Goal: Task Accomplishment & Management: Manage account settings

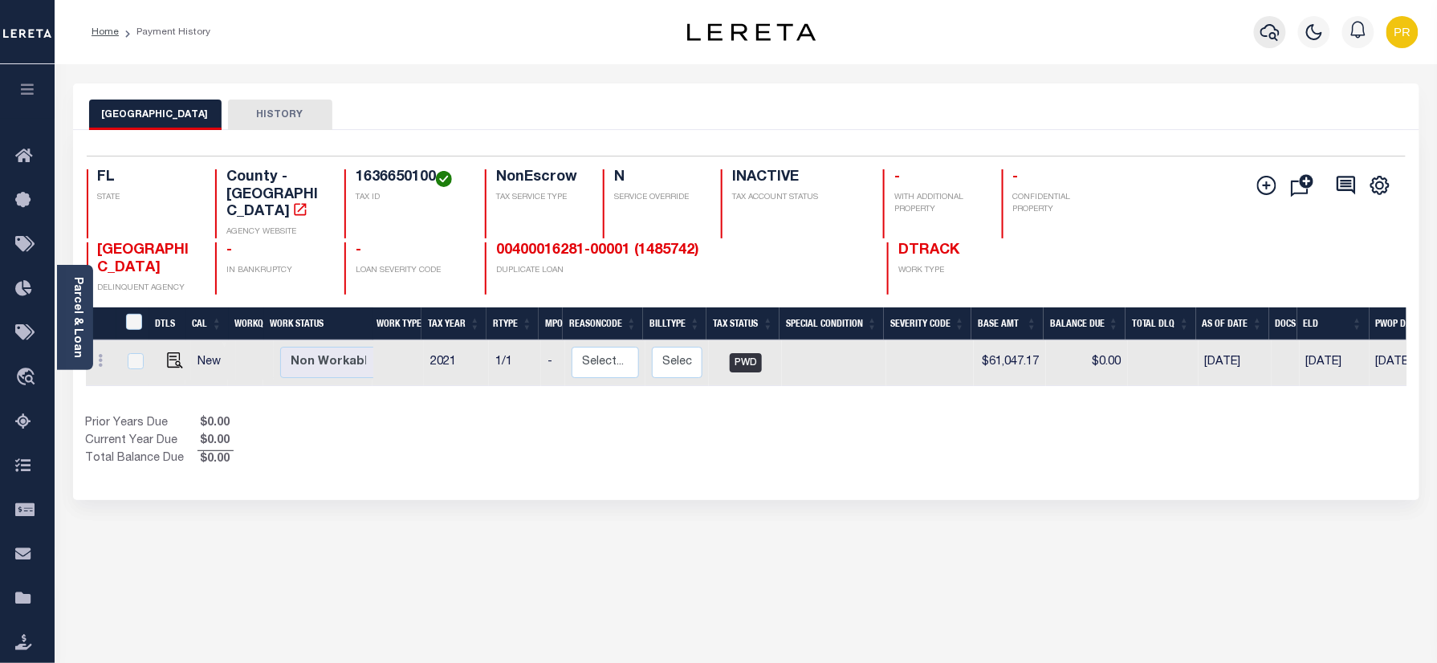
click at [1270, 31] on icon "button" at bounding box center [1269, 31] width 19 height 19
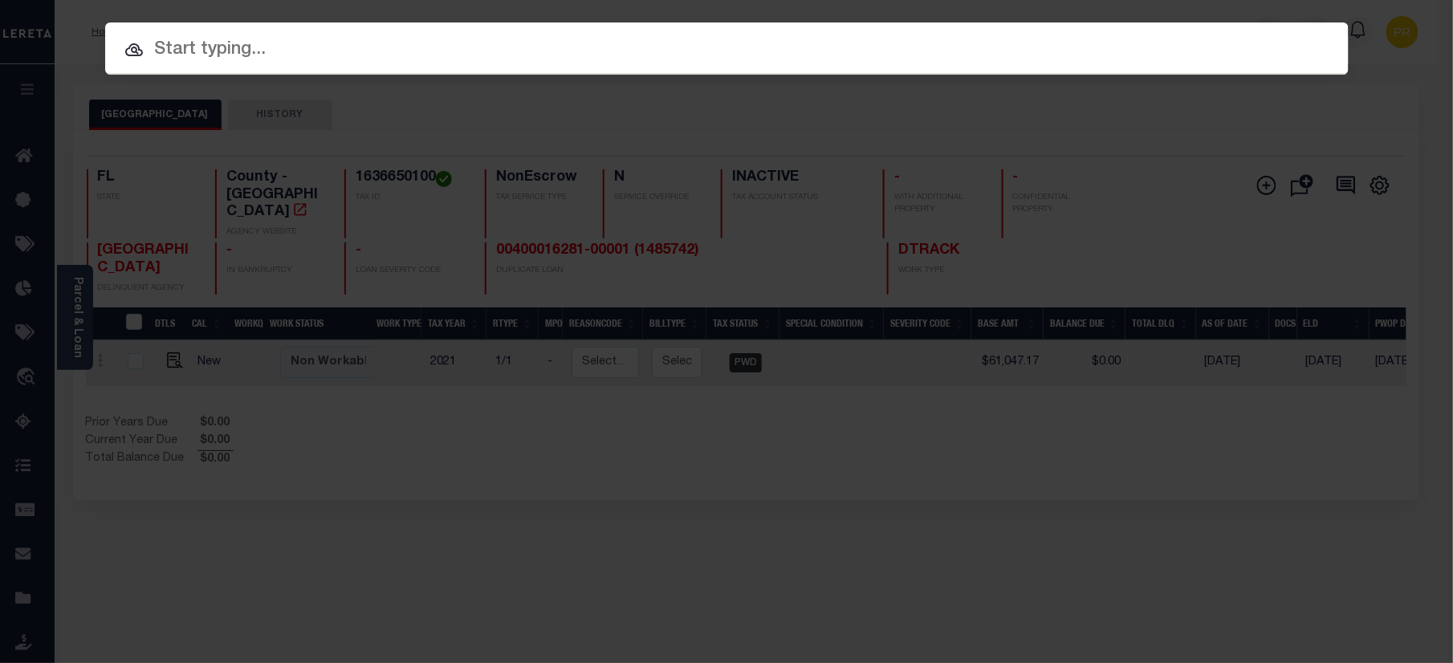
click at [718, 36] on input "text" at bounding box center [726, 50] width 1243 height 28
paste input "00400016281-00001"
type input "00400016281-00001"
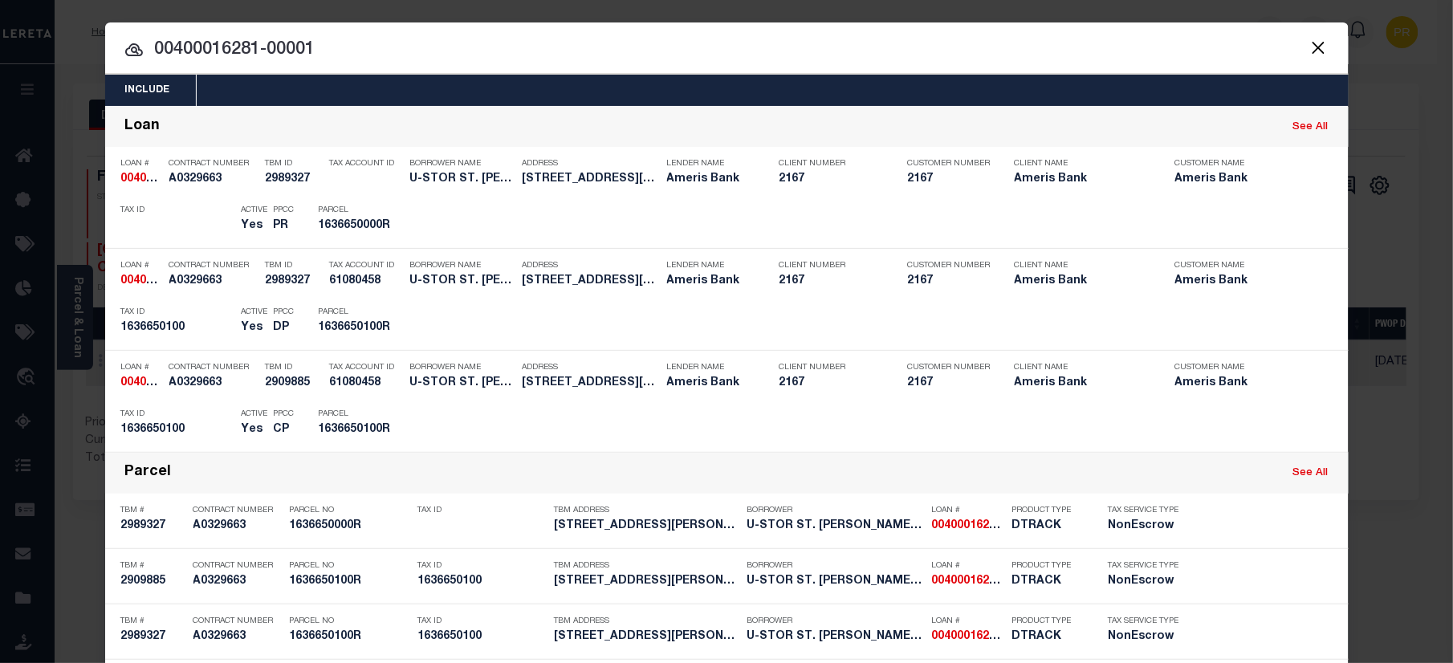
click at [1111, 56] on input "00400016281-00001" at bounding box center [726, 50] width 1243 height 28
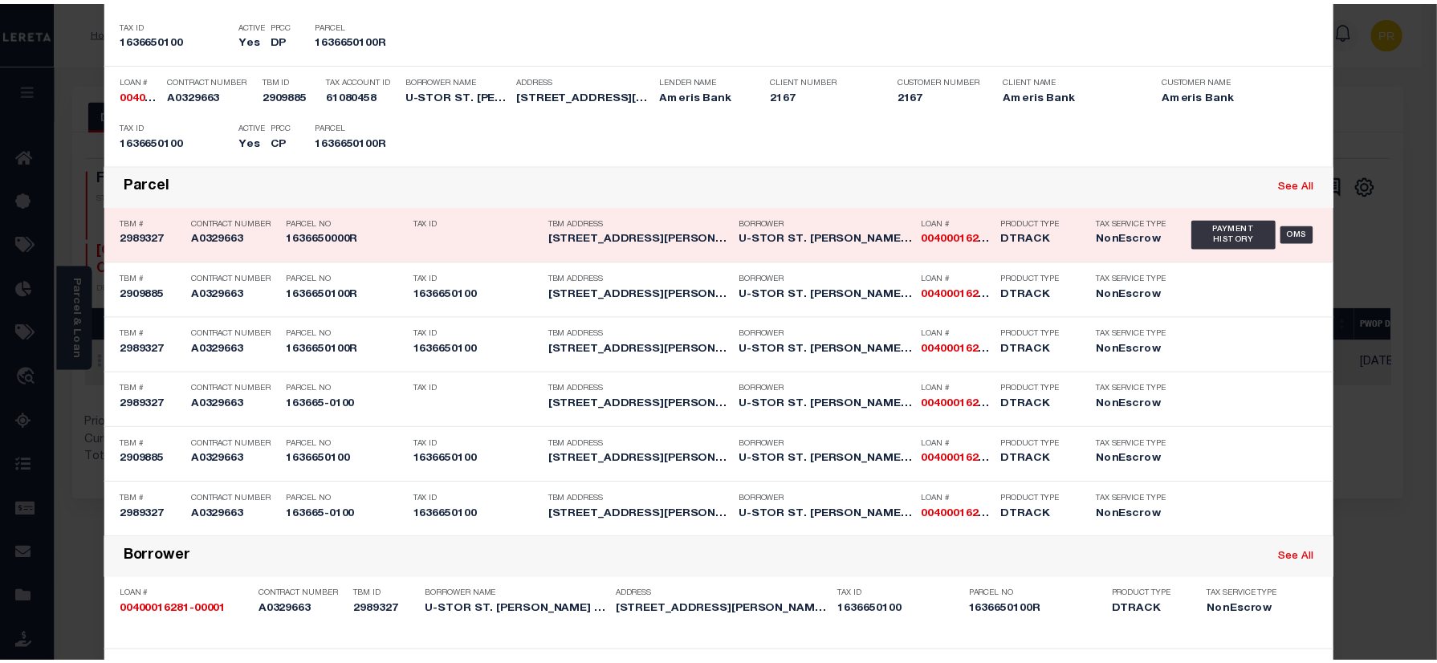
scroll to position [321, 0]
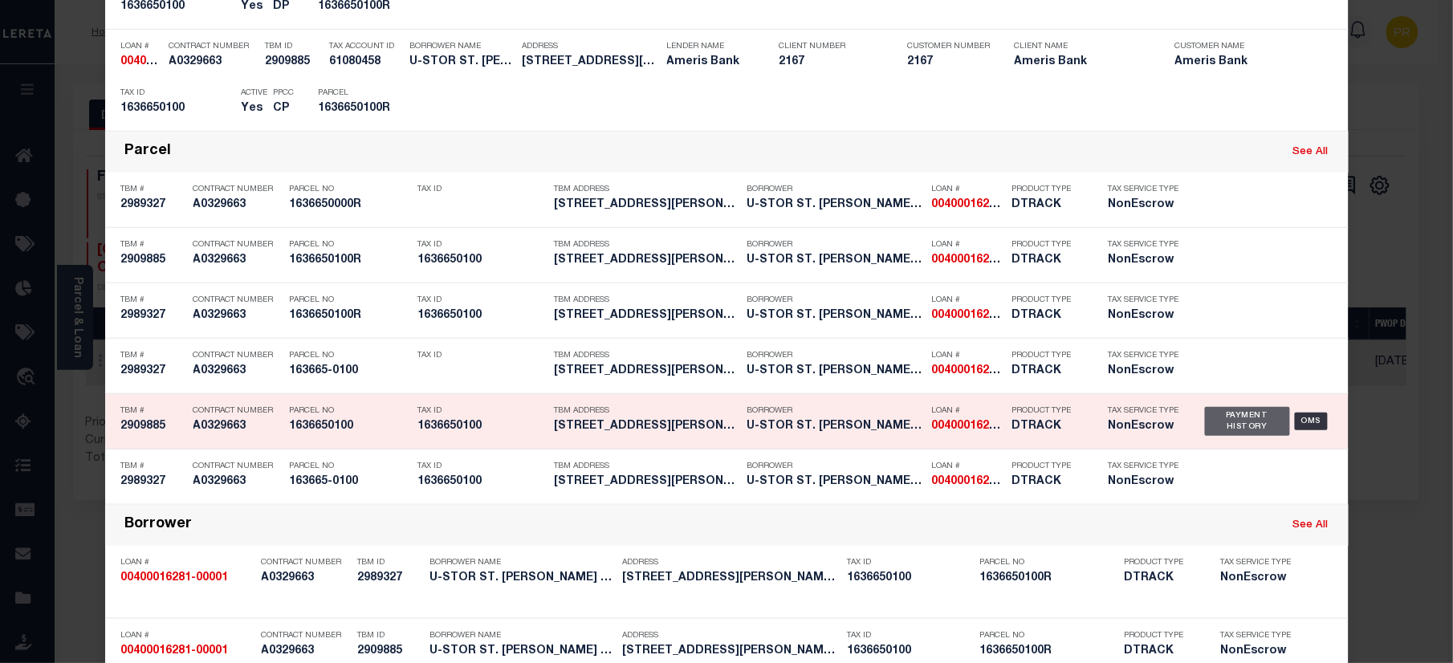
click at [1247, 418] on div "Payment History" at bounding box center [1248, 421] width 86 height 29
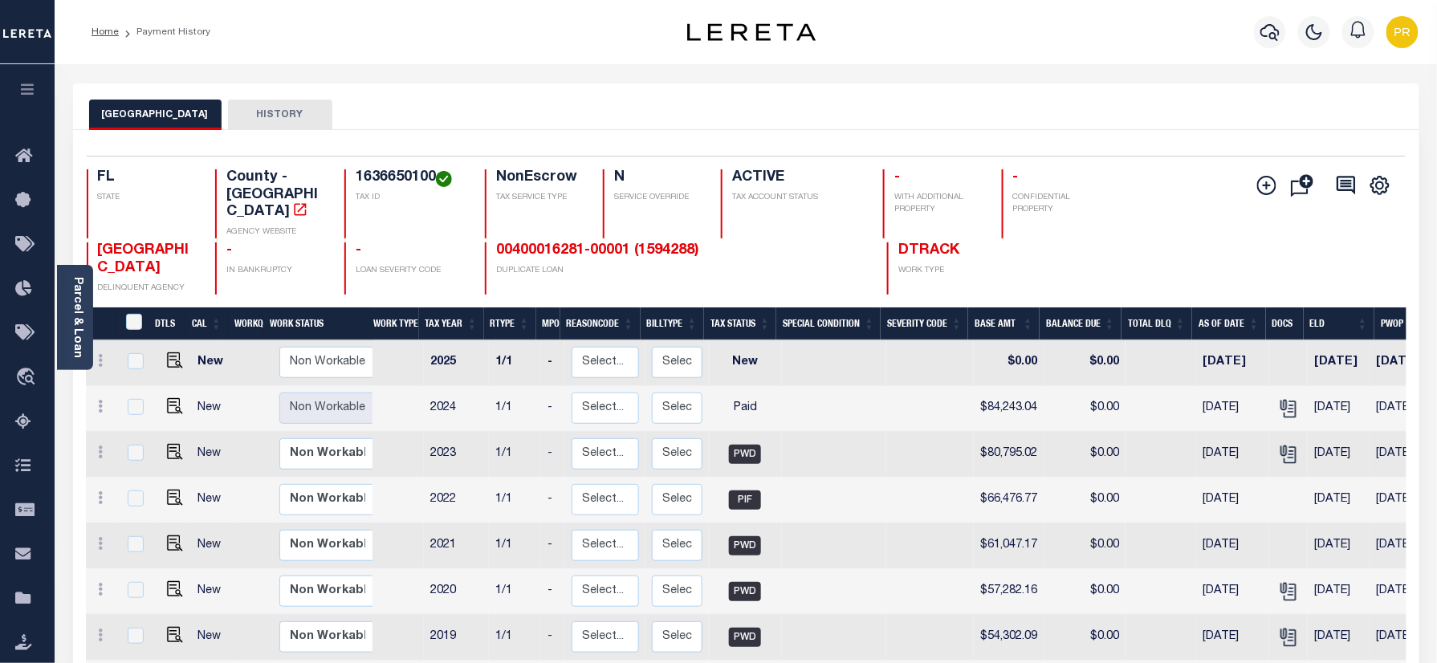
click at [572, 120] on div "DUVAL COUNTY HISTORY" at bounding box center [746, 115] width 1314 height 30
drag, startPoint x: 592, startPoint y: 231, endPoint x: 788, endPoint y: 311, distance: 211.7
click at [592, 243] on link "00400016281-00001 (1594288)" at bounding box center [597, 250] width 203 height 14
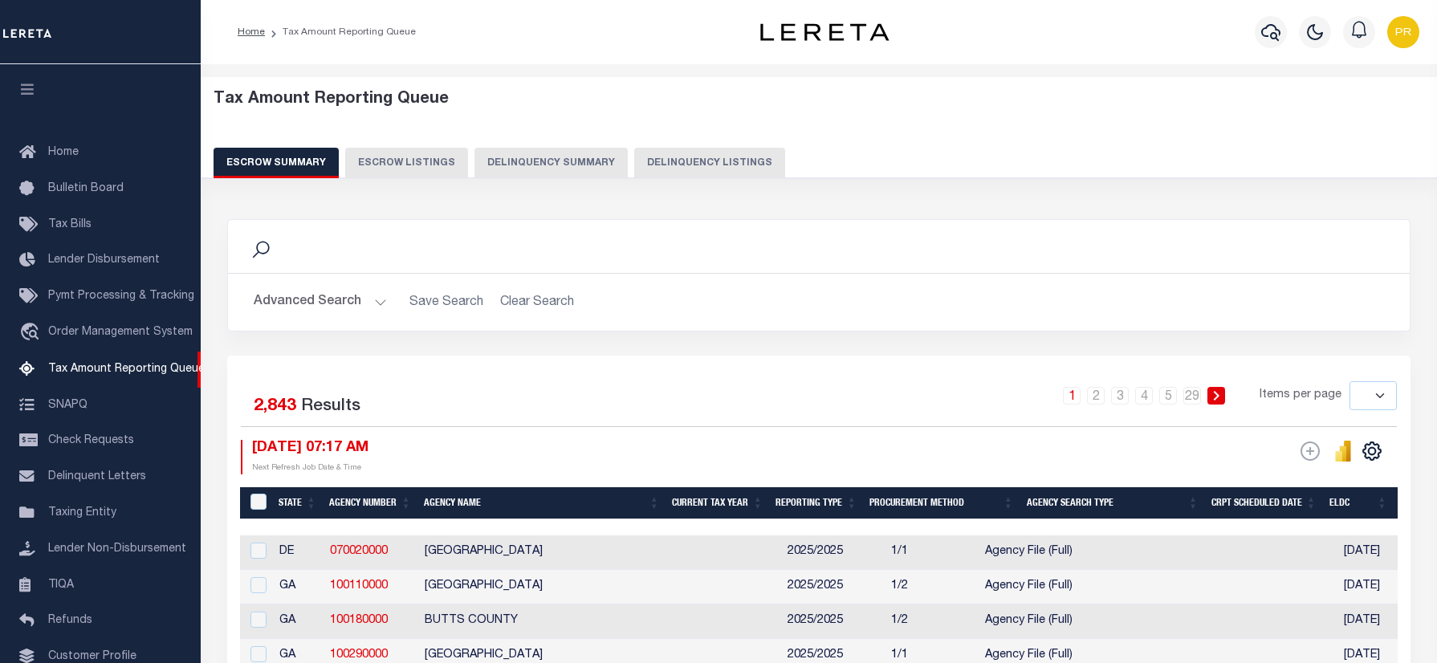
select select
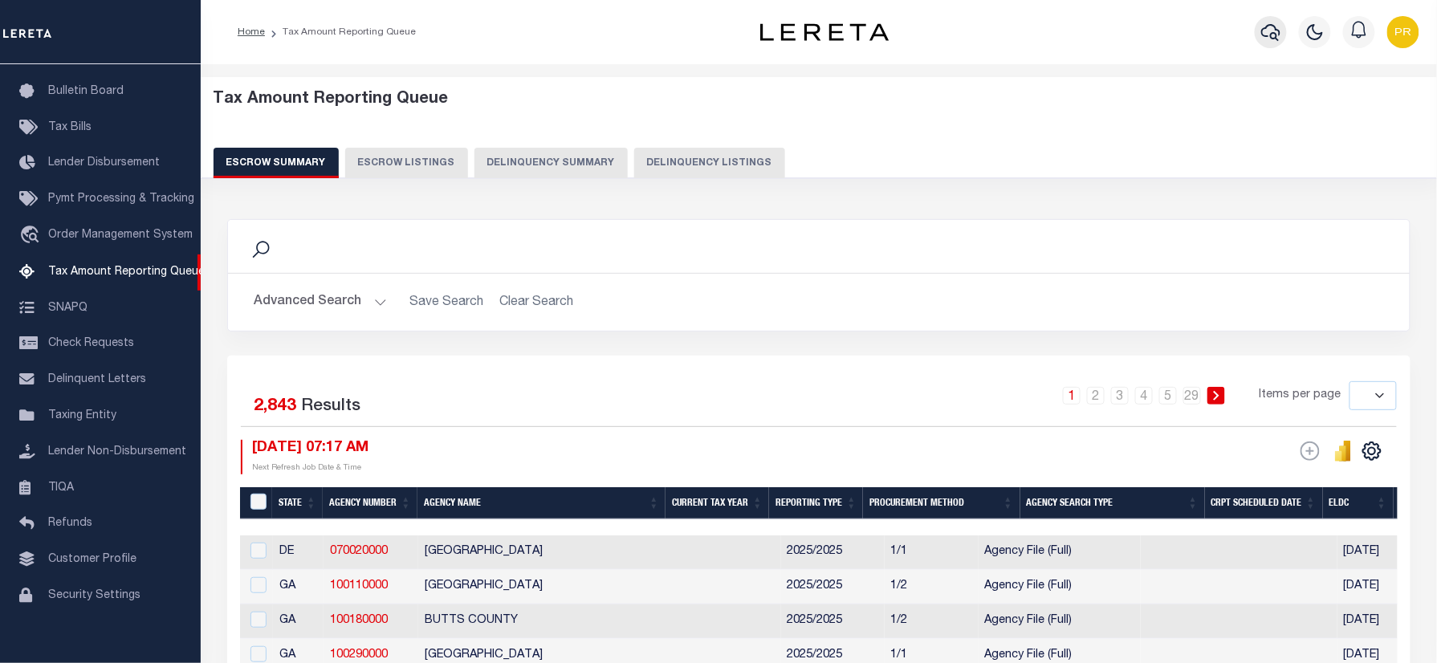
click at [1270, 36] on icon "button" at bounding box center [1270, 32] width 19 height 17
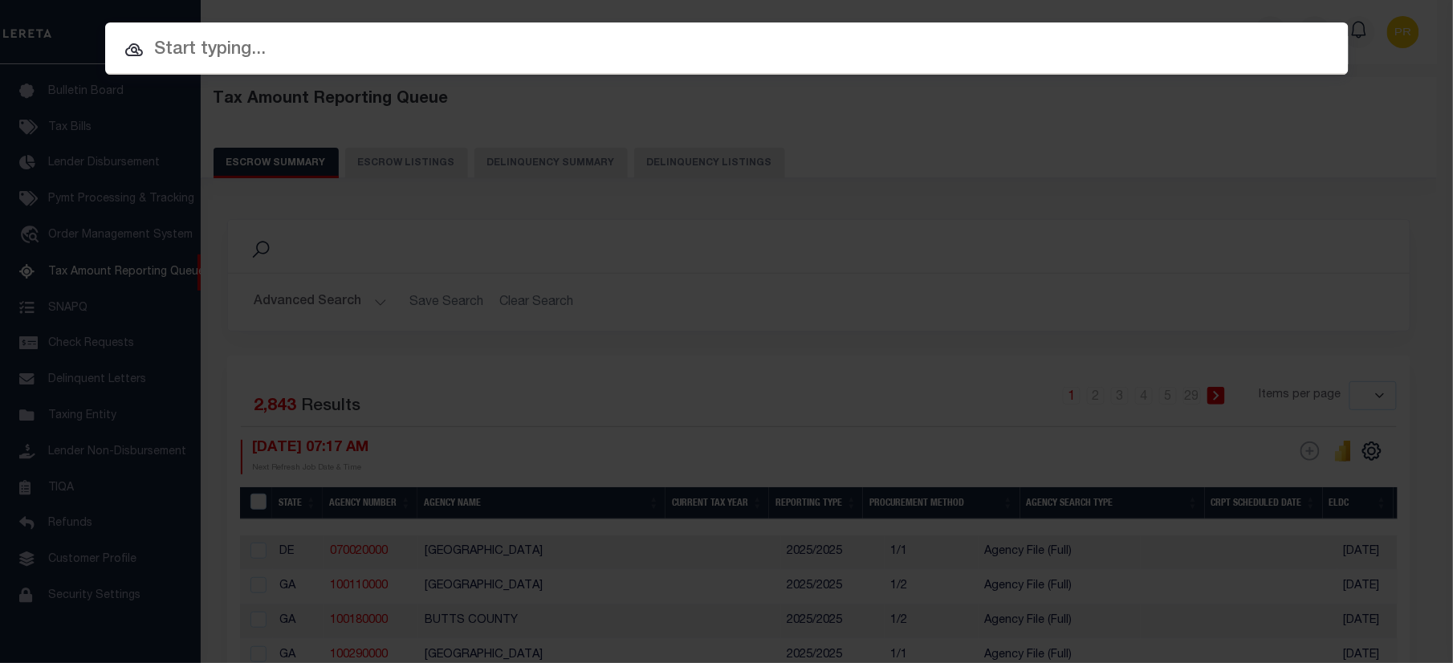
paste input "00400018417-00001"
click at [376, 48] on input "text" at bounding box center [726, 50] width 1243 height 28
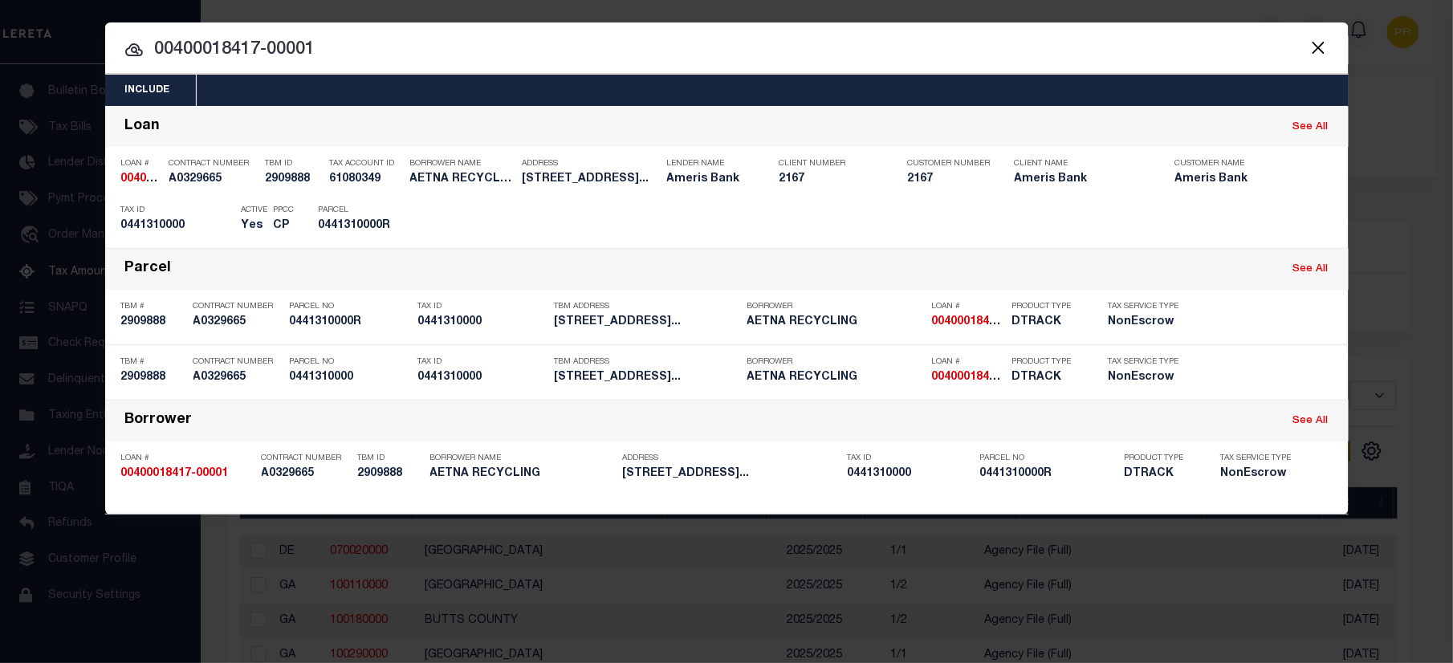
click at [1068, 56] on input "00400018417-00001" at bounding box center [726, 50] width 1243 height 28
paste input "441310000"
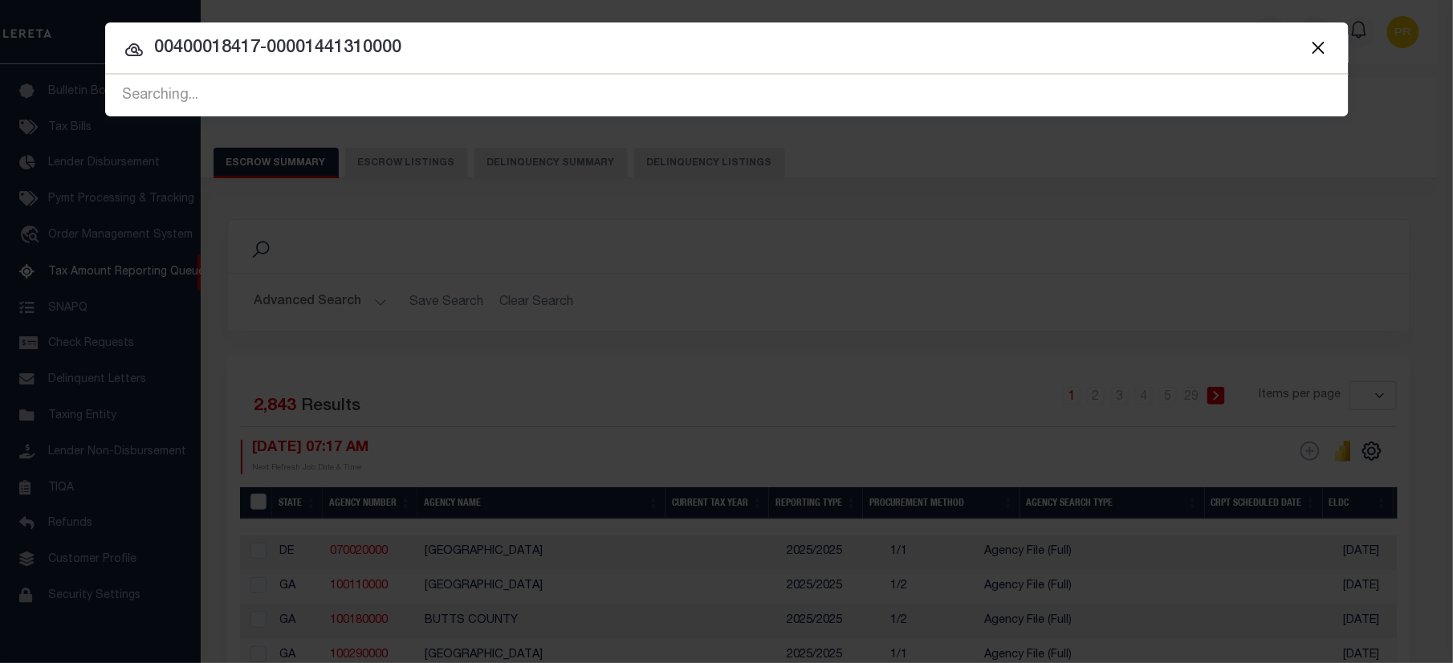
type input "00400018417-00001"
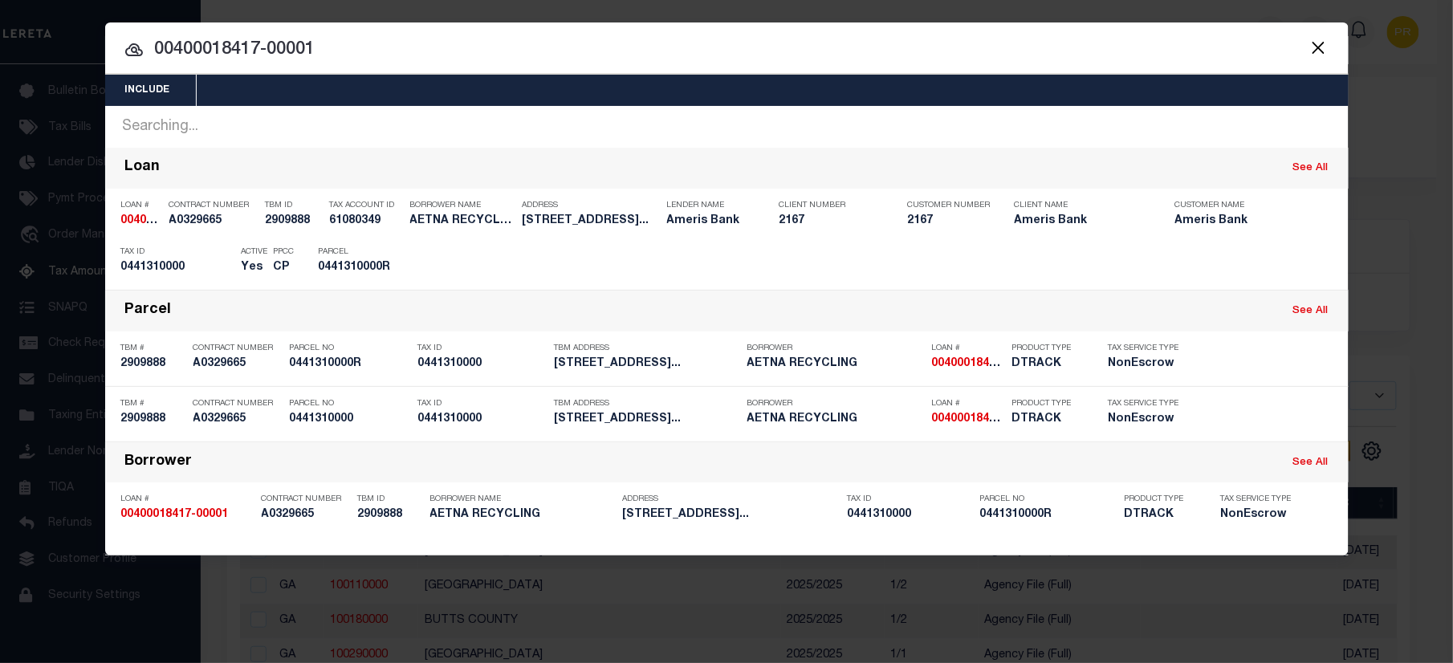
click at [1145, 59] on input "00400018417-00001" at bounding box center [726, 50] width 1243 height 28
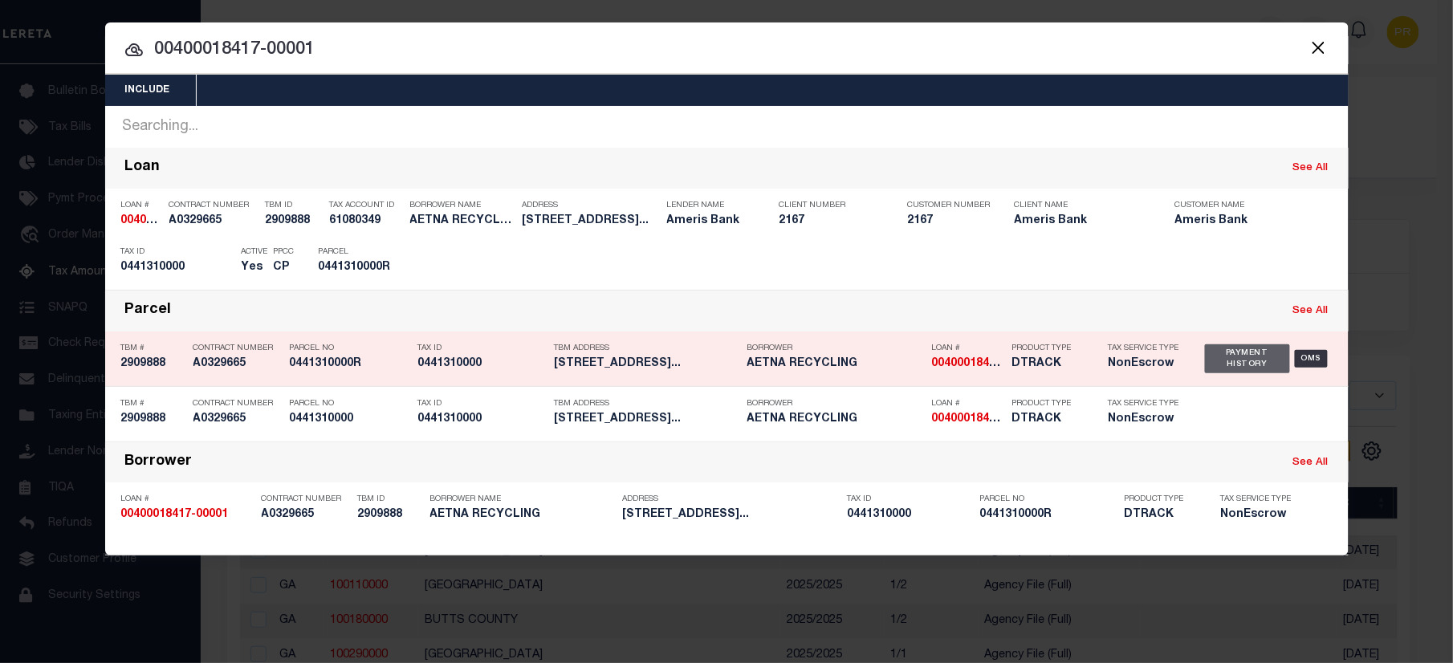
drag, startPoint x: 1259, startPoint y: 364, endPoint x: 1442, endPoint y: 413, distance: 189.3
click at [1254, 364] on div "Payment History" at bounding box center [1248, 358] width 86 height 29
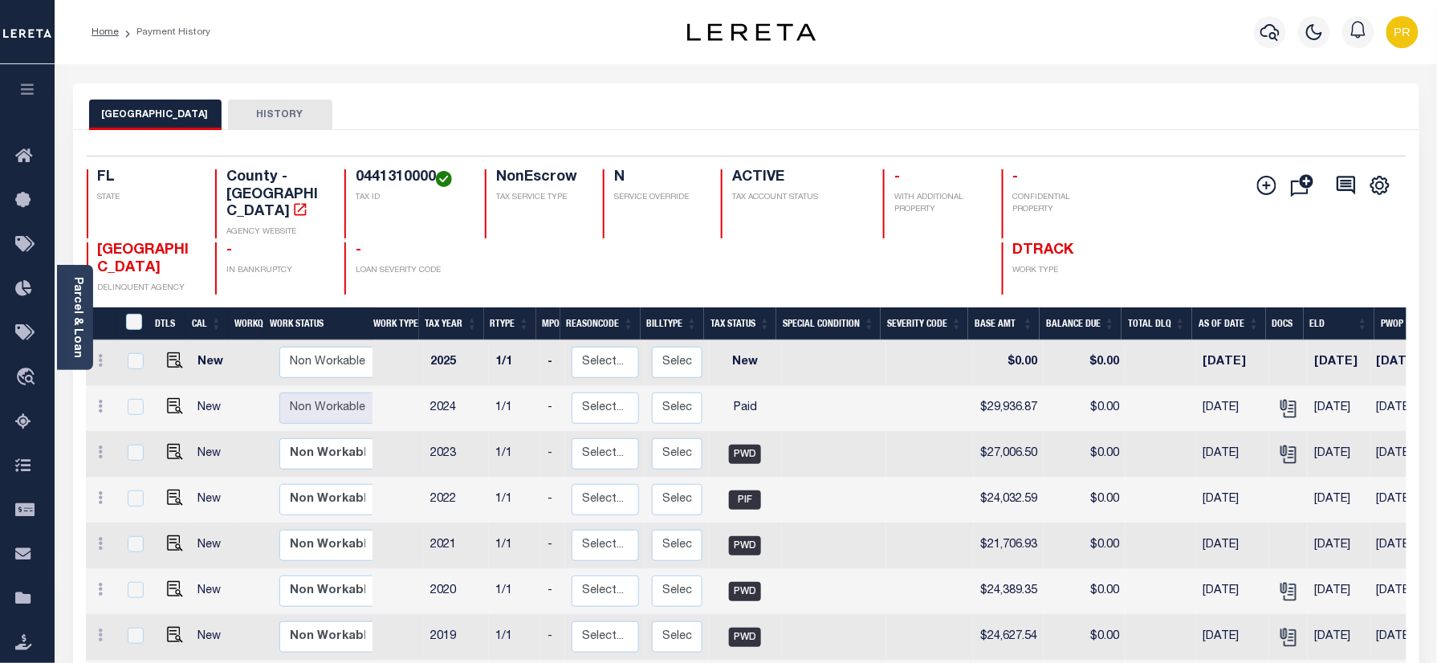
click at [833, 101] on div "DUVAL COUNTY HISTORY" at bounding box center [746, 115] width 1314 height 30
click at [897, 127] on div "DUVAL COUNTY HISTORY" at bounding box center [746, 115] width 1314 height 30
click at [68, 325] on div "Parcel & Loan" at bounding box center [75, 317] width 36 height 105
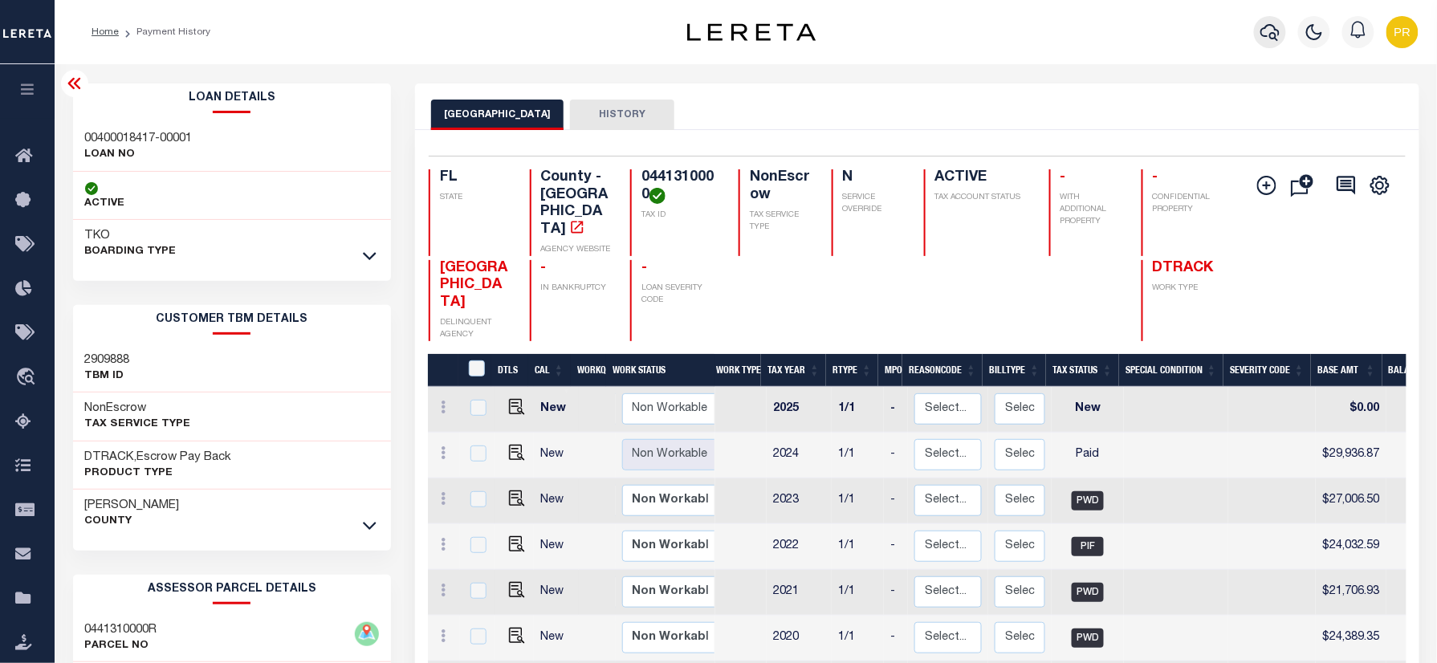
click at [1270, 33] on icon "button" at bounding box center [1269, 31] width 19 height 19
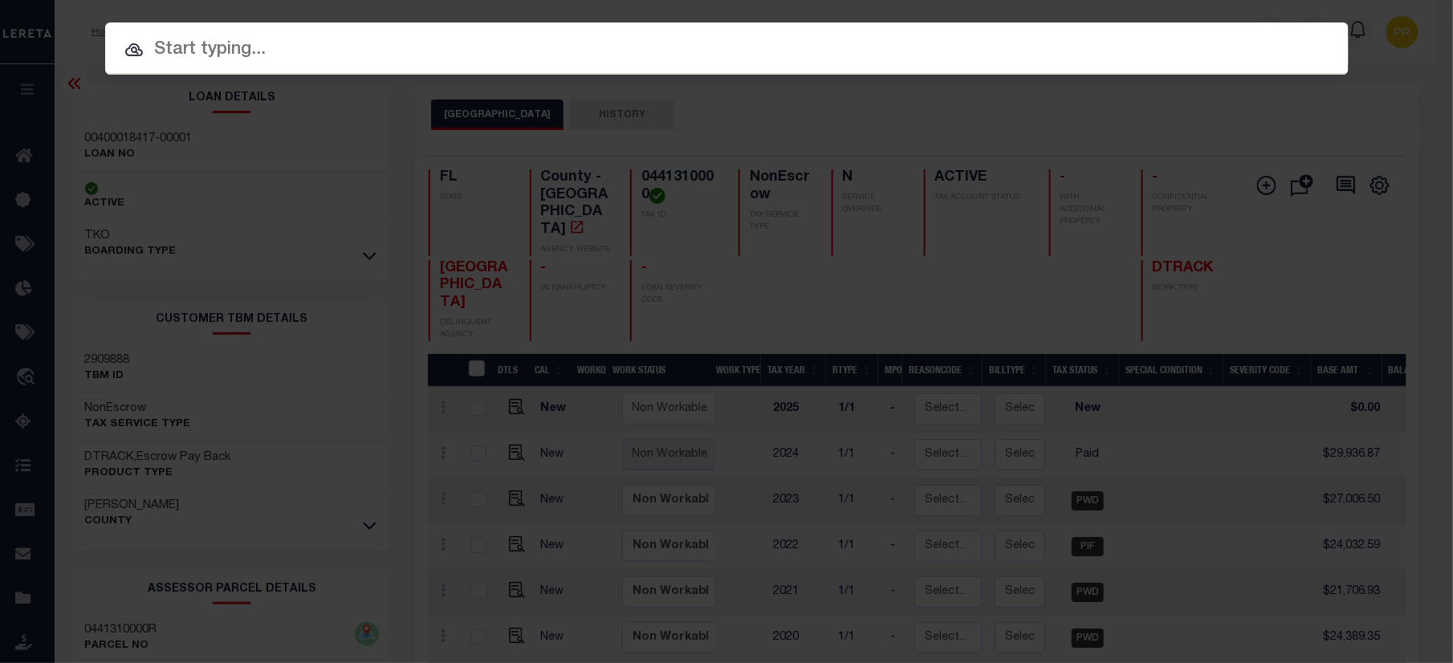
click at [588, 47] on input "text" at bounding box center [726, 50] width 1243 height 28
paste input "01000007802-00001"
type input "01000007802-00001"
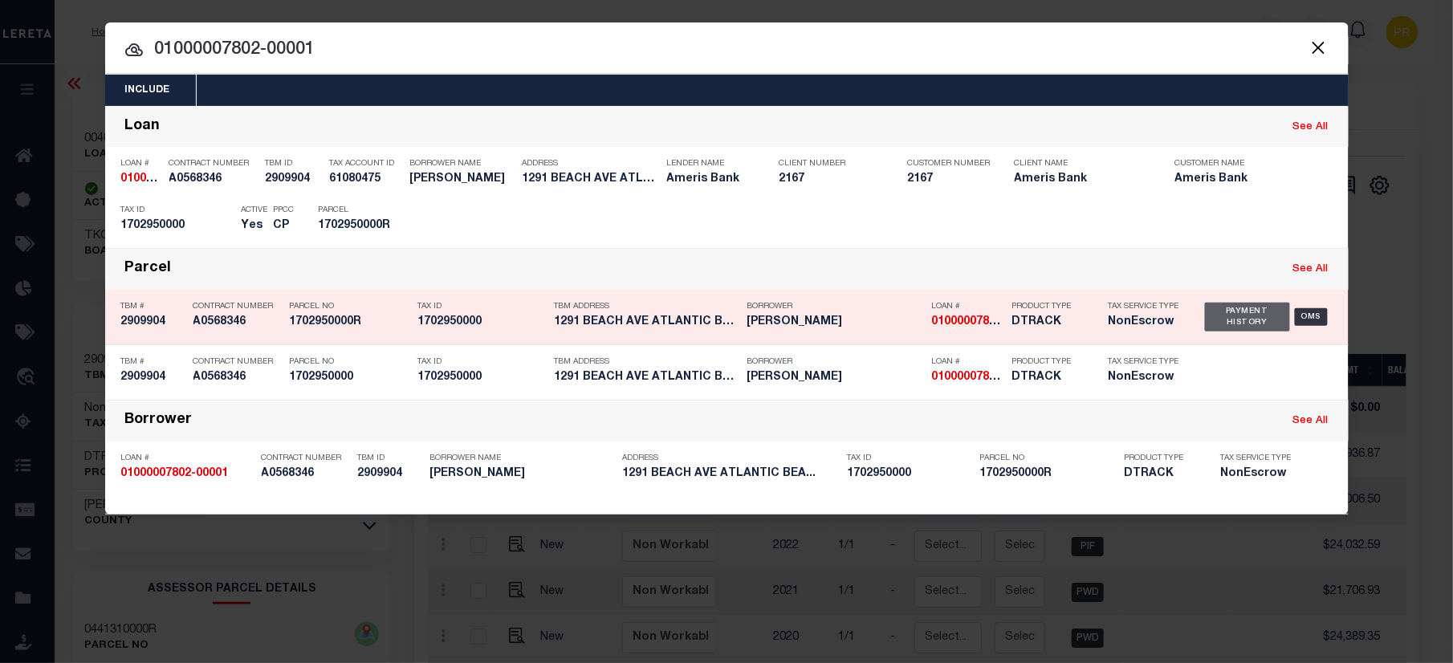
click at [1244, 318] on div "Payment History" at bounding box center [1248, 317] width 86 height 29
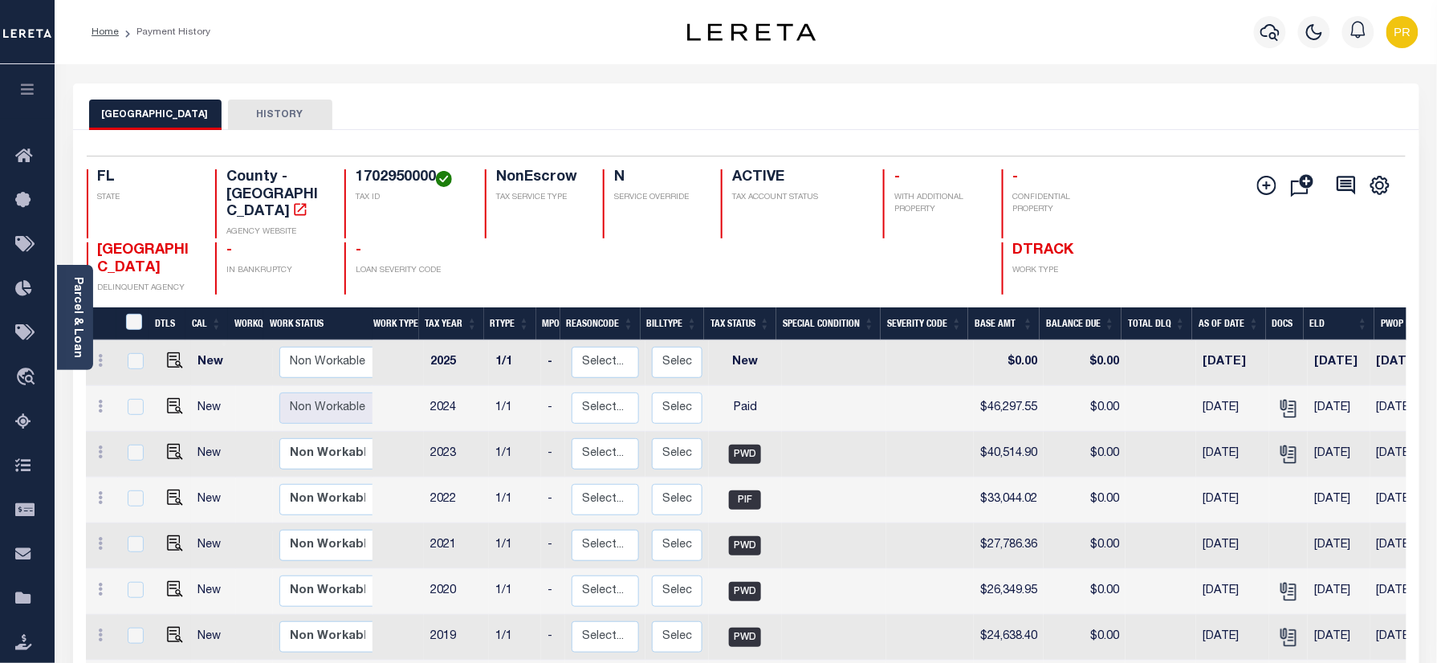
click at [568, 100] on div "DUVAL COUNTY HISTORY" at bounding box center [746, 115] width 1314 height 30
drag, startPoint x: 75, startPoint y: 283, endPoint x: 93, endPoint y: 296, distance: 21.8
click at [75, 283] on link "Parcel & Loan" at bounding box center [76, 317] width 11 height 81
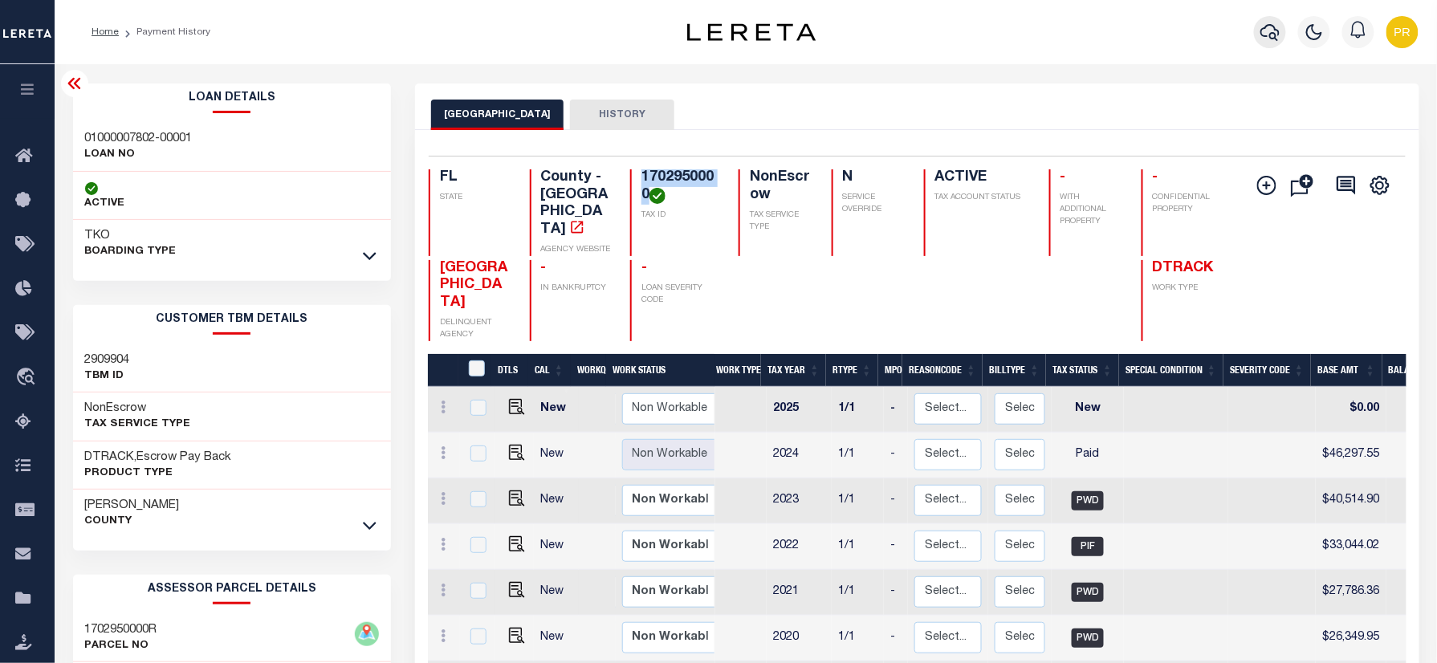
click at [1268, 36] on icon "button" at bounding box center [1269, 32] width 19 height 17
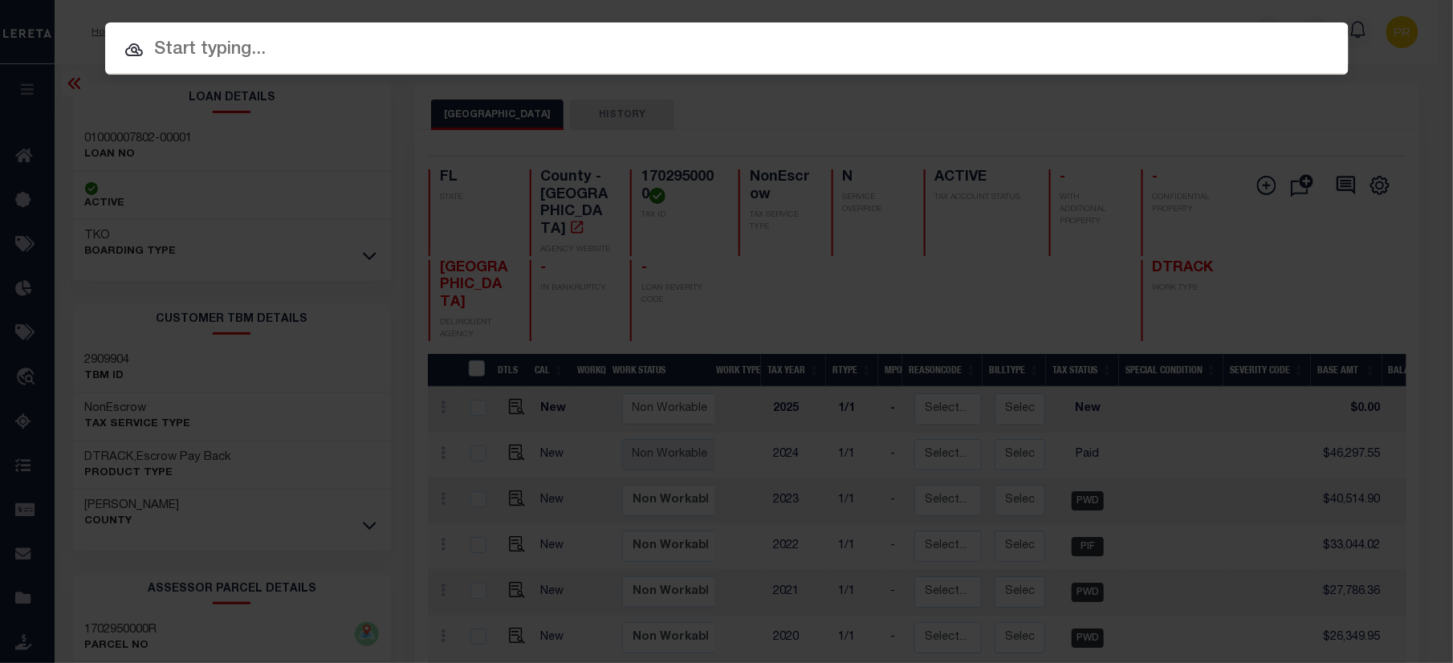
click at [794, 36] on input "text" at bounding box center [726, 50] width 1243 height 28
paste input "07687000882-00101"
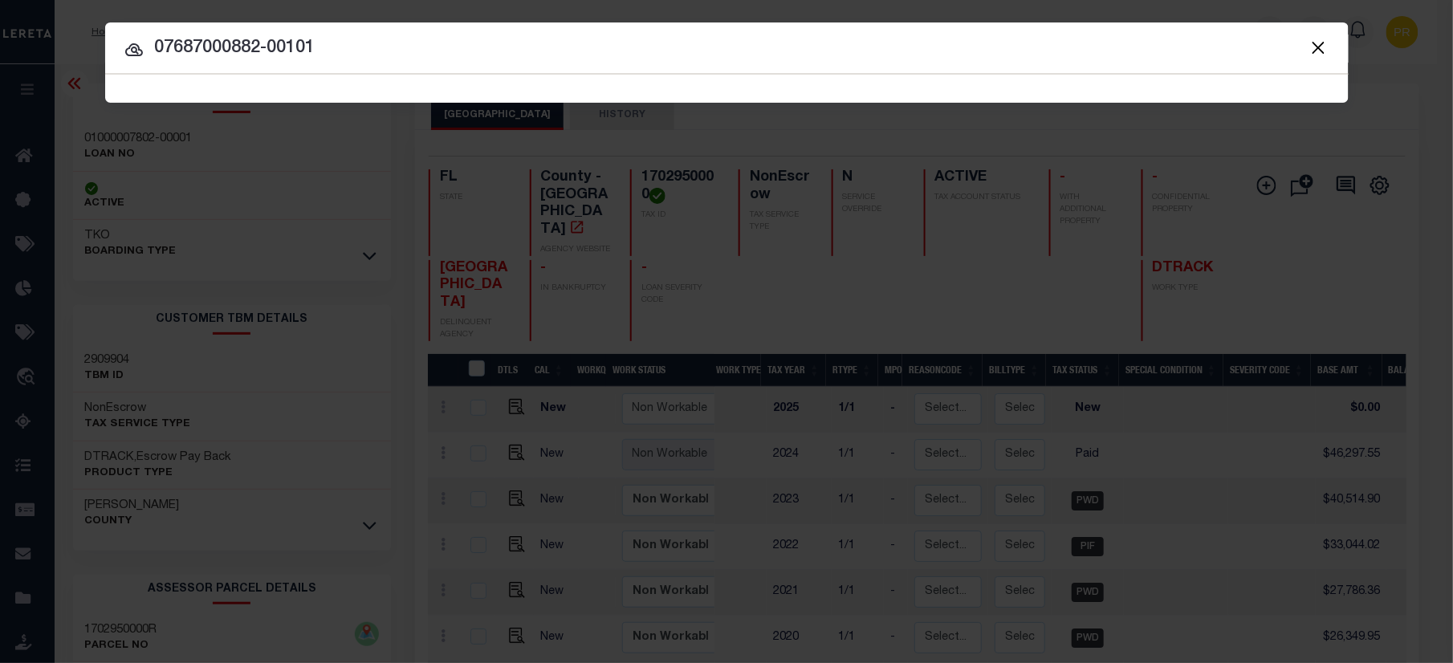
type input "07687000882-00101"
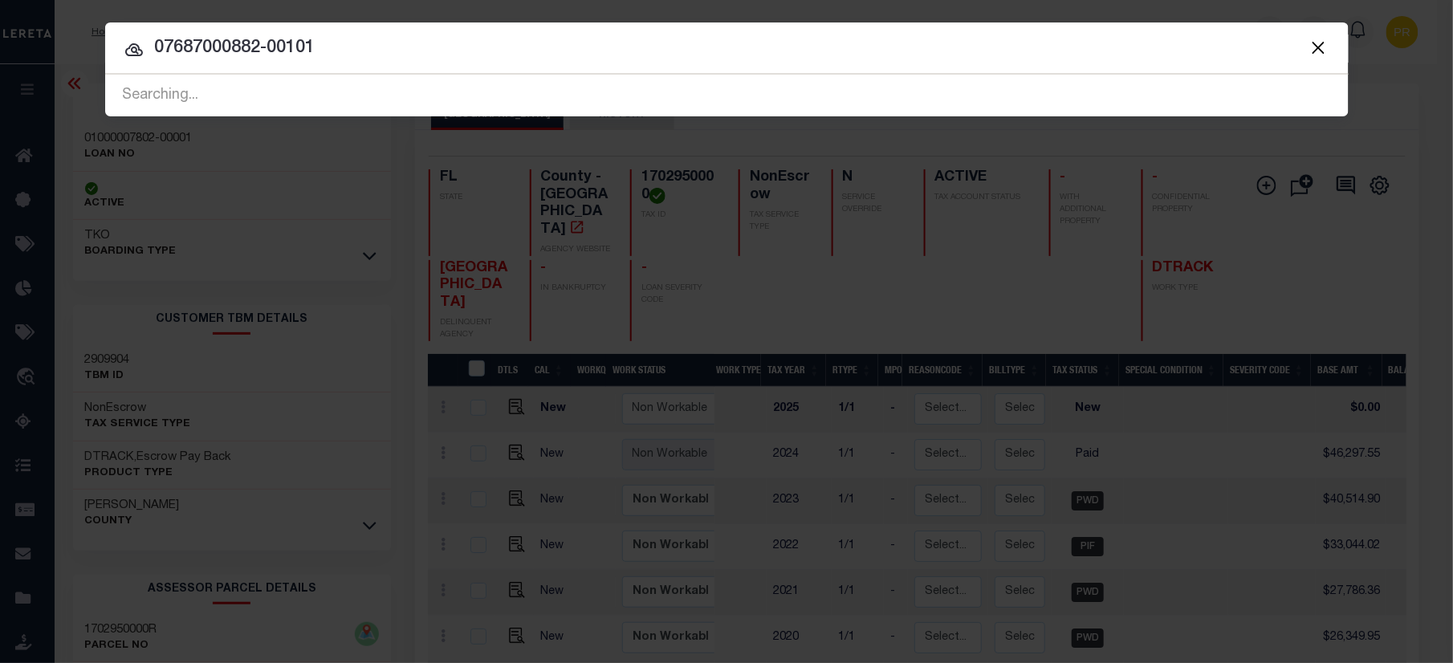
click at [1215, 46] on input "07687000882-00101" at bounding box center [726, 49] width 1243 height 28
click at [1153, 52] on input "07687000882-00101" at bounding box center [726, 49] width 1243 height 28
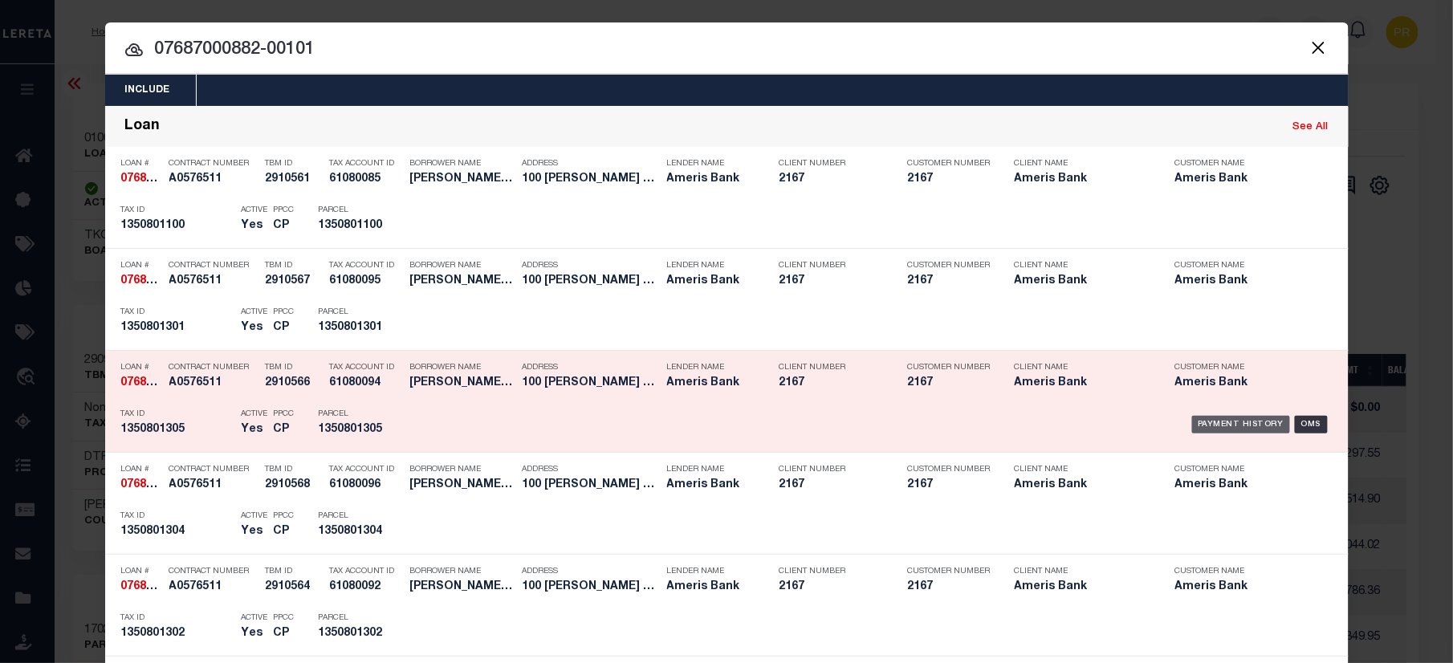
click at [1235, 430] on div "Payment History" at bounding box center [1241, 425] width 99 height 18
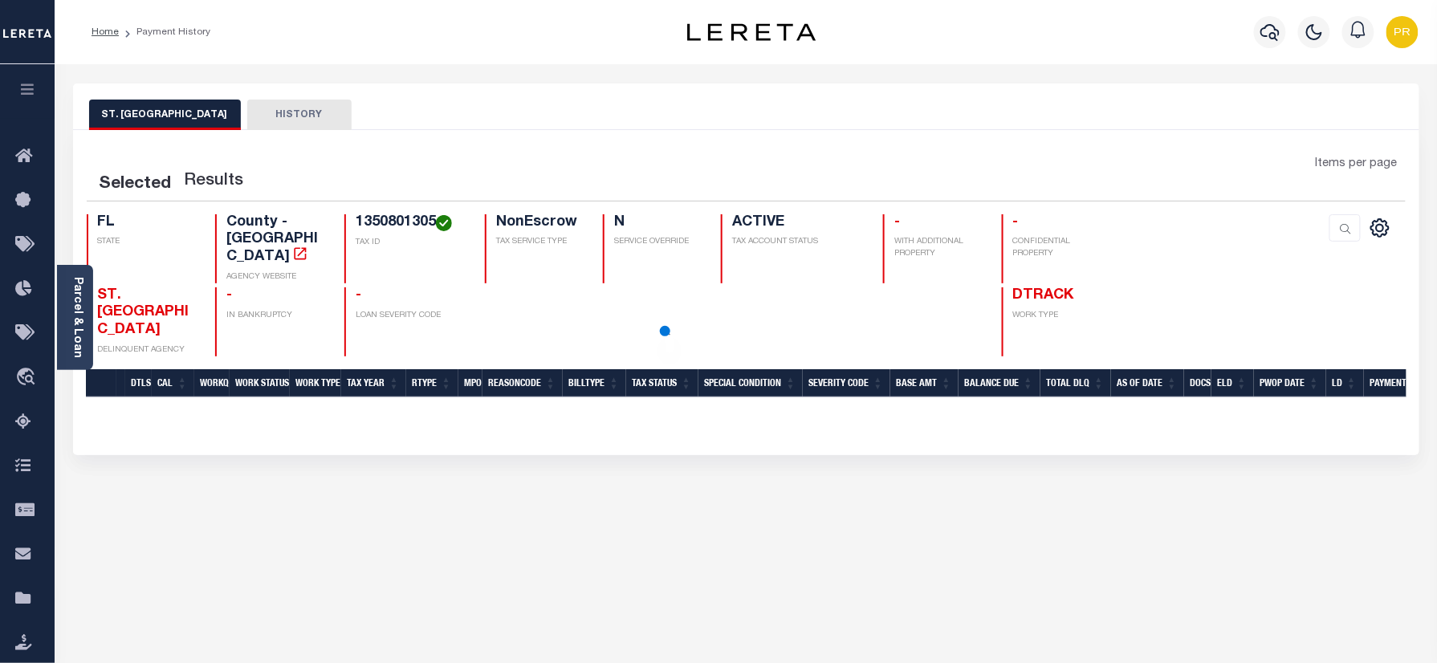
click at [447, 71] on div "Parcel & Loan Loan Details 07687000882-00101 LOAN NO" at bounding box center [746, 535] width 1370 height 942
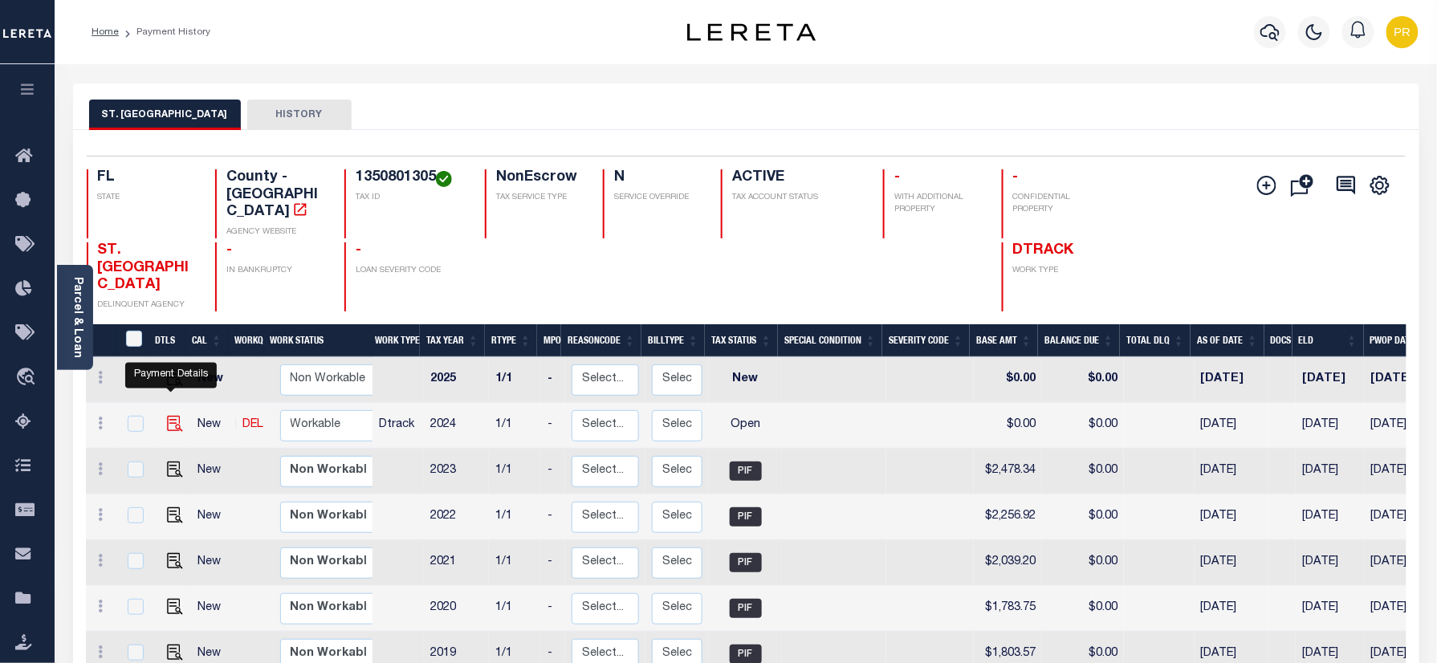
click at [173, 416] on img "" at bounding box center [175, 424] width 16 height 16
checkbox input "true"
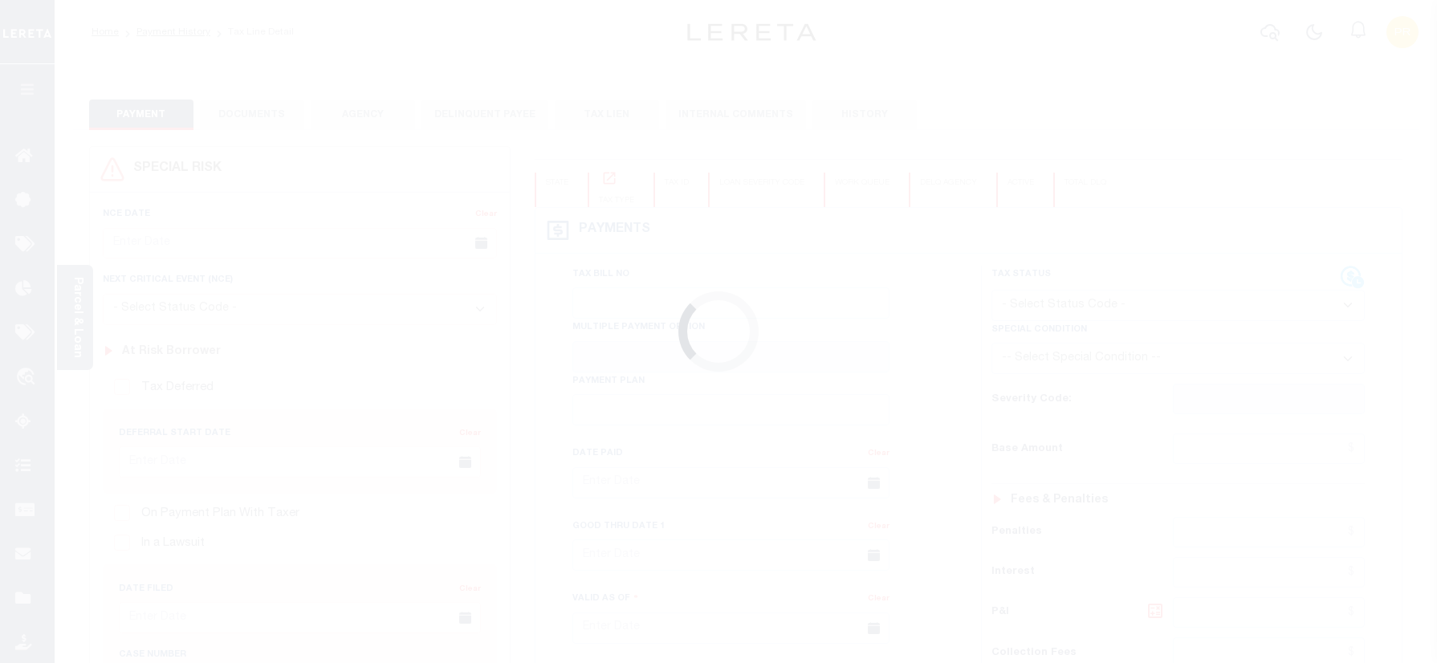
type input "[DATE]"
select select "OP2"
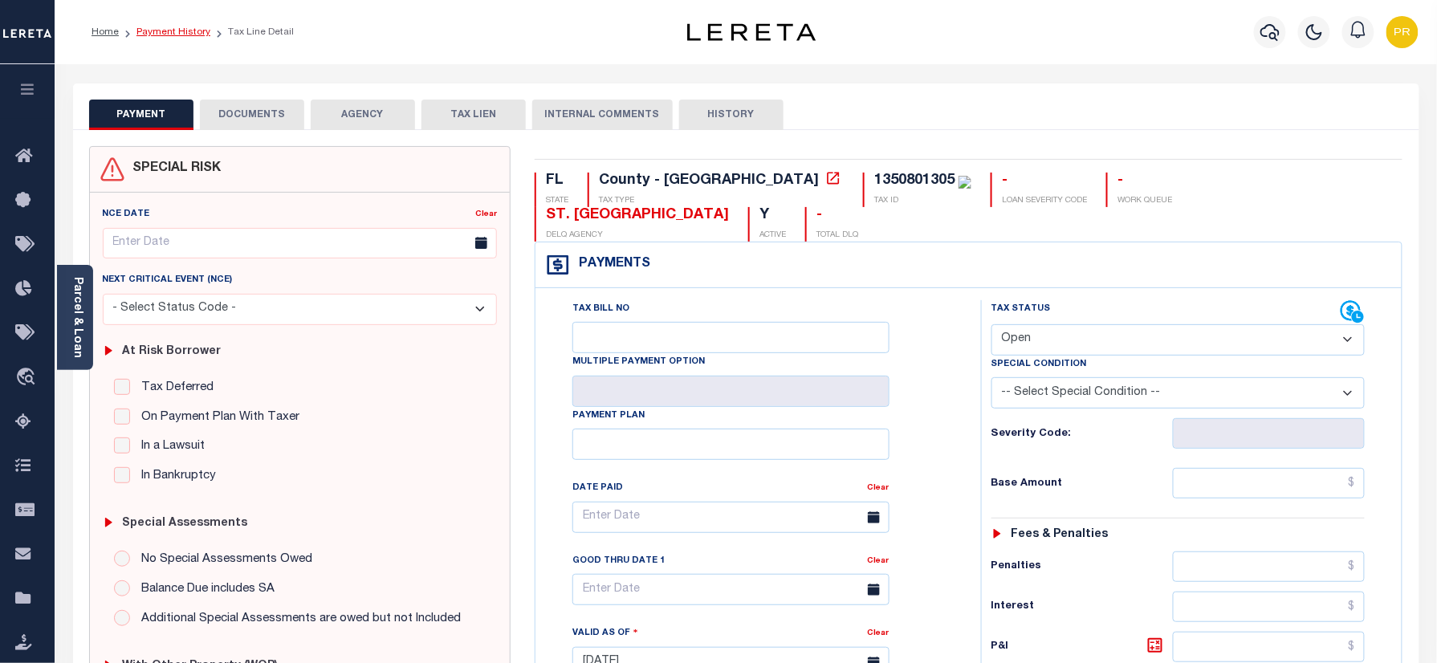
click at [184, 31] on link "Payment History" at bounding box center [173, 32] width 74 height 10
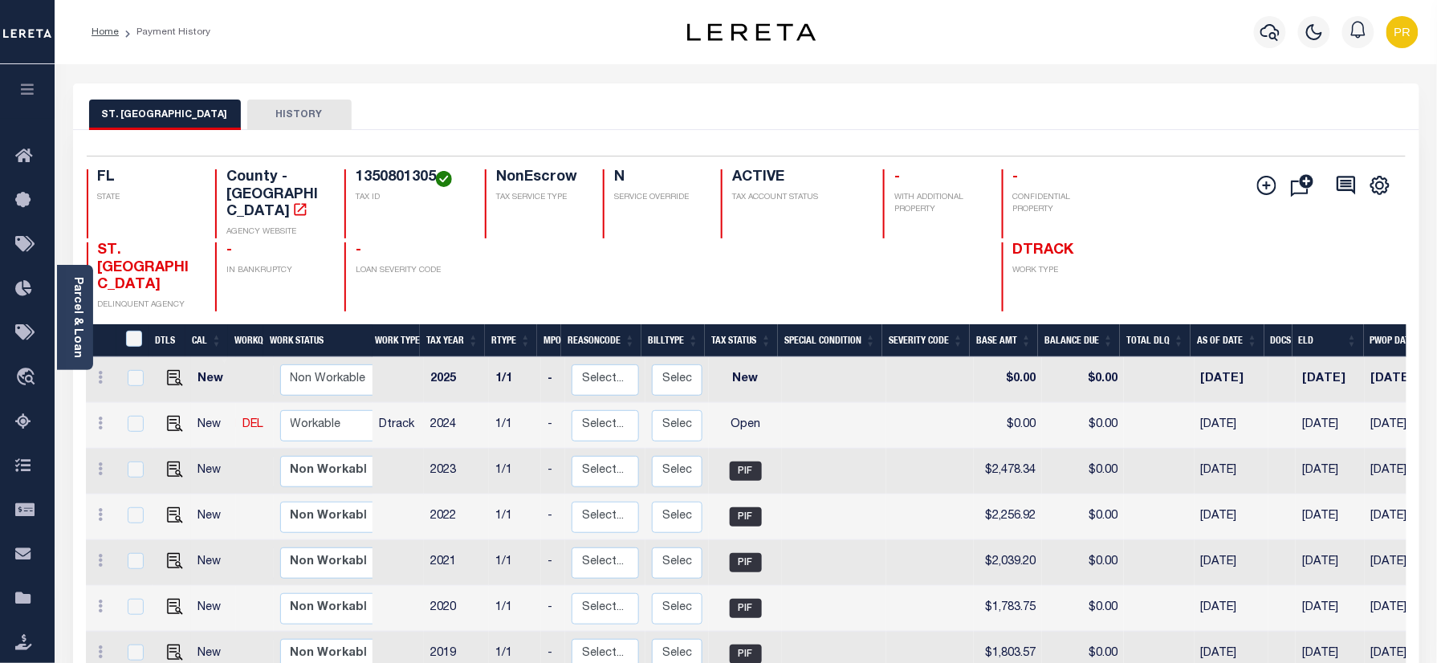
click at [562, 112] on div "ST. JOHNS COUNTY HISTORY" at bounding box center [746, 115] width 1314 height 30
click at [393, 175] on h4 "1350801305" at bounding box center [411, 178] width 110 height 18
copy h4 "1350801305"
click at [168, 416] on img "" at bounding box center [175, 424] width 16 height 16
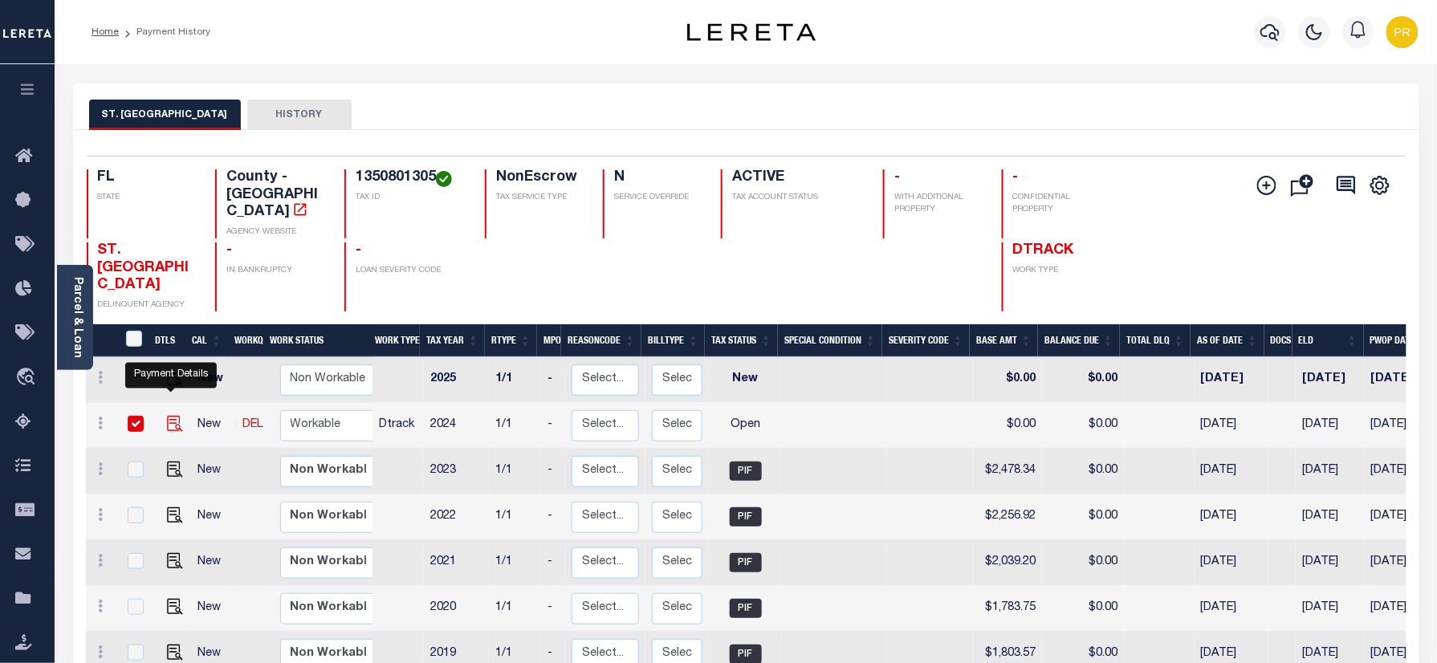
checkbox input "true"
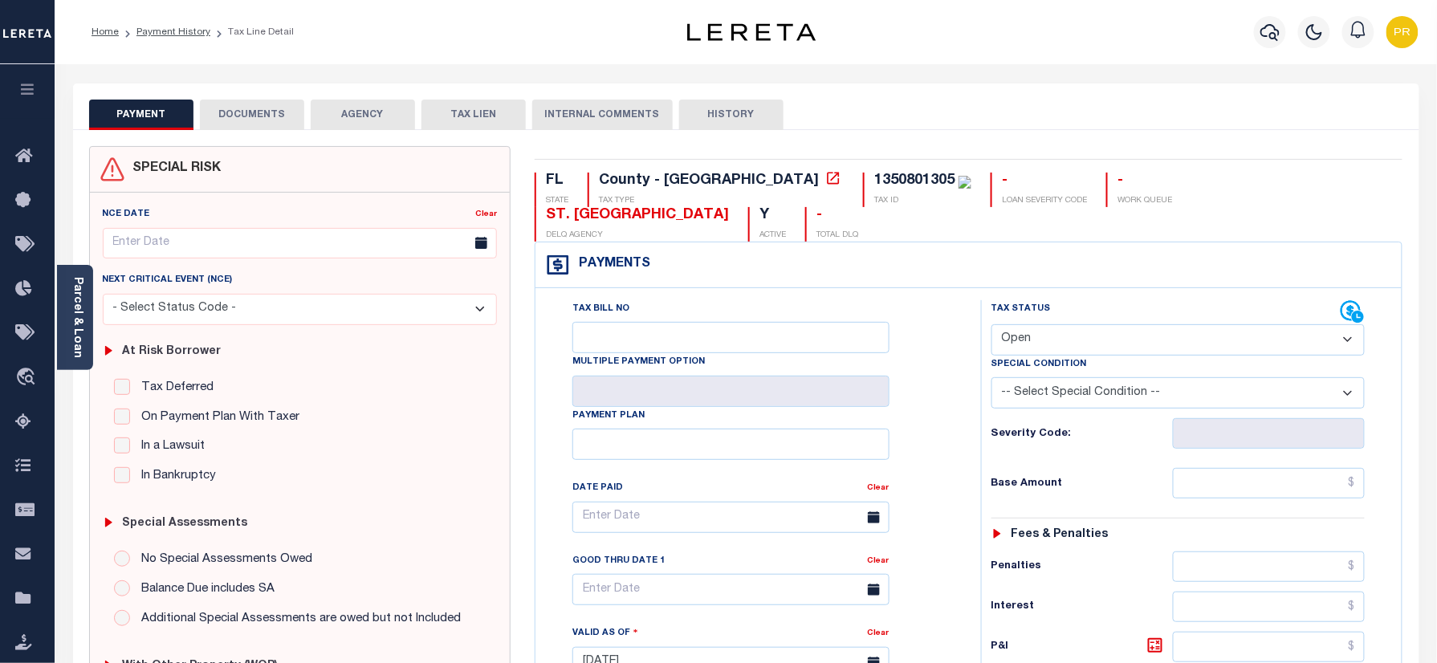
click at [1093, 324] on select "- Select Status Code - Open Due/Unpaid Paid Incomplete No Tax Due Internal Refu…" at bounding box center [1178, 339] width 374 height 31
select select "PYD"
click at [991, 324] on select "- Select Status Code - Open Due/Unpaid Paid Incomplete No Tax Due Internal Refu…" at bounding box center [1178, 339] width 374 height 31
type input "[DATE]"
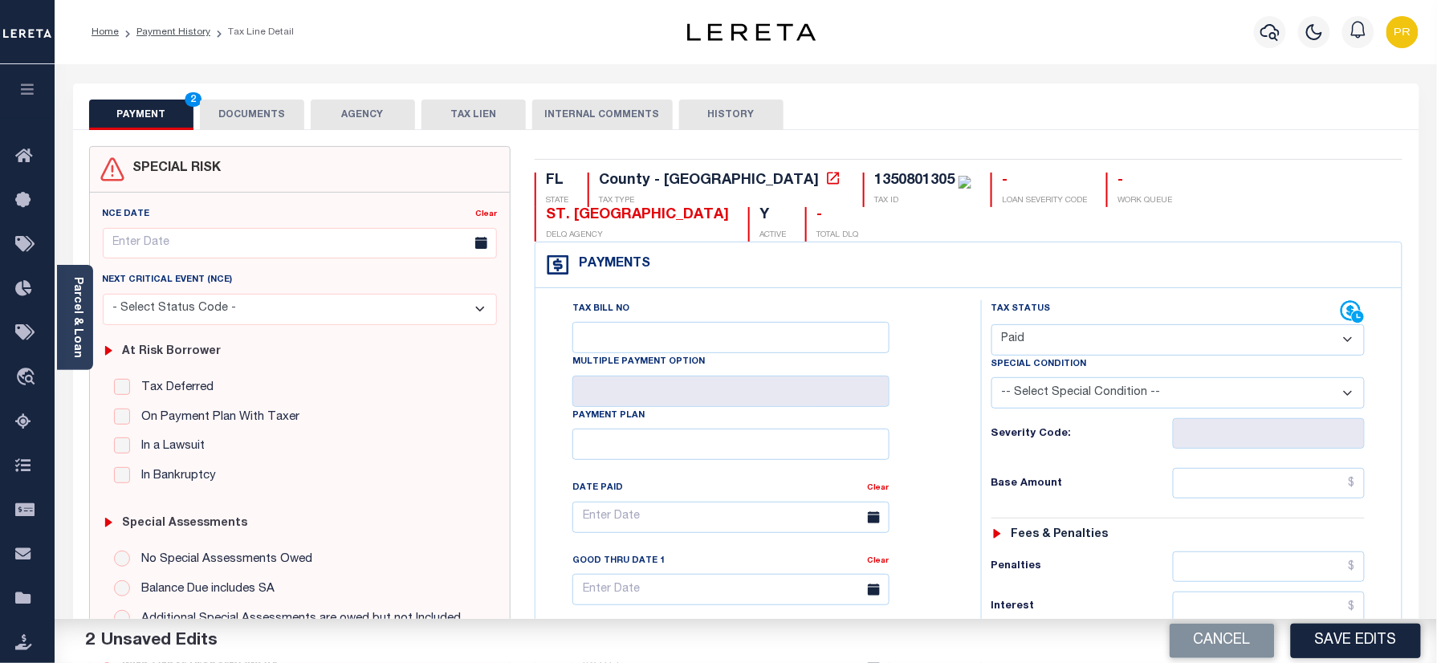
drag, startPoint x: 251, startPoint y: 104, endPoint x: 271, endPoint y: 164, distance: 63.2
click at [250, 103] on button "DOCUMENTS" at bounding box center [252, 115] width 104 height 31
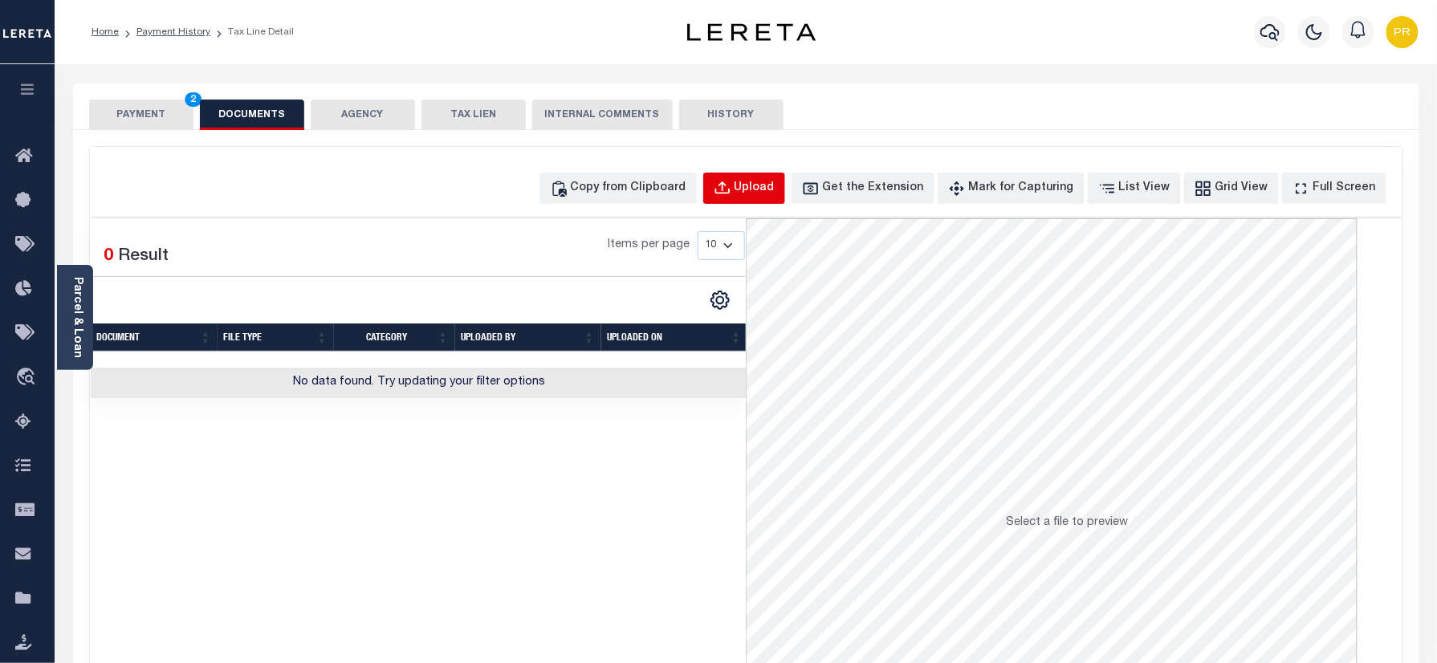
click at [774, 190] on div "Upload" at bounding box center [755, 189] width 40 height 18
select select "POP"
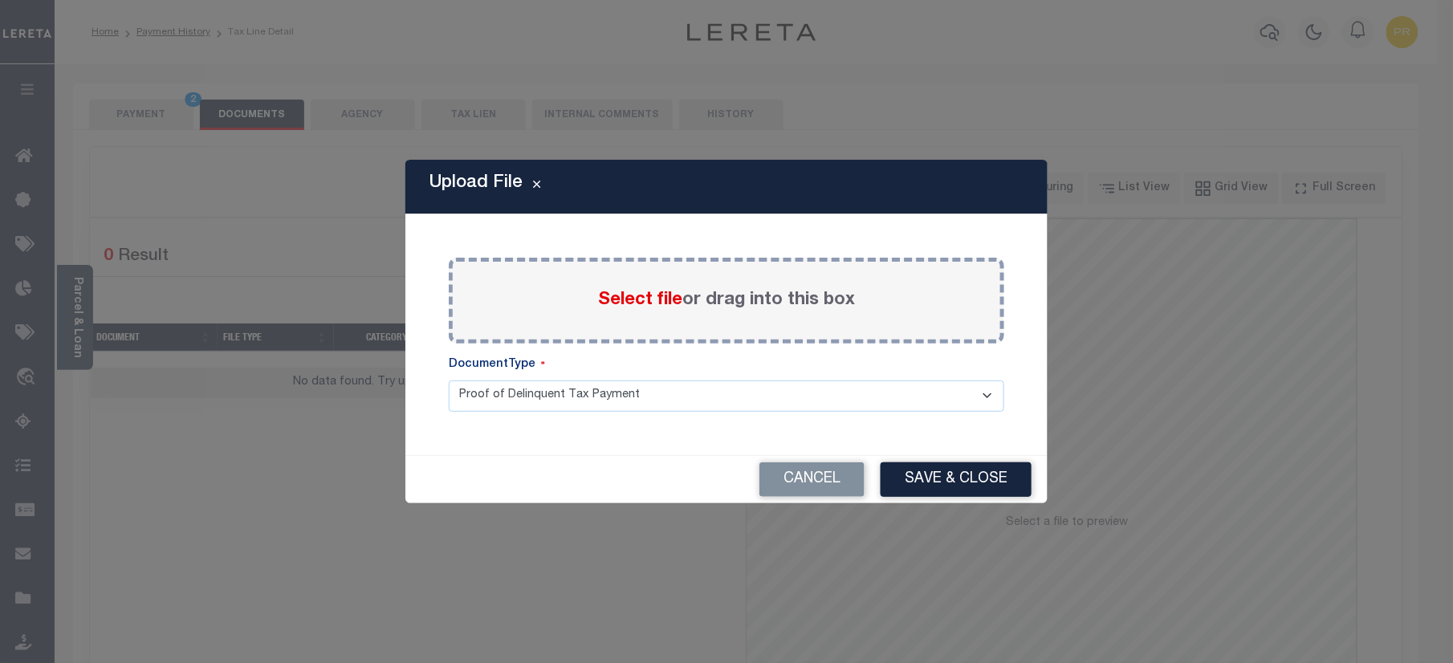
click at [842, 295] on label "Select file or drag into this box" at bounding box center [726, 300] width 257 height 26
click at [0, 0] on input "Select file or drag into this box" at bounding box center [0, 0] width 0 height 0
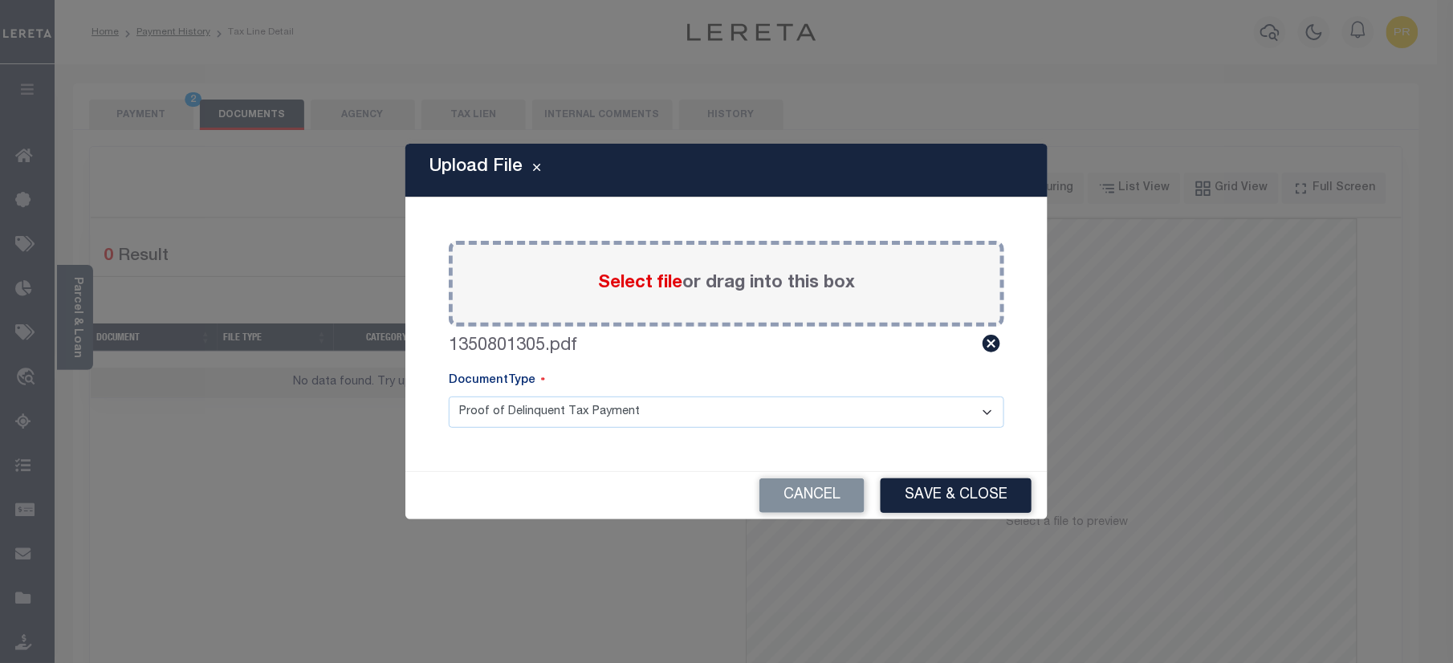
drag, startPoint x: 556, startPoint y: 411, endPoint x: 535, endPoint y: 422, distance: 23.7
click at [556, 411] on select "Proof of Delinquent Tax Payment" at bounding box center [727, 412] width 556 height 31
click at [449, 397] on select "Proof of Delinquent Tax Payment" at bounding box center [727, 412] width 556 height 31
drag, startPoint x: 925, startPoint y: 485, endPoint x: 1452, endPoint y: 486, distance: 527.4
click at [925, 486] on button "Save & Close" at bounding box center [956, 495] width 151 height 35
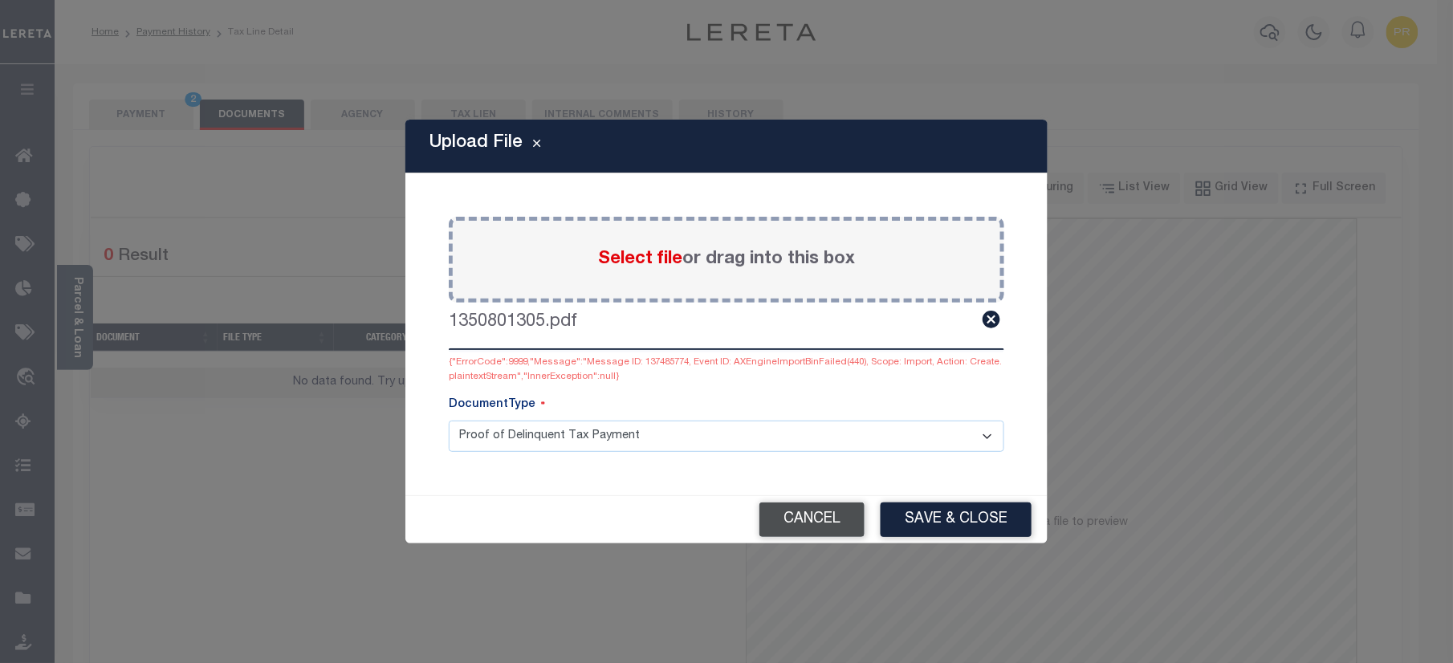
click at [816, 522] on button "Cancel" at bounding box center [811, 520] width 105 height 35
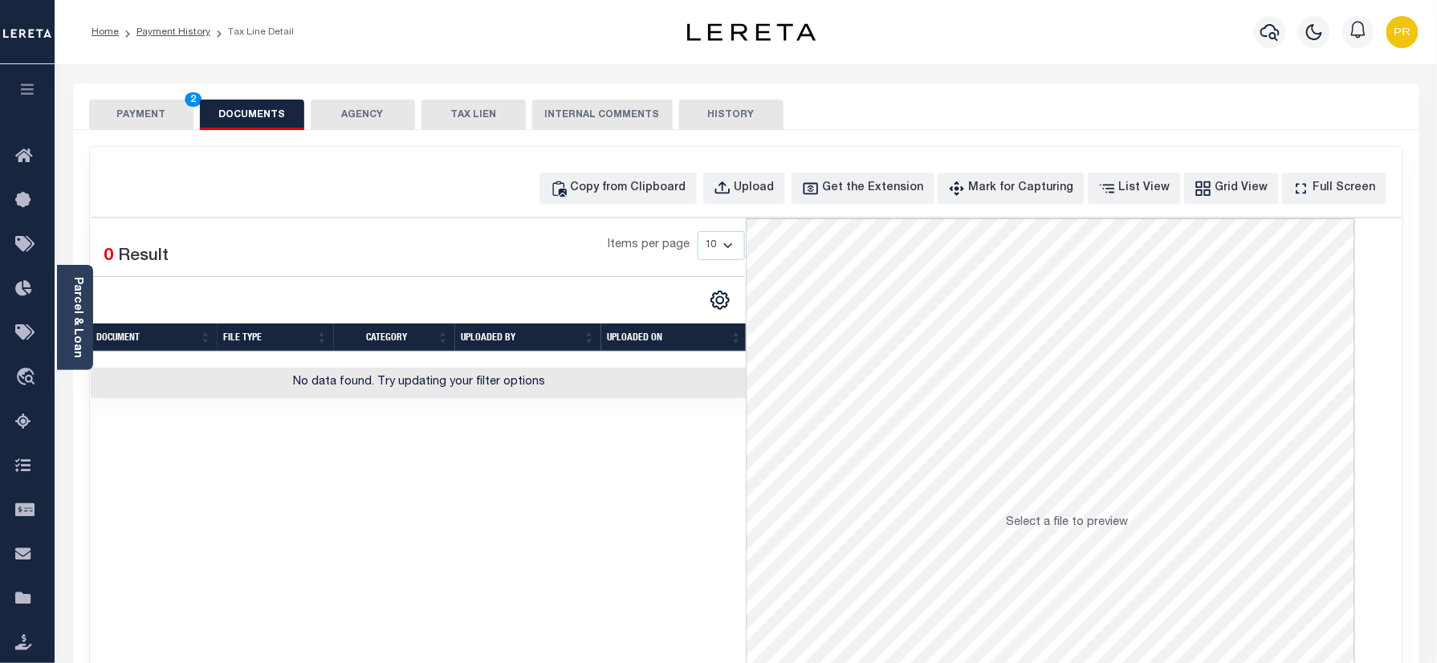
drag, startPoint x: 154, startPoint y: 110, endPoint x: 144, endPoint y: 126, distance: 18.7
click at [153, 110] on button "PAYMENT 2" at bounding box center [141, 115] width 104 height 31
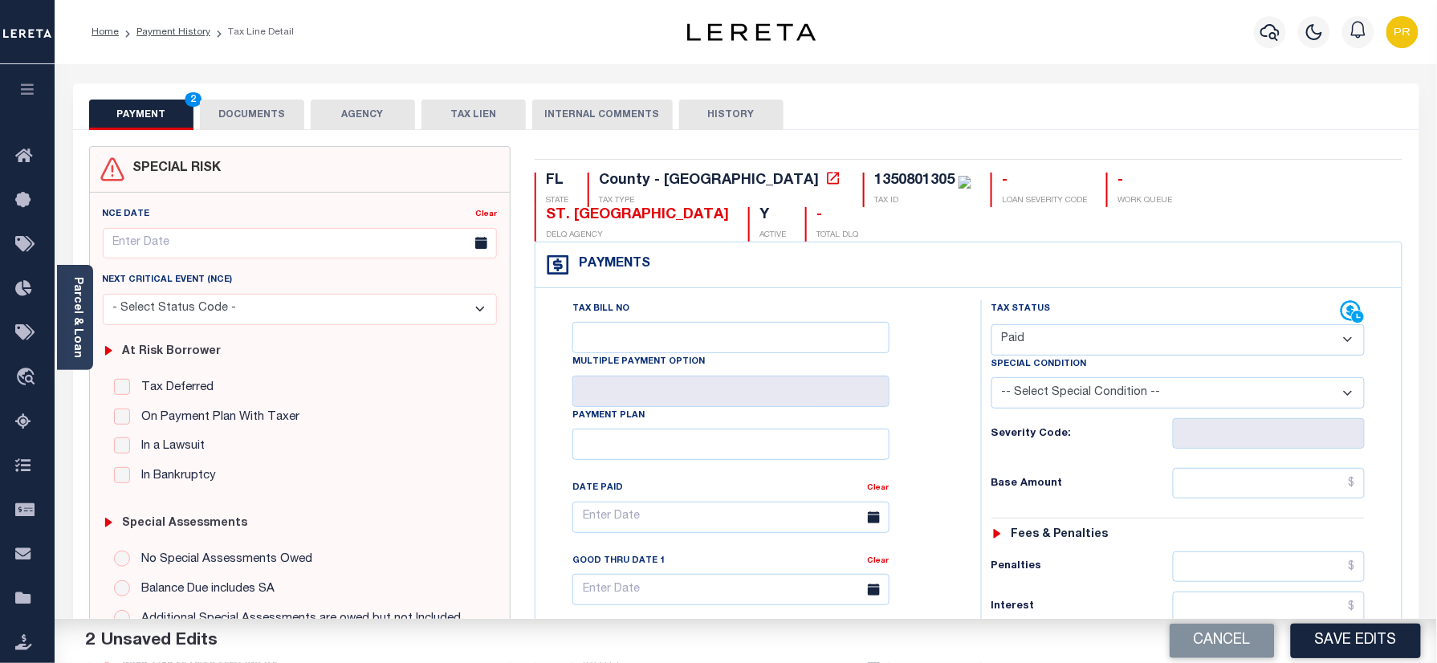
click at [1260, 430] on div "Tax Status Status - Select Status Code -" at bounding box center [1183, 654] width 405 height 709
click at [1246, 468] on input "text" at bounding box center [1269, 483] width 193 height 31
paste input "2,681.78"
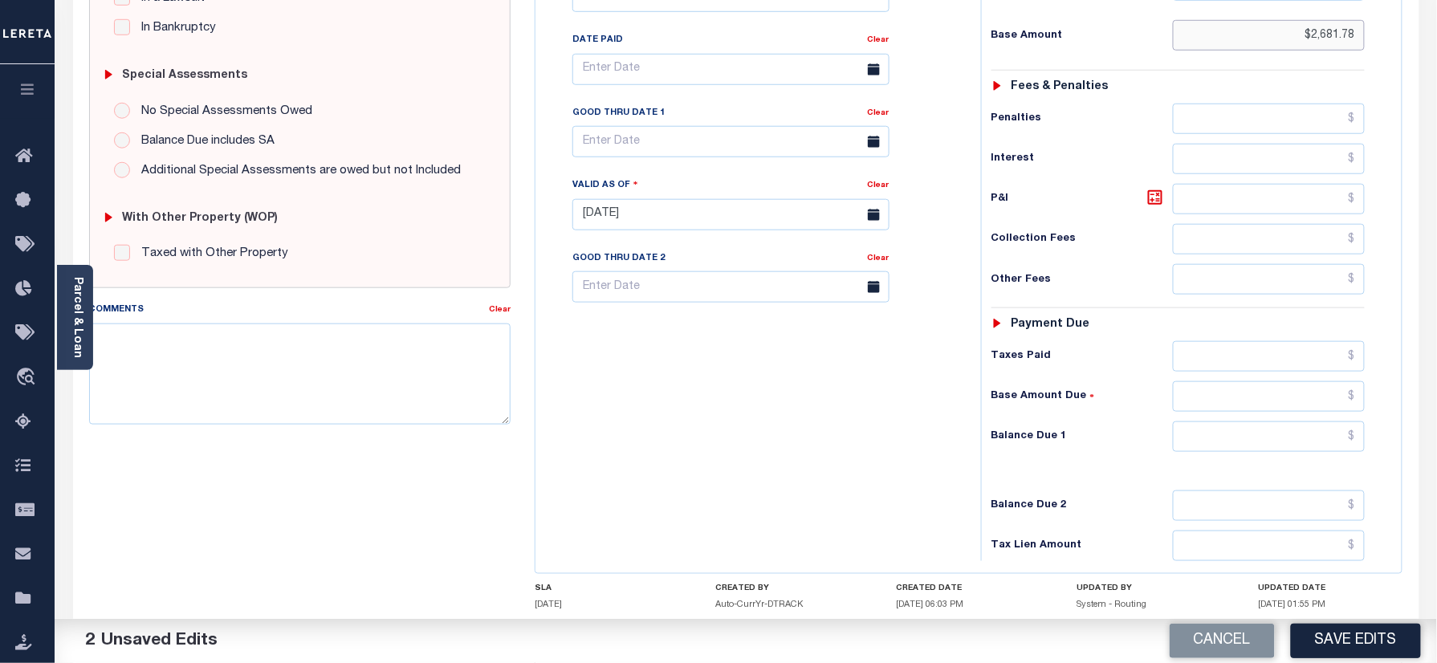
scroll to position [523, 0]
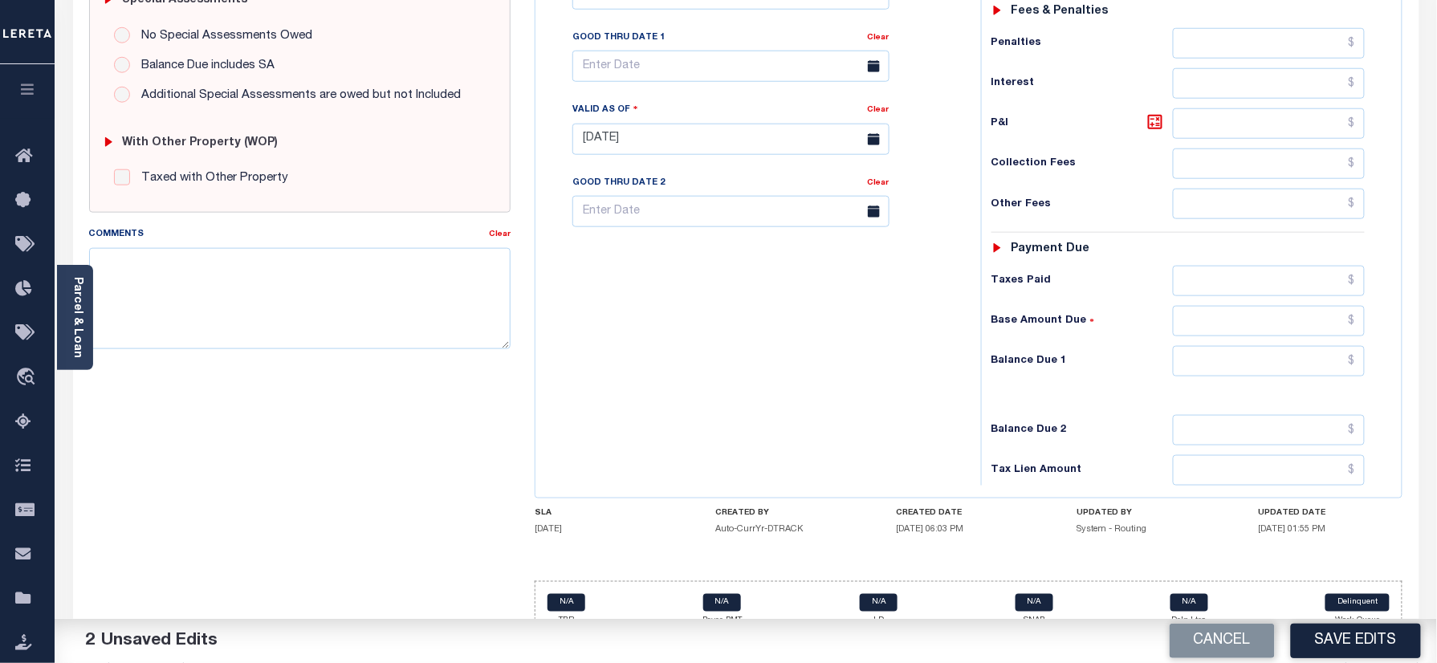
type input "$2,681.78"
click at [1239, 346] on input "text" at bounding box center [1269, 361] width 193 height 31
type input "$0.00"
click at [896, 400] on div "Tax Bill No Multiple Payment Option Payment Plan Clear" at bounding box center [753, 131] width 429 height 709
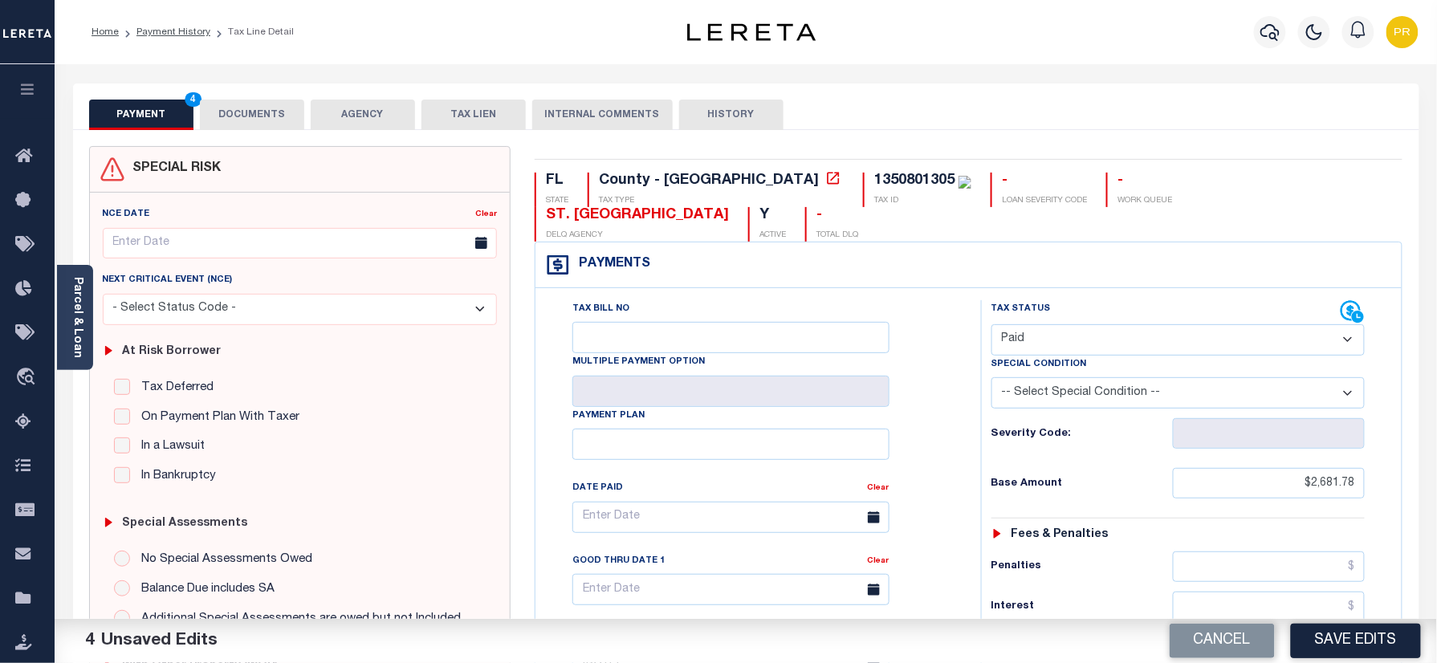
click at [874, 181] on div "1350801305" at bounding box center [914, 180] width 80 height 14
copy div "1350801305"
click at [226, 106] on button "DOCUMENTS" at bounding box center [252, 115] width 104 height 31
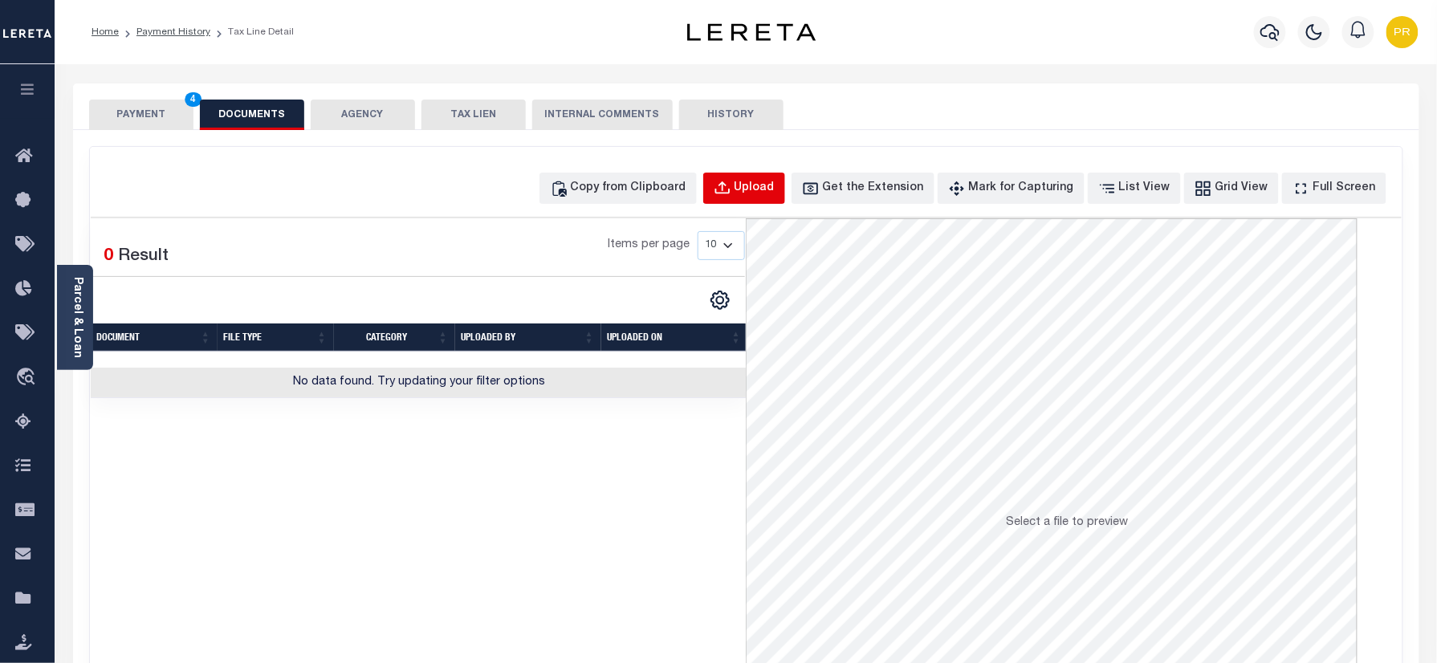
click at [766, 181] on div "Upload" at bounding box center [755, 189] width 40 height 18
select select "POP"
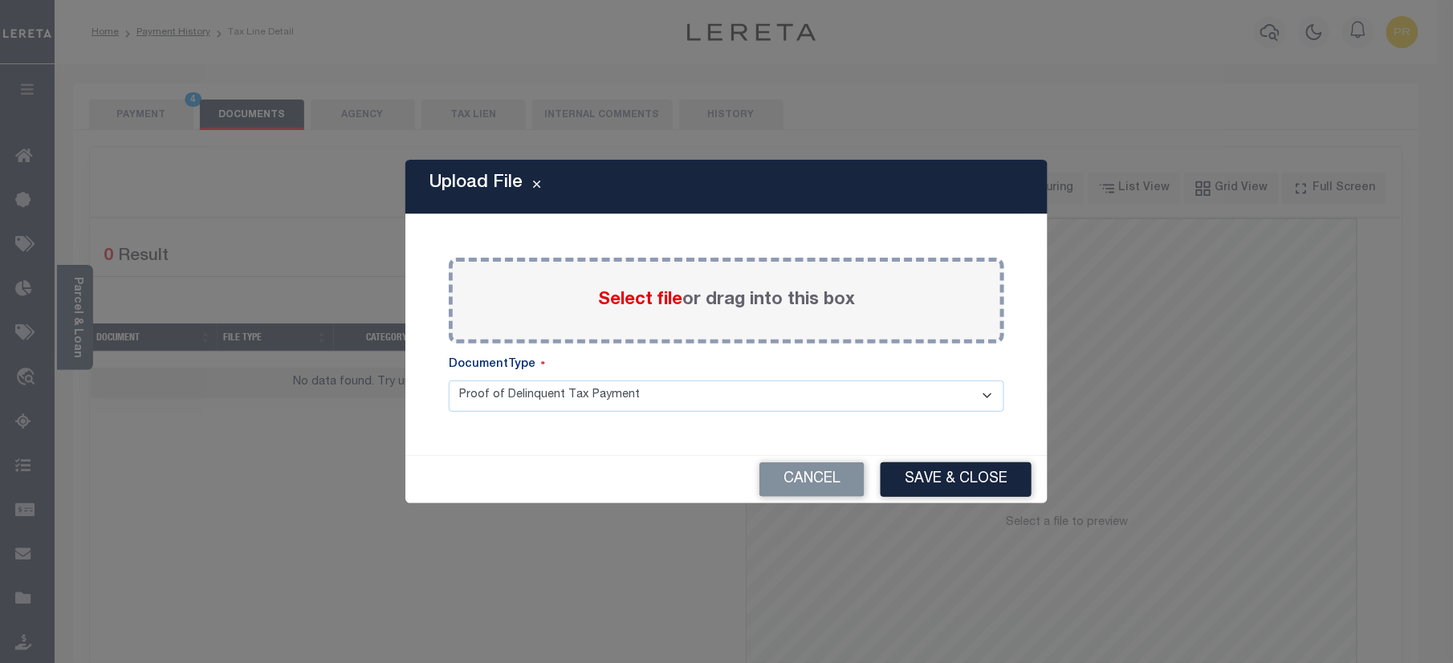
click at [828, 305] on label "Select file or drag into this box" at bounding box center [726, 300] width 257 height 26
click at [0, 0] on input "Select file or drag into this box" at bounding box center [0, 0] width 0 height 0
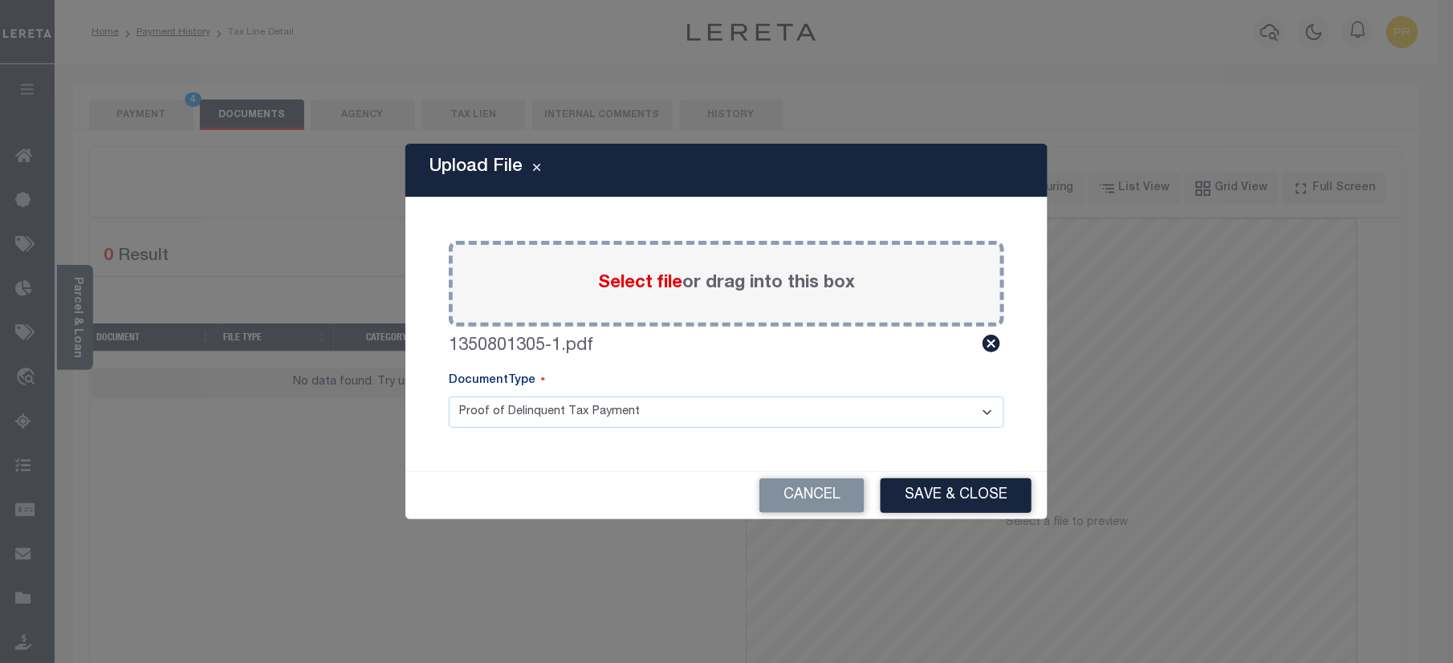
click at [537, 418] on select "Proof of Delinquent Tax Payment" at bounding box center [727, 412] width 556 height 31
click at [449, 397] on select "Proof of Delinquent Tax Payment" at bounding box center [727, 412] width 556 height 31
drag, startPoint x: 990, startPoint y: 494, endPoint x: 1358, endPoint y: 494, distance: 368.5
click at [987, 494] on button "Save & Close" at bounding box center [956, 495] width 151 height 35
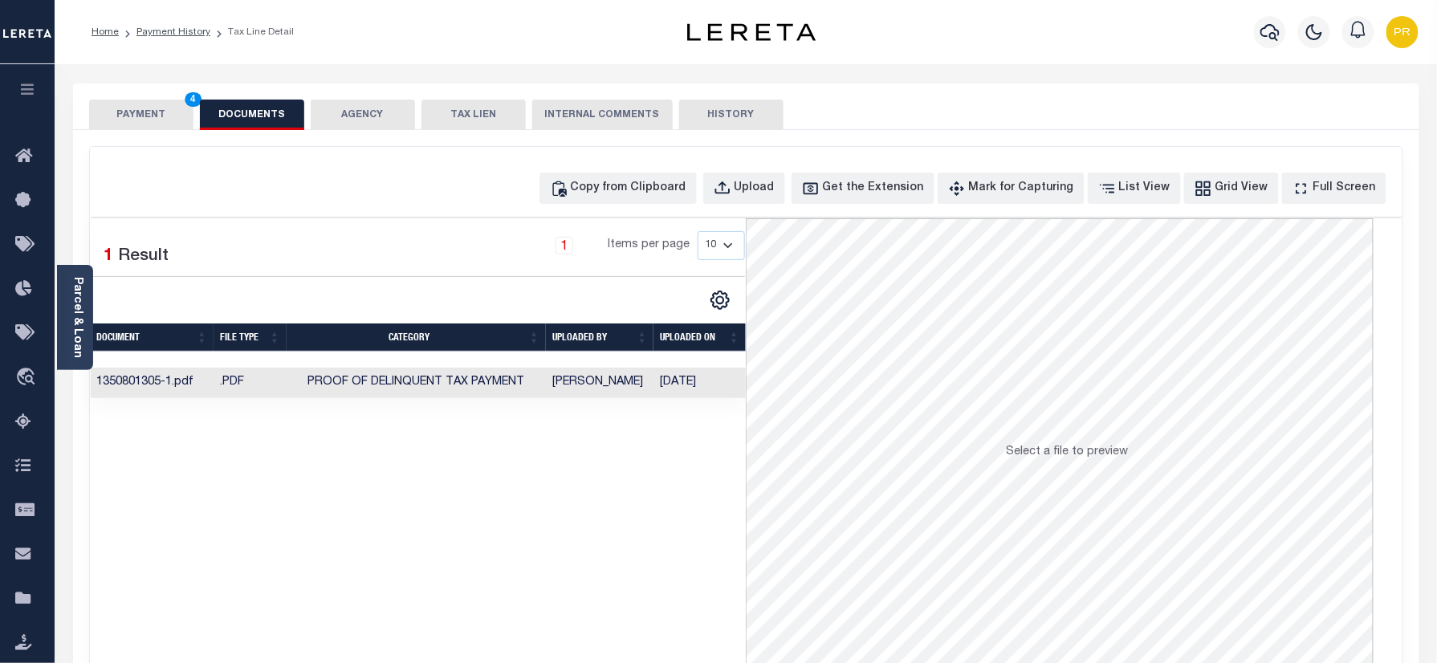
click at [652, 399] on td "Preethi Ramesh" at bounding box center [600, 383] width 108 height 31
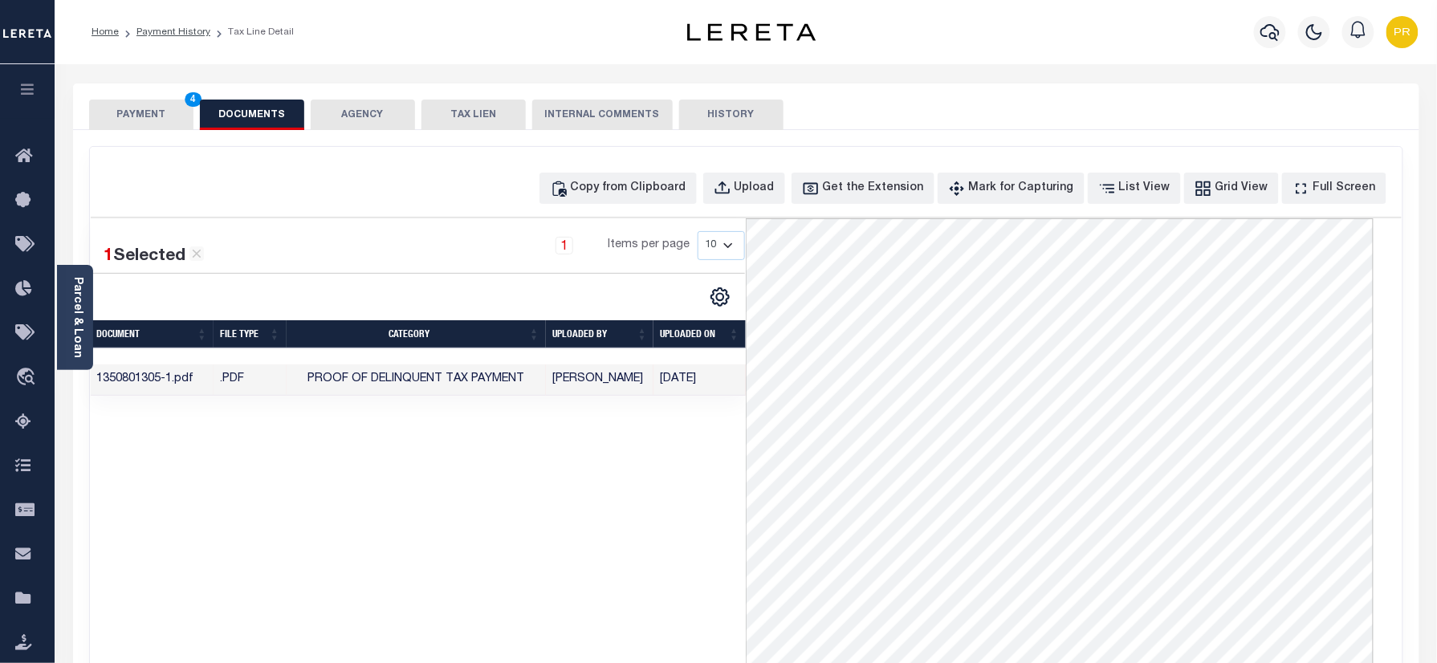
click at [161, 107] on button "PAYMENT 4" at bounding box center [141, 115] width 104 height 31
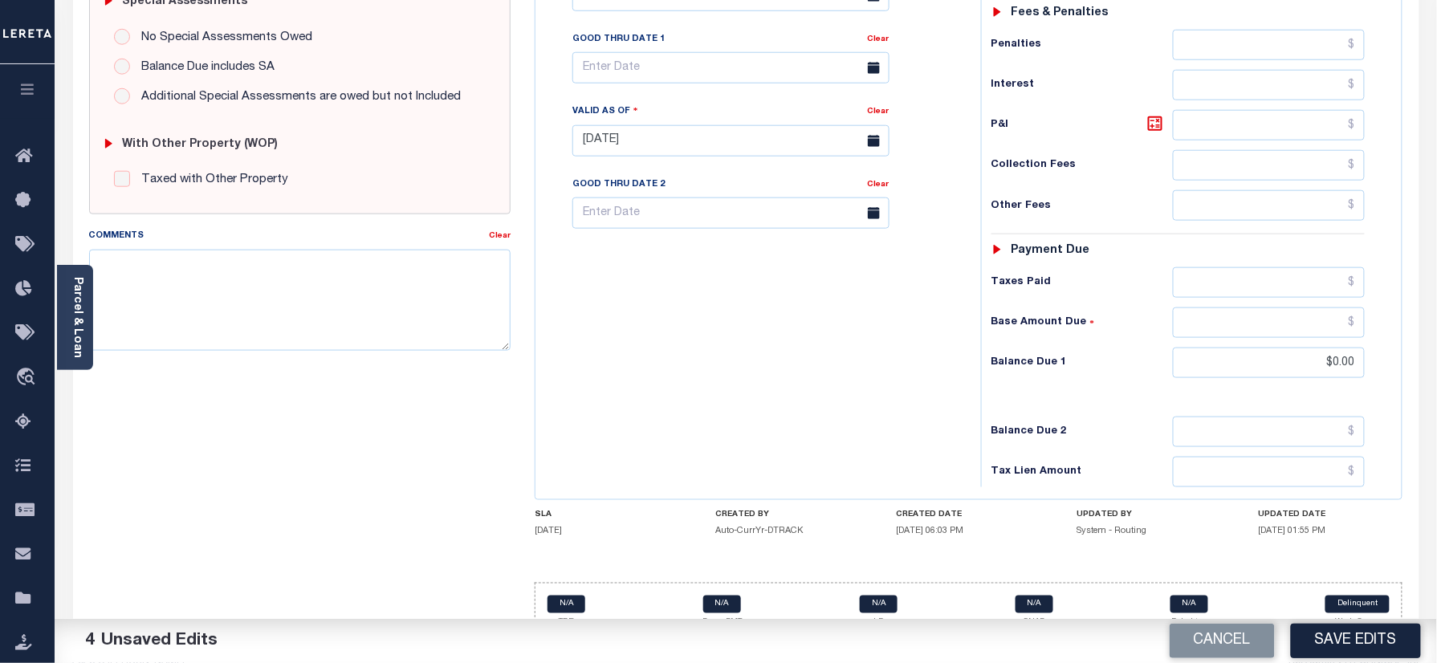
scroll to position [523, 0]
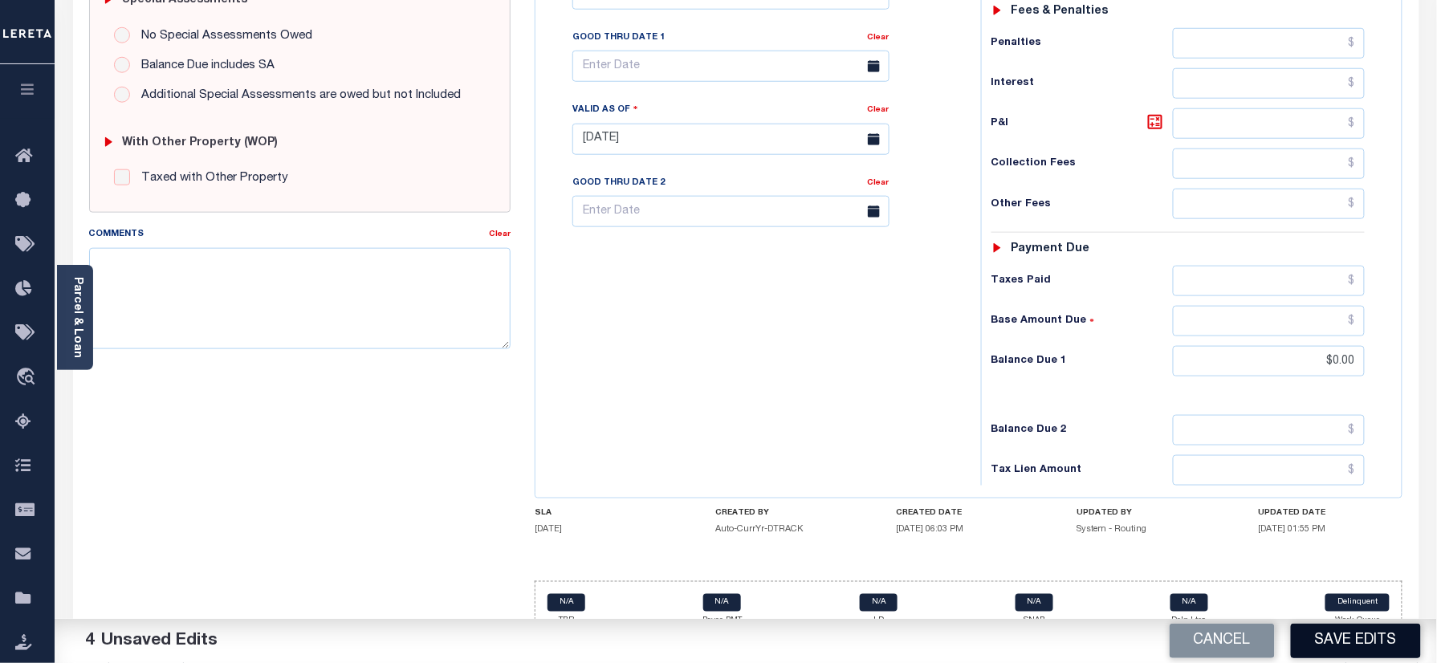
click at [1375, 631] on button "Save Edits" at bounding box center [1356, 641] width 130 height 35
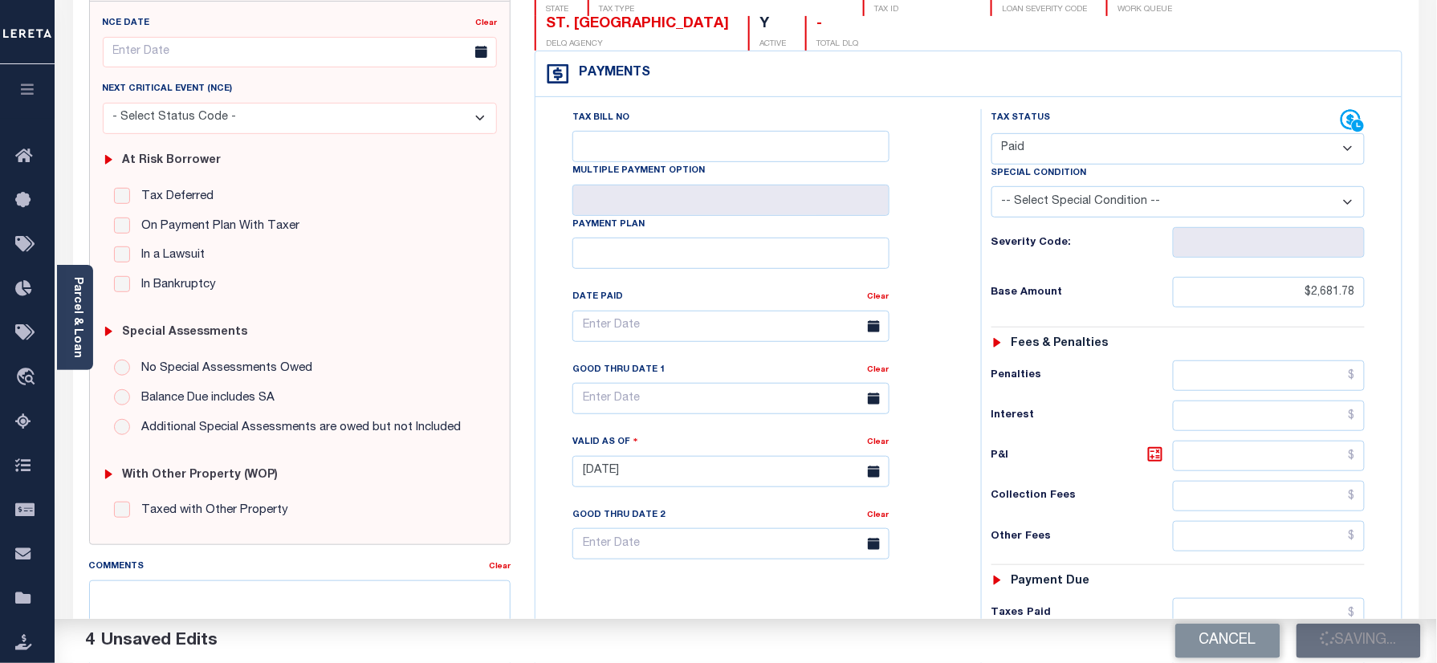
scroll to position [0, 0]
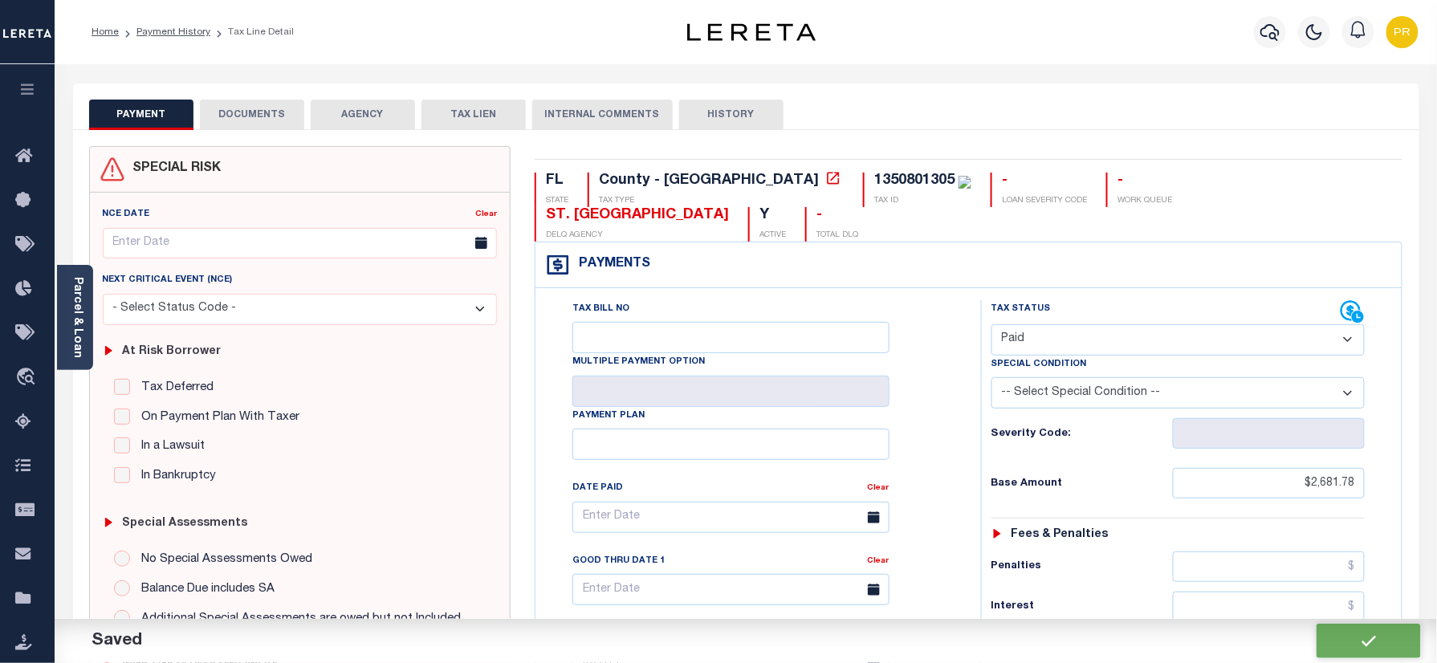
checkbox input "false"
type input "$2,681.78"
type input "$0"
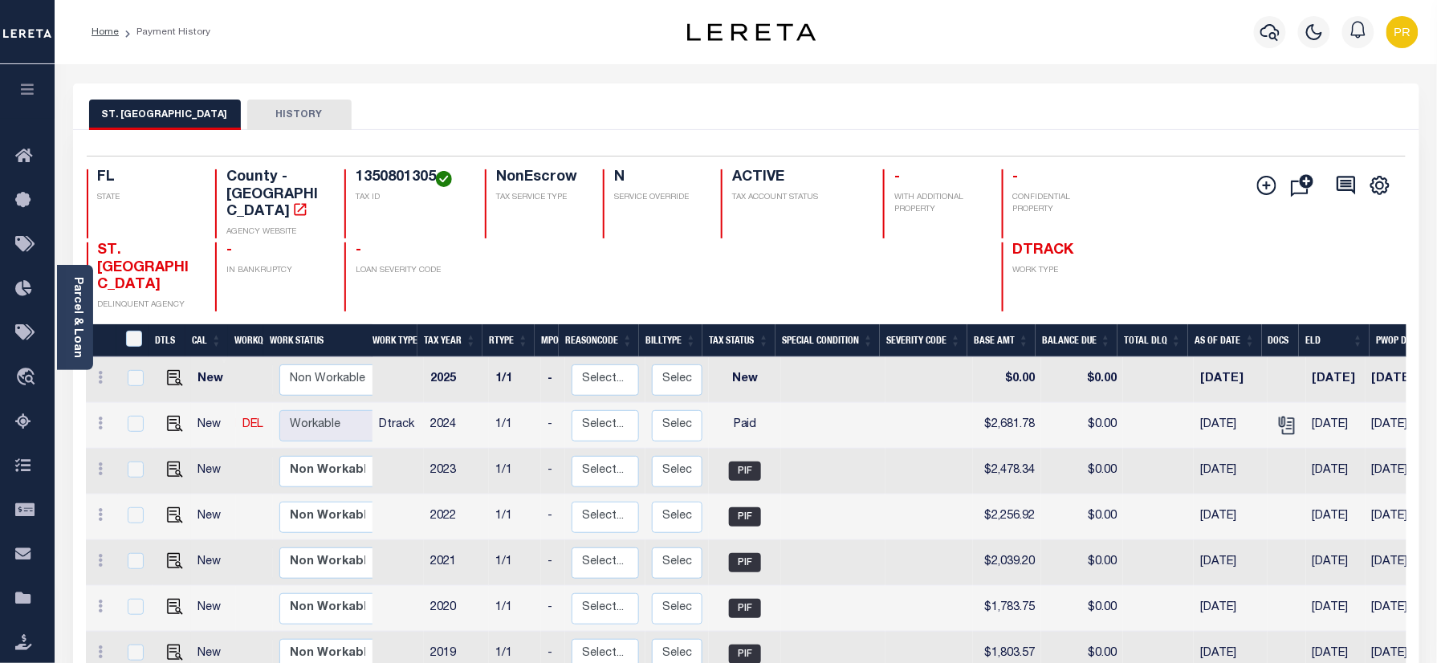
click at [411, 177] on h4 "1350801305" at bounding box center [411, 178] width 110 height 18
copy h4 "1350801305"
click at [83, 316] on link "Parcel & Loan" at bounding box center [76, 317] width 11 height 81
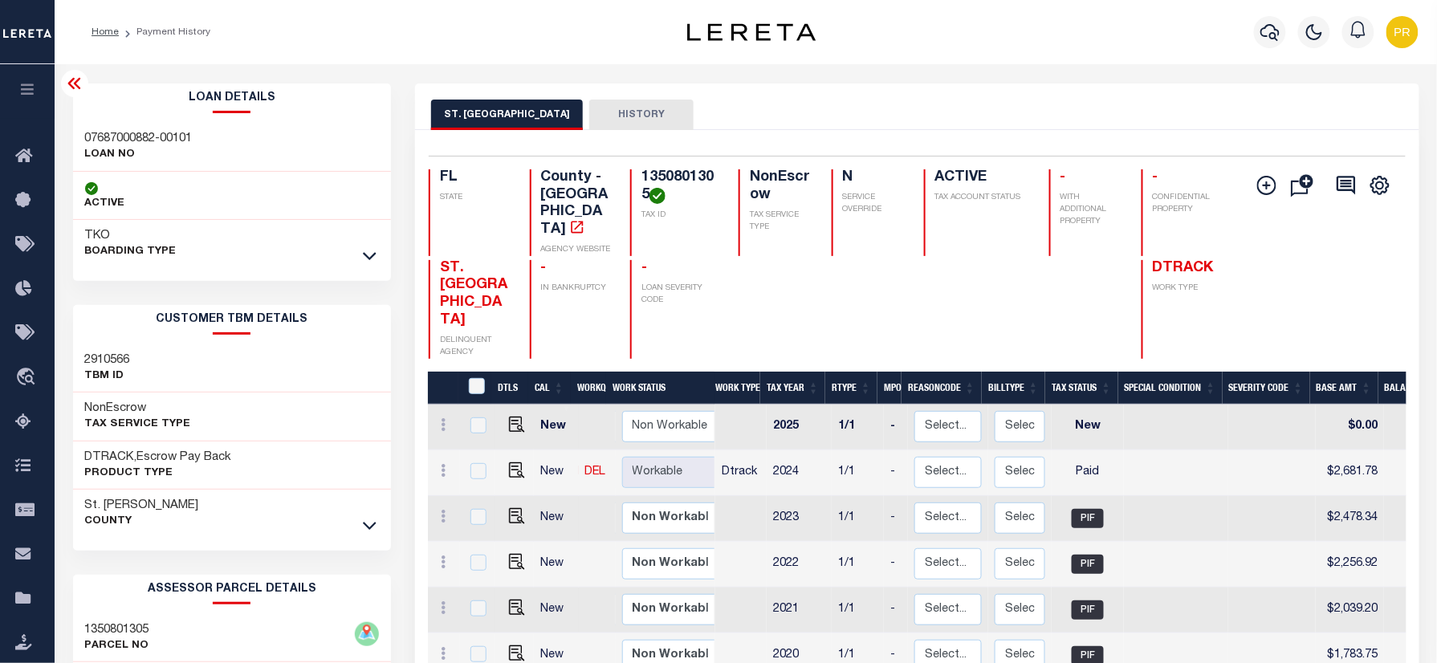
click at [148, 140] on h3 "07687000882-00101" at bounding box center [139, 139] width 108 height 16
copy div "07687000882-00101"
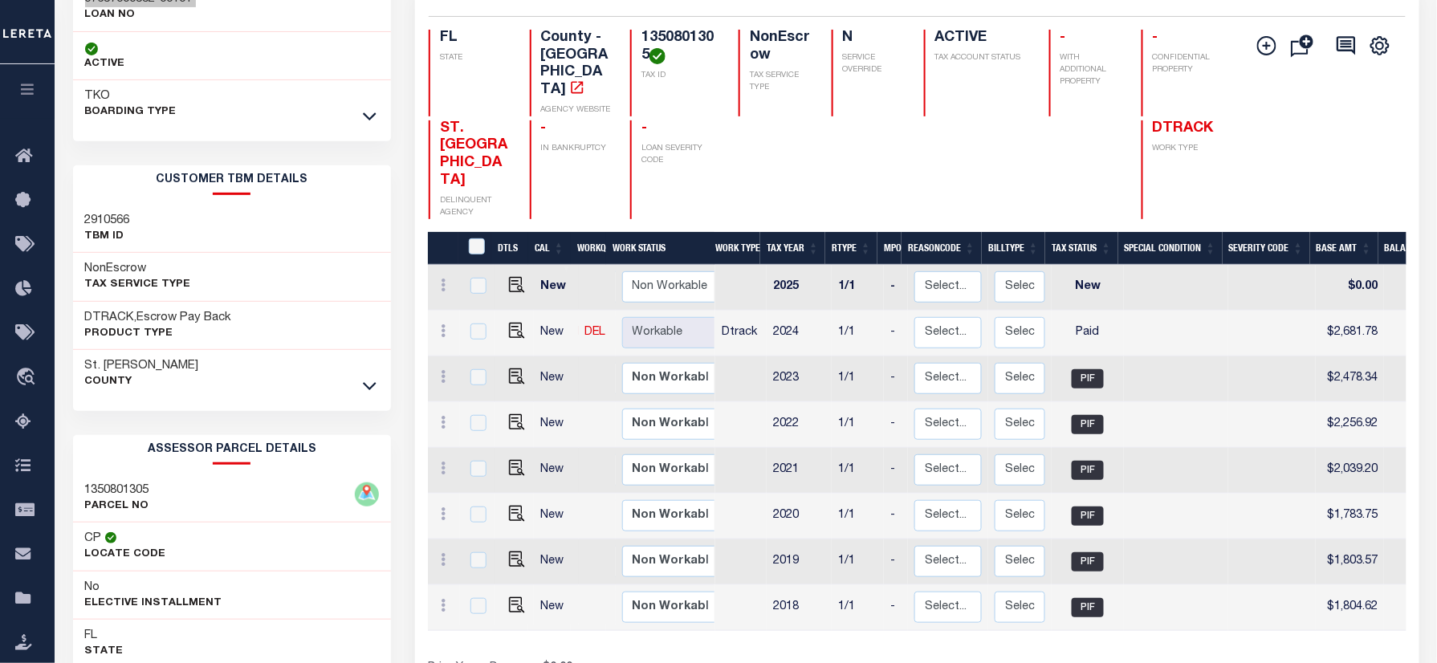
scroll to position [321, 0]
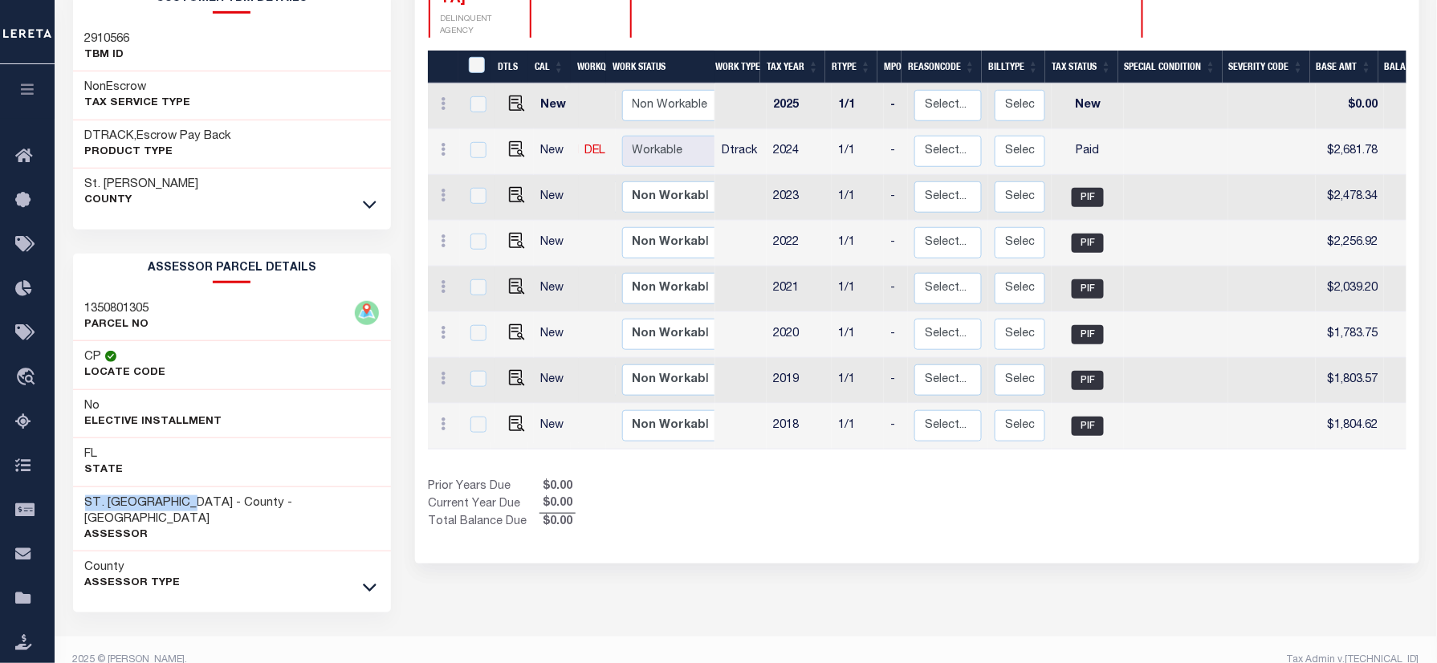
drag, startPoint x: 201, startPoint y: 512, endPoint x: 79, endPoint y: 508, distance: 122.1
click at [79, 508] on div "ST. JOHNS COUNTY - County - FL Assessor" at bounding box center [232, 519] width 319 height 65
copy h3 "ST. [GEOGRAPHIC_DATA]"
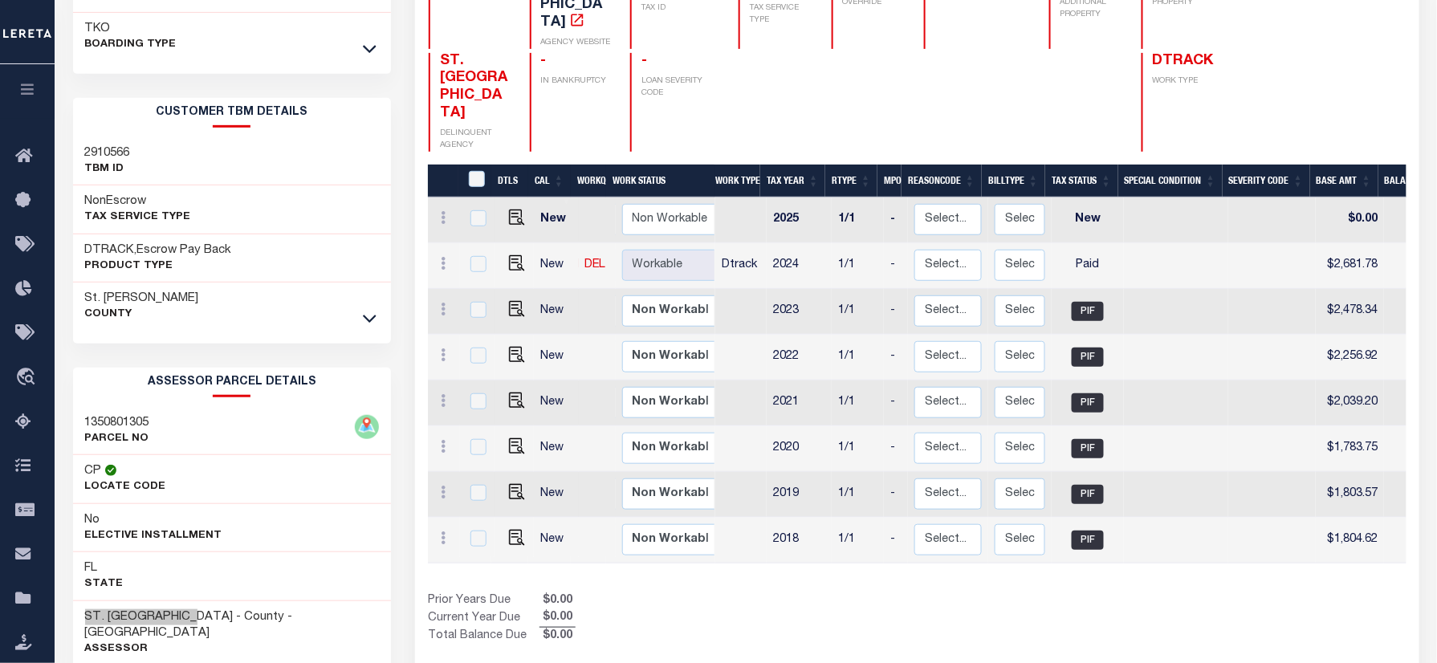
scroll to position [0, 0]
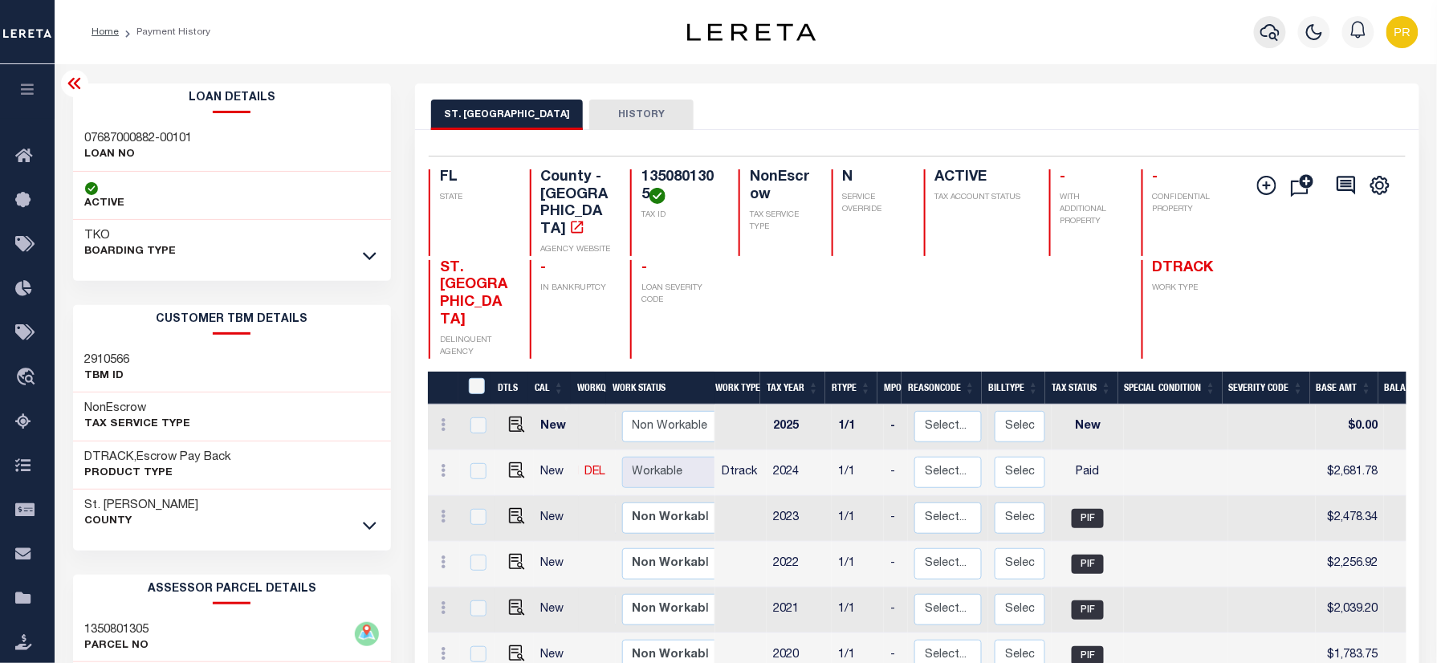
click at [1272, 24] on icon "button" at bounding box center [1269, 31] width 19 height 19
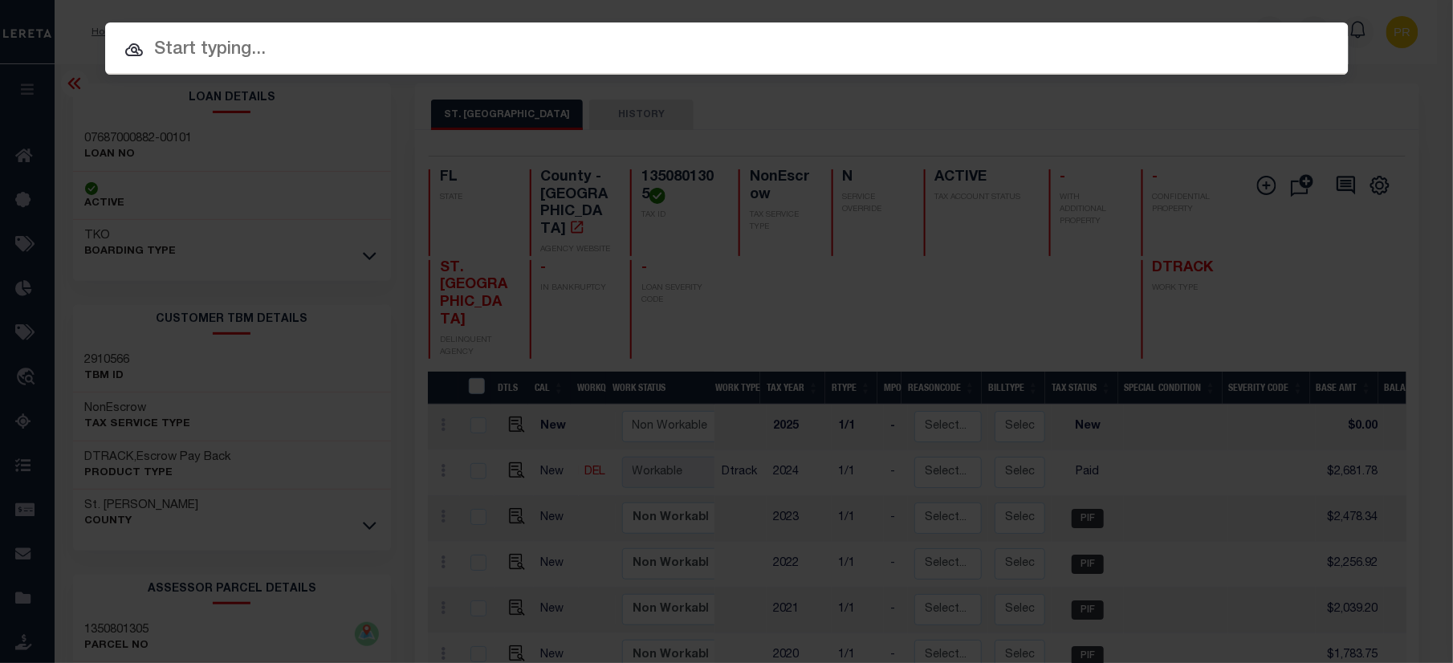
paste input "07687000950-00101"
click at [934, 55] on input "text" at bounding box center [726, 50] width 1243 height 28
type input "07687000950-00101"
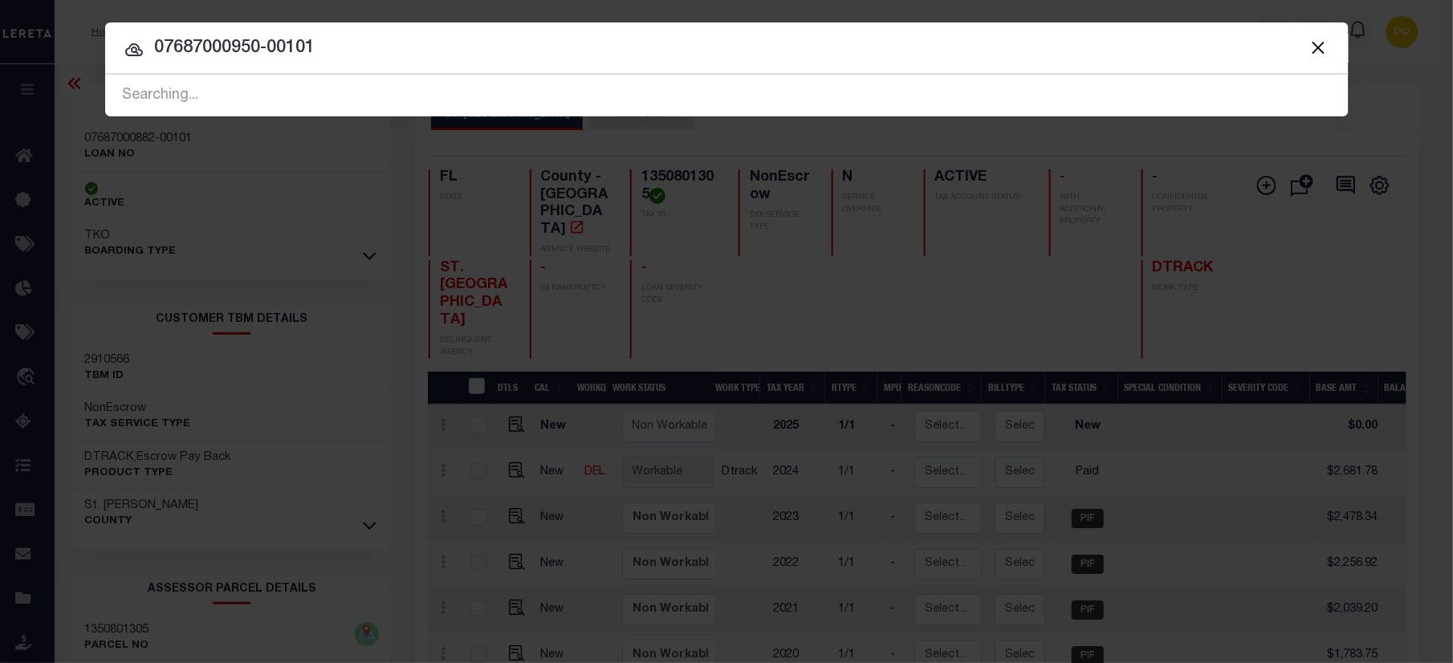
click at [1227, 43] on input "07687000950-00101" at bounding box center [726, 49] width 1243 height 28
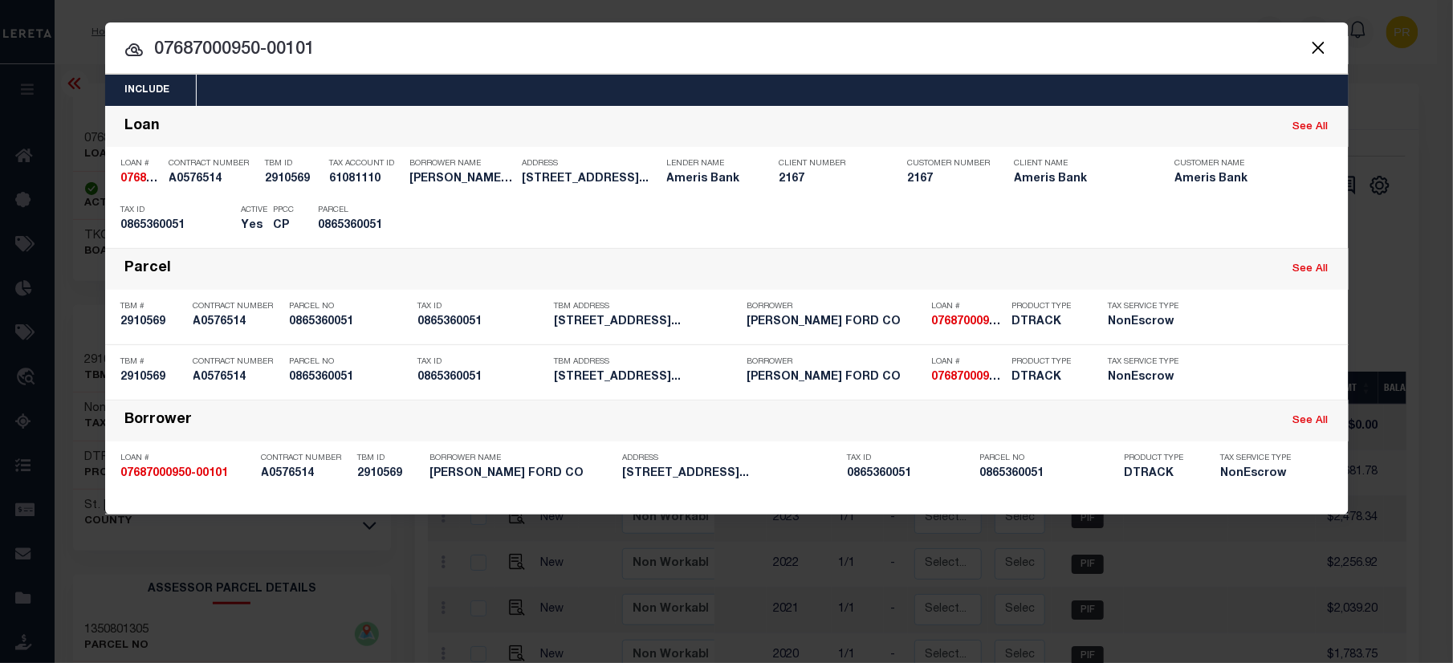
drag, startPoint x: 1256, startPoint y: 214, endPoint x: 1389, endPoint y: 247, distance: 136.7
click at [1256, 214] on div "Payment History" at bounding box center [1241, 221] width 99 height 18
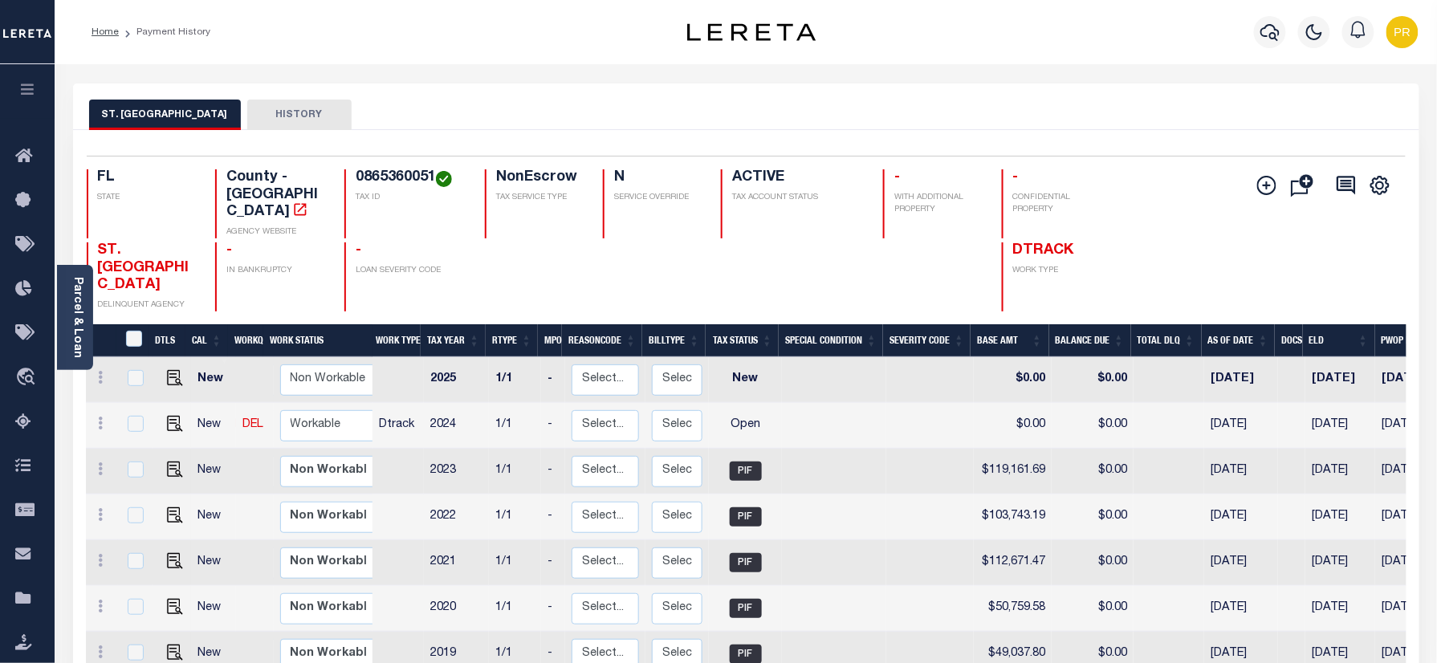
click at [816, 110] on div "ST. JOHNS COUNTY HISTORY" at bounding box center [746, 115] width 1314 height 30
click at [373, 186] on h4 "0865360051" at bounding box center [411, 178] width 110 height 18
copy h4 "0865360051"
click at [398, 175] on h4 "0865360051" at bounding box center [411, 178] width 110 height 18
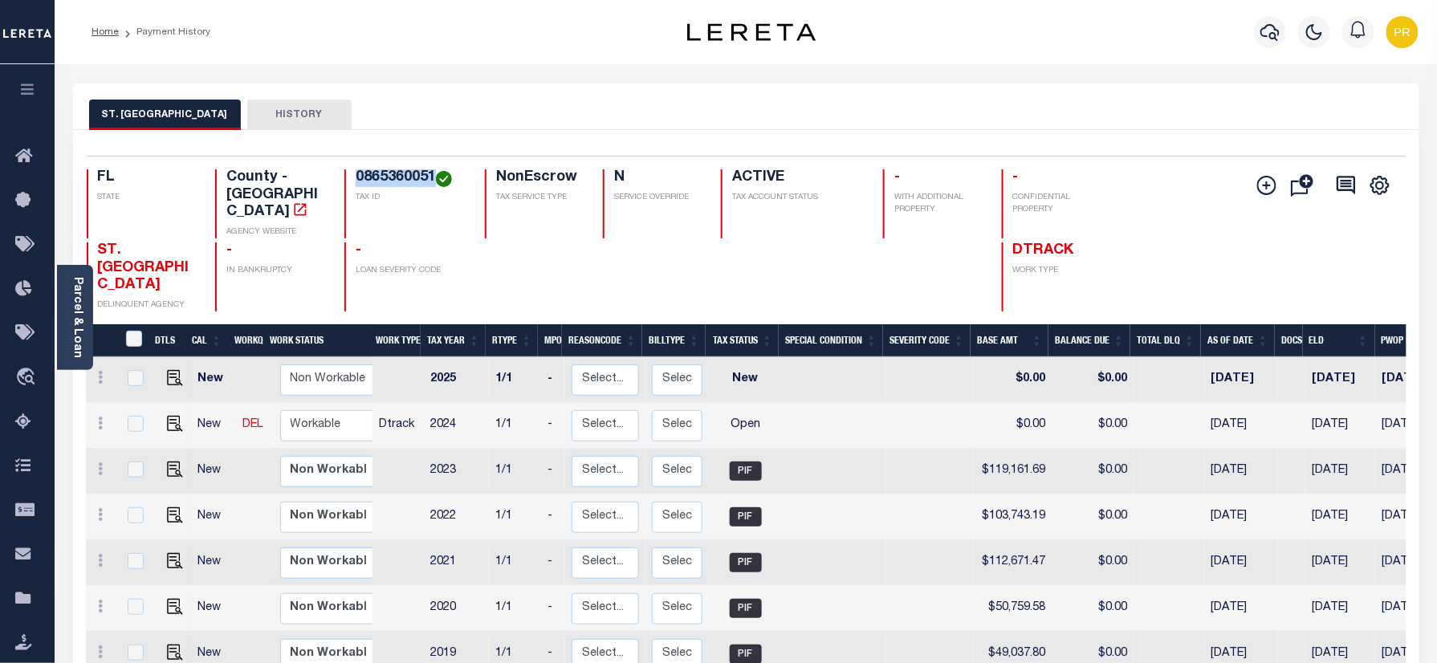
click at [398, 175] on h4 "0865360051" at bounding box center [411, 178] width 110 height 18
drag, startPoint x: 165, startPoint y: 392, endPoint x: 220, endPoint y: 392, distance: 55.4
click at [167, 416] on img "" at bounding box center [175, 424] width 16 height 16
checkbox input "true"
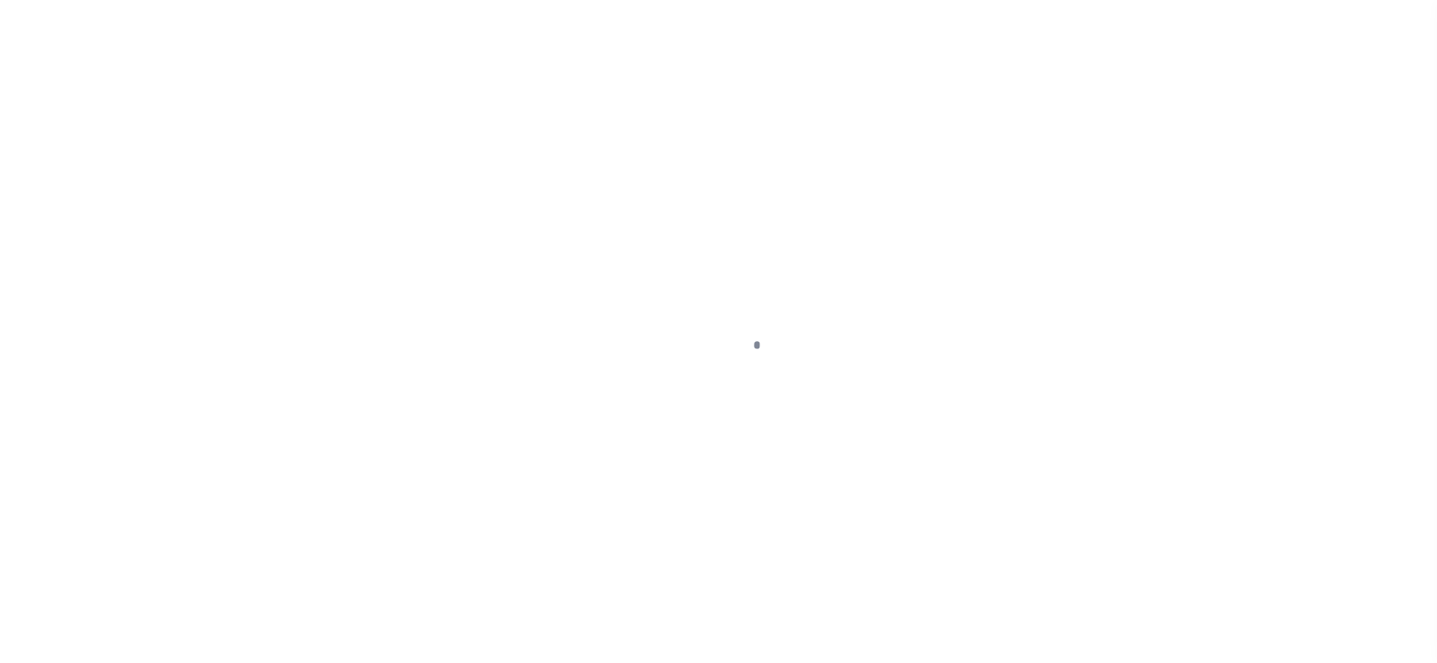
type input "[DATE]"
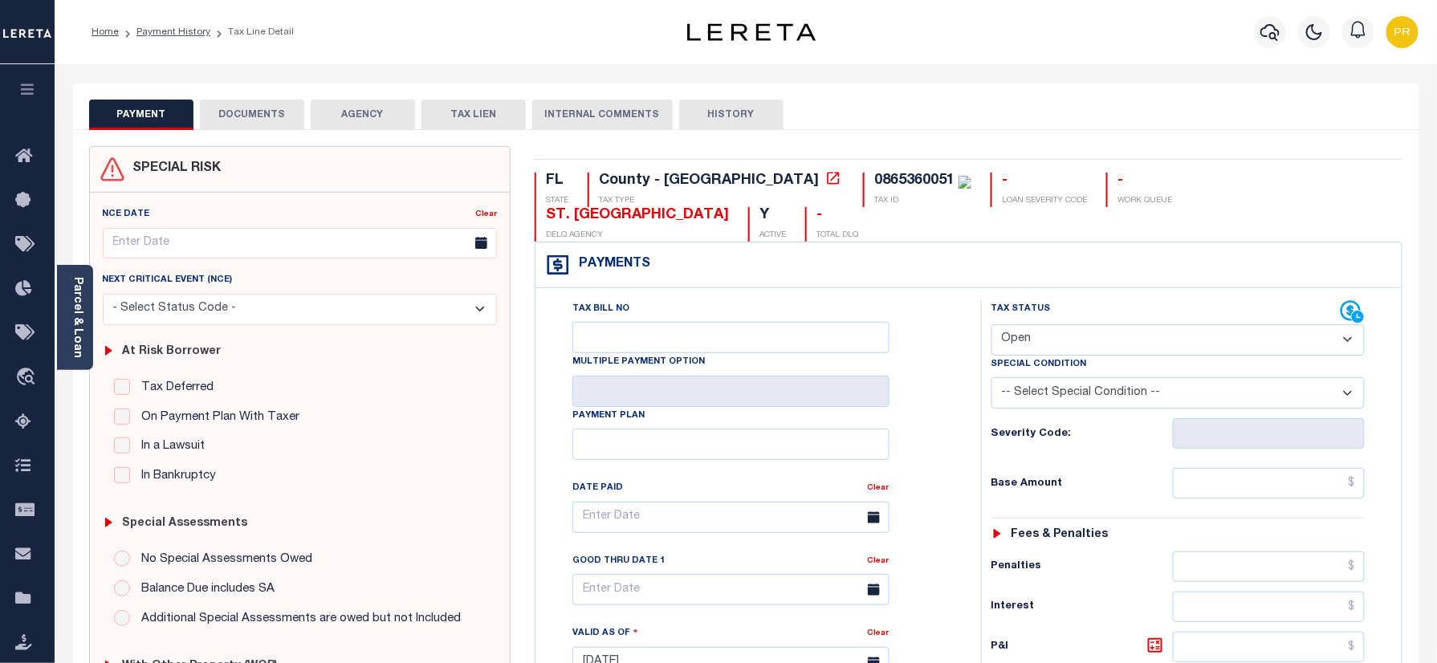
click at [1081, 324] on select "- Select Status Code - Open Due/Unpaid Paid Incomplete No Tax Due Internal Refu…" at bounding box center [1178, 339] width 374 height 31
select select "INC"
click at [991, 324] on select "- Select Status Code - Open Due/Unpaid Paid Incomplete No Tax Due Internal Refu…" at bounding box center [1178, 339] width 374 height 31
type input "[DATE]"
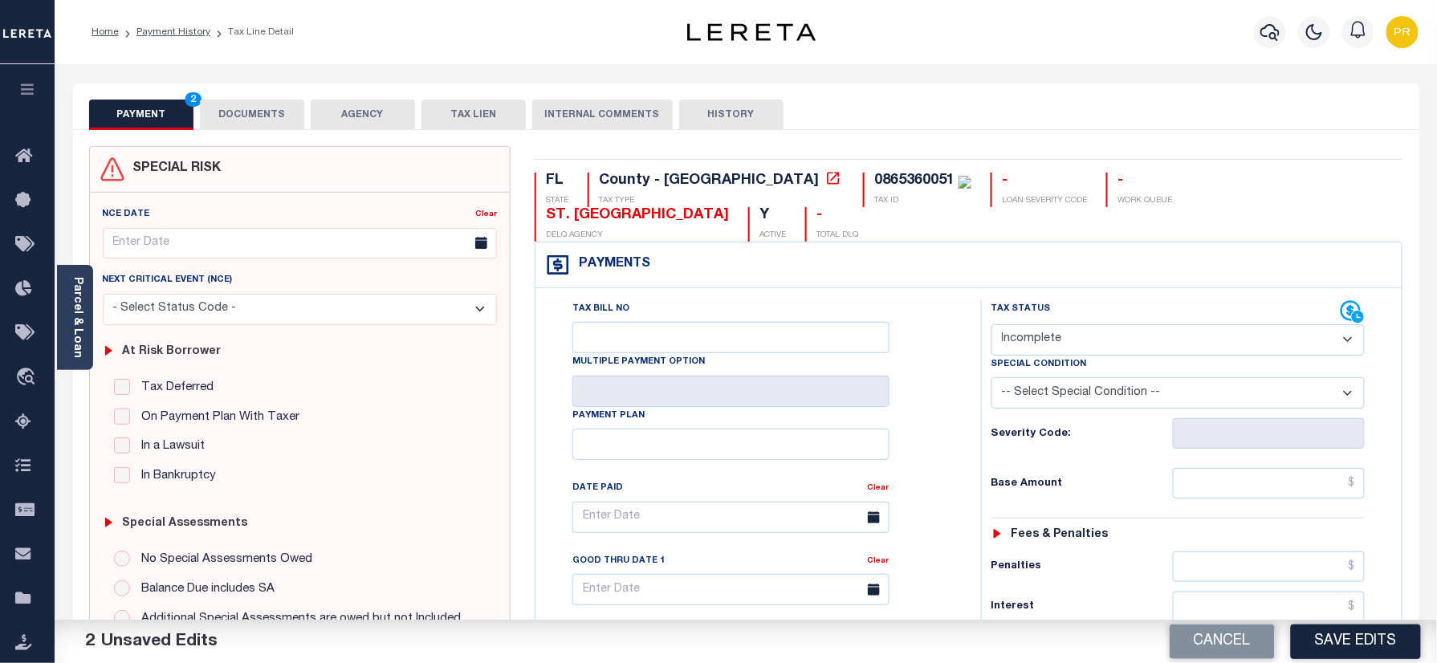
click at [1071, 324] on select "- Select Status Code - Open Due/Unpaid Paid Incomplete No Tax Due Internal Refu…" at bounding box center [1178, 339] width 374 height 31
click at [991, 324] on select "- Select Status Code - Open Due/Unpaid Paid Incomplete No Tax Due Internal Refu…" at bounding box center [1178, 339] width 374 height 31
drag, startPoint x: 1076, startPoint y: 299, endPoint x: 1067, endPoint y: 324, distance: 27.4
click at [1076, 324] on select "- Select Status Code - Open Due/Unpaid Paid Incomplete No Tax Due Internal Refu…" at bounding box center [1178, 339] width 374 height 31
select select "PYD"
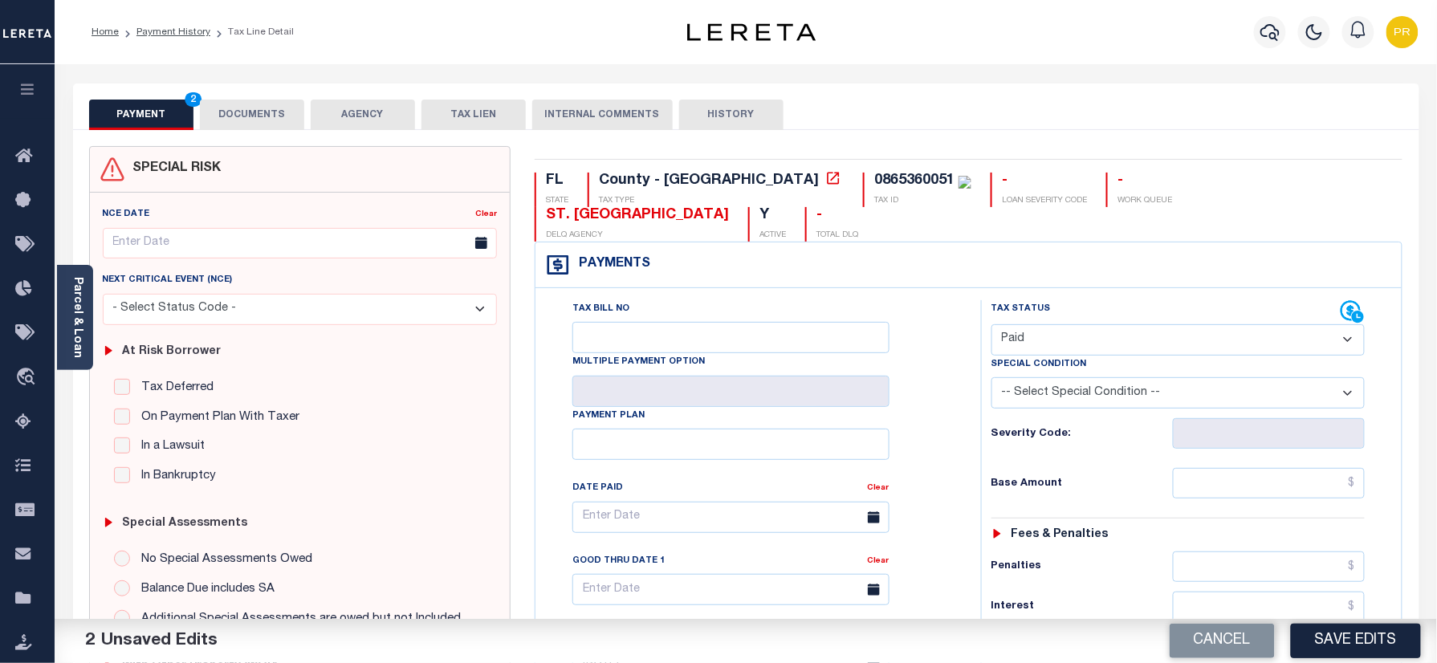
click at [991, 324] on select "- Select Status Code - Open Due/Unpaid Paid Incomplete No Tax Due Internal Refu…" at bounding box center [1178, 339] width 374 height 31
drag, startPoint x: 258, startPoint y: 100, endPoint x: 334, endPoint y: 138, distance: 85.4
click at [254, 103] on button "DOCUMENTS" at bounding box center [252, 115] width 104 height 31
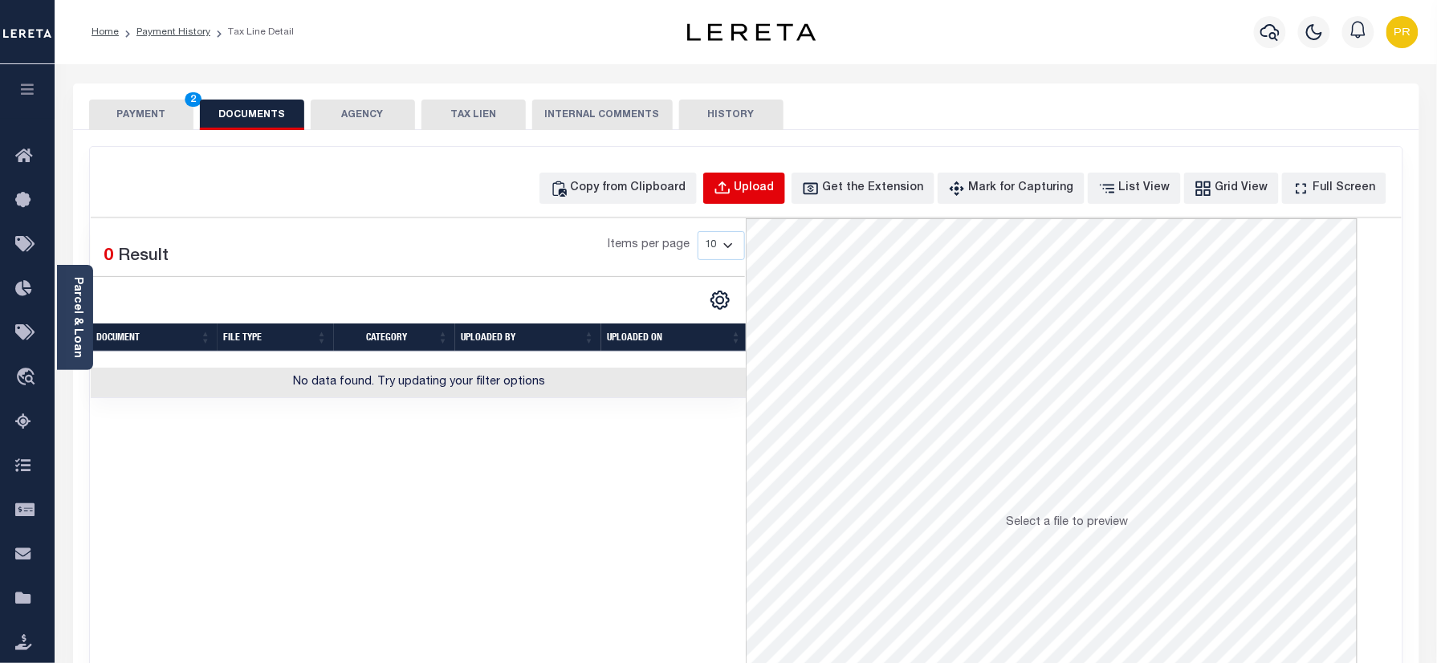
click at [768, 181] on div "Upload" at bounding box center [755, 189] width 40 height 18
select select "POP"
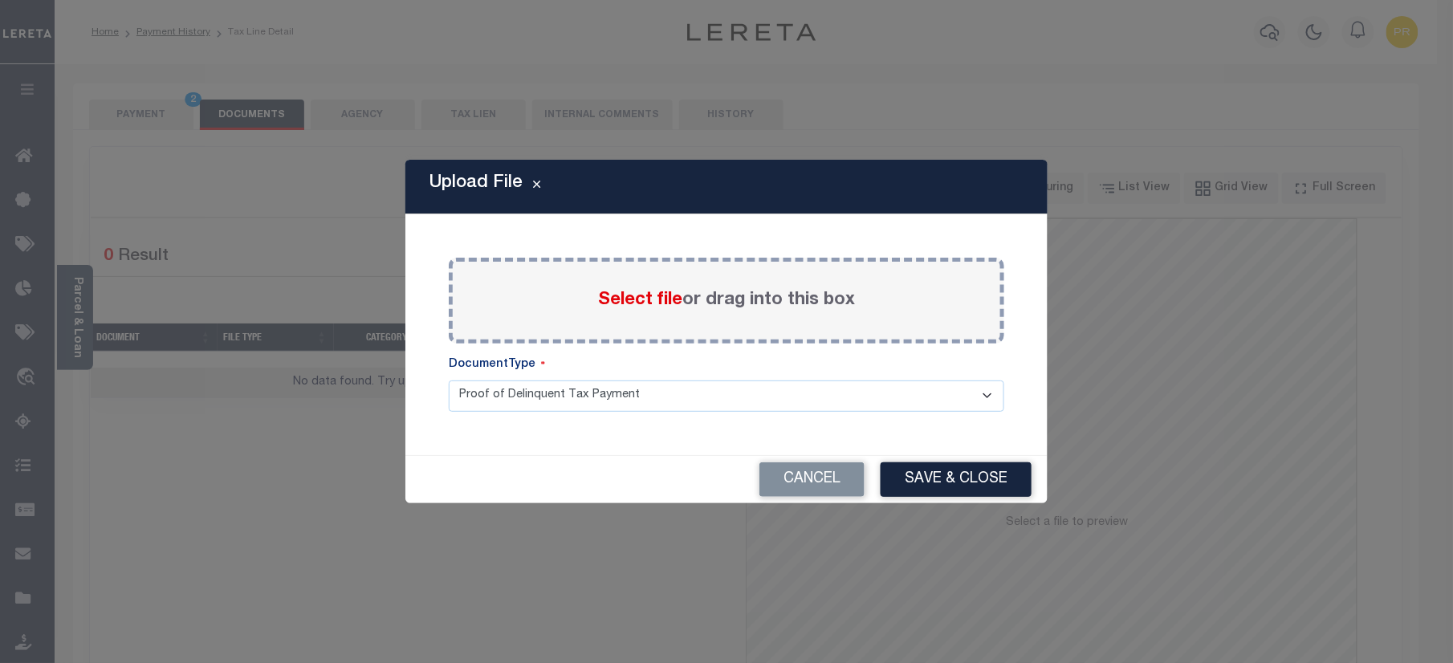
click at [743, 306] on label "Select file or drag into this box" at bounding box center [726, 300] width 257 height 26
click at [0, 0] on input "Select file or drag into this box" at bounding box center [0, 0] width 0 height 0
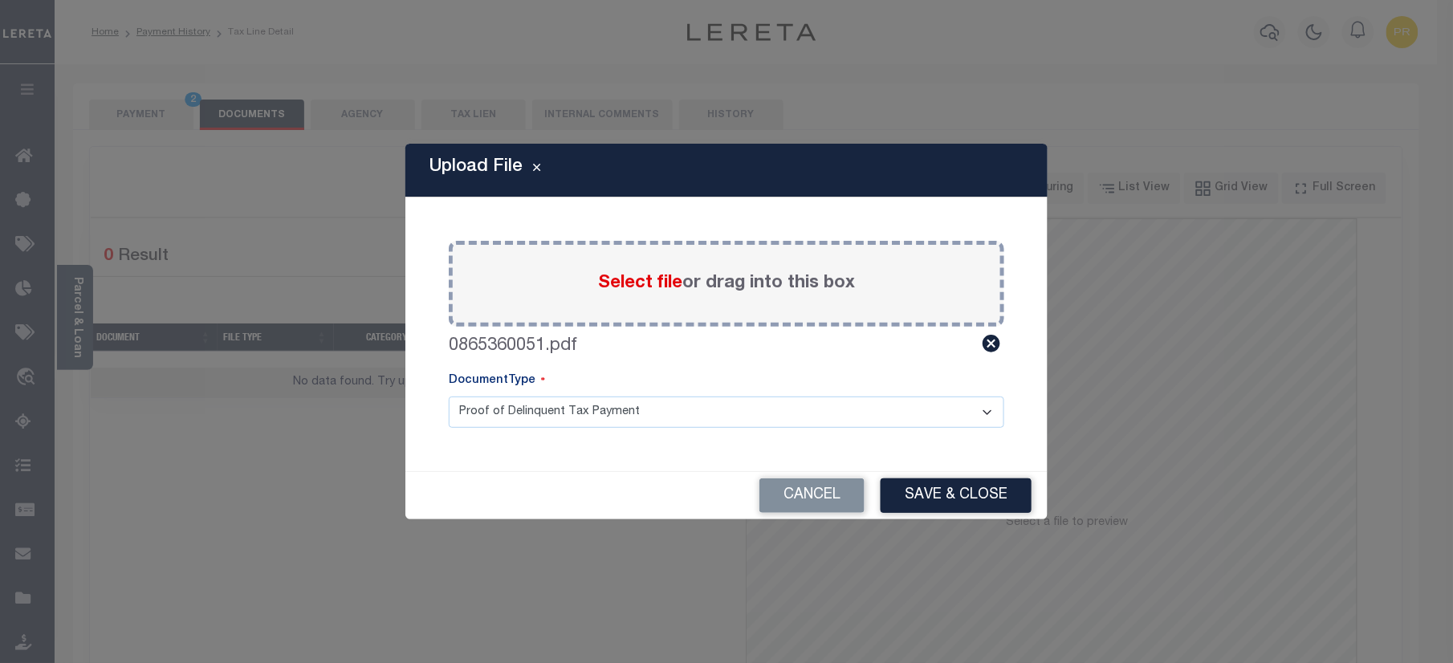
drag, startPoint x: 557, startPoint y: 421, endPoint x: 539, endPoint y: 419, distance: 17.7
click at [557, 421] on select "Proof of Delinquent Tax Payment" at bounding box center [727, 412] width 556 height 31
click at [449, 397] on select "Proof of Delinquent Tax Payment" at bounding box center [727, 412] width 556 height 31
click at [543, 400] on select "Proof of Delinquent Tax Payment" at bounding box center [727, 412] width 556 height 31
click at [449, 397] on select "Proof of Delinquent Tax Payment" at bounding box center [727, 412] width 556 height 31
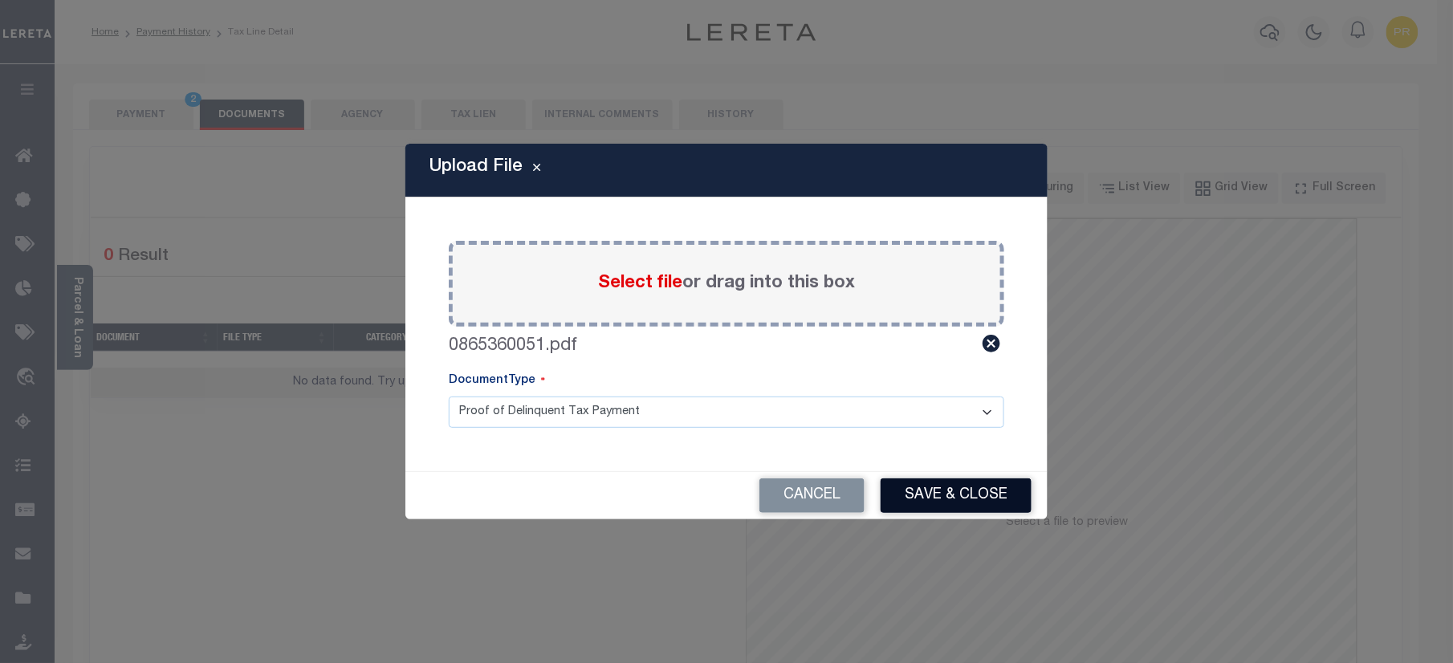
click at [936, 482] on button "Save & Close" at bounding box center [956, 495] width 151 height 35
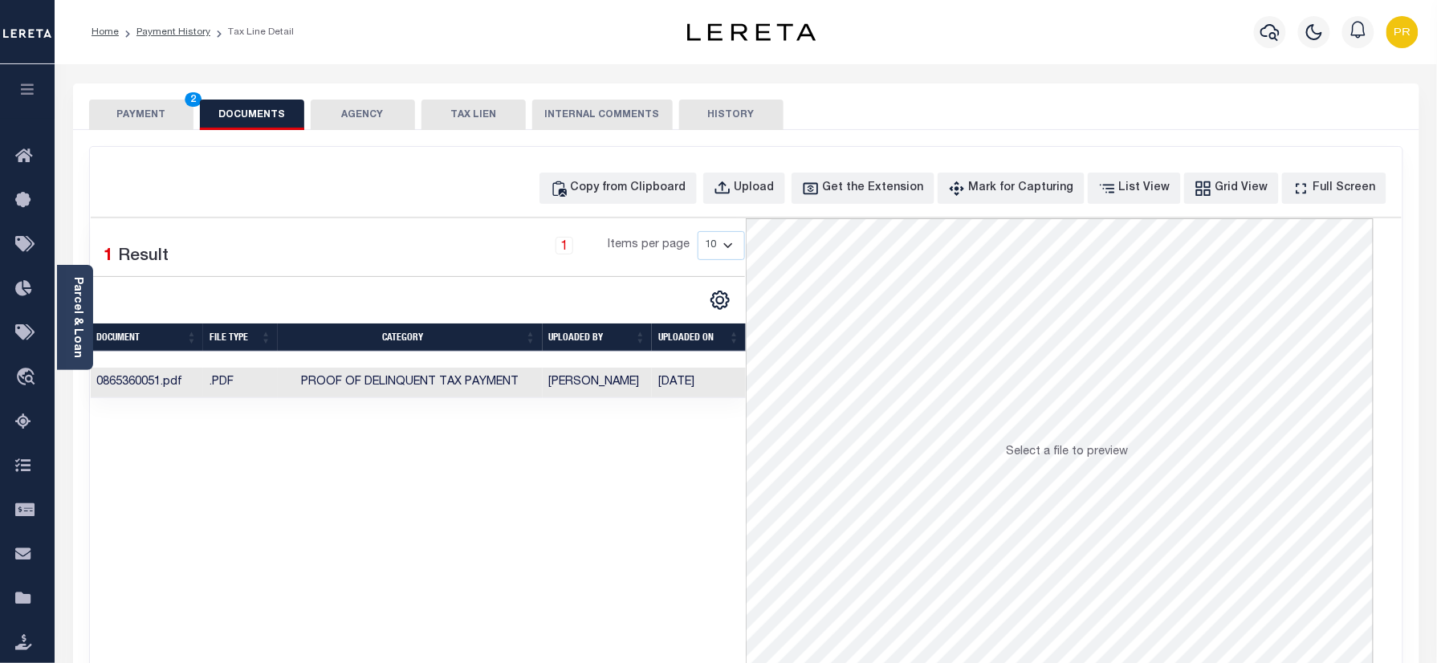
drag, startPoint x: 183, startPoint y: 114, endPoint x: 171, endPoint y: 128, distance: 18.8
click at [177, 116] on button "PAYMENT 2" at bounding box center [141, 115] width 104 height 31
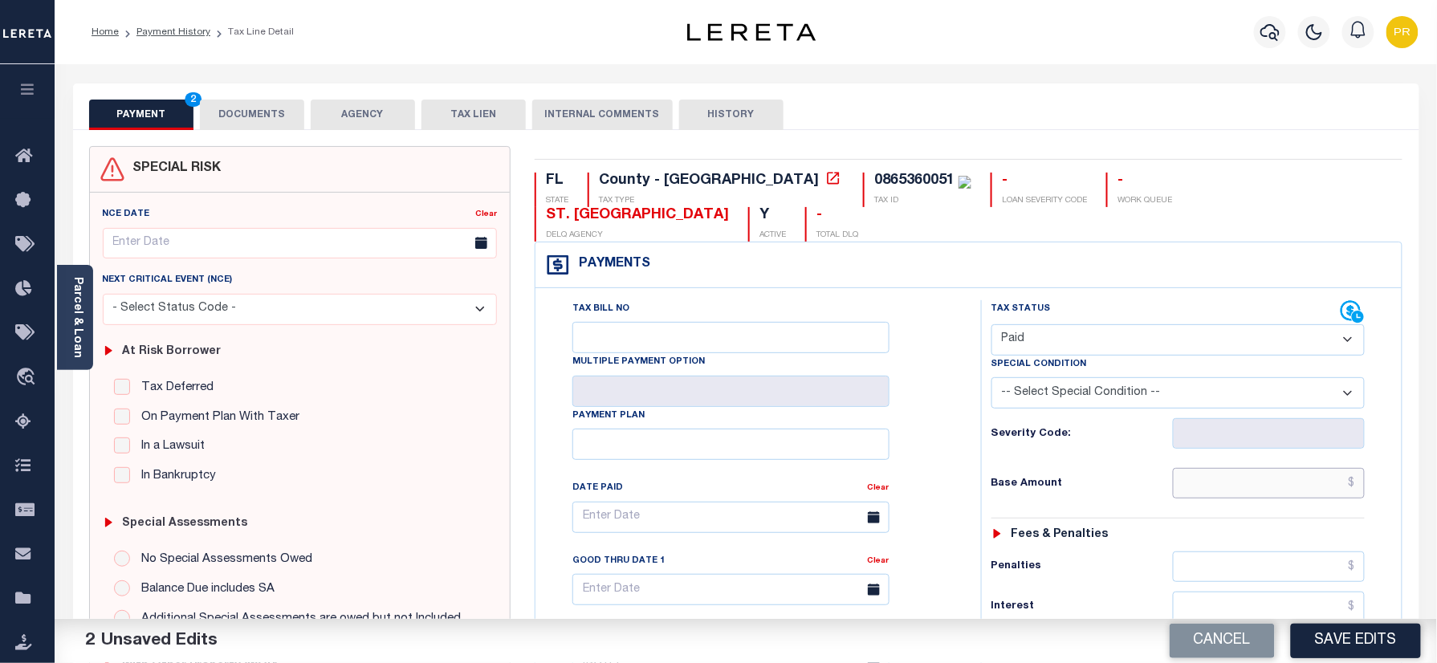
click at [1223, 468] on input "text" at bounding box center [1269, 483] width 193 height 31
paste input "130,142.08"
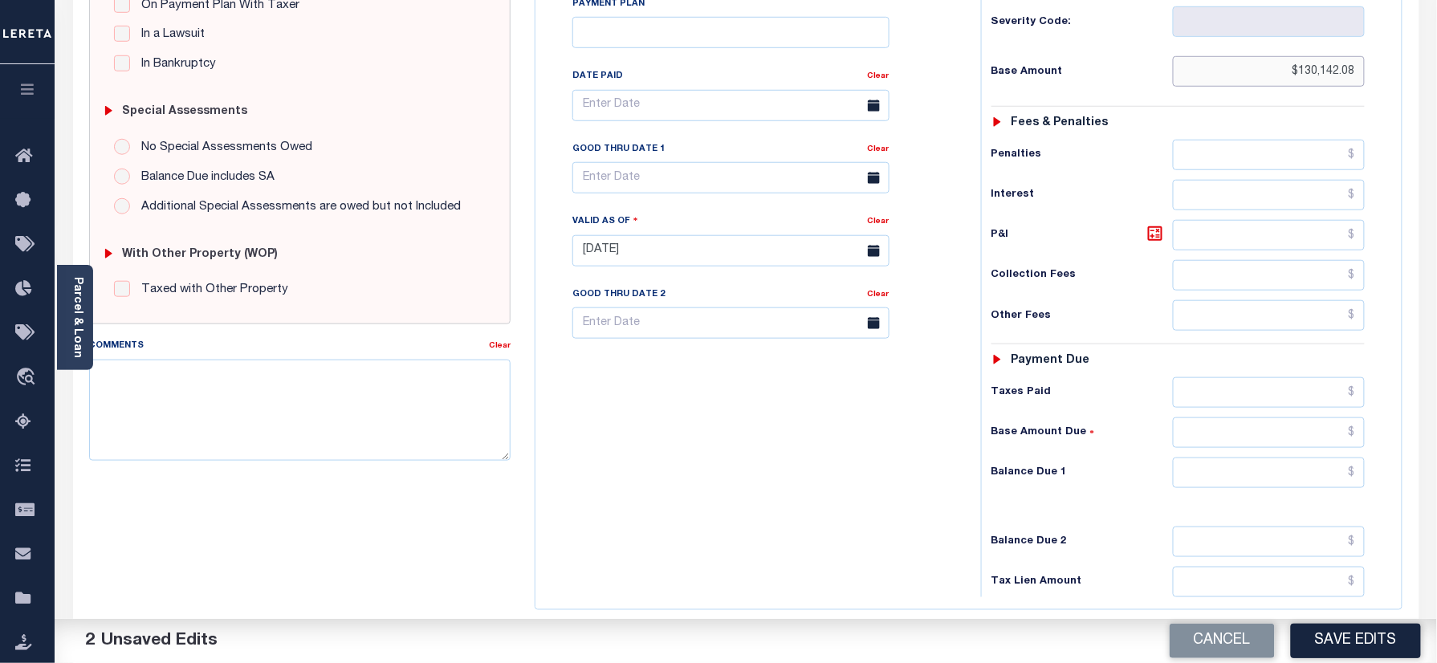
scroll to position [523, 0]
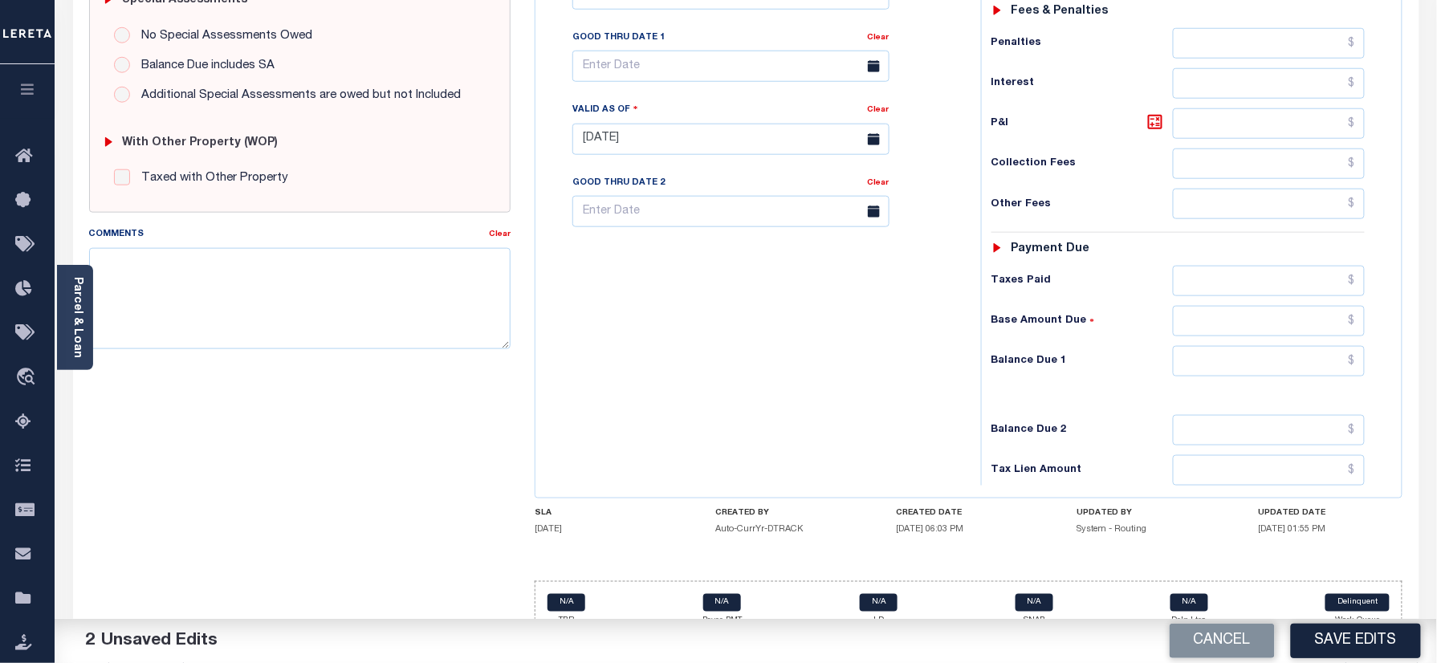
type input "$130,142.08"
click at [1260, 346] on input "text" at bounding box center [1269, 361] width 193 height 31
type input "$0.00"
click at [975, 415] on div "Tax Bill No Multiple Payment Option Payment Plan Clear Clear Valid as Of" at bounding box center [968, 131] width 858 height 709
click at [1328, 629] on button "Save Edits" at bounding box center [1356, 641] width 130 height 35
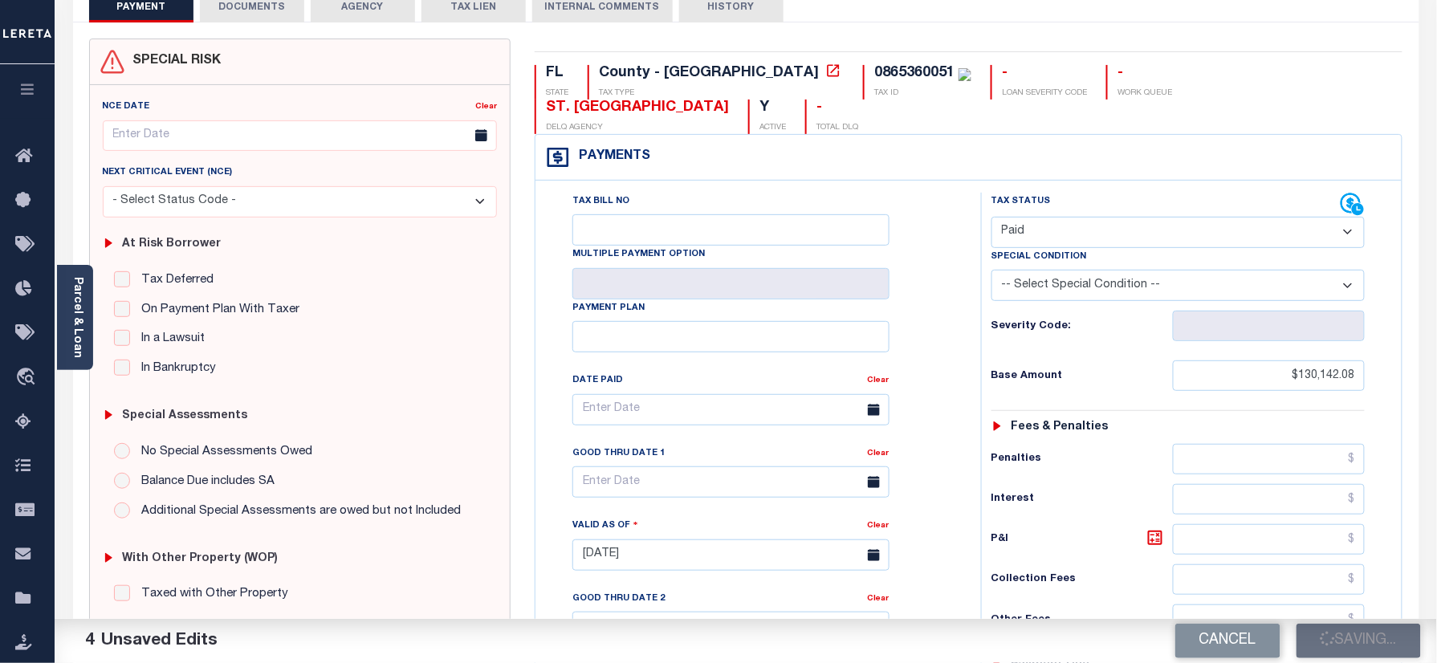
scroll to position [0, 0]
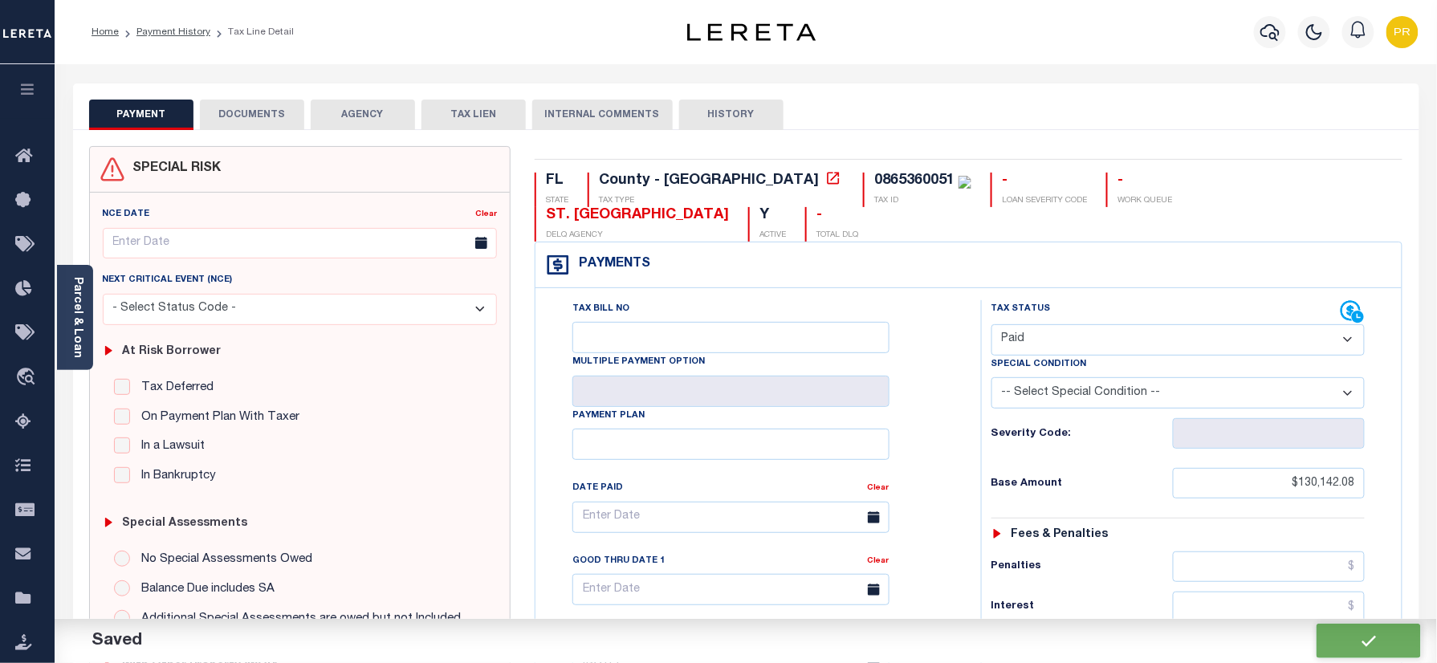
checkbox input "false"
type input "$130,142.08"
type input "$0"
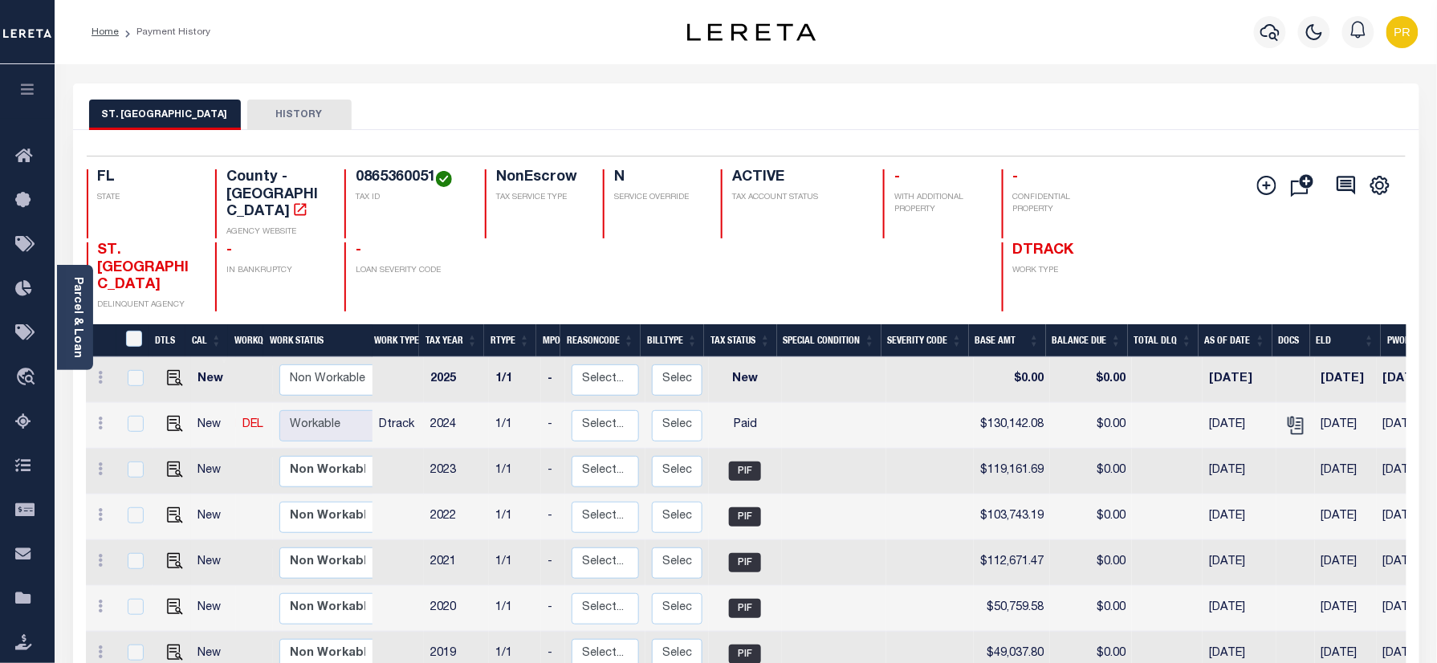
click at [392, 186] on h4 "0865360051" at bounding box center [411, 178] width 110 height 18
copy h4 "0865360051"
click at [84, 300] on div "Parcel & Loan" at bounding box center [75, 317] width 36 height 105
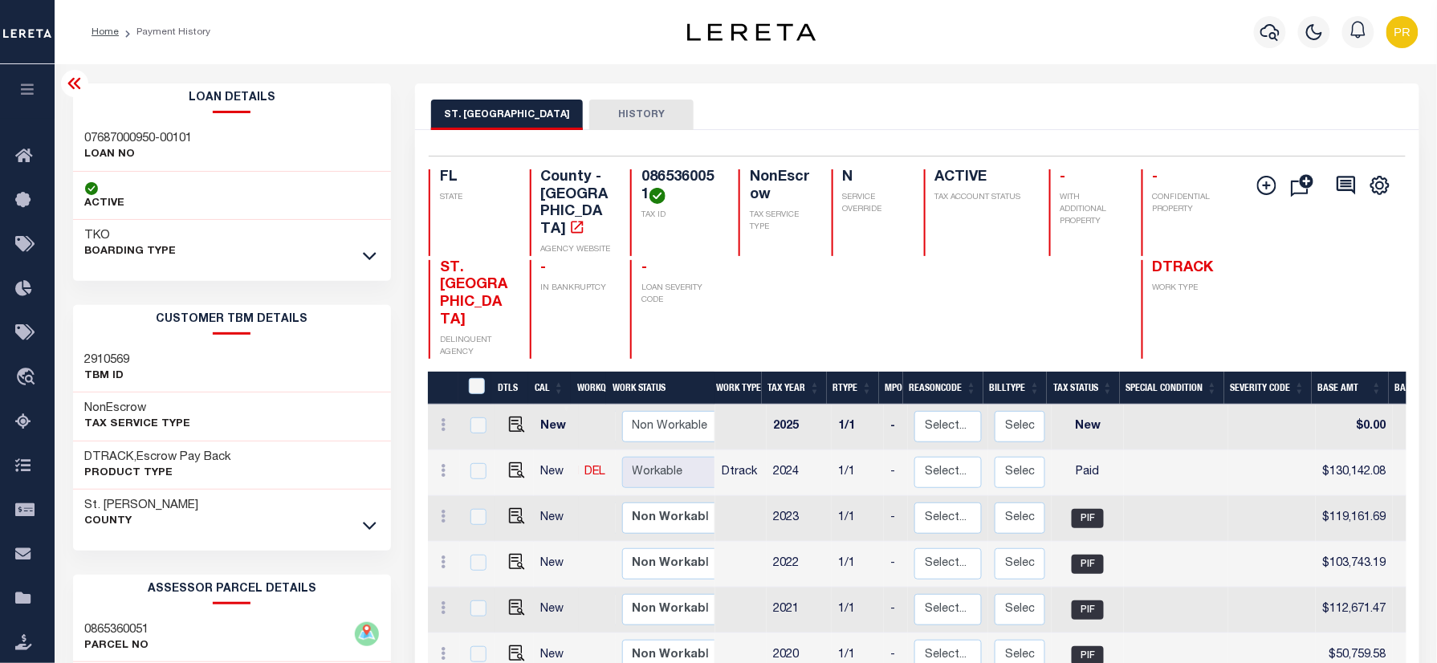
click at [171, 132] on h3 "07687000950-00101" at bounding box center [139, 139] width 108 height 16
copy div "07687000950-00101"
click at [1281, 26] on button "button" at bounding box center [1270, 32] width 32 height 32
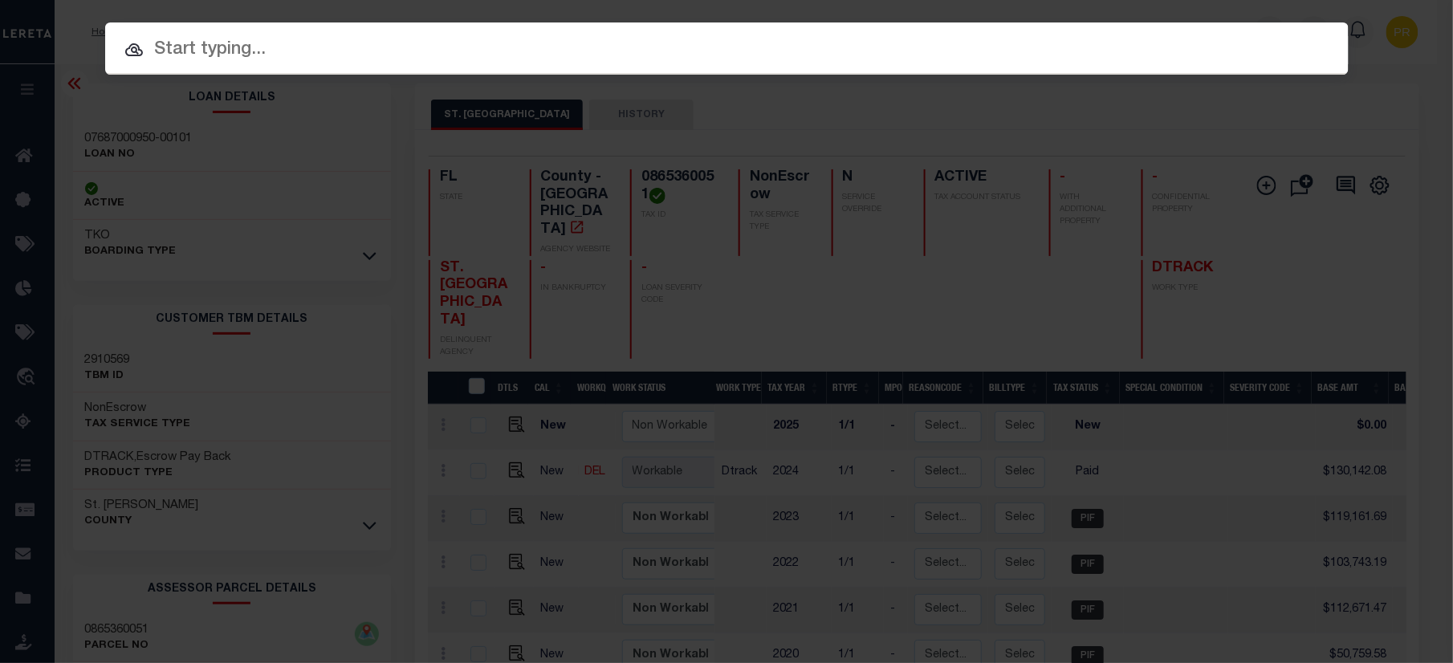
drag, startPoint x: 864, startPoint y: 39, endPoint x: 1297, endPoint y: 168, distance: 452.1
click at [861, 39] on input "text" at bounding box center [726, 50] width 1243 height 28
paste input "07687001000-00101"
type input "07687001000-00101"
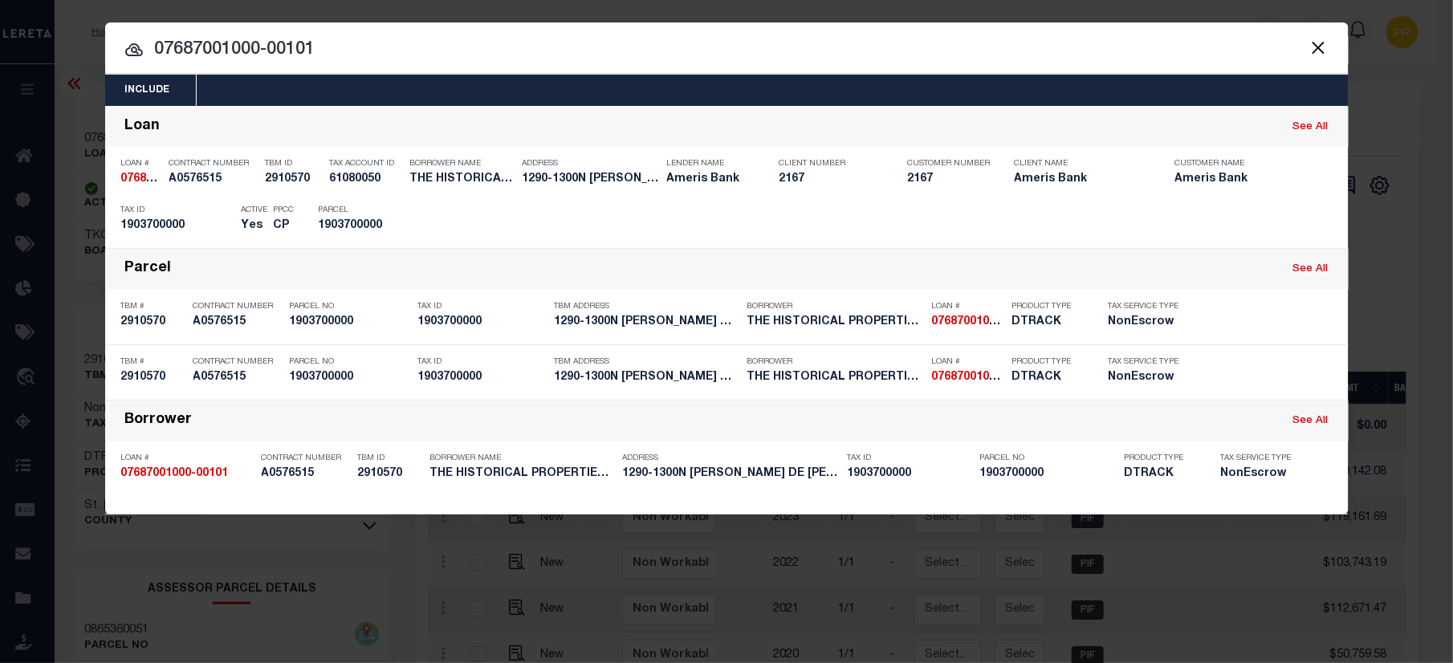
click at [1084, 61] on input "07687001000-00101" at bounding box center [726, 50] width 1243 height 28
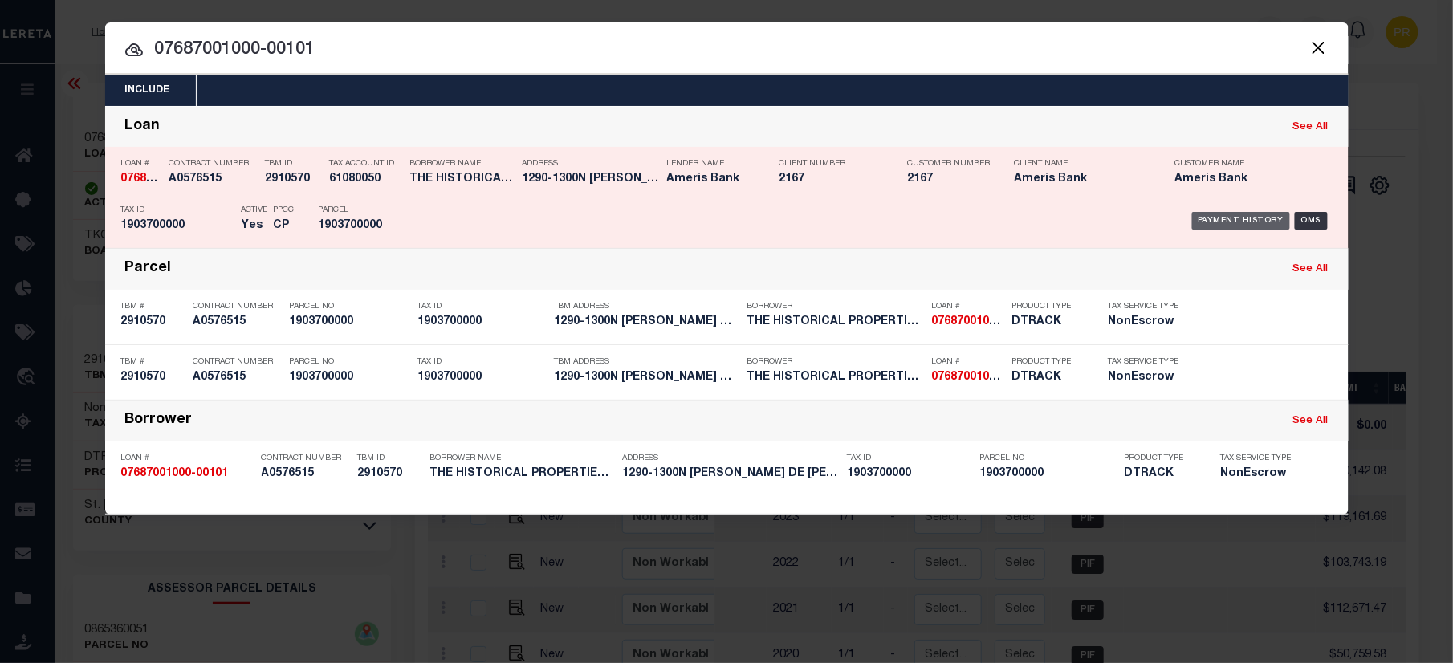
click at [1235, 213] on div "Payment History" at bounding box center [1241, 221] width 99 height 18
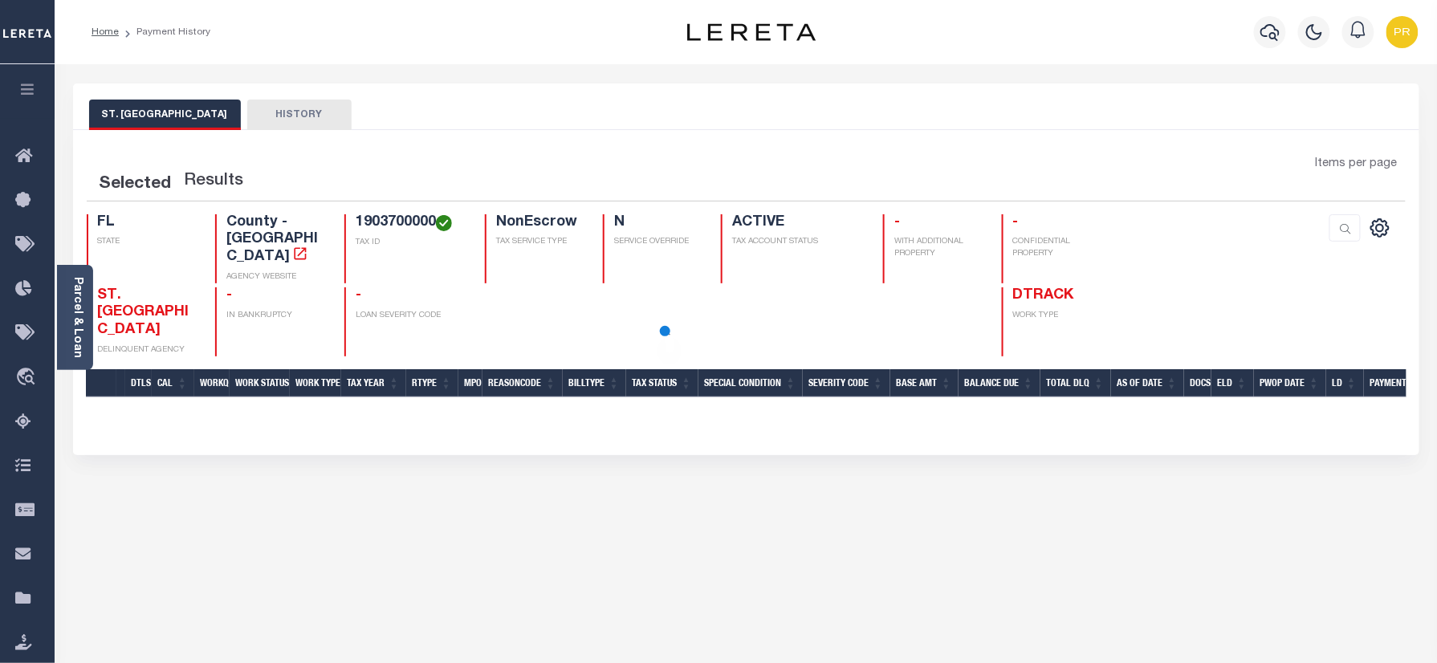
click at [633, 120] on div "ST. JOHNS COUNTY HISTORY" at bounding box center [746, 115] width 1314 height 30
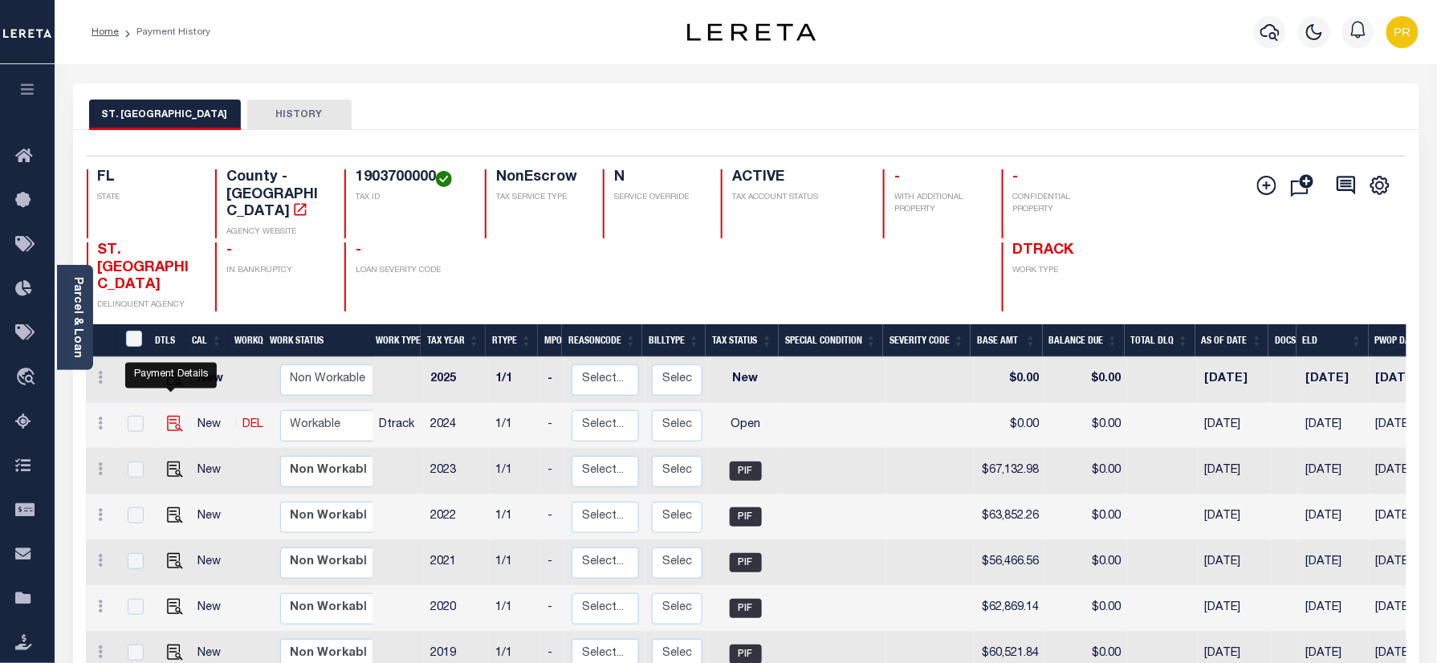
click at [175, 416] on img "" at bounding box center [175, 424] width 16 height 16
checkbox input "true"
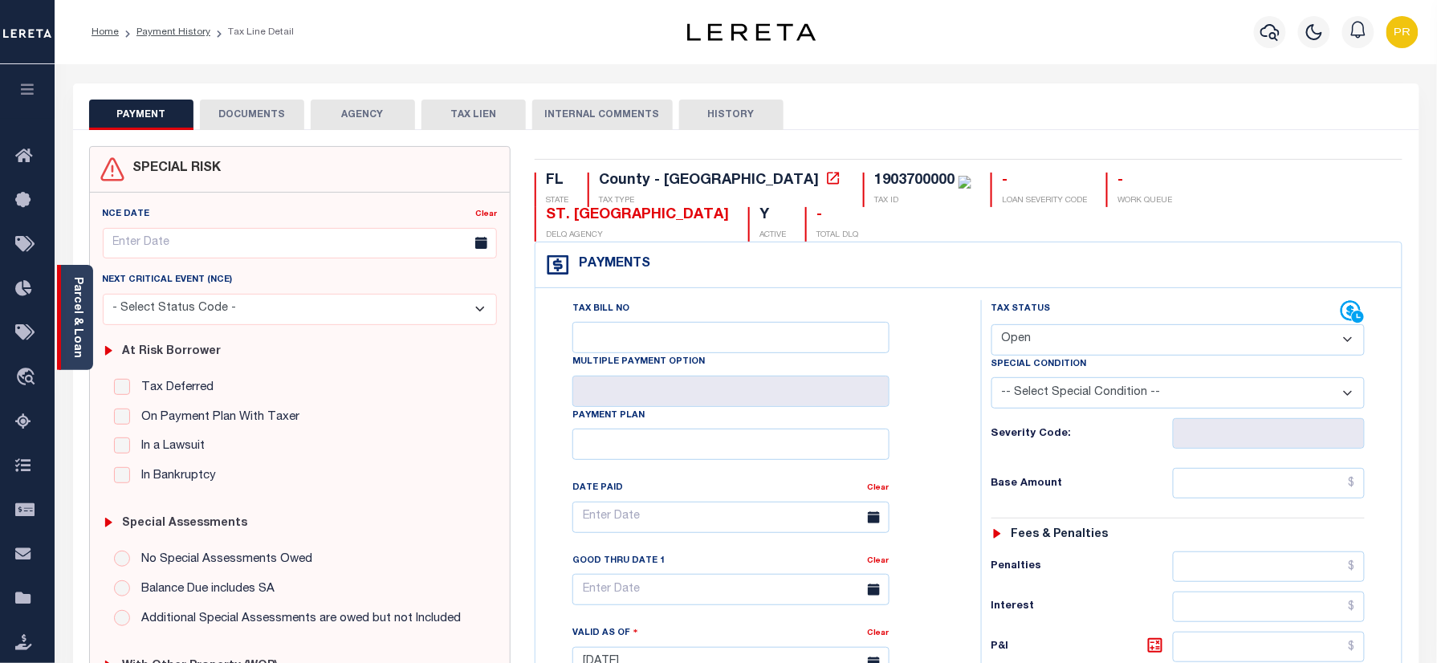
click at [80, 312] on link "Parcel & Loan" at bounding box center [76, 317] width 11 height 81
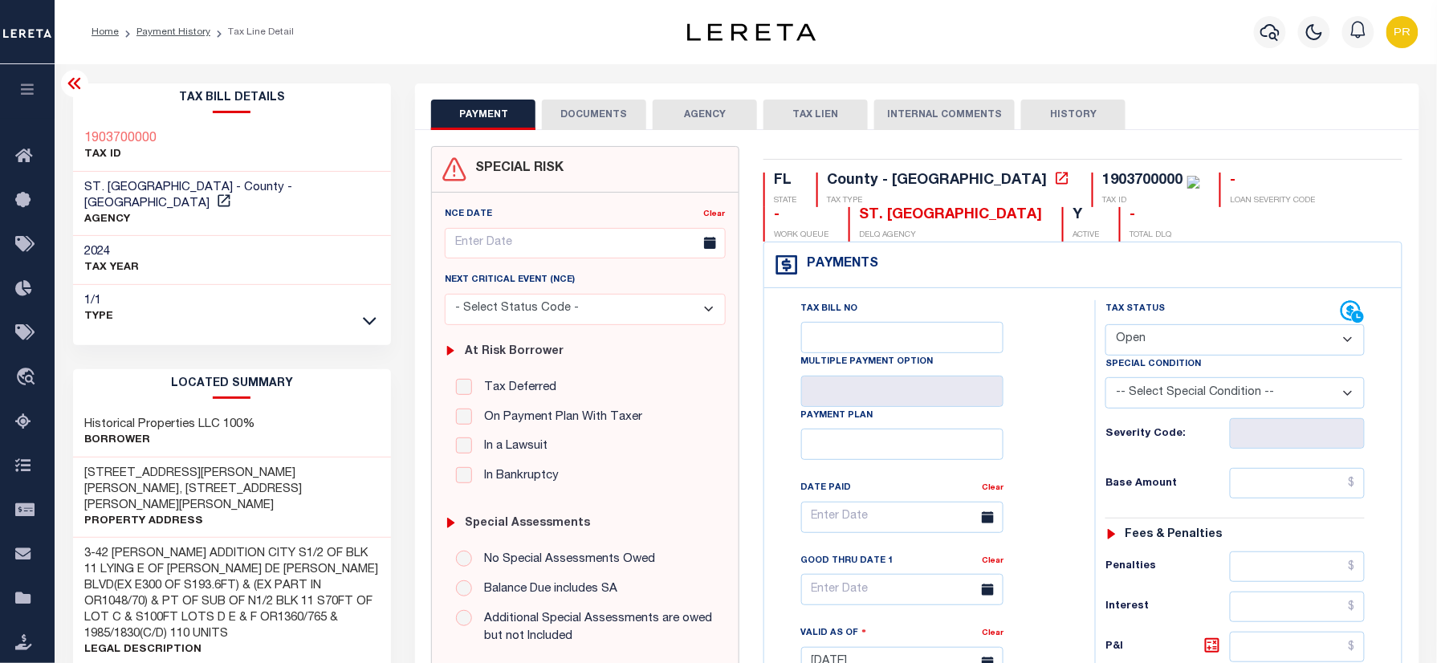
click at [1176, 350] on select "- Select Status Code - Open Due/Unpaid Paid Incomplete No Tax Due Internal Refu…" at bounding box center [1234, 339] width 259 height 31
select select "PYD"
click at [1105, 326] on select "- Select Status Code - Open Due/Unpaid Paid Incomplete No Tax Due Internal Refu…" at bounding box center [1234, 339] width 259 height 31
type input "[DATE]"
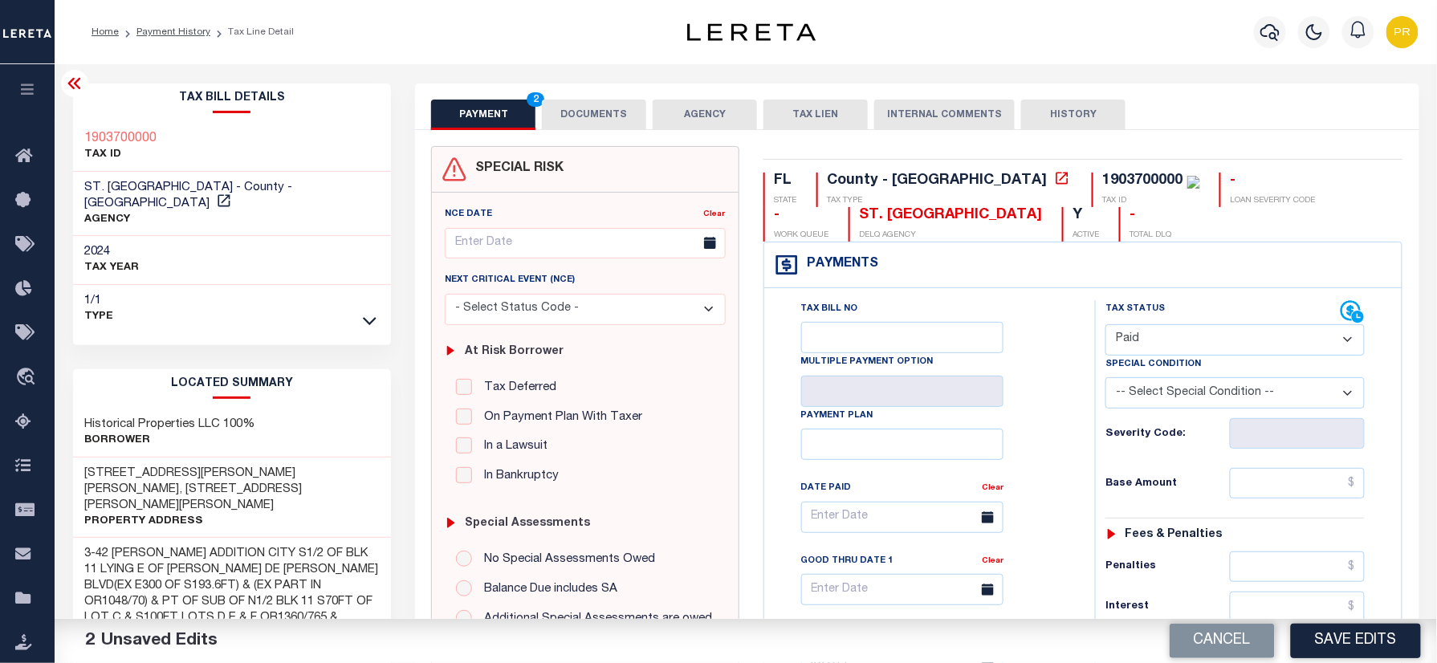
click at [604, 111] on button "DOCUMENTS" at bounding box center [594, 115] width 104 height 31
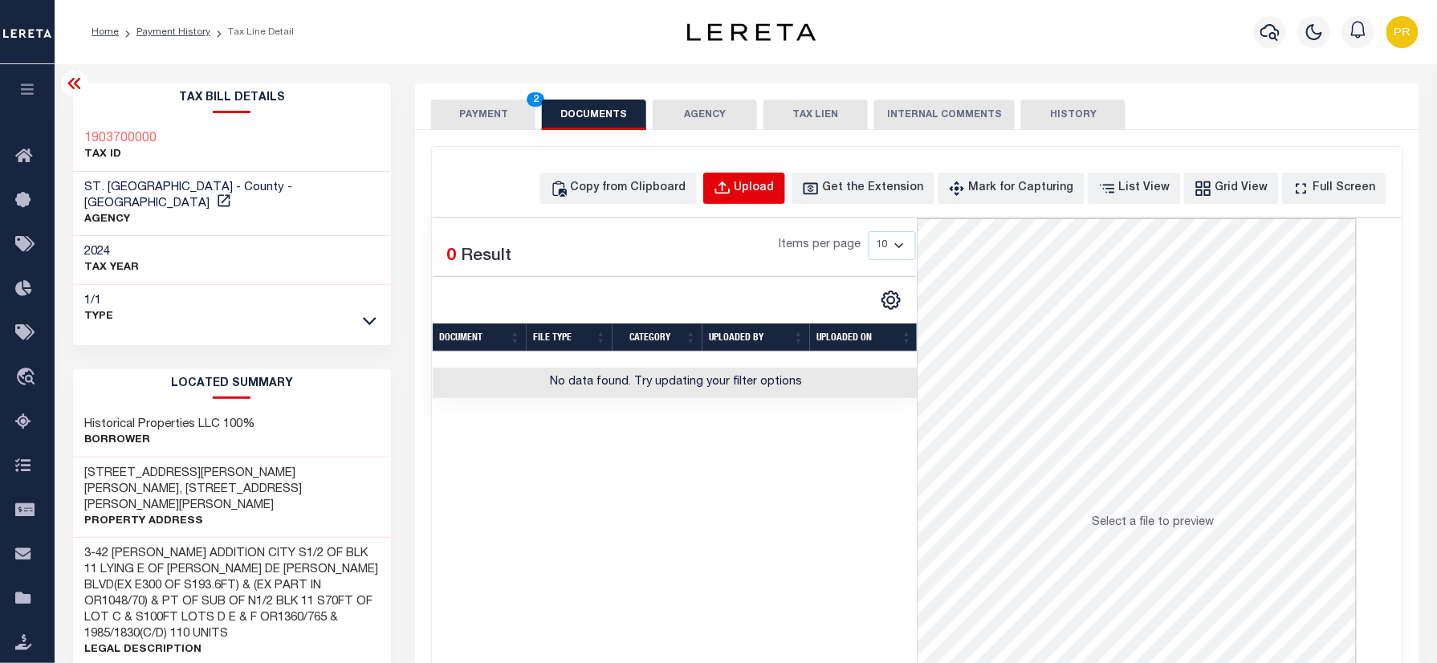
click at [775, 193] on div "Upload" at bounding box center [755, 189] width 40 height 18
select select "POP"
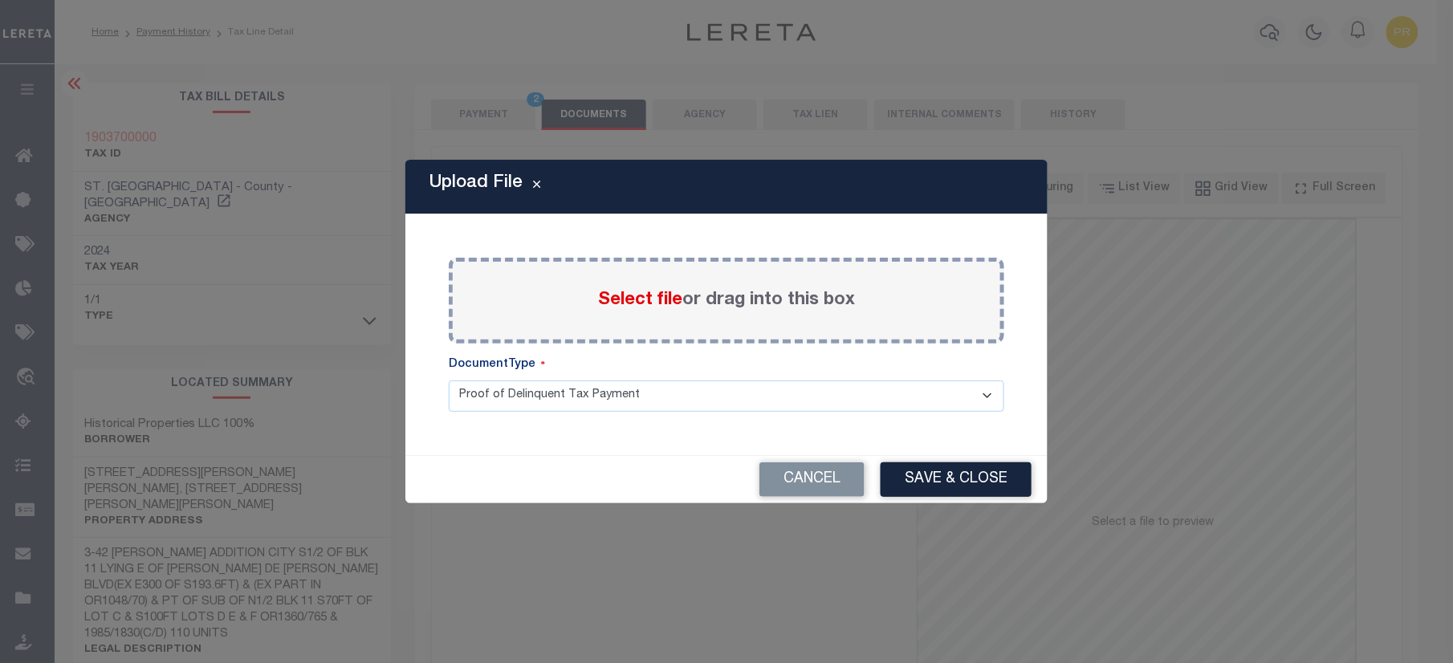
drag, startPoint x: 800, startPoint y: 267, endPoint x: 766, endPoint y: 297, distance: 45.5
click at [800, 267] on div "Select file or drag into this box" at bounding box center [727, 301] width 556 height 86
click at [766, 297] on label "Select file or drag into this box" at bounding box center [726, 300] width 257 height 26
click at [0, 0] on input "Select file or drag into this box" at bounding box center [0, 0] width 0 height 0
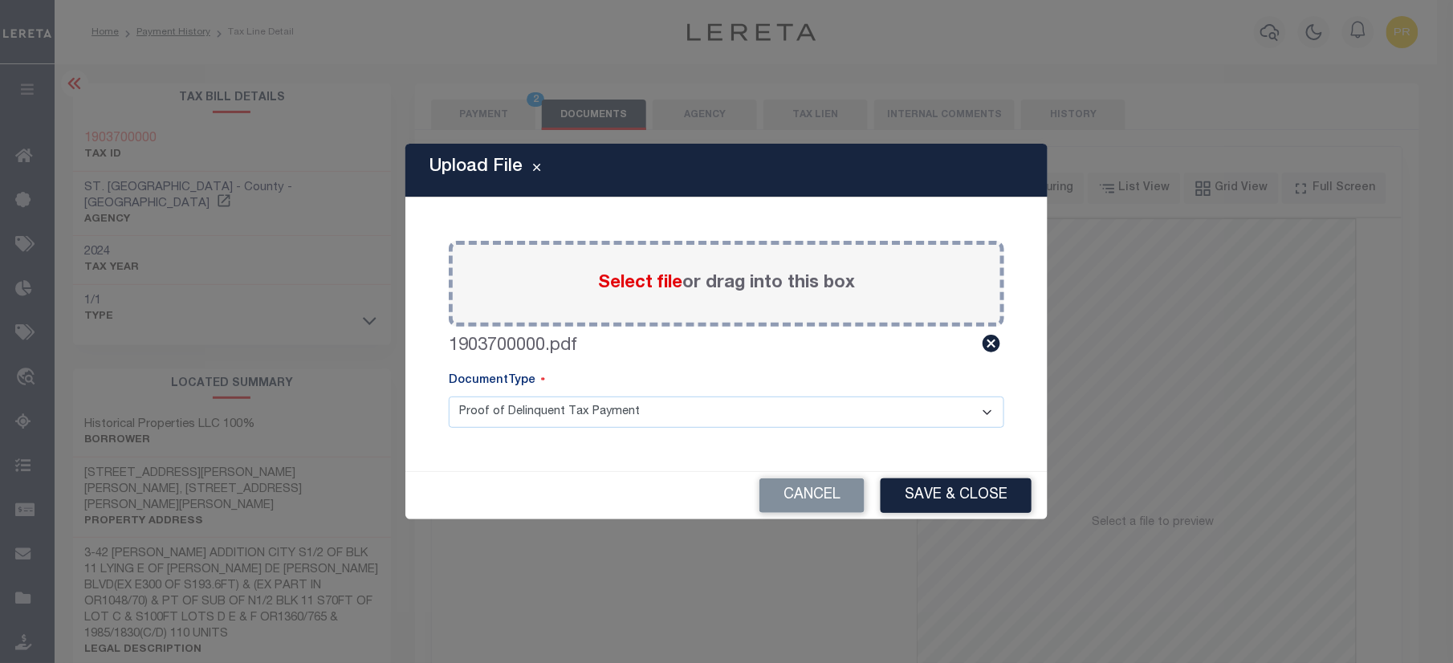
drag, startPoint x: 572, startPoint y: 414, endPoint x: 560, endPoint y: 416, distance: 11.4
click at [572, 414] on select "Proof of Delinquent Tax Payment" at bounding box center [727, 412] width 556 height 31
click at [449, 397] on select "Proof of Delinquent Tax Payment" at bounding box center [727, 412] width 556 height 31
click at [934, 490] on button "Save & Close" at bounding box center [956, 495] width 151 height 35
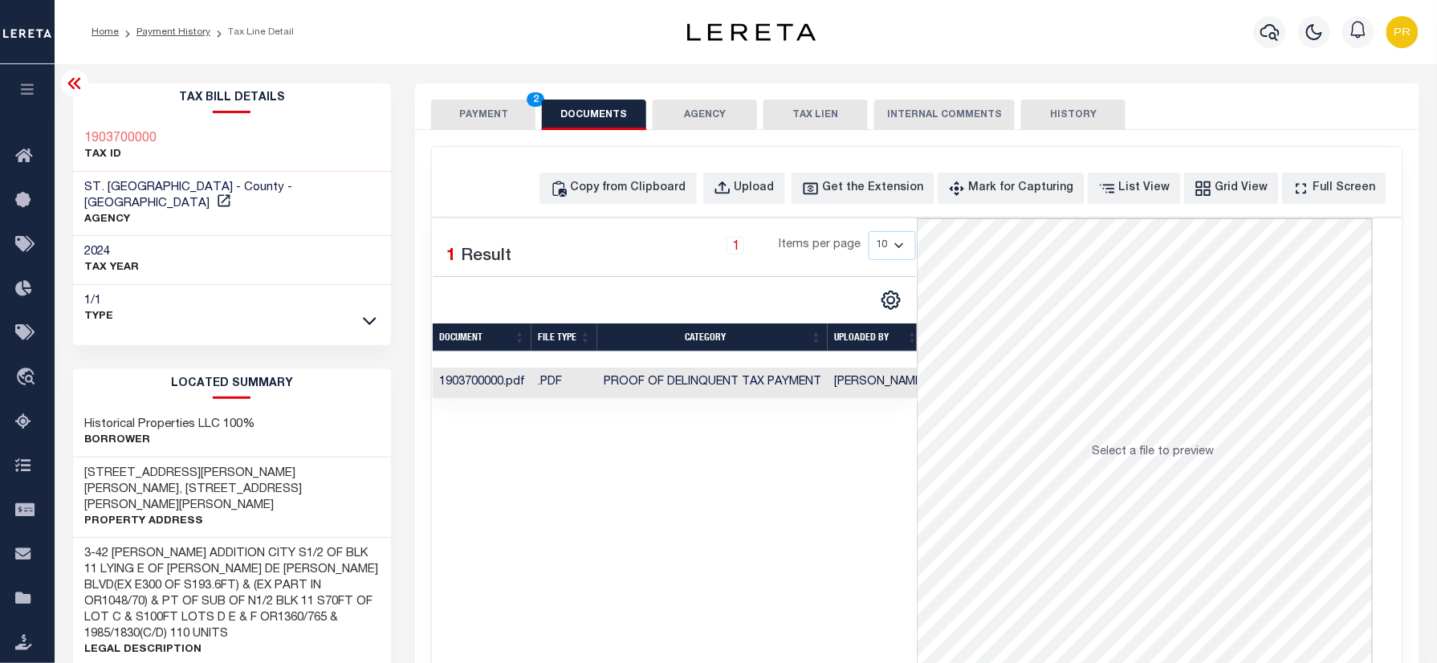
drag, startPoint x: 482, startPoint y: 122, endPoint x: 486, endPoint y: 164, distance: 42.0
click at [478, 122] on button "PAYMENT 2" at bounding box center [483, 115] width 104 height 31
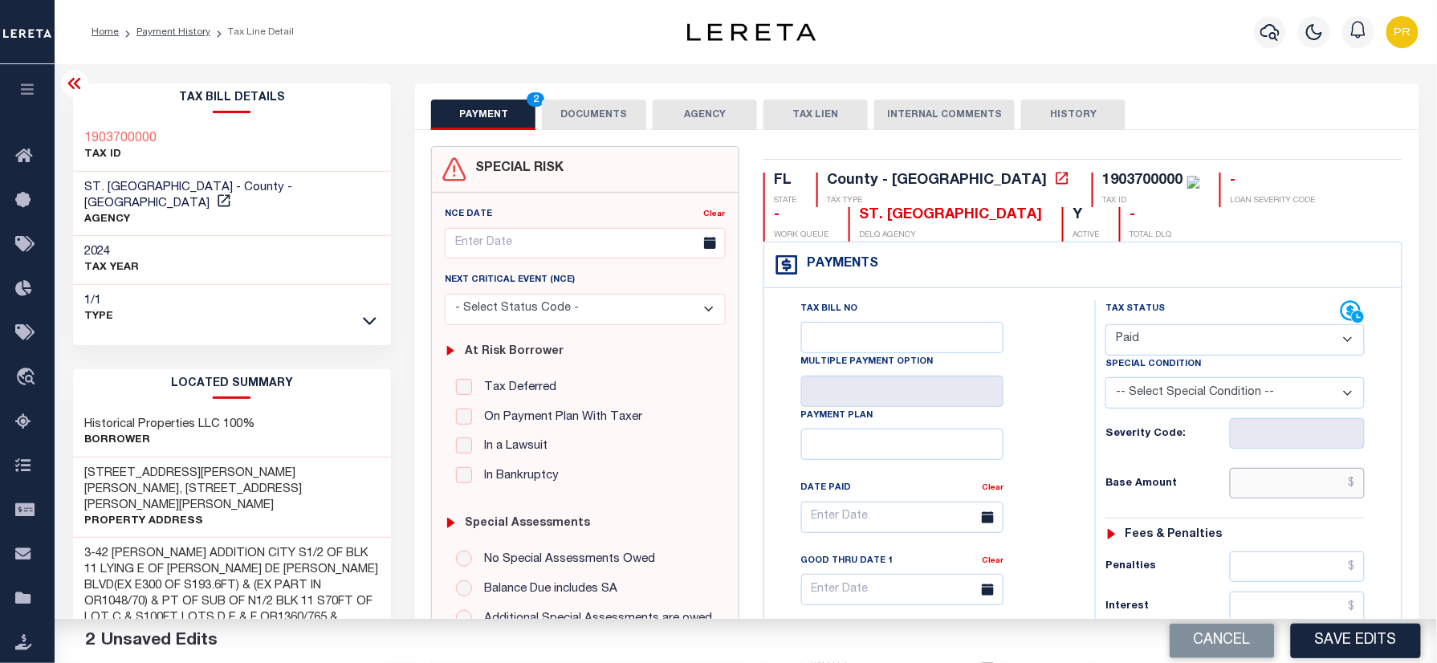
click at [1262, 494] on input "text" at bounding box center [1297, 483] width 135 height 31
paste input "82,124.28"
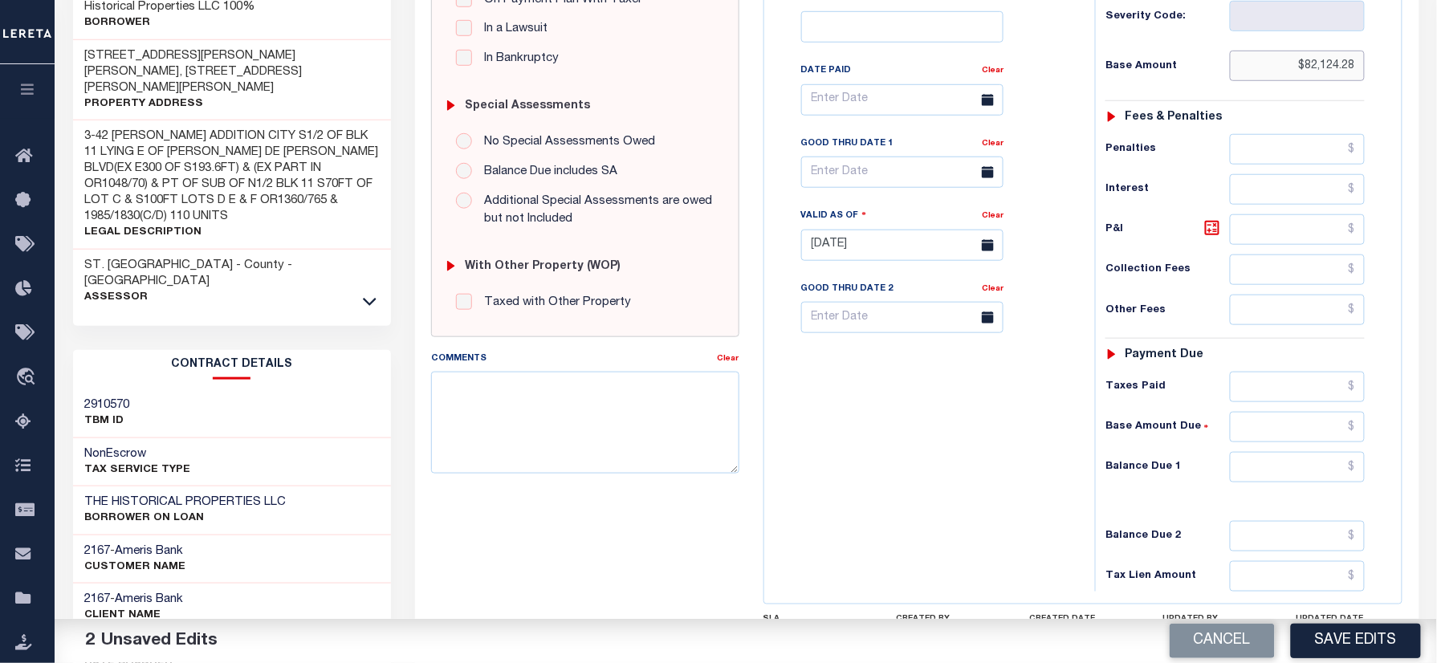
scroll to position [557, 0]
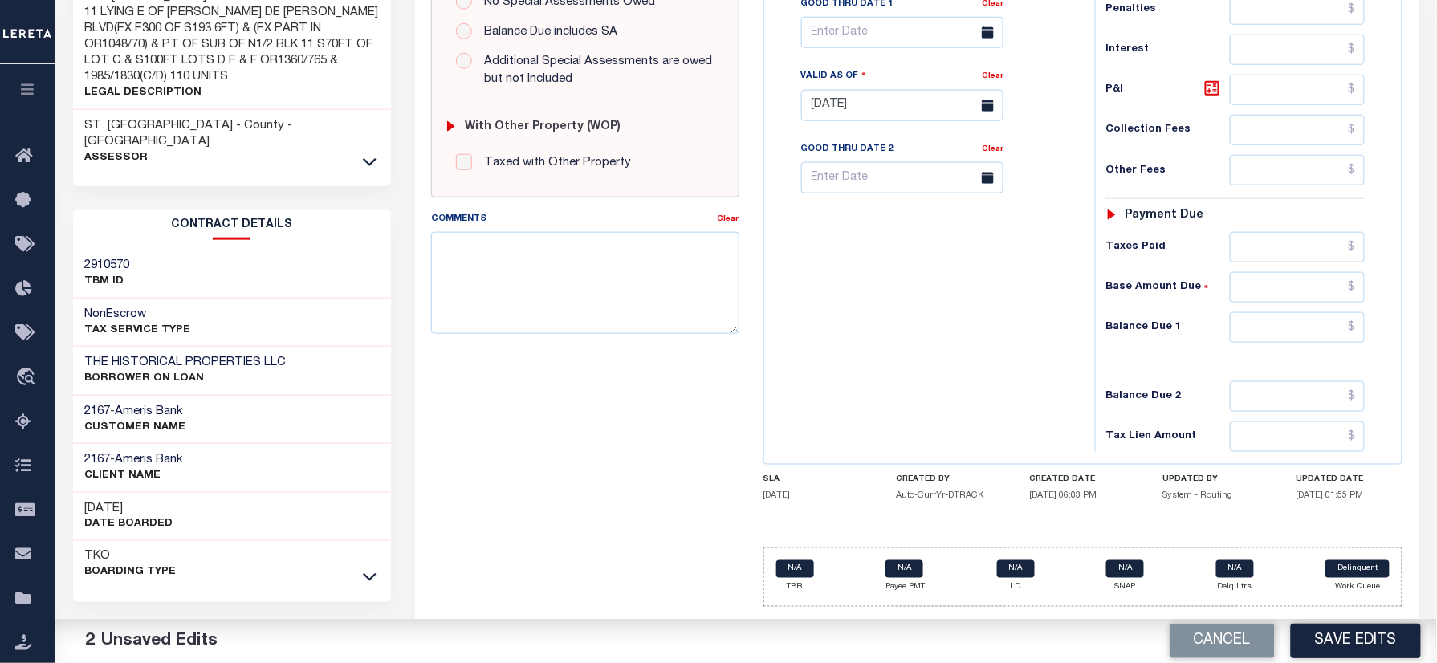
type input "$82,124.28"
click at [1296, 332] on input "text" at bounding box center [1297, 327] width 135 height 31
type input "$0.00"
drag, startPoint x: 965, startPoint y: 398, endPoint x: 981, endPoint y: 413, distance: 21.6
click at [964, 403] on div "Tax Bill No Multiple Payment Option Payment Plan Clear" at bounding box center [925, 97] width 315 height 709
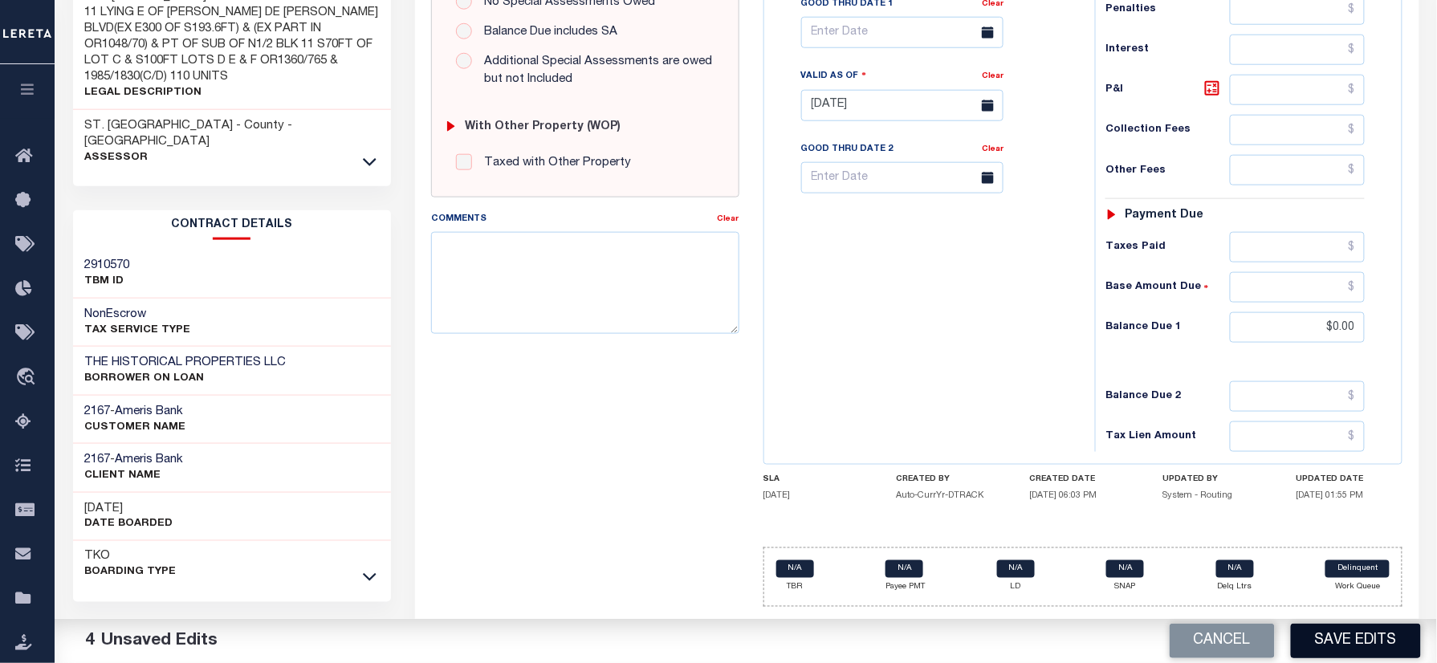
drag, startPoint x: 1331, startPoint y: 637, endPoint x: 1427, endPoint y: 647, distance: 96.9
click at [1330, 637] on button "Save Edits" at bounding box center [1356, 641] width 130 height 35
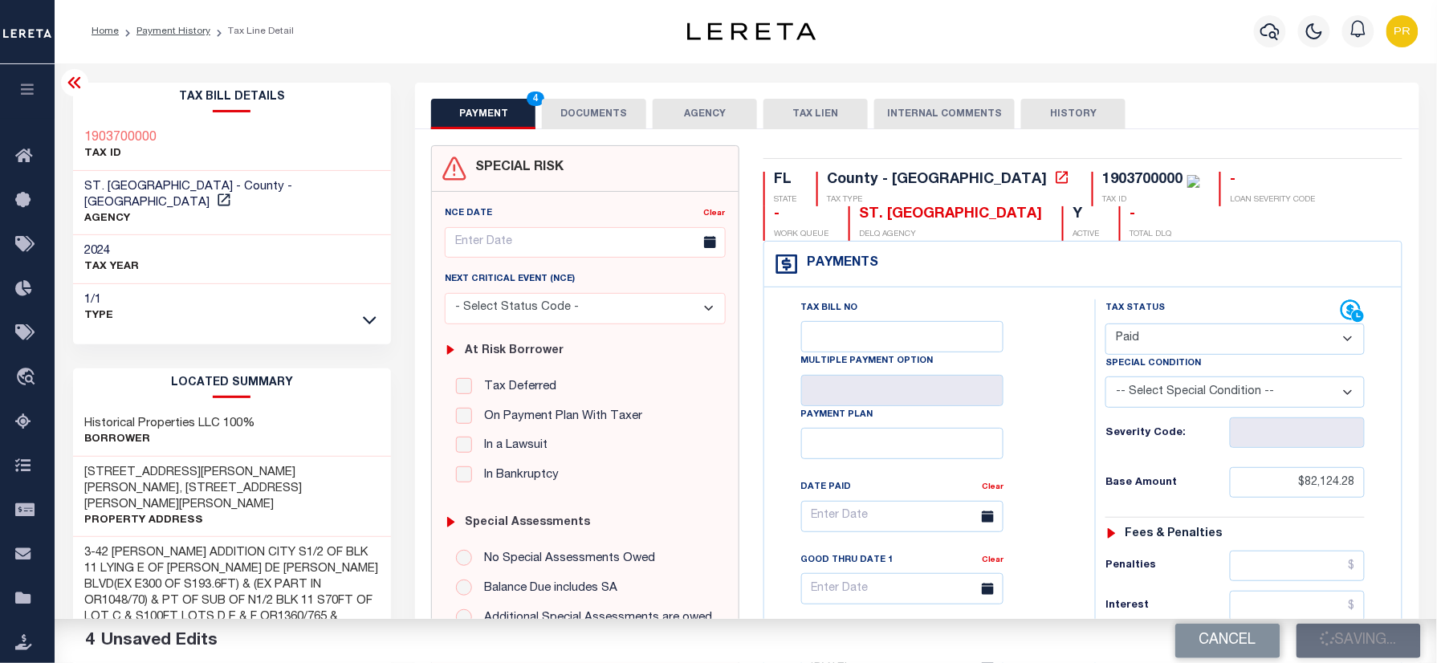
scroll to position [0, 0]
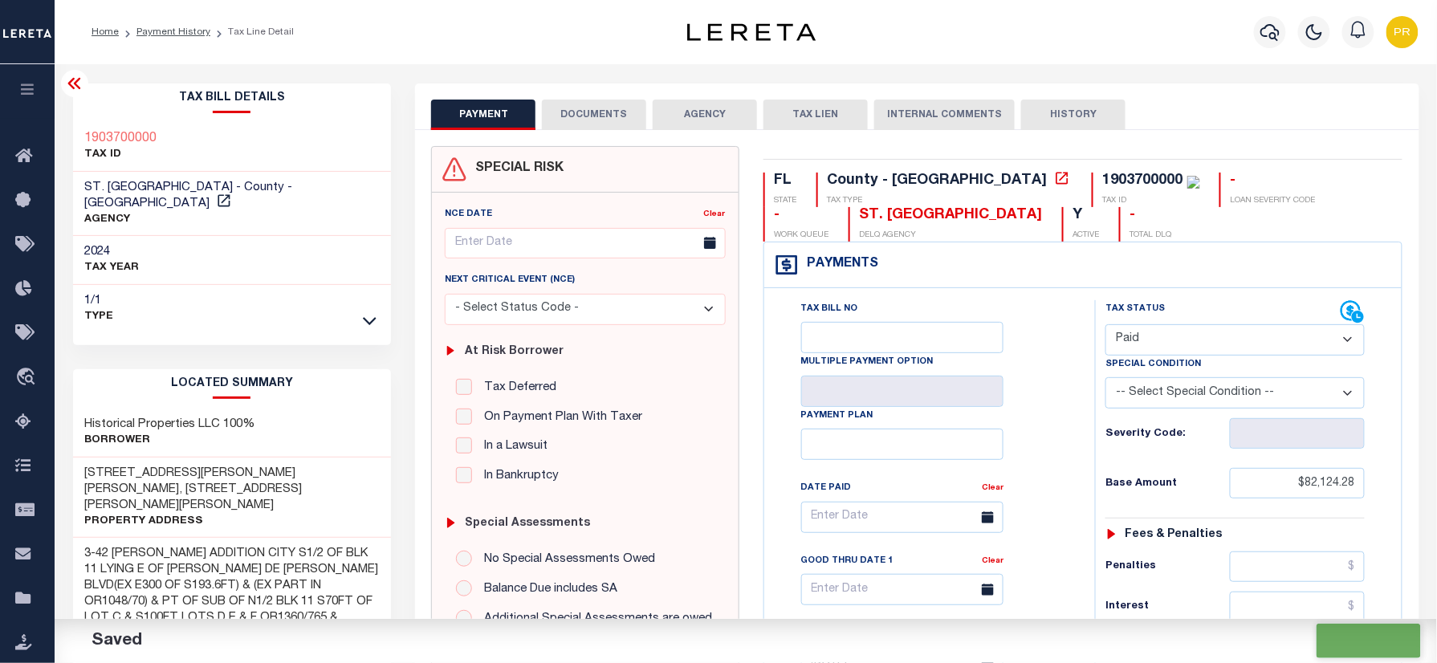
checkbox input "false"
type input "$82,124.28"
type input "$0"
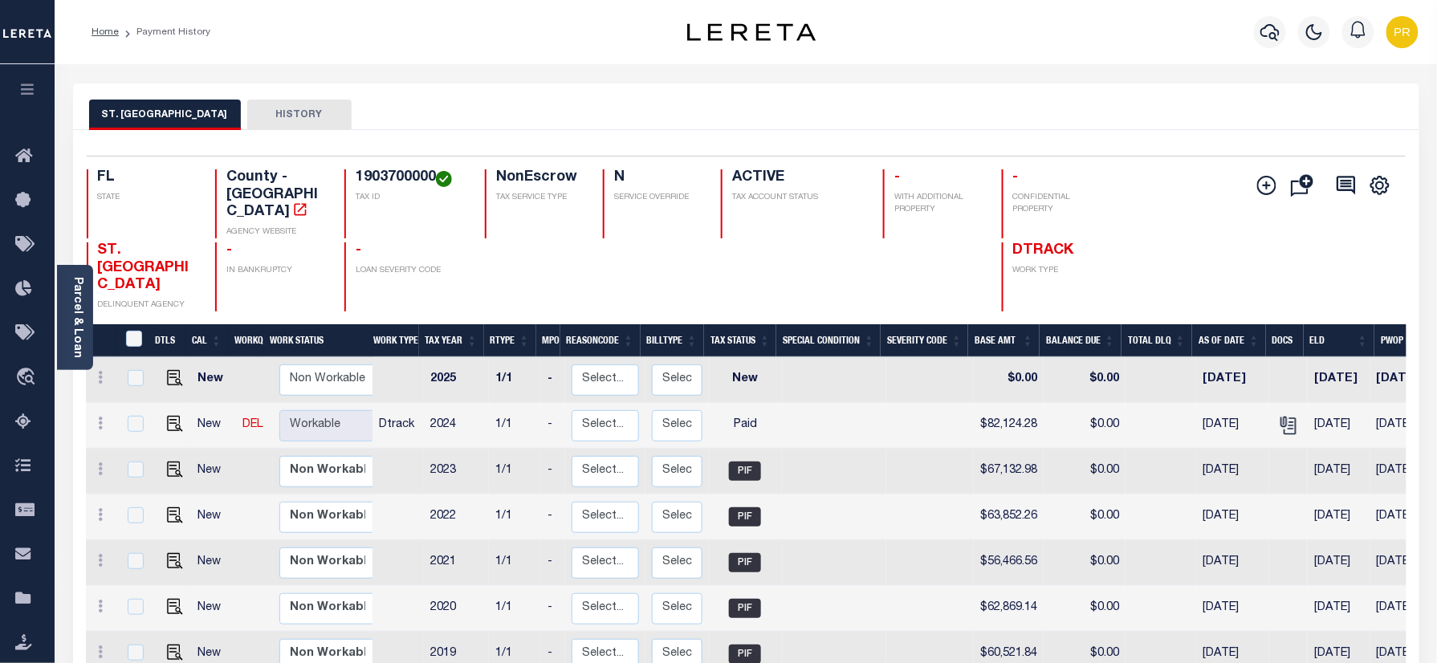
click at [411, 180] on h4 "1903700000" at bounding box center [411, 178] width 110 height 18
copy h4 "1903700000"
click at [88, 310] on div "Parcel & Loan" at bounding box center [75, 317] width 36 height 105
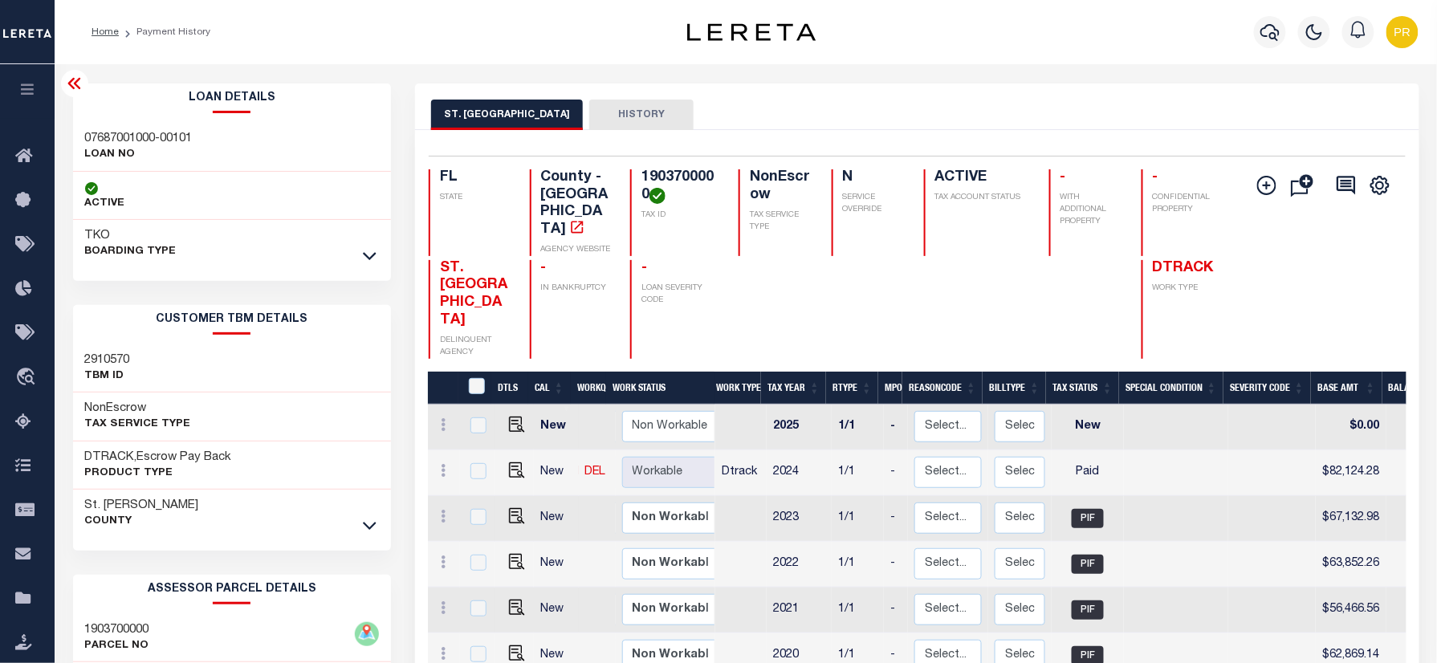
click at [75, 139] on div "07687001000-00101 LOAN NO" at bounding box center [232, 147] width 319 height 49
click at [119, 136] on h3 "07687001000-00101" at bounding box center [139, 139] width 108 height 16
copy div "07687001000-00101"
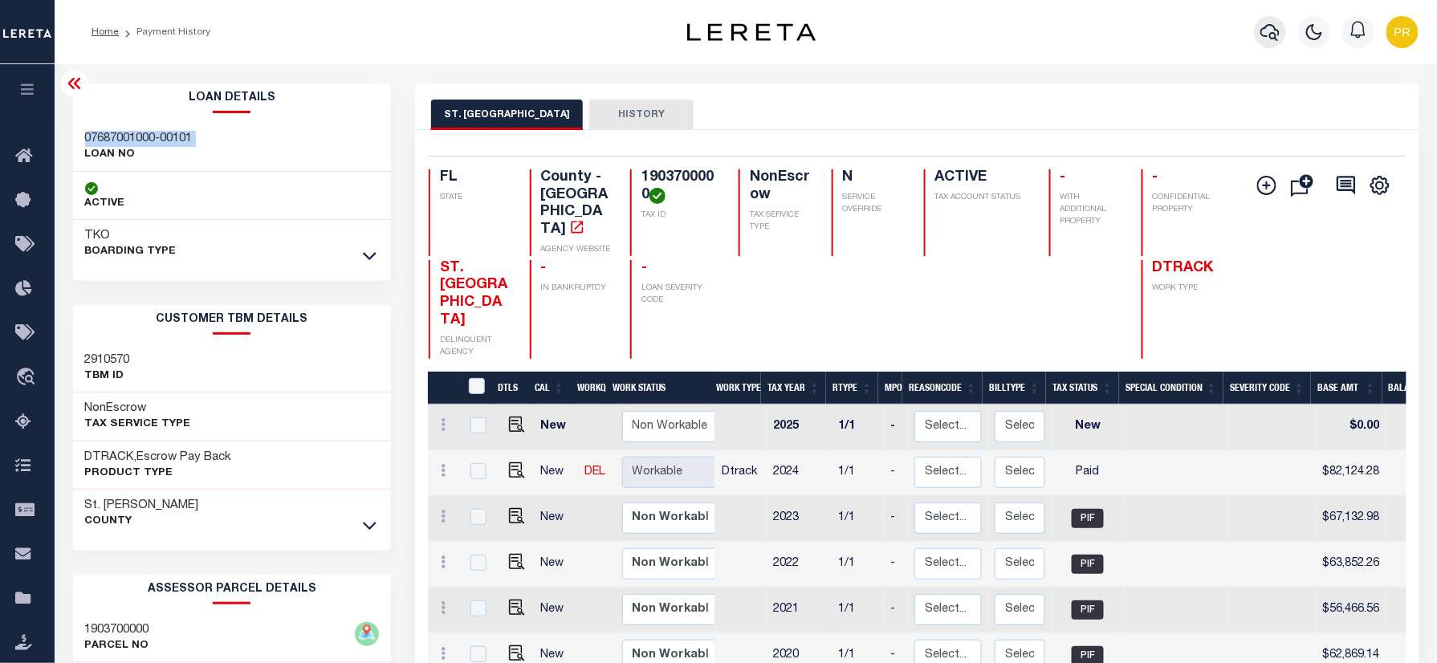
click at [1260, 30] on icon "button" at bounding box center [1269, 31] width 19 height 19
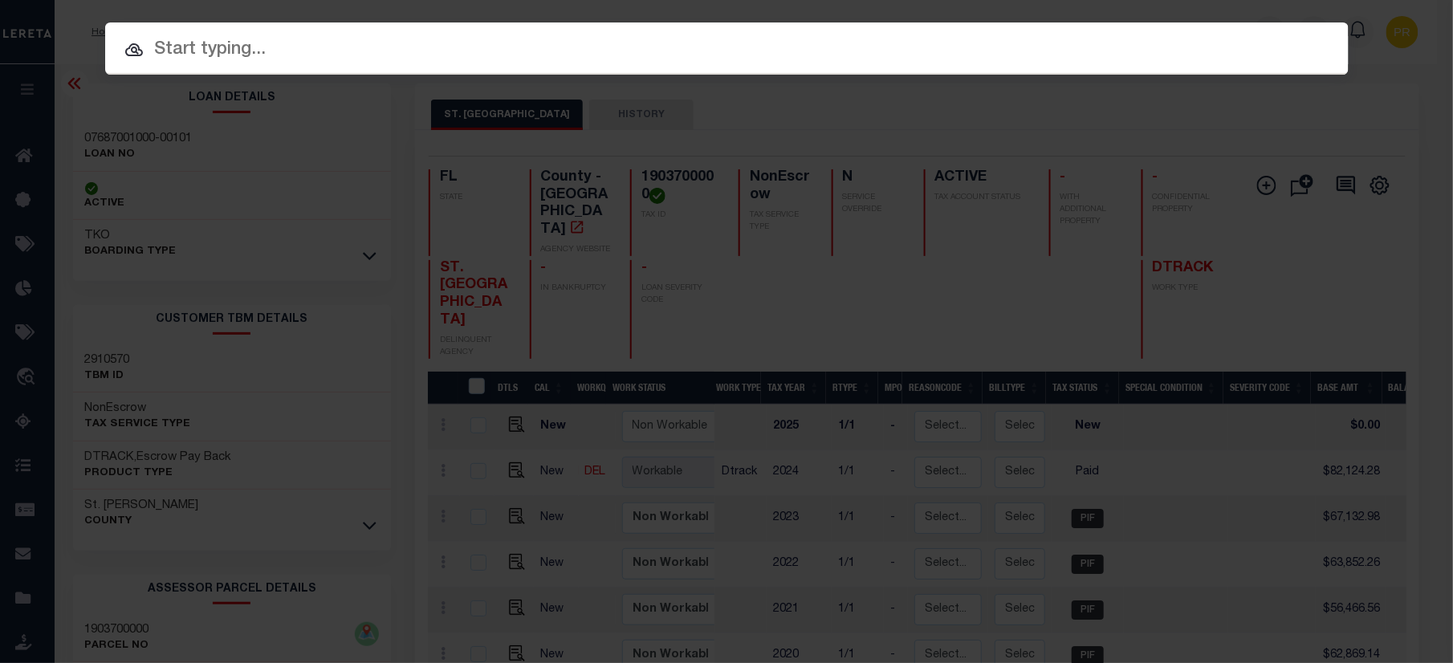
click at [784, 31] on div at bounding box center [726, 47] width 1243 height 51
paste input "07687001009-00101"
type input "07687001009-00101"
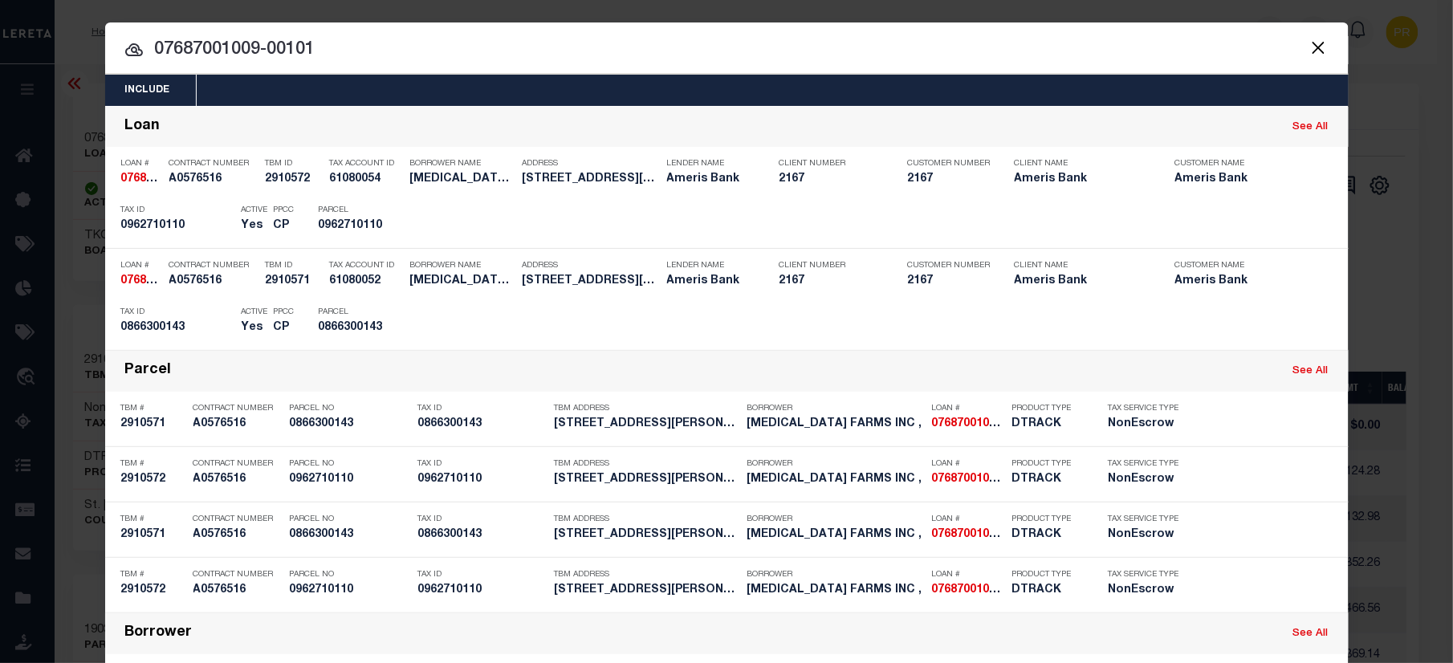
click at [1023, 39] on input "07687001009-00101" at bounding box center [726, 50] width 1243 height 28
drag, startPoint x: 1227, startPoint y: 323, endPoint x: 1450, endPoint y: 389, distance: 232.9
click at [1223, 322] on div "Payment History" at bounding box center [1241, 323] width 99 height 18
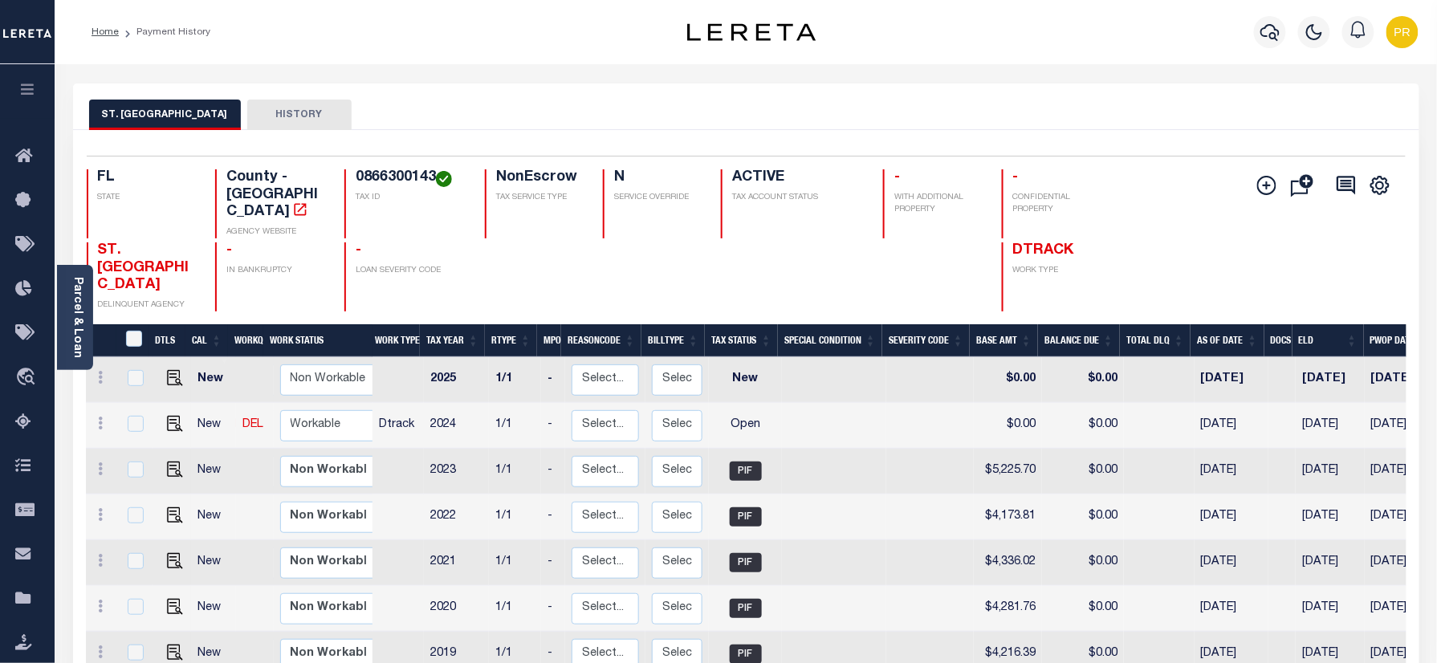
click at [366, 170] on h4 "0866300143" at bounding box center [411, 178] width 110 height 18
copy h4 "0866300143"
click at [169, 416] on img at bounding box center [175, 424] width 16 height 16
checkbox input "true"
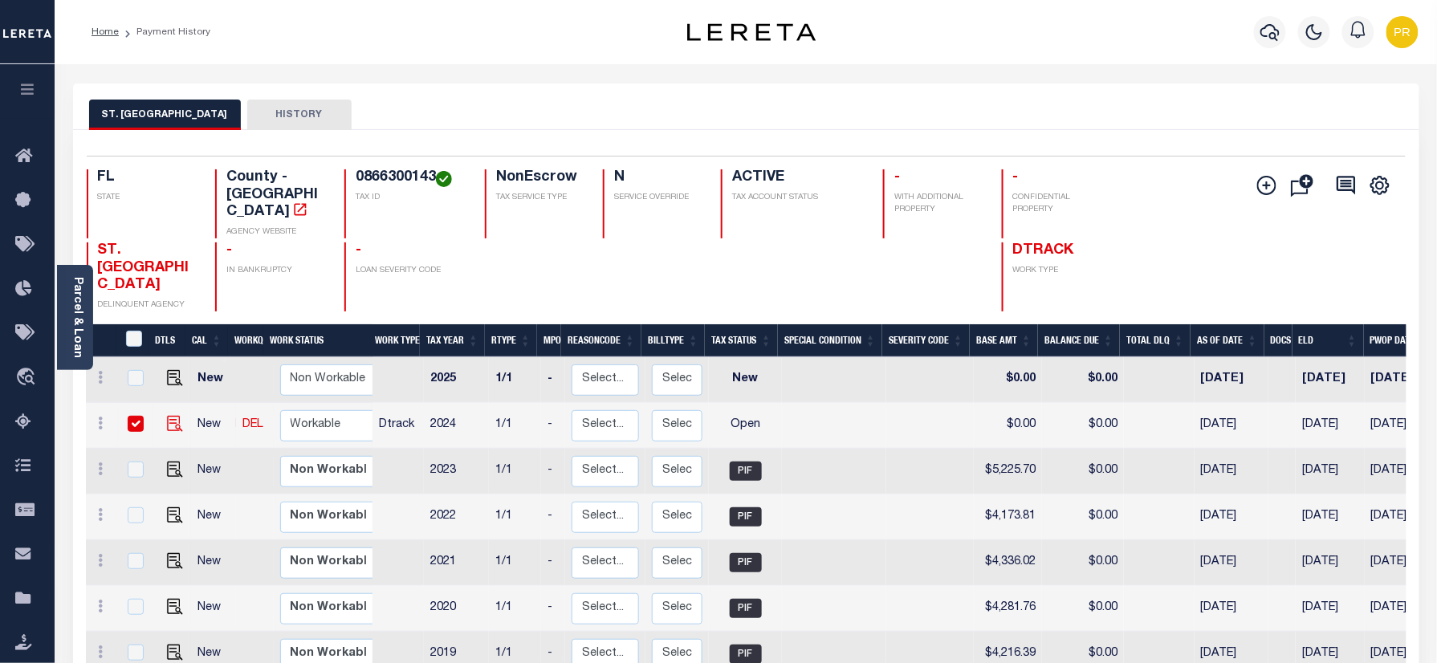
checkbox input "true"
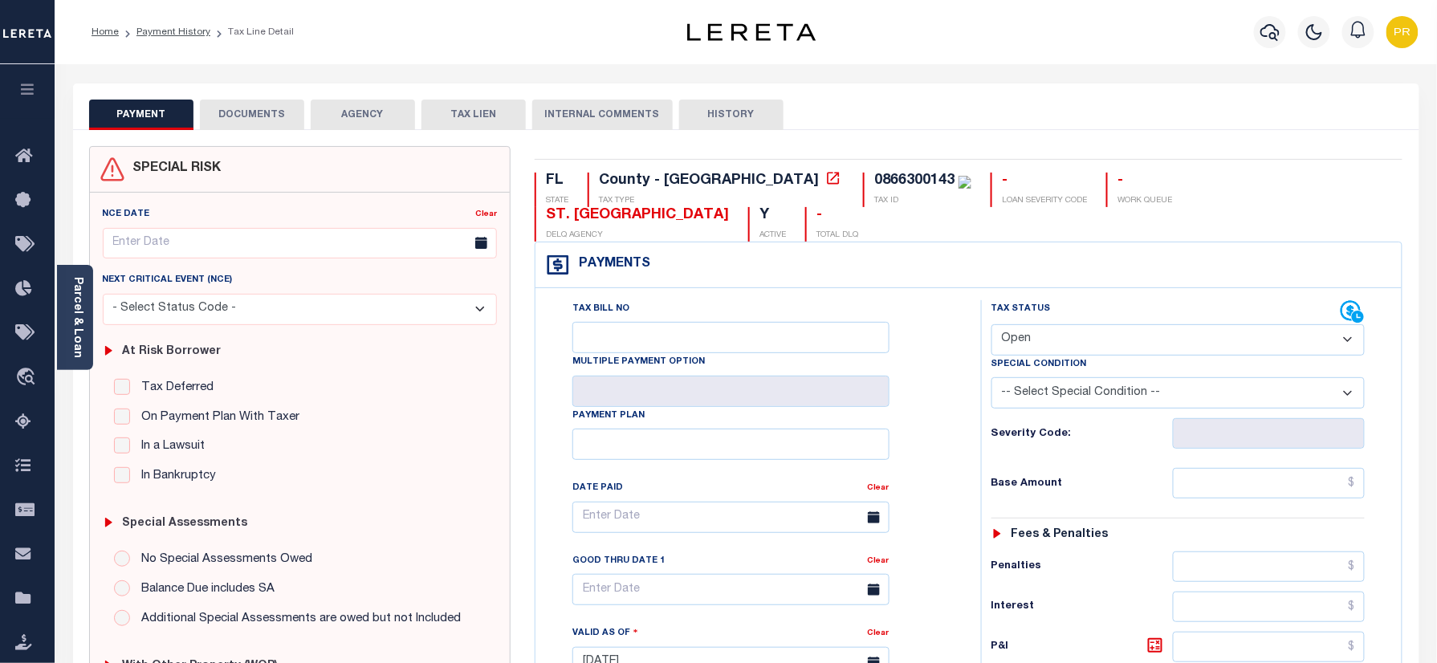
click at [1125, 324] on select "- Select Status Code - Open Due/Unpaid Paid Incomplete No Tax Due Internal Refu…" at bounding box center [1178, 339] width 374 height 31
select select "PYD"
click at [991, 324] on select "- Select Status Code - Open Due/Unpaid Paid Incomplete No Tax Due Internal Refu…" at bounding box center [1178, 339] width 374 height 31
type input "[DATE]"
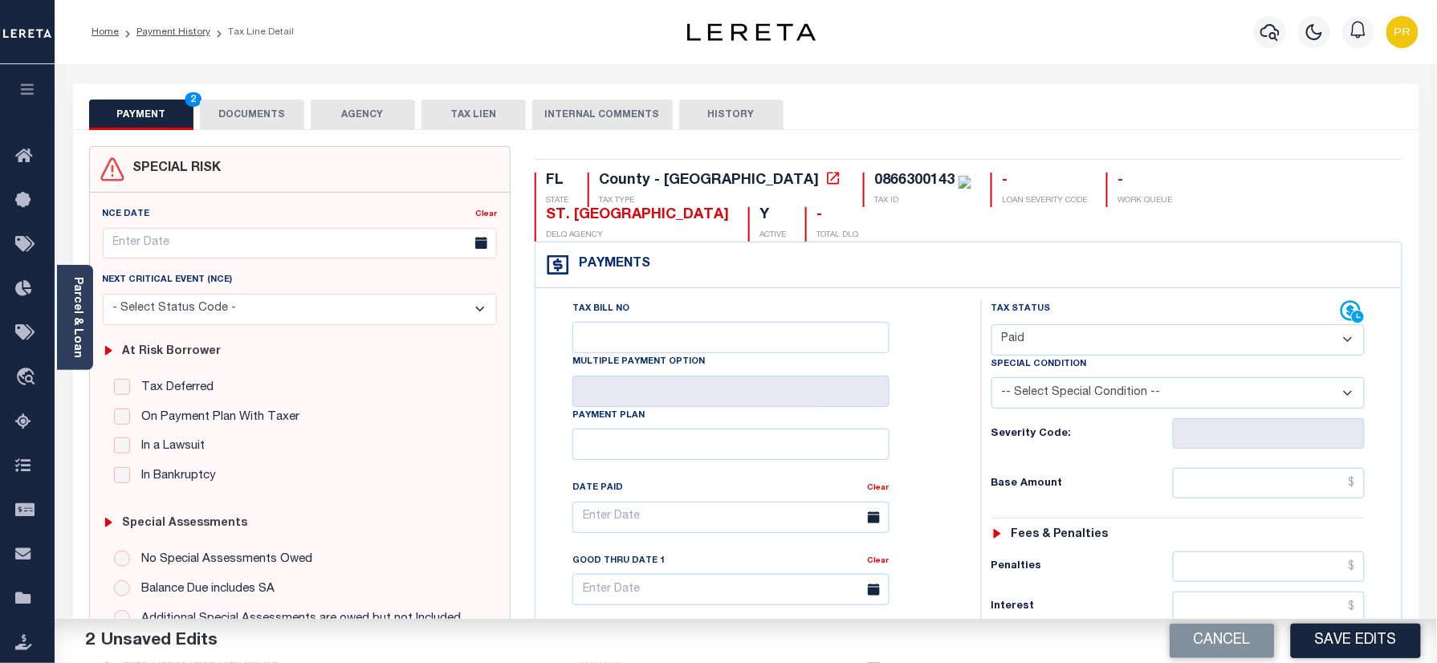
click at [246, 106] on button "DOCUMENTS" at bounding box center [252, 115] width 104 height 31
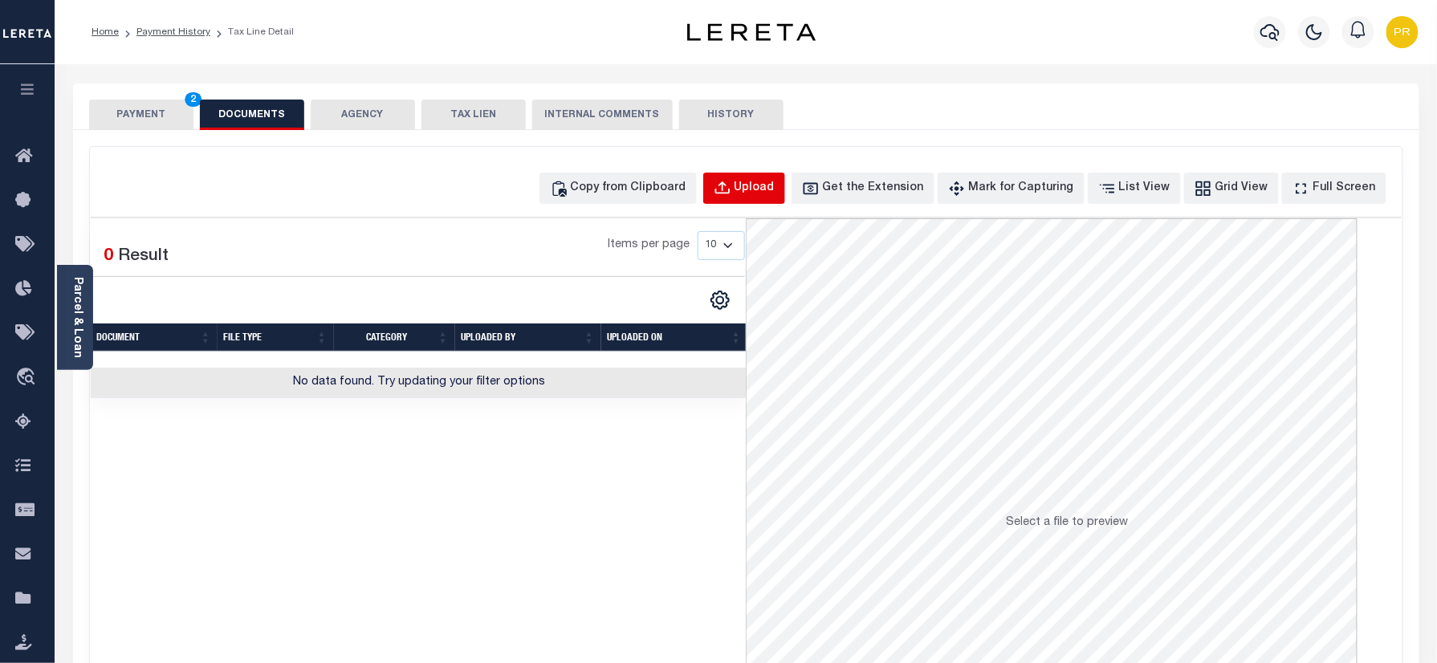
drag, startPoint x: 767, startPoint y: 183, endPoint x: 763, endPoint y: 193, distance: 11.5
click at [763, 193] on div "Upload" at bounding box center [755, 189] width 40 height 18
select select "POP"
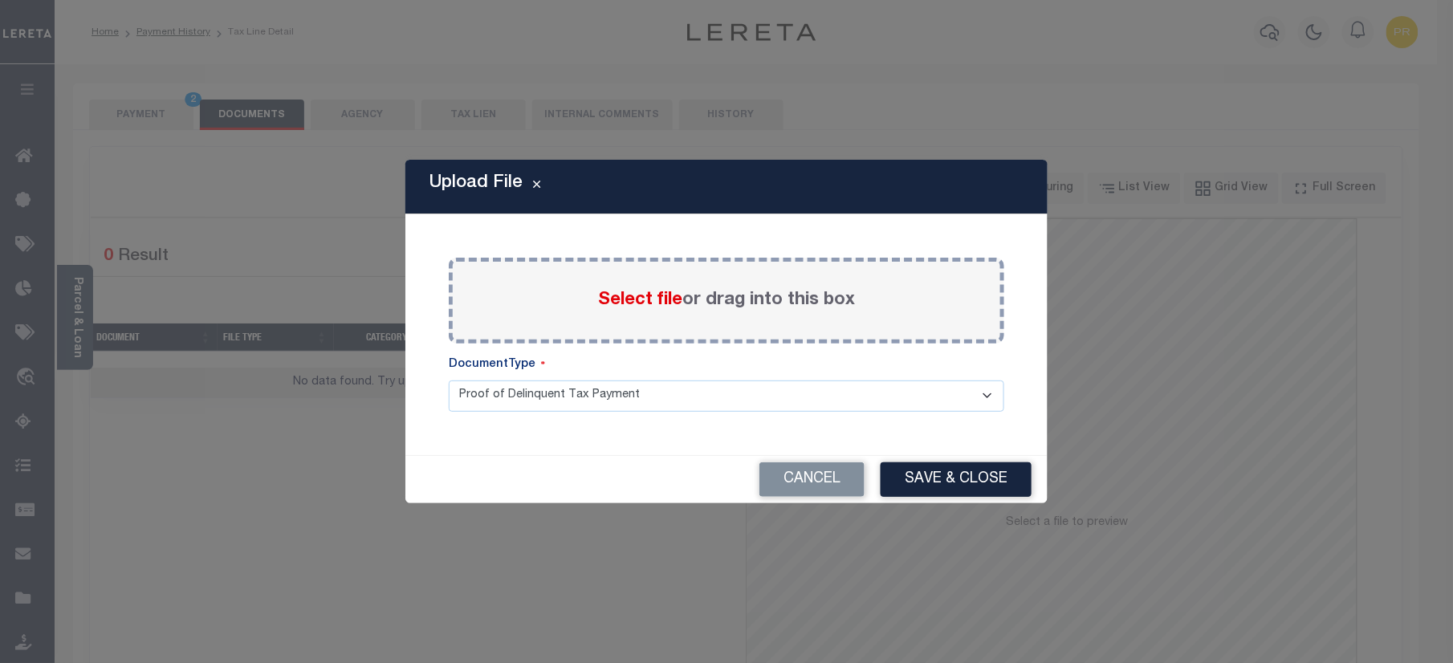
click at [750, 308] on label "Select file or drag into this box" at bounding box center [726, 300] width 257 height 26
click at [0, 0] on input "Select file or drag into this box" at bounding box center [0, 0] width 0 height 0
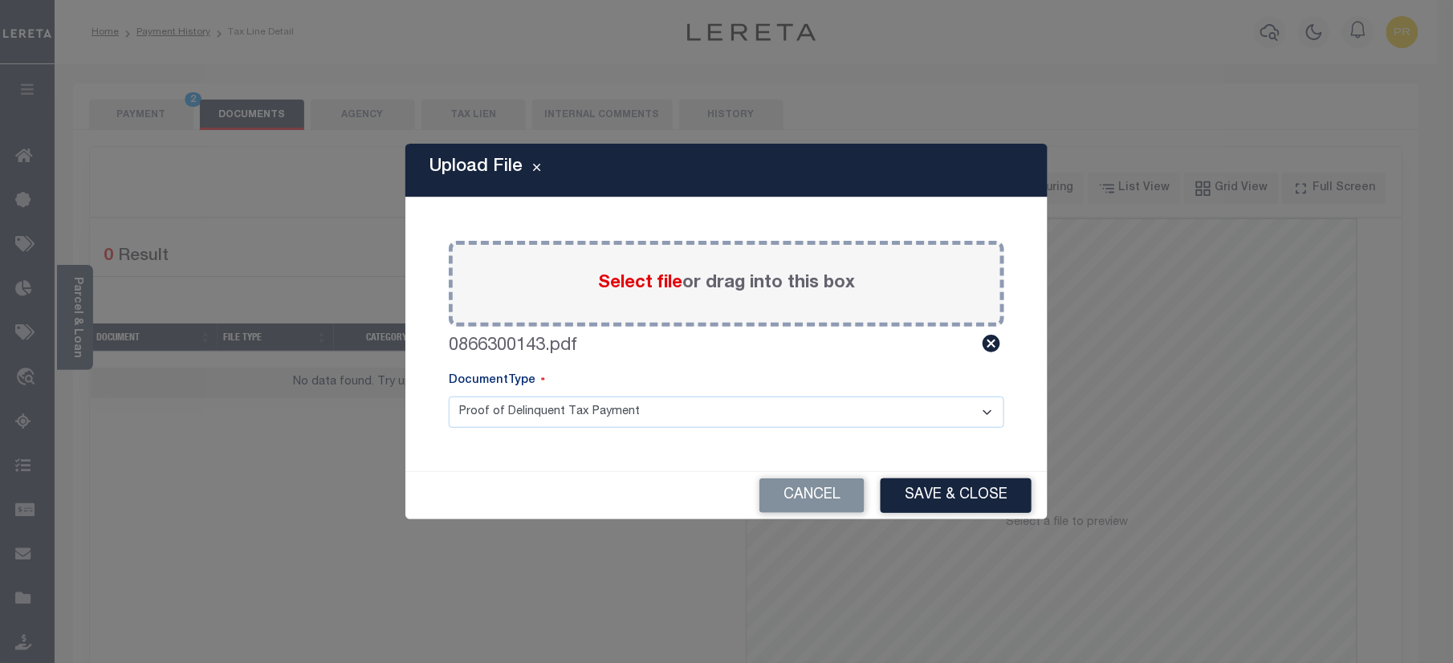
drag, startPoint x: 552, startPoint y: 412, endPoint x: 514, endPoint y: 431, distance: 43.1
click at [552, 412] on select "Proof of Delinquent Tax Payment" at bounding box center [727, 412] width 556 height 31
click at [449, 397] on select "Proof of Delinquent Tax Payment" at bounding box center [727, 412] width 556 height 31
click at [637, 385] on div "DocumentType" at bounding box center [727, 384] width 556 height 24
click at [660, 406] on select "Proof of Delinquent Tax Payment" at bounding box center [727, 412] width 556 height 31
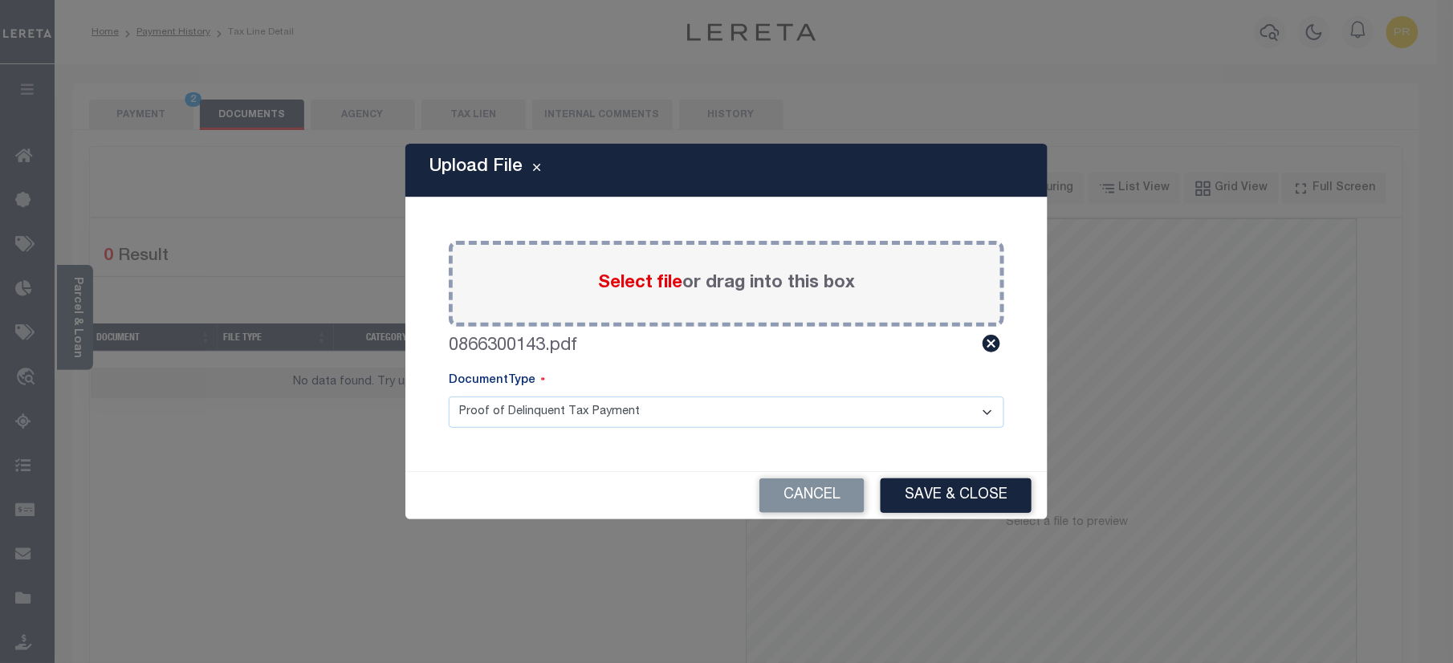
click at [449, 397] on select "Proof of Delinquent Tax Payment" at bounding box center [727, 412] width 556 height 31
click at [961, 499] on button "Save & Close" at bounding box center [956, 495] width 151 height 35
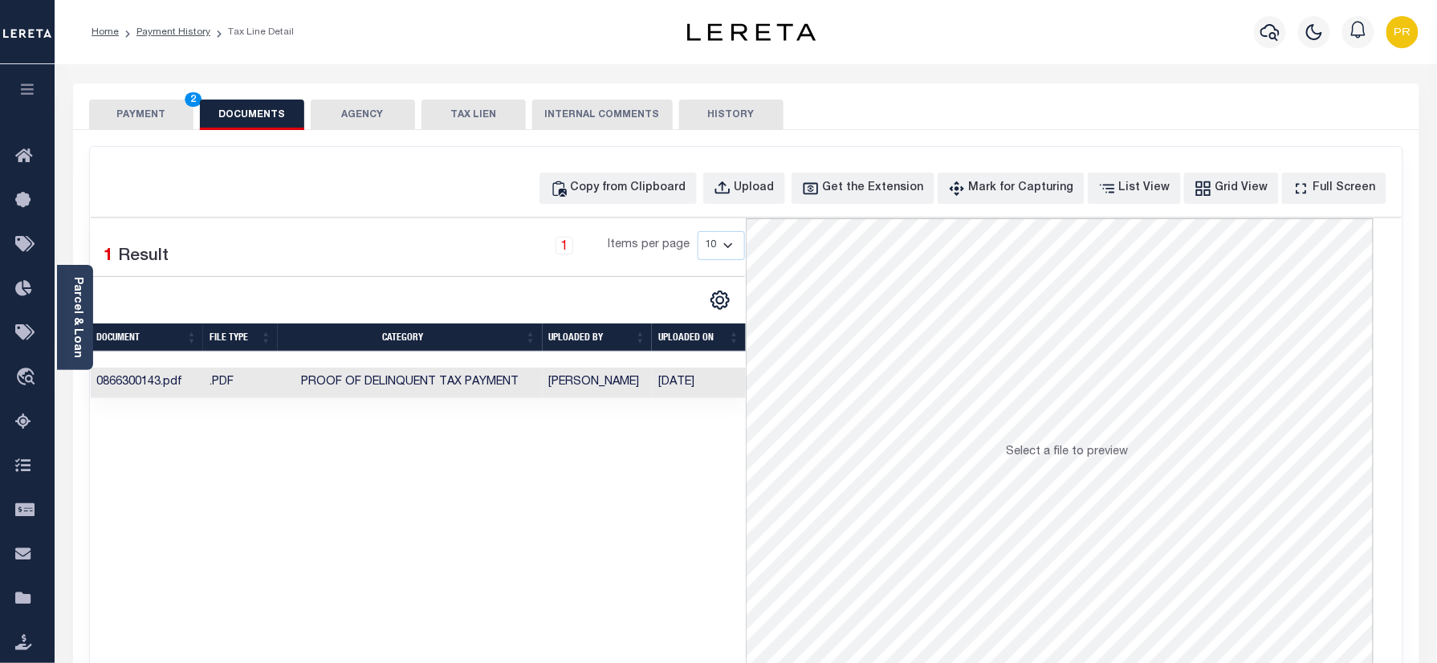
click at [148, 117] on button "PAYMENT 2" at bounding box center [141, 115] width 104 height 31
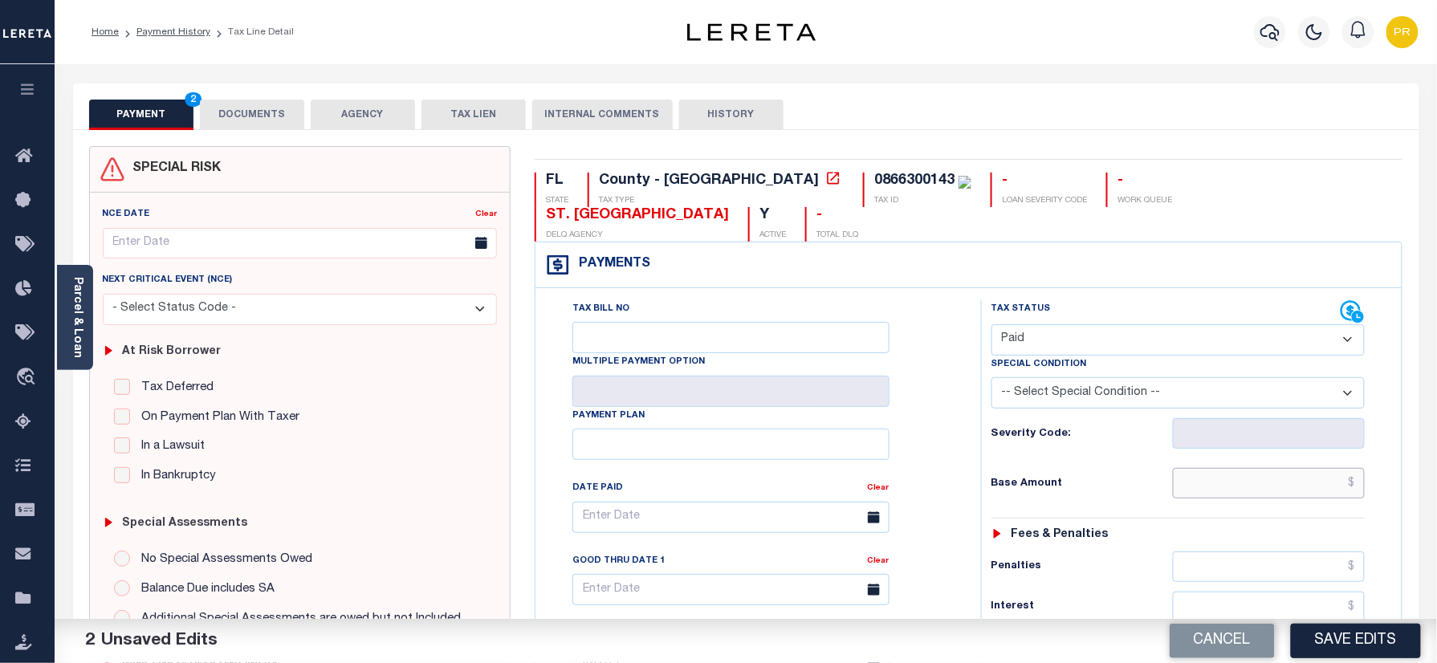
click at [1233, 468] on input "text" at bounding box center [1269, 483] width 193 height 31
paste input "5,639.27"
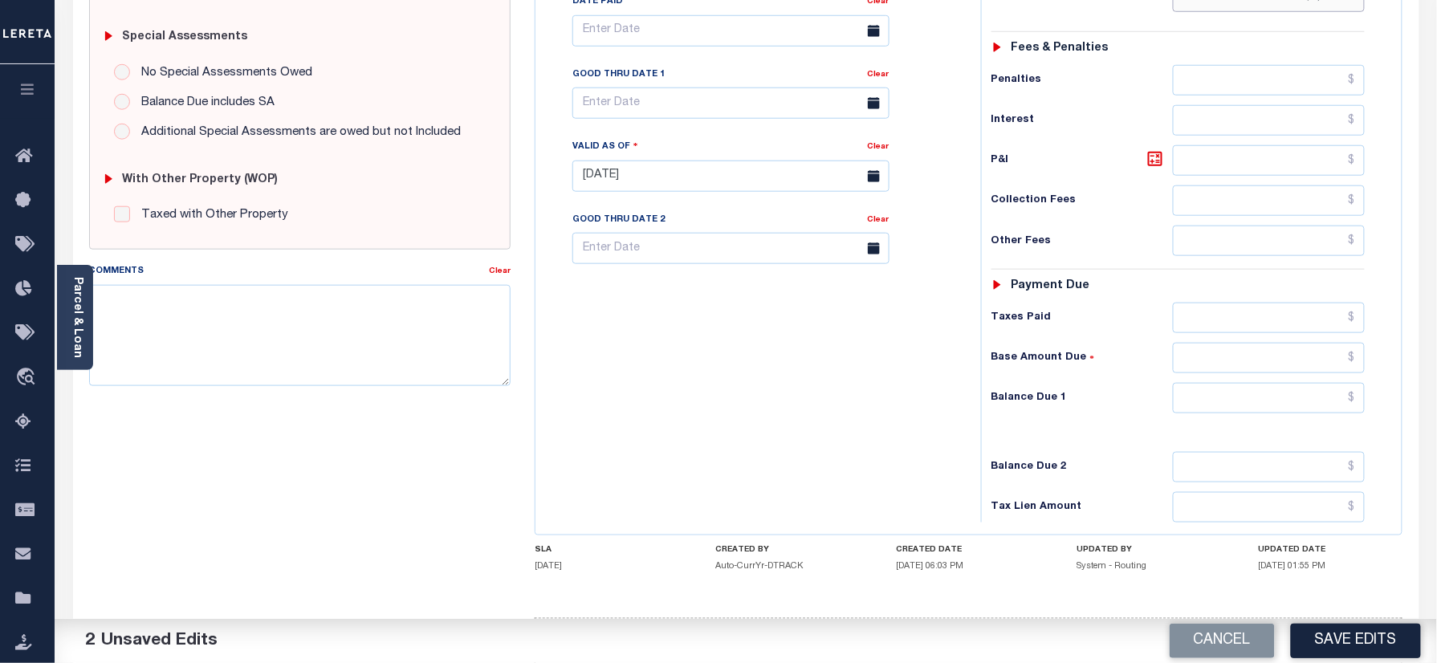
scroll to position [523, 0]
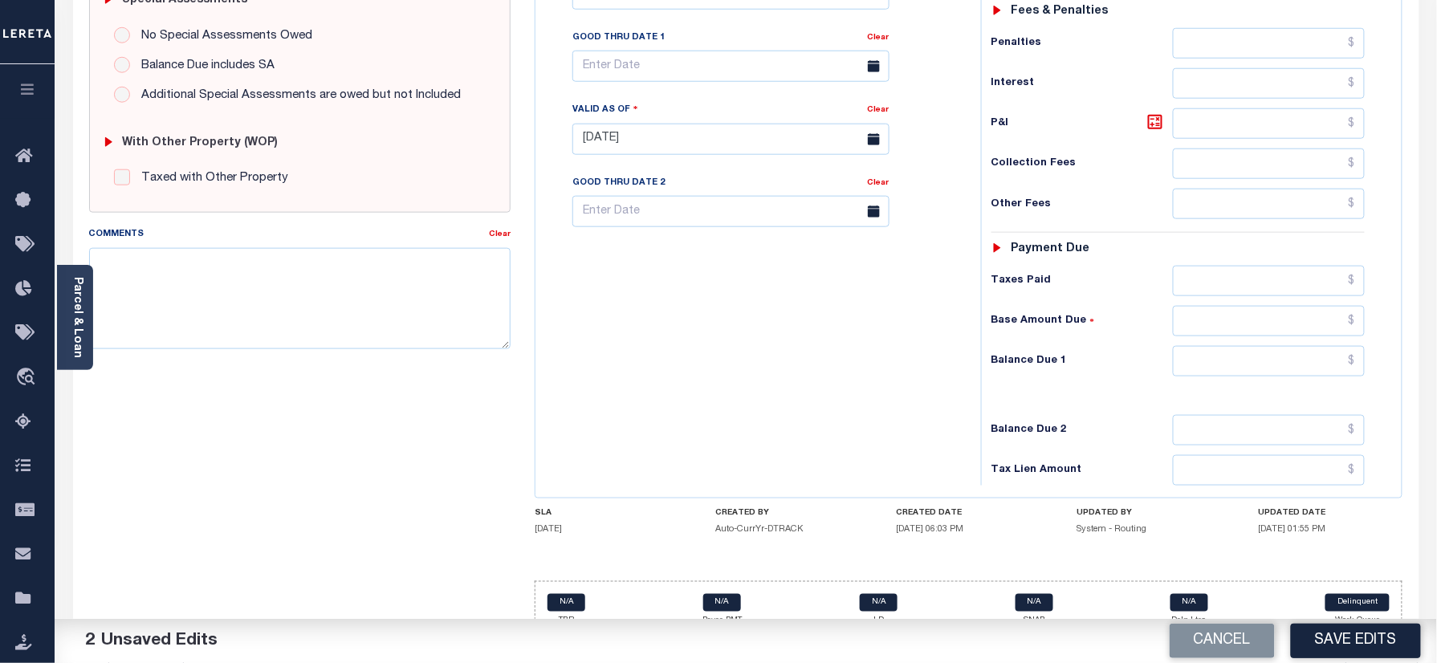
type input "$5,639.27"
click at [1302, 346] on input "text" at bounding box center [1269, 361] width 193 height 31
type input "$0.00"
click at [950, 393] on div "Tax Bill No Multiple Payment Option Payment Plan Clear" at bounding box center [753, 131] width 429 height 709
click at [1326, 631] on button "Save Edits" at bounding box center [1356, 641] width 130 height 35
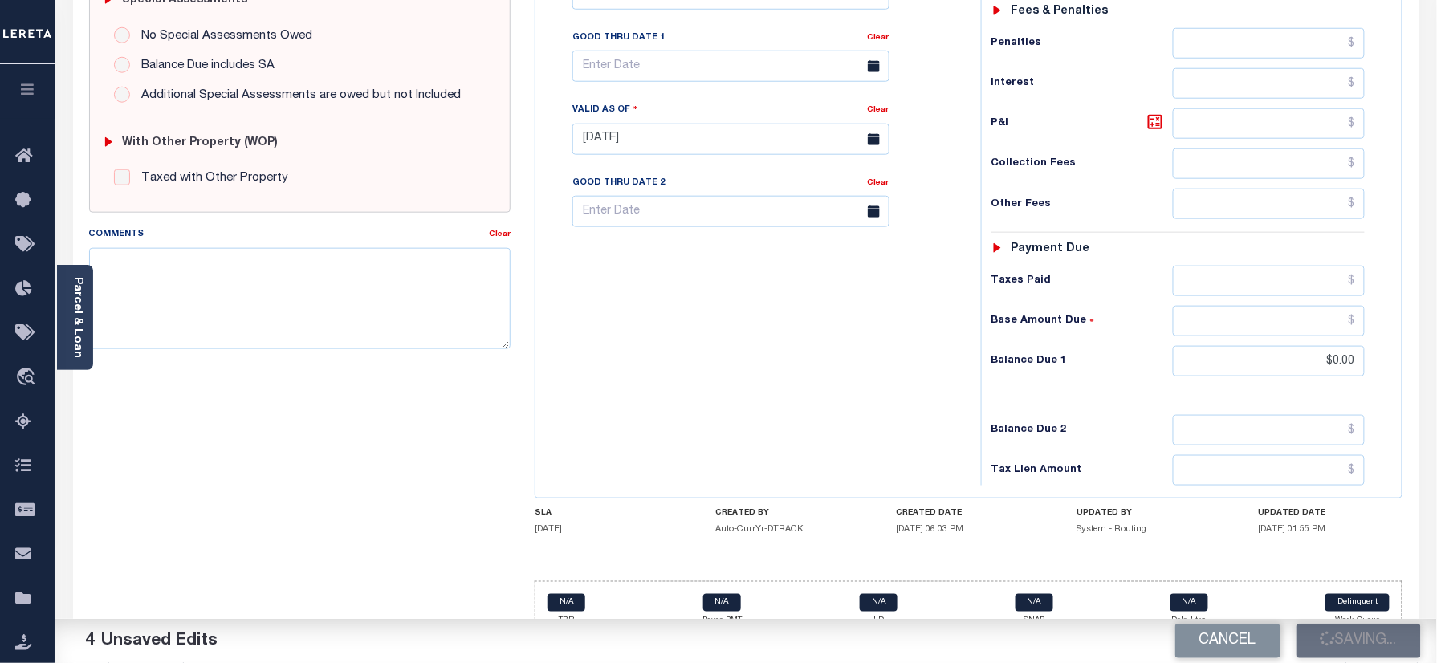
scroll to position [0, 0]
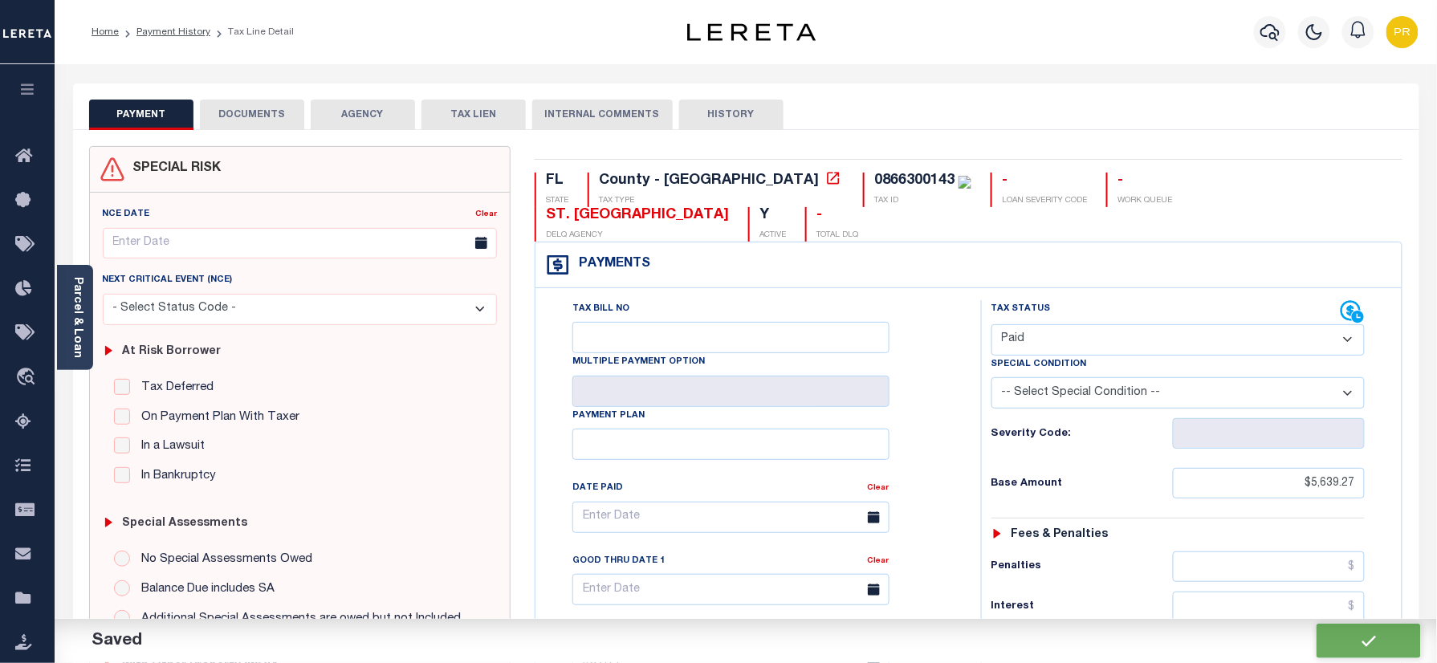
checkbox input "false"
type input "$5,639.27"
type input "$0"
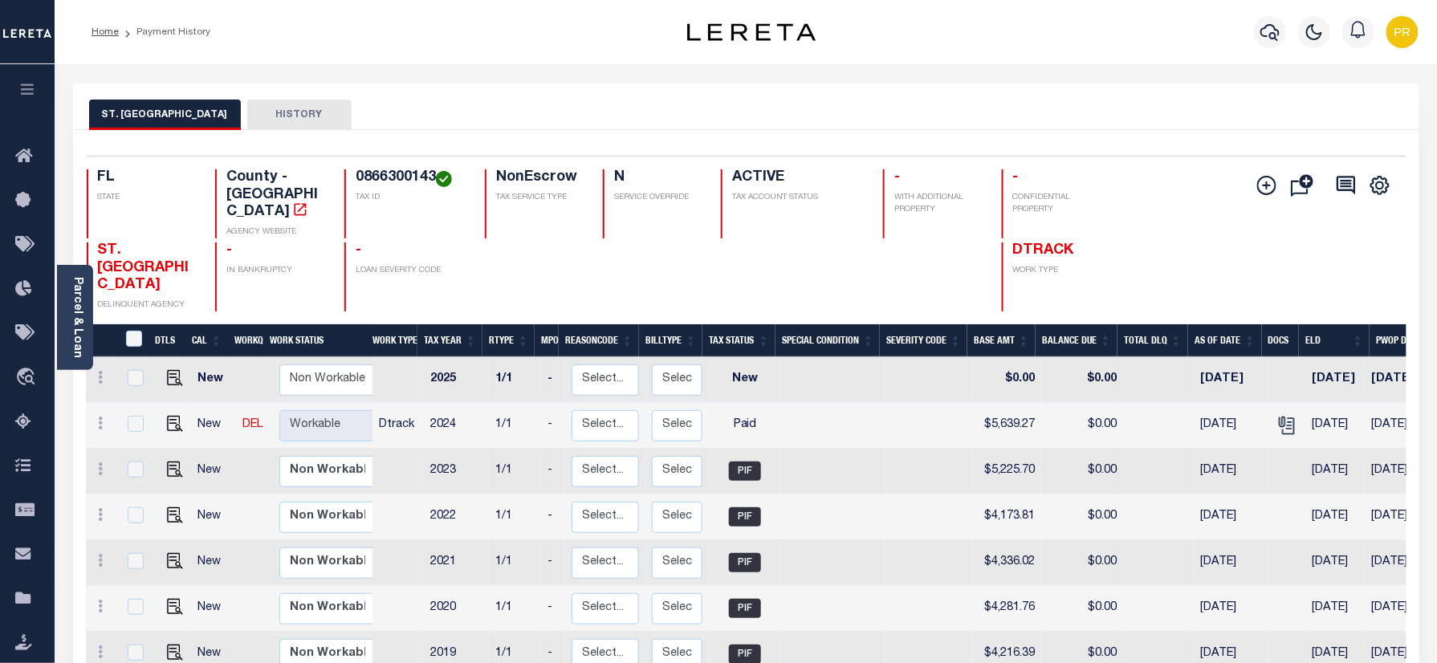
click at [390, 187] on h4 "0866300143" at bounding box center [411, 178] width 110 height 18
copy h4 "0866300143"
click at [75, 316] on link "Parcel & Loan" at bounding box center [76, 317] width 11 height 81
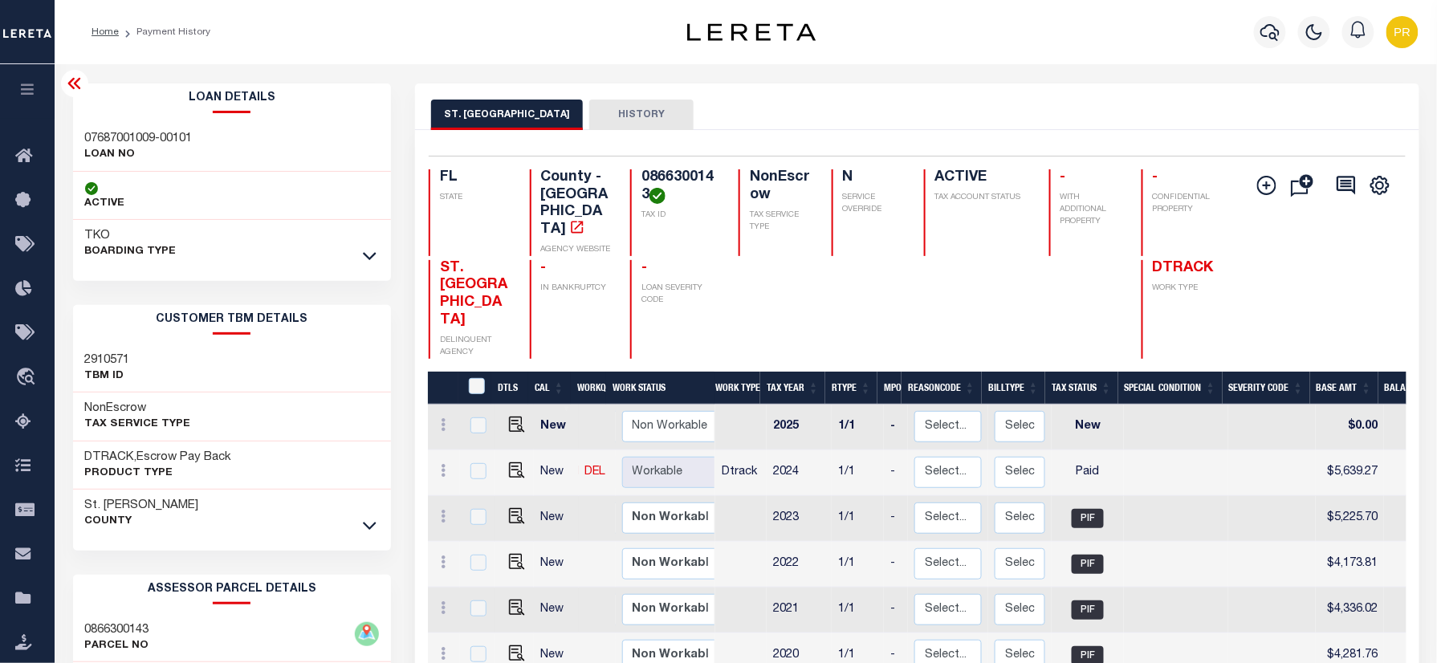
click at [142, 128] on div "07687001009-00101 LOAN NO" at bounding box center [232, 147] width 319 height 49
copy div "07687001009-00101"
click at [1265, 31] on icon "button" at bounding box center [1269, 31] width 19 height 19
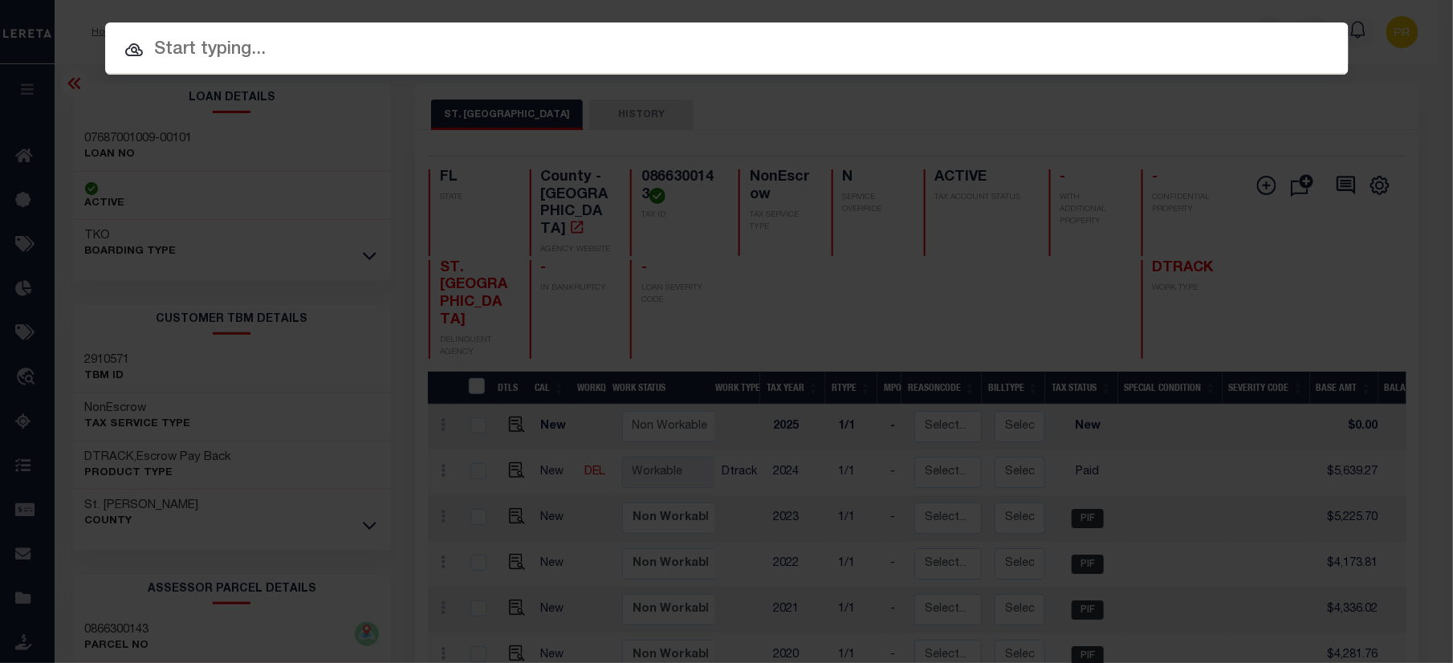
click at [1068, 58] on input "text" at bounding box center [726, 50] width 1243 height 28
paste input "07687001009-00101"
type input "07687001009-00101"
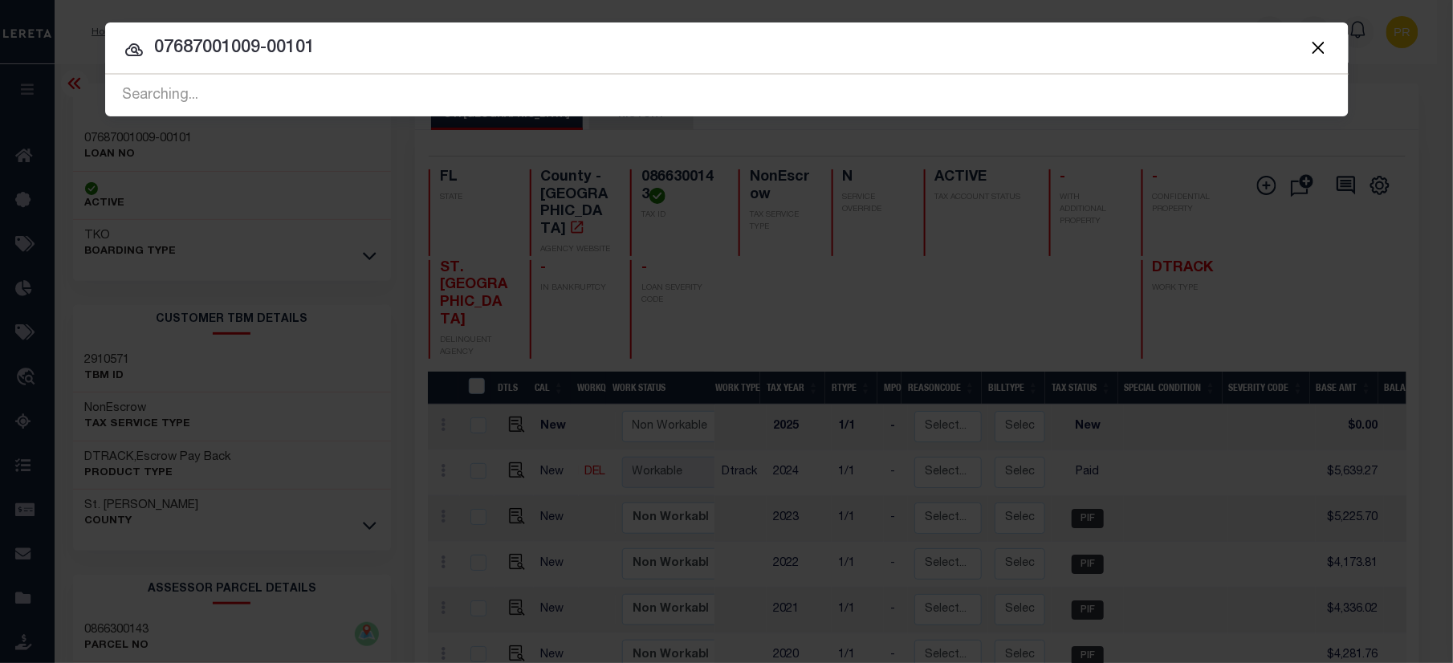
click at [1164, 49] on input "07687001009-00101" at bounding box center [726, 49] width 1243 height 28
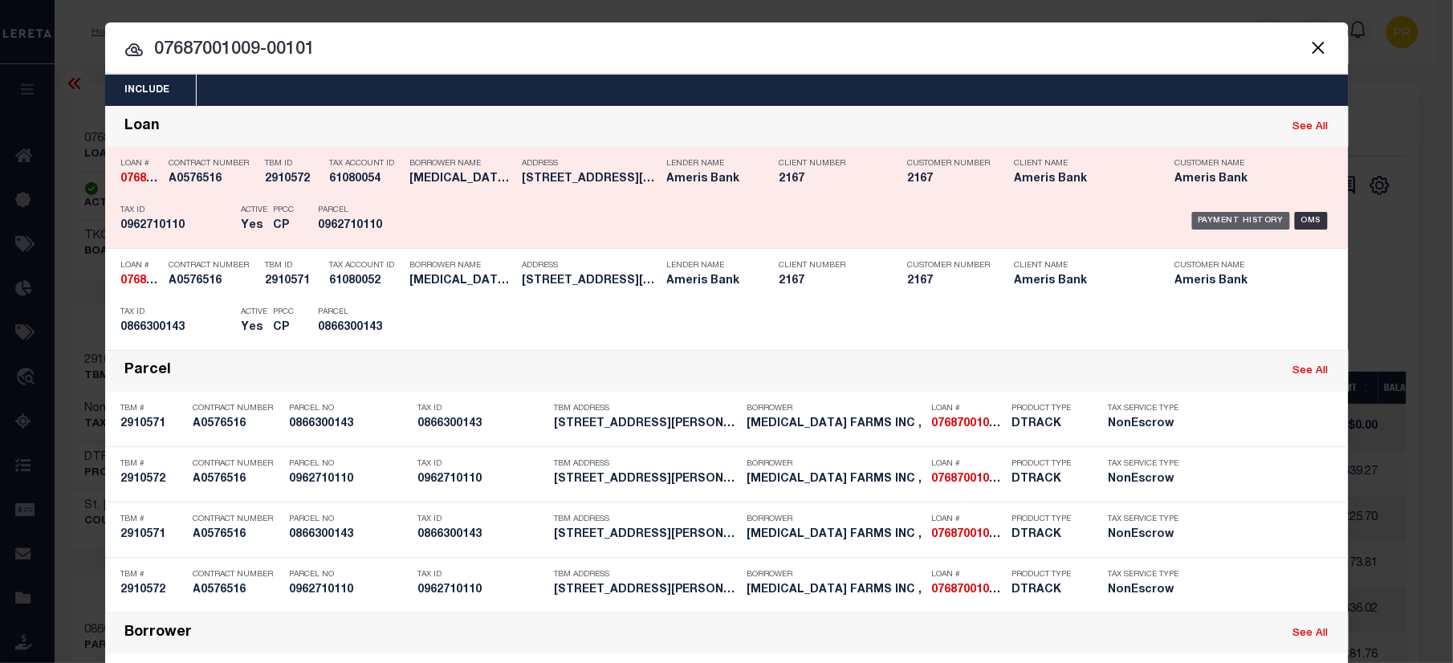
click at [1196, 220] on div "Payment History" at bounding box center [1241, 221] width 99 height 18
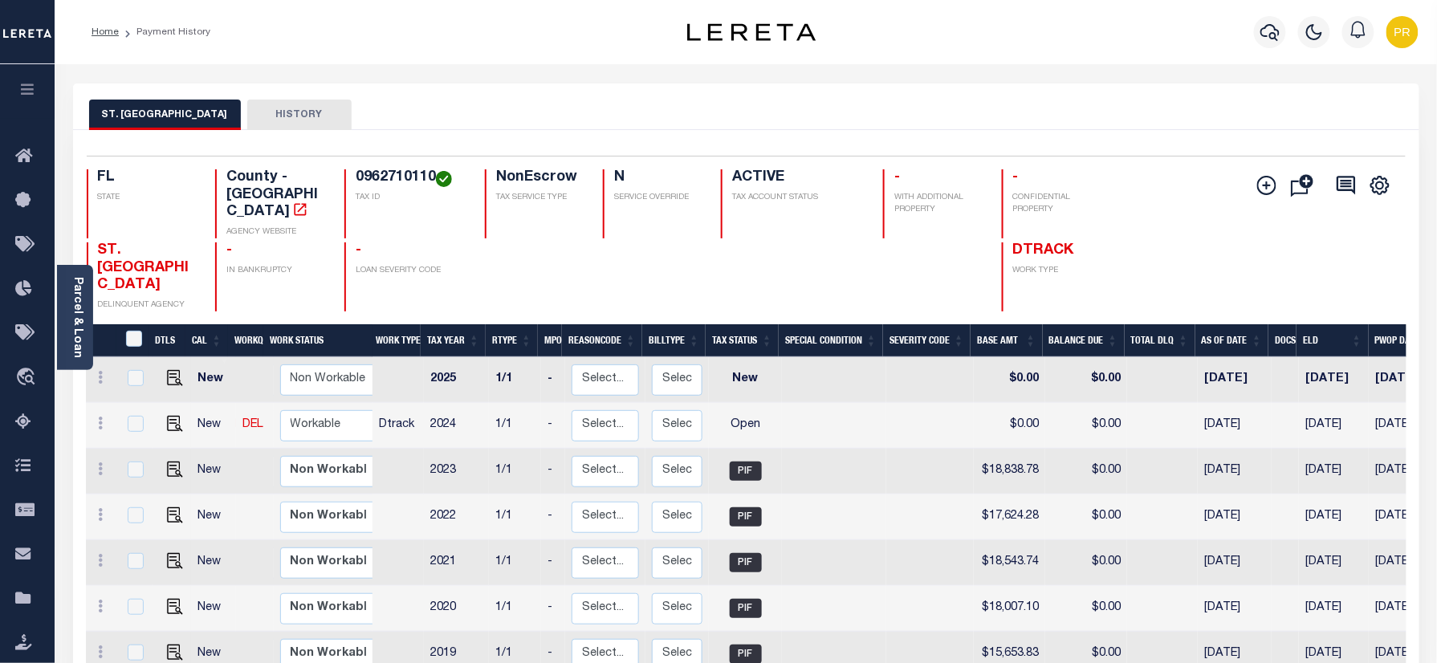
click at [393, 177] on h4 "0962710110" at bounding box center [411, 178] width 110 height 18
copy h4 "0962710110"
click at [169, 416] on img "" at bounding box center [175, 424] width 16 height 16
checkbox input "true"
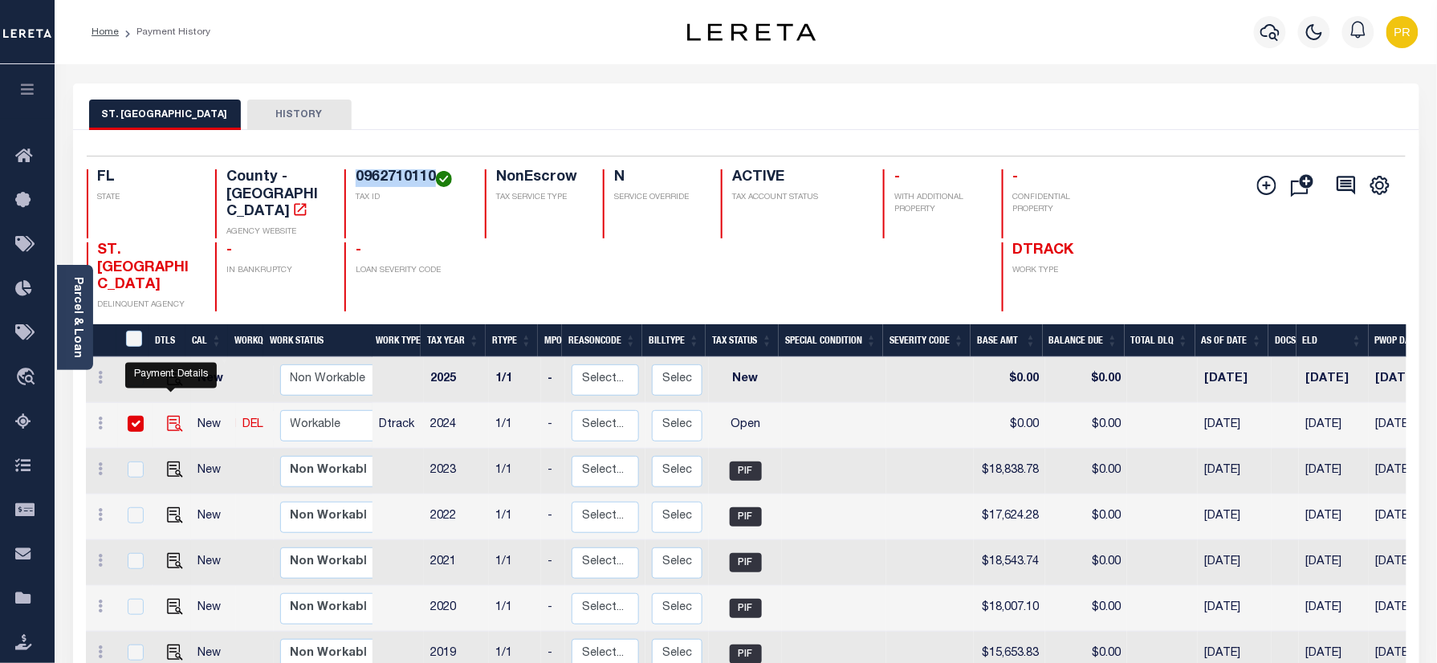
checkbox input "true"
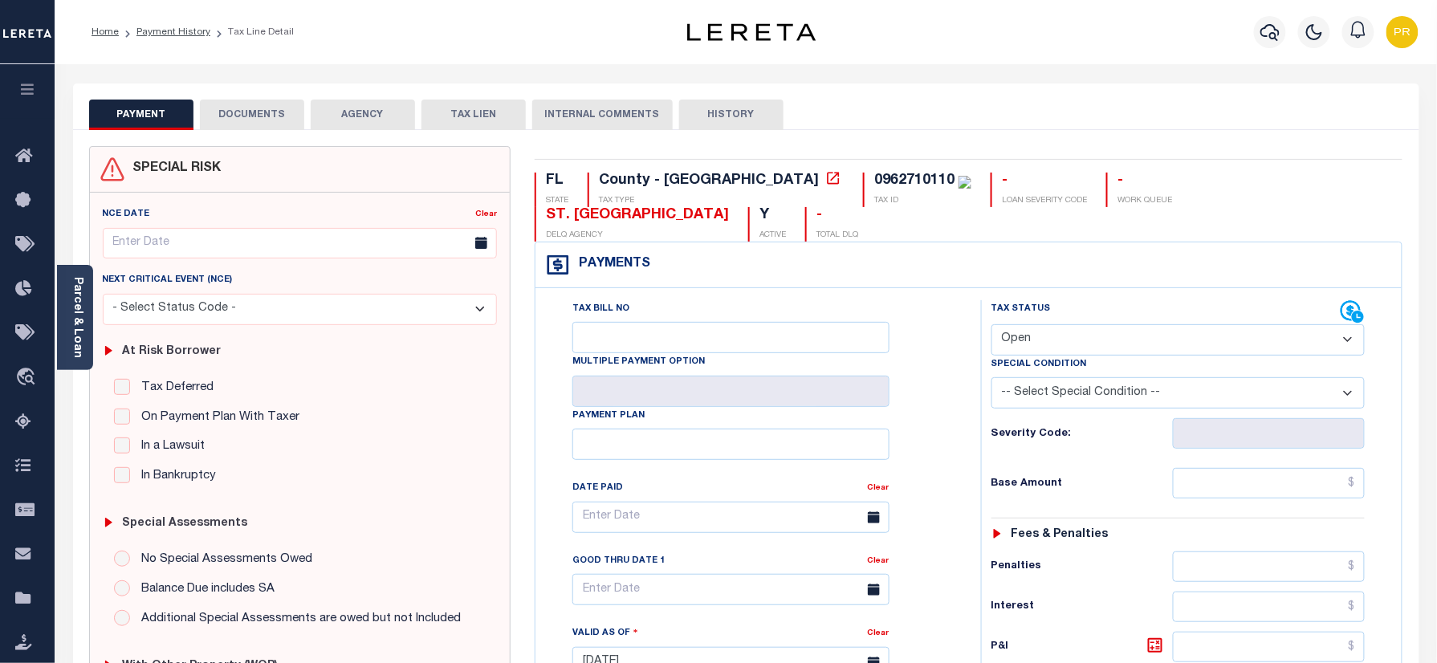
click at [874, 183] on div "0962710110" at bounding box center [914, 180] width 80 height 14
copy div "0962710110"
drag, startPoint x: 1056, startPoint y: 308, endPoint x: 1056, endPoint y: 323, distance: 14.4
click at [1056, 324] on select "- Select Status Code - Open Due/Unpaid Paid Incomplete No Tax Due Internal Refu…" at bounding box center [1178, 339] width 374 height 31
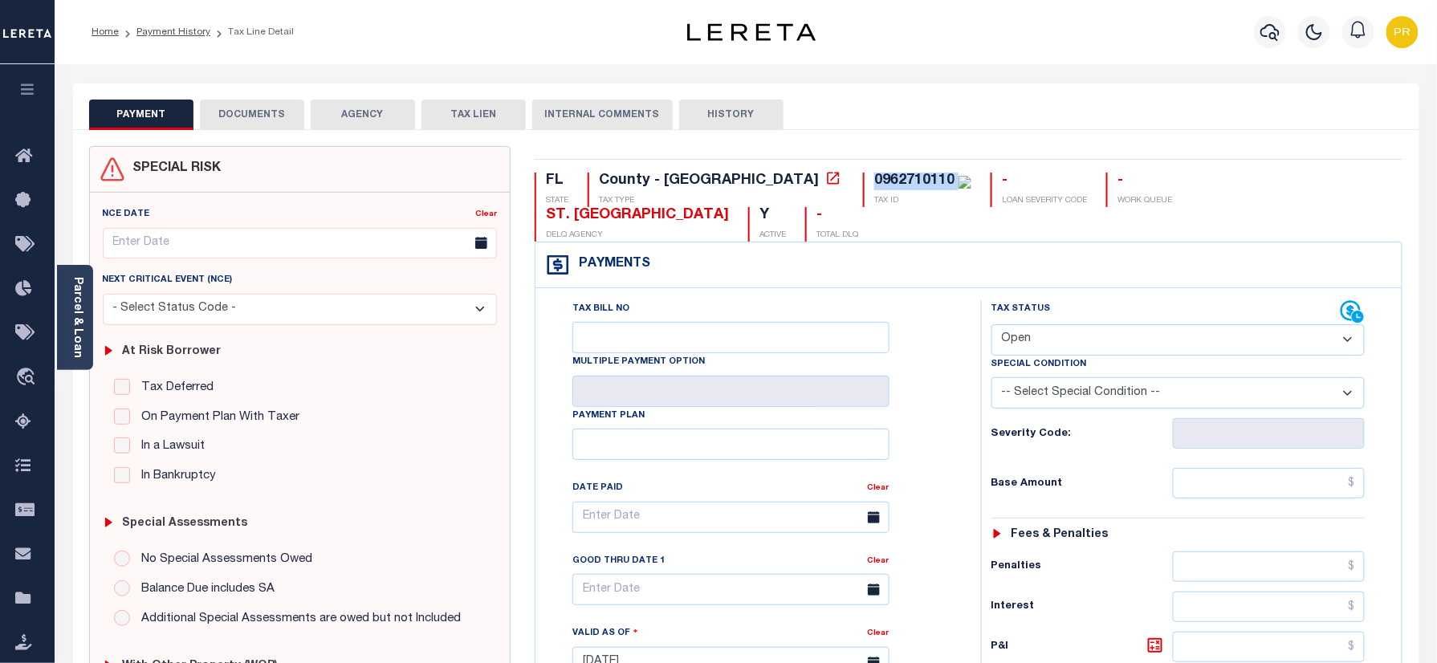
select select "PYD"
click at [991, 324] on select "- Select Status Code - Open Due/Unpaid Paid Incomplete No Tax Due Internal Refu…" at bounding box center [1178, 339] width 374 height 31
type input "[DATE]"
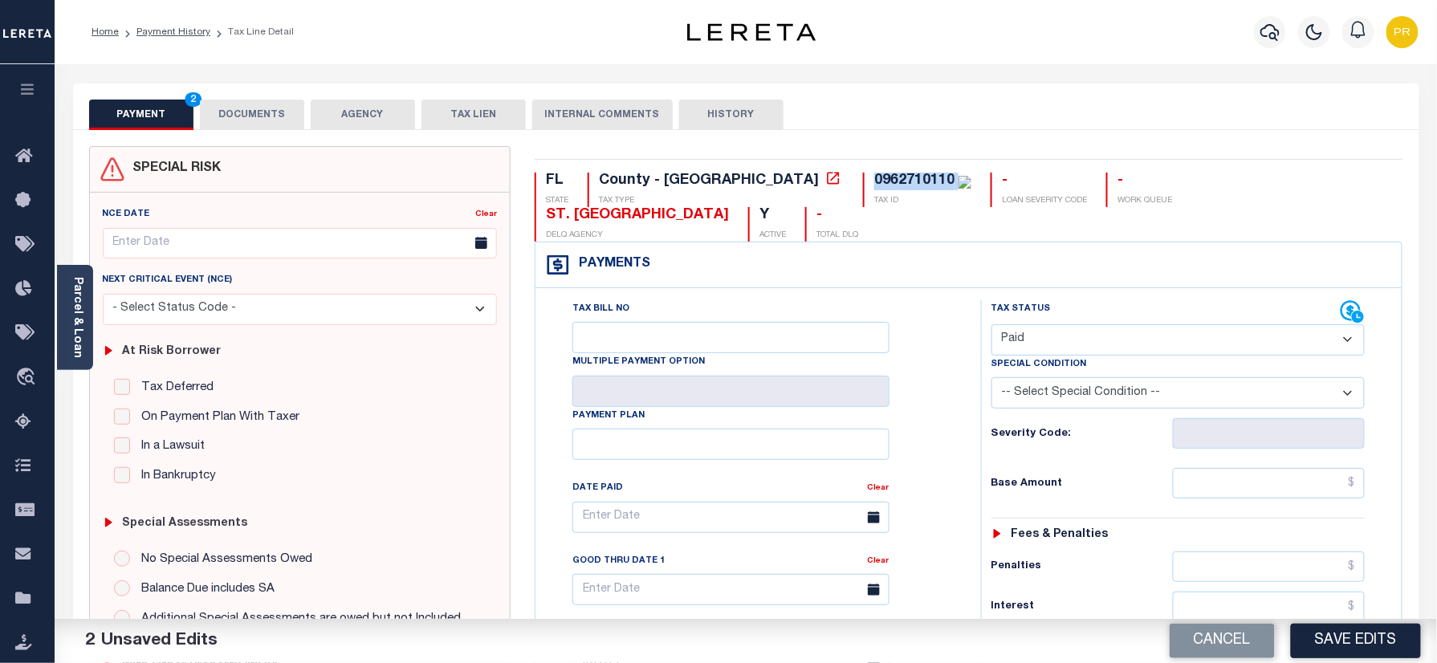
click at [228, 122] on button "DOCUMENTS" at bounding box center [252, 115] width 104 height 31
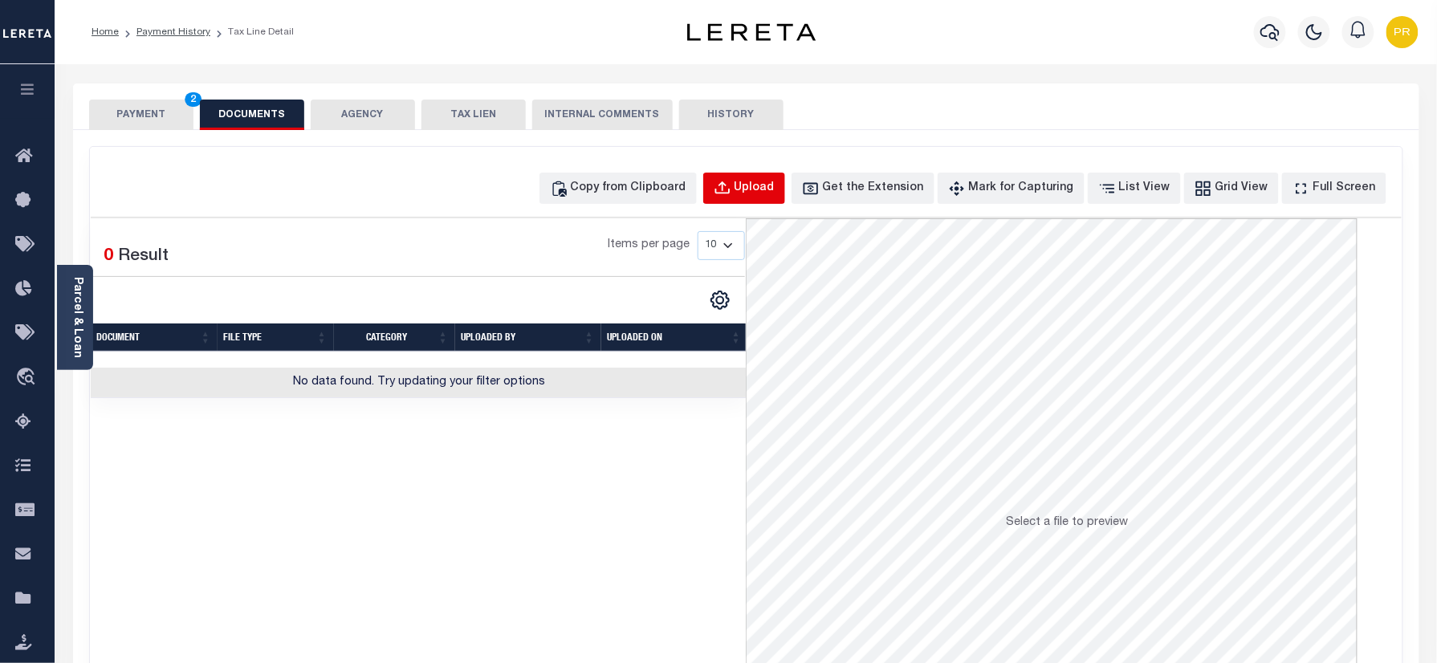
click at [775, 197] on div "Upload" at bounding box center [755, 189] width 40 height 18
select select "POP"
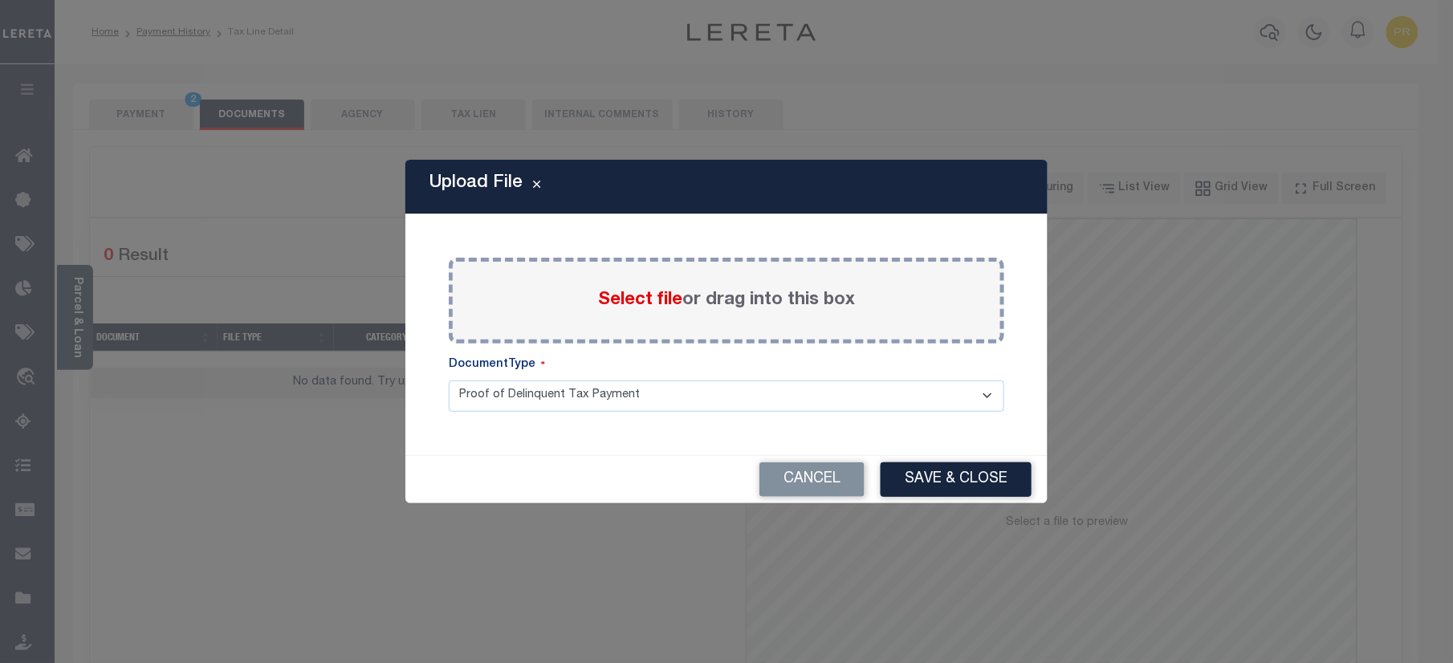
click at [722, 308] on label "Select file or drag into this box" at bounding box center [726, 300] width 257 height 26
click at [0, 0] on input "Select file or drag into this box" at bounding box center [0, 0] width 0 height 0
click at [568, 405] on select "Proof of Delinquent Tax Payment" at bounding box center [727, 396] width 556 height 31
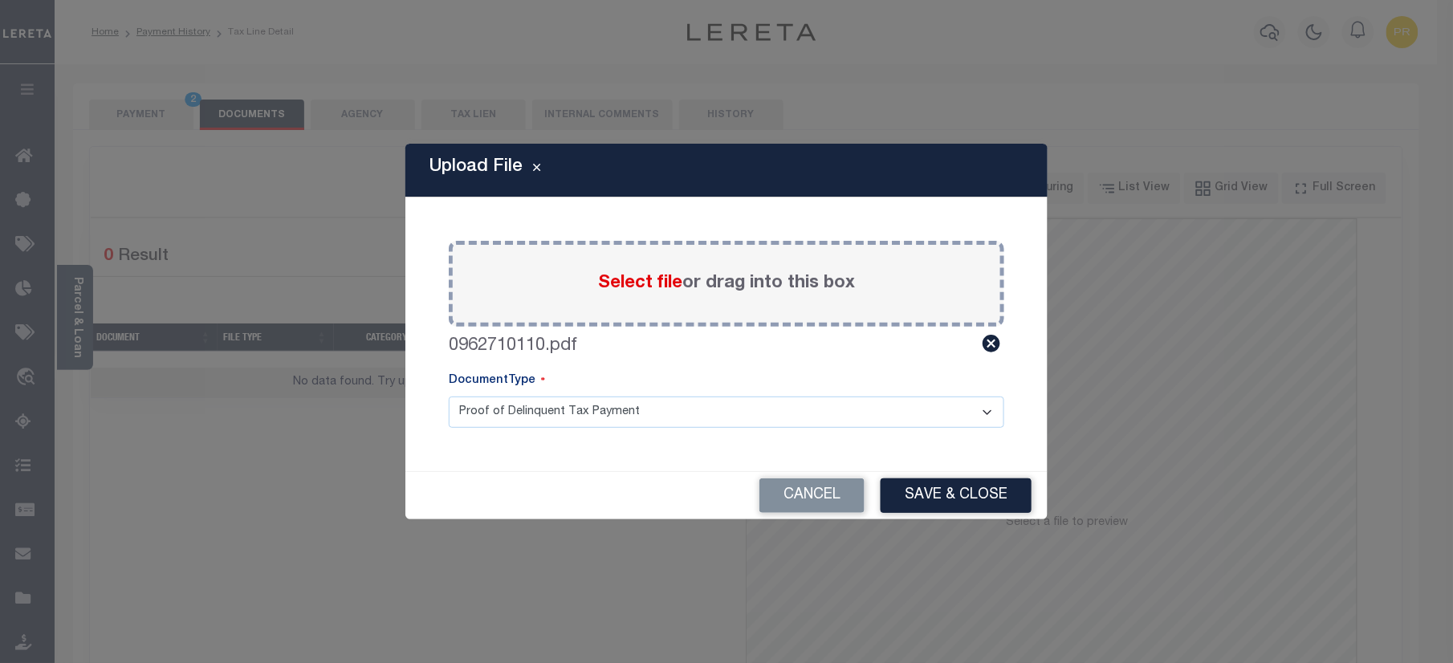
click at [449, 397] on select "Proof of Delinquent Tax Payment" at bounding box center [727, 412] width 556 height 31
drag, startPoint x: 891, startPoint y: 475, endPoint x: 935, endPoint y: 504, distance: 52.8
click at [887, 489] on div "Cancel Save & Close" at bounding box center [726, 495] width 642 height 47
click at [950, 502] on button "Save & Close" at bounding box center [956, 495] width 151 height 35
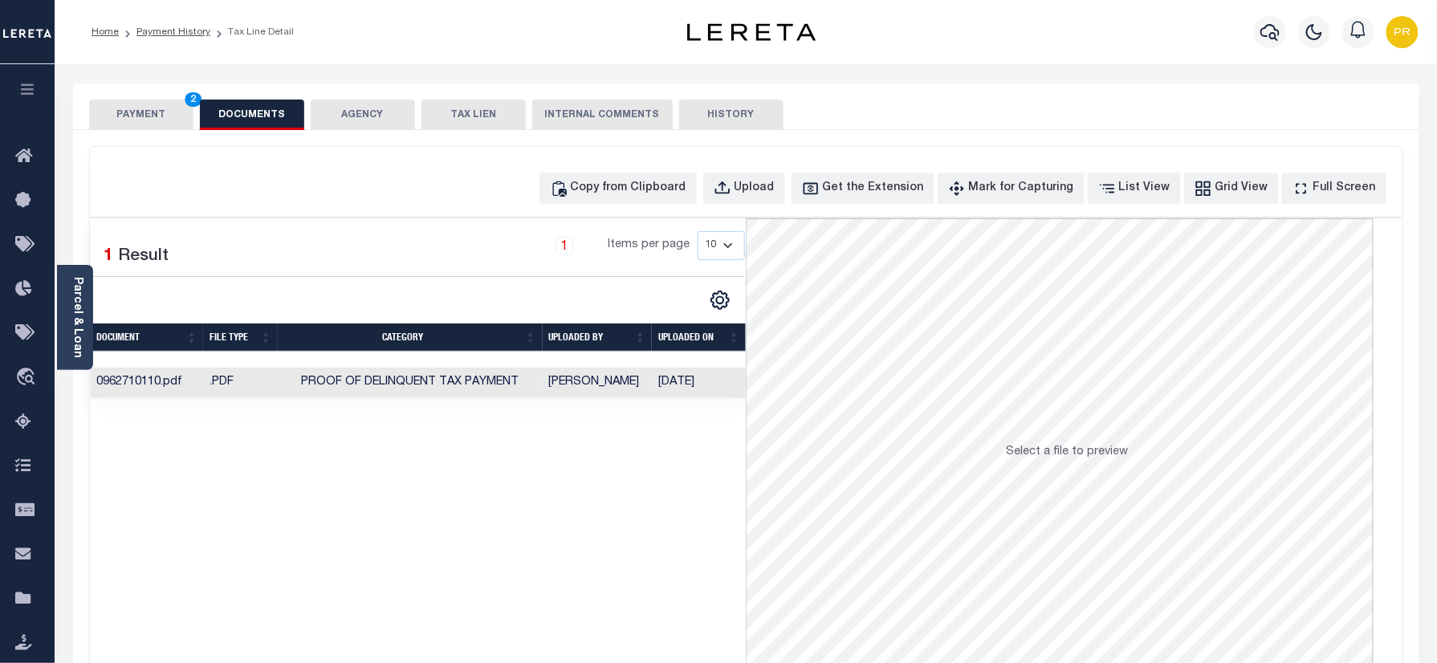
click at [161, 103] on button "PAYMENT 2" at bounding box center [141, 115] width 104 height 31
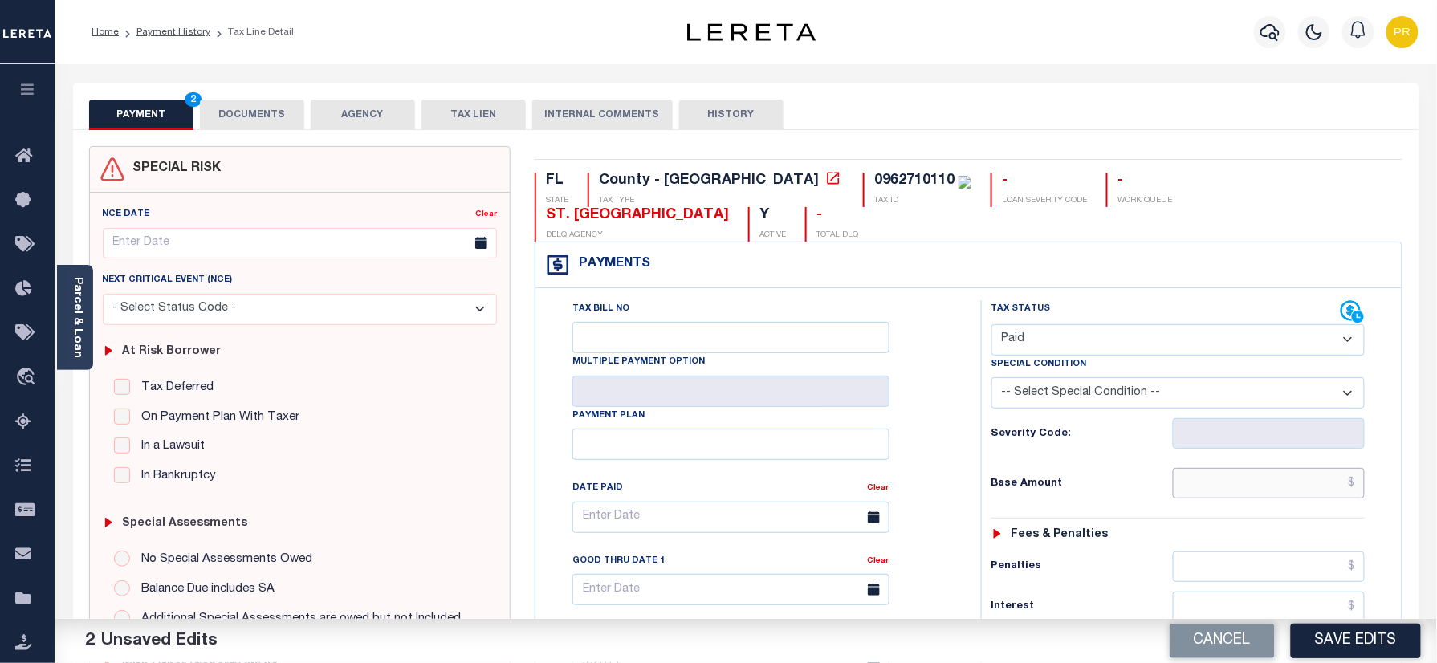
click at [1254, 468] on input "text" at bounding box center [1269, 483] width 193 height 31
paste input "19,019.73"
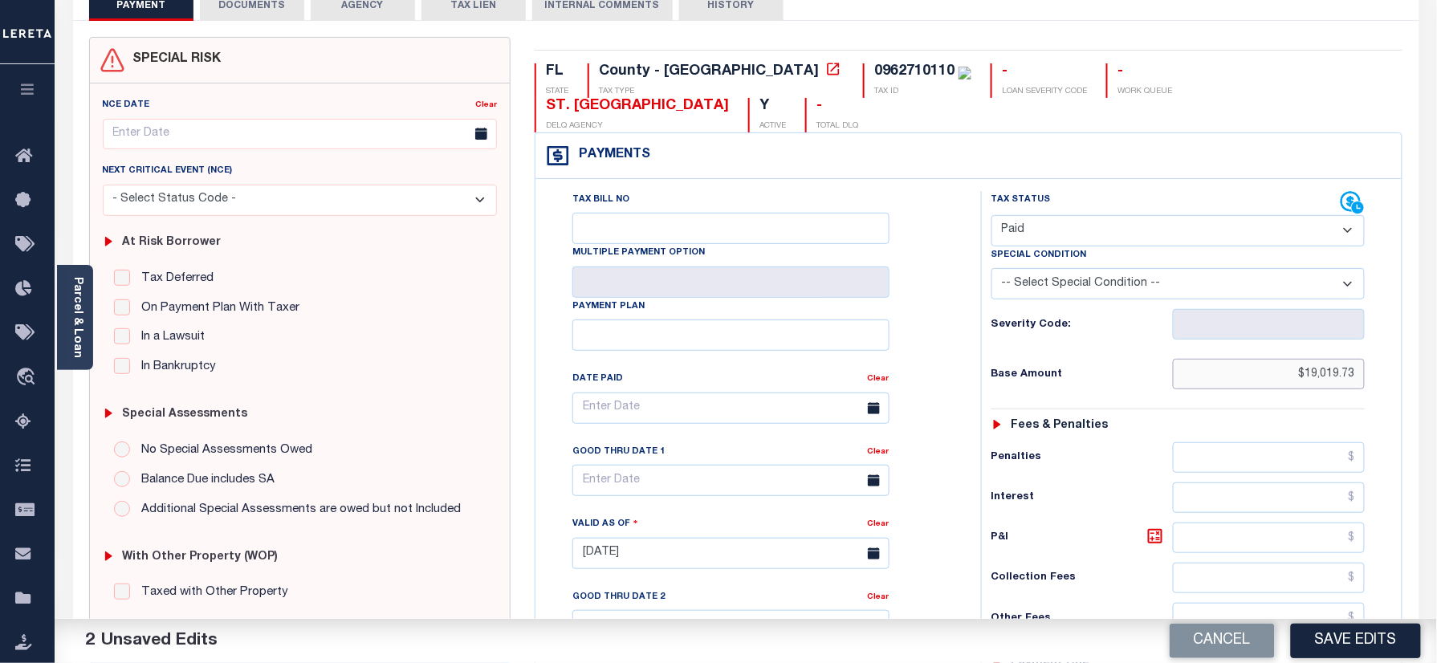
scroll to position [523, 0]
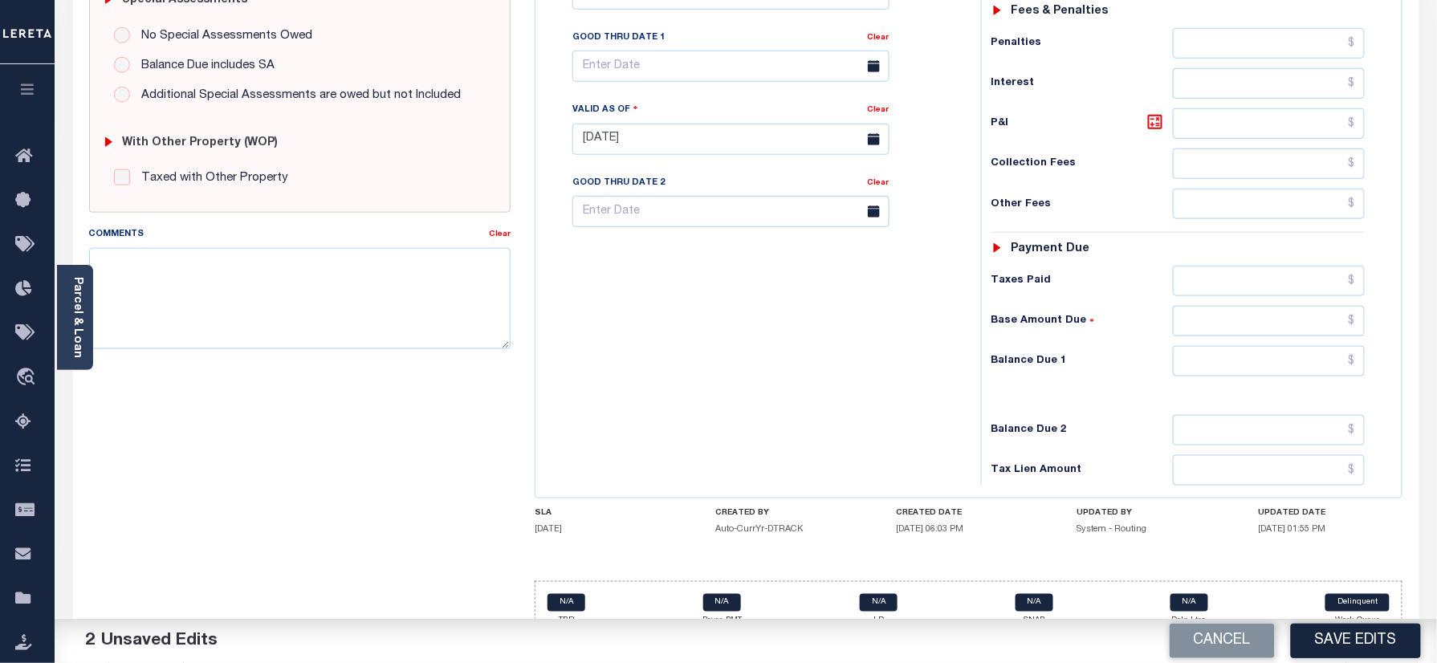
type input "$19,019.73"
click at [1252, 346] on input "text" at bounding box center [1269, 361] width 193 height 31
type input "$0.00"
click at [928, 412] on div "Tax Bill No Multiple Payment Option Payment Plan Clear" at bounding box center [753, 131] width 429 height 709
click at [1333, 649] on button "Save Edits" at bounding box center [1356, 641] width 130 height 35
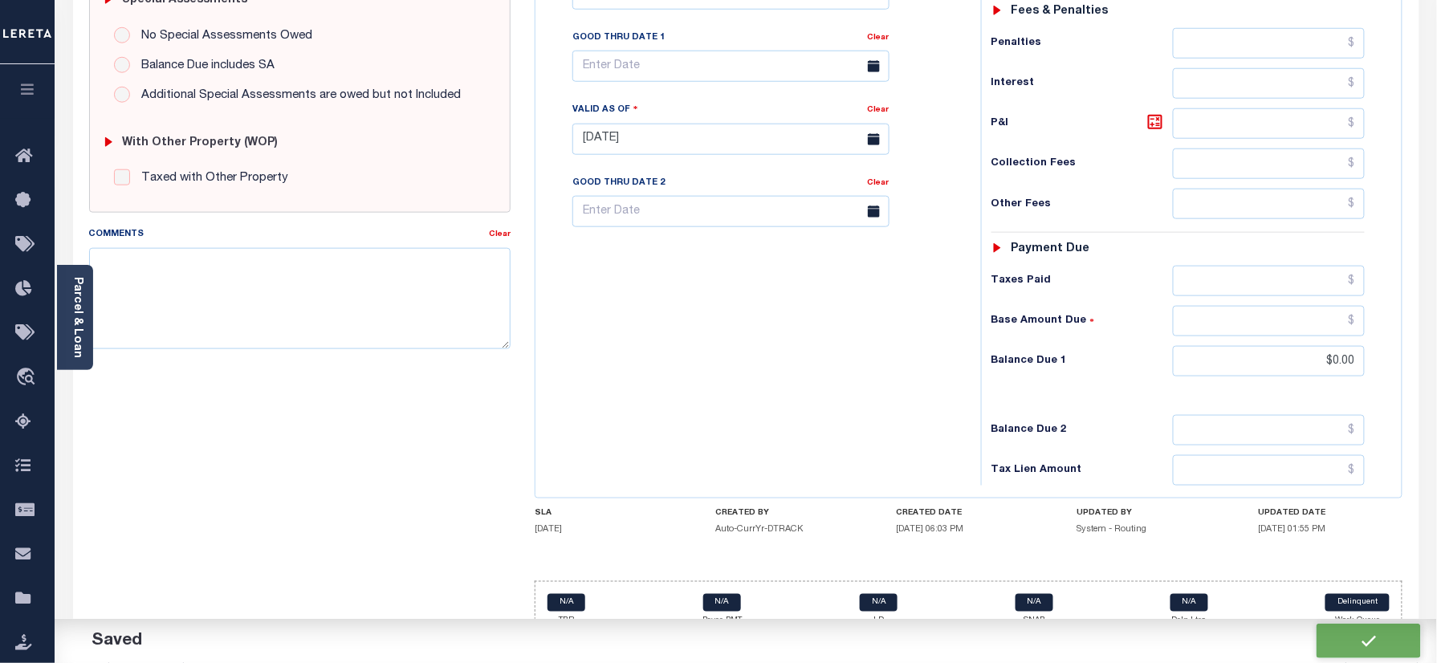
checkbox input "false"
type input "$19,019.73"
type input "$0"
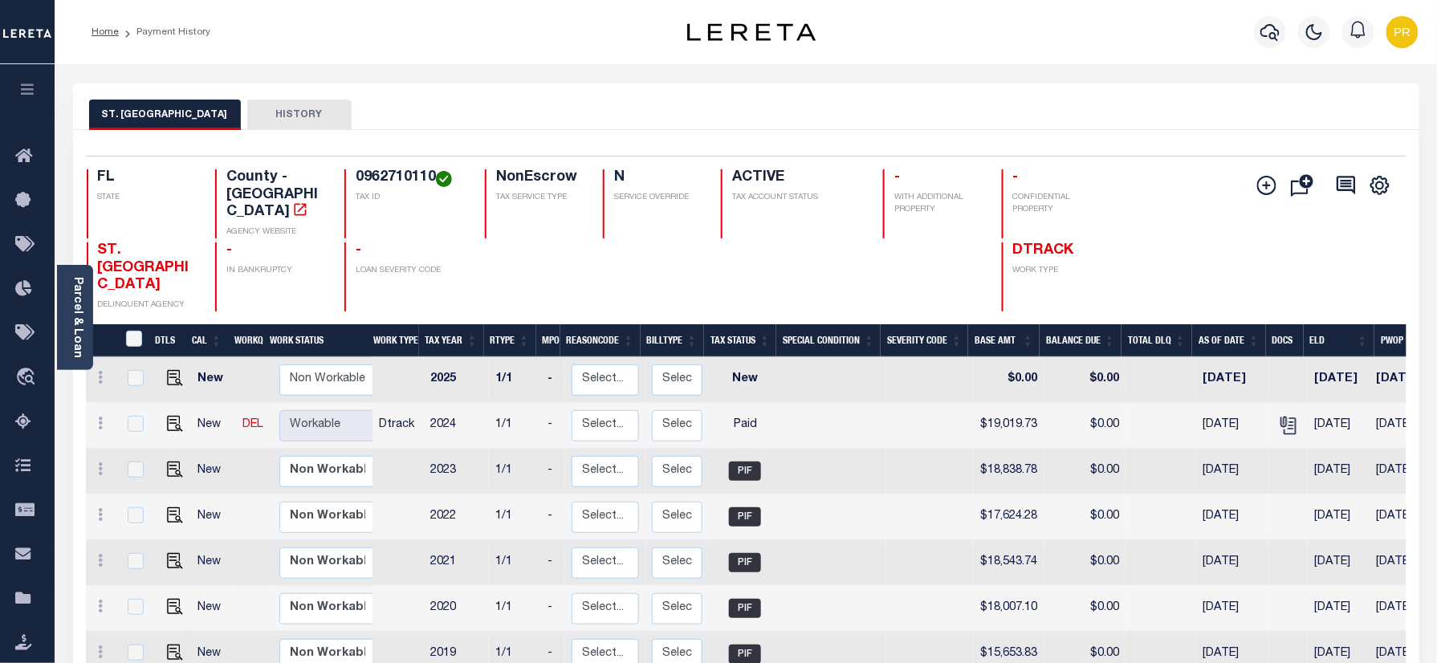
click at [408, 177] on h4 "0962710110" at bounding box center [411, 178] width 110 height 18
copy h4 "0962710110"
click at [78, 292] on link "Parcel & Loan" at bounding box center [76, 317] width 11 height 81
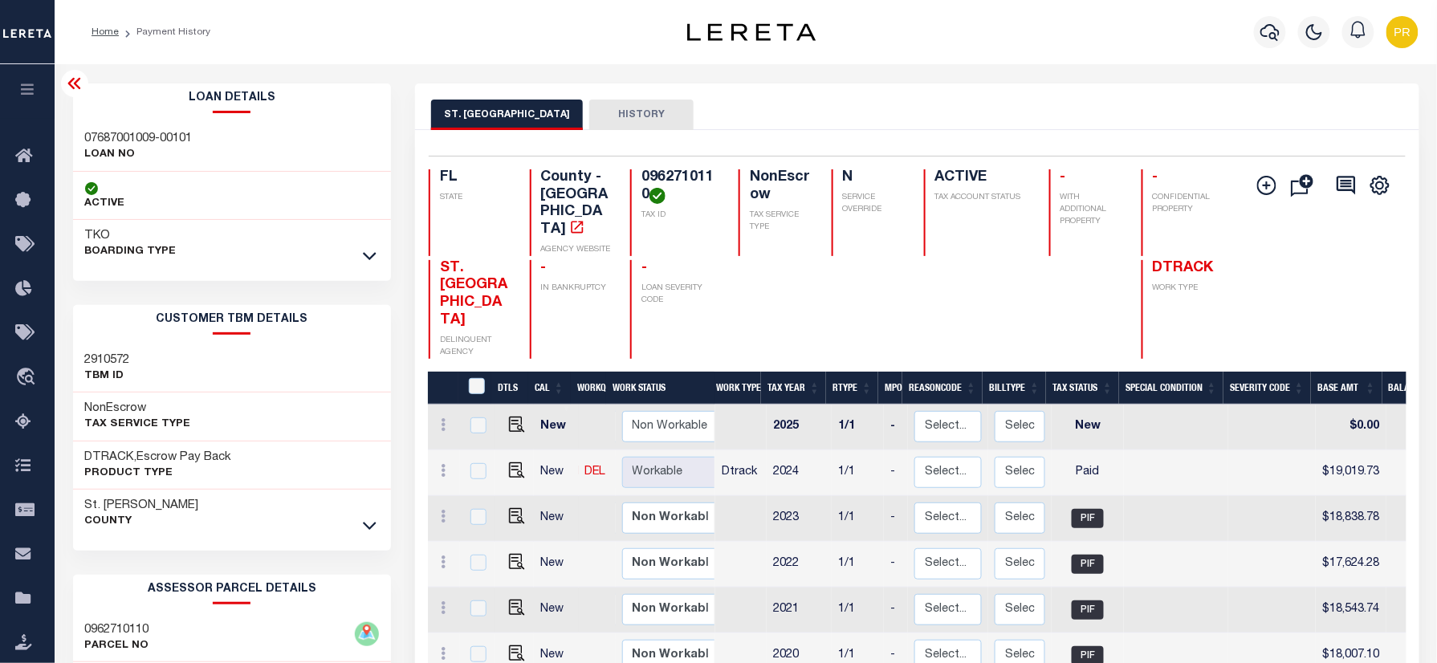
click at [135, 140] on h3 "07687001009-00101" at bounding box center [139, 139] width 108 height 16
copy div "07687001009-00101"
click at [1265, 23] on icon "button" at bounding box center [1269, 31] width 19 height 19
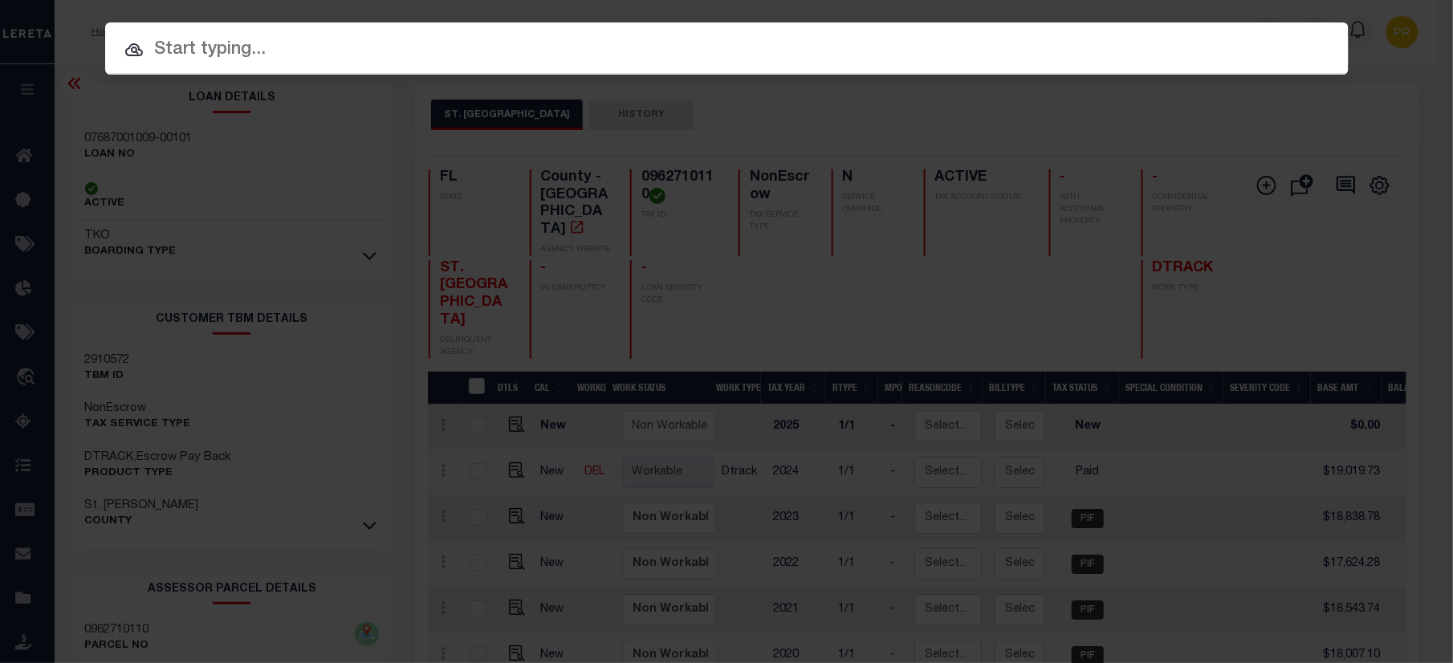
click at [716, 49] on input "text" at bounding box center [726, 50] width 1243 height 28
paste input "07687001178-00101"
type input "07687001178-00101"
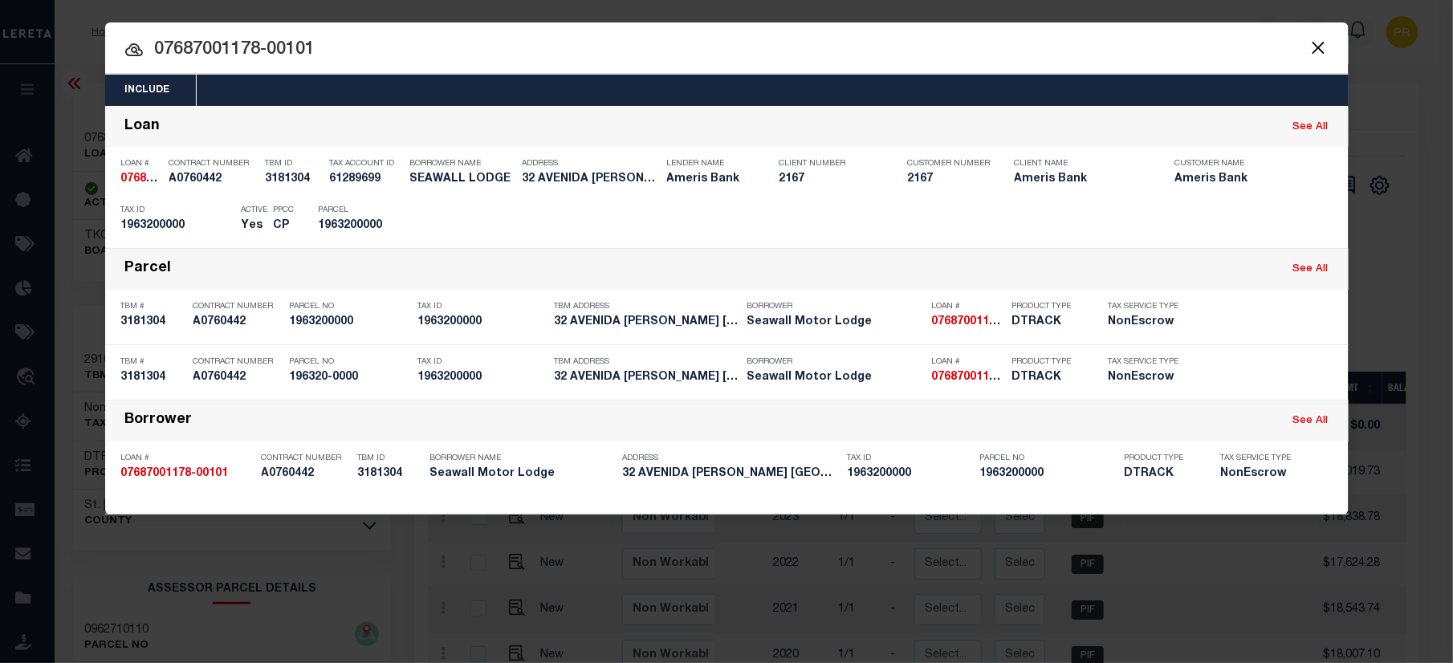
click at [1144, 46] on input "07687001178-00101" at bounding box center [726, 50] width 1243 height 28
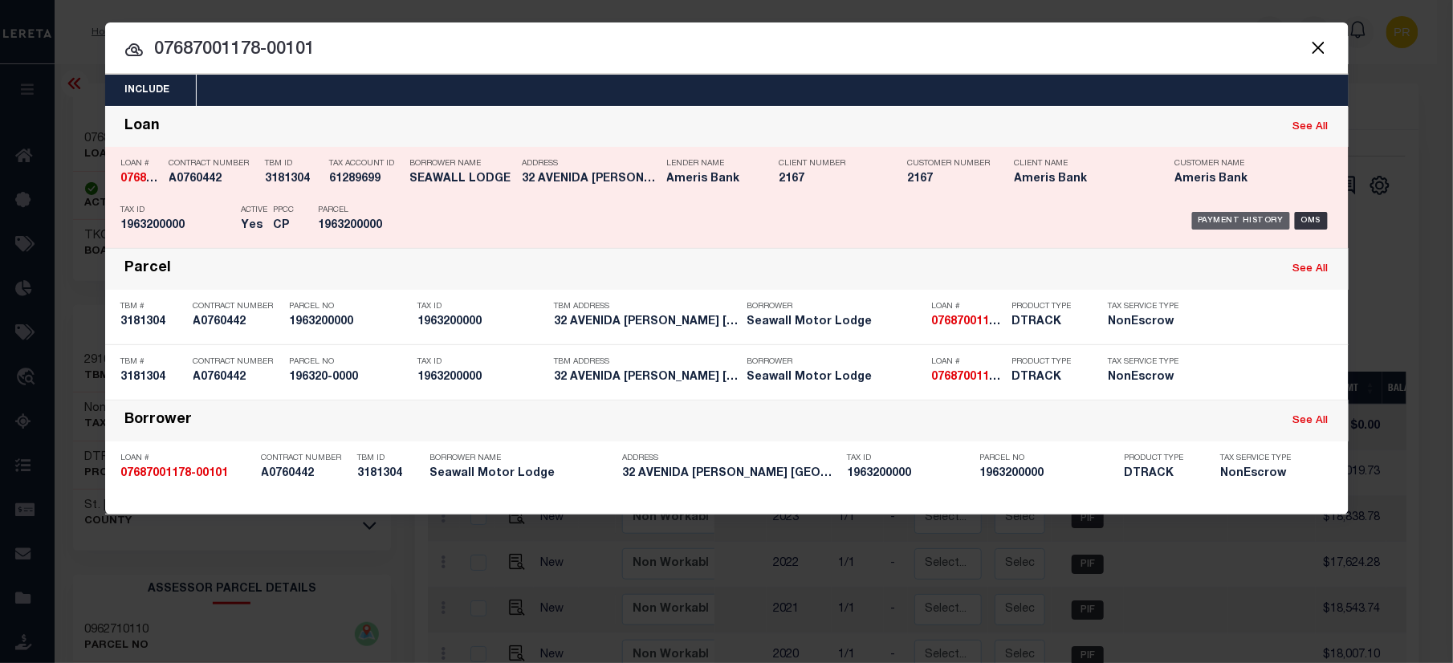
click at [1233, 220] on div "Payment History" at bounding box center [1241, 221] width 99 height 18
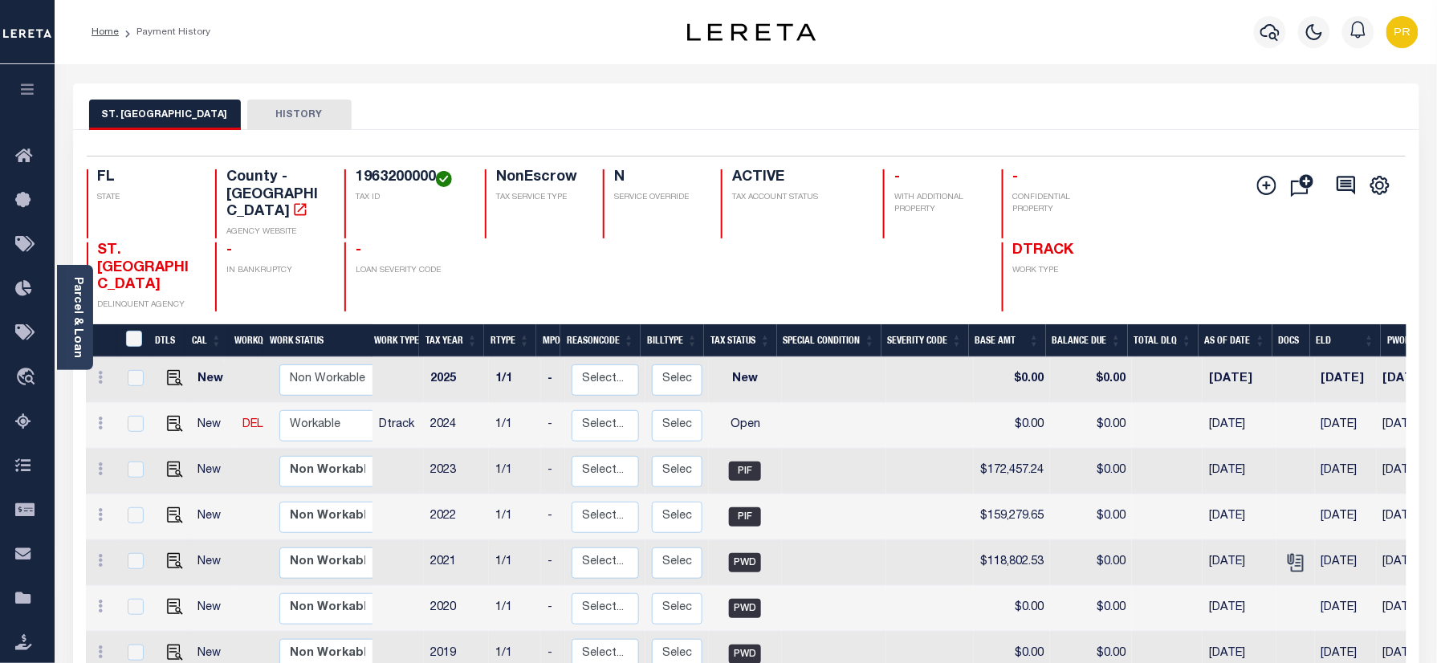
click at [644, 140] on div "Selected 7 Results 1 Items per page 25 50 100 FL STATE TAX ID N" at bounding box center [746, 461] width 1346 height 662
click at [392, 187] on h4 "1963200000" at bounding box center [411, 178] width 110 height 18
click at [395, 185] on h4 "1963200000" at bounding box center [411, 178] width 110 height 18
copy h4 "1963200000"
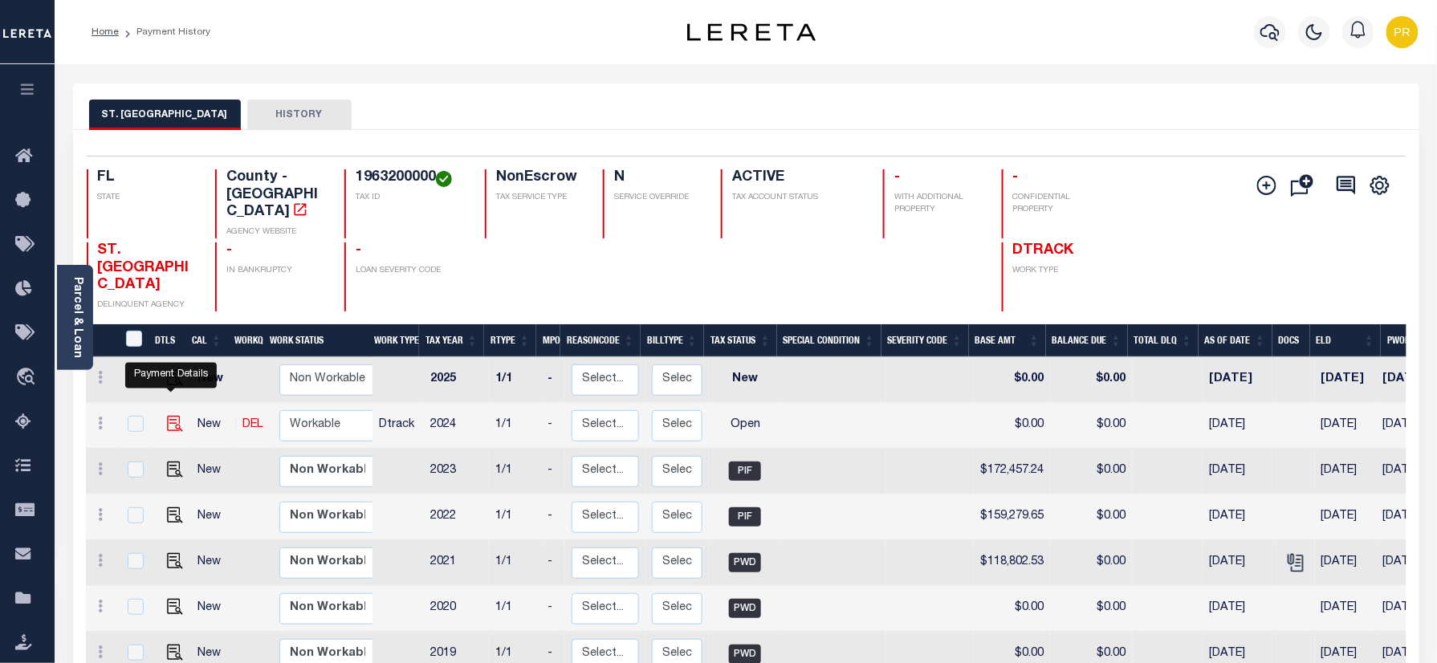
click at [173, 416] on img "" at bounding box center [175, 424] width 16 height 16
checkbox input "true"
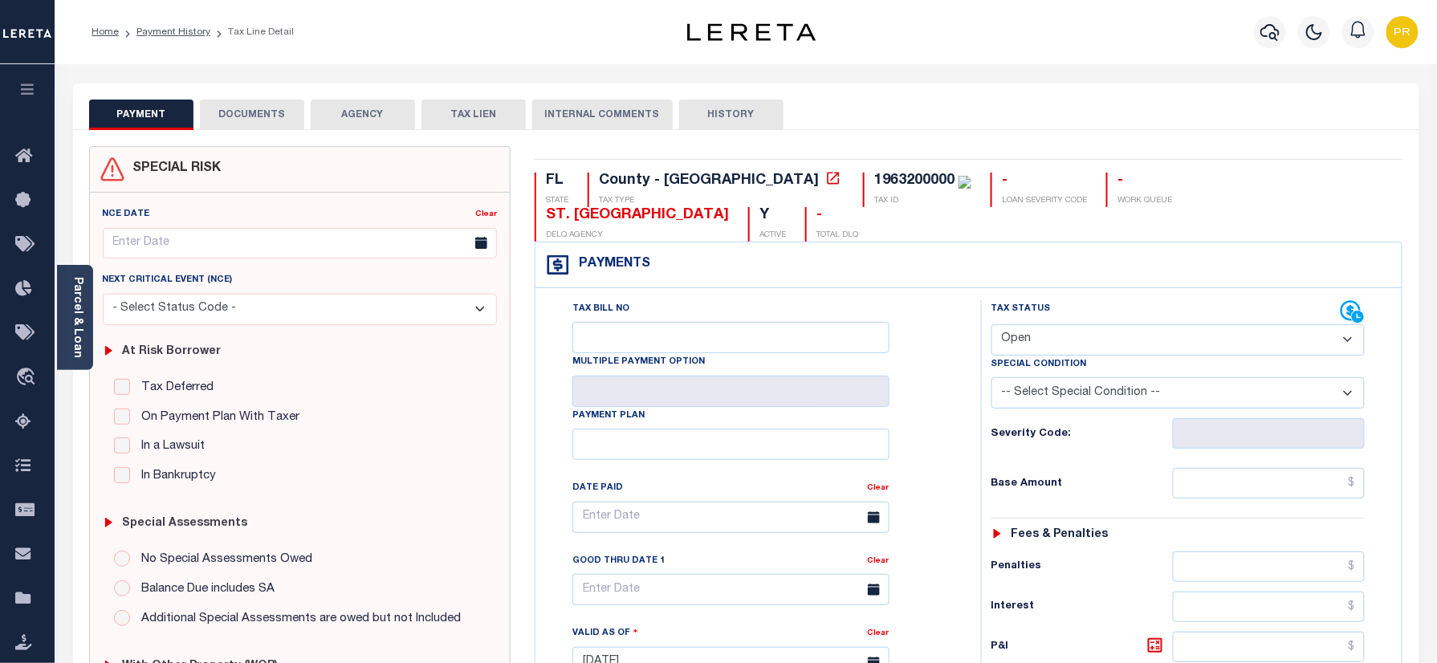
drag, startPoint x: 1037, startPoint y: 303, endPoint x: 1037, endPoint y: 318, distance: 14.4
click at [1037, 324] on select "- Select Status Code - Open Due/Unpaid Paid Incomplete No Tax Due Internal Refu…" at bounding box center [1178, 339] width 374 height 31
select select "DUE"
click at [991, 324] on select "- Select Status Code - Open Due/Unpaid Paid Incomplete No Tax Due Internal Refu…" at bounding box center [1178, 339] width 374 height 31
type input "[DATE]"
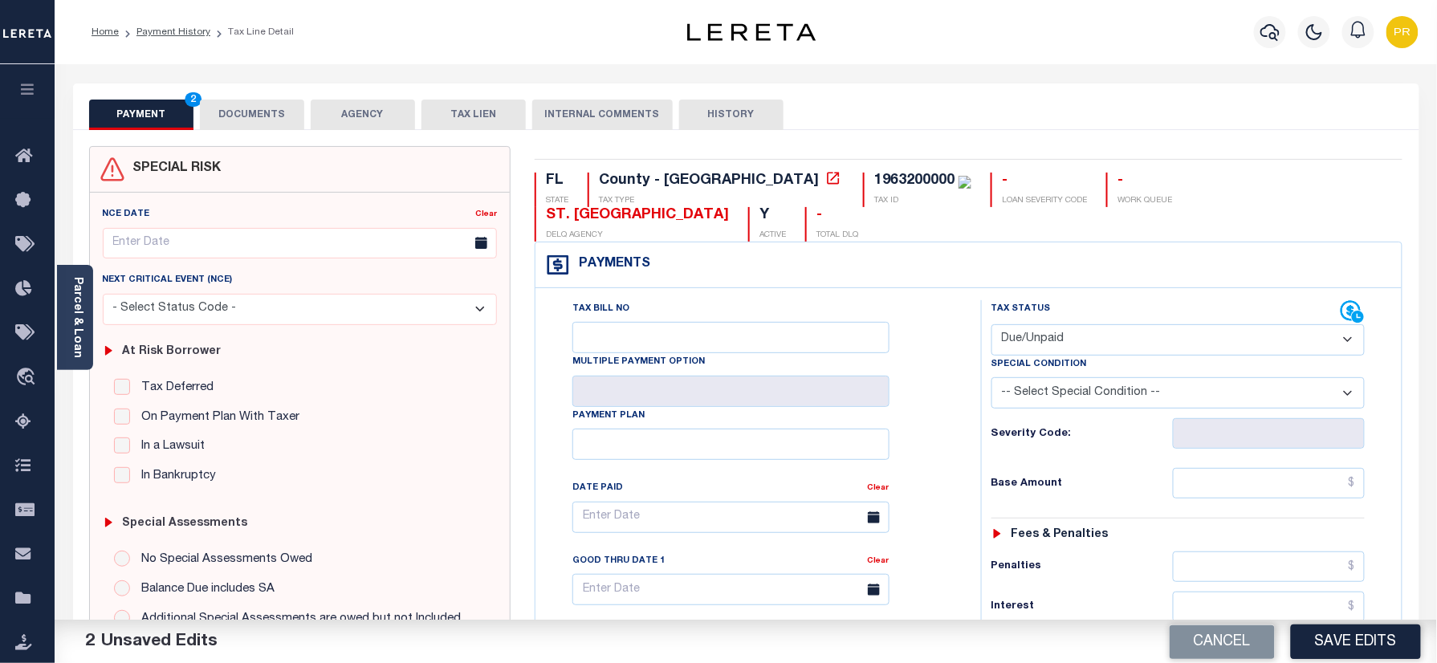
click at [1066, 358] on label "Special Condition" at bounding box center [1039, 365] width 96 height 14
drag, startPoint x: 1084, startPoint y: 307, endPoint x: 1073, endPoint y: 325, distance: 21.2
click at [1083, 324] on select "- Select Status Code - Open Due/Unpaid Paid Incomplete No Tax Due Internal Refu…" at bounding box center [1178, 339] width 374 height 31
select select "PYD"
click at [991, 324] on select "- Select Status Code - Open Due/Unpaid Paid Incomplete No Tax Due Internal Refu…" at bounding box center [1178, 339] width 374 height 31
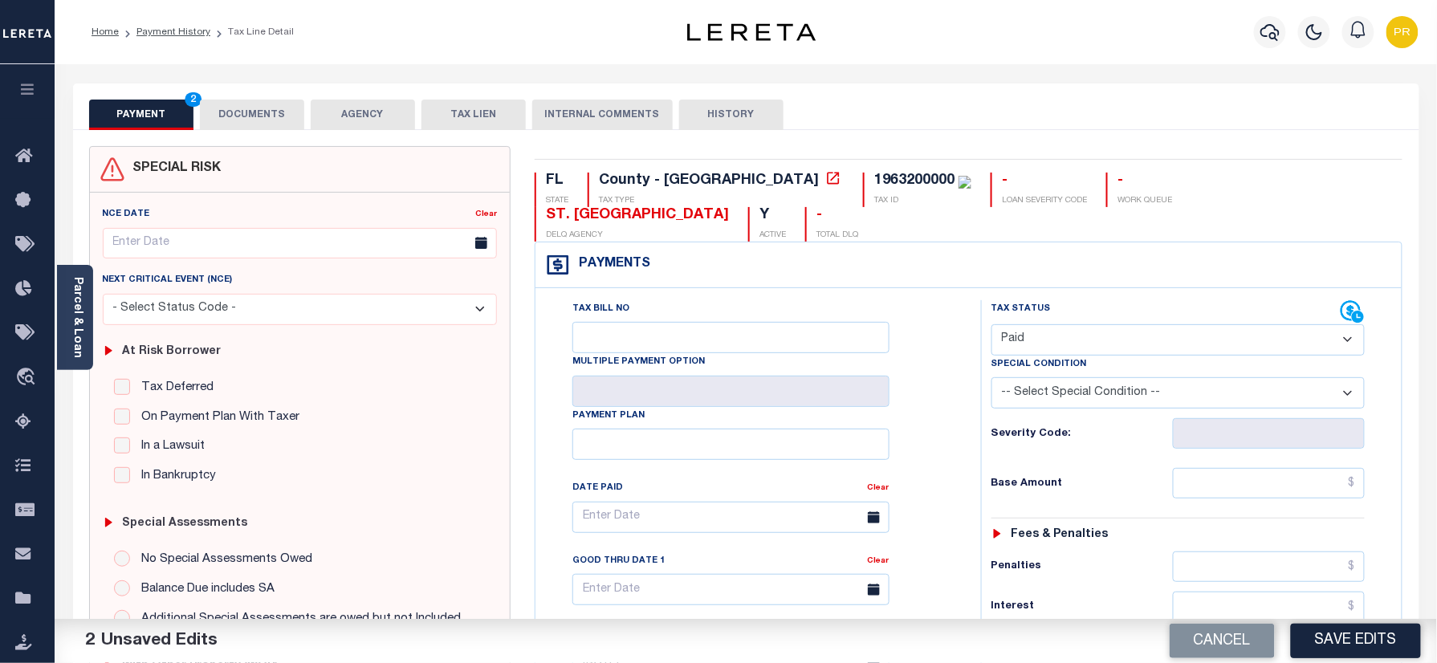
drag, startPoint x: 273, startPoint y: 127, endPoint x: 263, endPoint y: 130, distance: 10.2
click at [267, 128] on button "DOCUMENTS" at bounding box center [252, 115] width 104 height 31
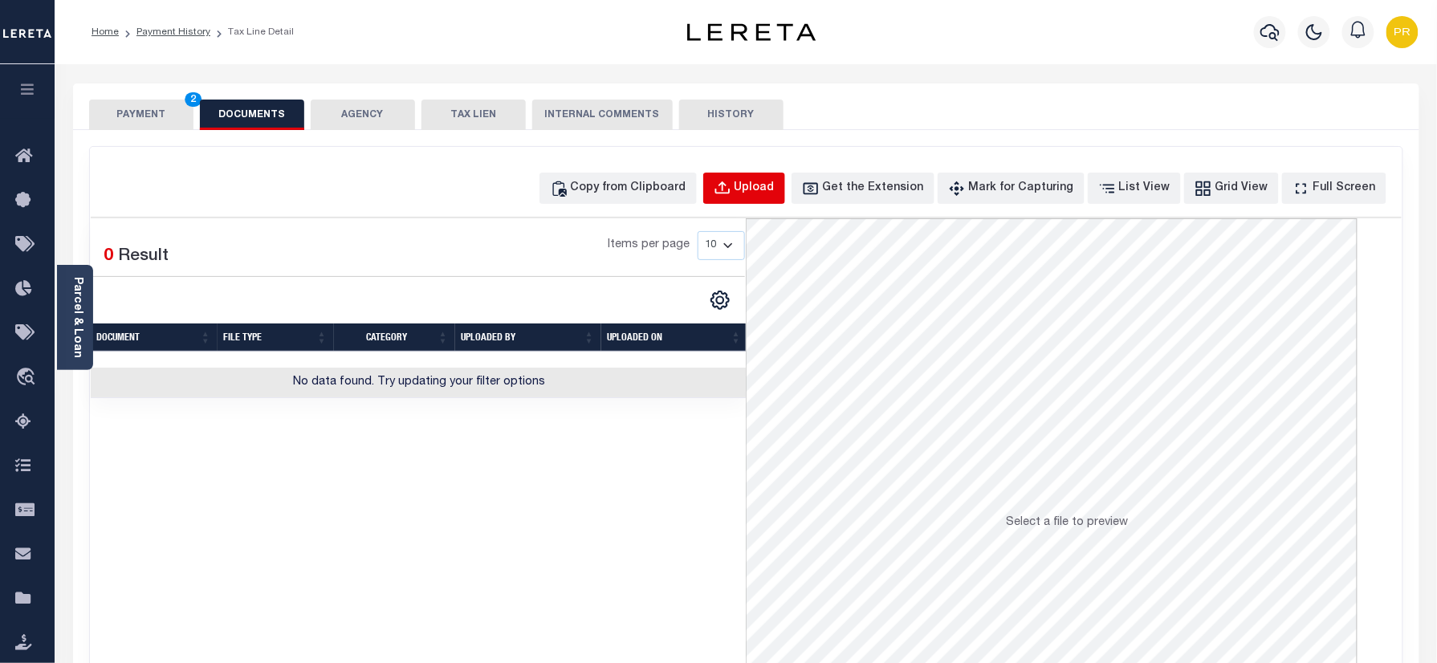
click at [772, 193] on div "Upload" at bounding box center [755, 189] width 40 height 18
select select "POP"
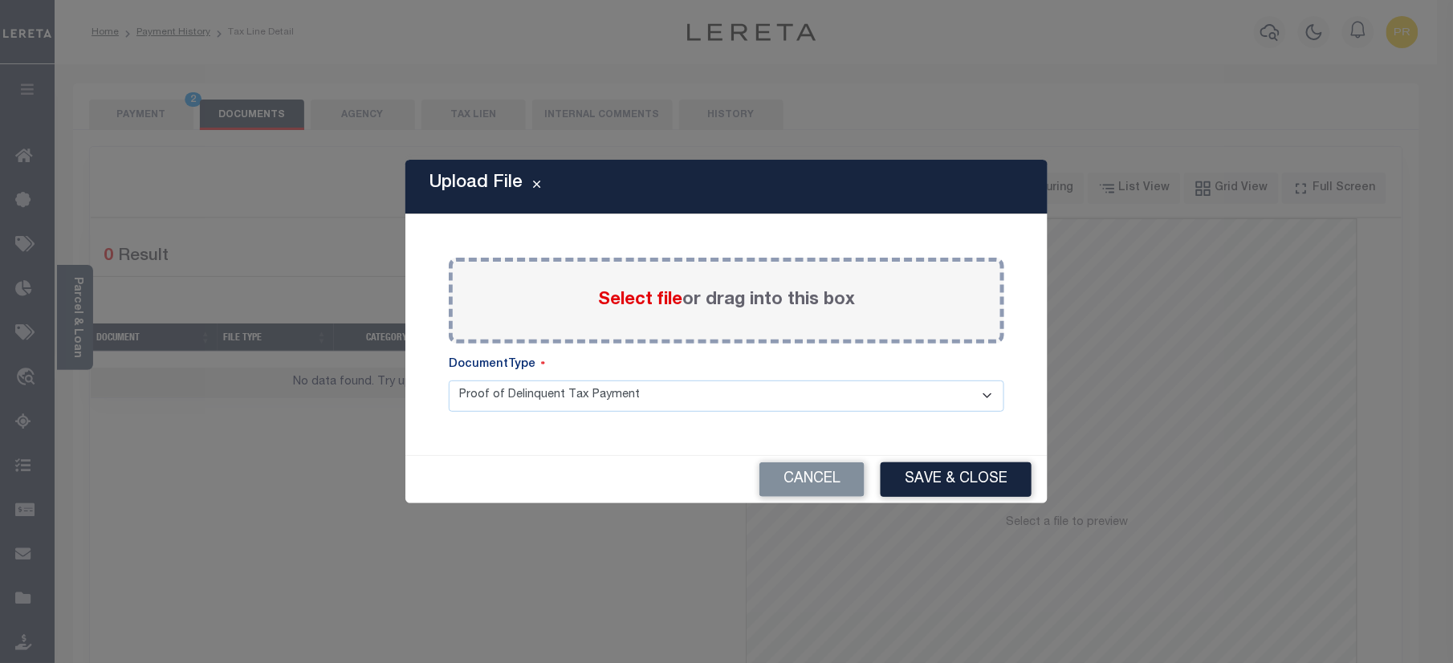
click at [721, 289] on label "Select file or drag into this box" at bounding box center [726, 300] width 257 height 26
click at [0, 0] on input "Select file or drag into this box" at bounding box center [0, 0] width 0 height 0
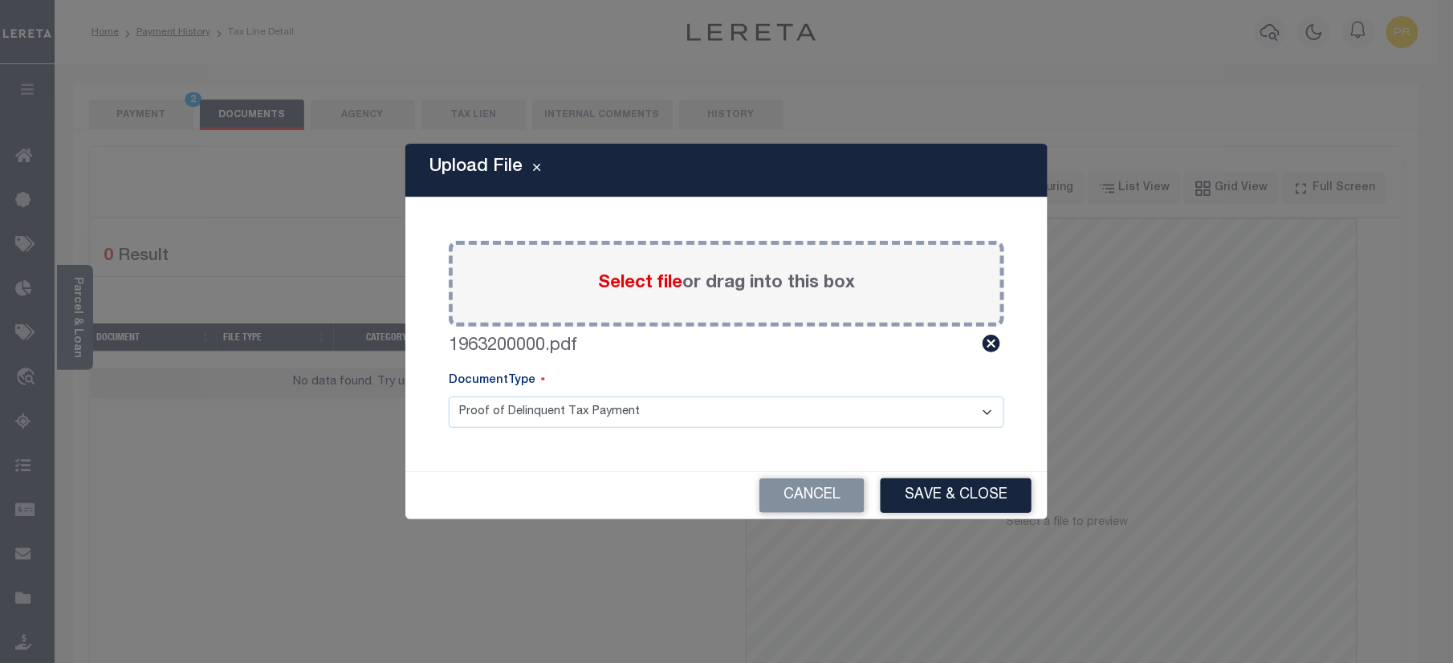
click at [557, 413] on select "Proof of Delinquent Tax Payment" at bounding box center [727, 412] width 556 height 31
click at [449, 397] on select "Proof of Delinquent Tax Payment" at bounding box center [727, 412] width 556 height 31
click at [962, 501] on button "Save & Close" at bounding box center [956, 495] width 151 height 35
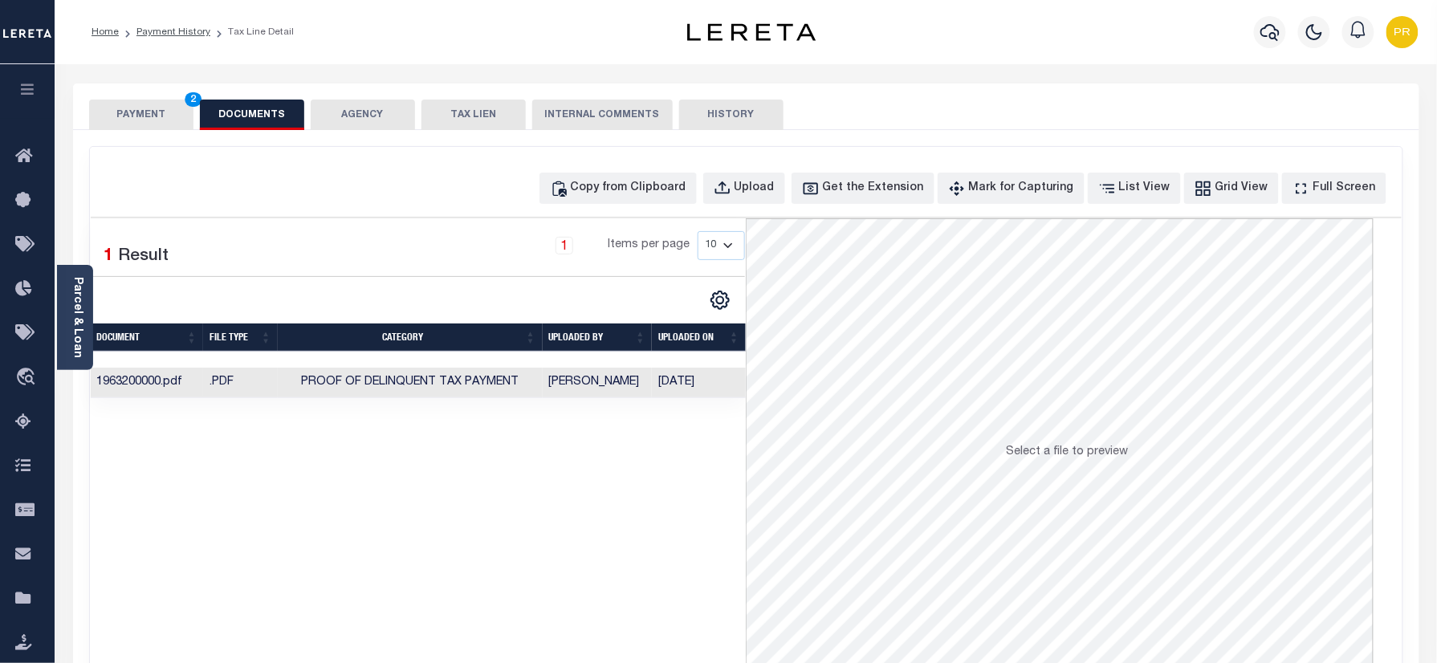
click at [165, 110] on button "PAYMENT 2" at bounding box center [141, 115] width 104 height 31
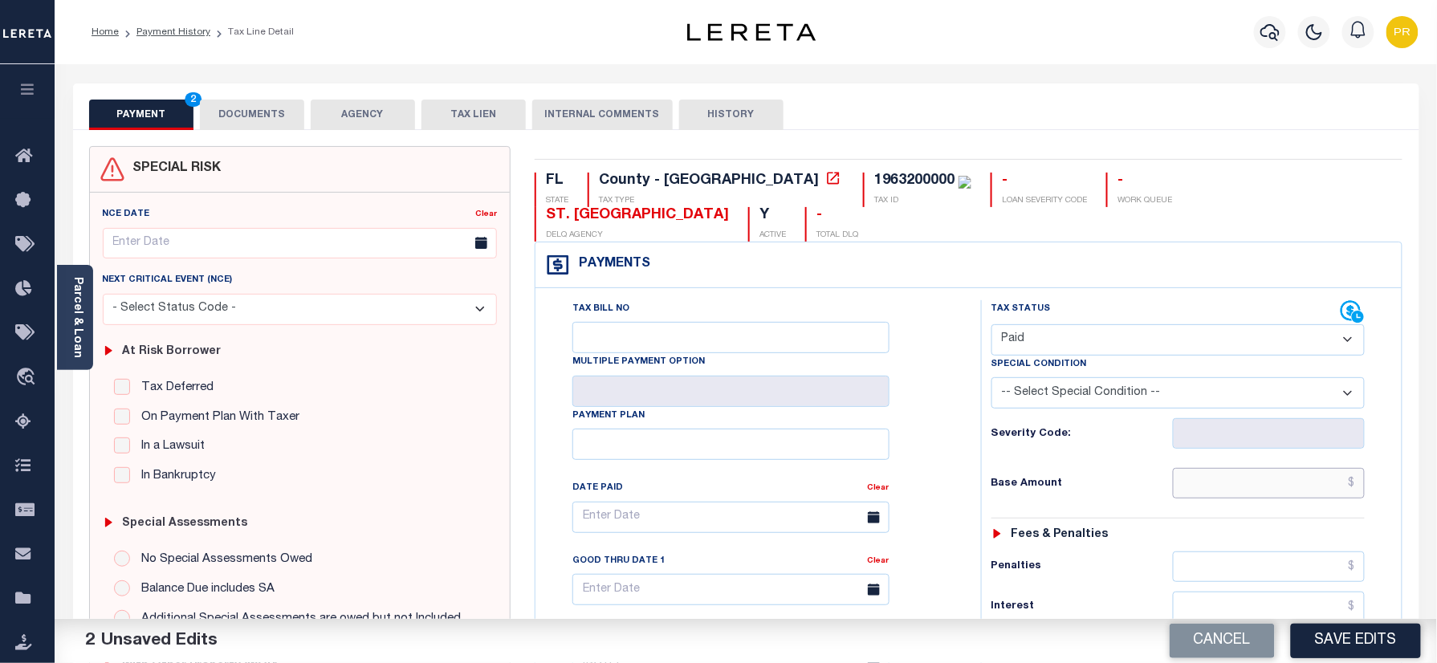
click at [1196, 468] on input "text" at bounding box center [1269, 483] width 193 height 31
paste input "198,544.19"
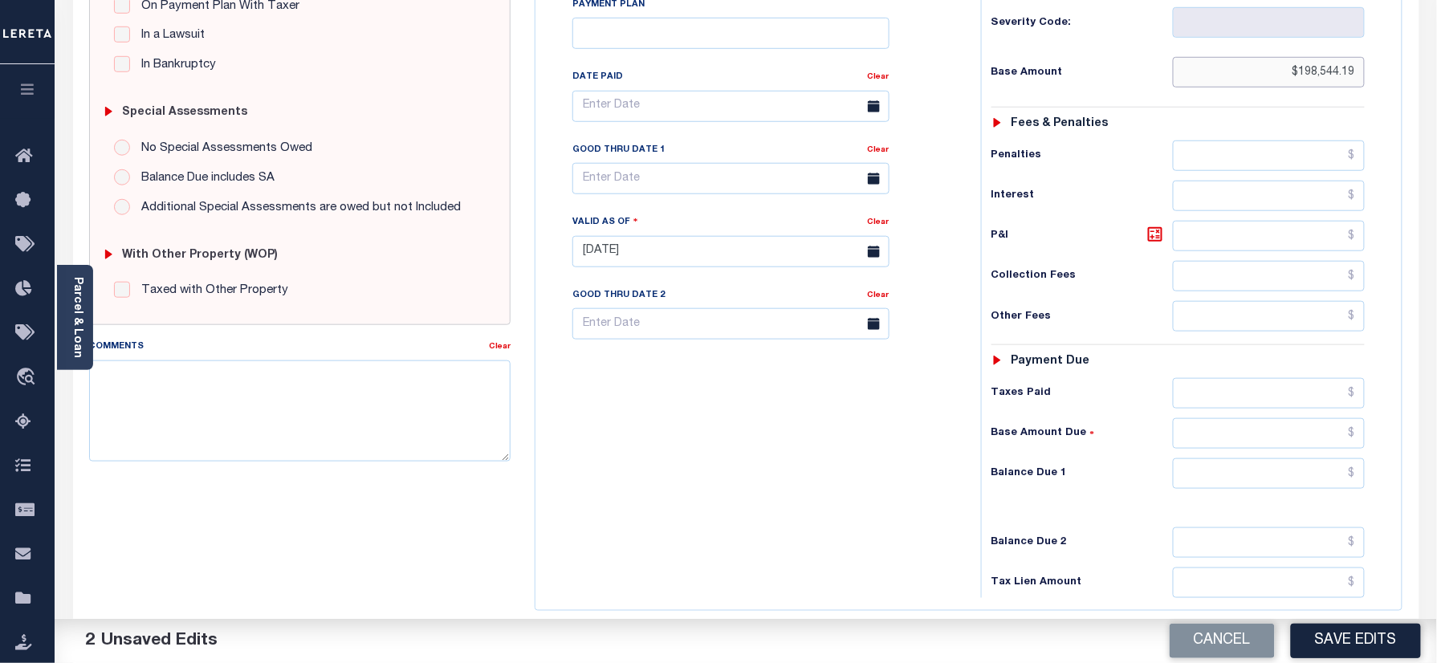
scroll to position [523, 0]
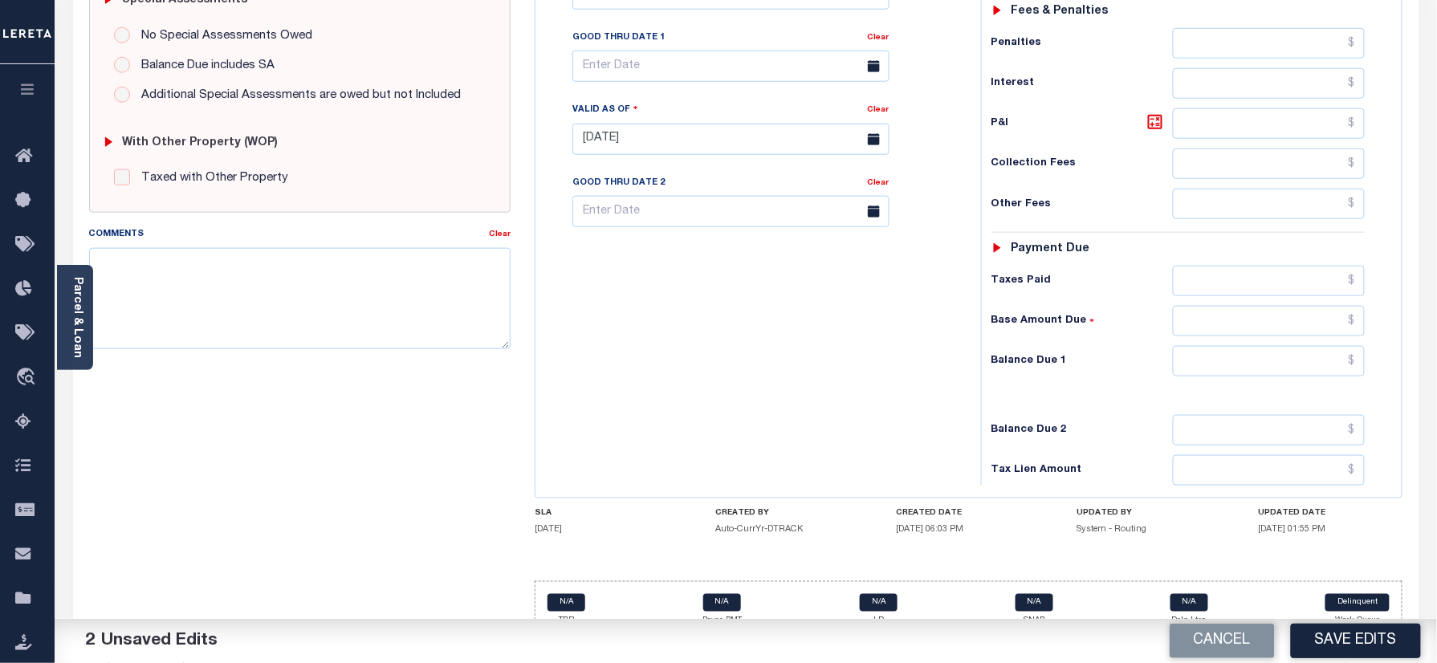
type input "$198,544.19"
click at [1266, 346] on input "text" at bounding box center [1269, 361] width 193 height 31
type input "$0.00"
click at [936, 393] on div "Tax Bill No Multiple Payment Option Payment Plan Clear" at bounding box center [753, 131] width 429 height 709
click at [1340, 649] on button "Save Edits" at bounding box center [1356, 641] width 130 height 35
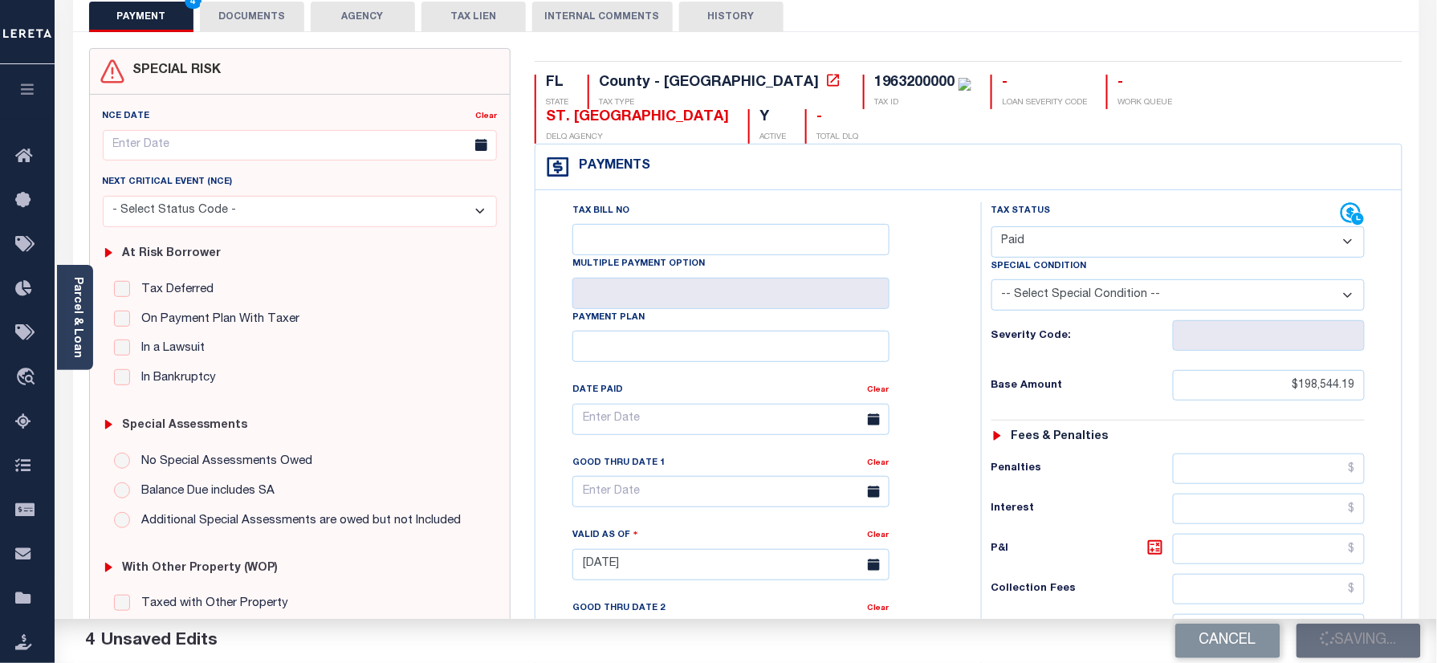
scroll to position [0, 0]
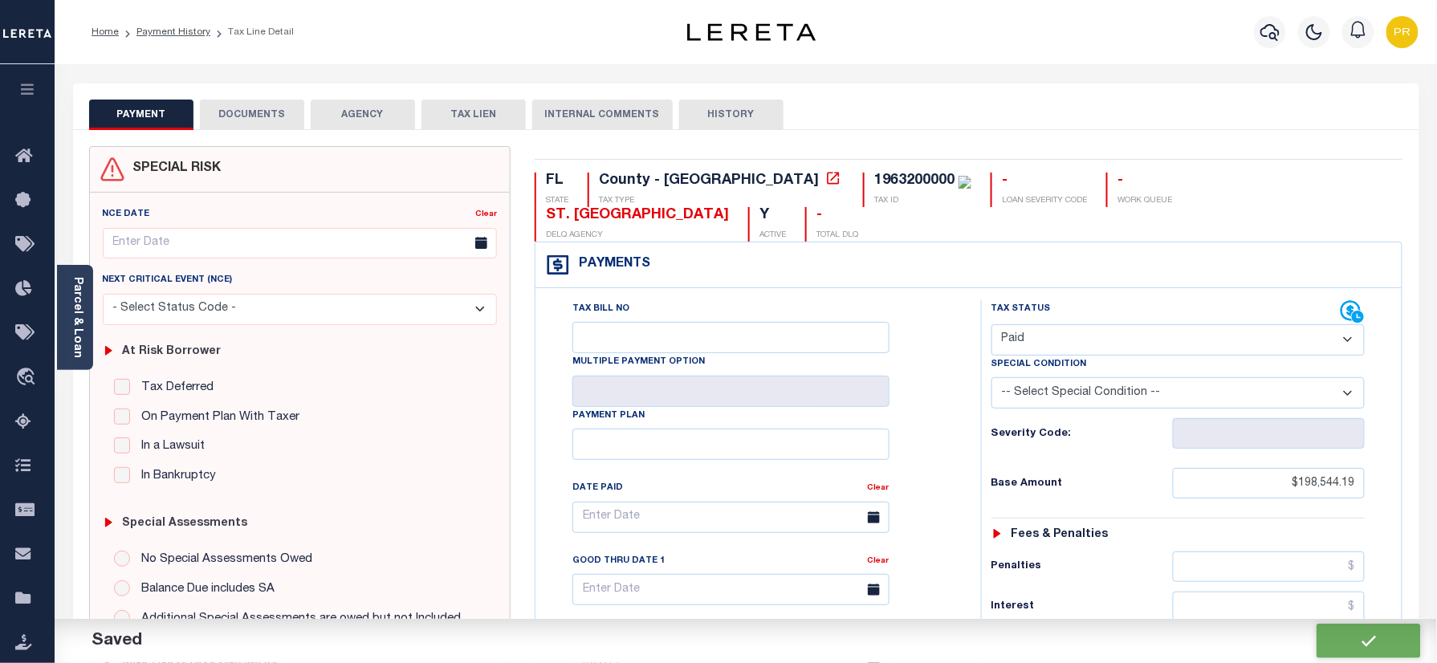
checkbox input "false"
type input "$198,544.19"
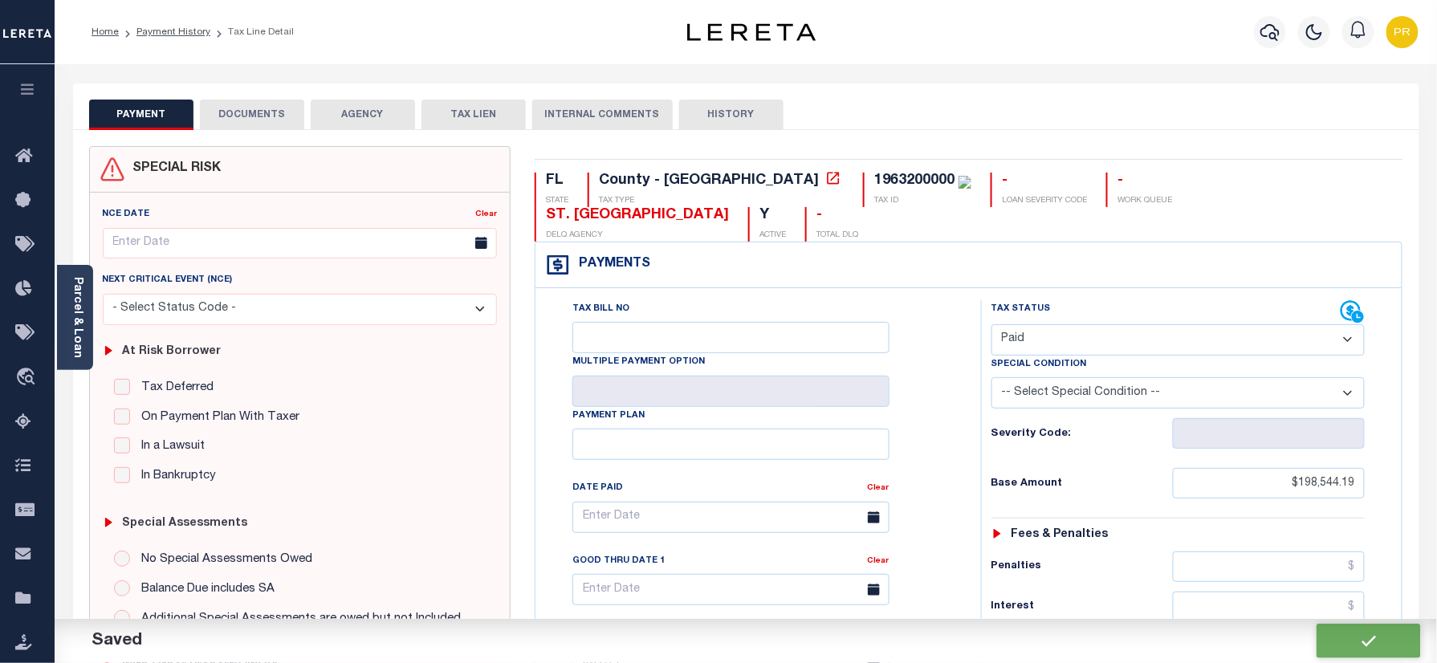
type input "$0"
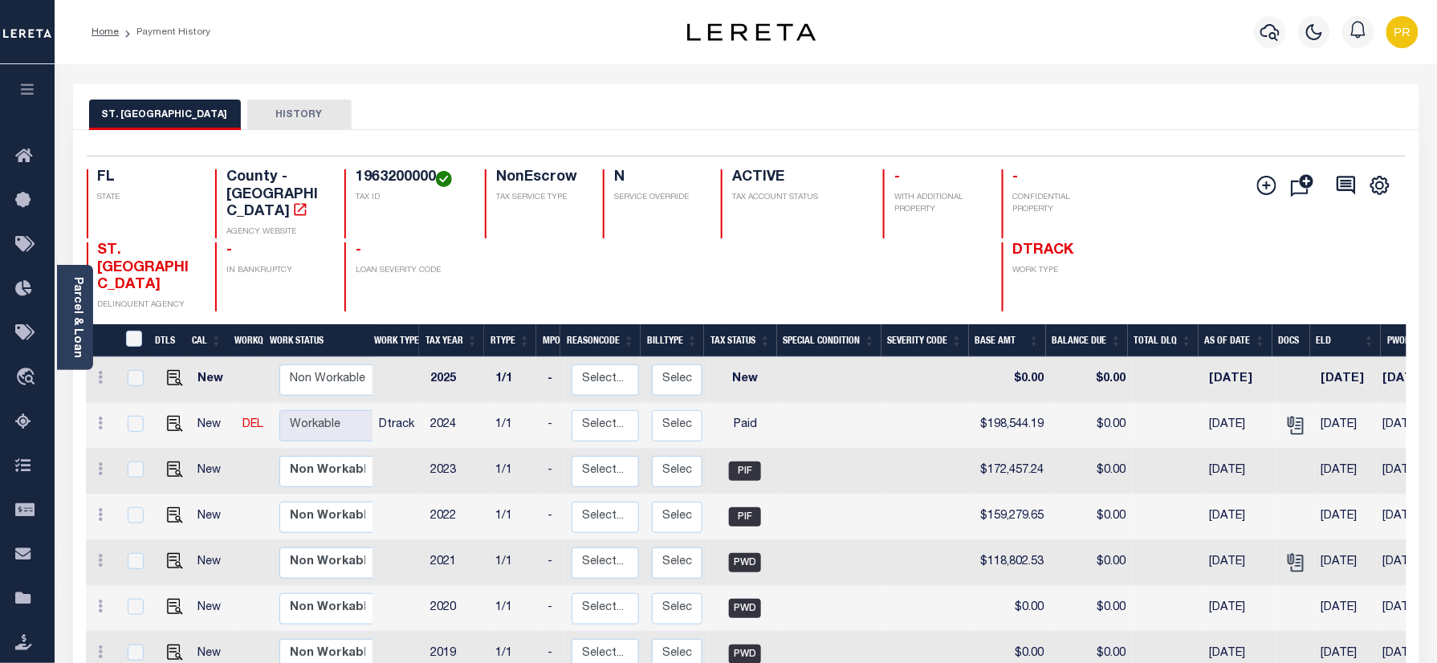
click at [373, 177] on h4 "1963200000" at bounding box center [411, 178] width 110 height 18
copy h4 "1963200000"
click at [67, 284] on div "Parcel & Loan" at bounding box center [75, 317] width 36 height 105
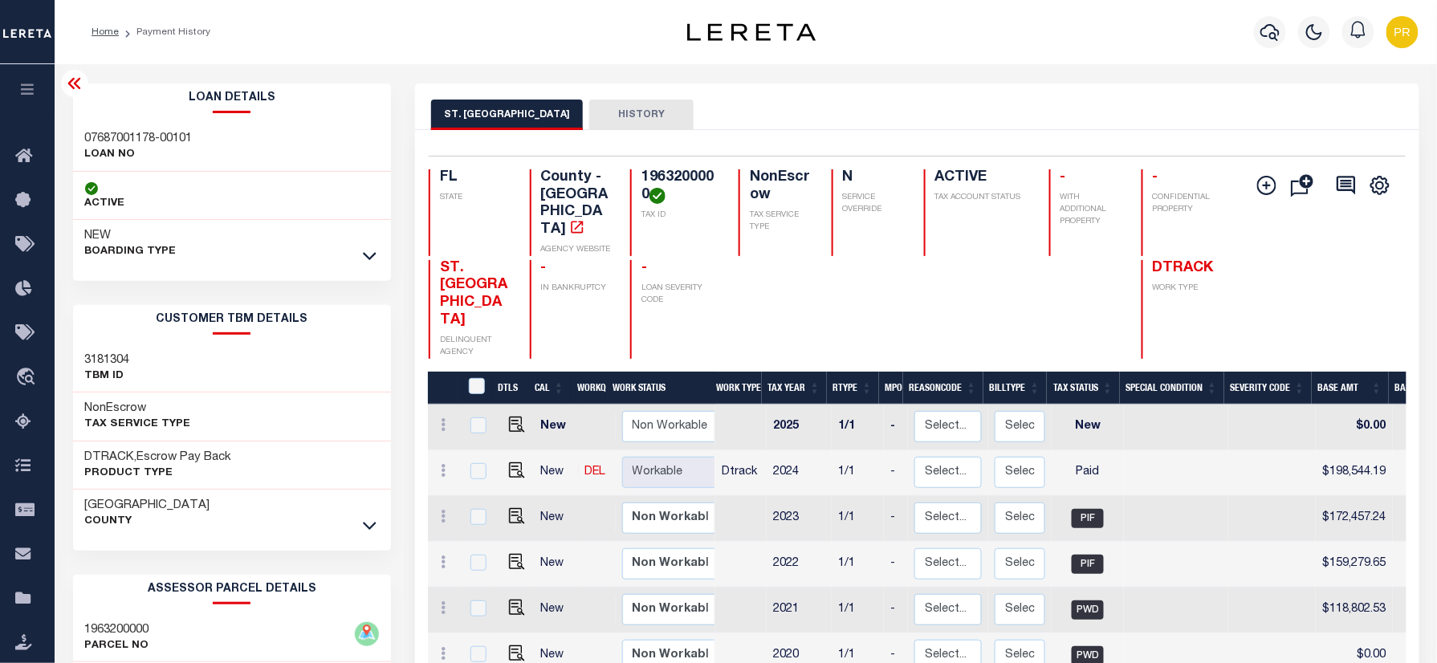
click at [139, 142] on h3 "07687001178-00101" at bounding box center [139, 139] width 108 height 16
copy div "07687001178-00101"
click at [708, 74] on div "Parcel & Loan Loan Details 07687001178-00101 LOAN NO" at bounding box center [746, 535] width 1370 height 942
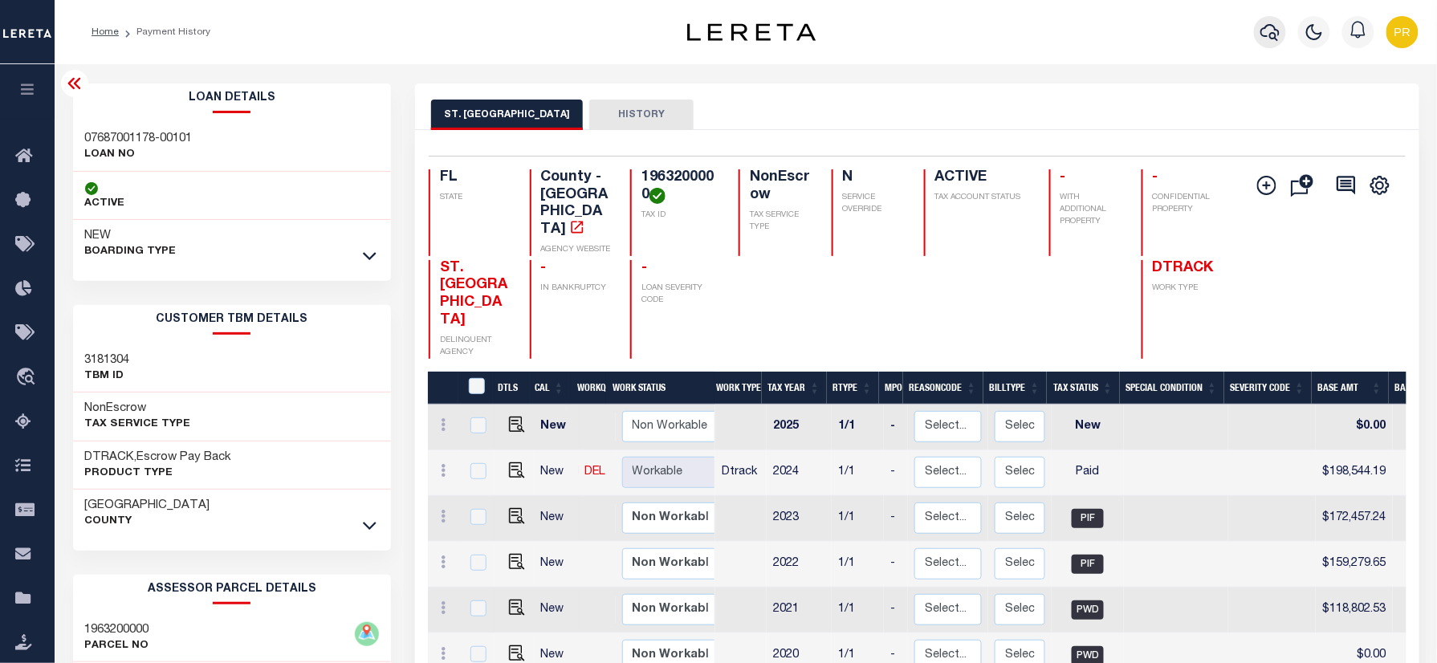
click at [1279, 40] on icon "button" at bounding box center [1269, 31] width 19 height 19
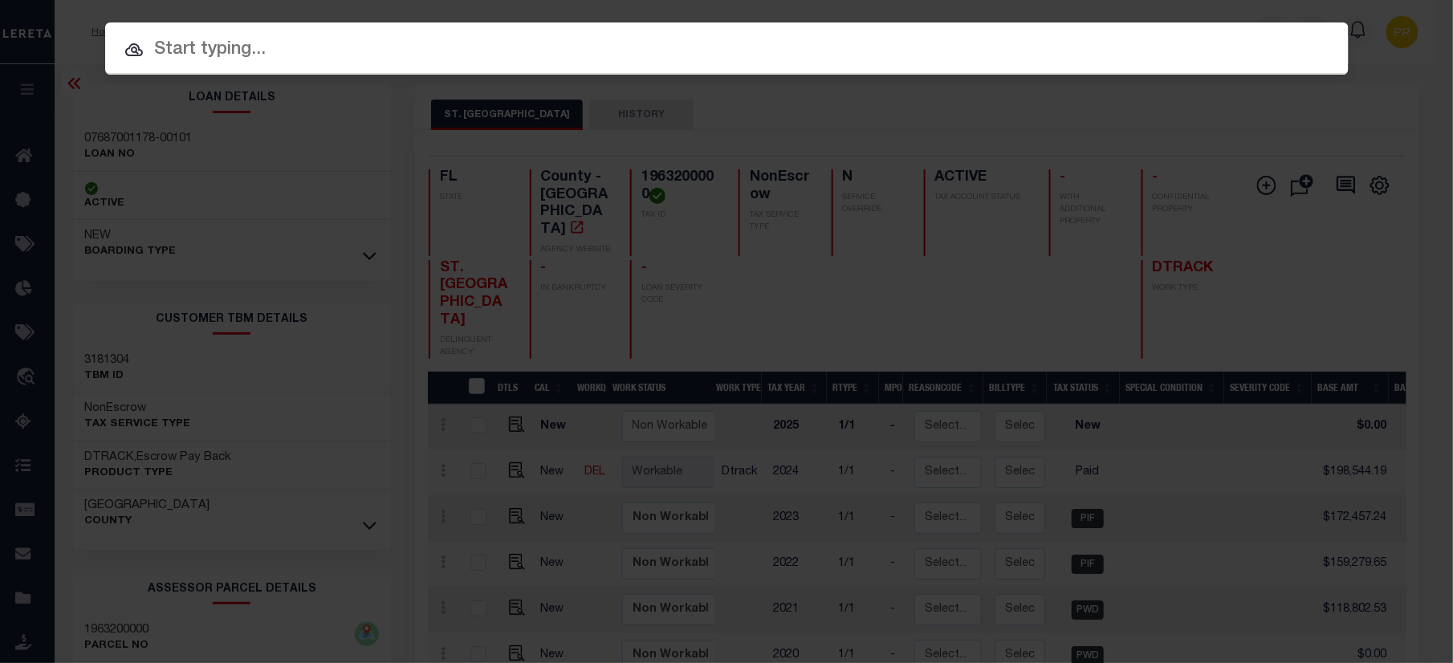
click at [376, 51] on input "text" at bounding box center [726, 50] width 1243 height 28
paste input "00093063089-00001"
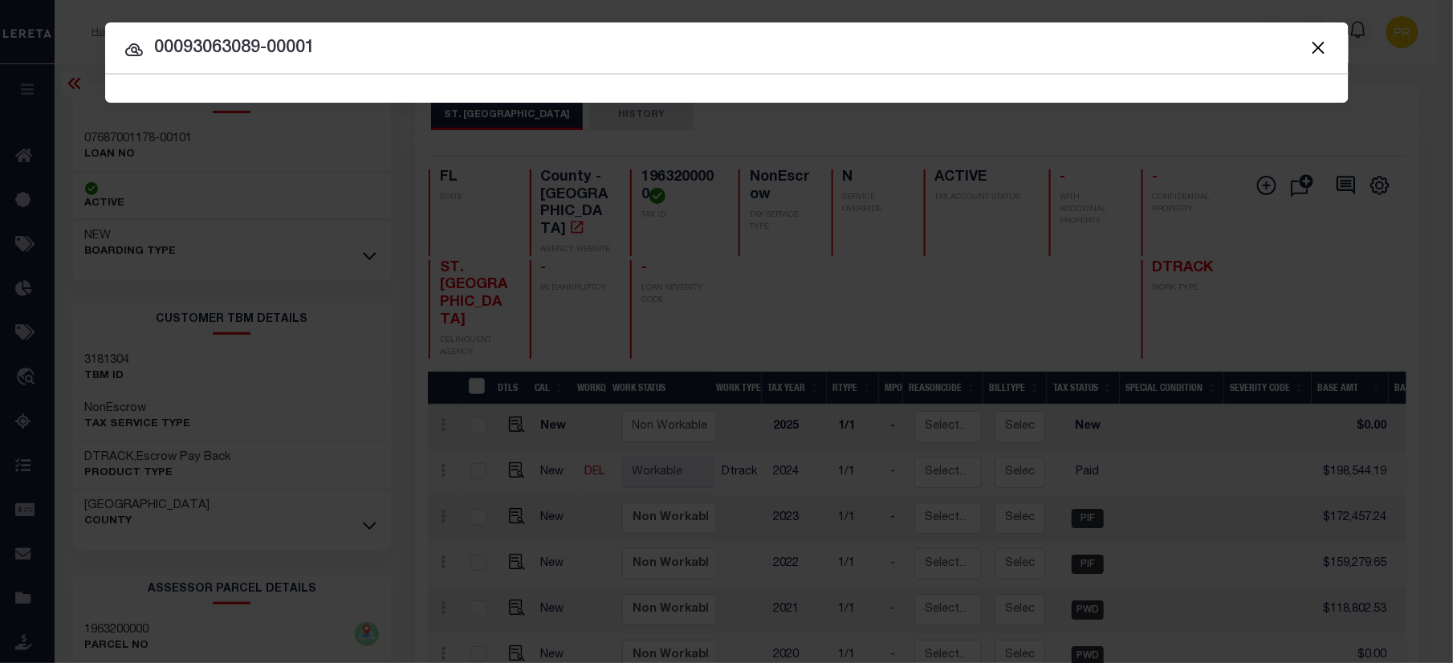
type input "00093063089-00001"
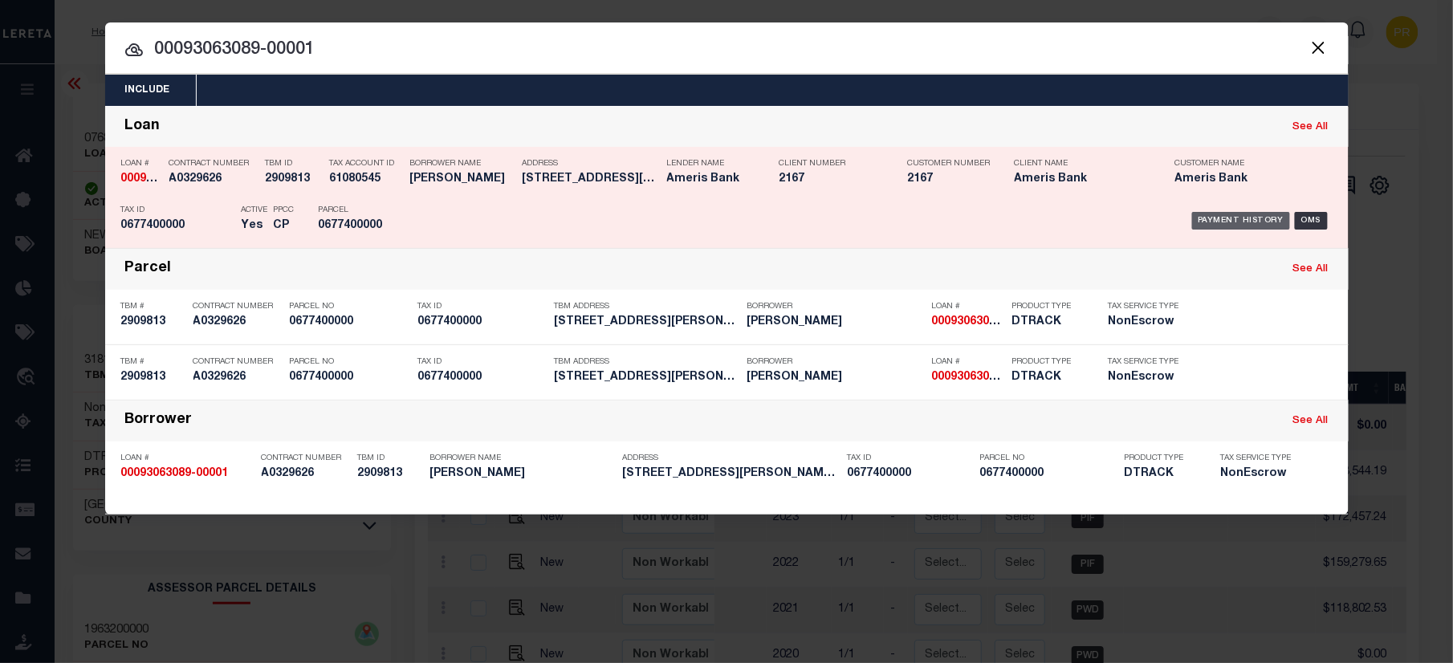
click at [1215, 222] on div "Payment History" at bounding box center [1241, 221] width 99 height 18
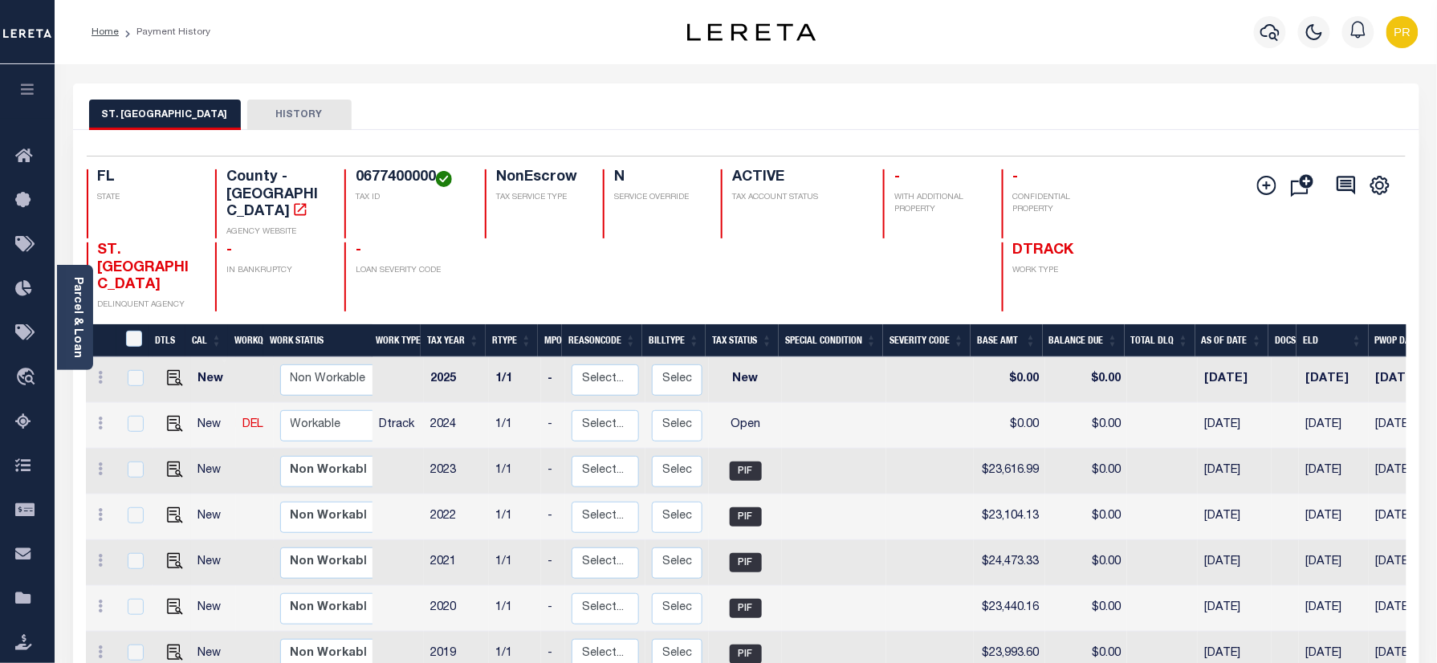
click at [748, 85] on div "ST. JOHNS COUNTY HISTORY" at bounding box center [746, 106] width 1346 height 47
click at [384, 174] on h4 "0677400000" at bounding box center [411, 178] width 110 height 18
click at [417, 185] on h4 "0677400000" at bounding box center [411, 178] width 110 height 18
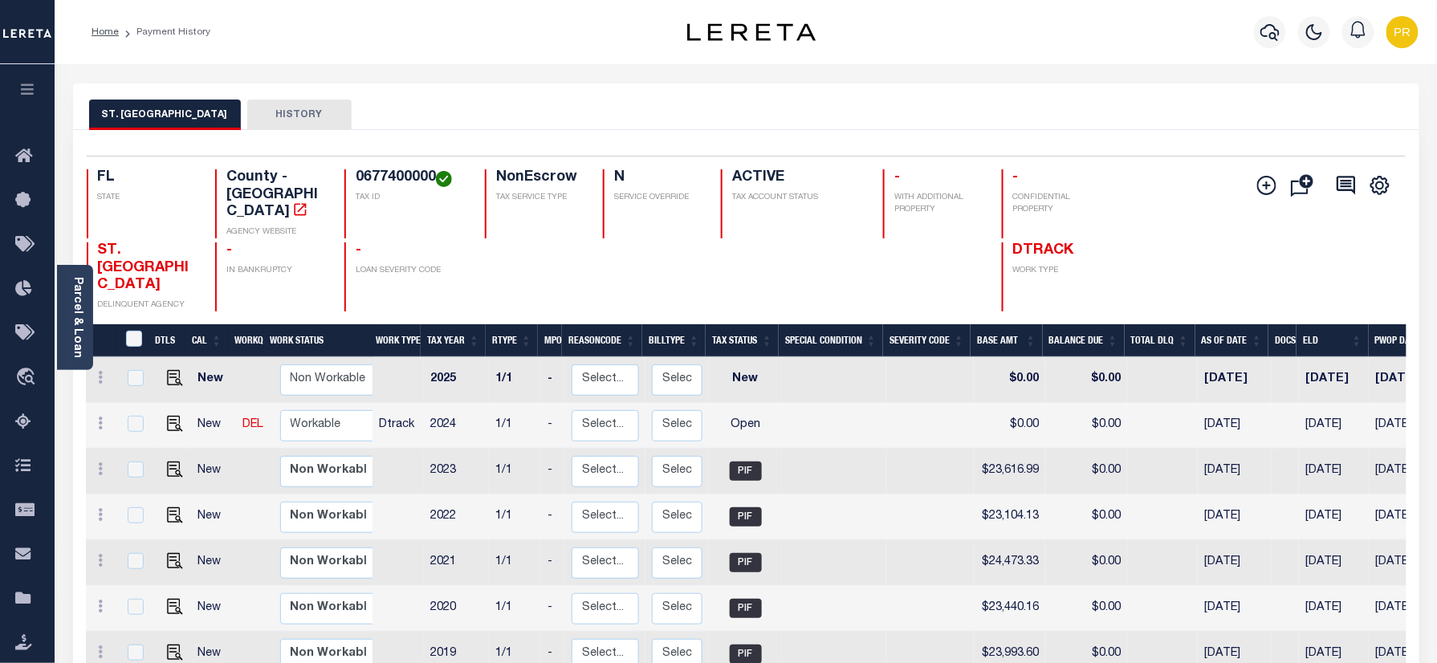
copy h4 "0677400000"
click at [425, 193] on div "0677400000 TAX ID" at bounding box center [404, 203] width 121 height 69
click at [422, 180] on h4 "0677400000" at bounding box center [411, 178] width 110 height 18
copy h4 "0677400000"
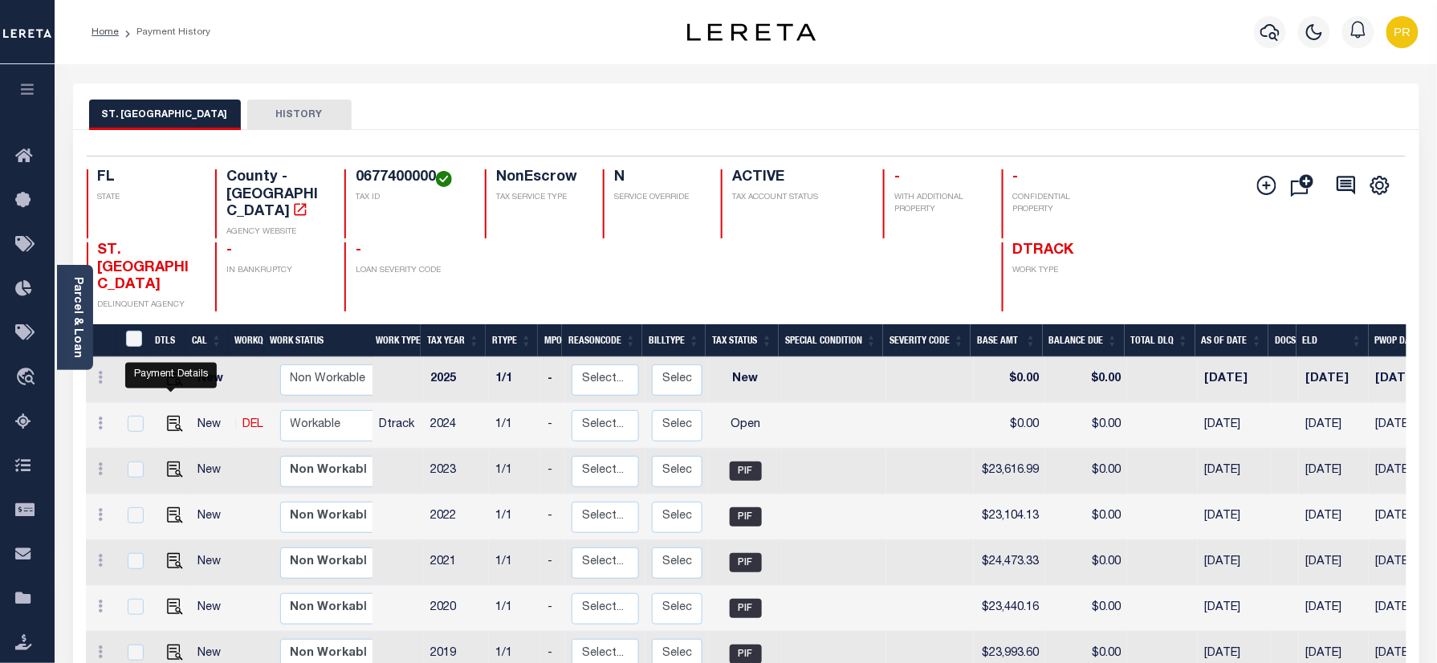
drag, startPoint x: 170, startPoint y: 393, endPoint x: 190, endPoint y: 413, distance: 28.4
click at [170, 416] on img "" at bounding box center [175, 424] width 16 height 16
checkbox input "true"
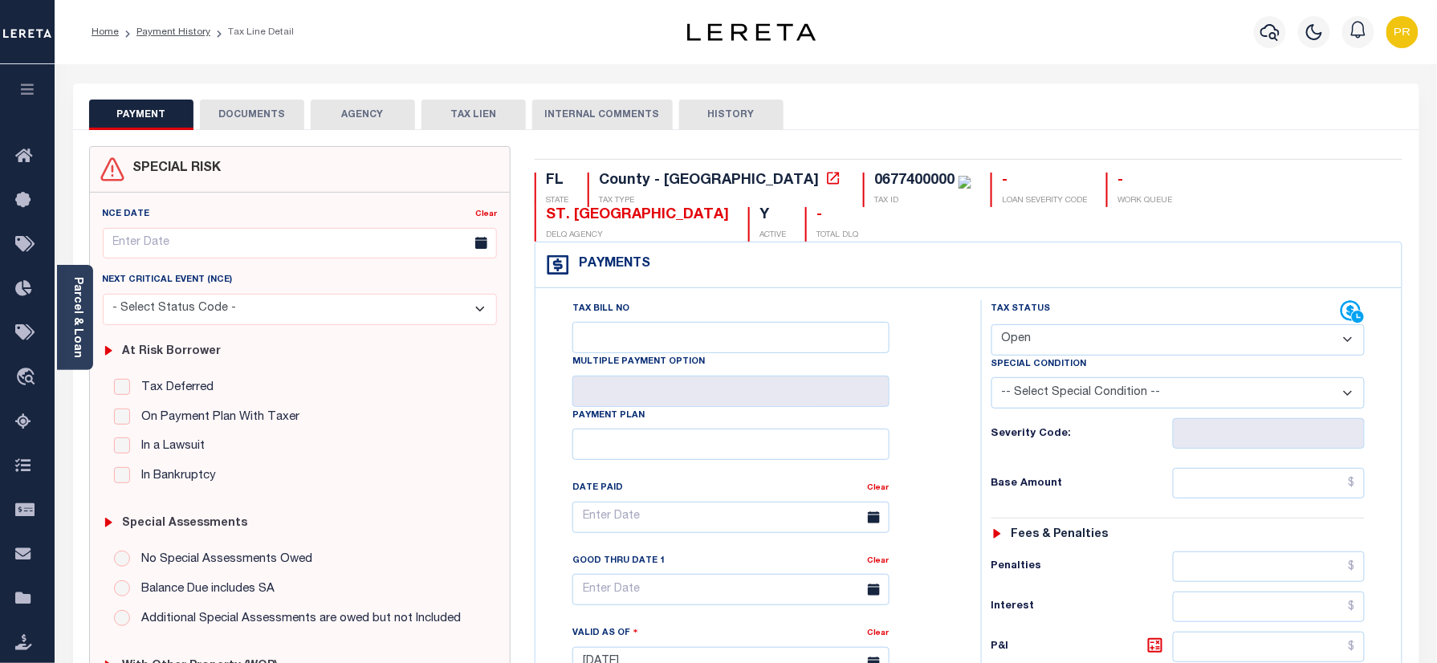
drag, startPoint x: 1064, startPoint y: 308, endPoint x: 1064, endPoint y: 318, distance: 9.6
click at [1064, 324] on select "- Select Status Code - Open Due/Unpaid Paid Incomplete No Tax Due Internal Refu…" at bounding box center [1178, 339] width 374 height 31
select select "PYD"
click at [991, 324] on select "- Select Status Code - Open Due/Unpaid Paid Incomplete No Tax Due Internal Refu…" at bounding box center [1178, 339] width 374 height 31
type input "[DATE]"
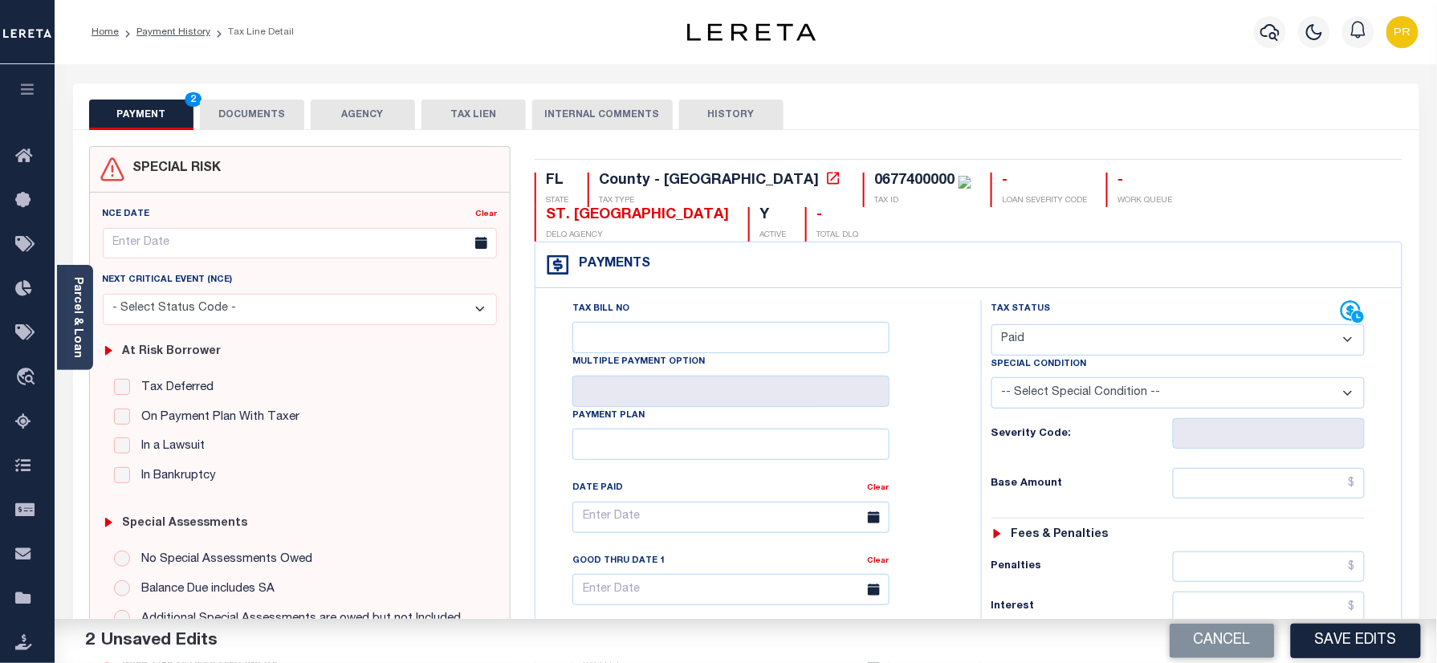
click at [264, 116] on button "DOCUMENTS" at bounding box center [252, 115] width 104 height 31
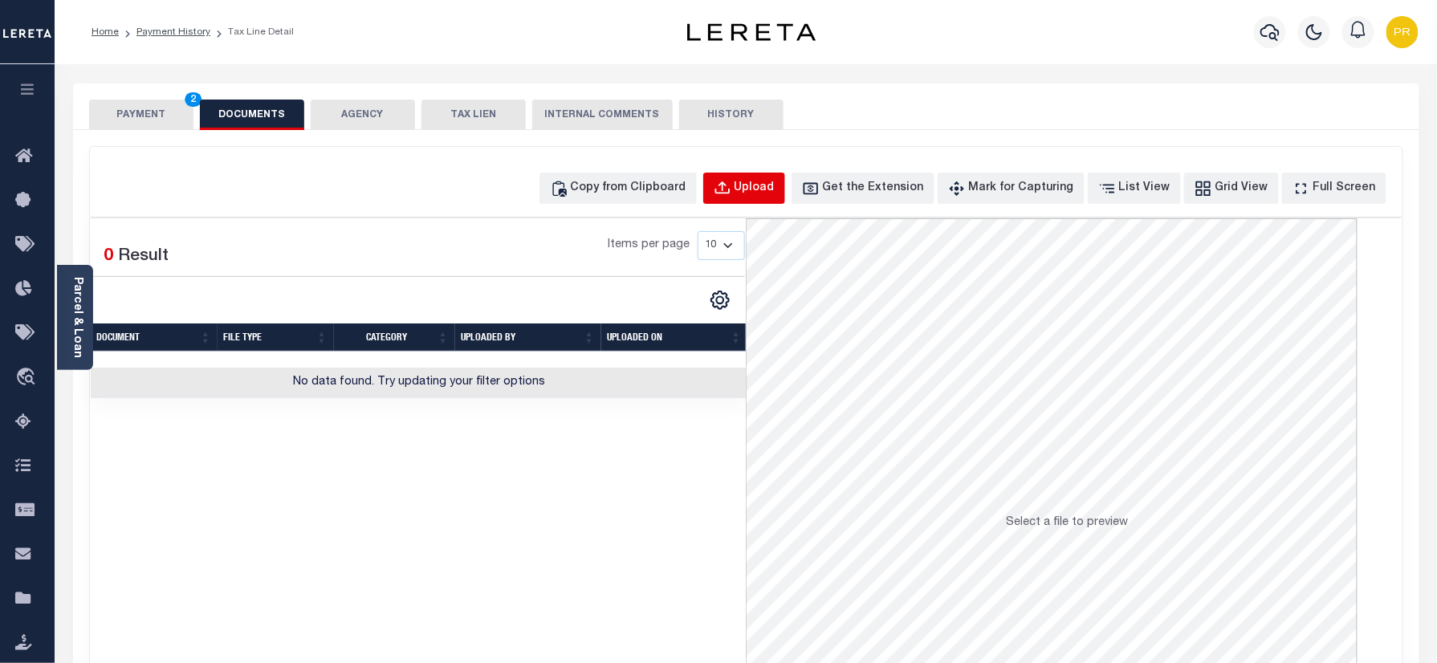
click at [775, 181] on div "Upload" at bounding box center [755, 189] width 40 height 18
select select "POP"
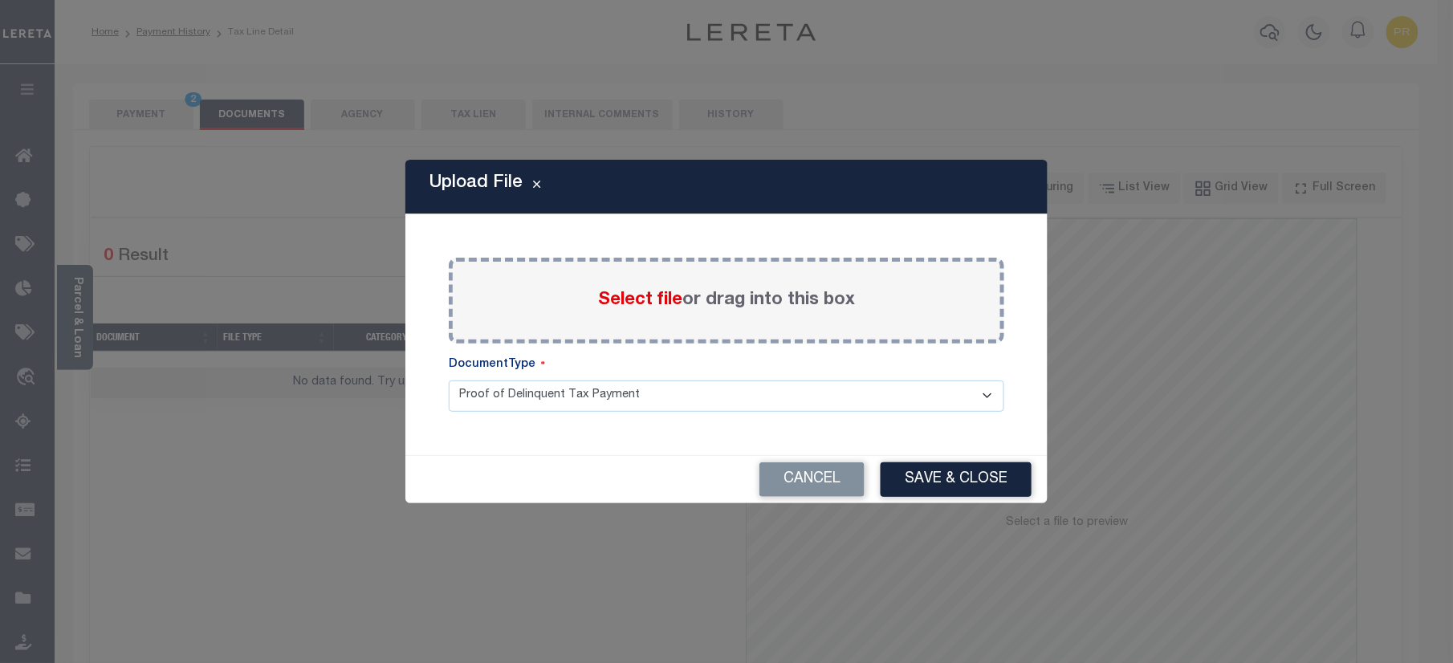
click at [836, 293] on label "Select file or drag into this box" at bounding box center [726, 300] width 257 height 26
click at [0, 0] on input "Select file or drag into this box" at bounding box center [0, 0] width 0 height 0
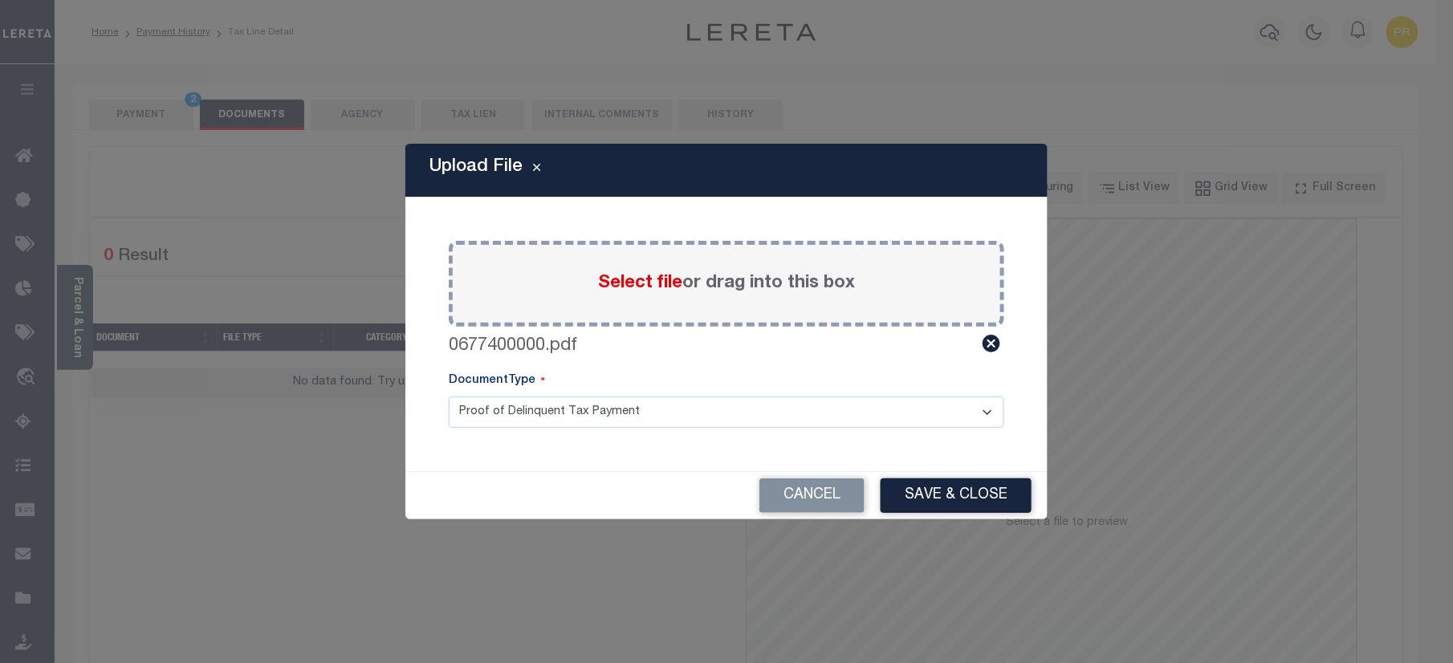
click at [589, 409] on select "Proof of Delinquent Tax Payment" at bounding box center [727, 412] width 556 height 31
click at [449, 397] on select "Proof of Delinquent Tax Payment" at bounding box center [727, 412] width 556 height 31
drag, startPoint x: 999, startPoint y: 485, endPoint x: 1321, endPoint y: 565, distance: 331.8
click at [997, 485] on button "Save & Close" at bounding box center [956, 495] width 151 height 35
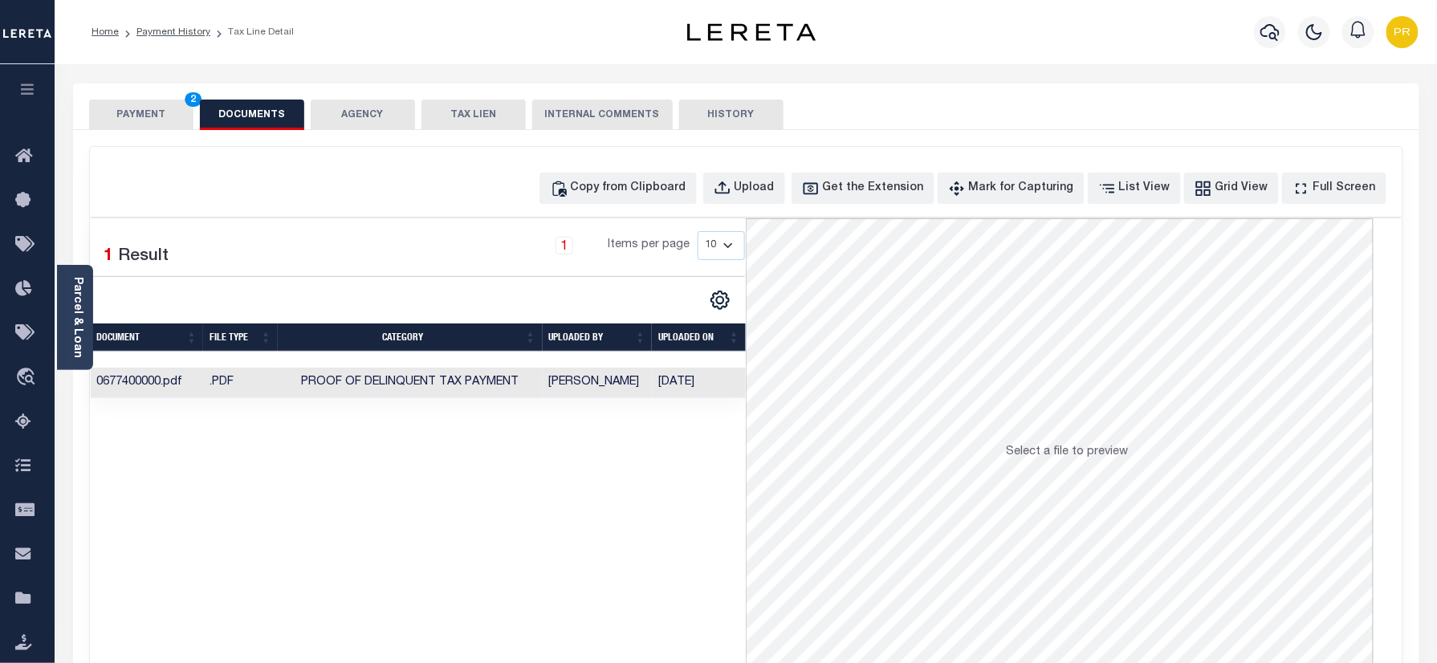
drag, startPoint x: 132, startPoint y: 106, endPoint x: 132, endPoint y: 116, distance: 10.4
click at [132, 106] on button "PAYMENT 2" at bounding box center [141, 115] width 104 height 31
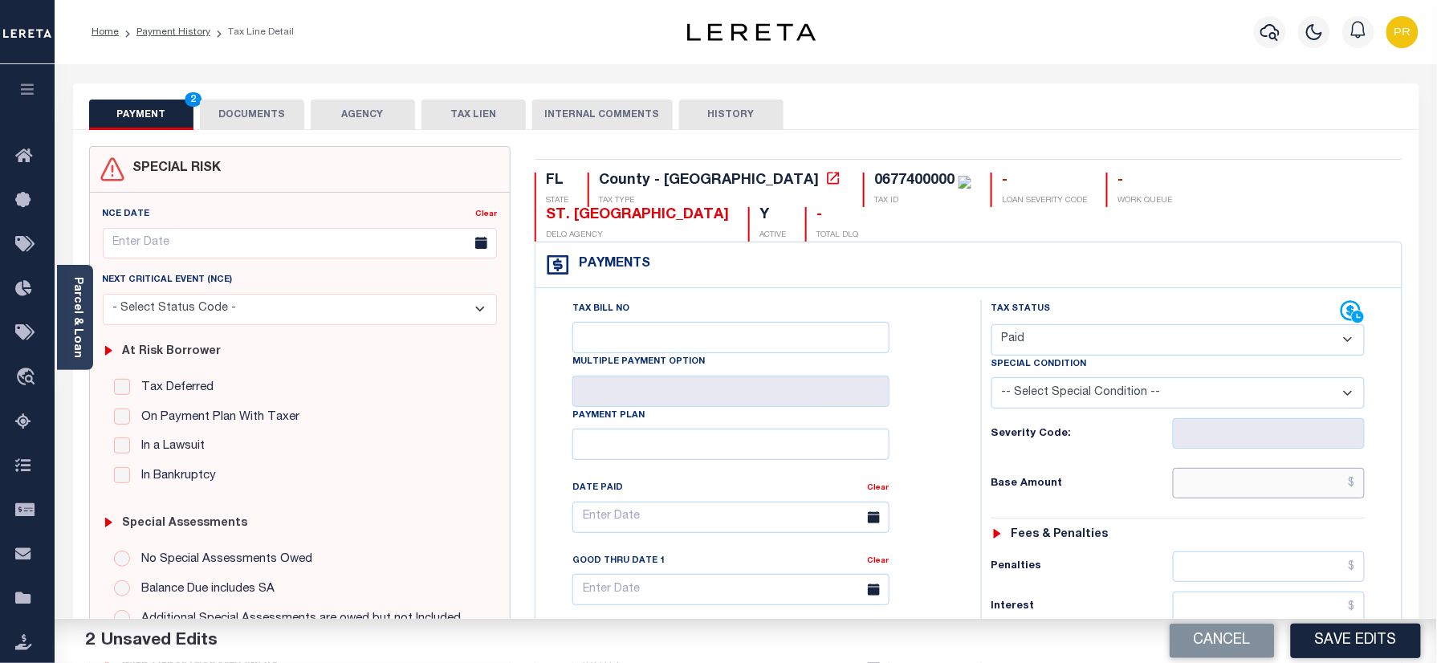
click at [1249, 468] on input "text" at bounding box center [1269, 483] width 193 height 31
paste input "25,556.76"
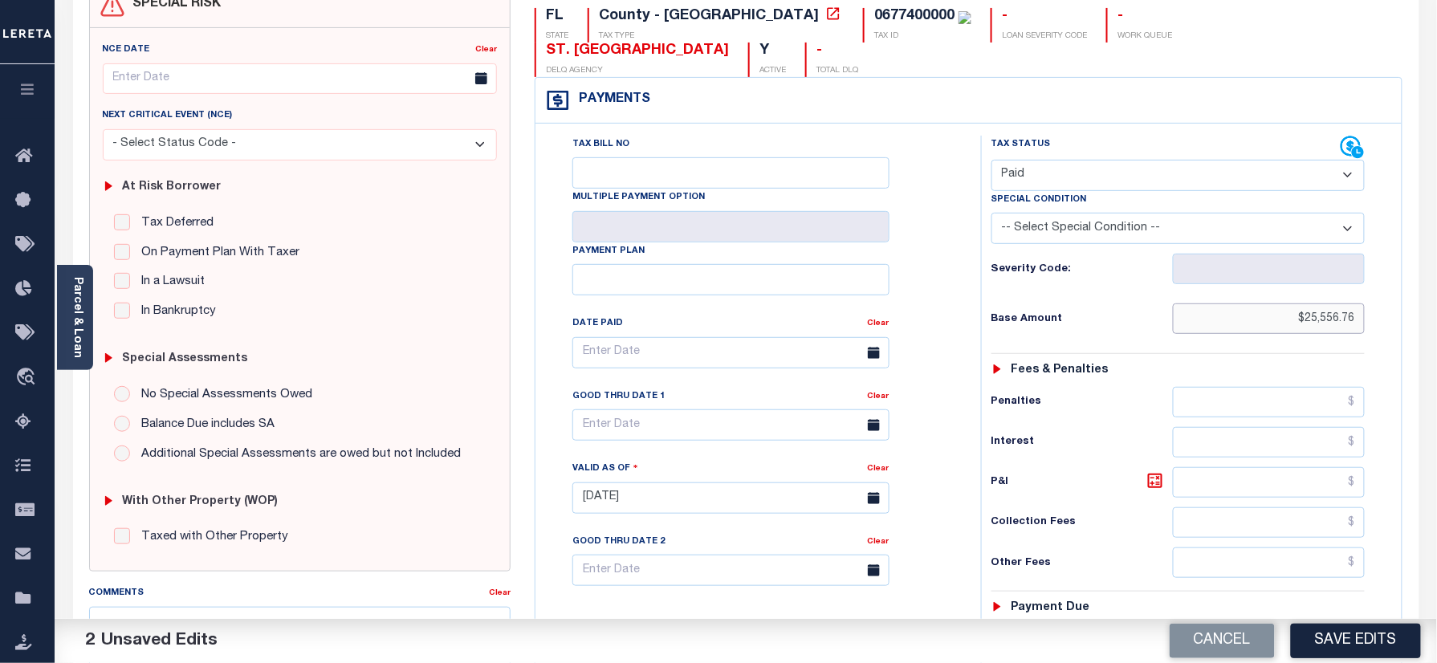
scroll to position [523, 0]
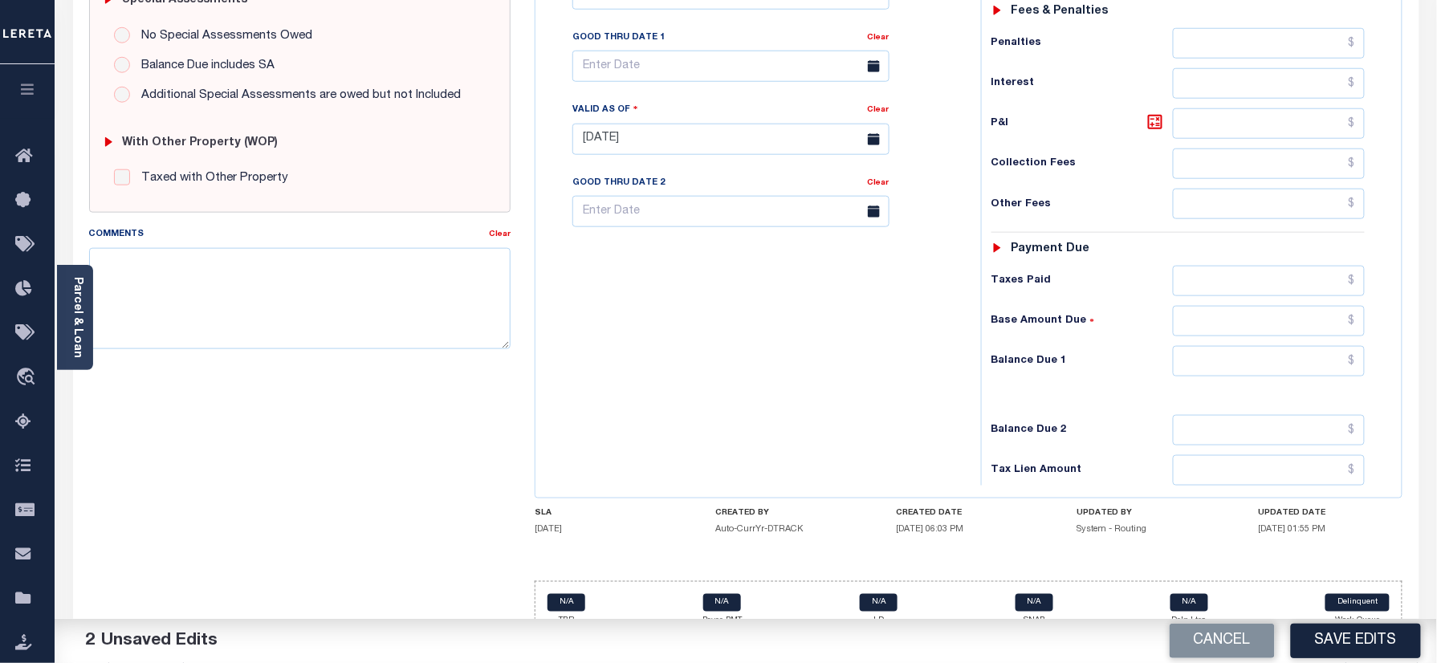
type input "$25,556.76"
click at [1252, 346] on input "text" at bounding box center [1269, 361] width 193 height 31
type input "$0.00"
drag, startPoint x: 950, startPoint y: 400, endPoint x: 1012, endPoint y: 416, distance: 63.9
click at [950, 400] on div "Tax Bill No Multiple Payment Option Payment Plan Clear" at bounding box center [753, 131] width 429 height 709
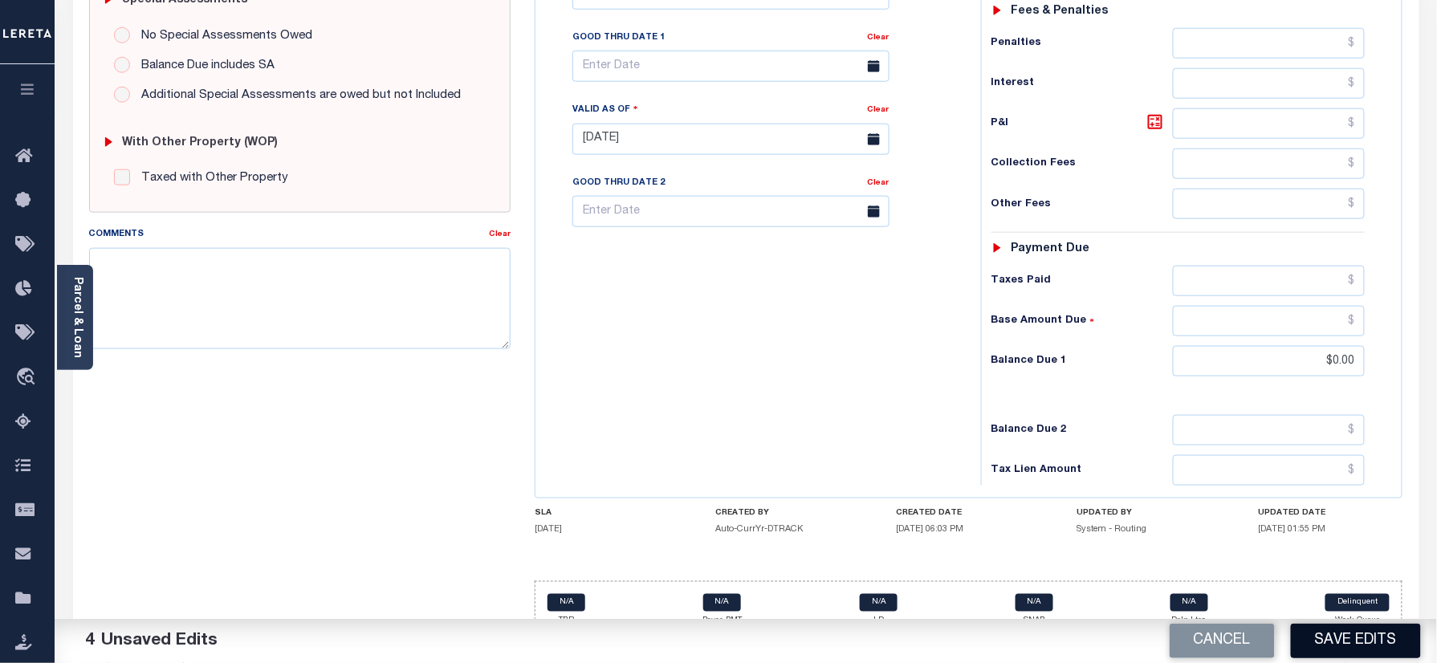
click at [1347, 634] on button "Save Edits" at bounding box center [1356, 641] width 130 height 35
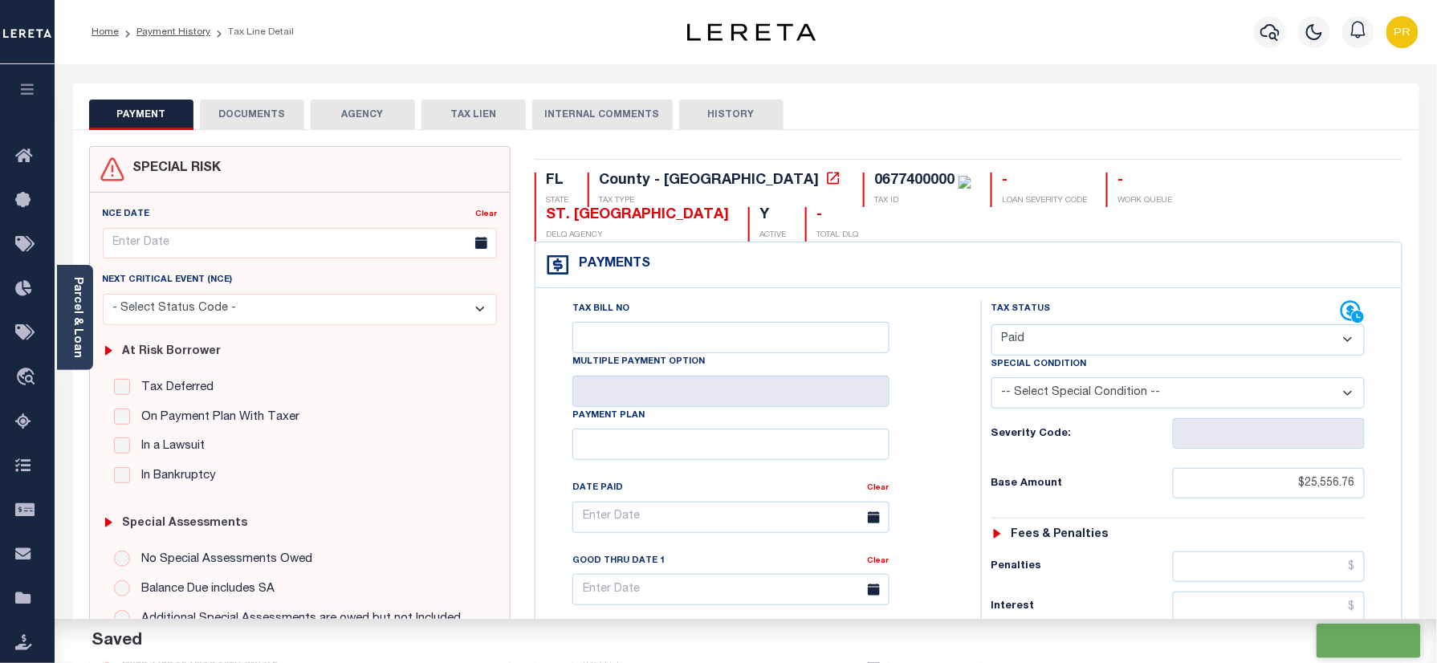
checkbox input "false"
type input "$25,556.76"
type input "$0"
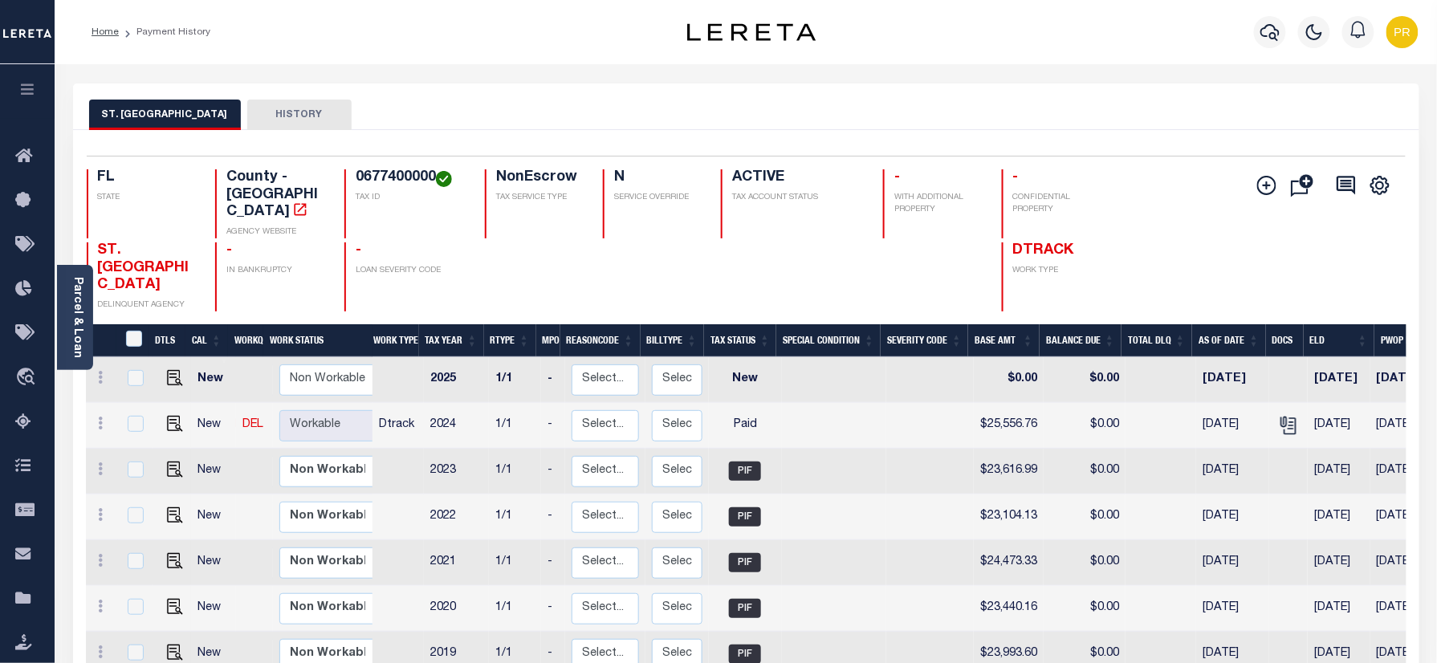
click at [396, 184] on h4 "0677400000" at bounding box center [411, 178] width 110 height 18
copy h4 "0677400000"
drag, startPoint x: 81, startPoint y: 303, endPoint x: 103, endPoint y: 302, distance: 21.7
click at [81, 303] on link "Parcel & Loan" at bounding box center [76, 317] width 11 height 81
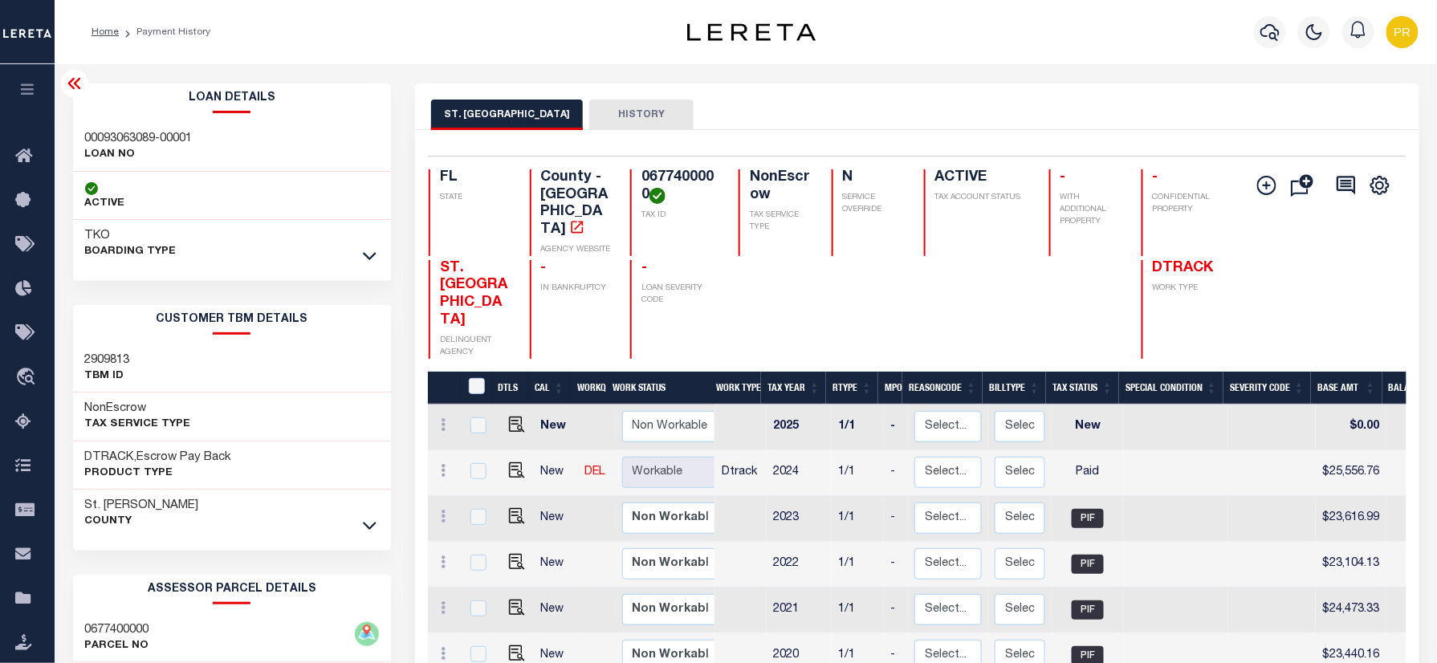
click at [124, 141] on h3 "00093063089-00001" at bounding box center [139, 139] width 108 height 16
copy div "00093063089-00001"
click at [688, 178] on h4 "0677400000" at bounding box center [680, 186] width 78 height 35
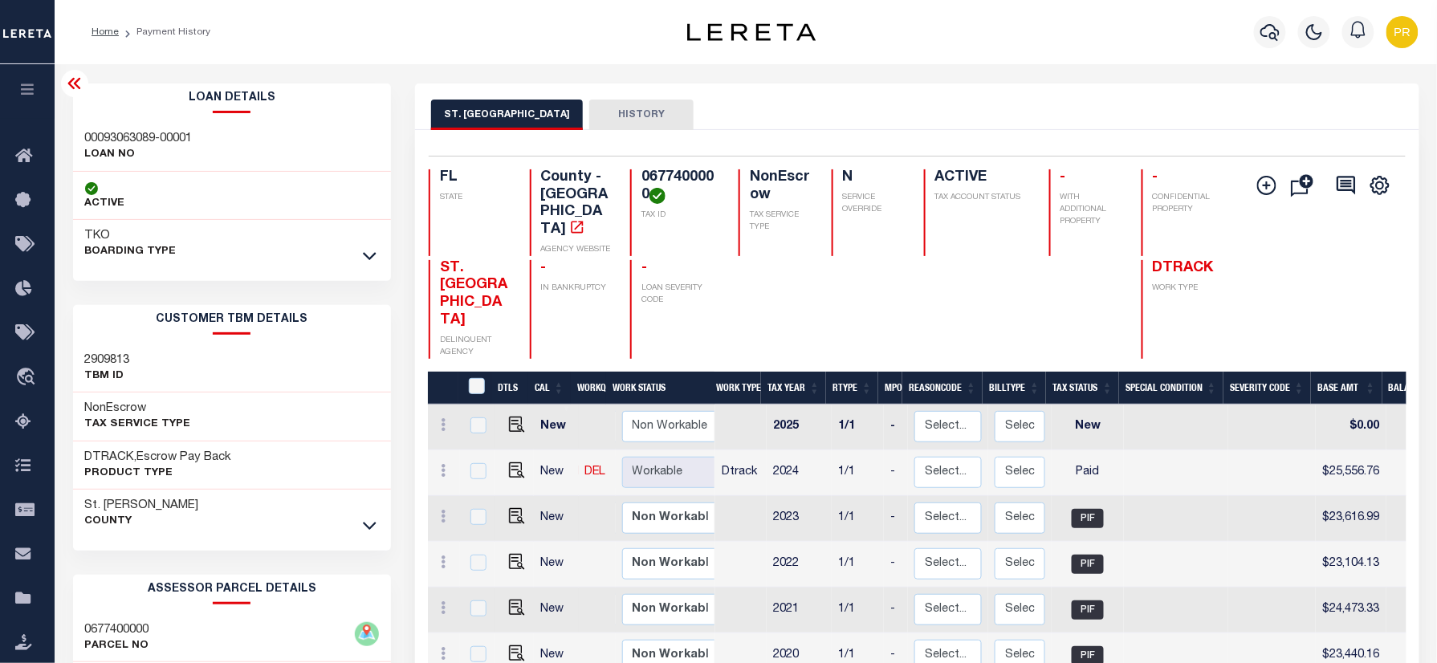
click at [688, 178] on h4 "0677400000" at bounding box center [680, 186] width 78 height 35
copy h4 "0677400000"
click at [1260, 34] on icon "button" at bounding box center [1269, 31] width 19 height 19
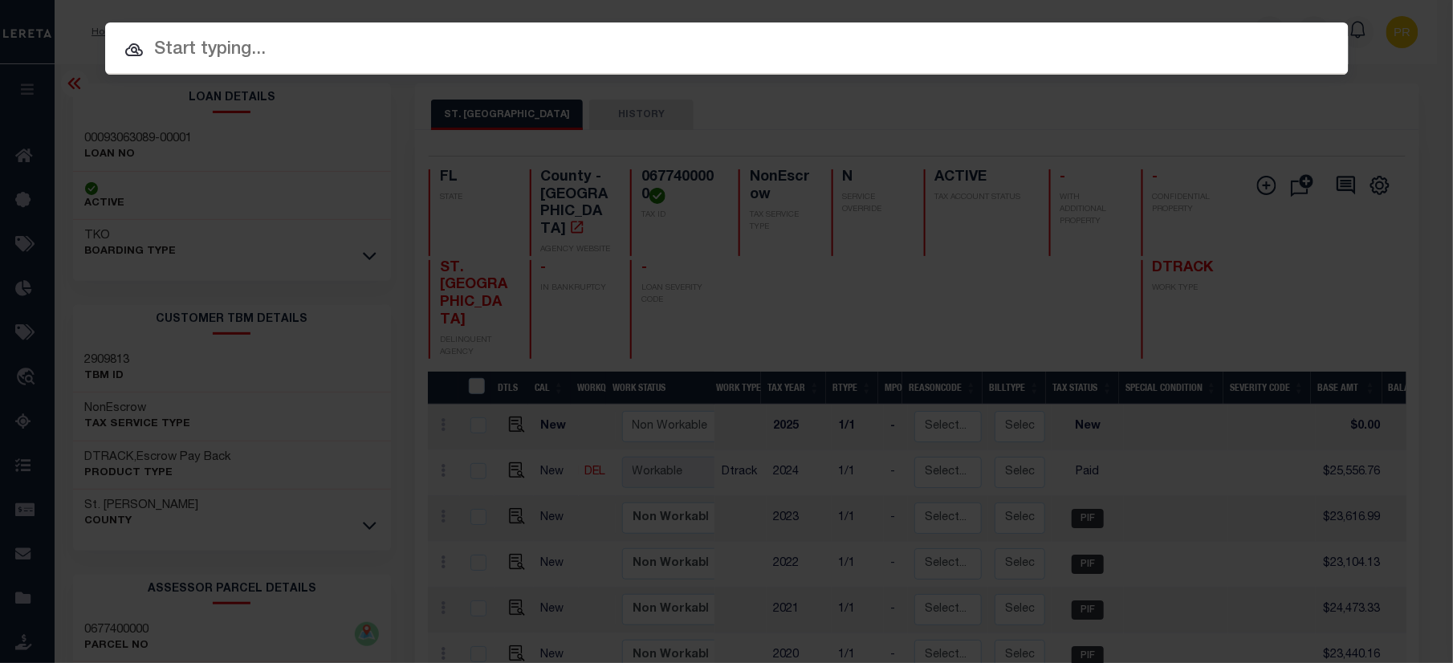
click at [785, 39] on input "text" at bounding box center [726, 50] width 1243 height 28
paste input "01000007149-00001"
type input "01000007149-00001"
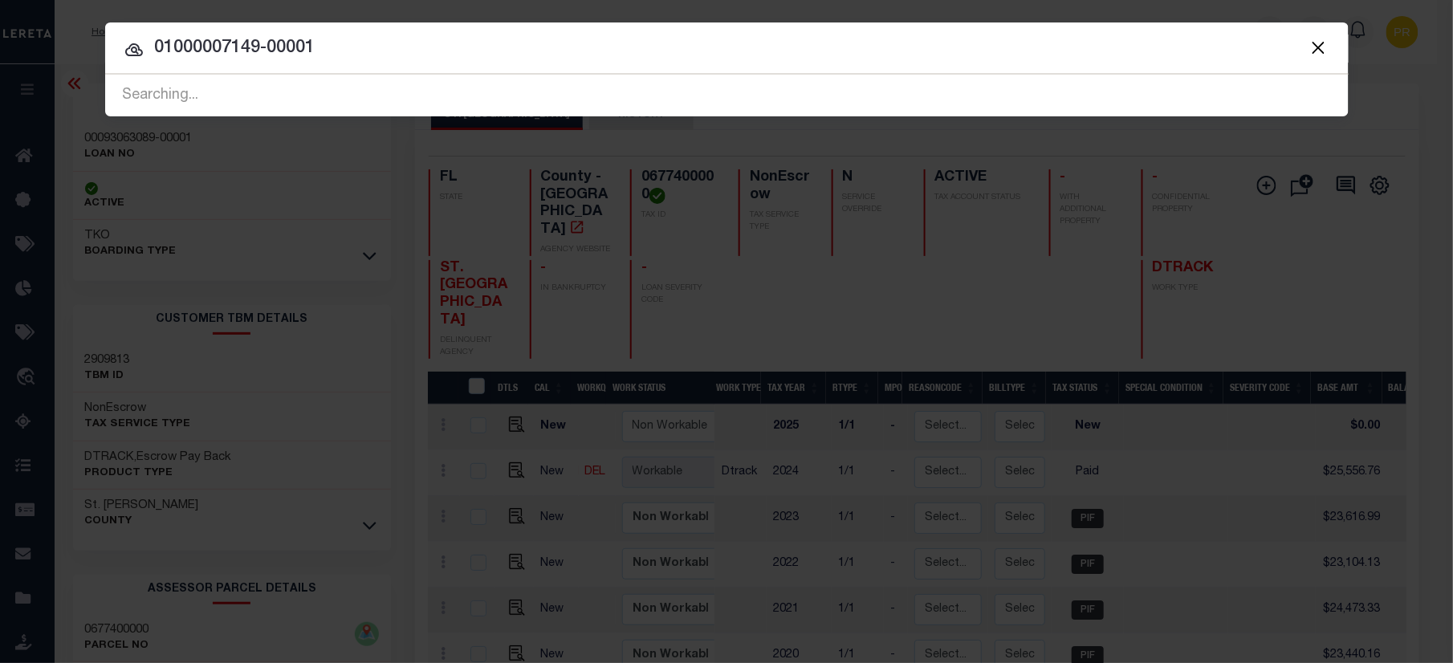
click at [1144, 52] on input "01000007149-00001" at bounding box center [726, 49] width 1243 height 28
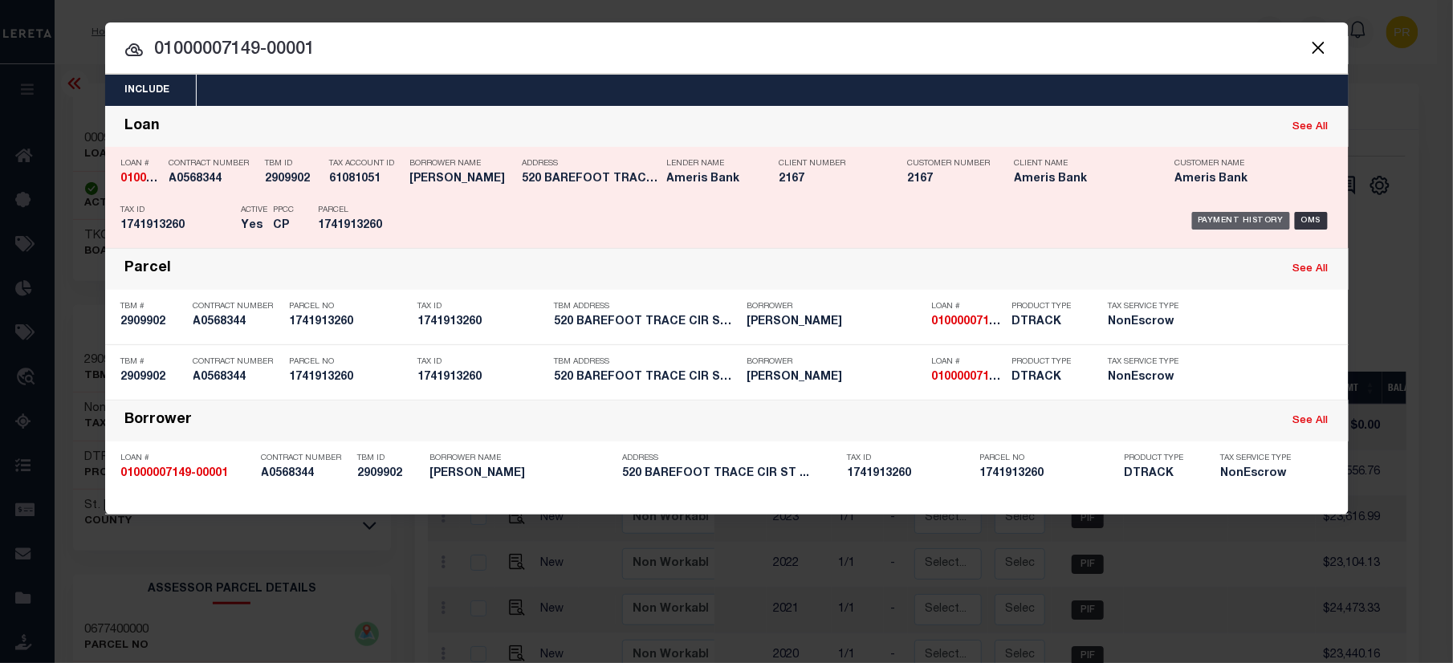
drag, startPoint x: 1251, startPoint y: 220, endPoint x: 1240, endPoint y: 220, distance: 10.4
click at [1244, 220] on div "Payment History" at bounding box center [1241, 221] width 99 height 18
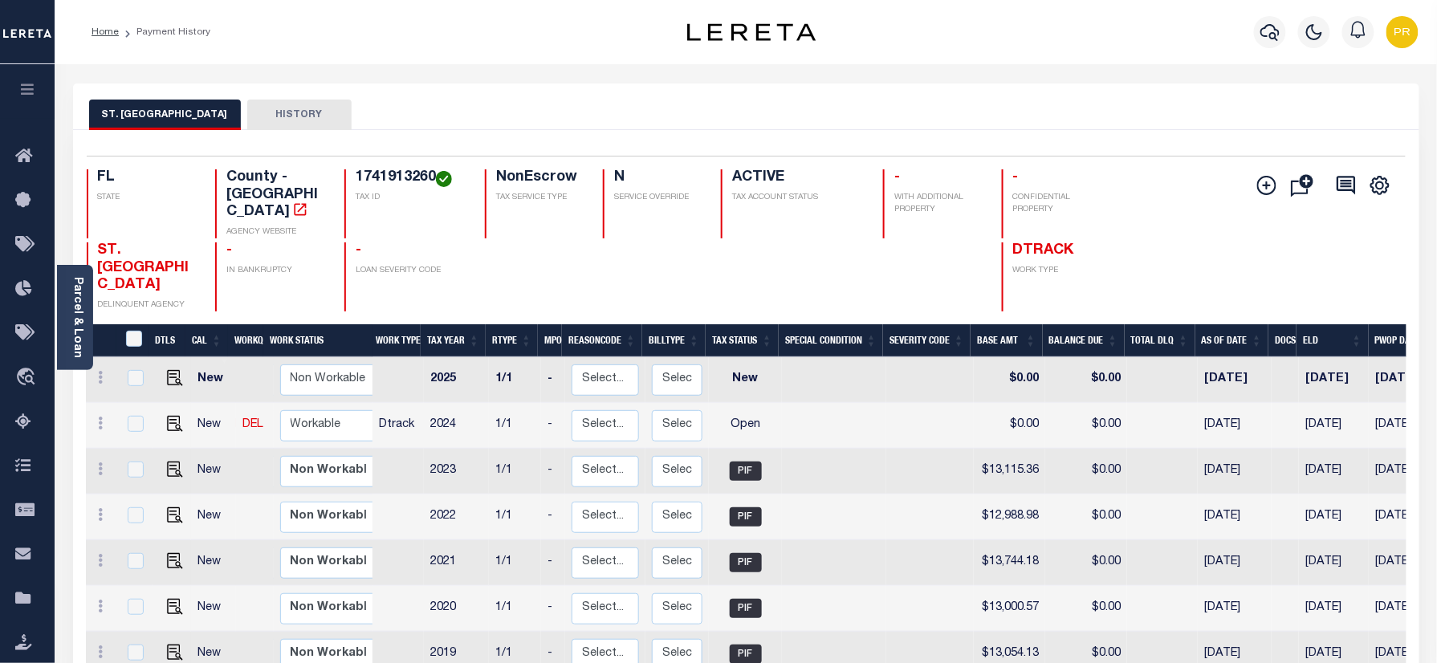
click at [694, 154] on div "Selected 8 Results 1 Items per page 25 50 100 FL STATE TAX ID N" at bounding box center [746, 484] width 1346 height 708
click at [694, 109] on div "ST. JOHNS COUNTY HISTORY" at bounding box center [746, 115] width 1314 height 30
click at [387, 178] on h4 "1741913260" at bounding box center [411, 178] width 110 height 18
copy h4 "1741913260"
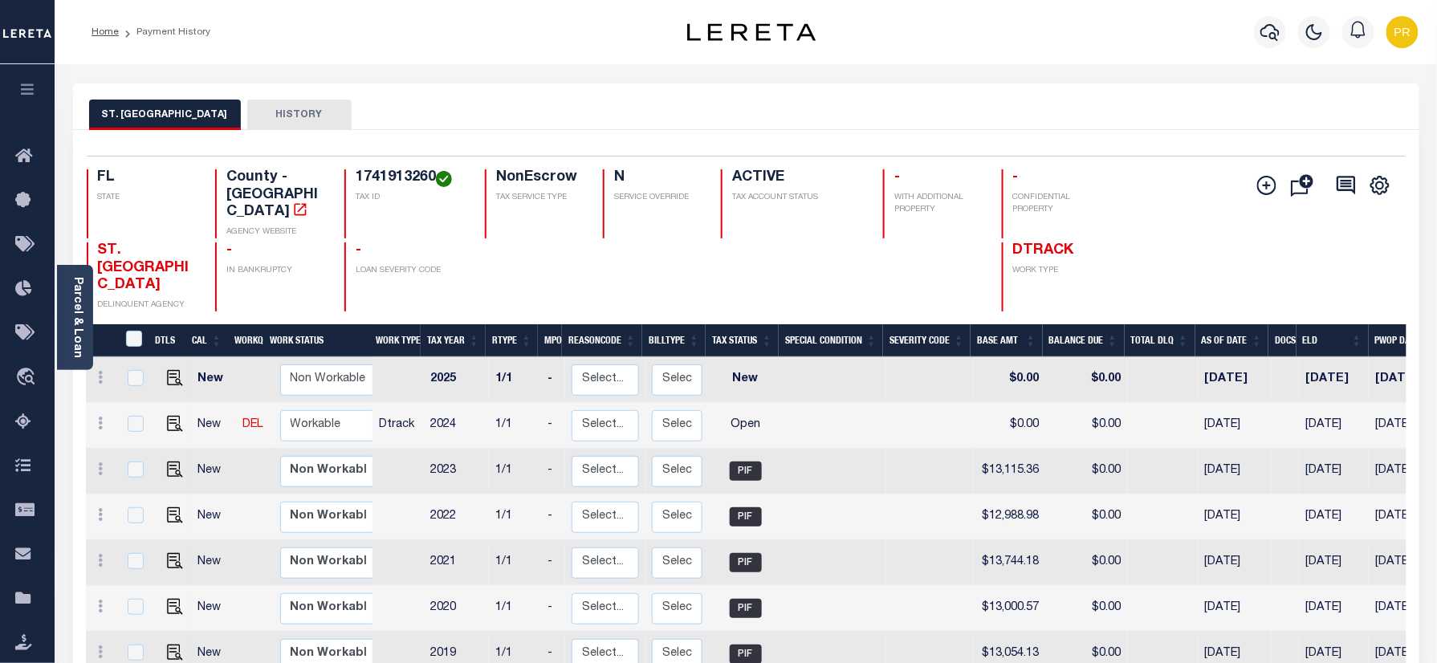
click at [377, 168] on div "Selected 8 Results 1 Items per page 25 50 100 FL STATE County - FL AGENCY WEBSI…" at bounding box center [746, 234] width 1345 height 156
copy h4 "1741913260"
click at [393, 164] on div "Selected 8 Results 1 Items per page 25 50 100 FL STATE County - FL AGENCY WEBSI…" at bounding box center [746, 234] width 1345 height 156
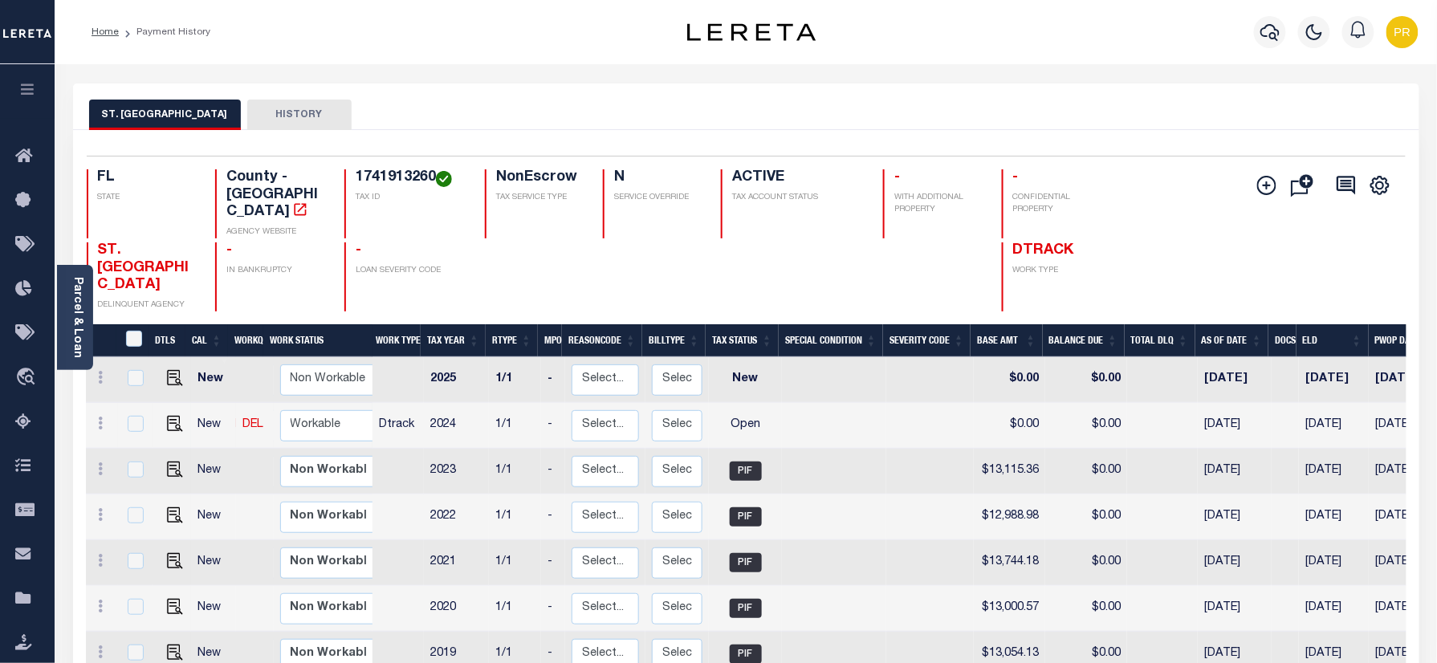
click at [159, 419] on link at bounding box center [171, 424] width 24 height 11
checkbox input "true"
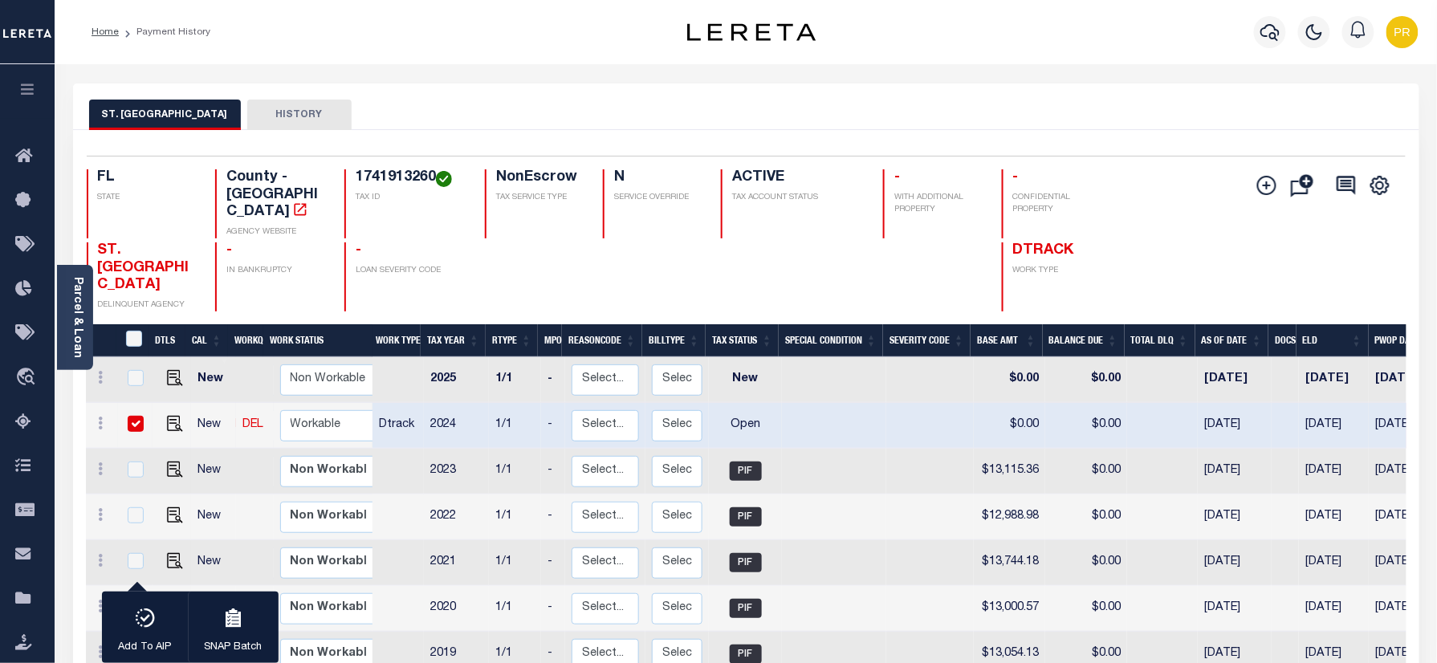
click at [191, 403] on td "New" at bounding box center [213, 426] width 45 height 46
checkbox input "false"
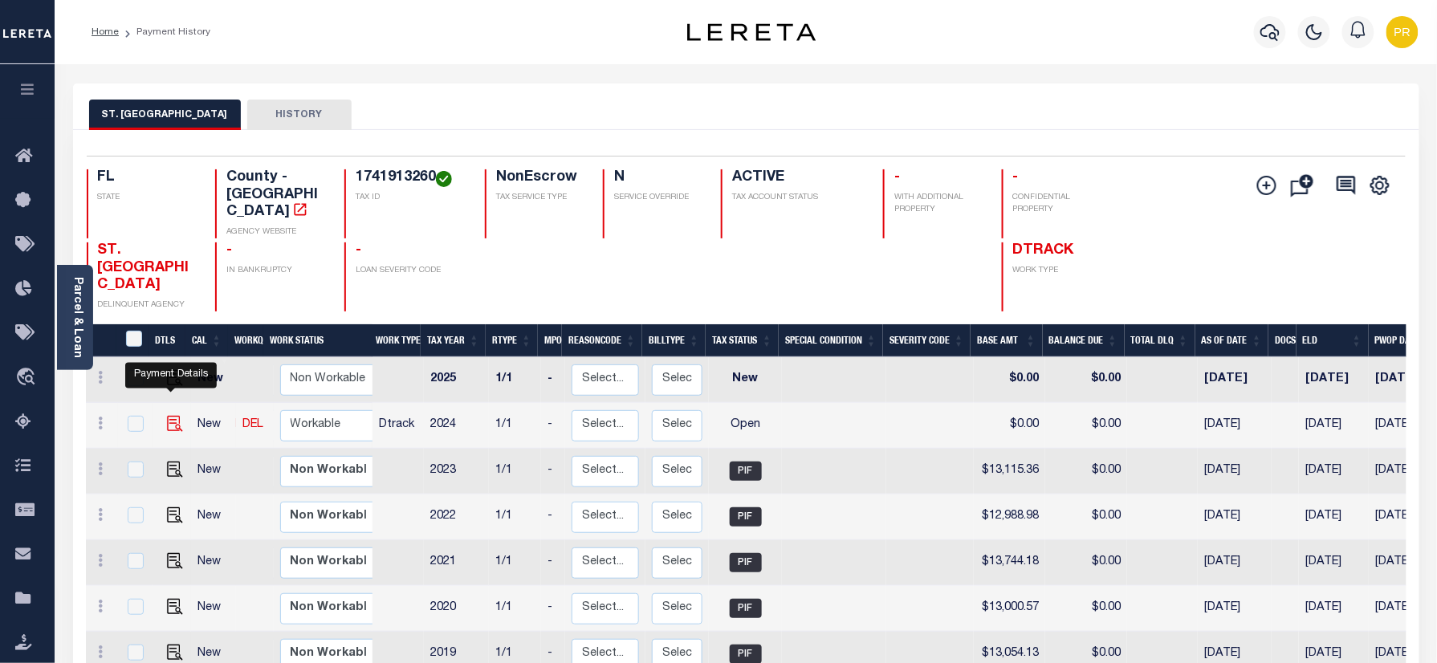
click at [175, 416] on img "" at bounding box center [175, 424] width 16 height 16
checkbox input "true"
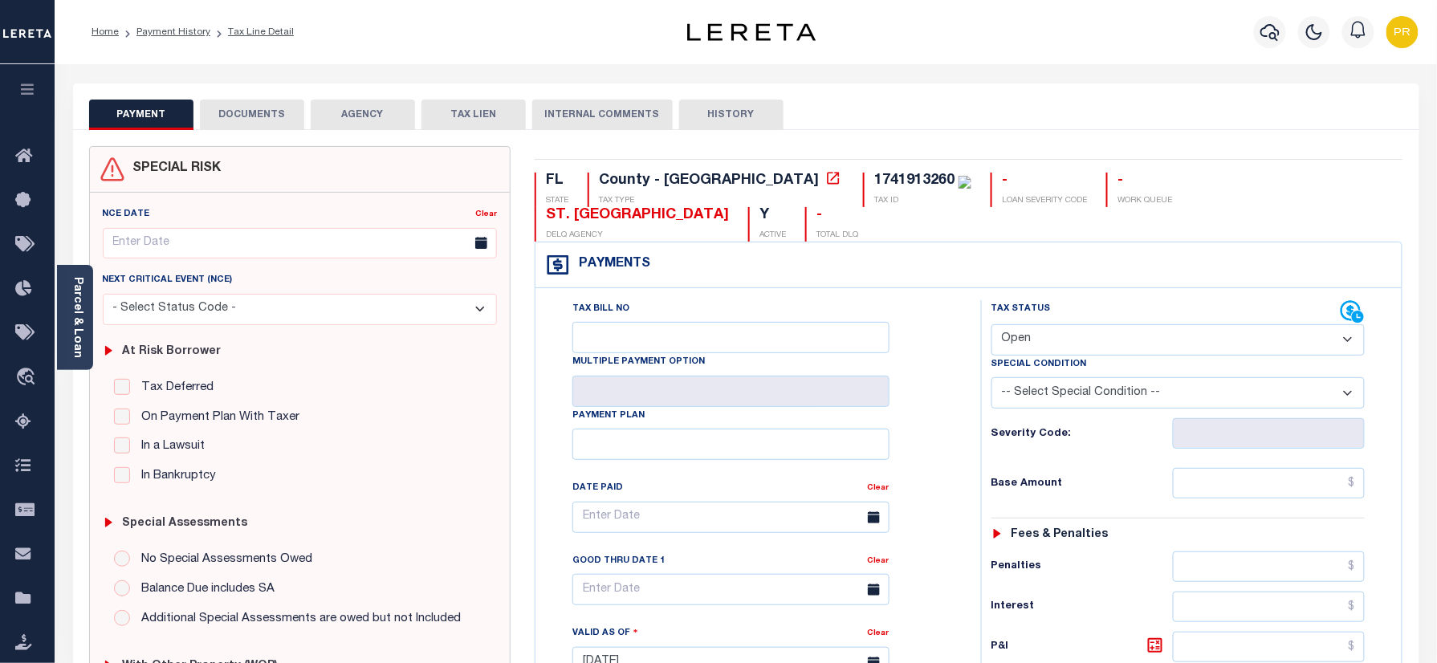
drag, startPoint x: 1083, startPoint y: 315, endPoint x: 1086, endPoint y: 325, distance: 10.2
click at [1083, 324] on select "- Select Status Code - Open Due/Unpaid Paid Incomplete No Tax Due Internal Refu…" at bounding box center [1178, 339] width 374 height 31
select select "PYD"
click at [991, 324] on select "- Select Status Code - Open Due/Unpaid Paid Incomplete No Tax Due Internal Refu…" at bounding box center [1178, 339] width 374 height 31
type input "[DATE]"
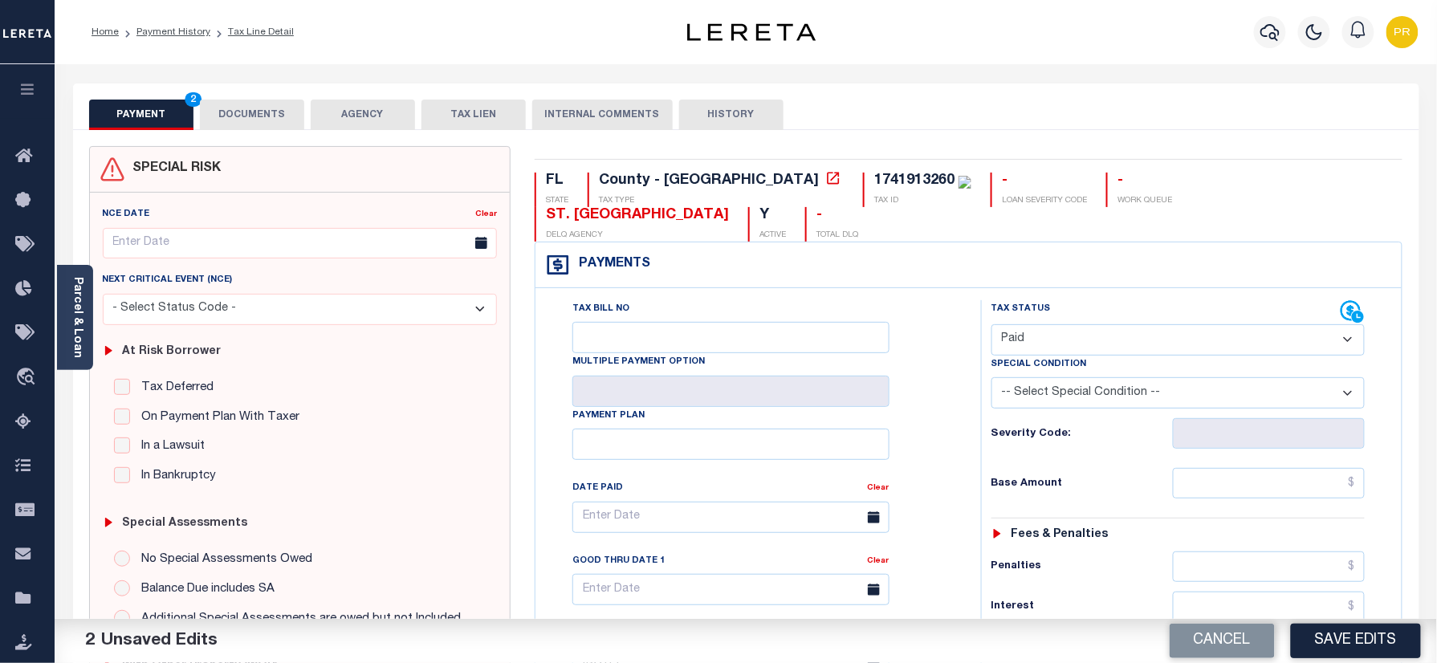
click at [222, 127] on button "DOCUMENTS" at bounding box center [252, 115] width 104 height 31
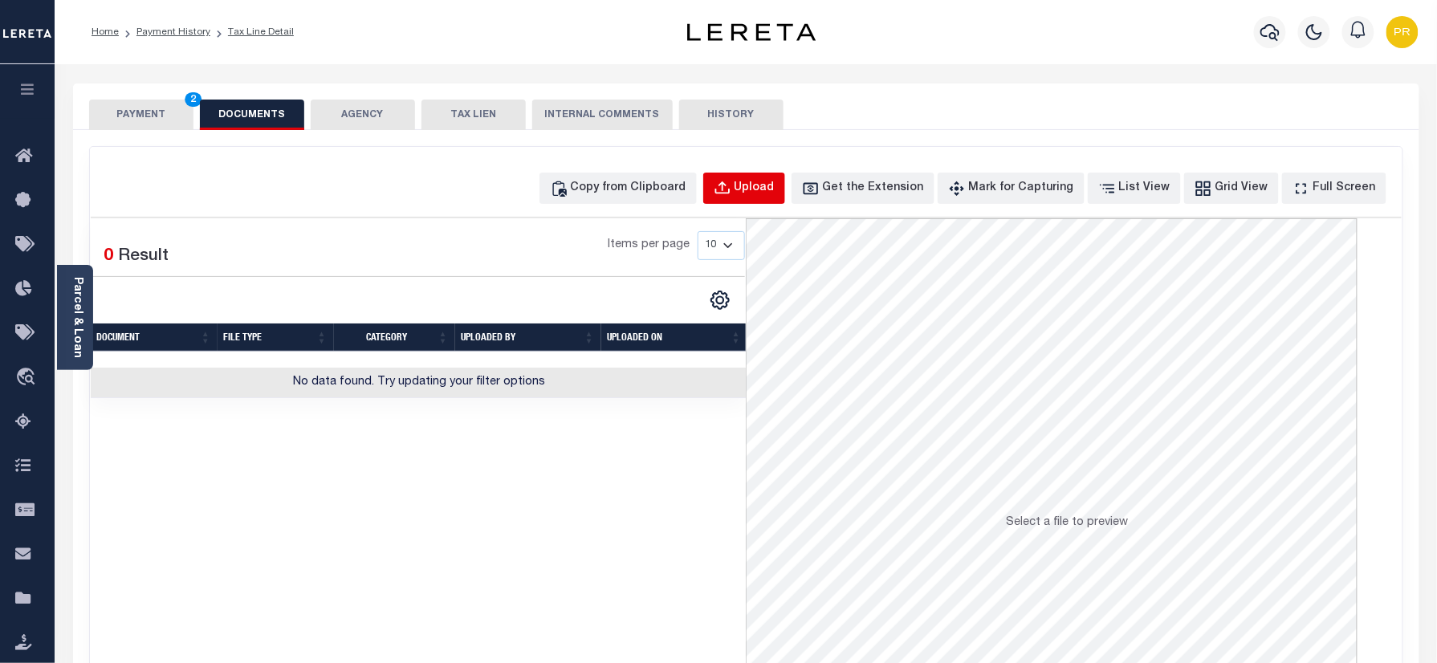
click at [777, 197] on button "Upload" at bounding box center [744, 188] width 82 height 31
select select "POP"
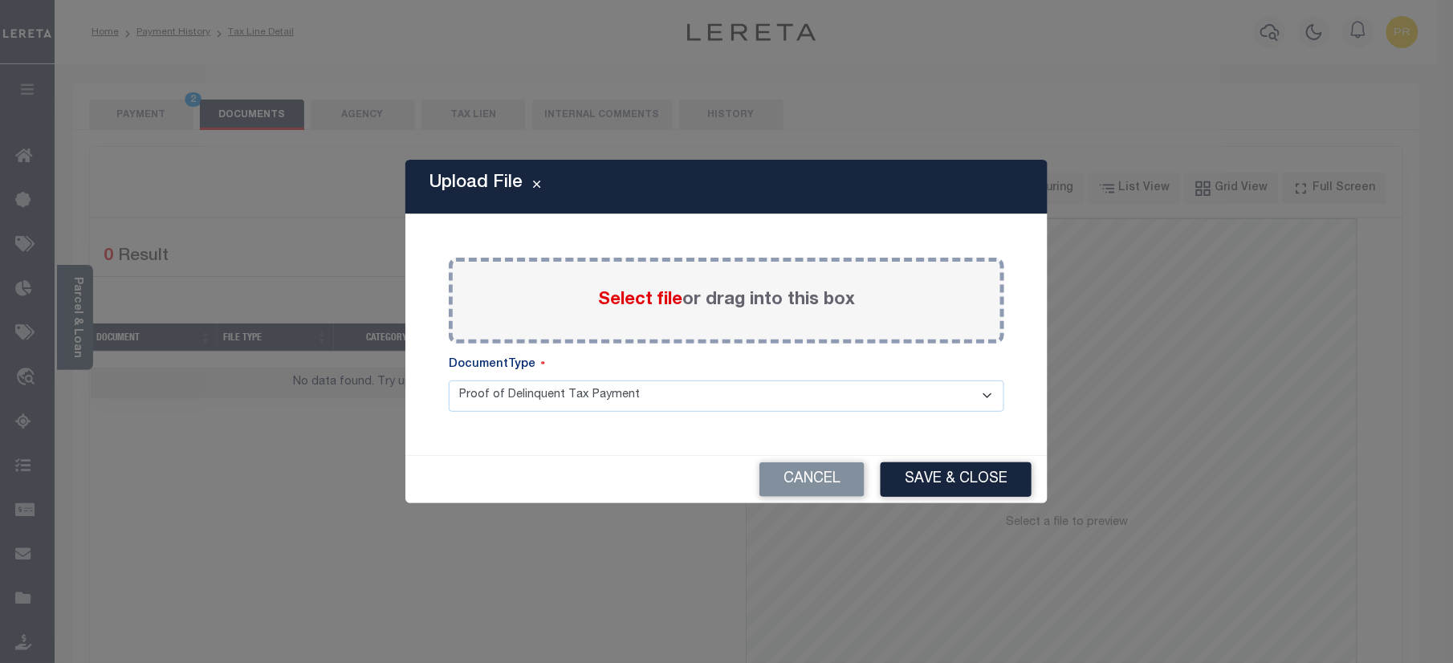
click at [747, 308] on label "Select file or drag into this box" at bounding box center [726, 300] width 257 height 26
click at [0, 0] on input "Select file or drag into this box" at bounding box center [0, 0] width 0 height 0
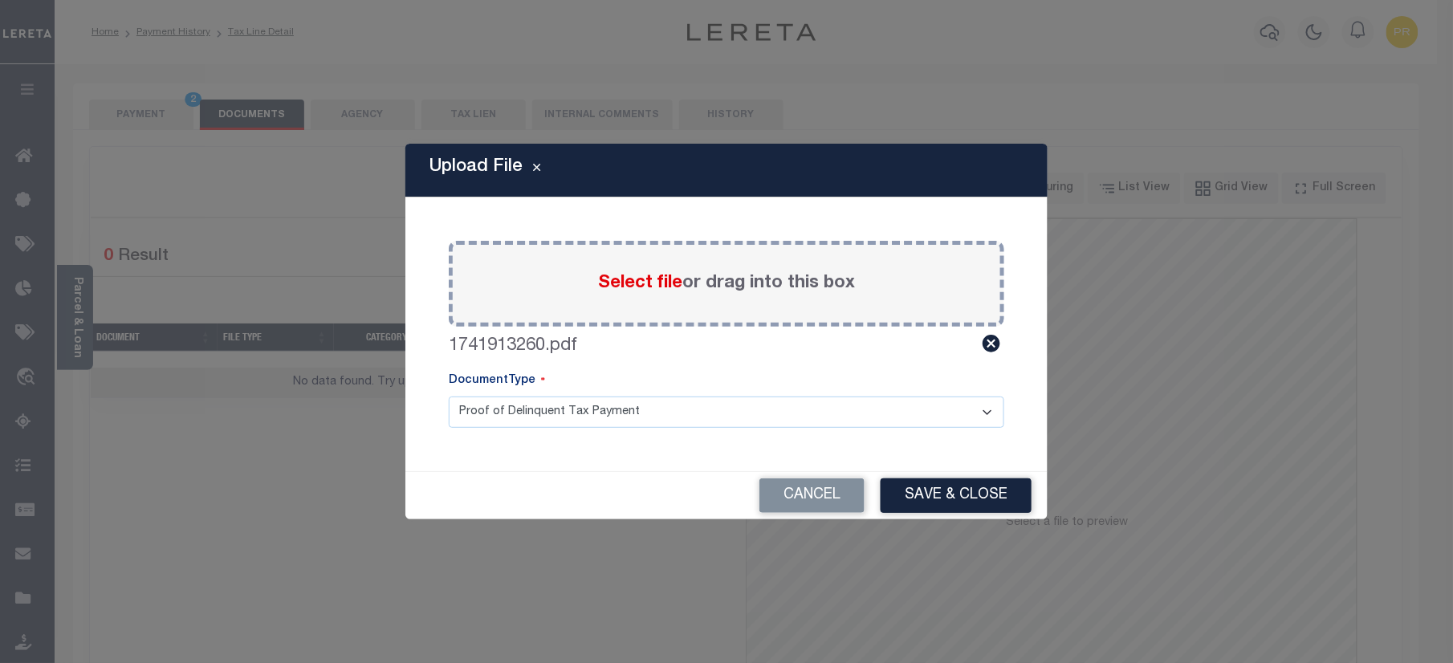
click at [557, 415] on select "Proof of Delinquent Tax Payment" at bounding box center [727, 412] width 556 height 31
click at [449, 397] on select "Proof of Delinquent Tax Payment" at bounding box center [727, 412] width 556 height 31
click at [958, 489] on button "Save & Close" at bounding box center [956, 495] width 151 height 35
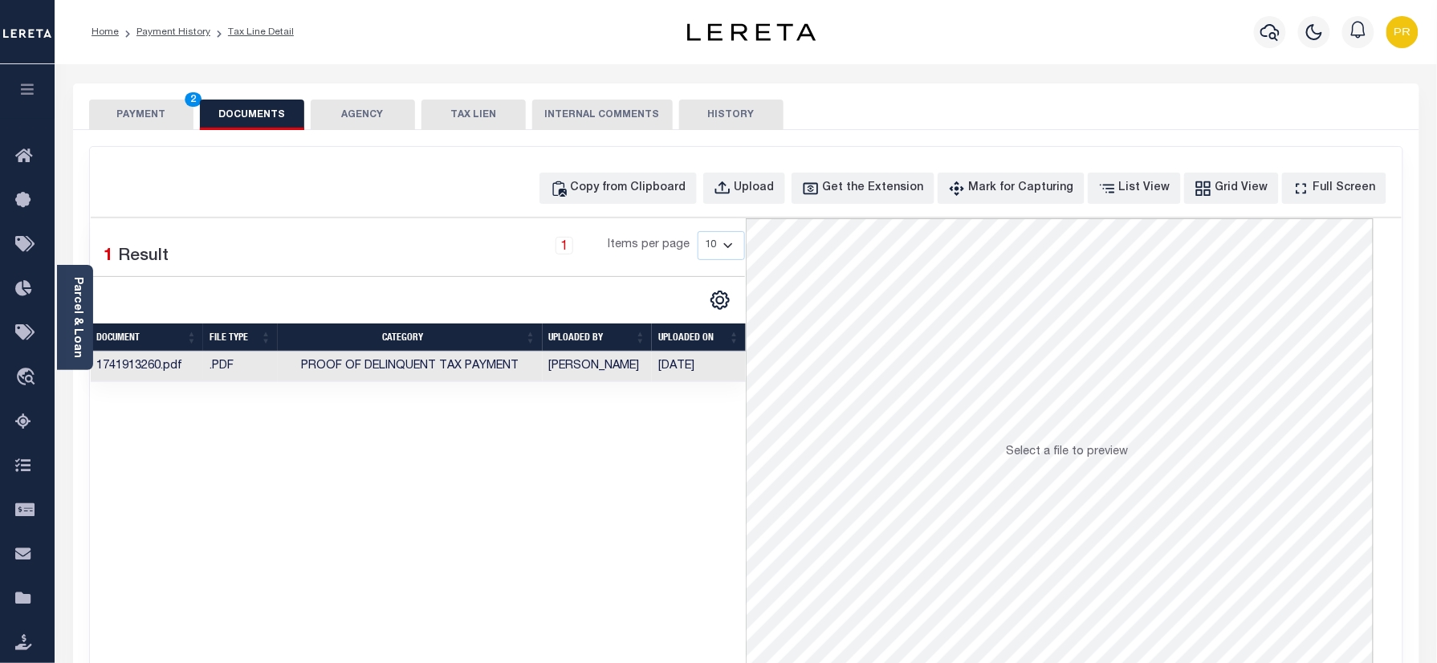
click at [142, 117] on button "PAYMENT 2" at bounding box center [141, 115] width 104 height 31
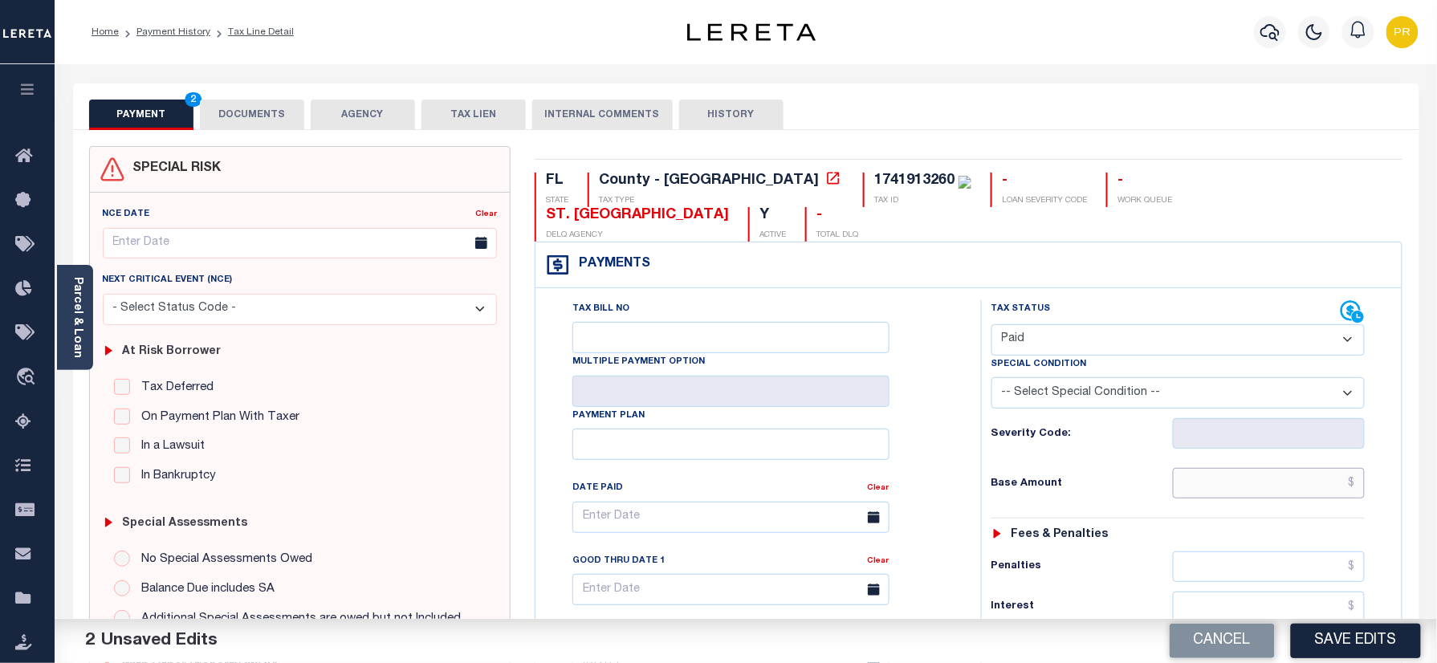
click at [1243, 468] on input "text" at bounding box center [1269, 483] width 193 height 31
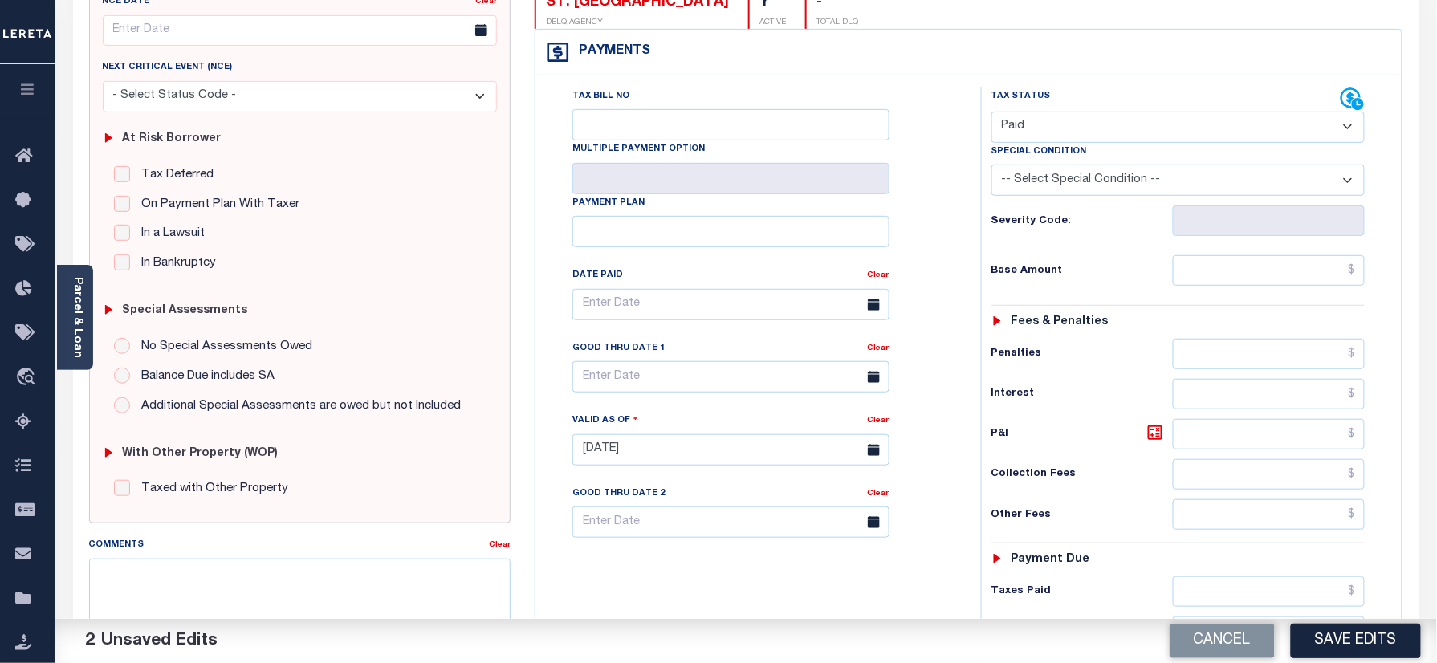
scroll to position [95, 0]
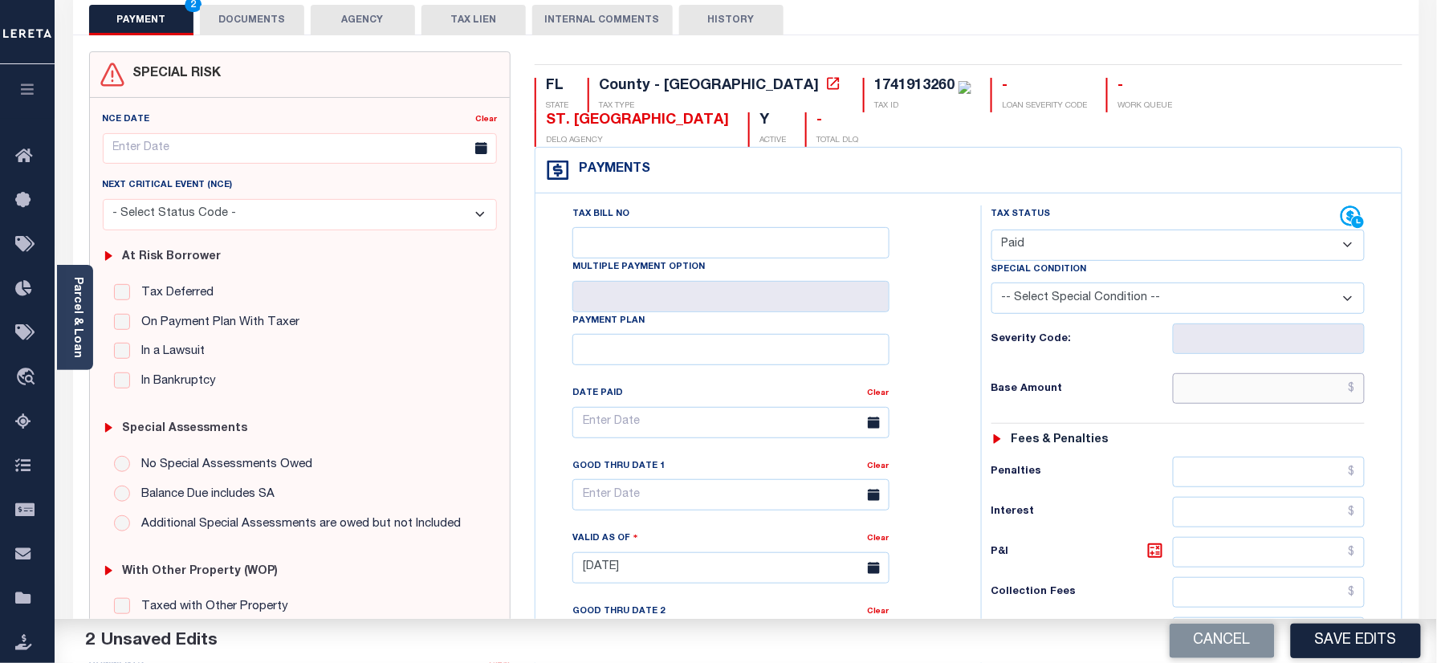
click at [1227, 373] on input "text" at bounding box center [1269, 388] width 193 height 31
paste input "14,258.95"
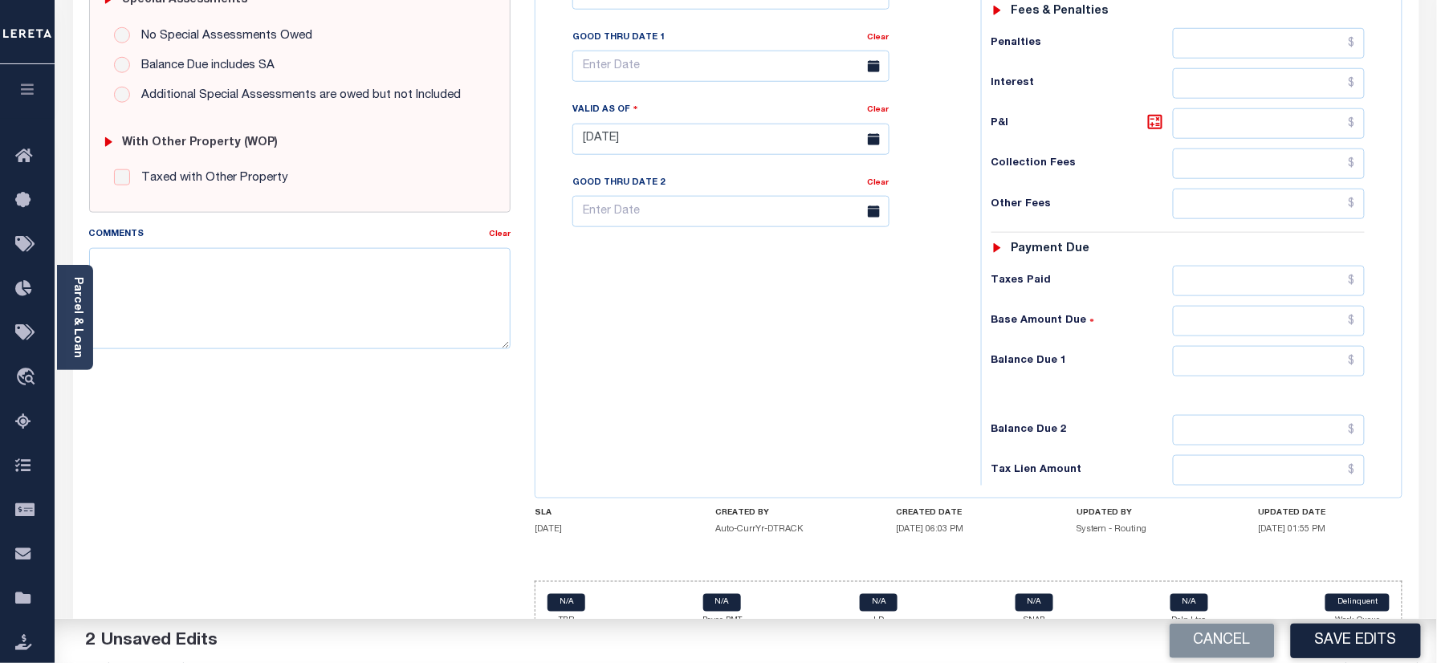
type input "$14,258.95"
click at [1260, 346] on input "text" at bounding box center [1269, 361] width 193 height 31
type input "$0.00"
click at [938, 383] on div "Tax Bill No Multiple Payment Option Payment Plan Clear" at bounding box center [753, 131] width 429 height 709
click at [1314, 633] on button "Save Edits" at bounding box center [1356, 641] width 130 height 35
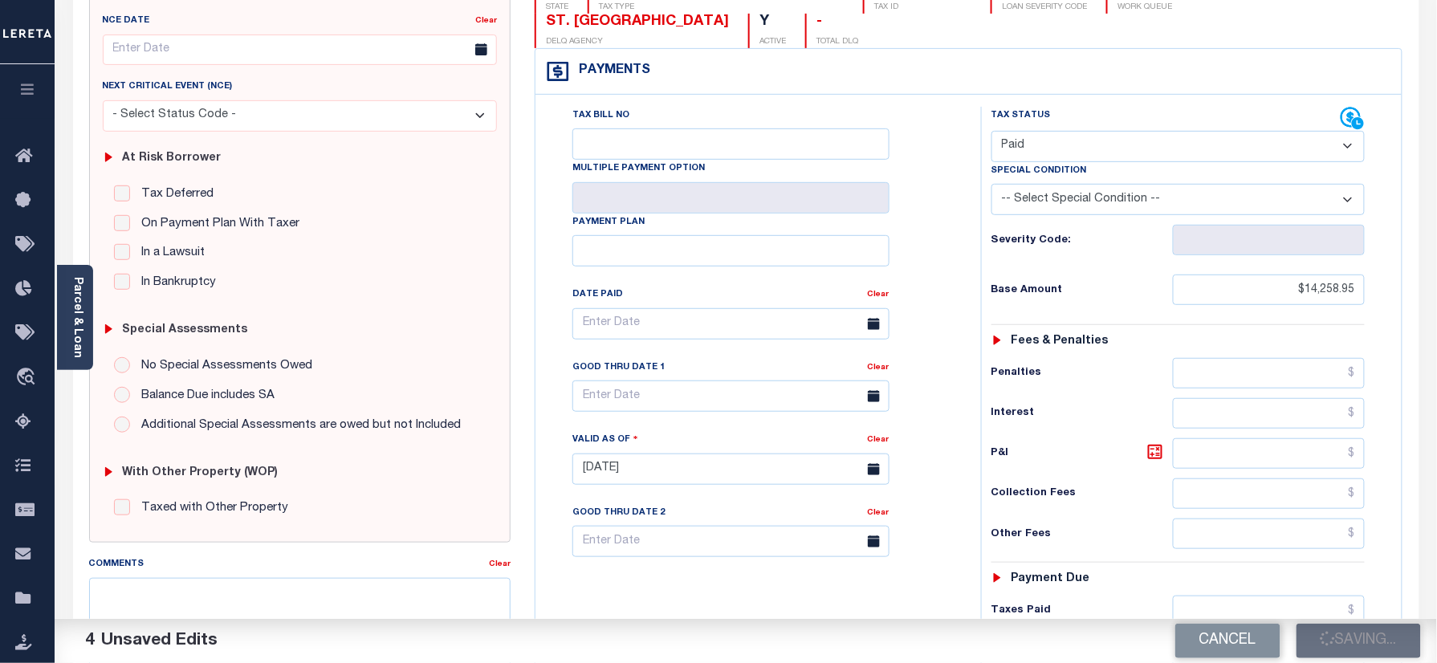
scroll to position [0, 0]
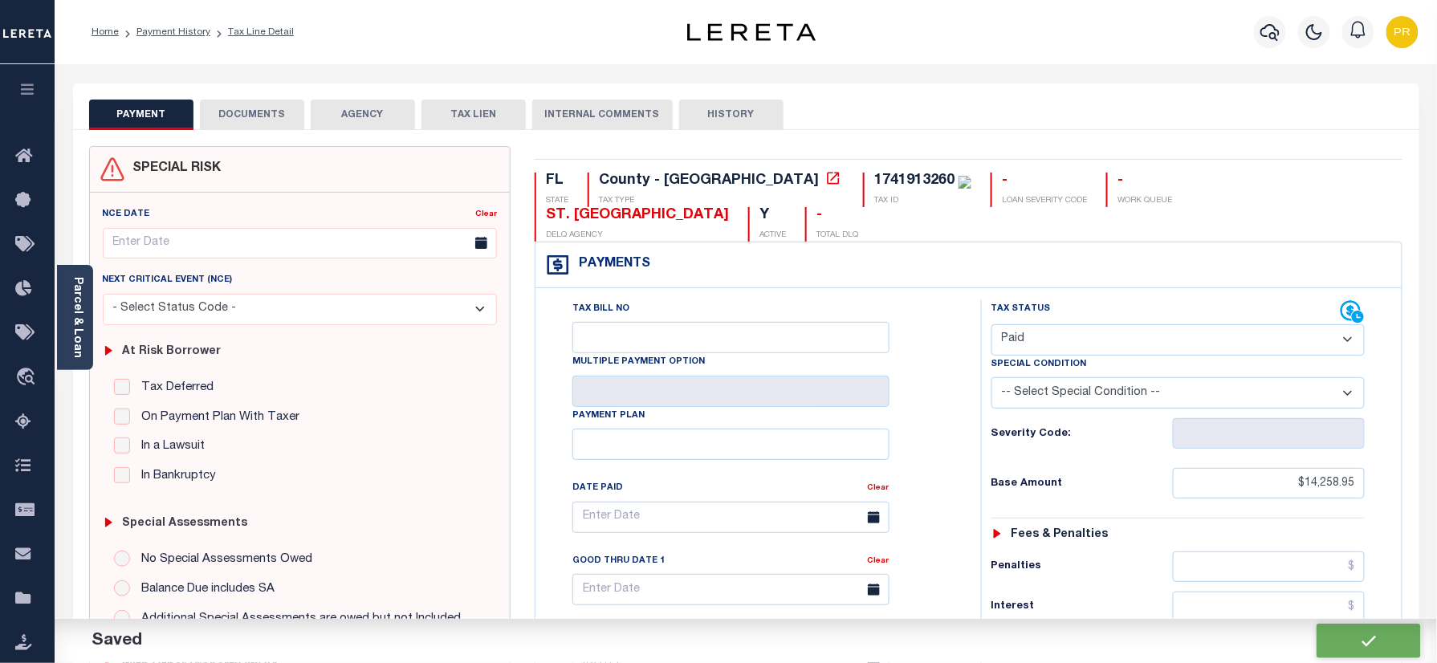
checkbox input "false"
type input "$14,258.95"
type input "$0"
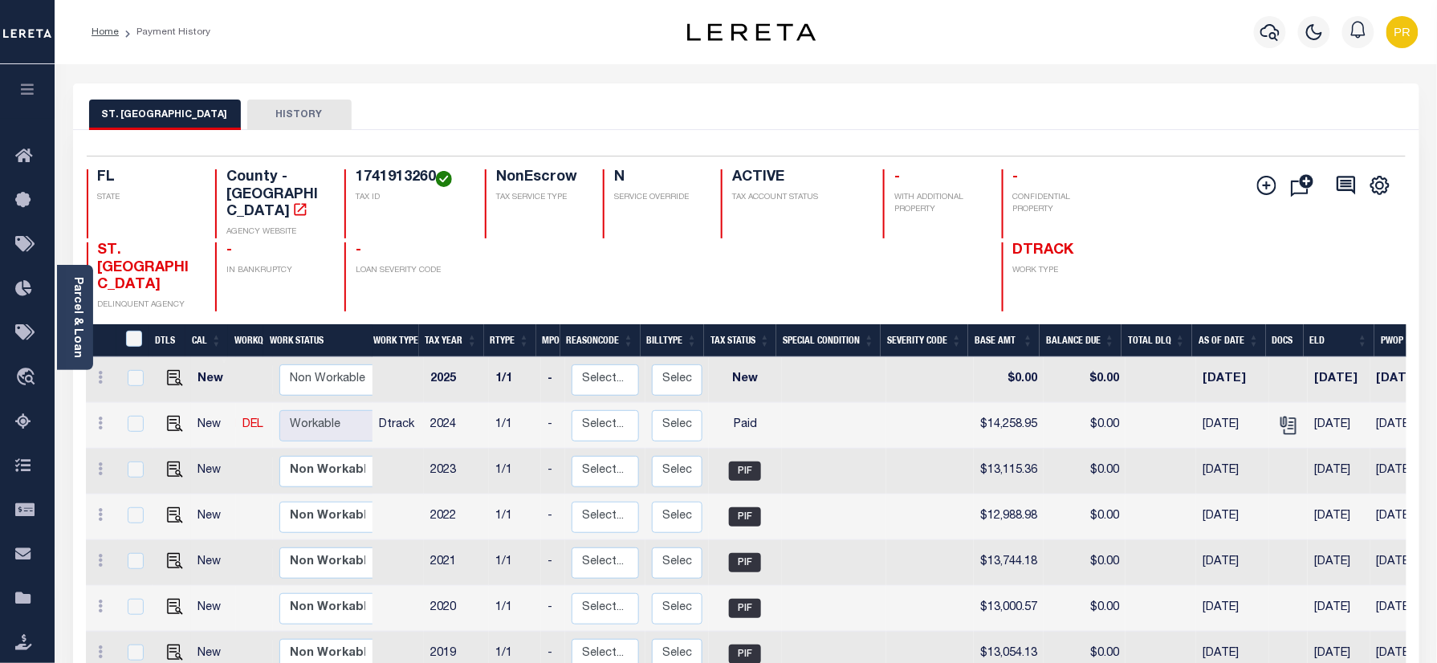
click at [389, 172] on h4 "1741913260" at bounding box center [411, 178] width 110 height 18
copy h4 "1741913260"
click at [74, 299] on link "Parcel & Loan" at bounding box center [76, 317] width 11 height 81
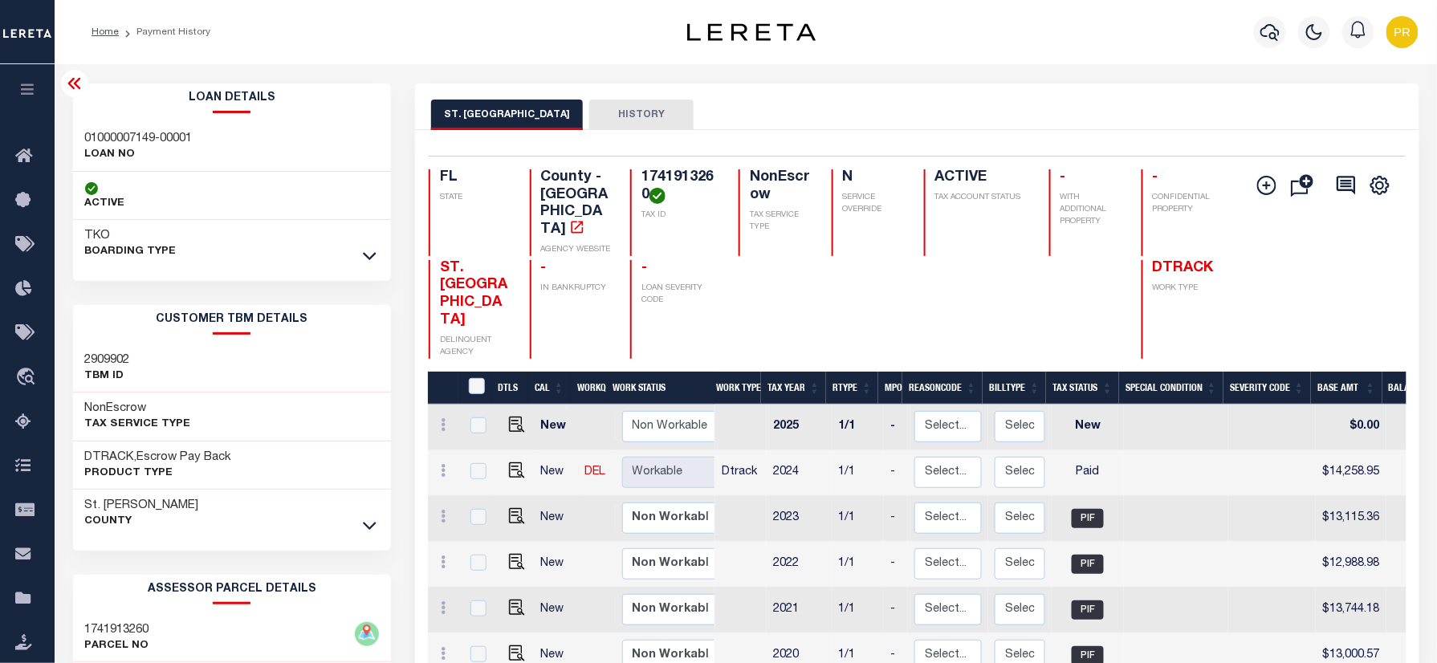
click at [124, 141] on h3 "01000007149-00001" at bounding box center [139, 139] width 108 height 16
copy div "01000007149-00001"
click at [1044, 61] on div "Home Payment History Profile" at bounding box center [746, 32] width 1382 height 64
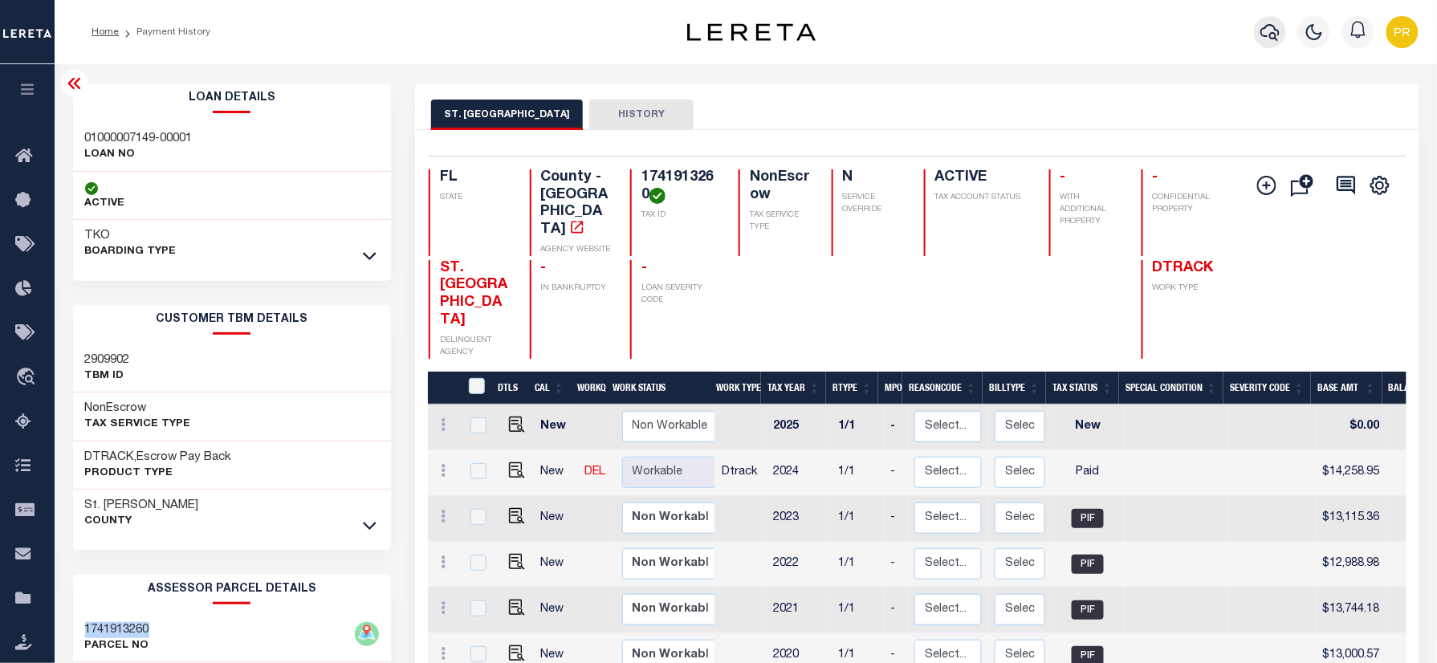
click at [1272, 35] on icon "button" at bounding box center [1269, 31] width 19 height 19
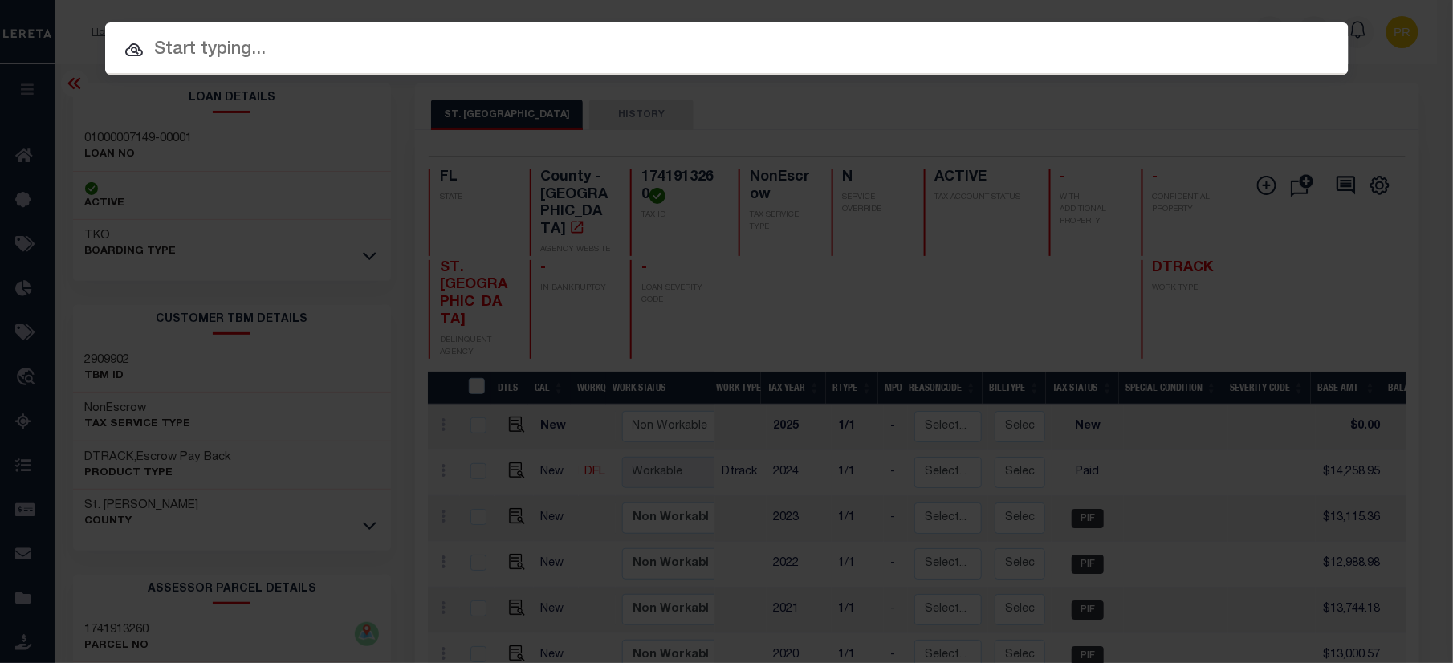
click at [920, 78] on div "Include Loans TBM Customers Borrowers Payments (Lender Non-Disb) Payments (Lend…" at bounding box center [726, 331] width 1453 height 663
paste input "1309200408"
click at [958, 52] on input "text" at bounding box center [726, 49] width 1268 height 29
type input "1309200408"
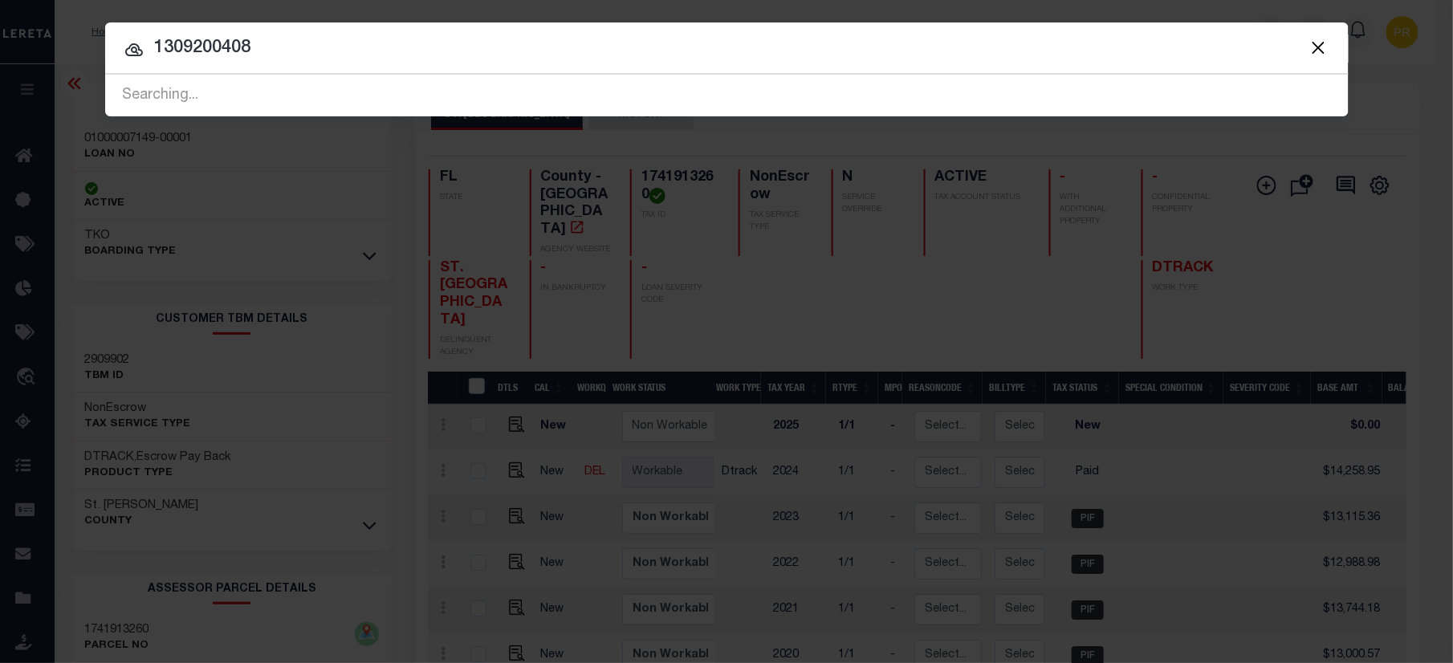
click at [1272, 48] on input "1309200408" at bounding box center [726, 49] width 1243 height 28
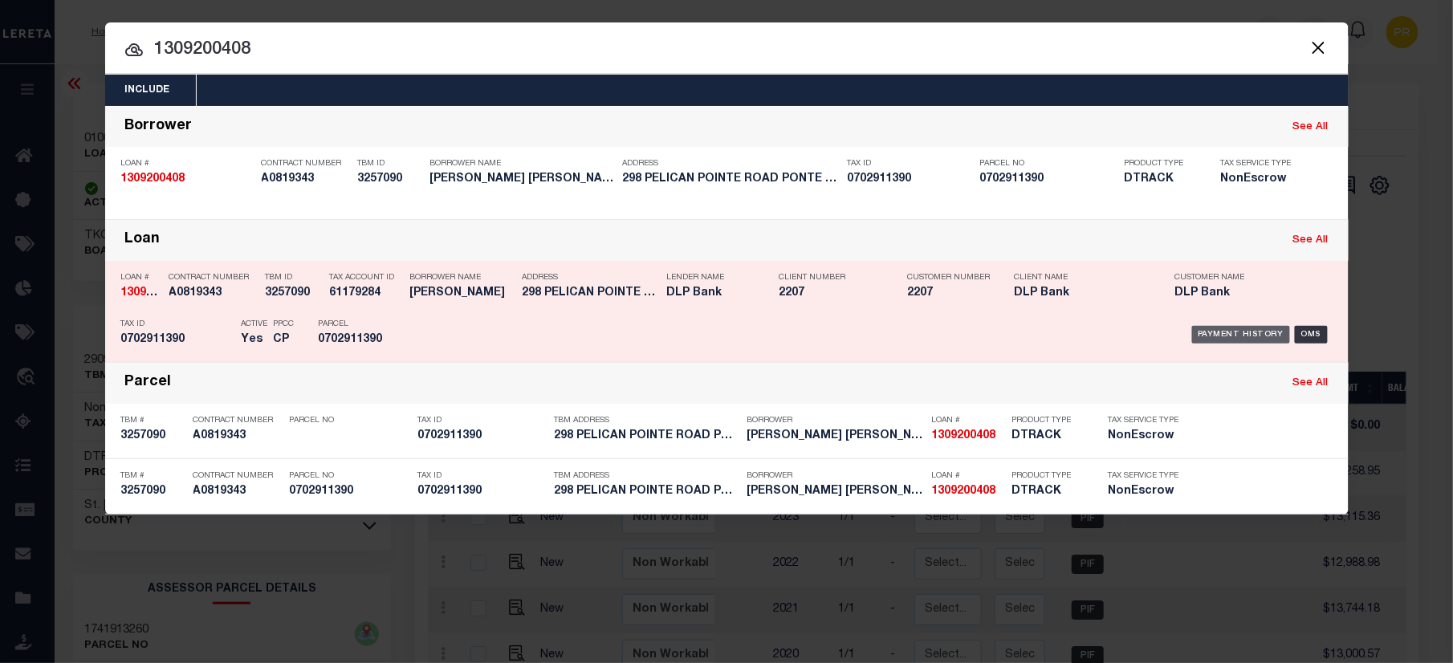
click at [1215, 326] on div "Payment History" at bounding box center [1241, 335] width 99 height 18
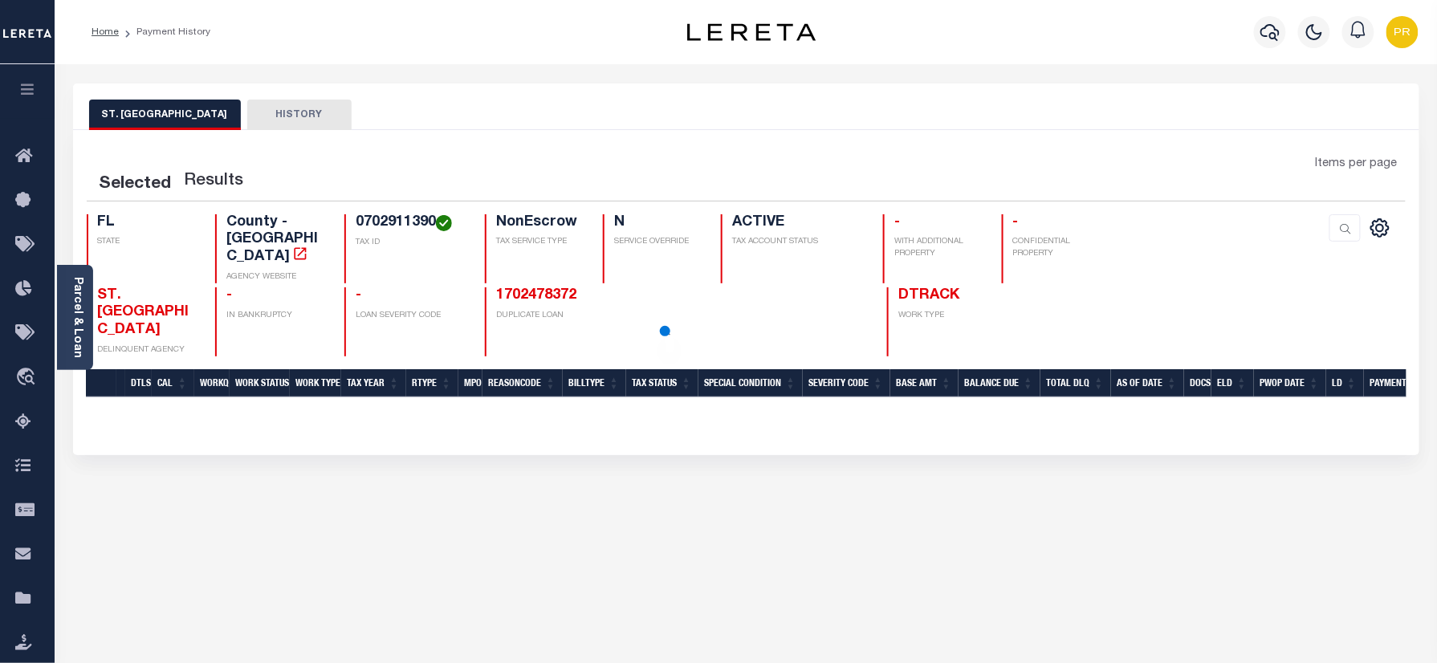
click at [573, 95] on div "ST. JOHNS COUNTY HISTORY" at bounding box center [746, 106] width 1346 height 47
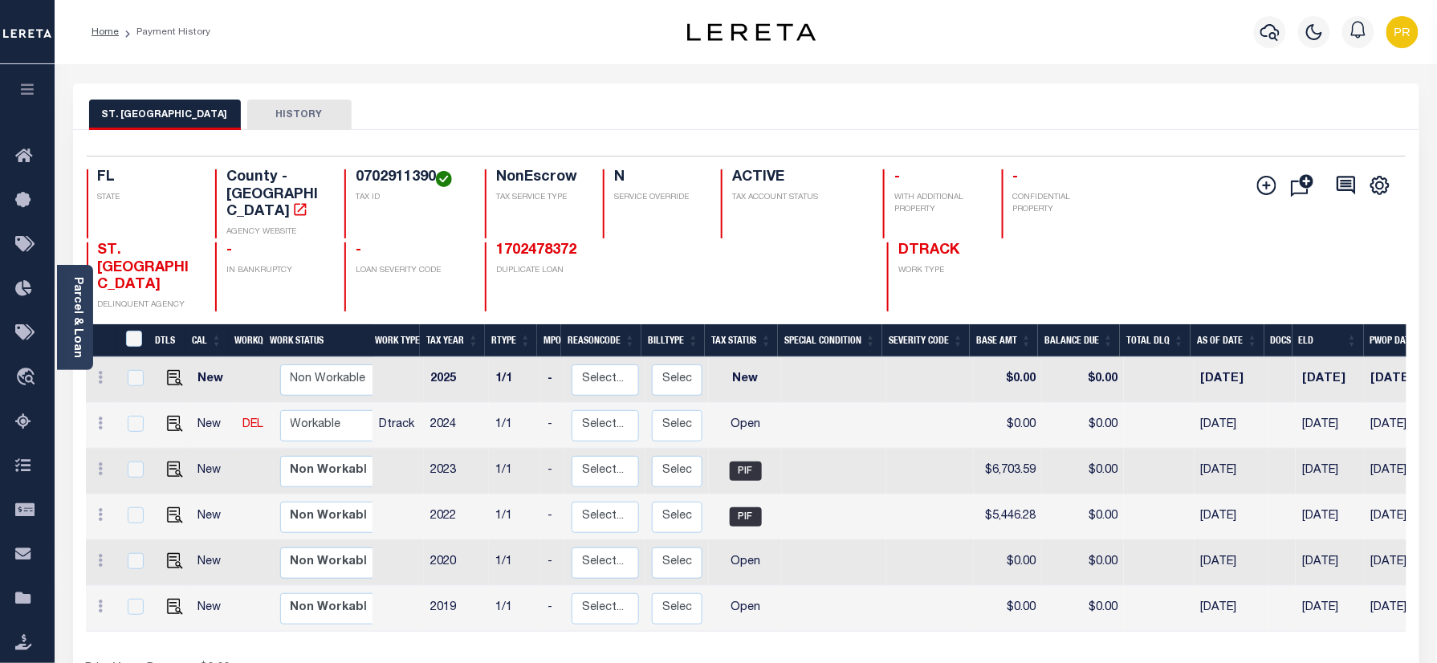
click at [384, 180] on h4 "0702911390" at bounding box center [411, 178] width 110 height 18
copy h4 "0702911390"
click at [1276, 32] on icon "button" at bounding box center [1269, 31] width 19 height 19
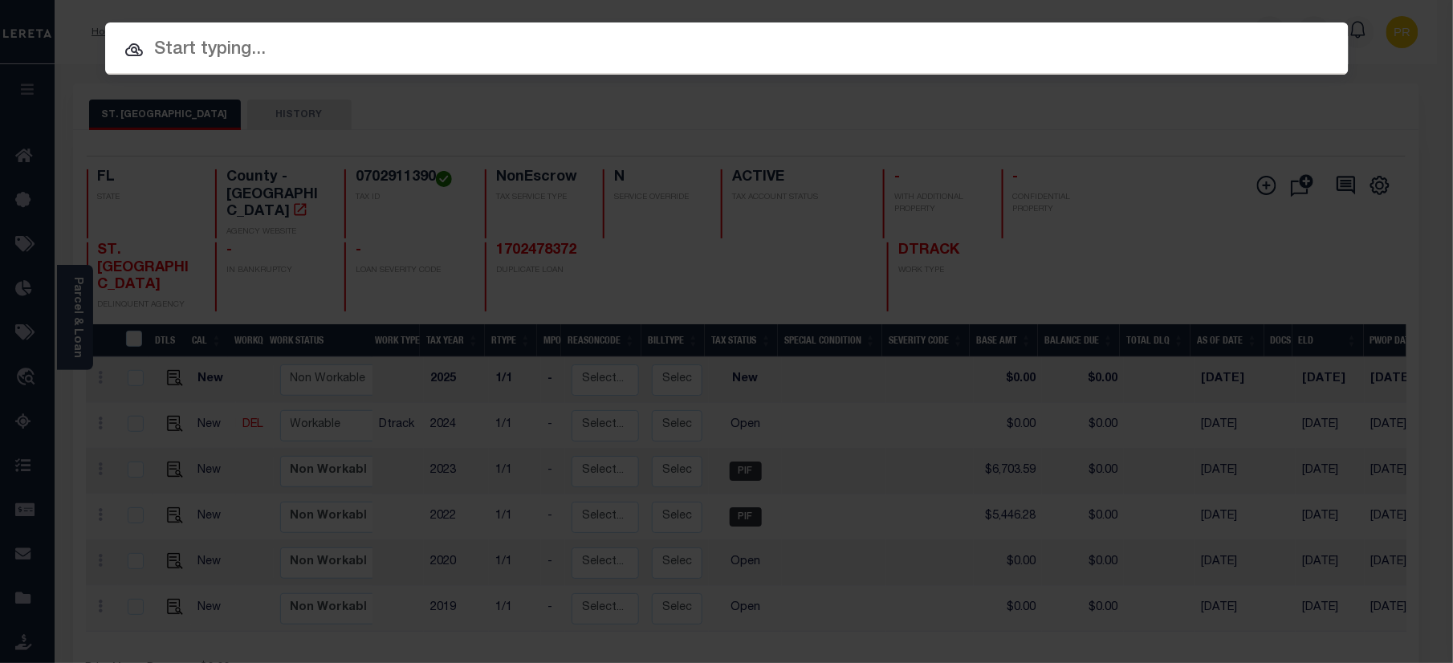
paste input "01000007149-00001"
click at [662, 56] on input "text" at bounding box center [726, 50] width 1243 height 28
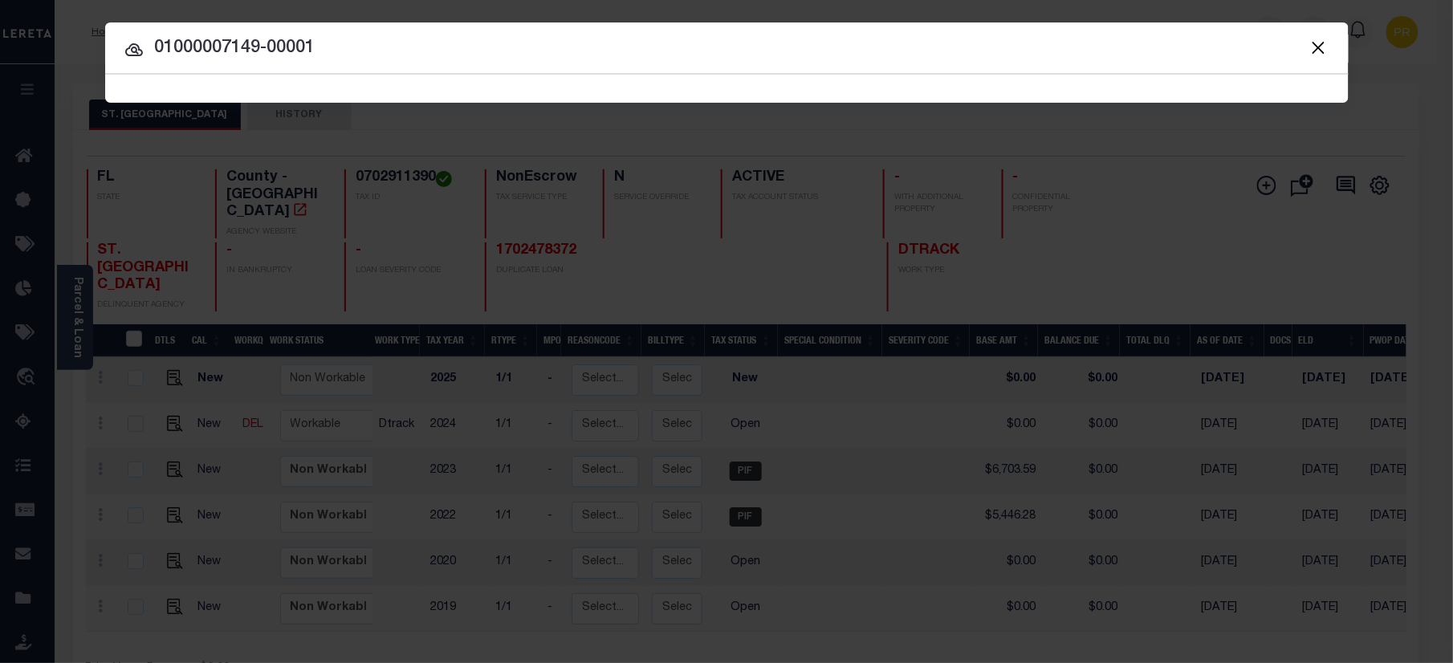
type input "01000007149-00001"
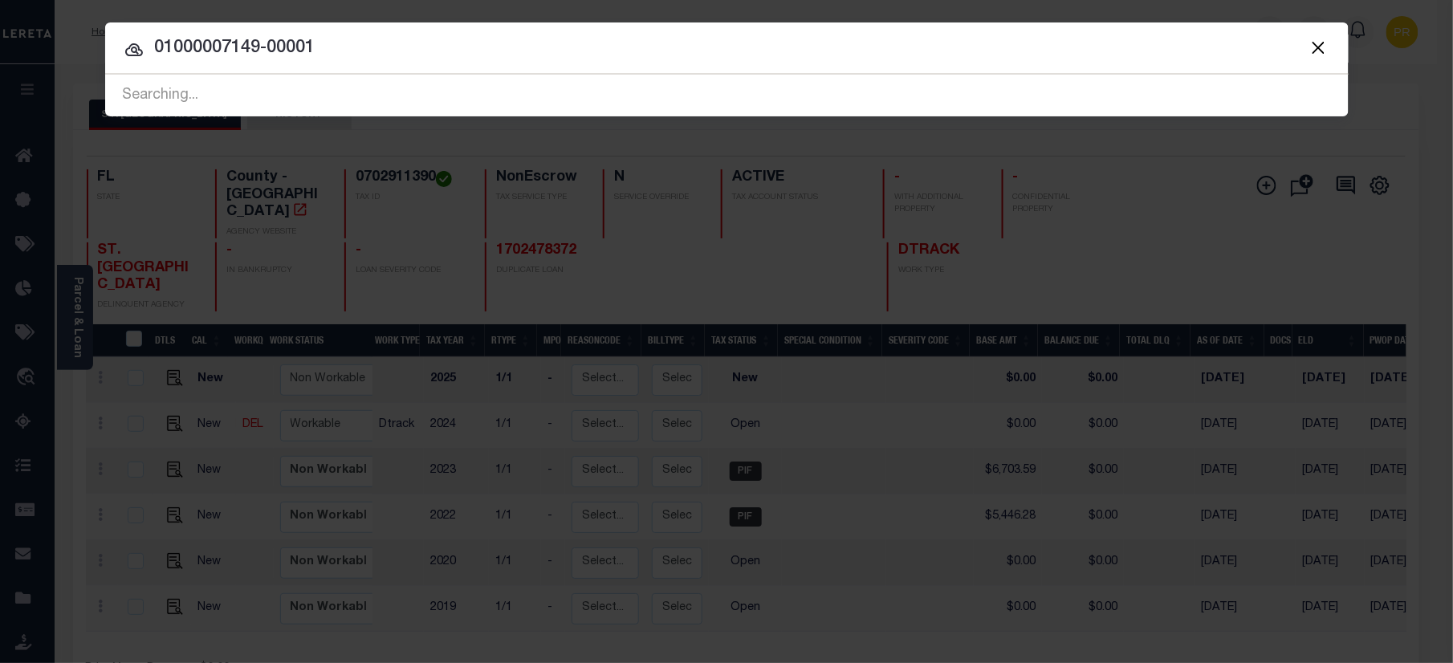
click at [1222, 67] on div at bounding box center [726, 47] width 1243 height 51
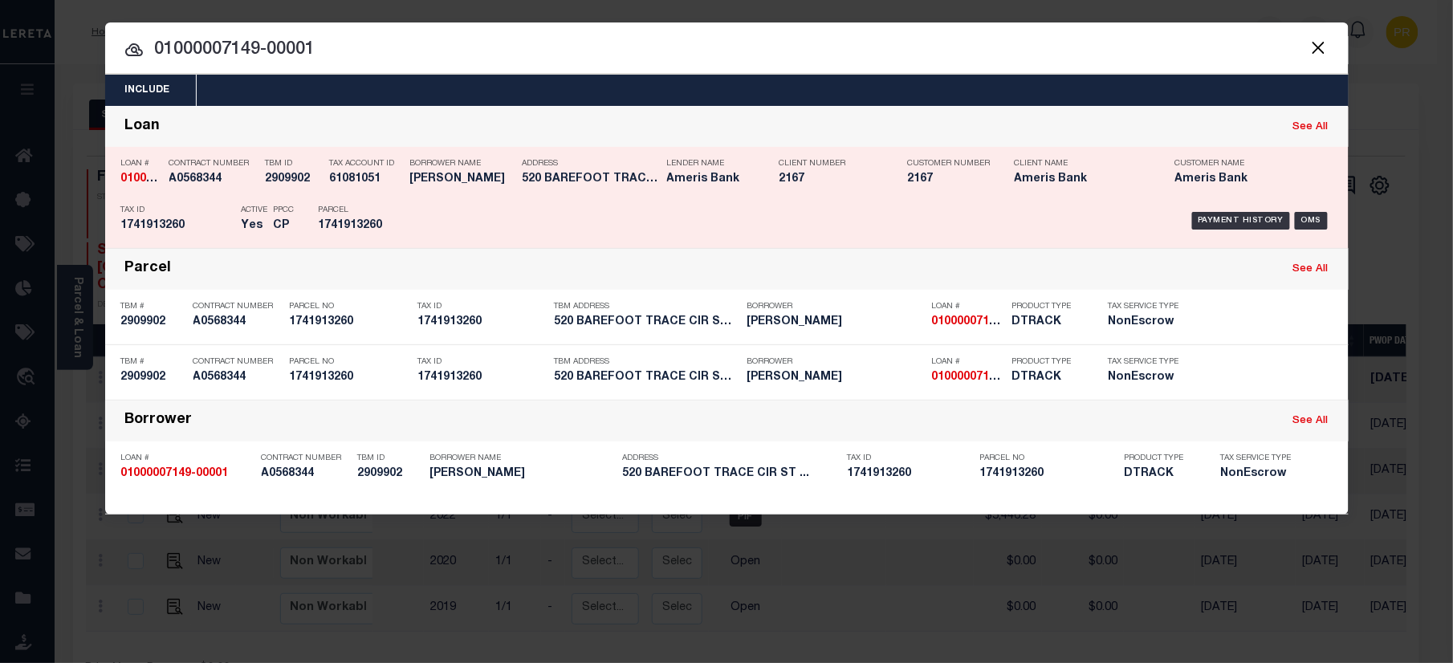
click at [1217, 210] on div "Payment History OMS" at bounding box center [874, 220] width 918 height 47
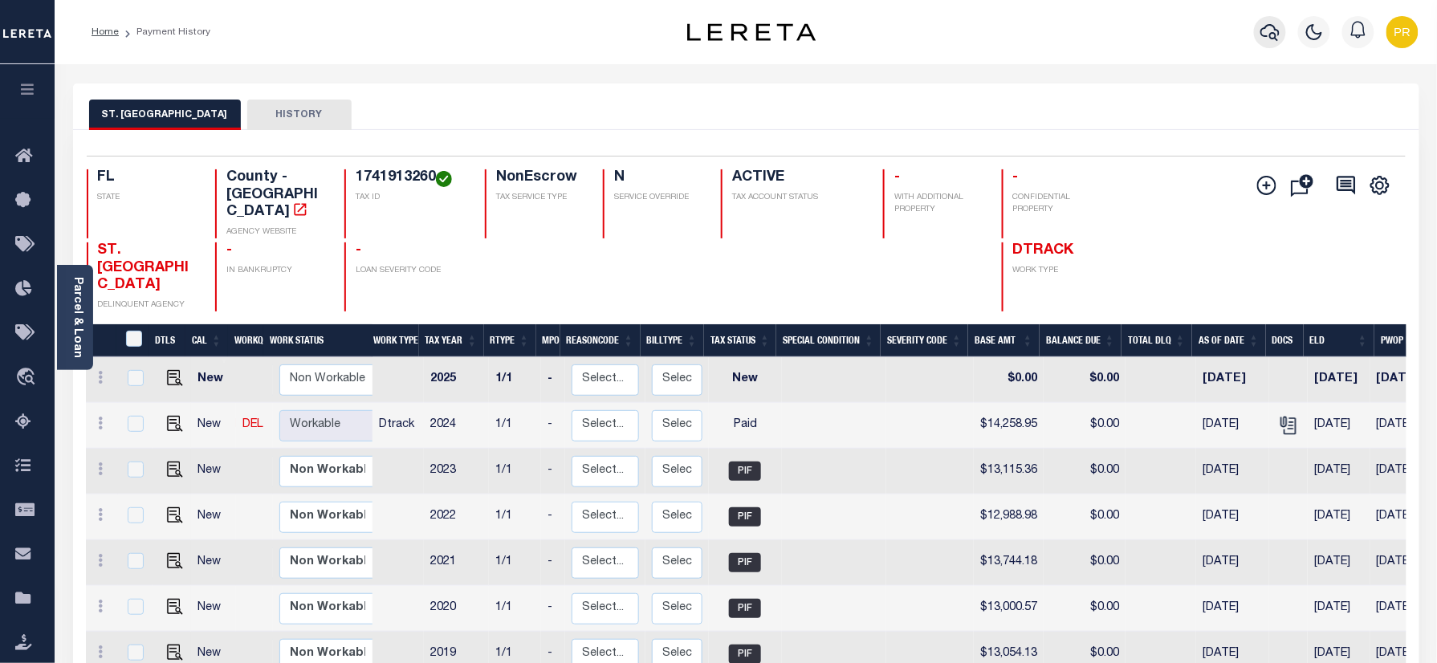
click at [1281, 34] on button "button" at bounding box center [1270, 32] width 32 height 32
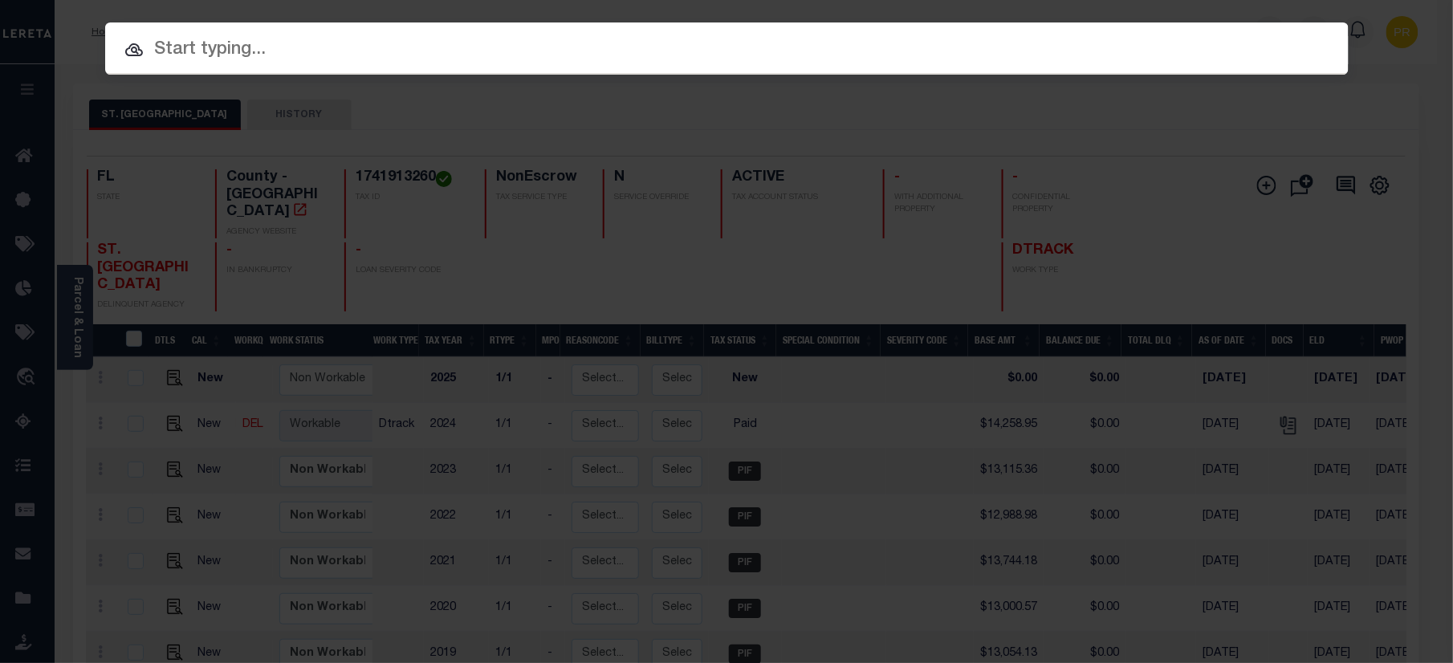
click at [726, 33] on div at bounding box center [726, 47] width 1243 height 51
click at [521, 45] on input "text" at bounding box center [726, 50] width 1243 height 28
paste input "07693001037-00101"
type input "07693001037-00101"
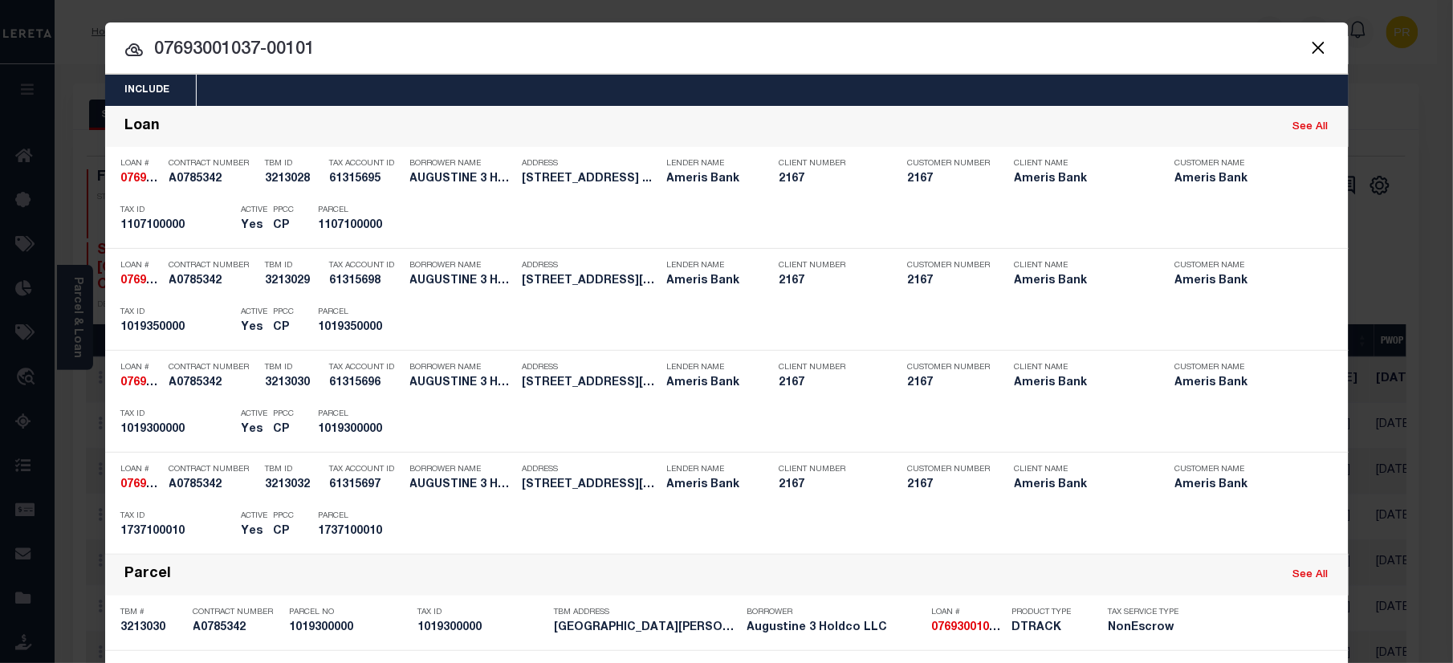
click at [1085, 71] on div at bounding box center [726, 47] width 1243 height 51
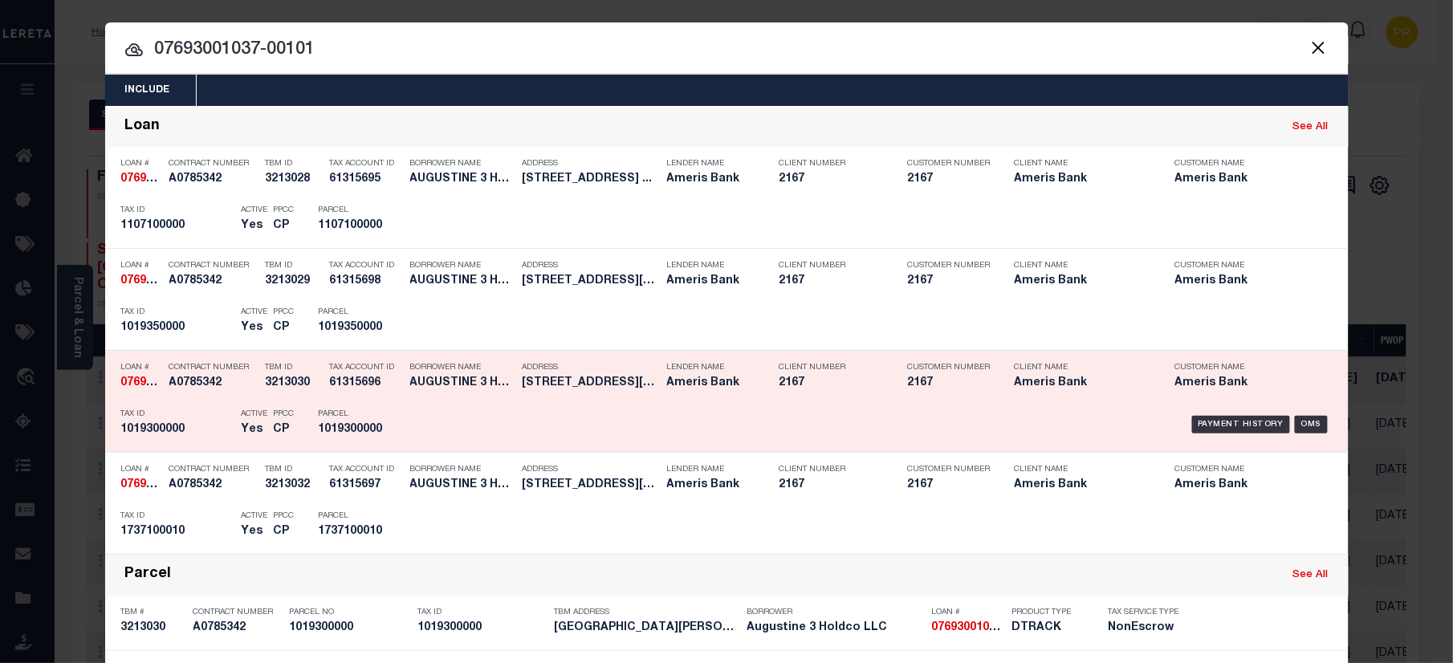
scroll to position [107, 0]
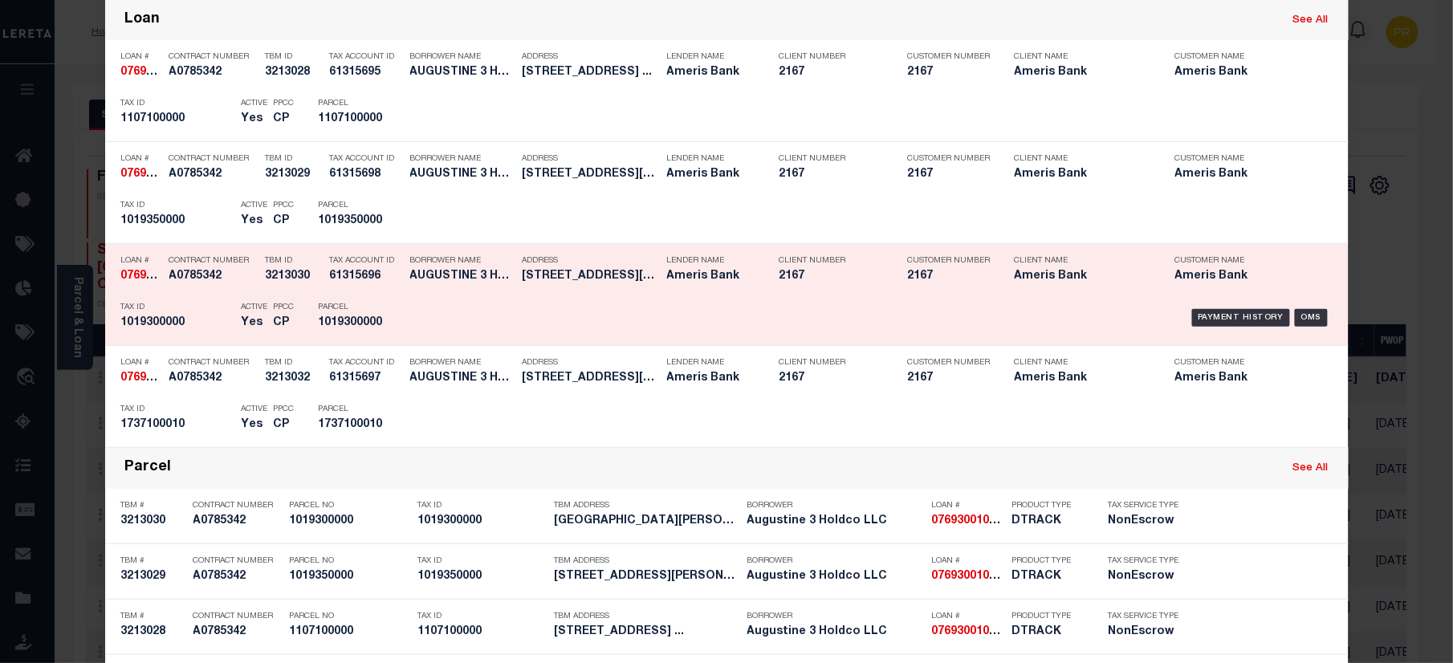
click at [1234, 307] on div "Payment History OMS" at bounding box center [874, 318] width 918 height 47
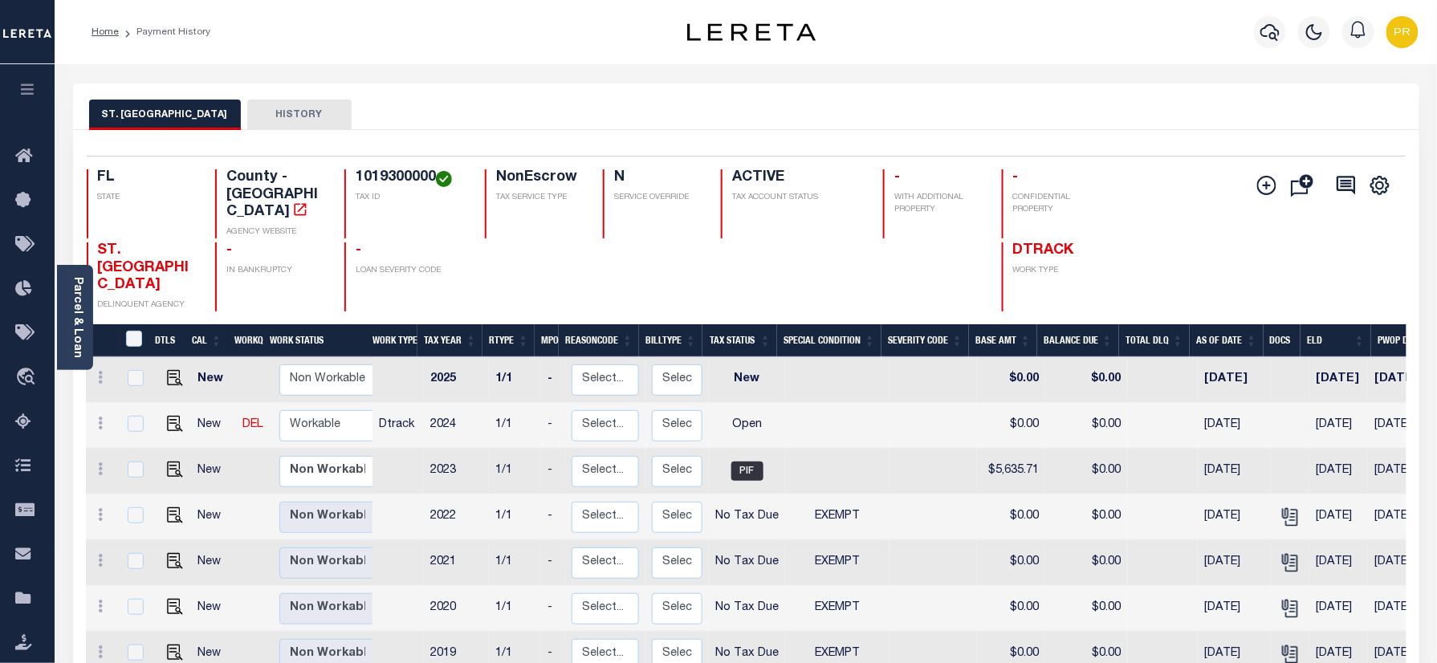
click at [962, 96] on div "ST. JOHNS COUNTY HISTORY" at bounding box center [746, 106] width 1346 height 47
click at [167, 416] on img "" at bounding box center [175, 424] width 16 height 16
checkbox input "true"
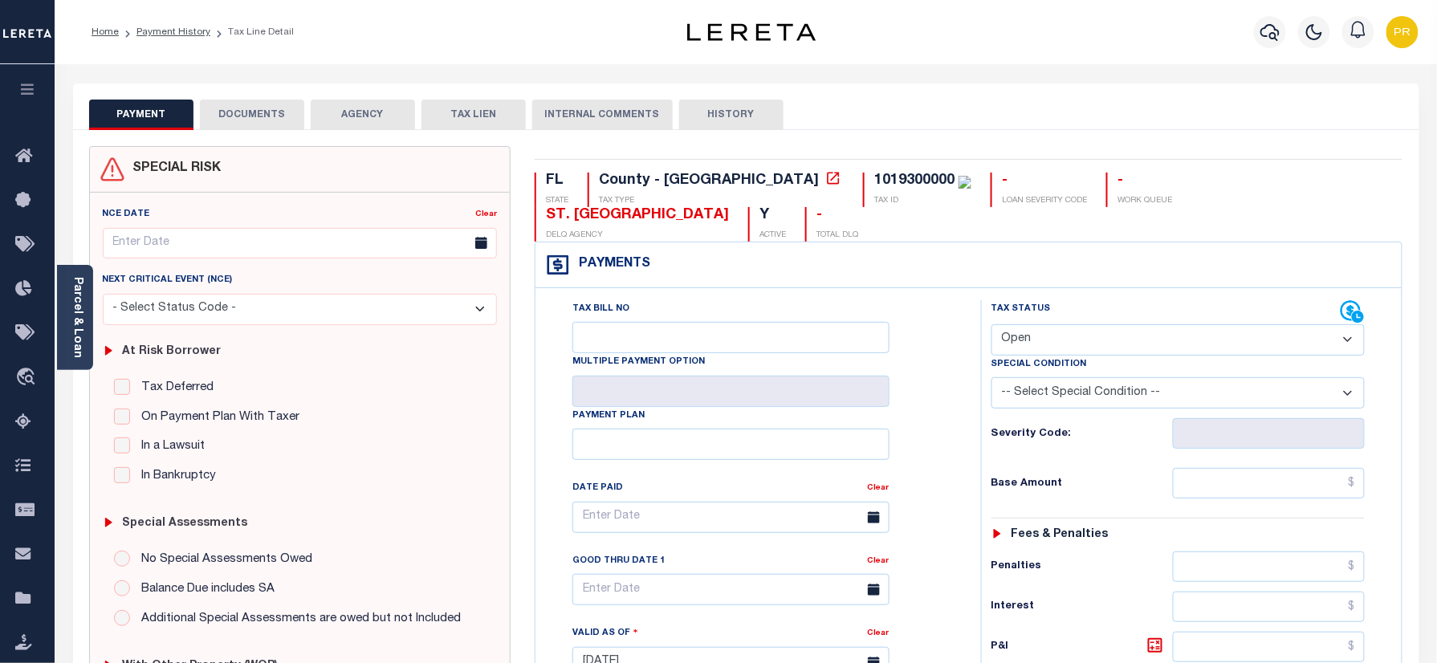
click at [1053, 324] on select "- Select Status Code - Open Due/Unpaid Paid Incomplete No Tax Due Internal Refu…" at bounding box center [1178, 339] width 374 height 31
select select "NTX"
click at [991, 324] on select "- Select Status Code - Open Due/Unpaid Paid Incomplete No Tax Due Internal Refu…" at bounding box center [1178, 339] width 374 height 31
type input "[DATE]"
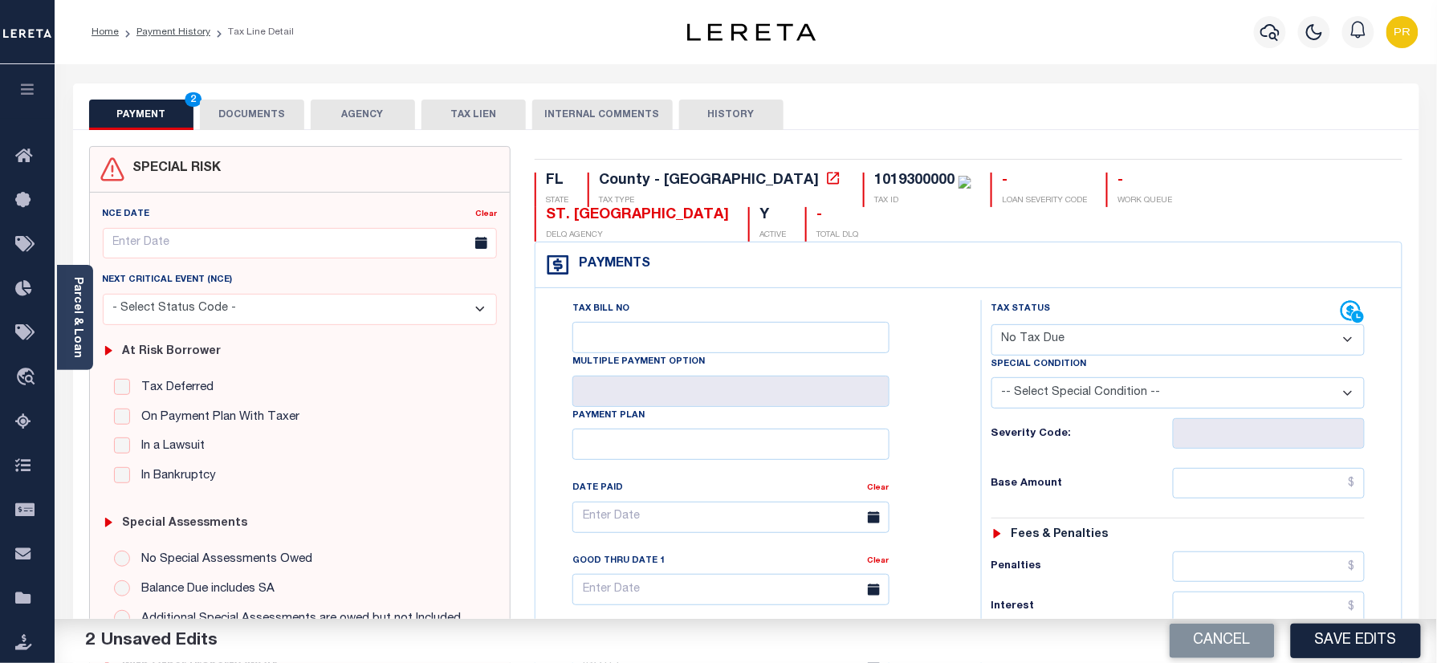
click at [1130, 377] on select "-- Select Special Condition -- 3RD PARTY TAX LIEN AGENCY TAX LIEN (A.K.A Inside…" at bounding box center [1178, 392] width 374 height 31
click at [991, 377] on select "-- Select Special Condition -- 3RD PARTY TAX LIEN AGENCY TAX LIEN (A.K.A Inside…" at bounding box center [1178, 392] width 374 height 31
click at [1121, 377] on select "-- Select Special Condition -- 3RD PARTY TAX LIEN AGENCY TAX LIEN (A.K.A Inside…" at bounding box center [1178, 392] width 374 height 31
select select "5"
click at [991, 377] on select "-- Select Special Condition -- 3RD PARTY TAX LIEN AGENCY TAX LIEN (A.K.A Inside…" at bounding box center [1178, 392] width 374 height 31
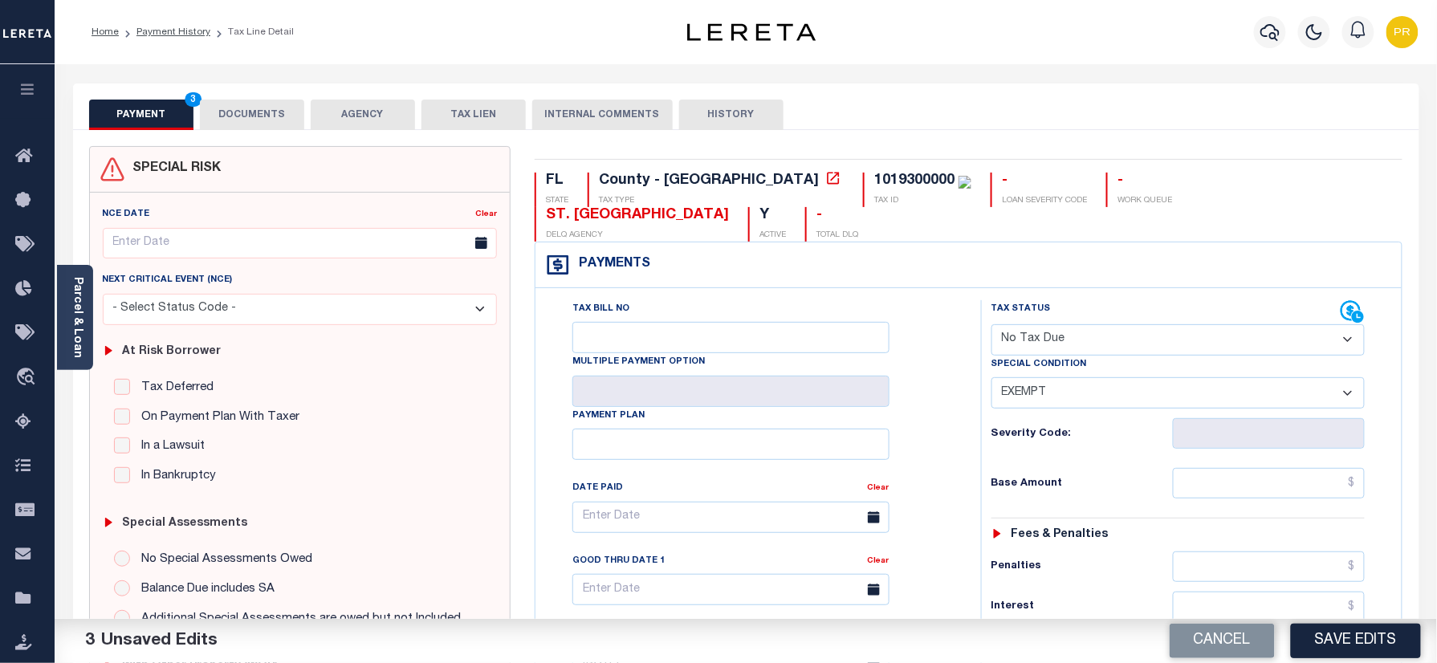
click at [261, 109] on button "DOCUMENTS" at bounding box center [252, 115] width 104 height 31
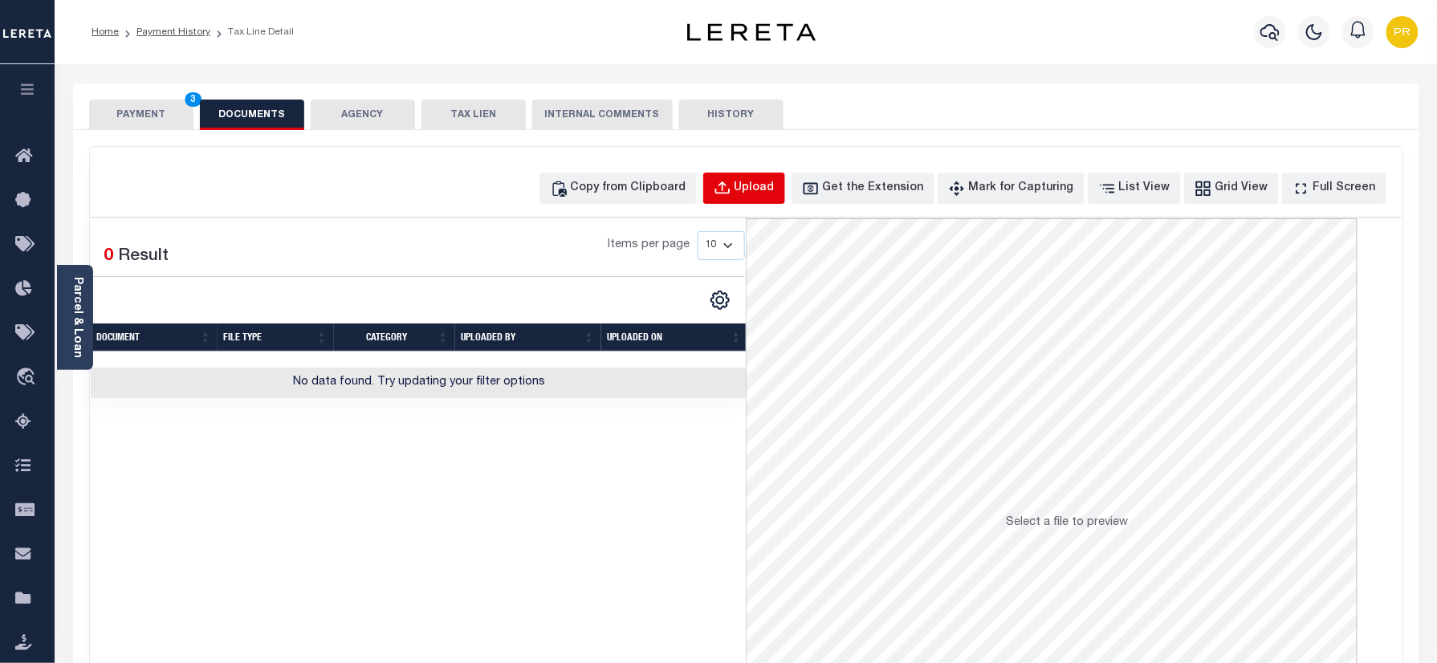
click at [774, 185] on div "Upload" at bounding box center [755, 189] width 40 height 18
select select "POP"
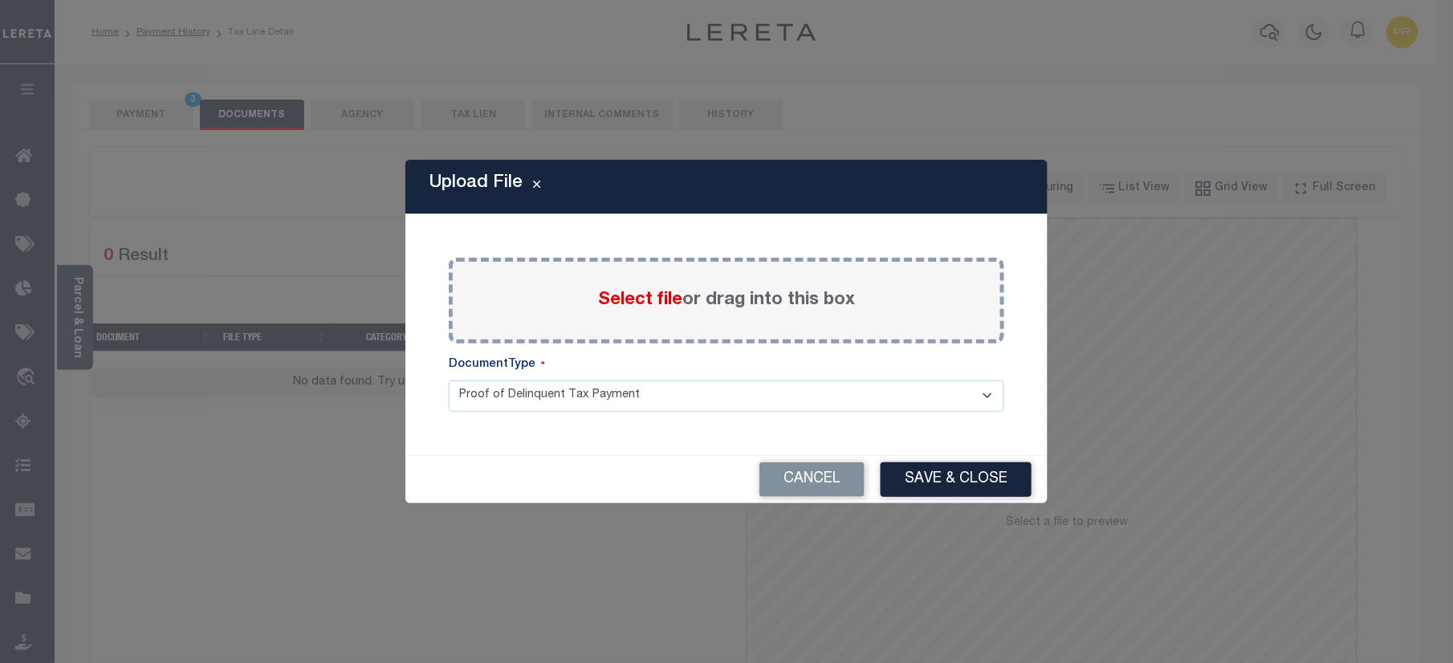
click at [775, 287] on label "Select file or drag into this box" at bounding box center [726, 300] width 257 height 26
click at [0, 0] on input "Select file or drag into this box" at bounding box center [0, 0] width 0 height 0
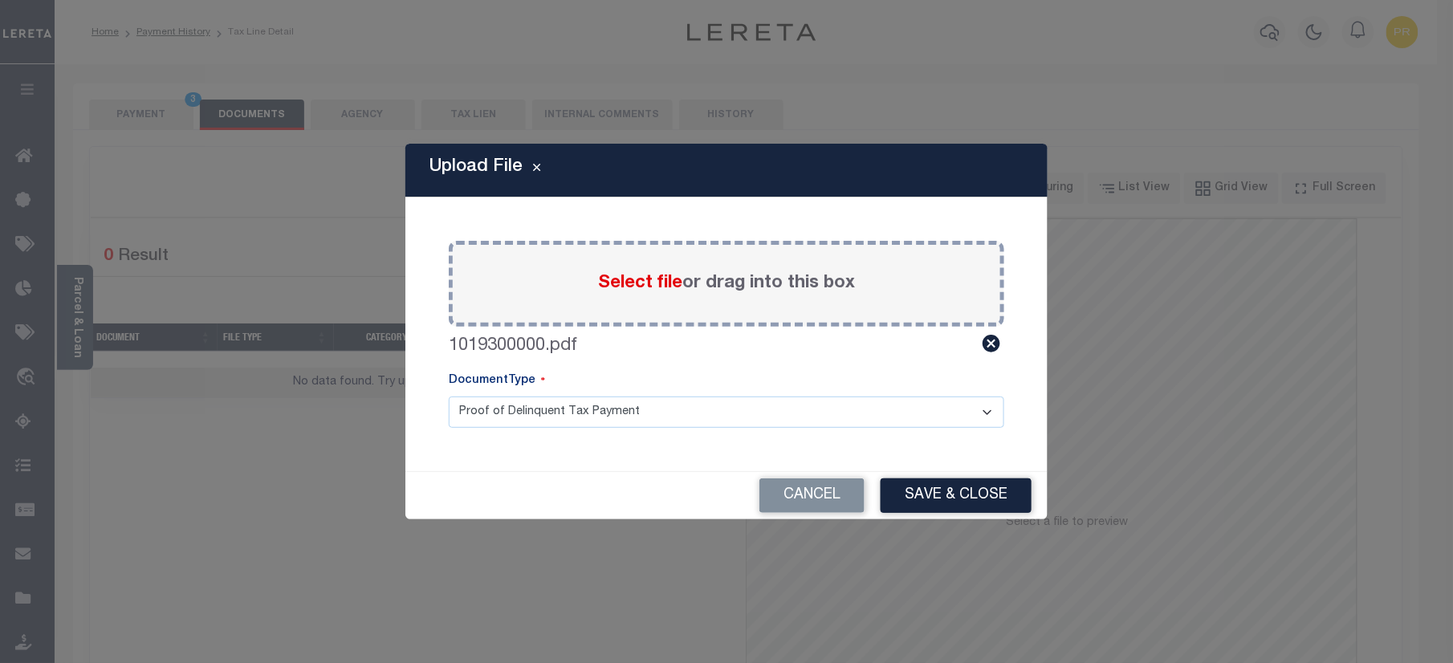
click at [567, 402] on select "Proof of Delinquent Tax Payment" at bounding box center [727, 412] width 556 height 31
click at [449, 397] on select "Proof of Delinquent Tax Payment" at bounding box center [727, 412] width 556 height 31
click at [987, 494] on button "Save & Close" at bounding box center [956, 495] width 151 height 35
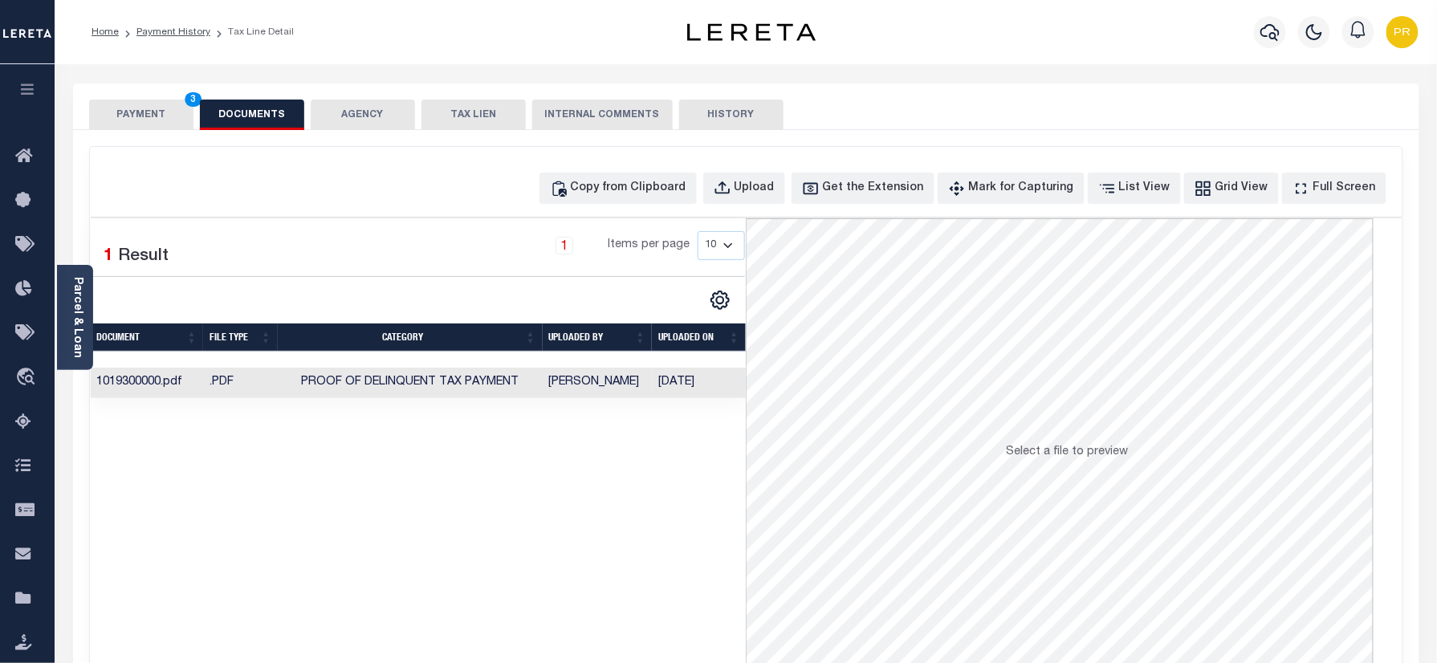
click at [710, 389] on td "[DATE]" at bounding box center [699, 383] width 94 height 31
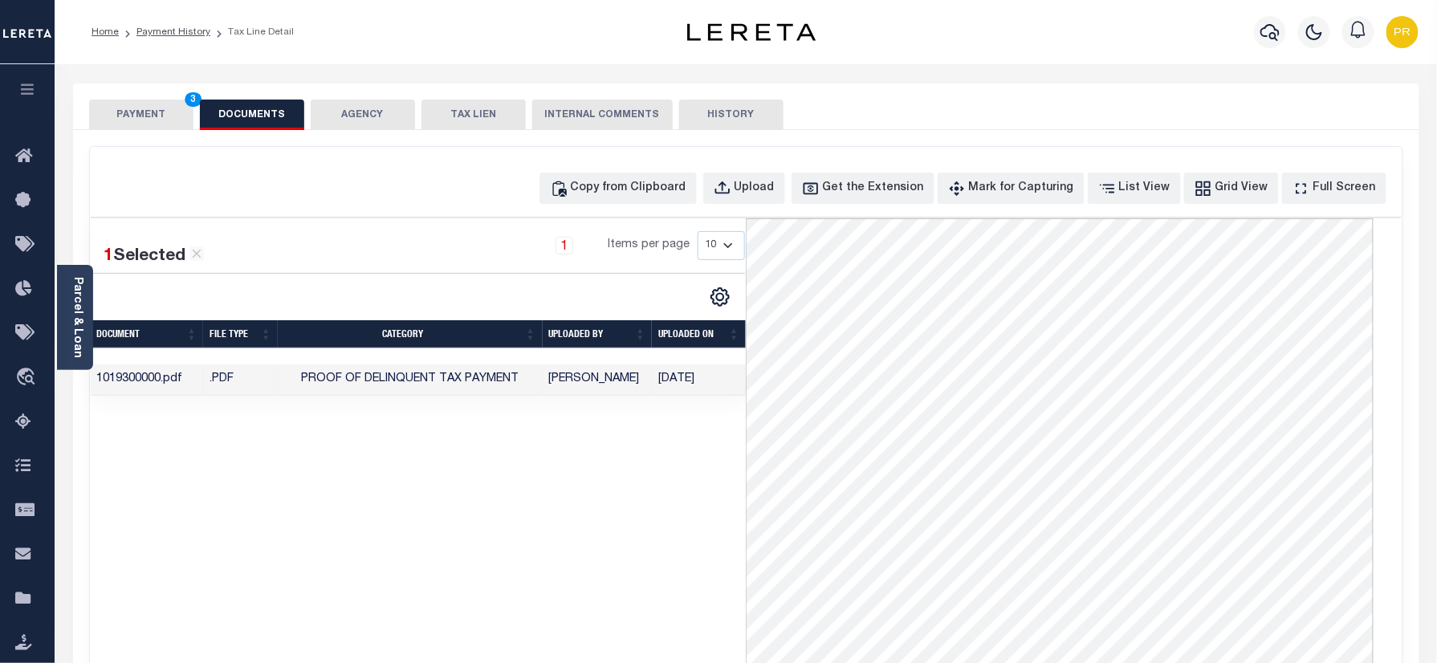
click at [140, 104] on button "PAYMENT 3" at bounding box center [141, 115] width 104 height 31
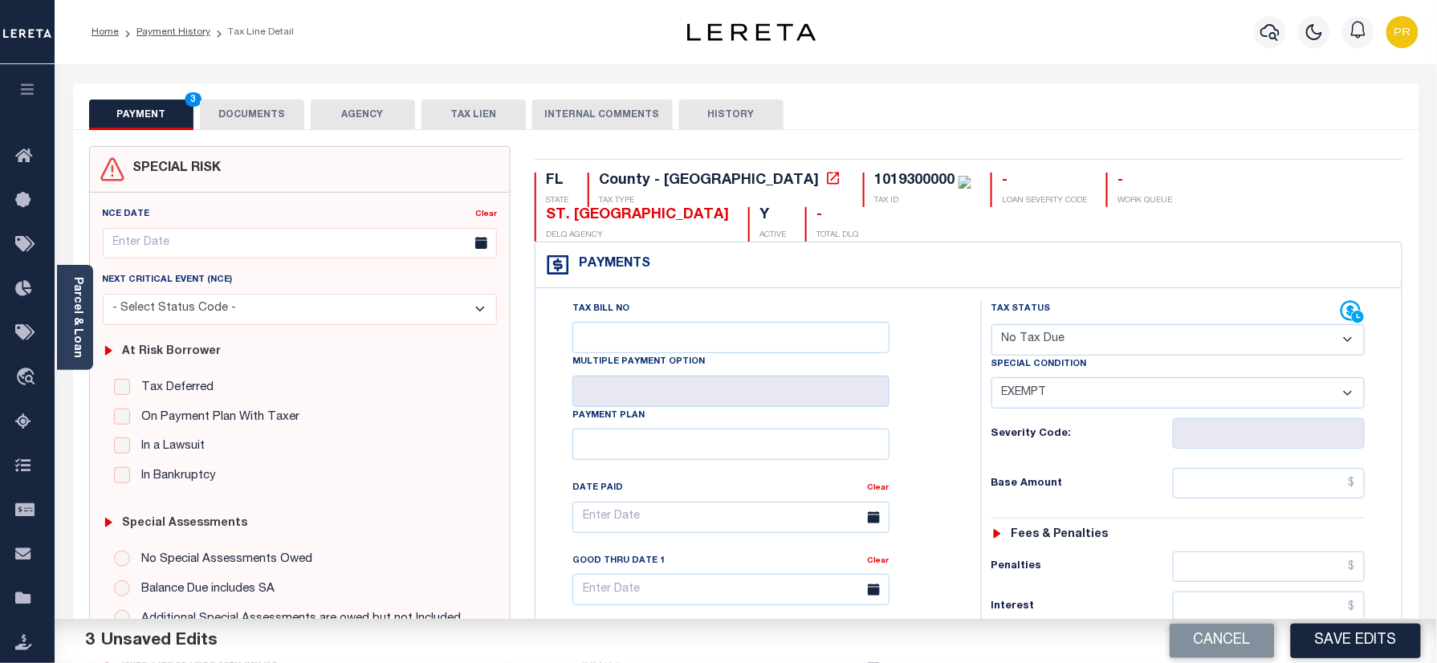
scroll to position [523, 0]
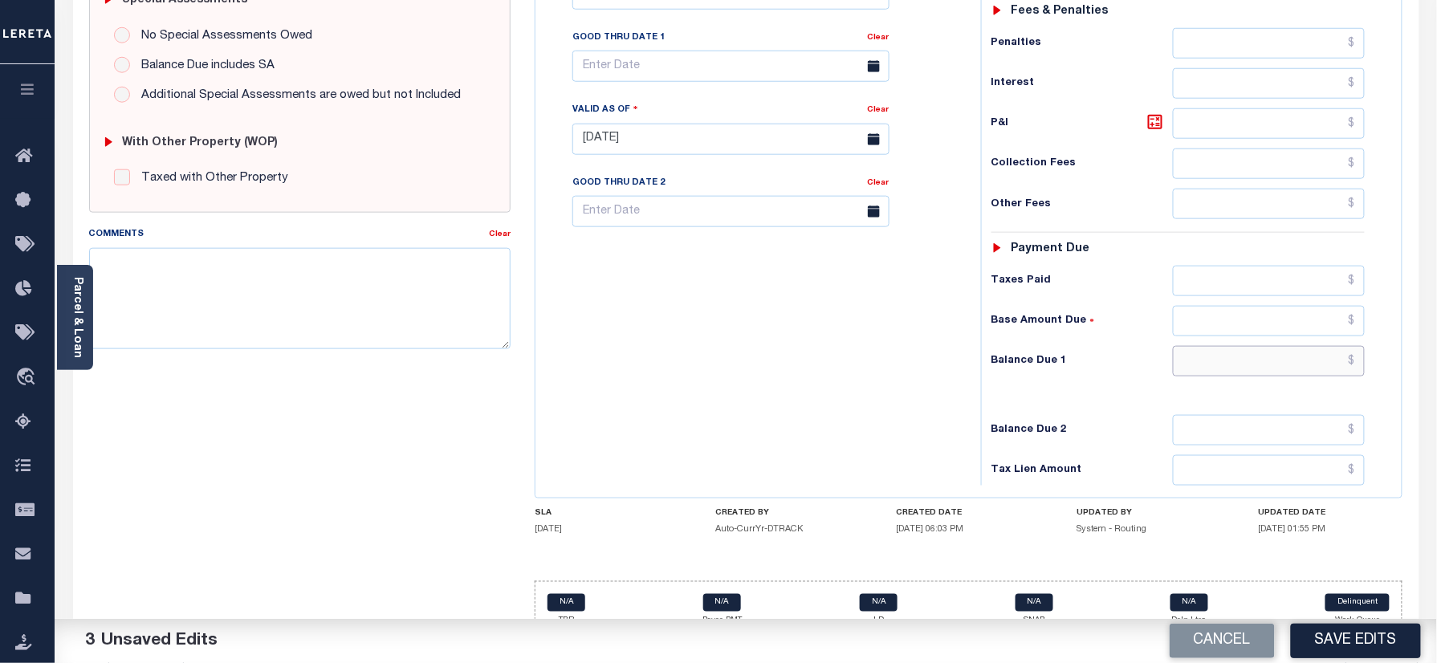
click at [1249, 348] on input "text" at bounding box center [1269, 361] width 193 height 31
type input "$0.00"
click at [946, 398] on div "Tax Bill No Multiple Payment Option Payment Plan Clear" at bounding box center [753, 131] width 429 height 709
drag, startPoint x: 1353, startPoint y: 633, endPoint x: 1372, endPoint y: 628, distance: 19.9
click at [1353, 631] on button "Save Edits" at bounding box center [1356, 641] width 130 height 35
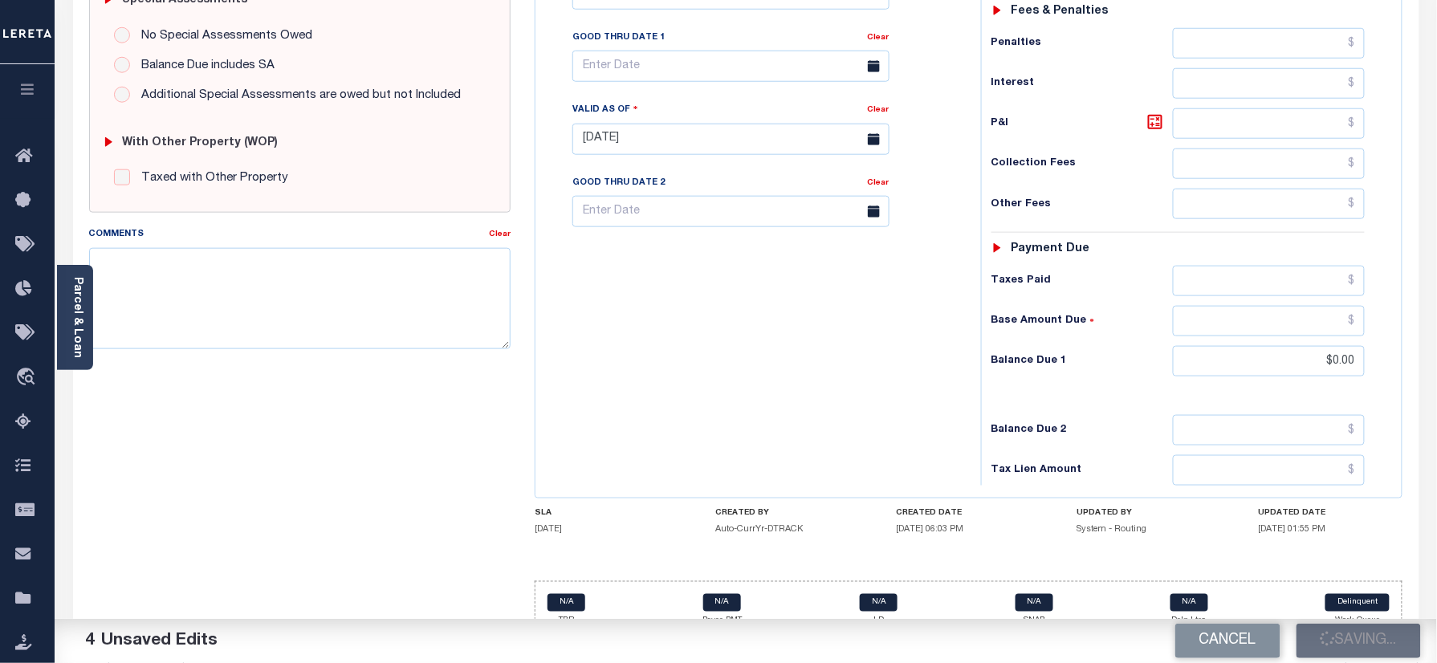
scroll to position [95, 0]
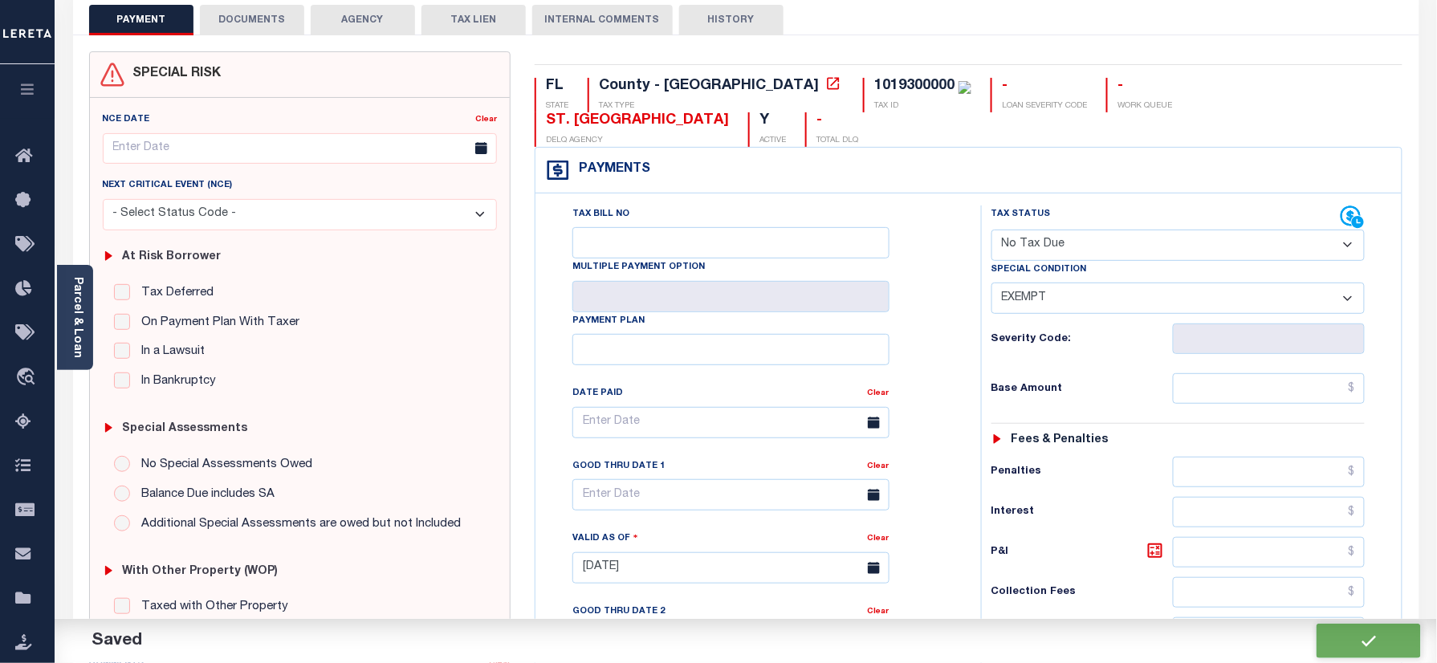
checkbox input "false"
type input "$0"
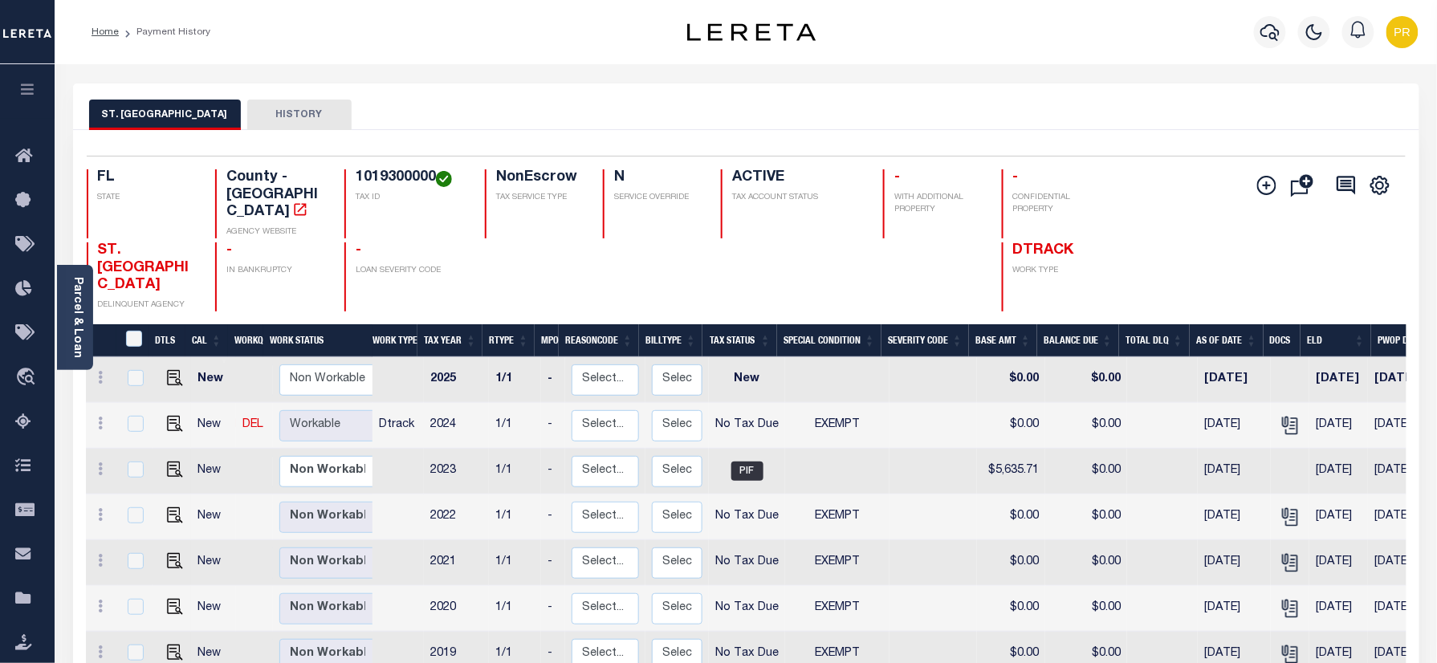
click at [390, 181] on h4 "1019300000" at bounding box center [411, 178] width 110 height 18
copy h4 "1019300000"
click at [71, 325] on link "Parcel & Loan" at bounding box center [76, 317] width 11 height 81
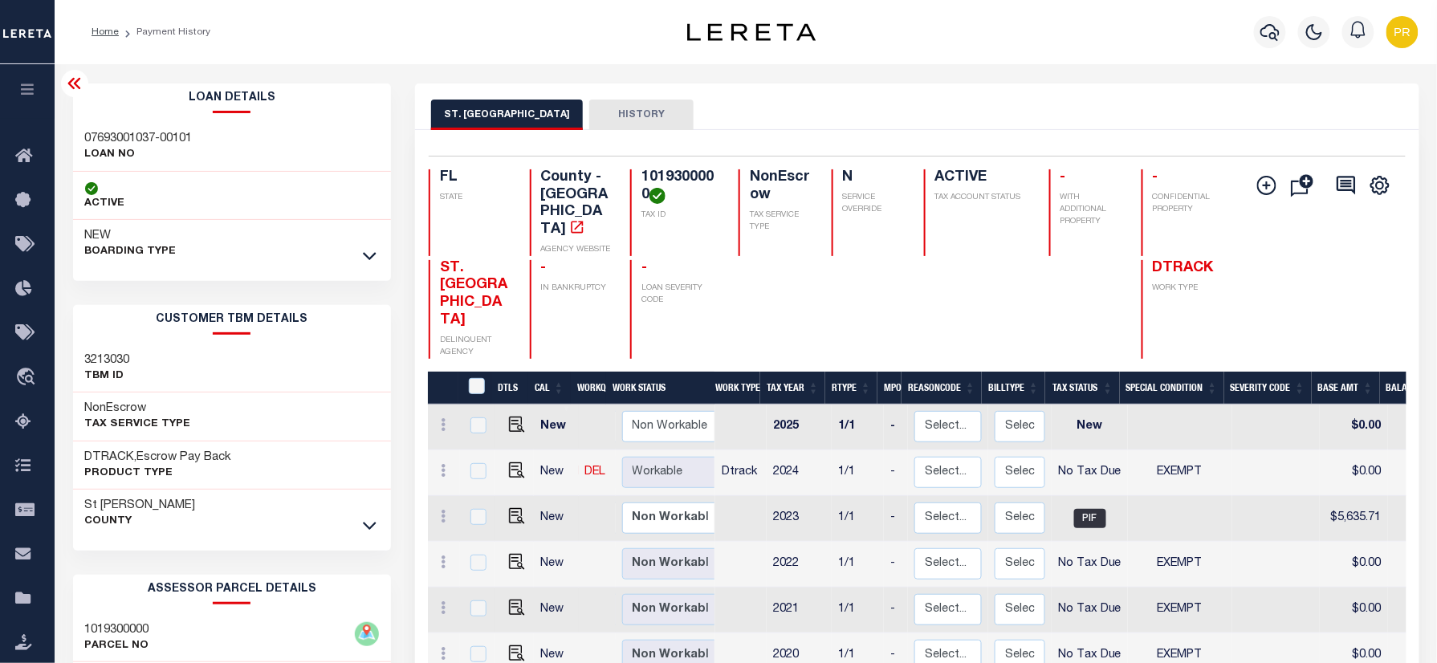
click at [141, 133] on h3 "07693001037-00101" at bounding box center [139, 139] width 108 height 16
copy div "07693001037-00101"
click at [705, 185] on h4 "1019300000" at bounding box center [680, 186] width 78 height 35
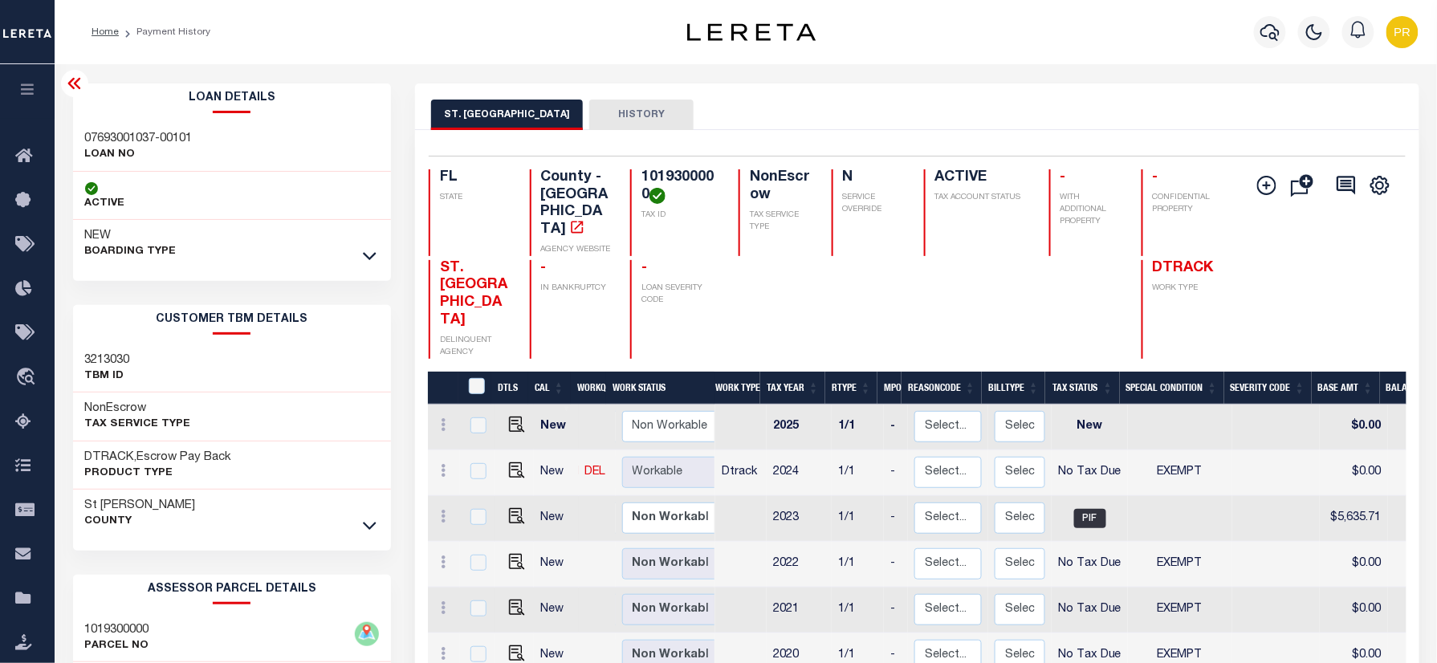
click at [705, 185] on h4 "1019300000" at bounding box center [680, 186] width 78 height 35
copy h4 "1019300000"
click at [1259, 33] on button "button" at bounding box center [1270, 32] width 32 height 32
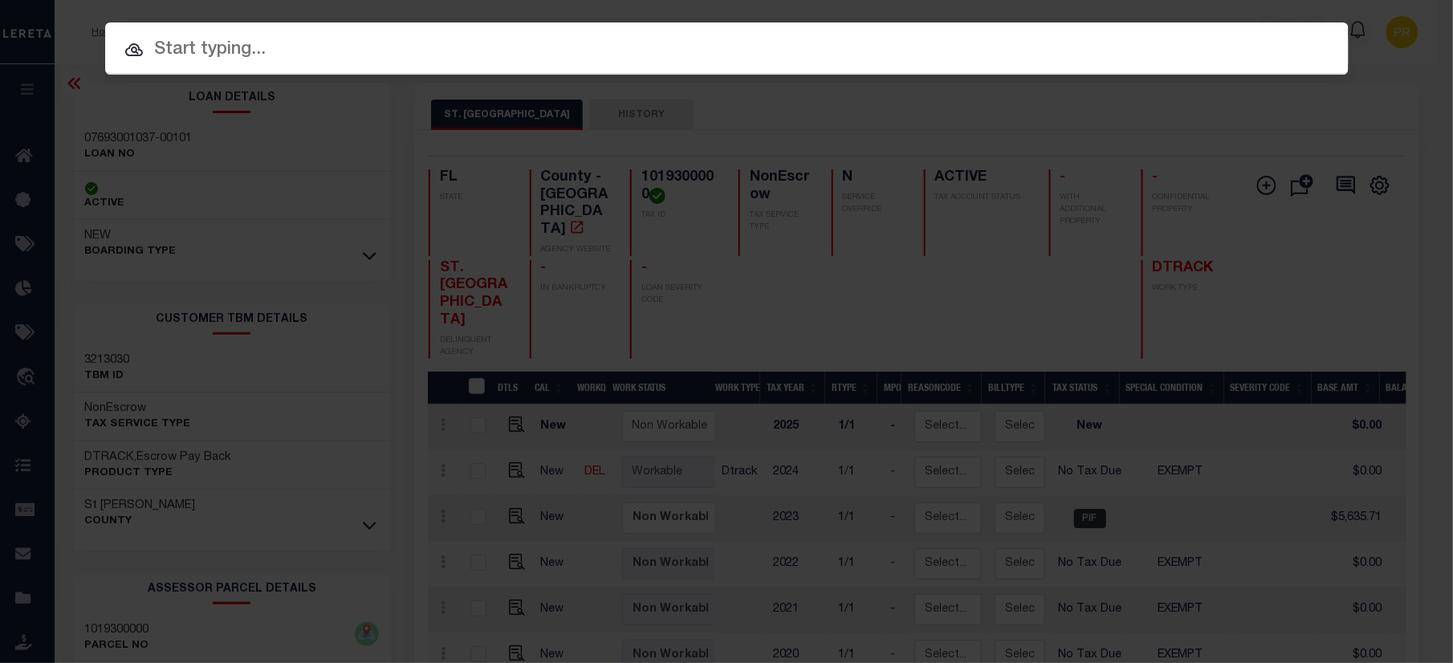
paste input "07338000695-00101"
click at [710, 46] on input "text" at bounding box center [726, 50] width 1243 height 28
type input "07338000695-00101"
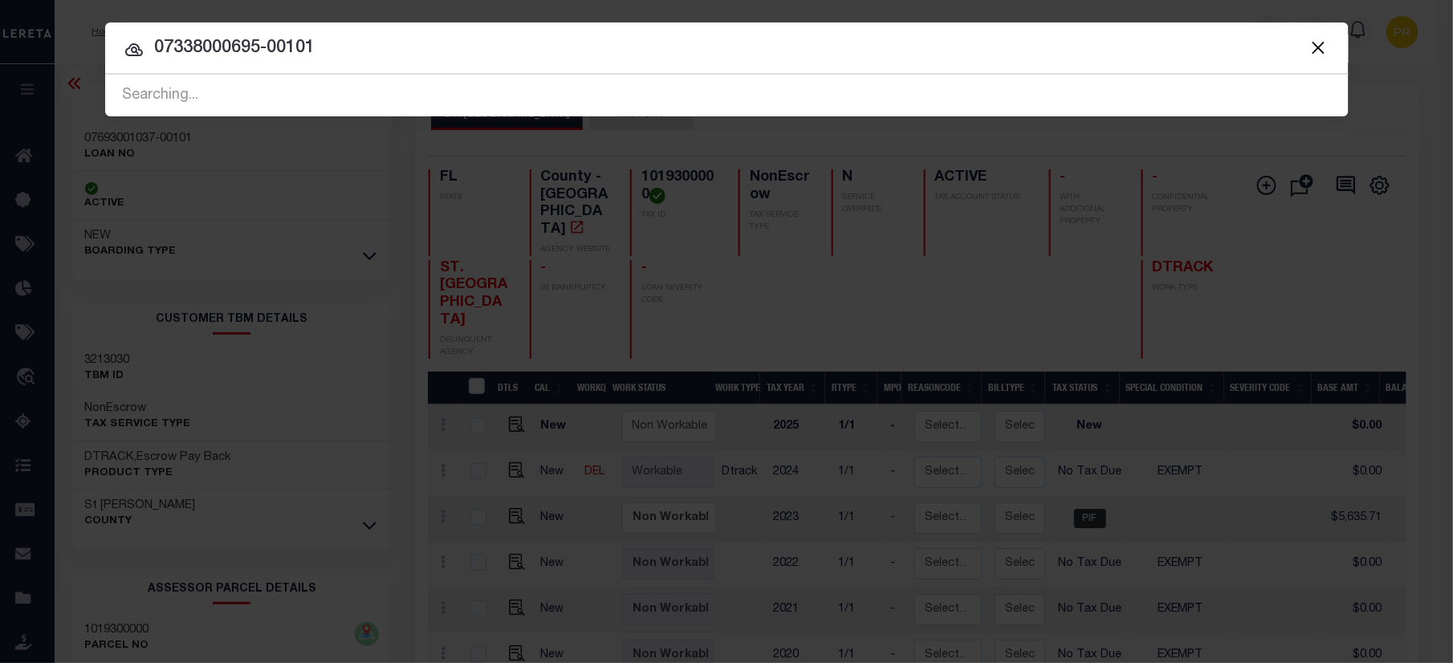
click at [1182, 52] on input "07338000695-00101" at bounding box center [726, 49] width 1243 height 28
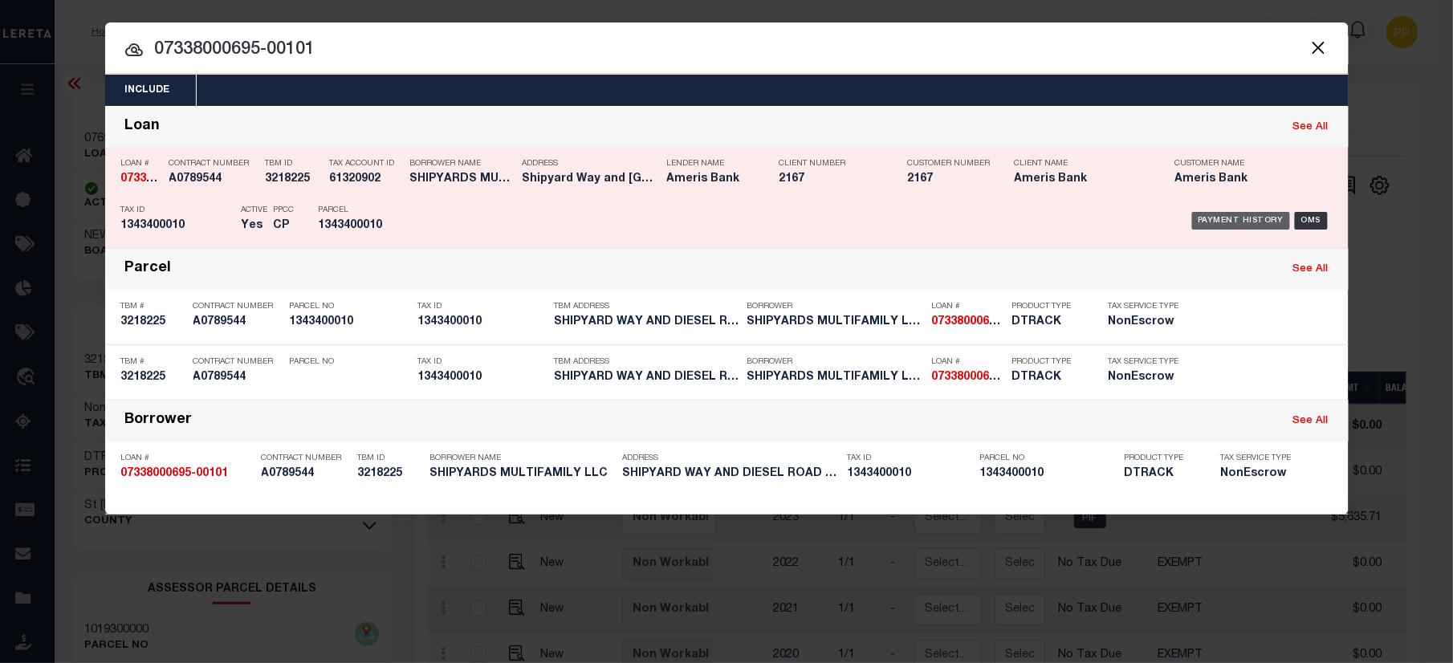
click at [1221, 222] on div "Payment History" at bounding box center [1241, 221] width 99 height 18
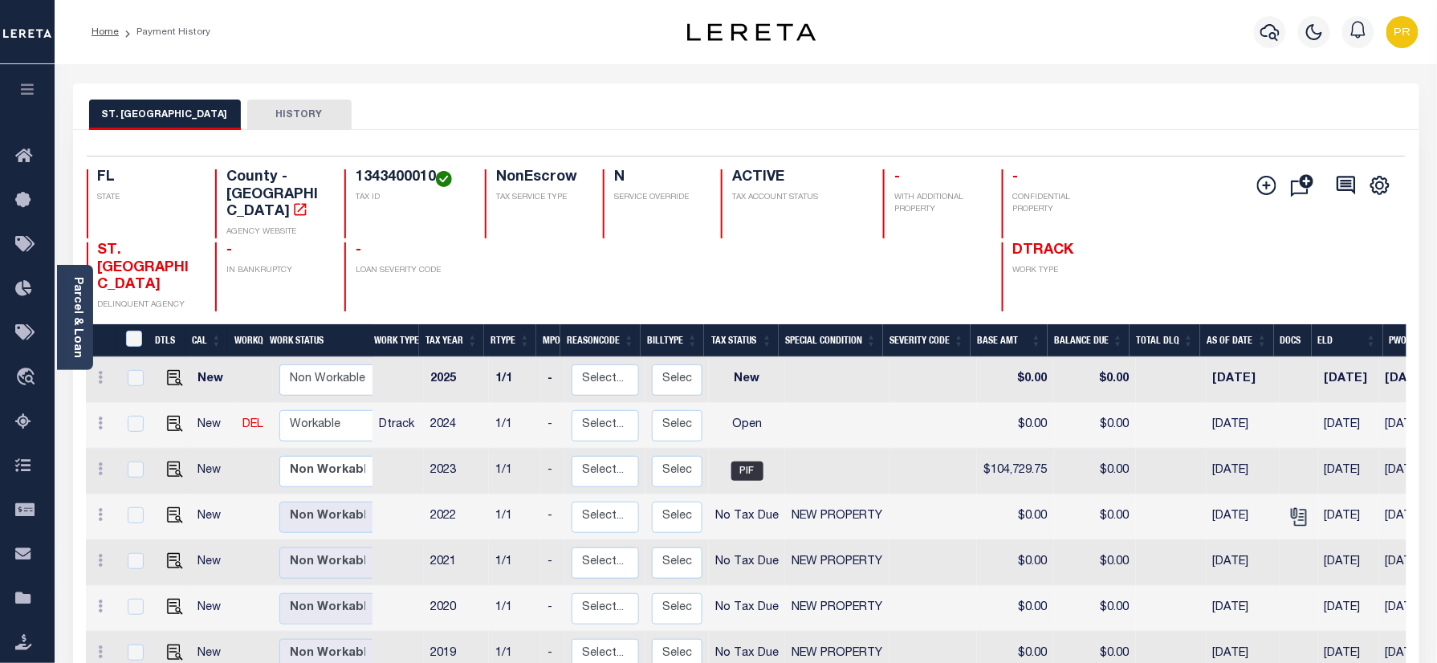
click at [684, 116] on div "ST. JOHNS COUNTY HISTORY" at bounding box center [746, 115] width 1314 height 30
click at [167, 416] on img "" at bounding box center [175, 424] width 16 height 16
checkbox input "true"
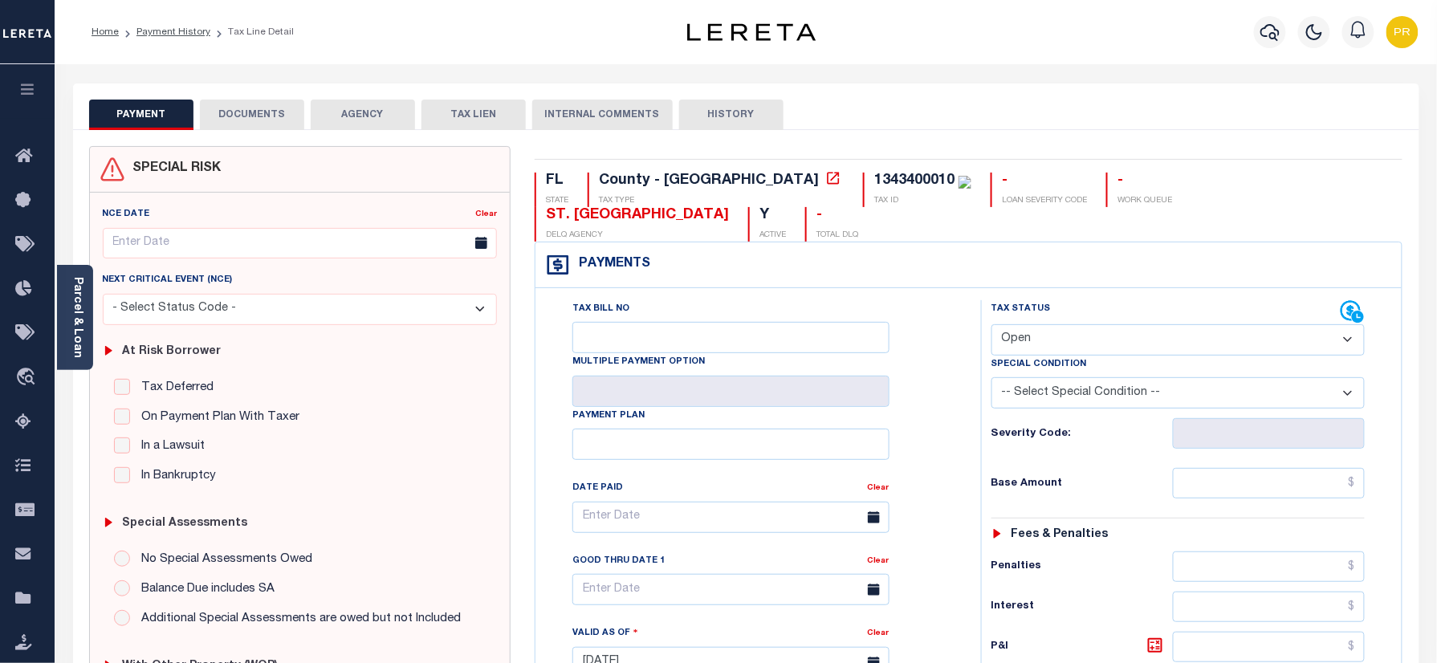
click at [1068, 324] on select "- Select Status Code - Open Due/Unpaid Paid Incomplete No Tax Due Internal Refu…" at bounding box center [1178, 339] width 374 height 31
select select "PYD"
click at [991, 324] on select "- Select Status Code - Open Due/Unpaid Paid Incomplete No Tax Due Internal Refu…" at bounding box center [1178, 339] width 374 height 31
type input "10/01/2025"
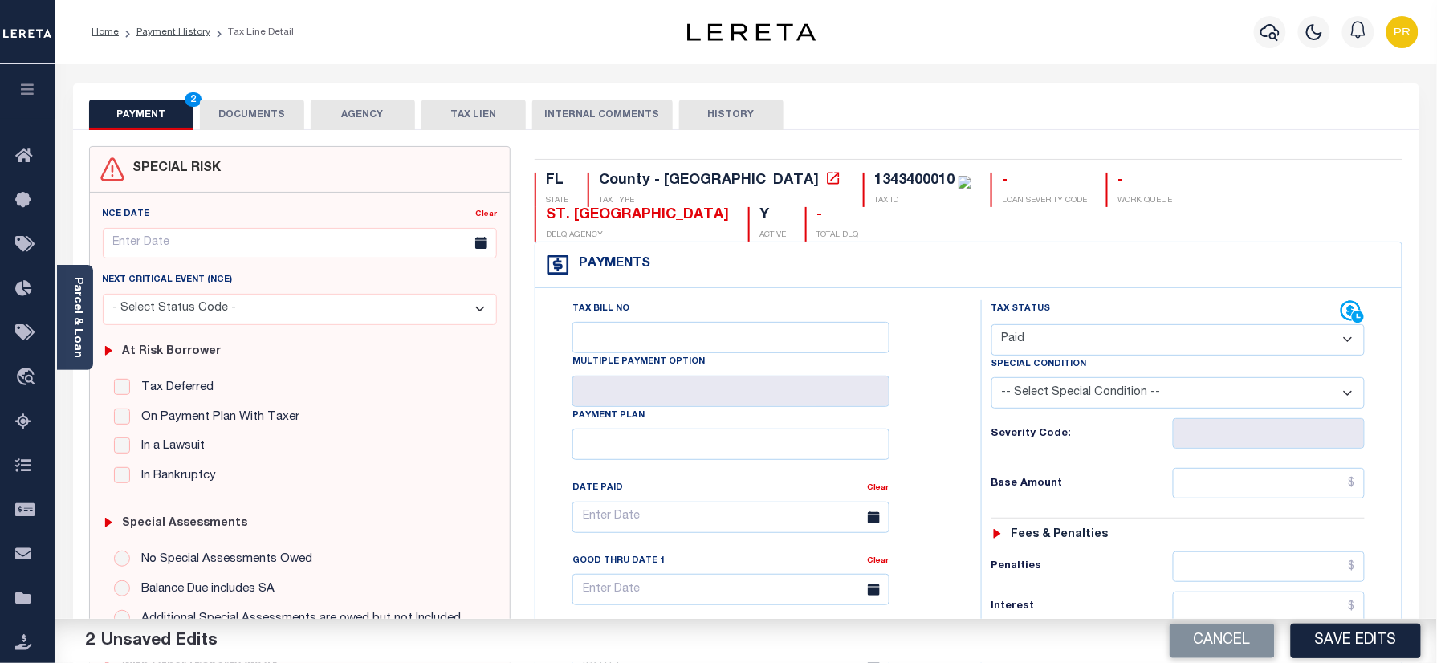
click at [246, 100] on div "PAYMENT 2 DOCUMENTS AGENCY DELINQUENT PAYEE TAX LIEN" at bounding box center [746, 106] width 1346 height 47
click at [252, 116] on button "DOCUMENTS" at bounding box center [252, 115] width 104 height 31
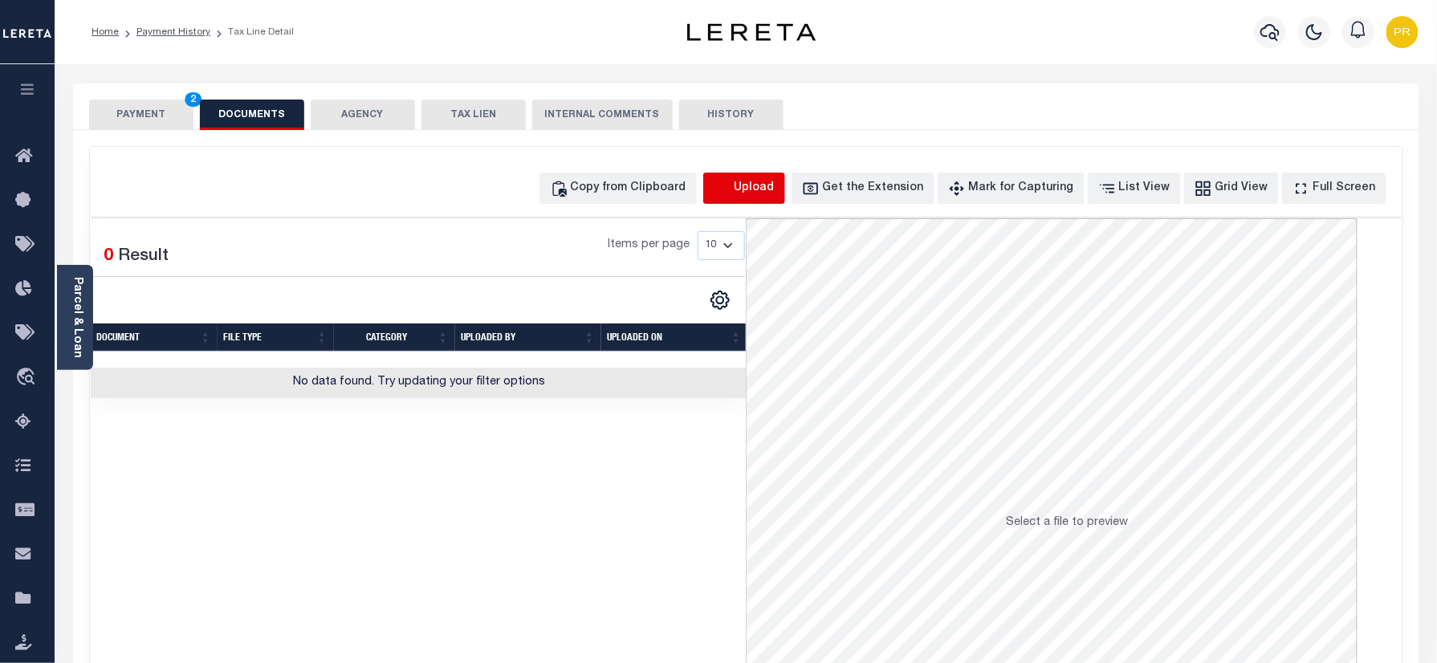
click at [731, 186] on icon "button" at bounding box center [723, 189] width 18 height 18
select select "POP"
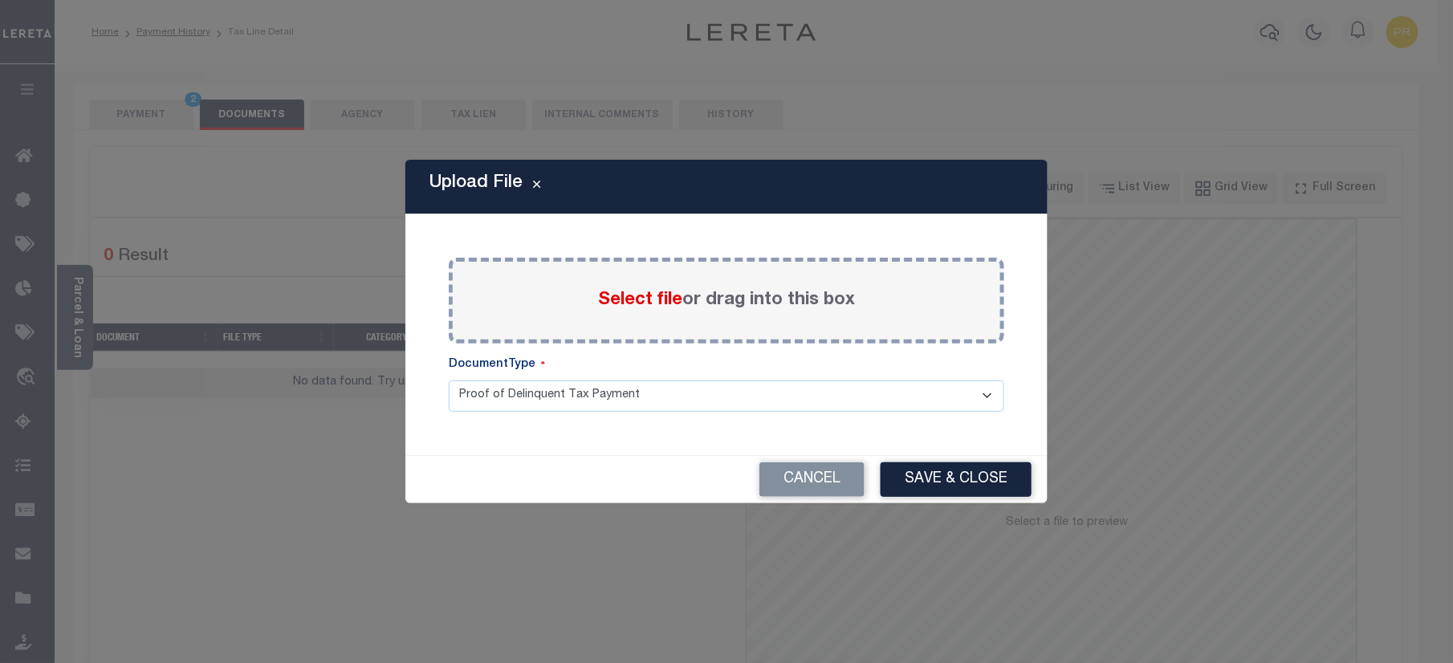
click at [803, 297] on label "Select file or drag into this box" at bounding box center [726, 300] width 257 height 26
click at [0, 0] on input "Select file or drag into this box" at bounding box center [0, 0] width 0 height 0
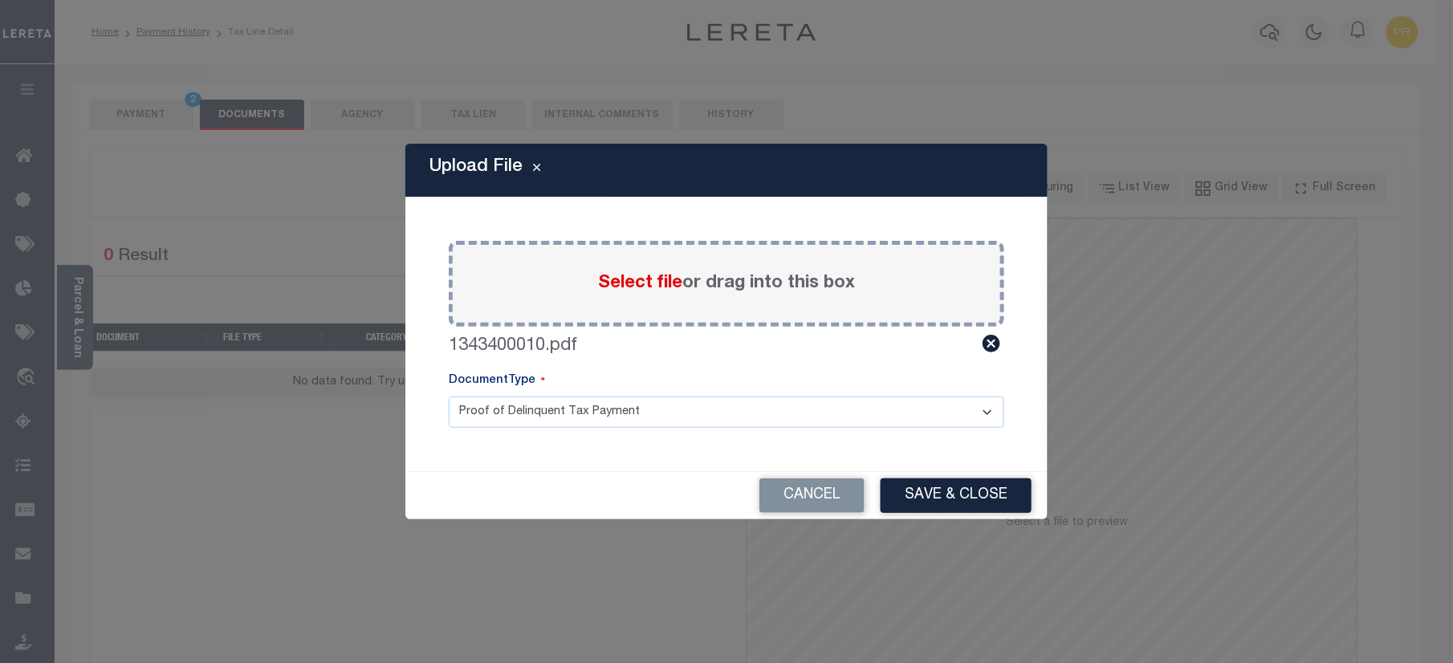
drag, startPoint x: 559, startPoint y: 417, endPoint x: 523, endPoint y: 418, distance: 35.3
click at [559, 417] on select "Proof of Delinquent Tax Payment" at bounding box center [727, 412] width 556 height 31
click at [449, 397] on select "Proof of Delinquent Tax Payment" at bounding box center [727, 412] width 556 height 31
click at [944, 498] on button "Save & Close" at bounding box center [956, 495] width 151 height 35
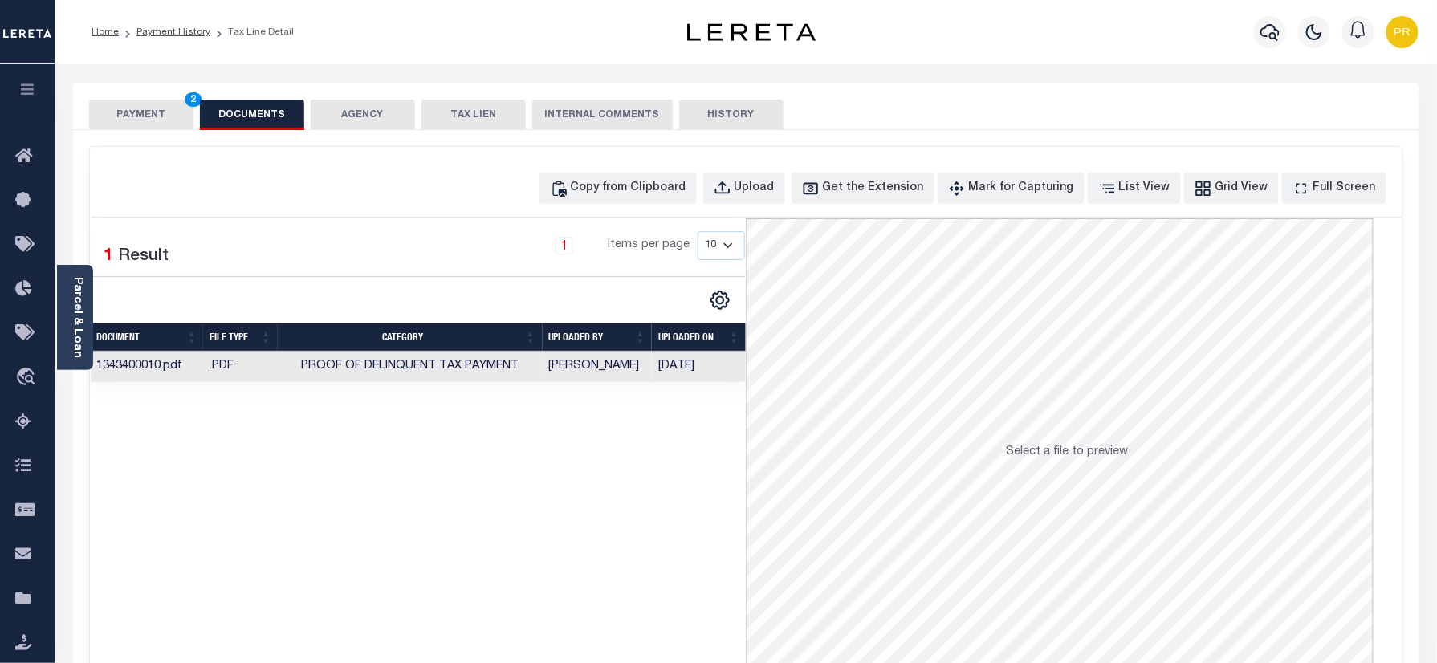
click at [124, 111] on button "PAYMENT 2" at bounding box center [141, 115] width 104 height 31
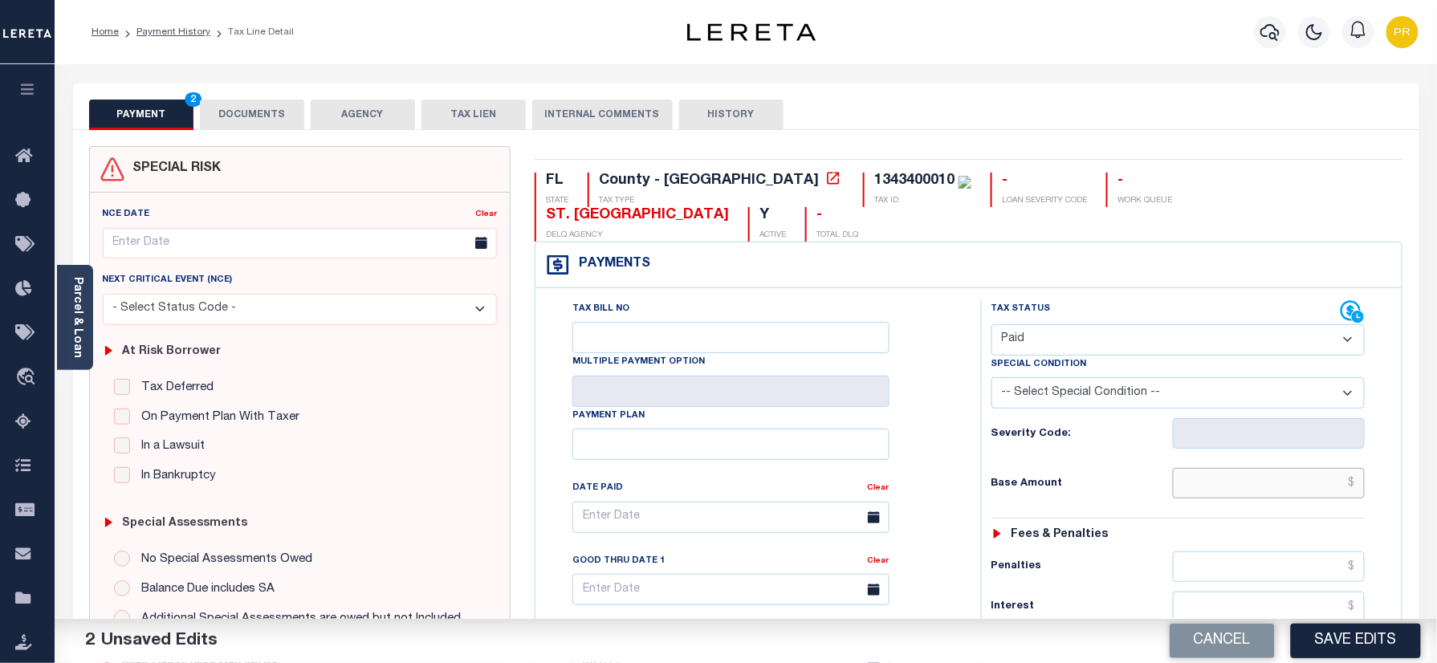
paste input "107,099.21"
click at [1247, 468] on input "text" at bounding box center [1269, 483] width 193 height 31
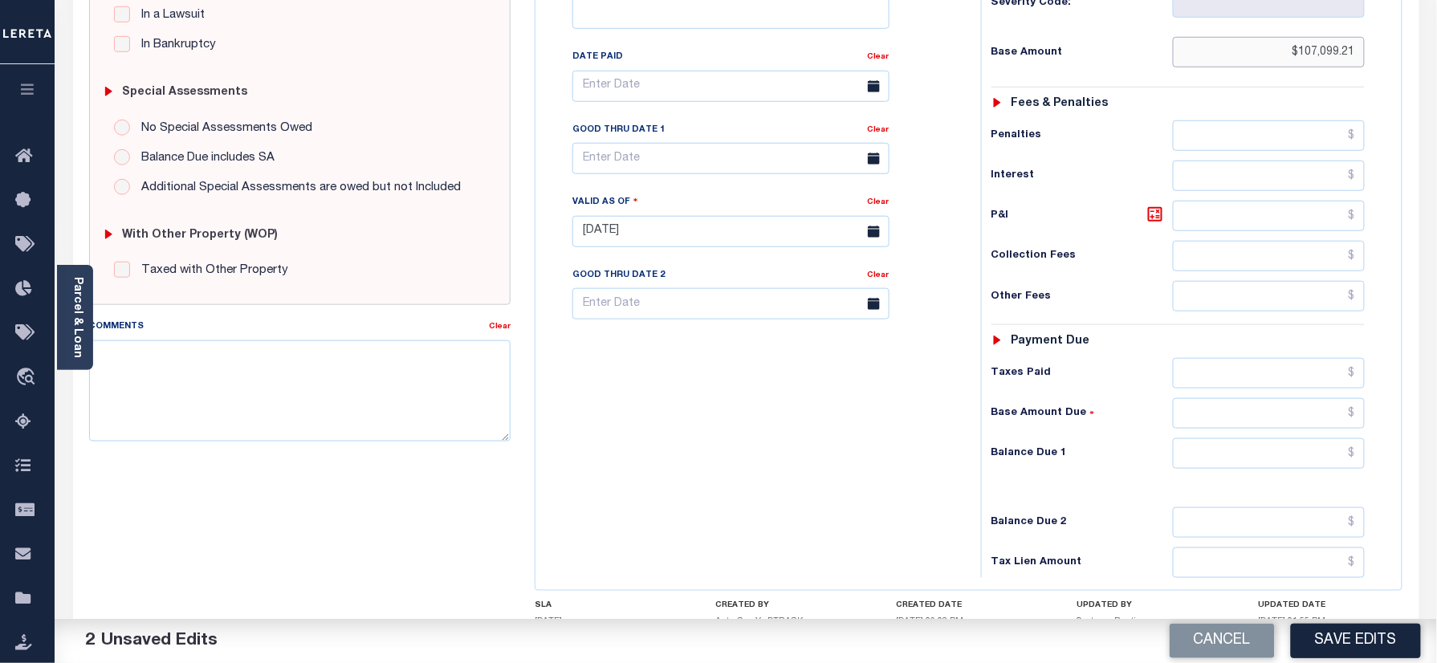
scroll to position [523, 0]
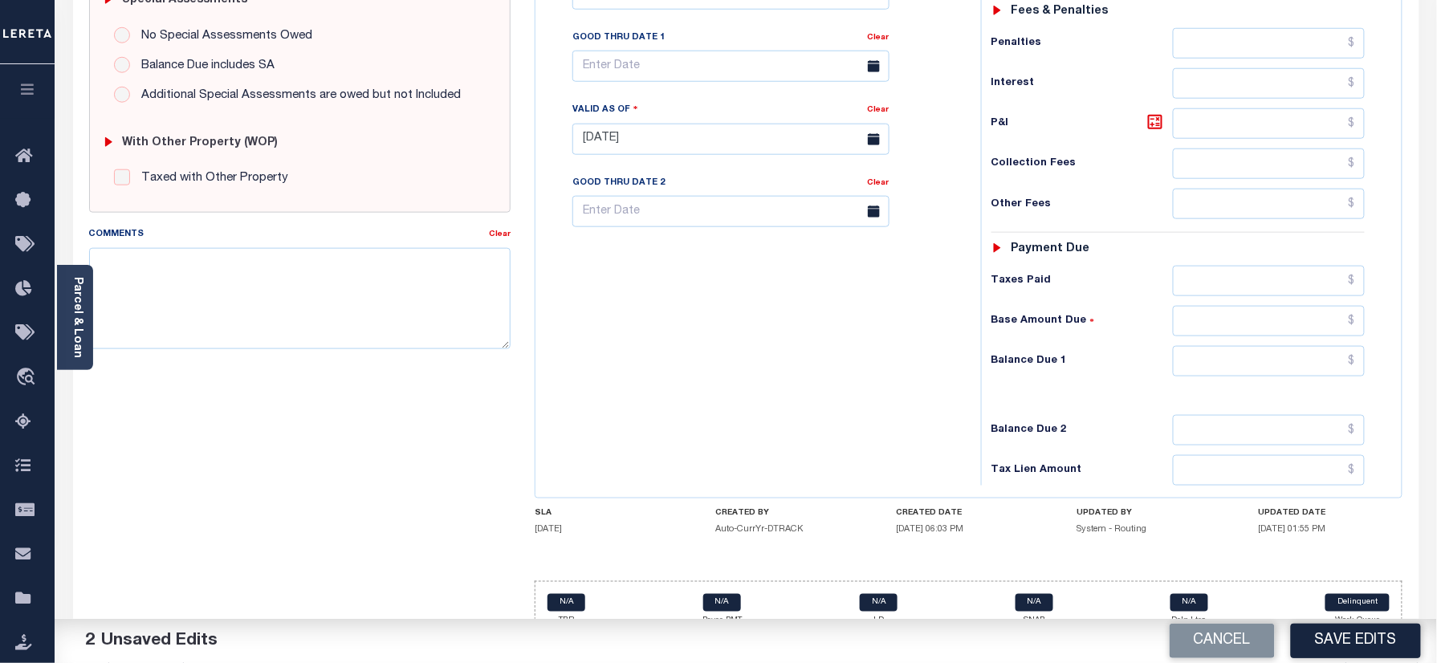
type input "$107,099.21"
click at [1251, 346] on input "text" at bounding box center [1269, 361] width 193 height 31
type input "$0.00"
drag, startPoint x: 888, startPoint y: 380, endPoint x: 1334, endPoint y: 512, distance: 465.6
click at [888, 379] on div "Tax Bill No Multiple Payment Option Payment Plan Clear" at bounding box center [753, 131] width 429 height 709
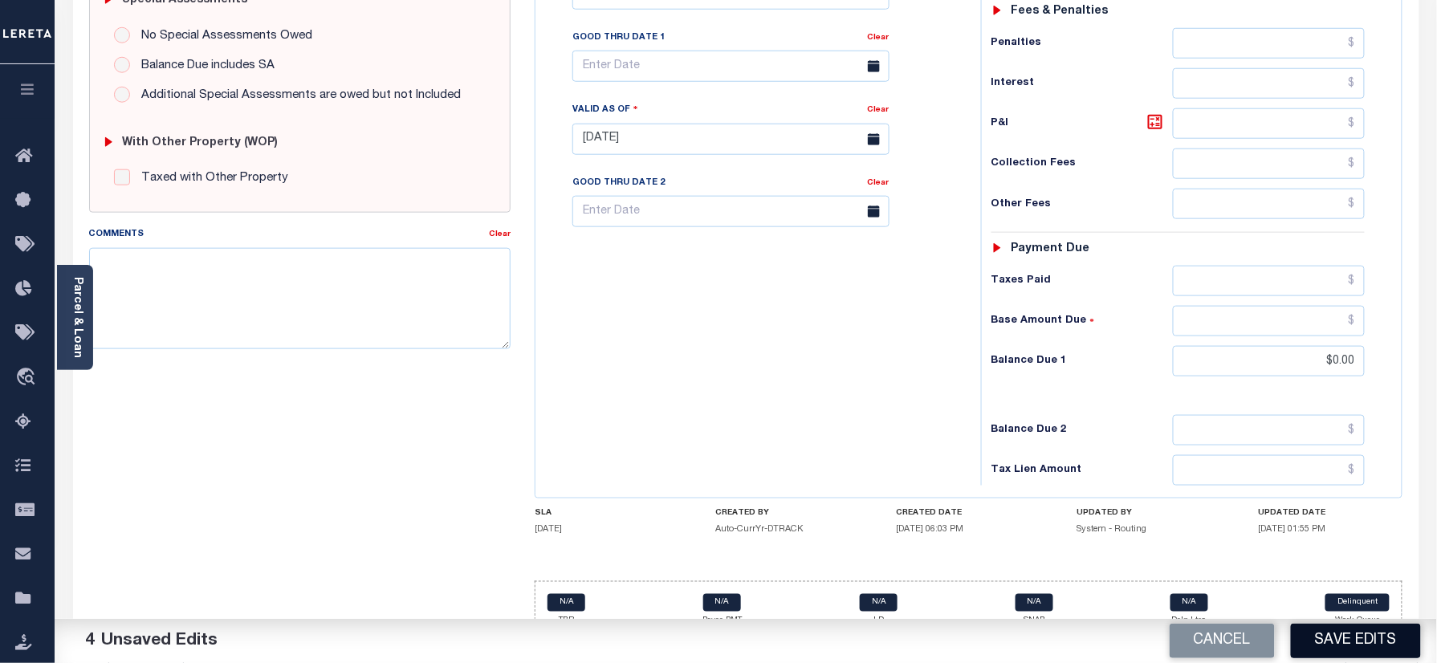
click at [1342, 624] on button "Save Edits" at bounding box center [1356, 641] width 130 height 35
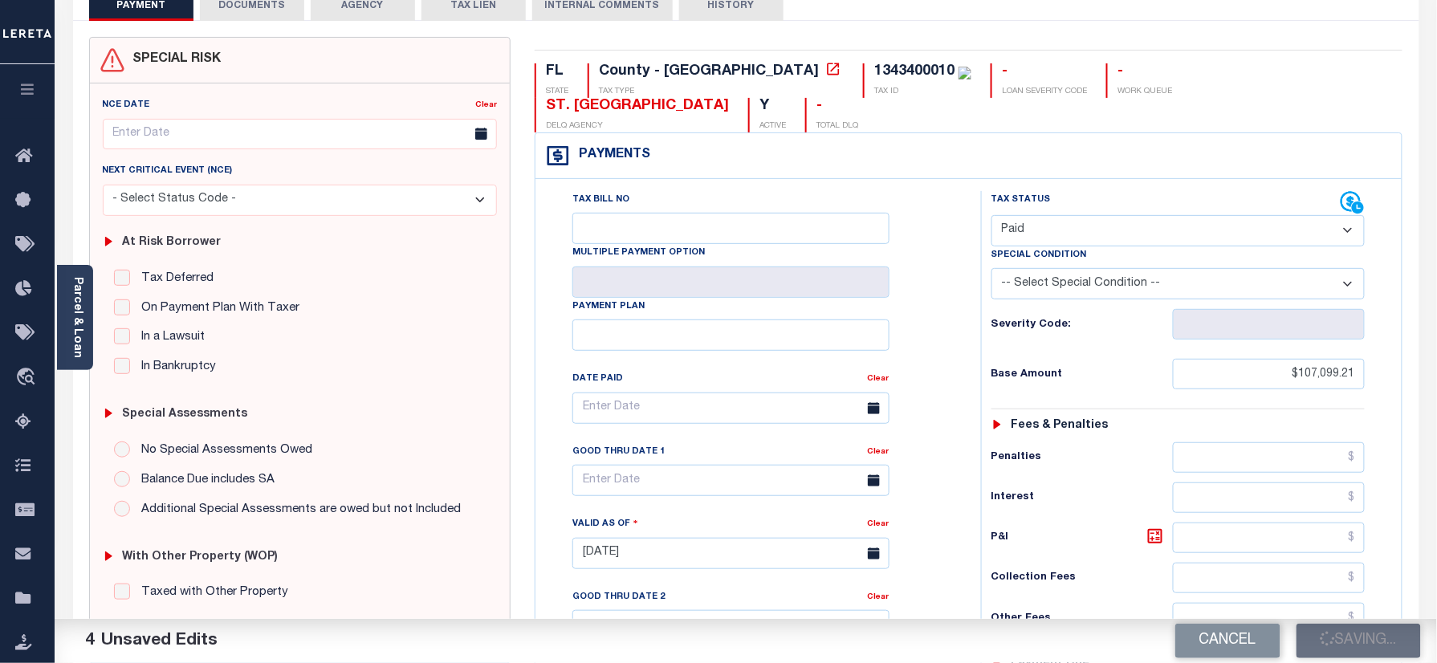
scroll to position [0, 0]
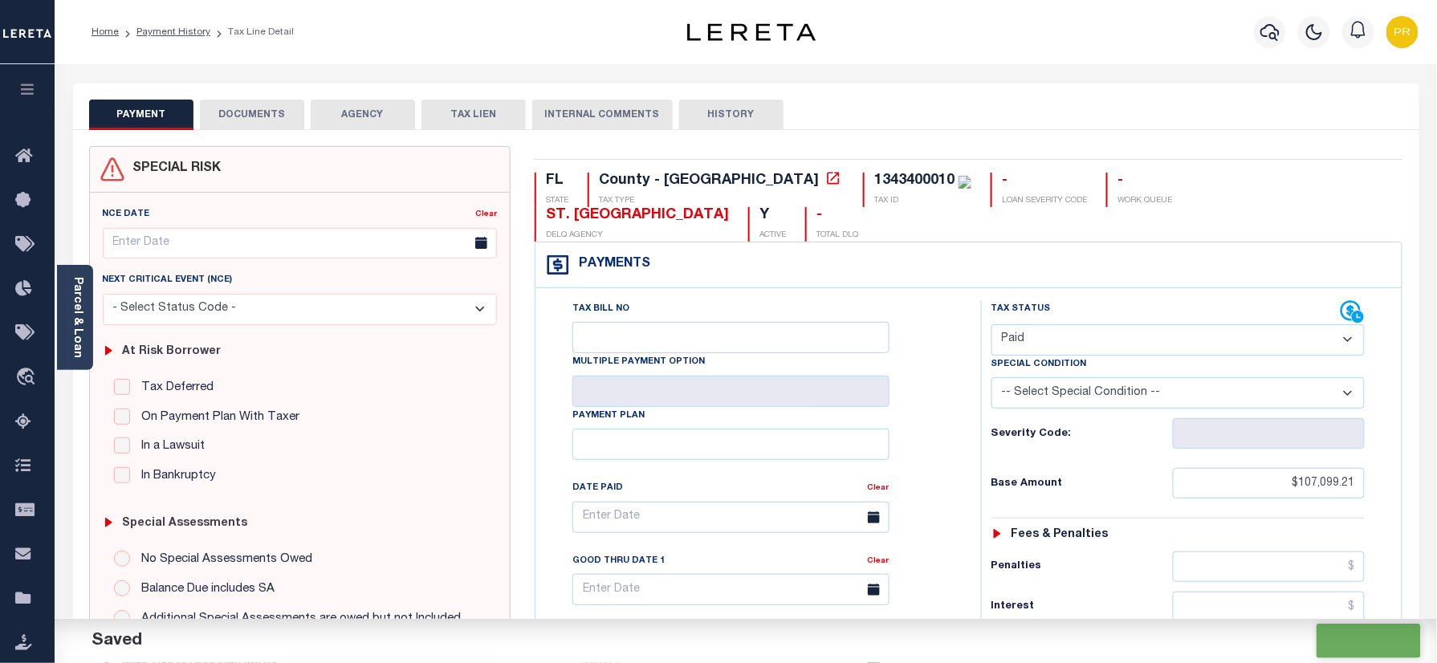
checkbox input "false"
type input "$107,099.21"
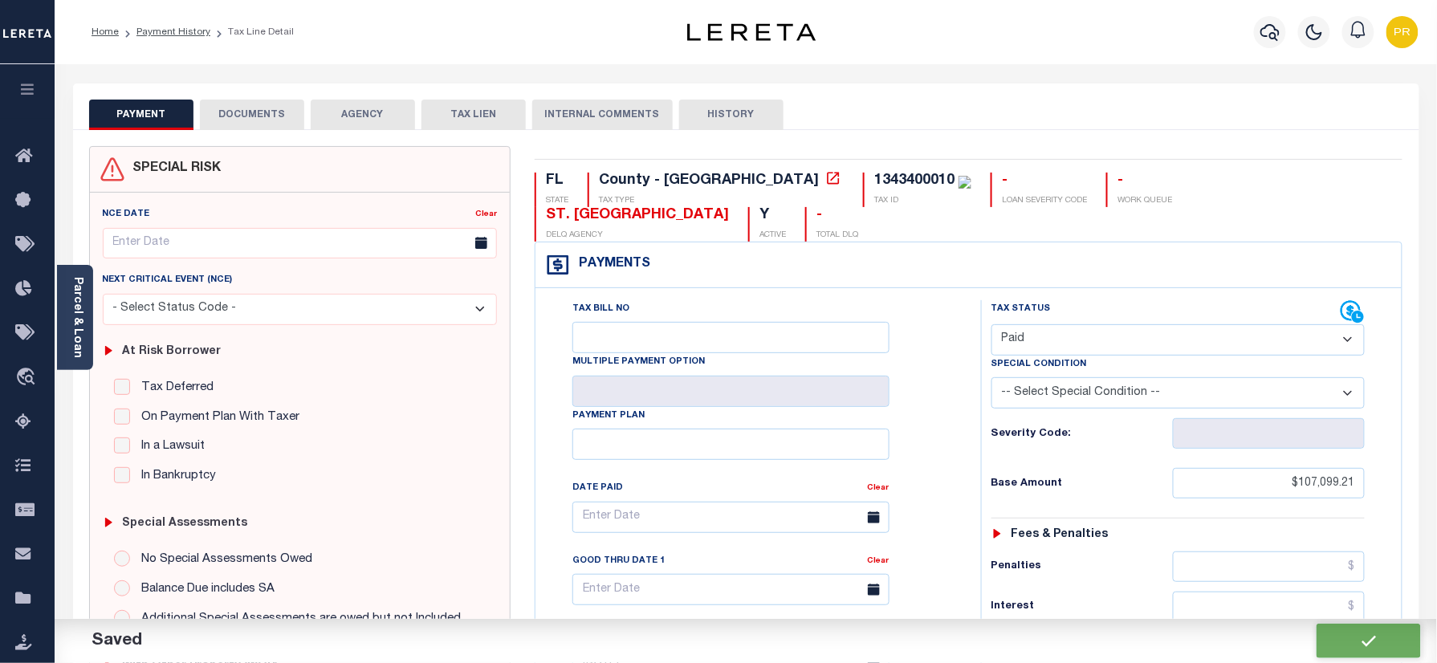
type input "$0"
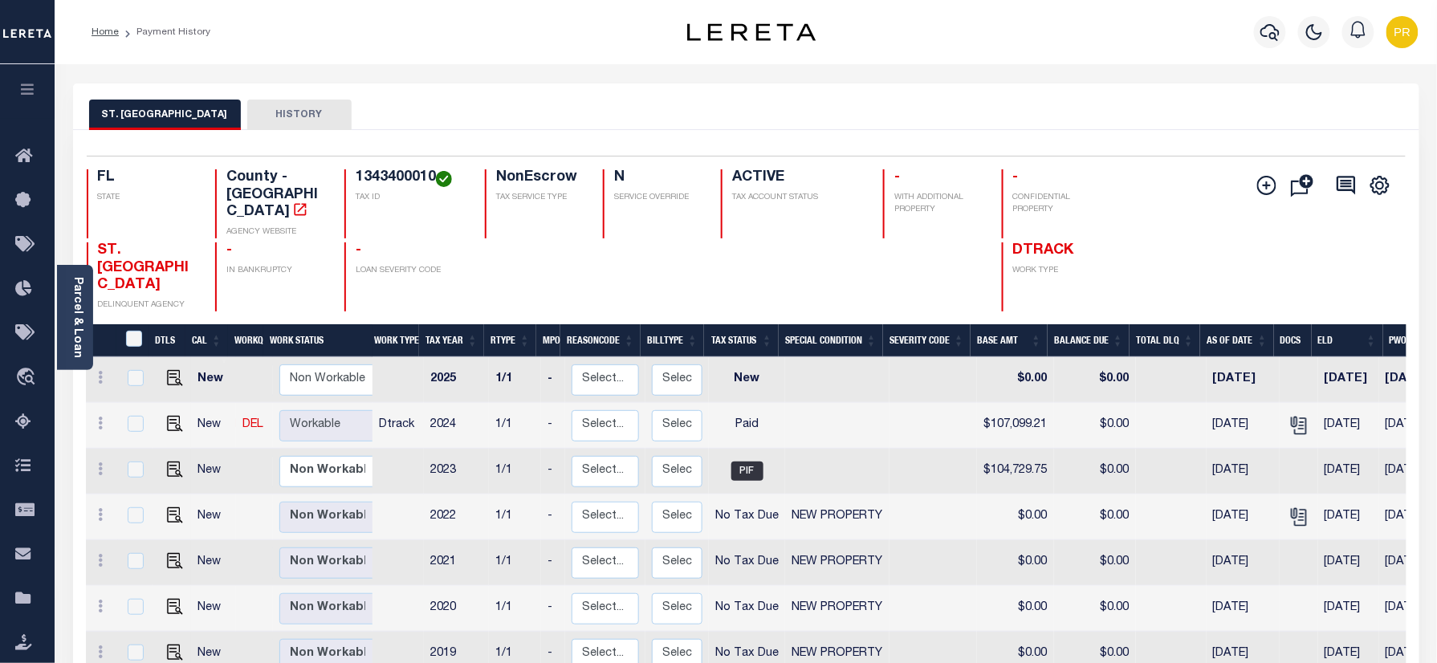
click at [400, 181] on h4 "1343400010" at bounding box center [411, 178] width 110 height 18
copy h4 "1343400010"
click at [88, 306] on div "Parcel & Loan" at bounding box center [75, 317] width 36 height 105
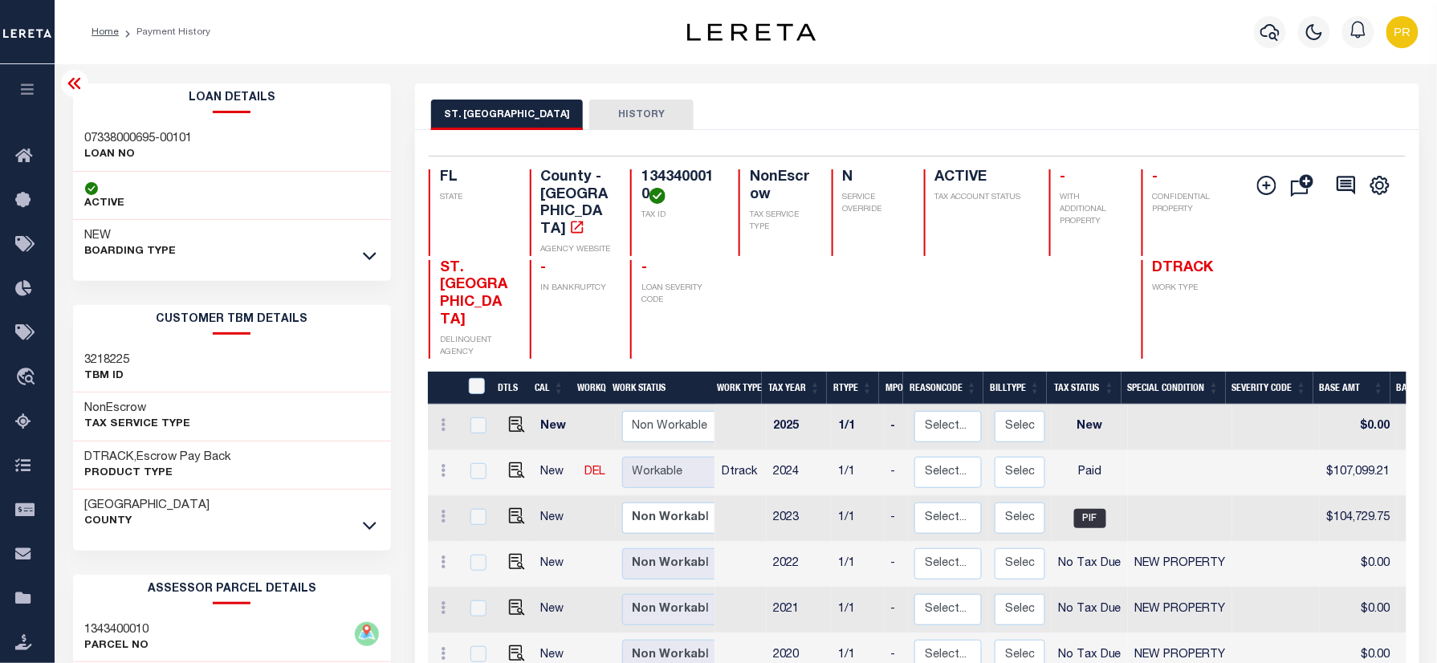
click at [142, 128] on div "07338000695-00101 LOAN NO" at bounding box center [232, 147] width 319 height 49
copy div "07338000695-00101"
click at [1272, 29] on icon "button" at bounding box center [1269, 31] width 19 height 19
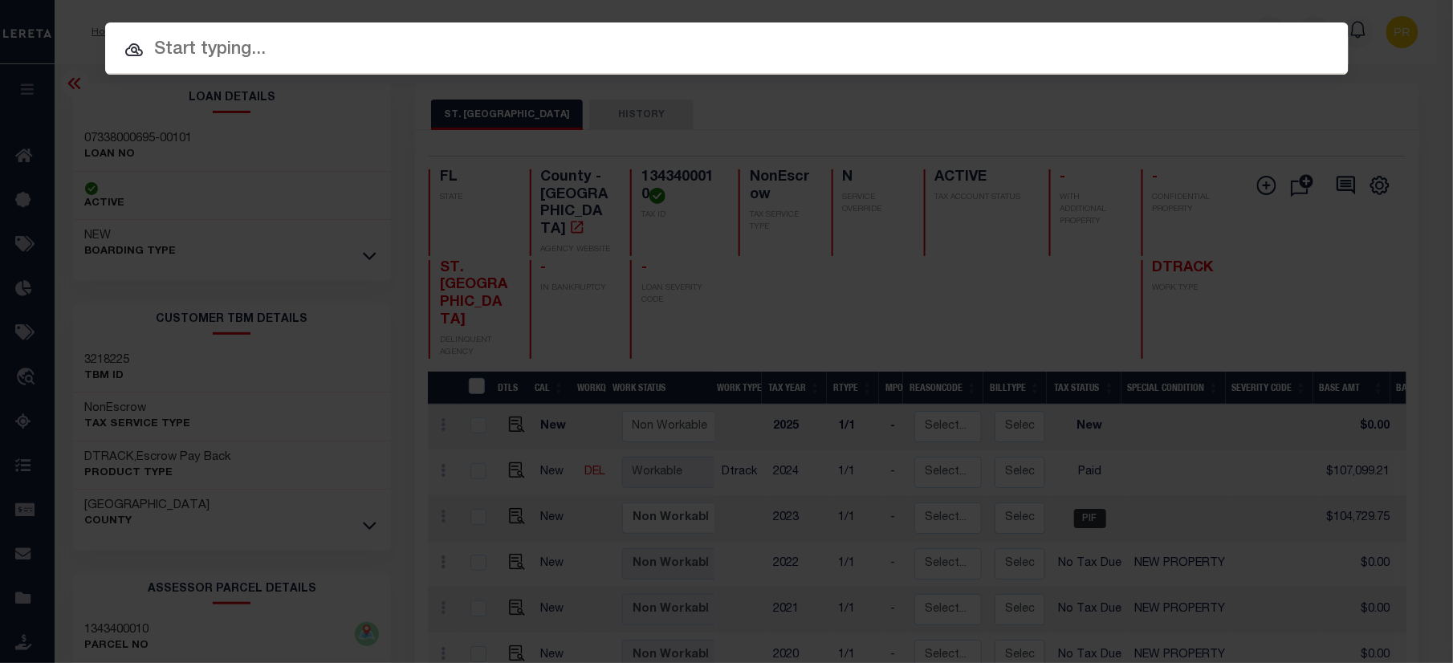
paste input "000010362700000000000"
click at [808, 42] on input "text" at bounding box center [726, 50] width 1243 height 28
type input "000010362700000000000"
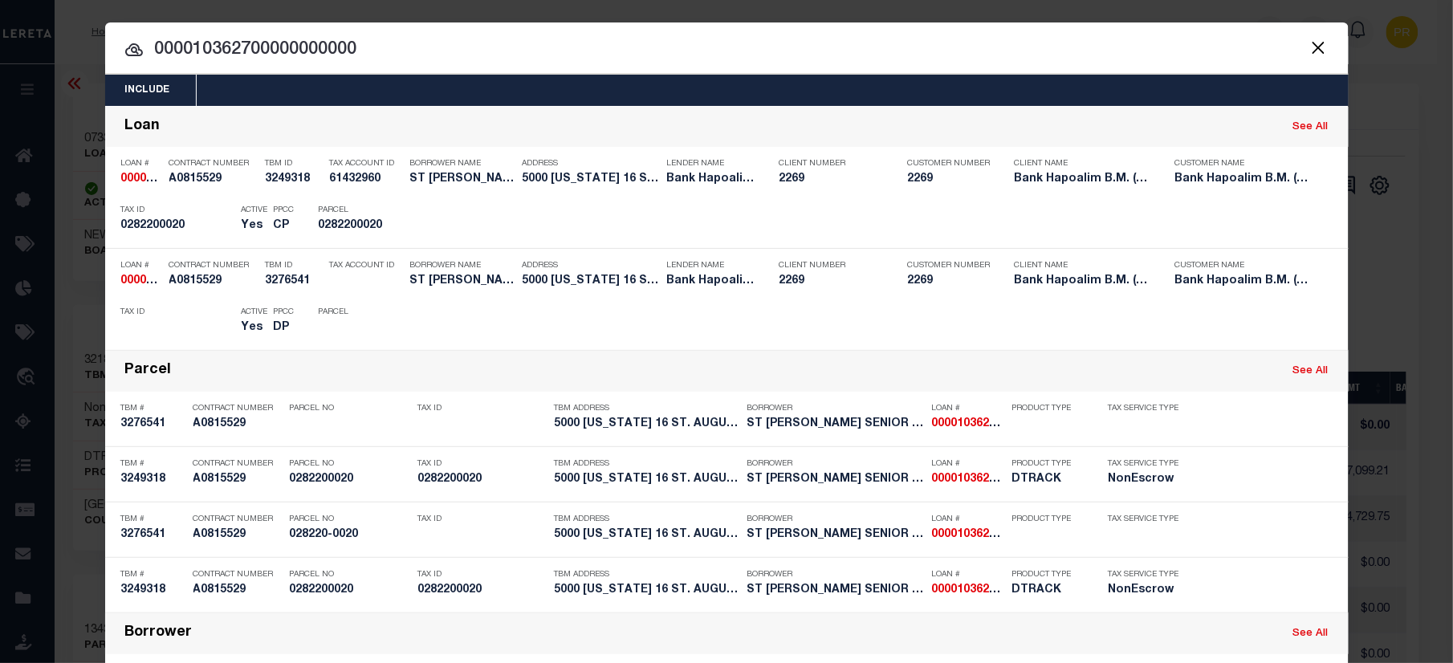
click at [1134, 49] on input "000010362700000000000" at bounding box center [726, 50] width 1243 height 28
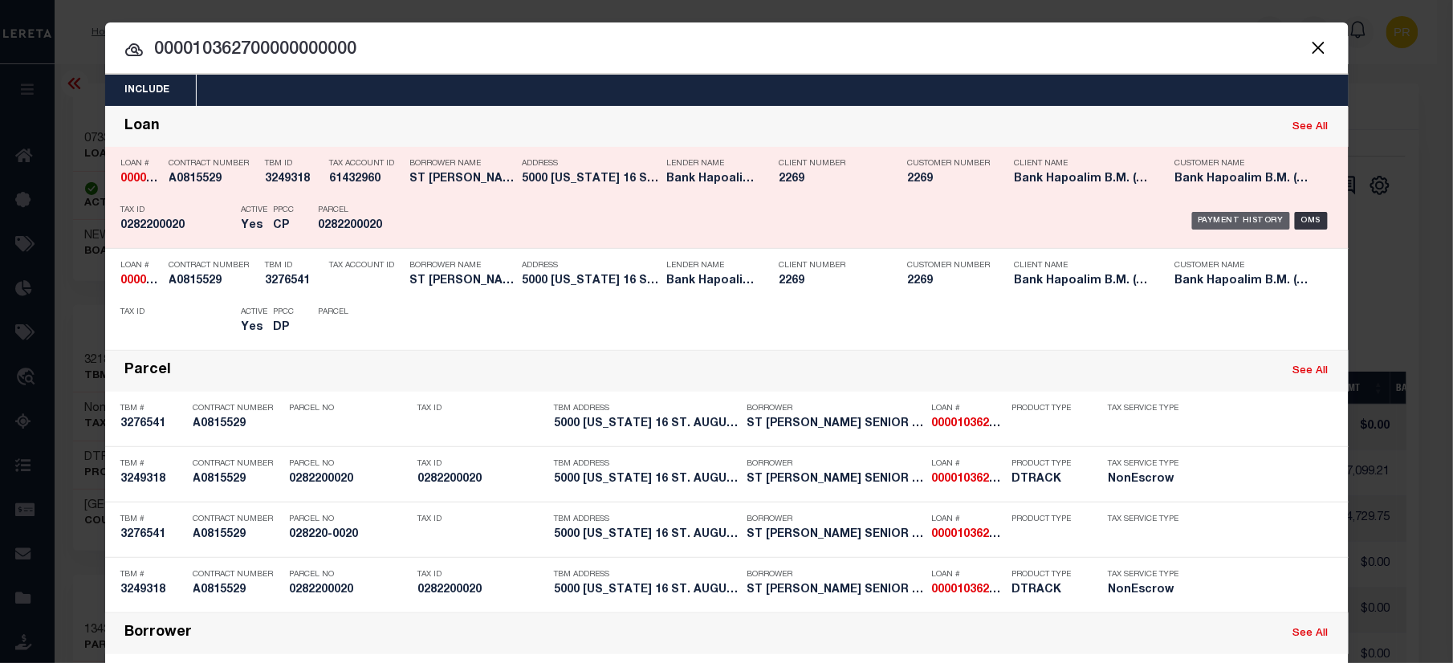
click at [1221, 219] on div "Payment History" at bounding box center [1241, 221] width 99 height 18
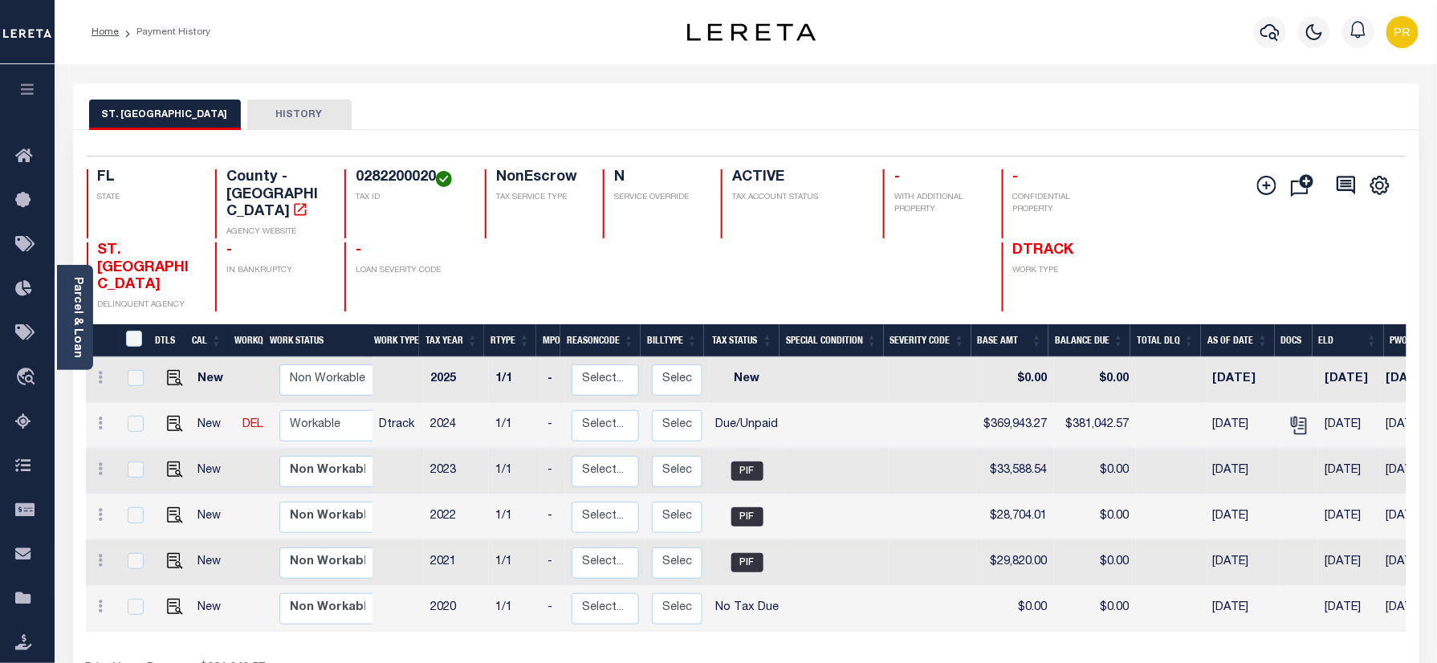
click at [1016, 149] on div "Selected 6 Results 1 Items per page 25 50 100 FL STATE TAX ID N" at bounding box center [746, 438] width 1346 height 617
click at [400, 169] on h4 "0282200020" at bounding box center [411, 178] width 110 height 18
copy h4 "0282200020"
click at [1291, 417] on icon "" at bounding box center [1297, 423] width 13 height 13
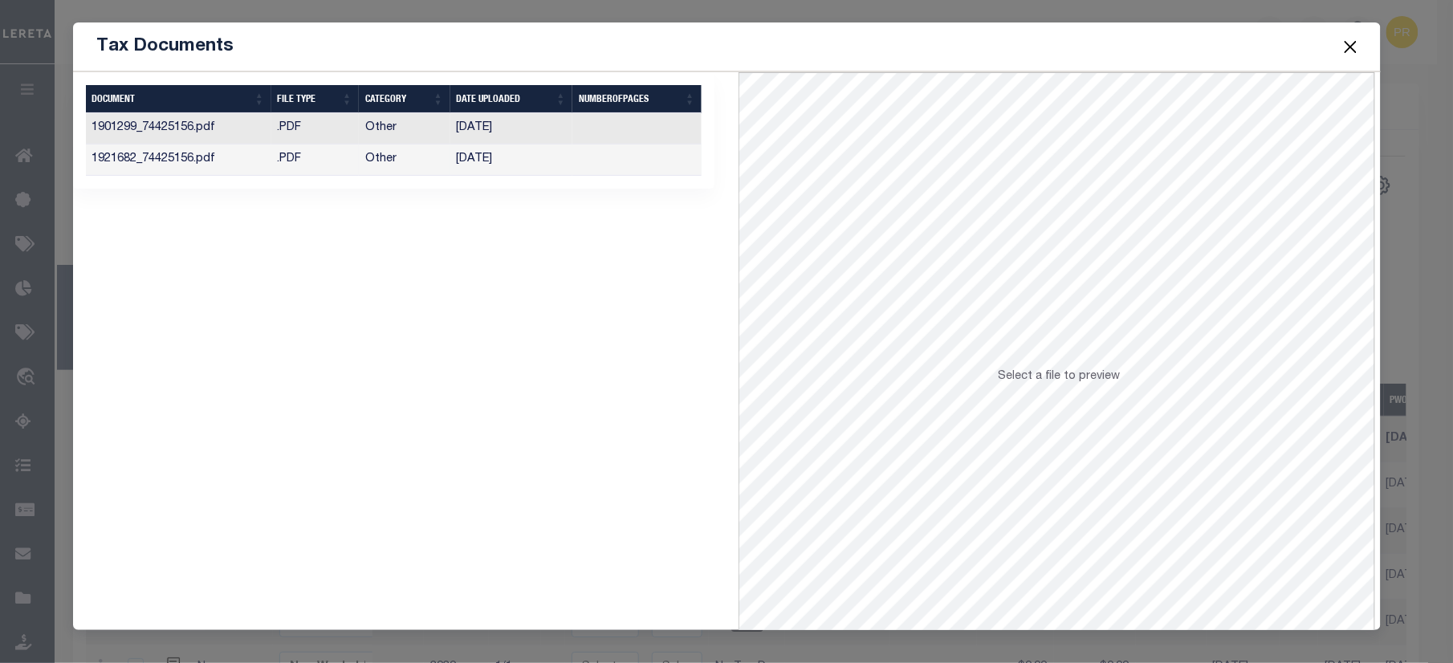
click at [649, 152] on td at bounding box center [636, 159] width 129 height 31
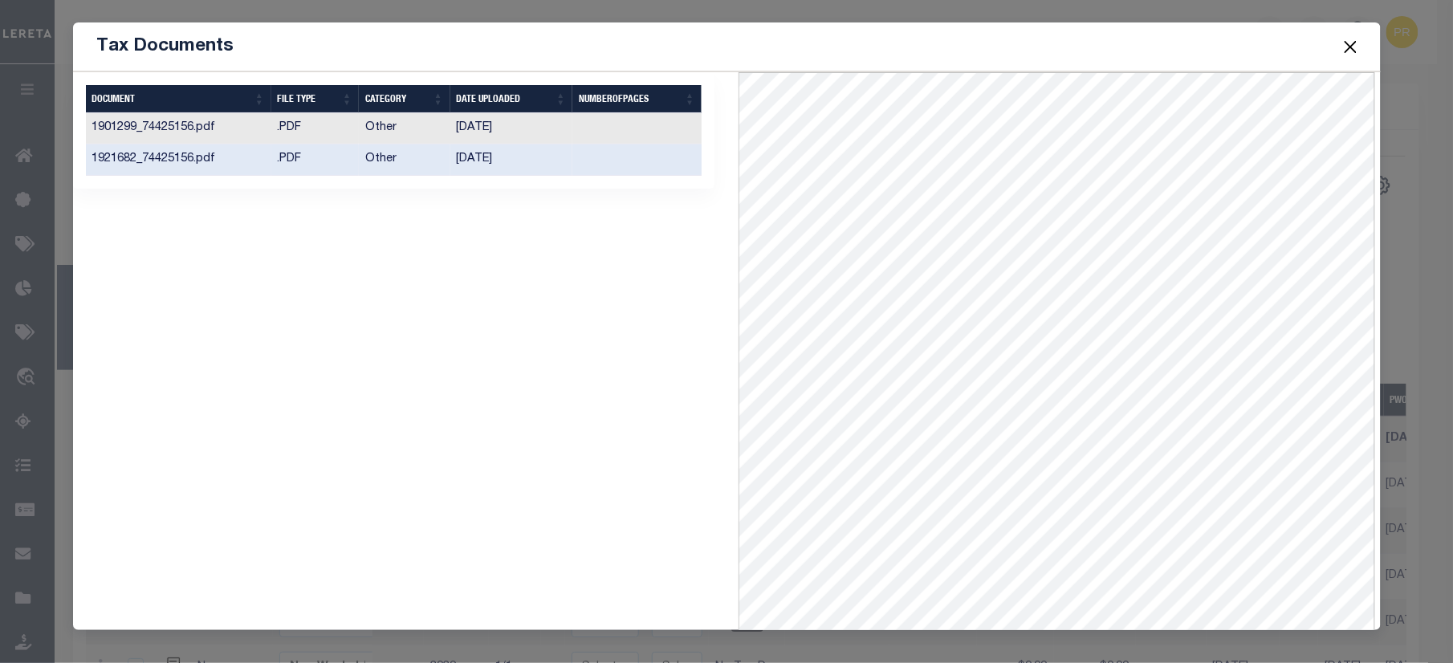
click at [644, 132] on td at bounding box center [636, 128] width 129 height 31
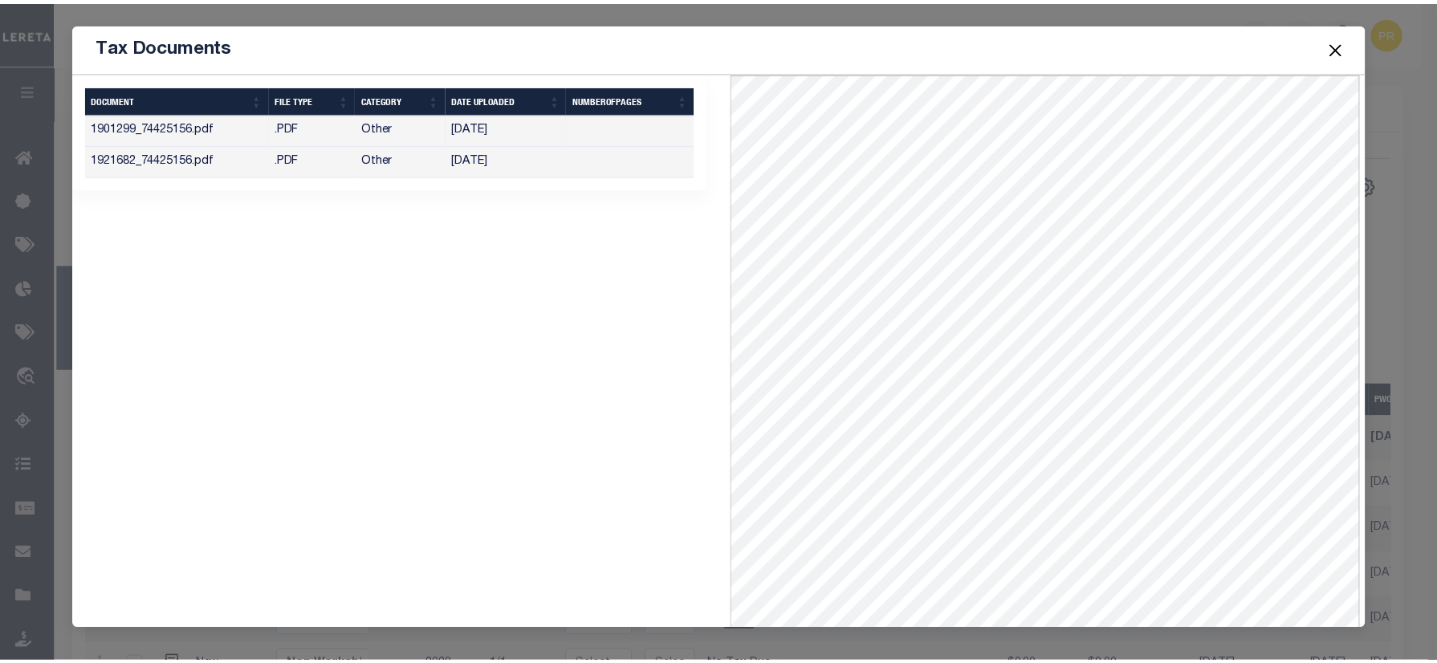
scroll to position [69, 0]
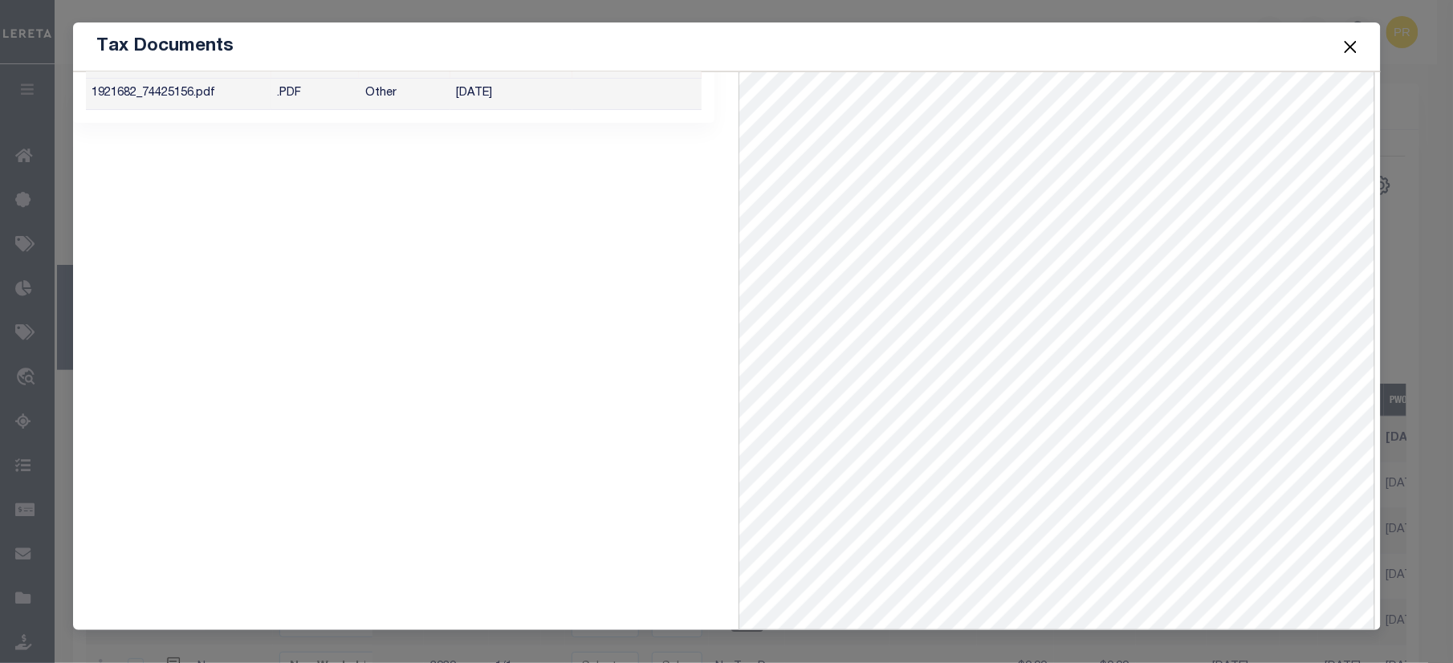
click at [1349, 45] on button "Close" at bounding box center [1350, 46] width 21 height 21
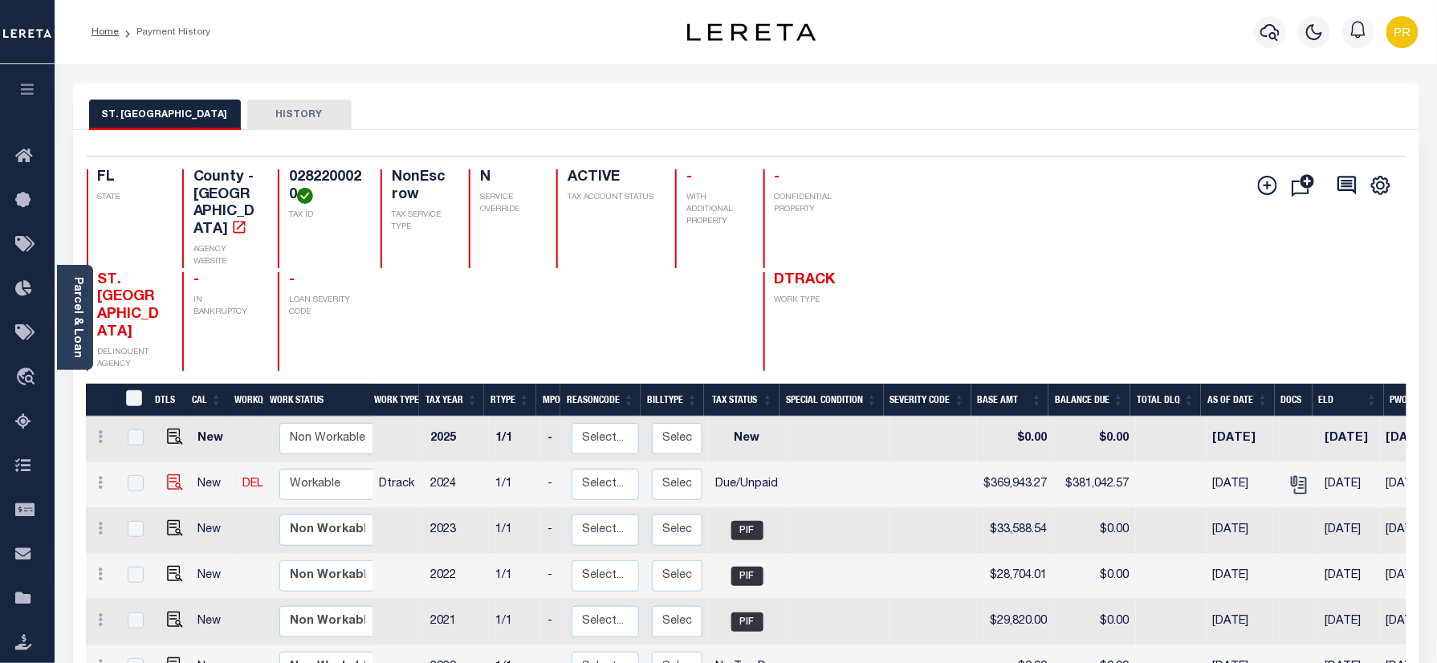
drag, startPoint x: 161, startPoint y: 461, endPoint x: 170, endPoint y: 462, distance: 9.0
click at [161, 478] on link at bounding box center [171, 483] width 24 height 11
checkbox input "true"
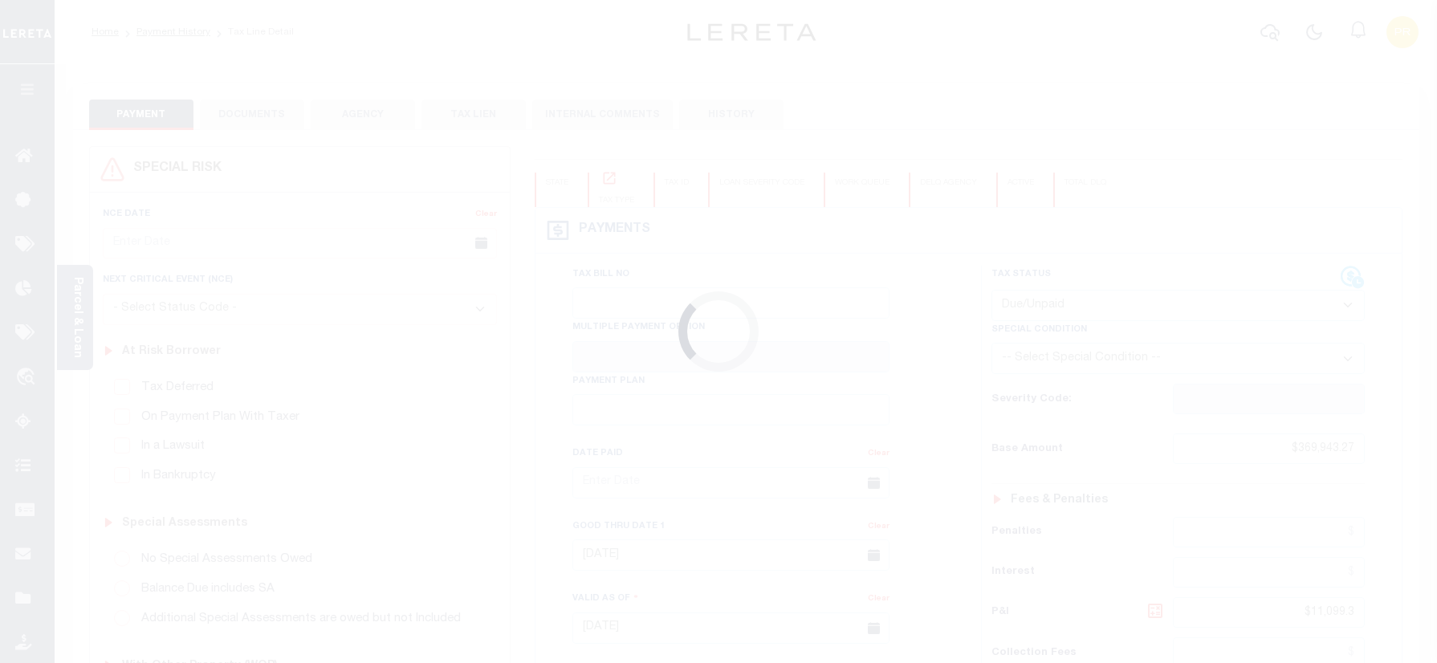
select select "DUE"
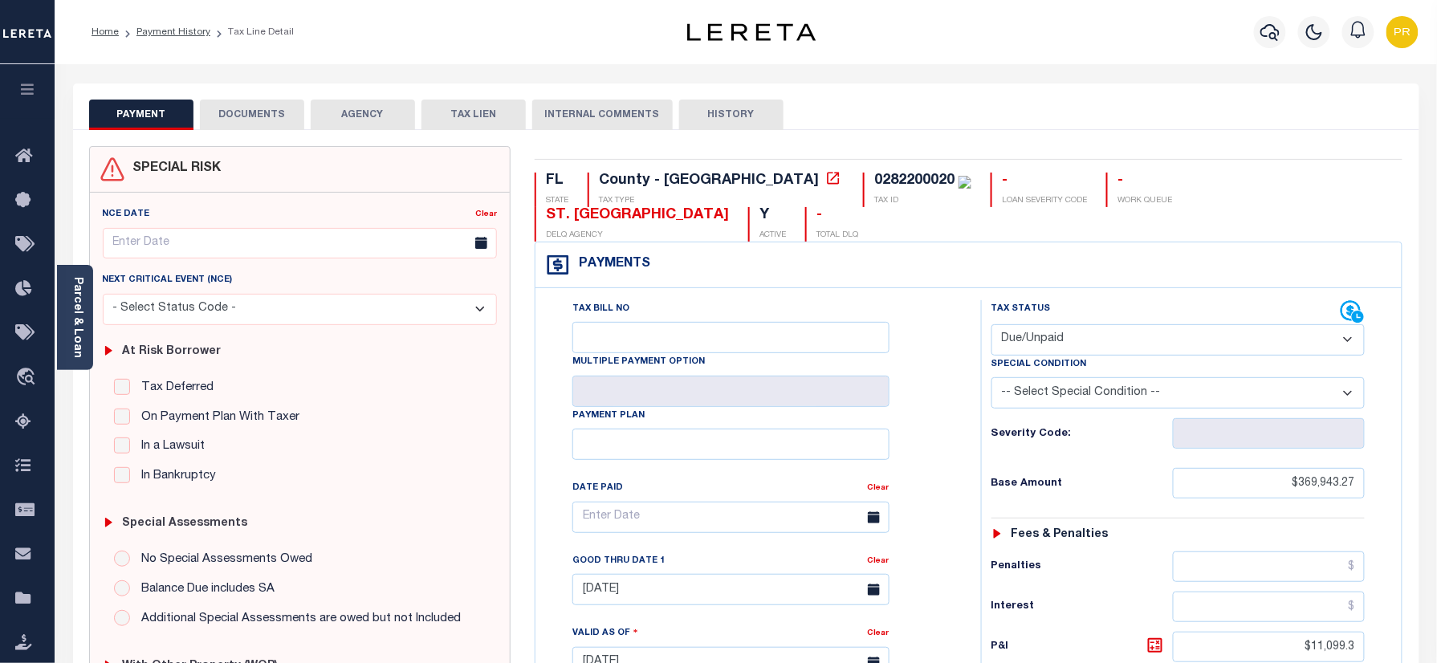
drag, startPoint x: 1012, startPoint y: 299, endPoint x: 1021, endPoint y: 313, distance: 16.9
click at [1012, 324] on select "- Select Status Code - Open Due/Unpaid Paid Incomplete No Tax Due Internal Refu…" at bounding box center [1178, 339] width 374 height 31
click at [991, 324] on select "- Select Status Code - Open Due/Unpaid Paid Incomplete No Tax Due Internal Refu…" at bounding box center [1178, 339] width 374 height 31
click at [1076, 377] on select "-- Select Special Condition -- 3RD PARTY TAX LIEN AGENCY TAX LIEN (A.K.A Inside…" at bounding box center [1178, 392] width 374 height 31
select select "20"
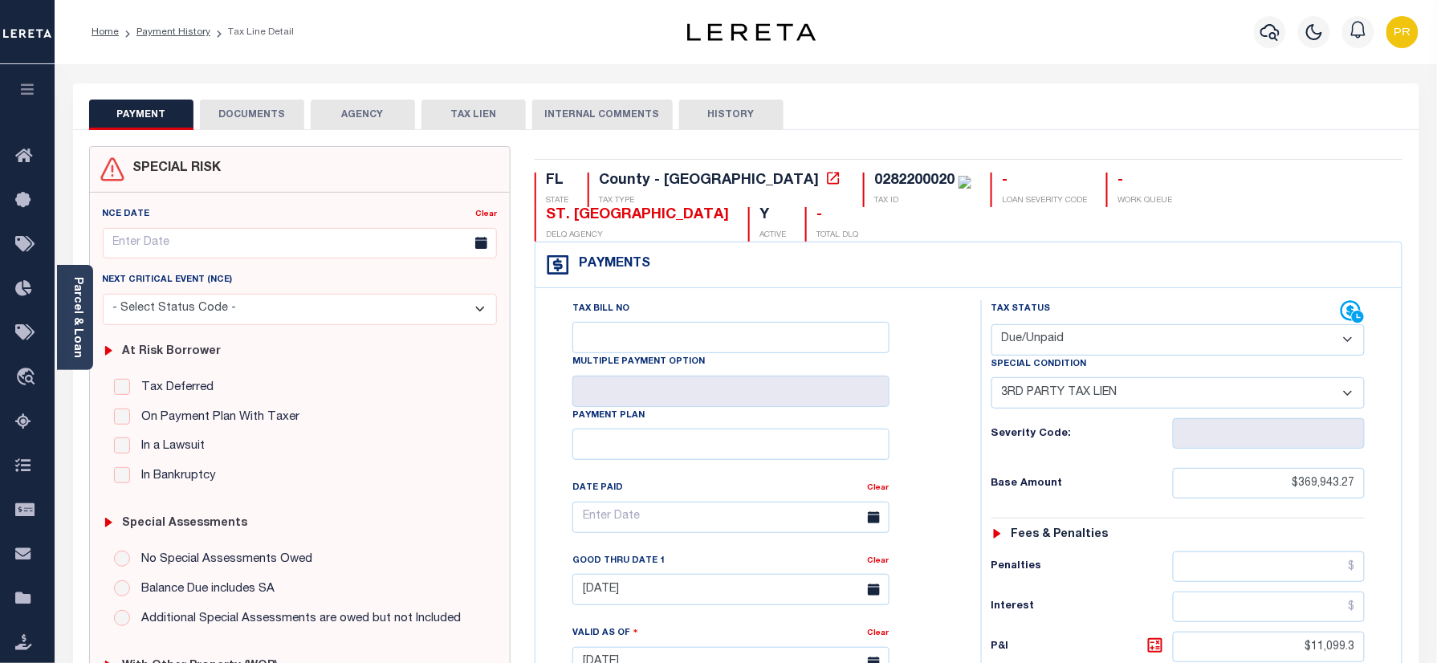
click at [991, 377] on select "-- Select Special Condition -- 3RD PARTY TAX LIEN AGENCY TAX LIEN (A.K.A Inside…" at bounding box center [1178, 392] width 374 height 31
type input "10/01/2025"
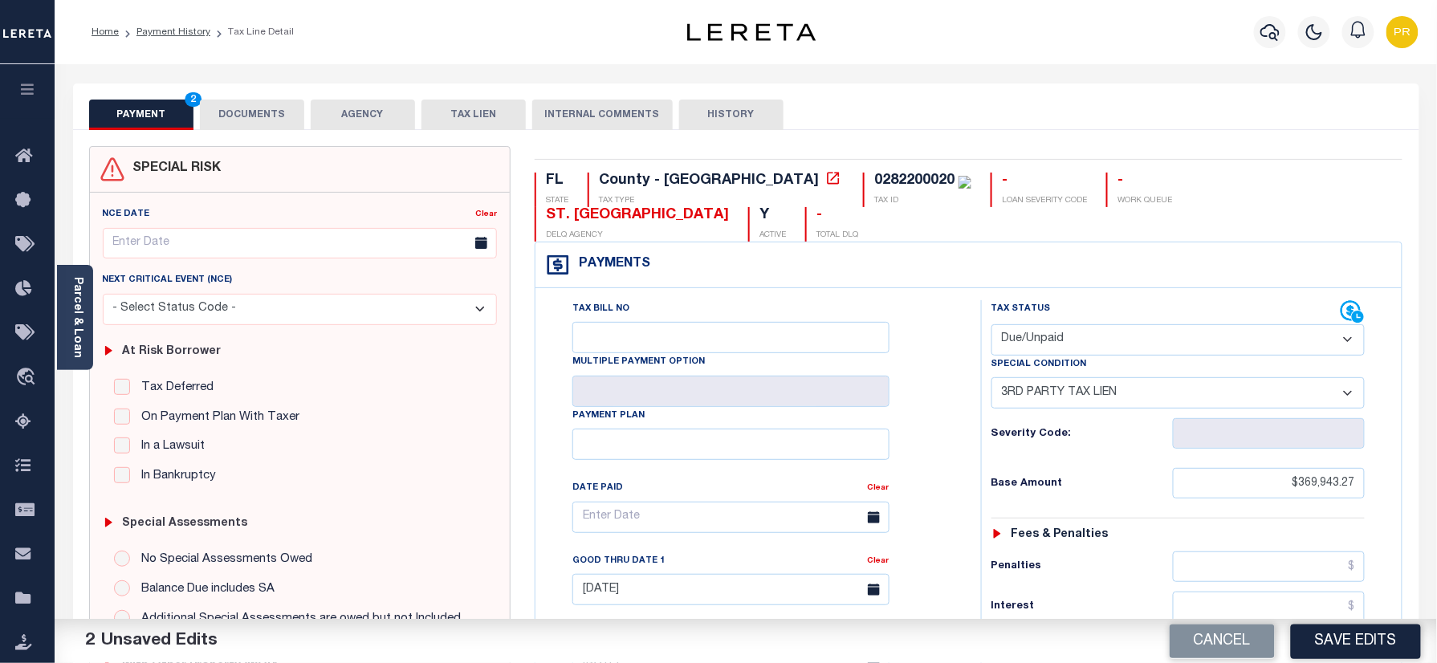
click at [268, 112] on button "DOCUMENTS" at bounding box center [252, 115] width 104 height 31
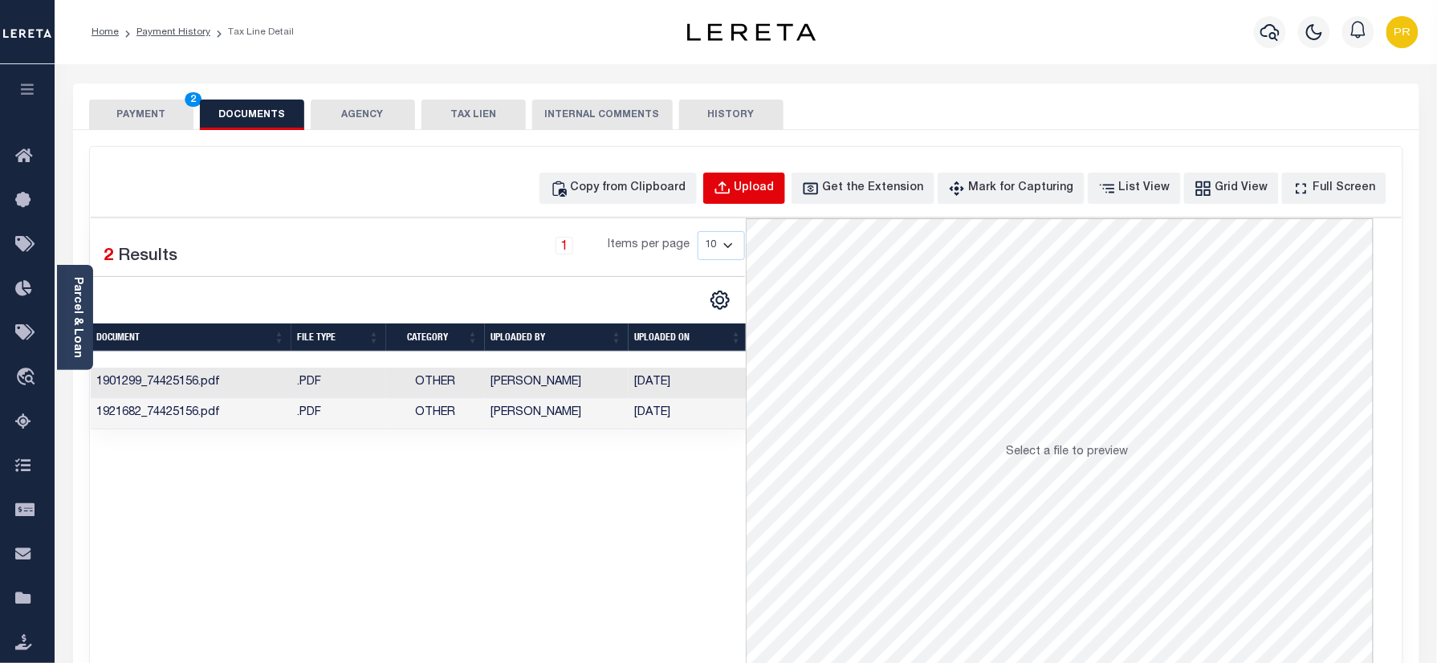
click at [775, 193] on div "Upload" at bounding box center [755, 189] width 40 height 18
select select "POP"
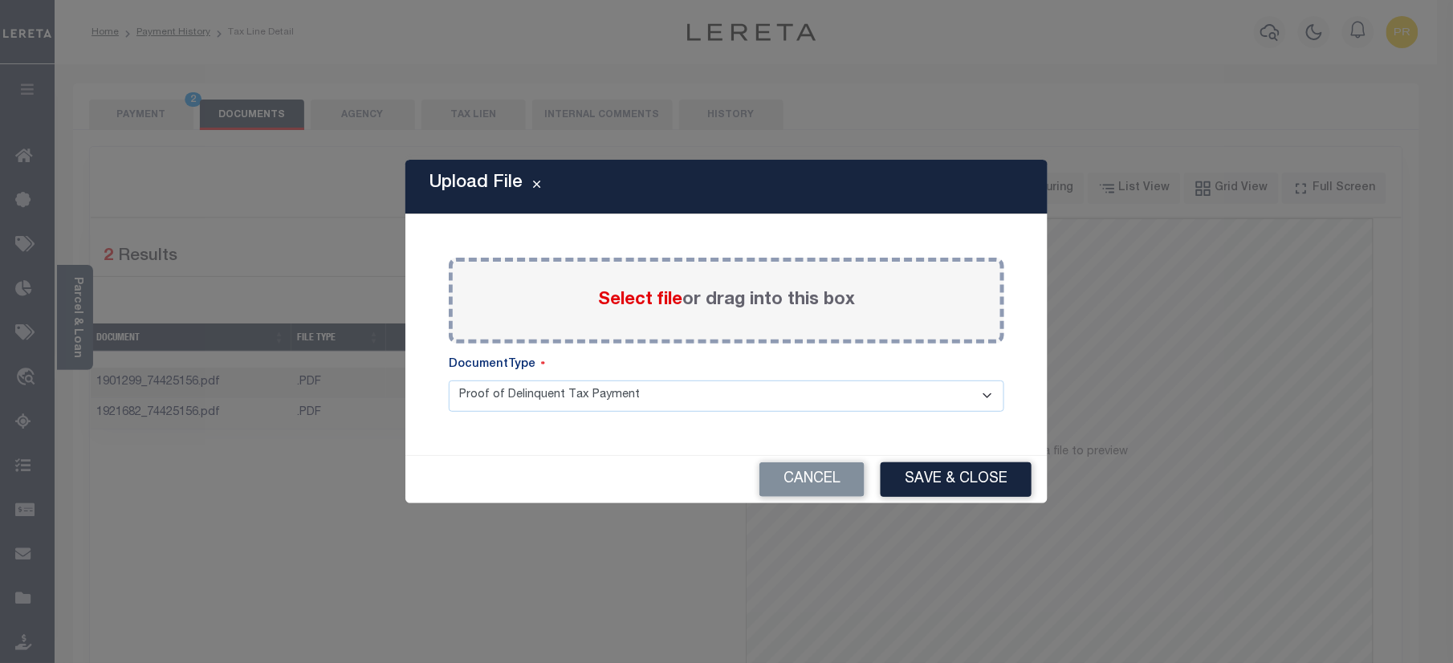
click at [780, 283] on div "Select file or drag into this box" at bounding box center [727, 301] width 556 height 86
click at [763, 296] on label "Select file or drag into this box" at bounding box center [726, 300] width 257 height 26
click at [0, 0] on input "Select file or drag into this box" at bounding box center [0, 0] width 0 height 0
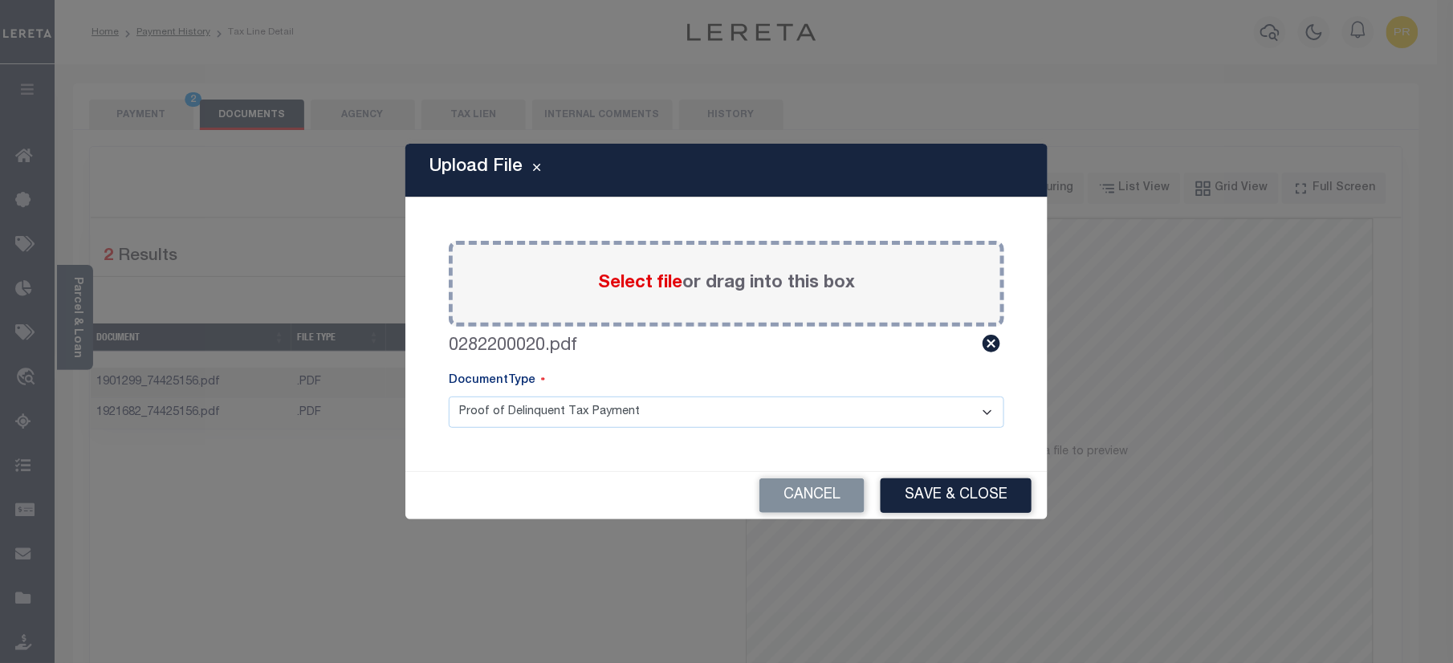
drag, startPoint x: 585, startPoint y: 409, endPoint x: 546, endPoint y: 427, distance: 43.5
click at [585, 409] on select "Proof of Delinquent Tax Payment" at bounding box center [727, 412] width 556 height 31
click at [449, 397] on select "Proof of Delinquent Tax Payment" at bounding box center [727, 412] width 556 height 31
click at [923, 494] on button "Save & Close" at bounding box center [956, 495] width 151 height 35
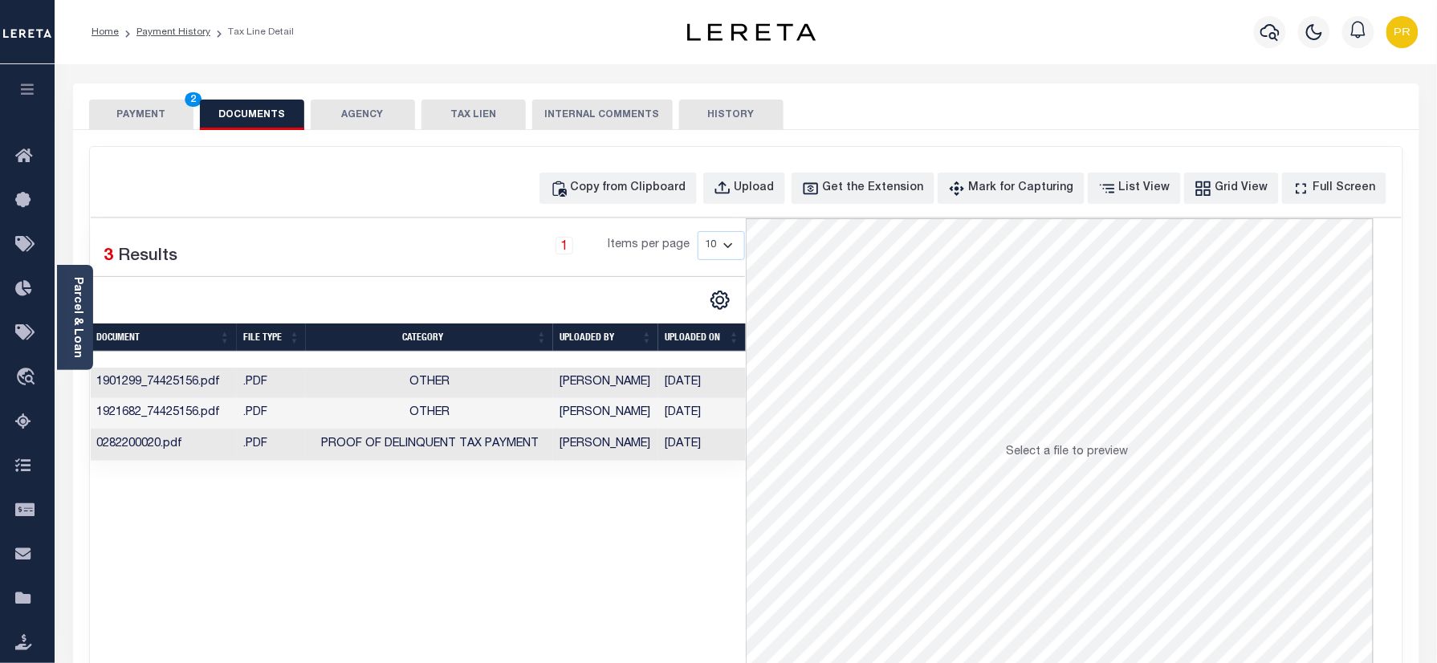
click at [161, 114] on button "PAYMENT 2" at bounding box center [141, 115] width 104 height 31
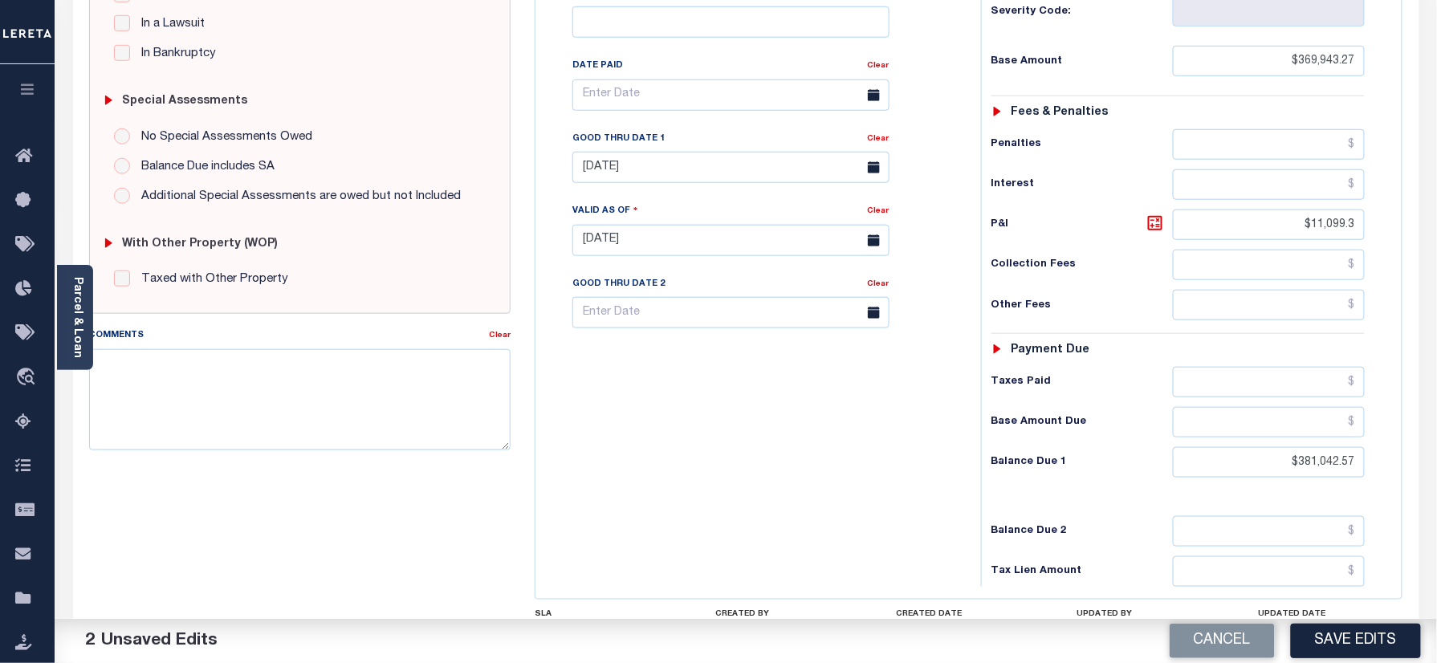
scroll to position [428, 0]
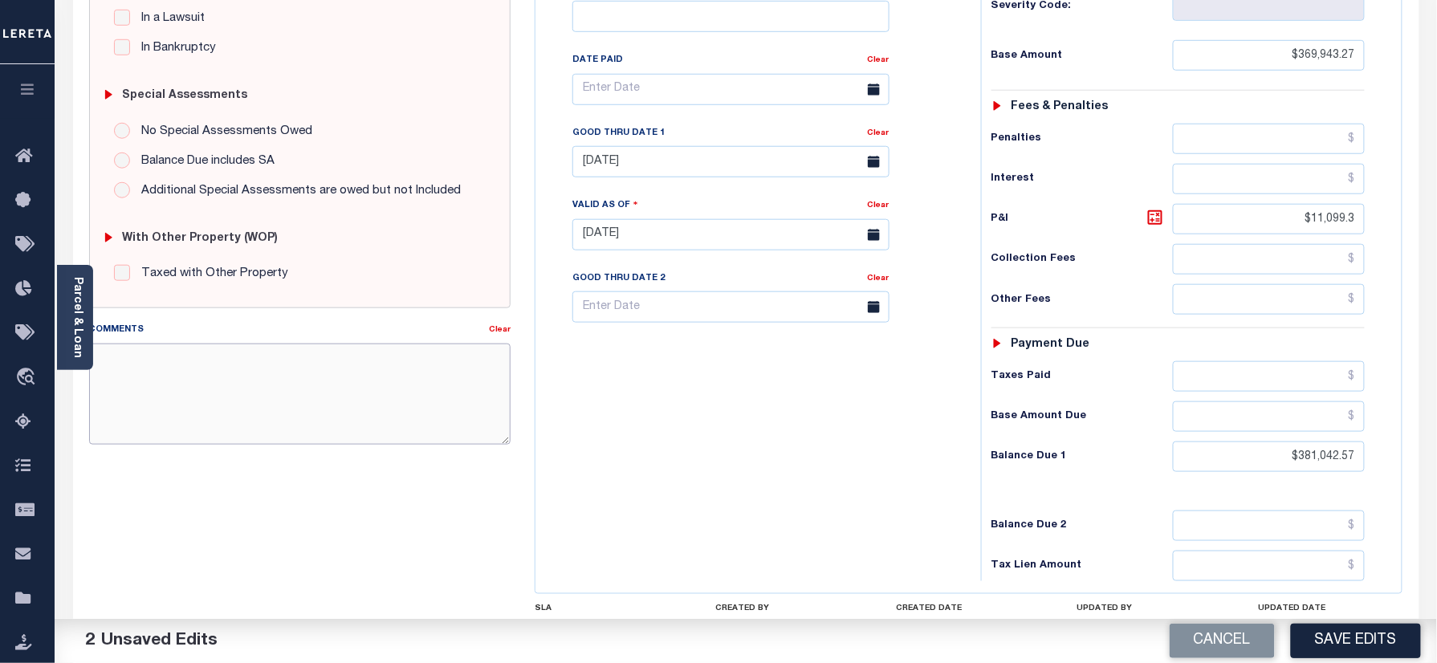
click at [264, 401] on textarea "Comments" at bounding box center [300, 394] width 422 height 101
paste textarea "Certificate Number"
click at [247, 376] on textarea "Certificate Number" at bounding box center [300, 394] width 422 height 101
paste textarea "2025-307"
click at [278, 368] on textarea "Certificate Number 2025-307" at bounding box center [300, 394] width 422 height 101
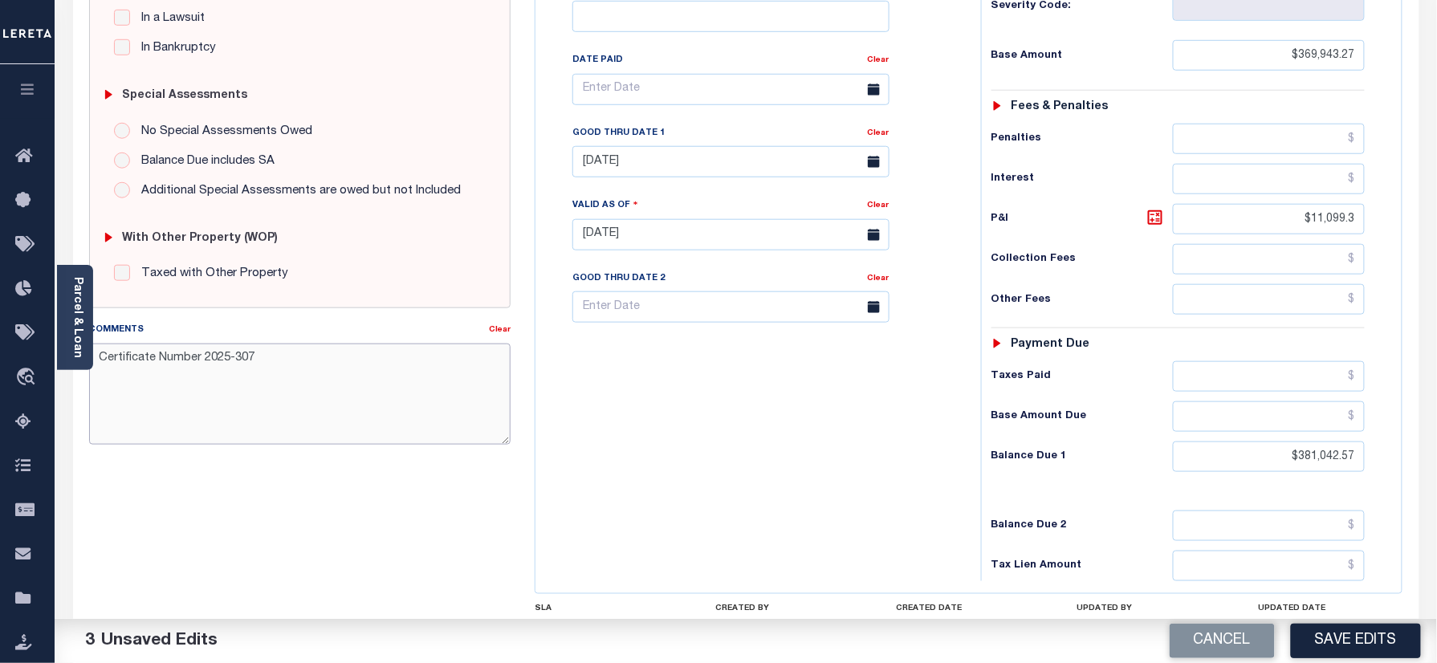
paste textarea "Face Amount"
click at [213, 390] on textarea "Certificate Number 2025-307 Face Amount" at bounding box center [300, 394] width 422 height 101
click at [210, 376] on textarea "Certificate Number 2025-307 Face Amount" at bounding box center [300, 394] width 422 height 101
paste textarea "400,094.66"
click at [104, 409] on textarea "Certificate Number 2025-307 Face Amount 400,094.66" at bounding box center [300, 394] width 422 height 101
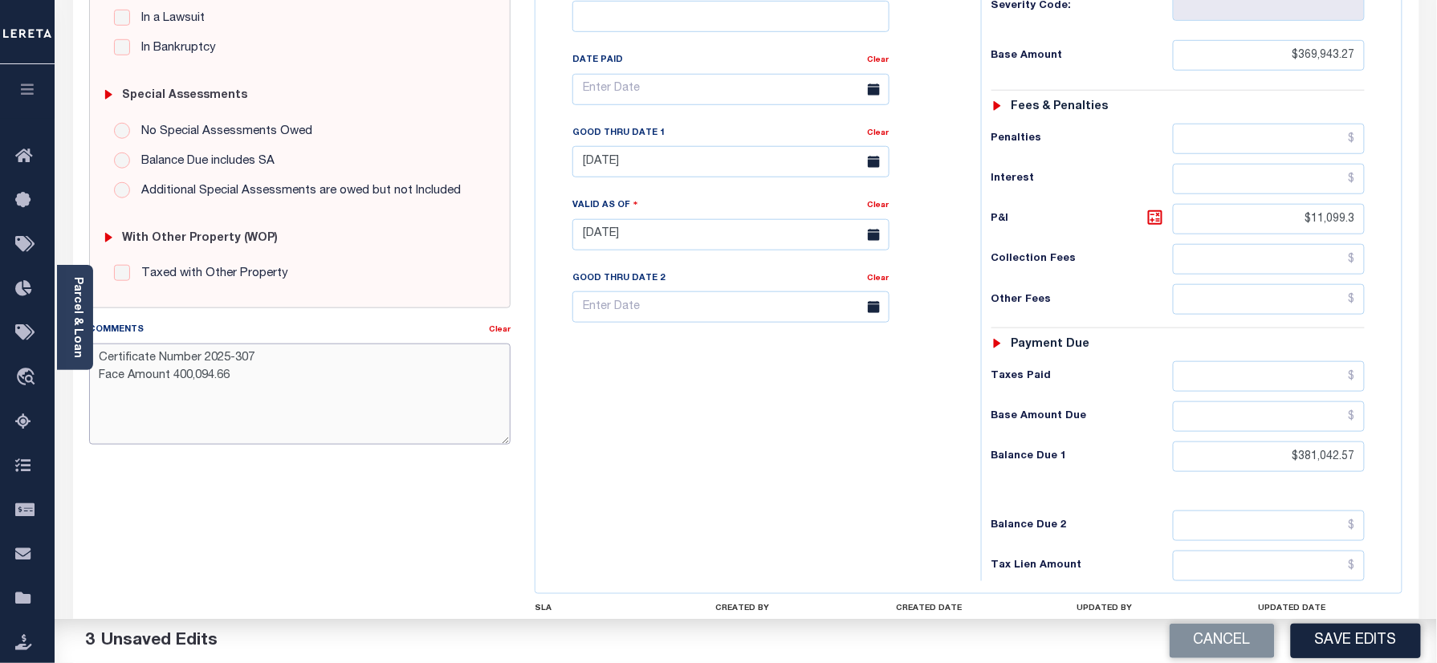
click at [111, 387] on textarea "Certificate Number 2025-307 Face Amount 400,094.66" at bounding box center [300, 394] width 422 height 101
click at [107, 400] on textarea "Certificate Number 2025-307 Face Amount 400,094.66" at bounding box center [300, 394] width 422 height 101
paste textarea "Bid Percent"
click at [200, 405] on textarea "Certificate Number 2025-307 Face Amount 400,094.66 Bid Percent" at bounding box center [300, 394] width 422 height 101
paste textarea "15.00"
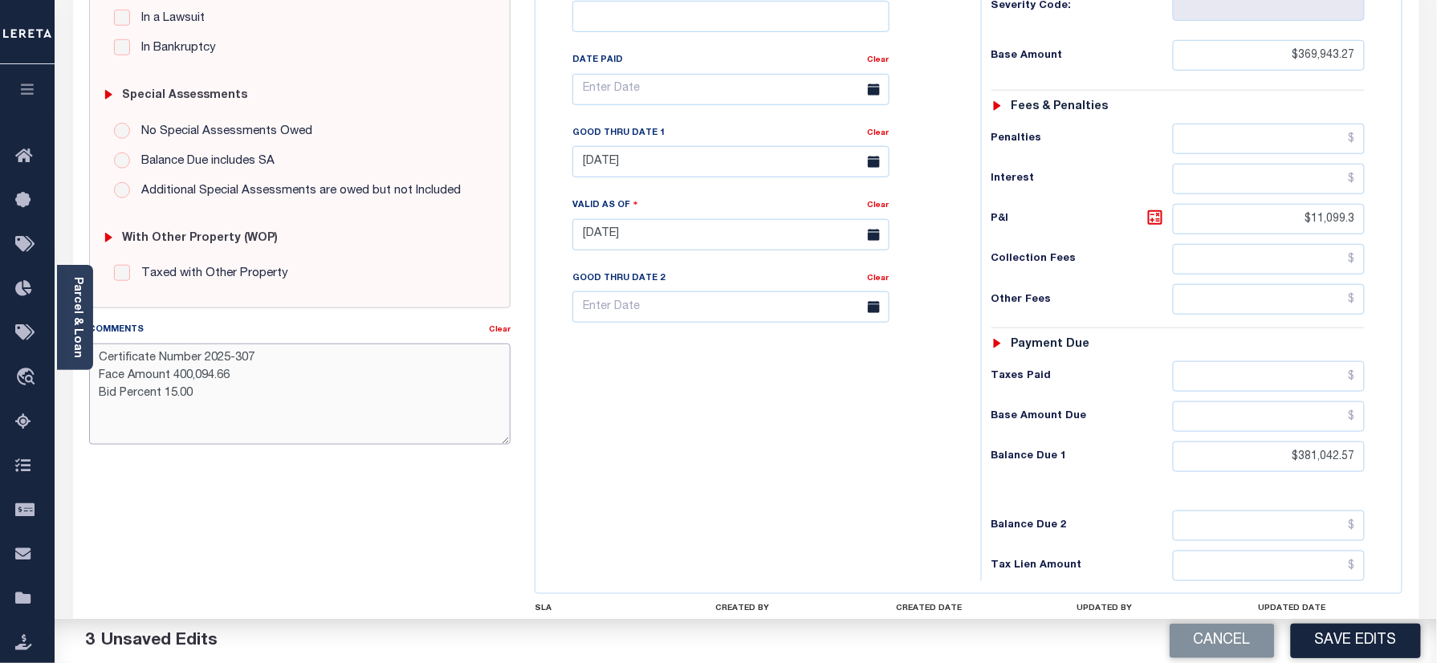
type textarea "Certificate Number 2025-307 Face Amount 400,094.66 Bid Percent 15.00"
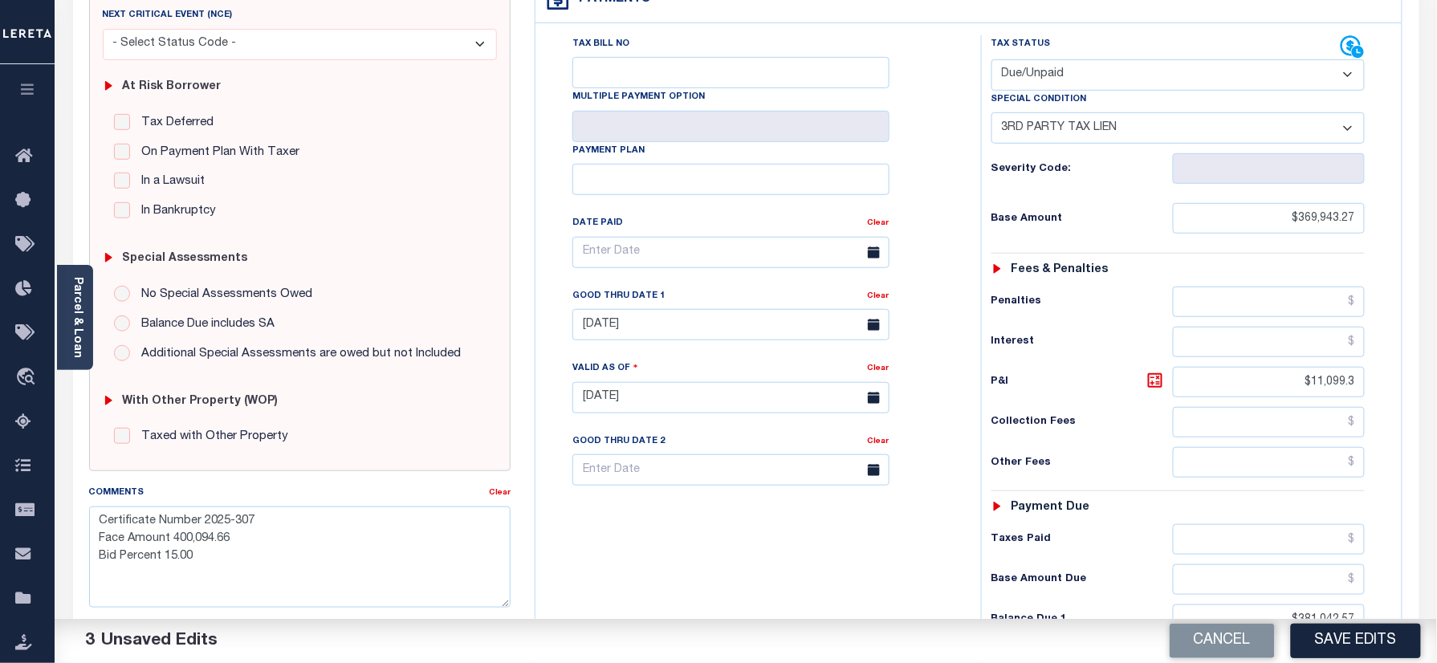
scroll to position [107, 0]
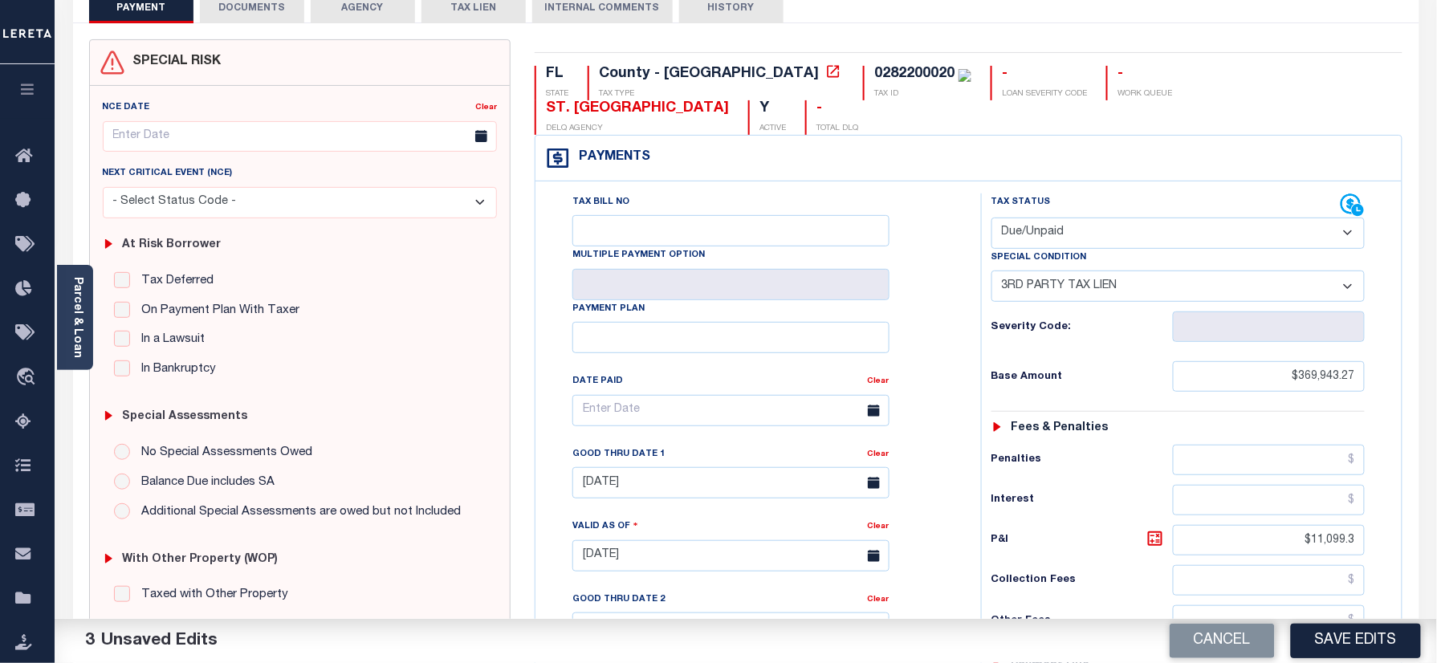
click at [944, 270] on div "Tax Bill No Multiple Payment Option Payment Plan Clear" at bounding box center [753, 418] width 405 height 450
click at [652, 467] on input "05/31/2025" at bounding box center [730, 482] width 317 height 31
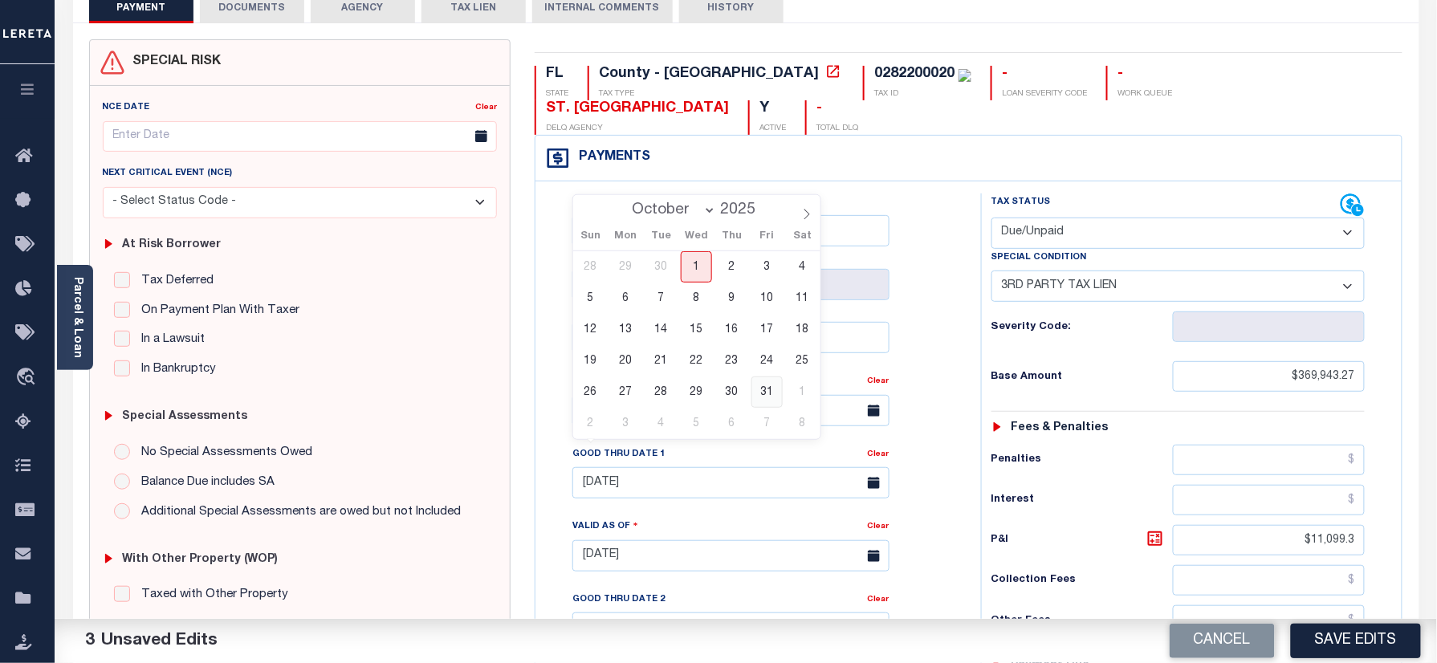
click at [764, 401] on span "31" at bounding box center [766, 391] width 31 height 31
type input "10/31/2025"
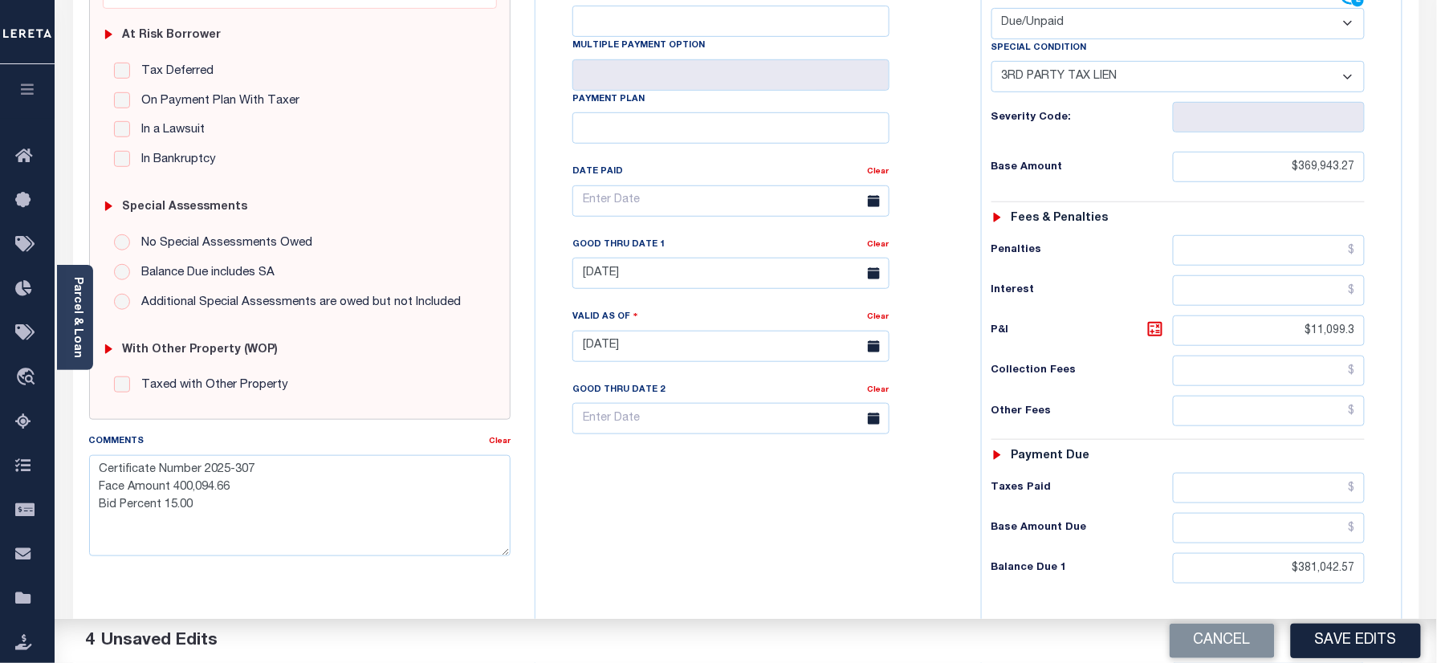
scroll to position [525, 0]
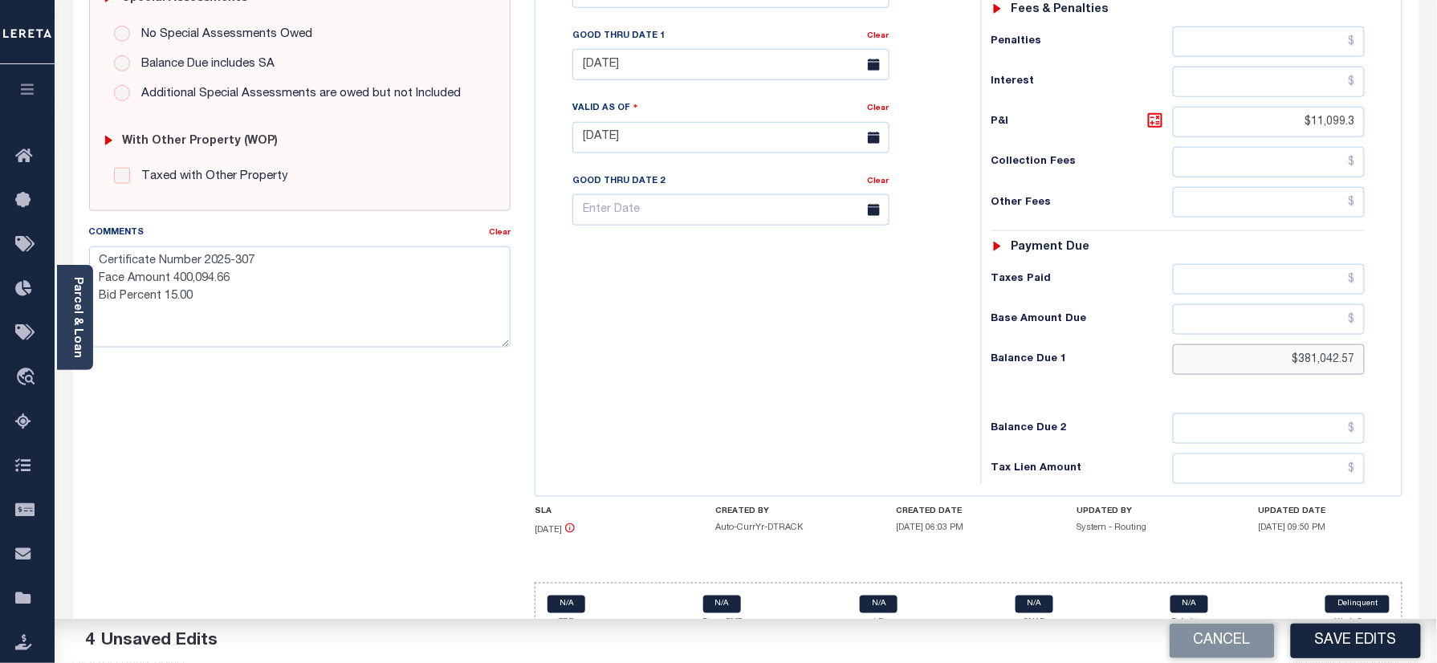
drag, startPoint x: 1291, startPoint y: 339, endPoint x: 1411, endPoint y: 339, distance: 120.4
click at [1411, 339] on div "FL STATE County - FL TAX TYPE 0282200020 TAX ID - LOAN SEVERITY CODE - WORK QUE…" at bounding box center [969, 138] width 892 height 1034
paste input "425,124.83"
type input "$425,124.83"
click at [1150, 111] on icon at bounding box center [1155, 120] width 19 height 19
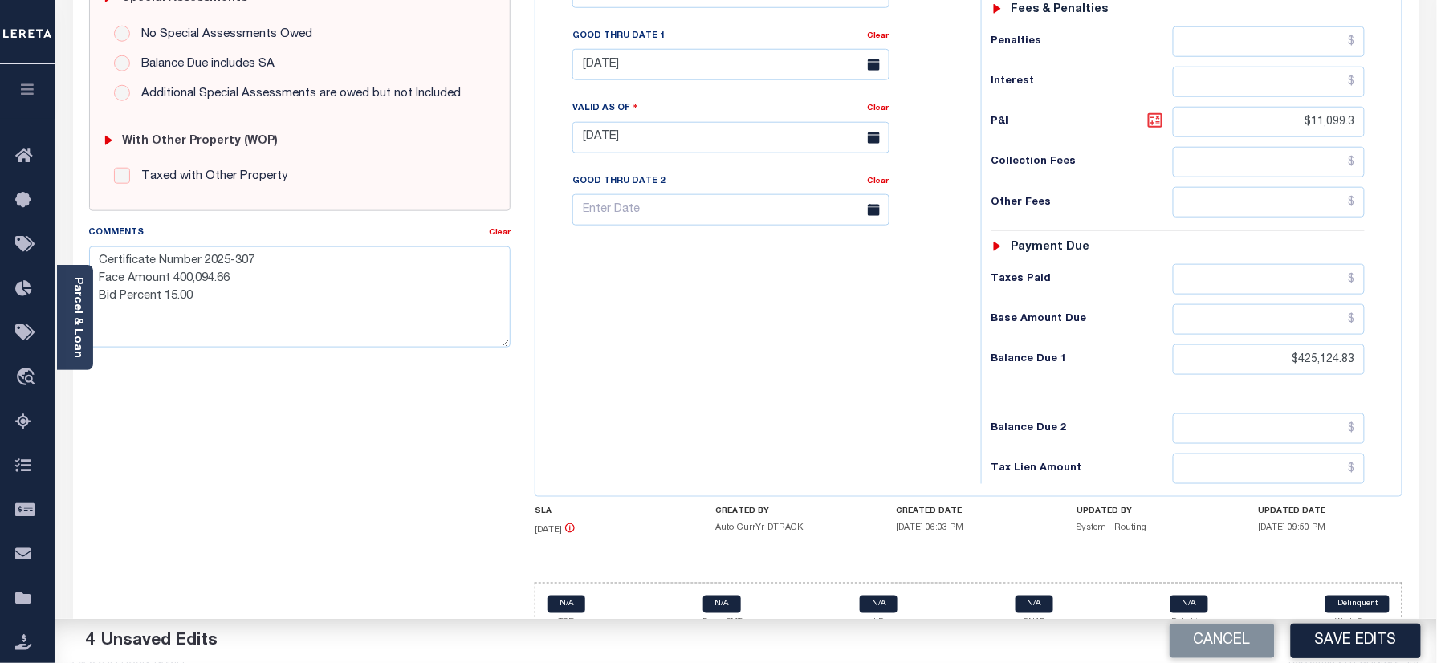
type input "$55,181.56"
click at [1150, 111] on icon at bounding box center [1155, 120] width 19 height 19
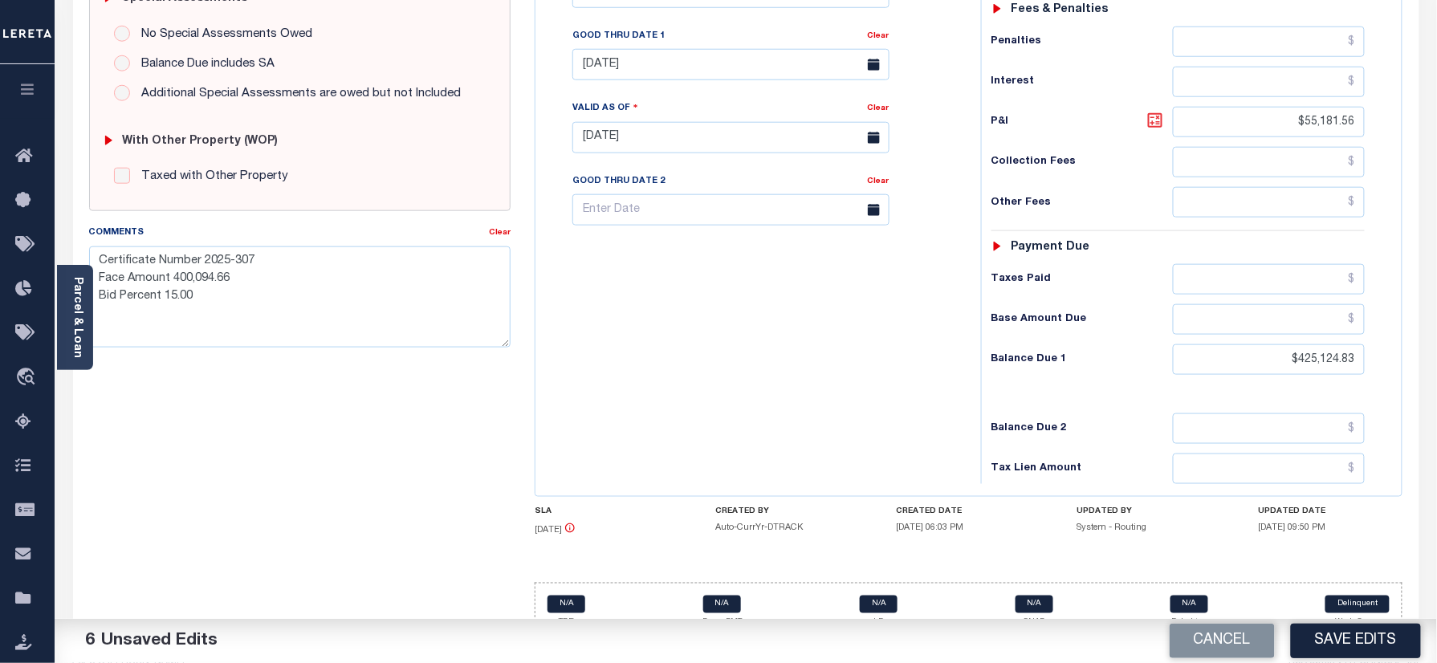
click at [1150, 111] on icon at bounding box center [1155, 120] width 19 height 19
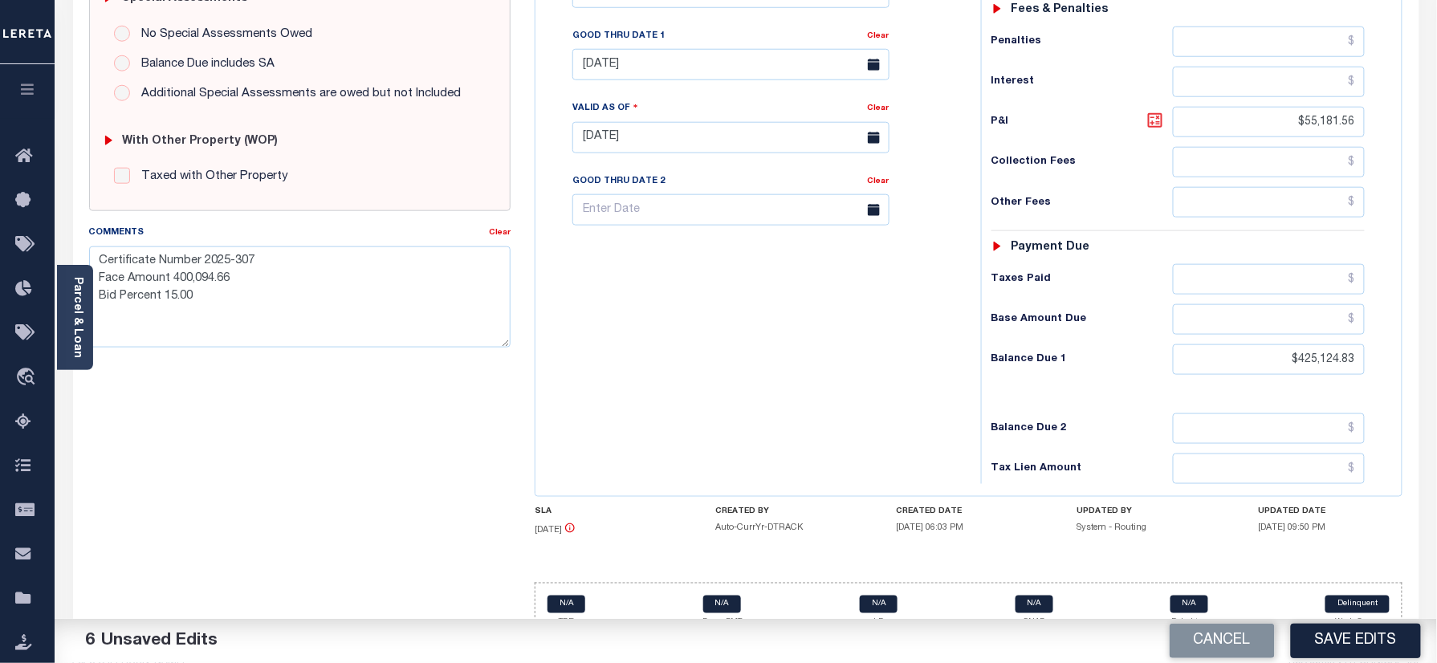
click at [1150, 111] on icon at bounding box center [1155, 120] width 19 height 19
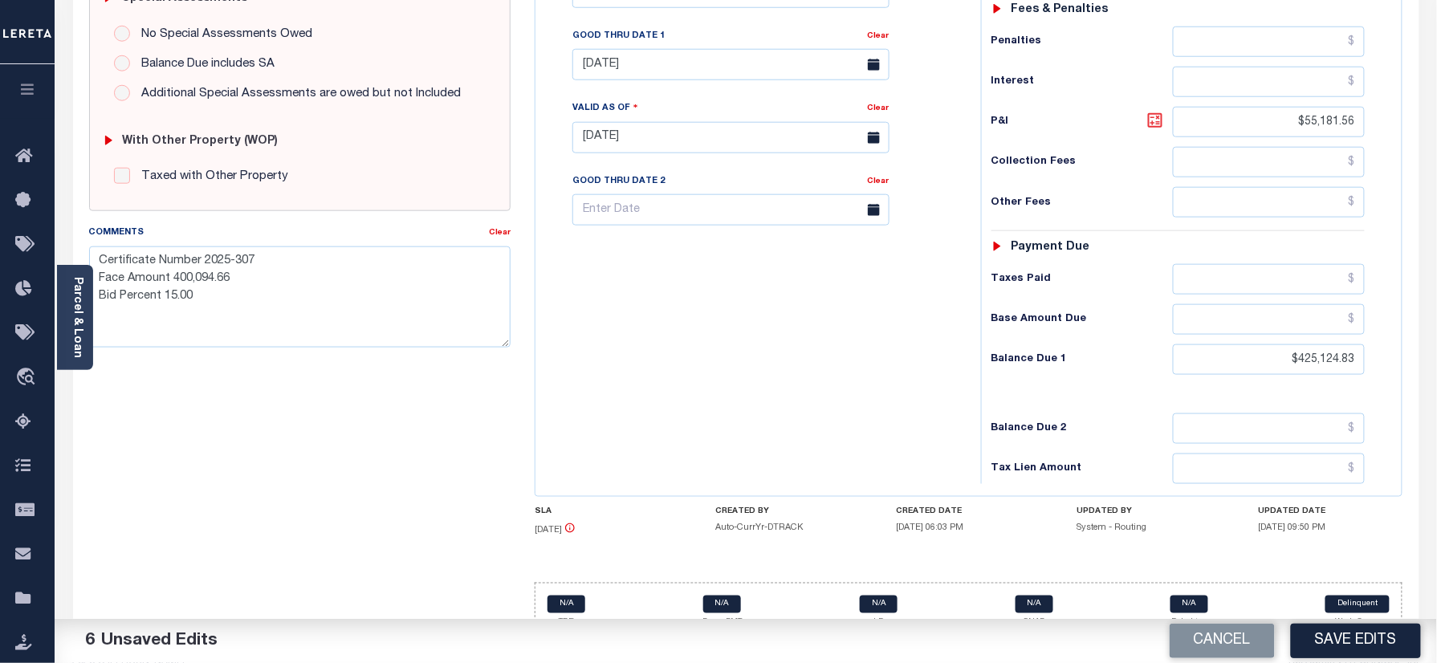
click at [1150, 111] on icon at bounding box center [1155, 120] width 19 height 19
click at [787, 369] on div "Tax Bill No Multiple Payment Option Payment Plan Clear" at bounding box center [753, 129] width 429 height 709
click at [1161, 113] on icon at bounding box center [1155, 120] width 14 height 14
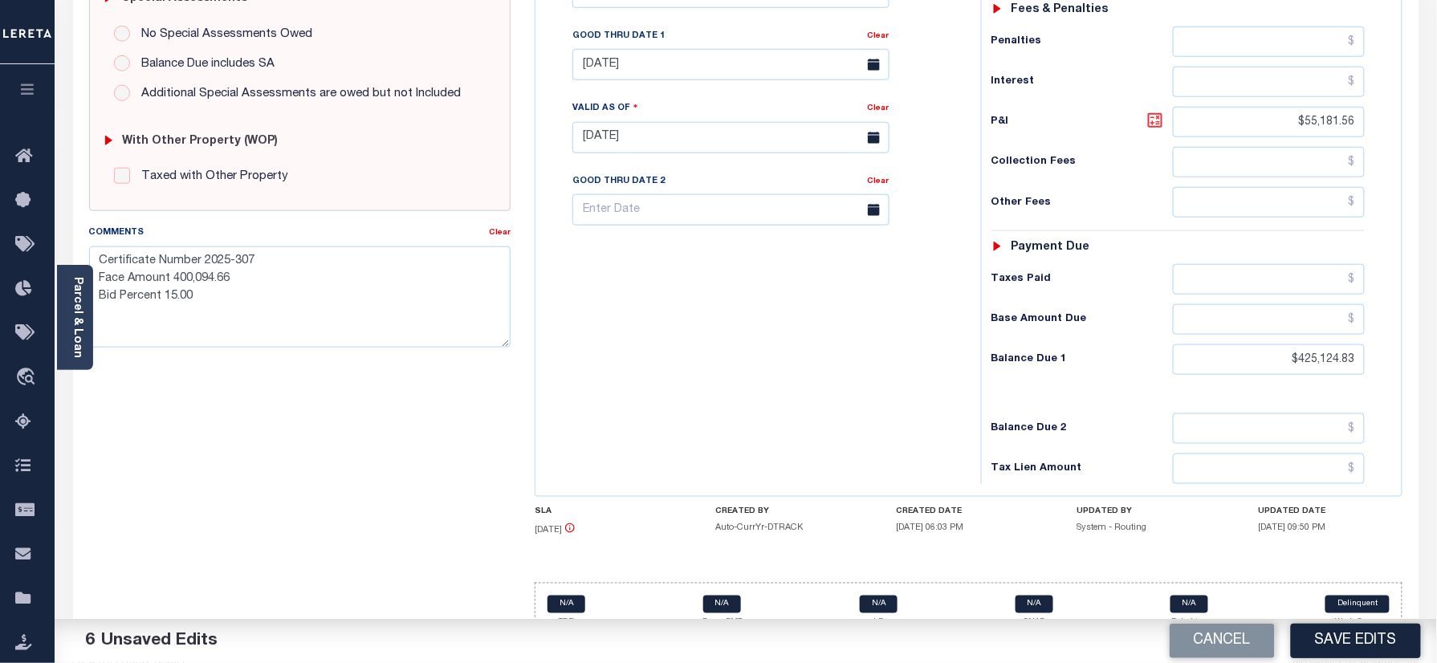
click at [1161, 113] on icon at bounding box center [1155, 120] width 14 height 14
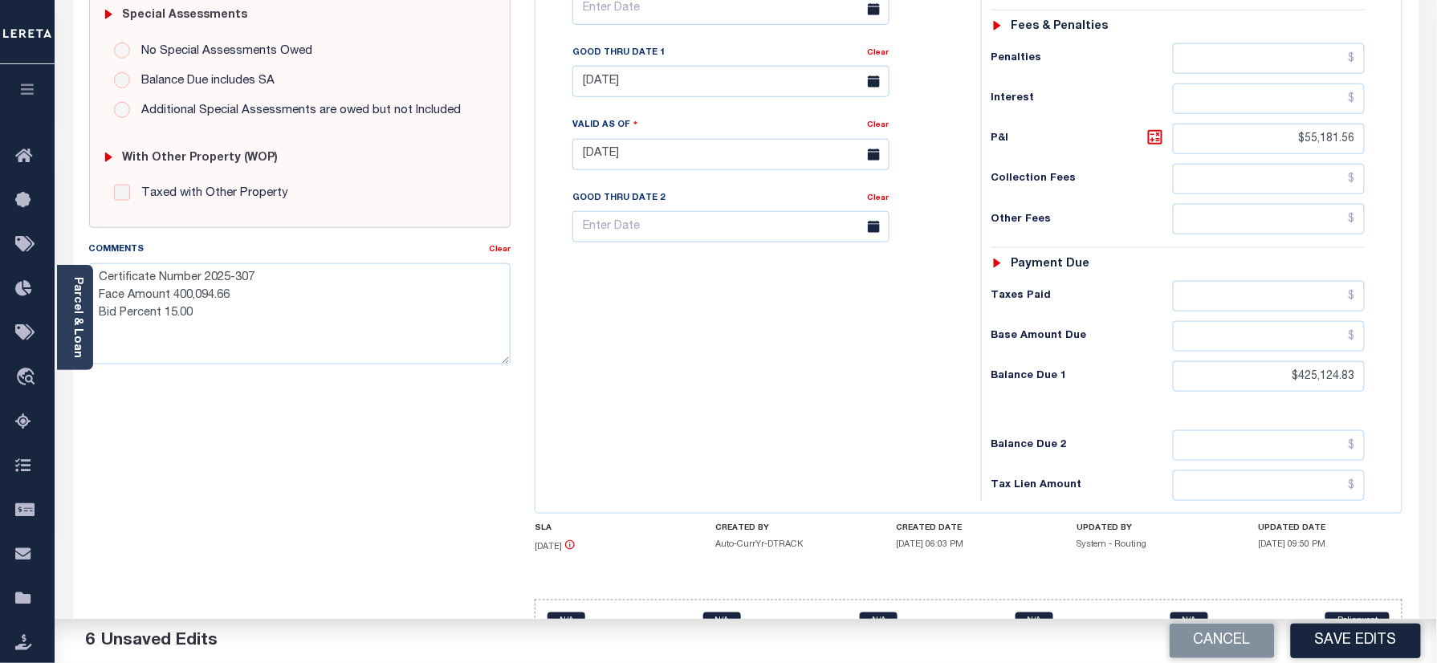
scroll to position [204, 0]
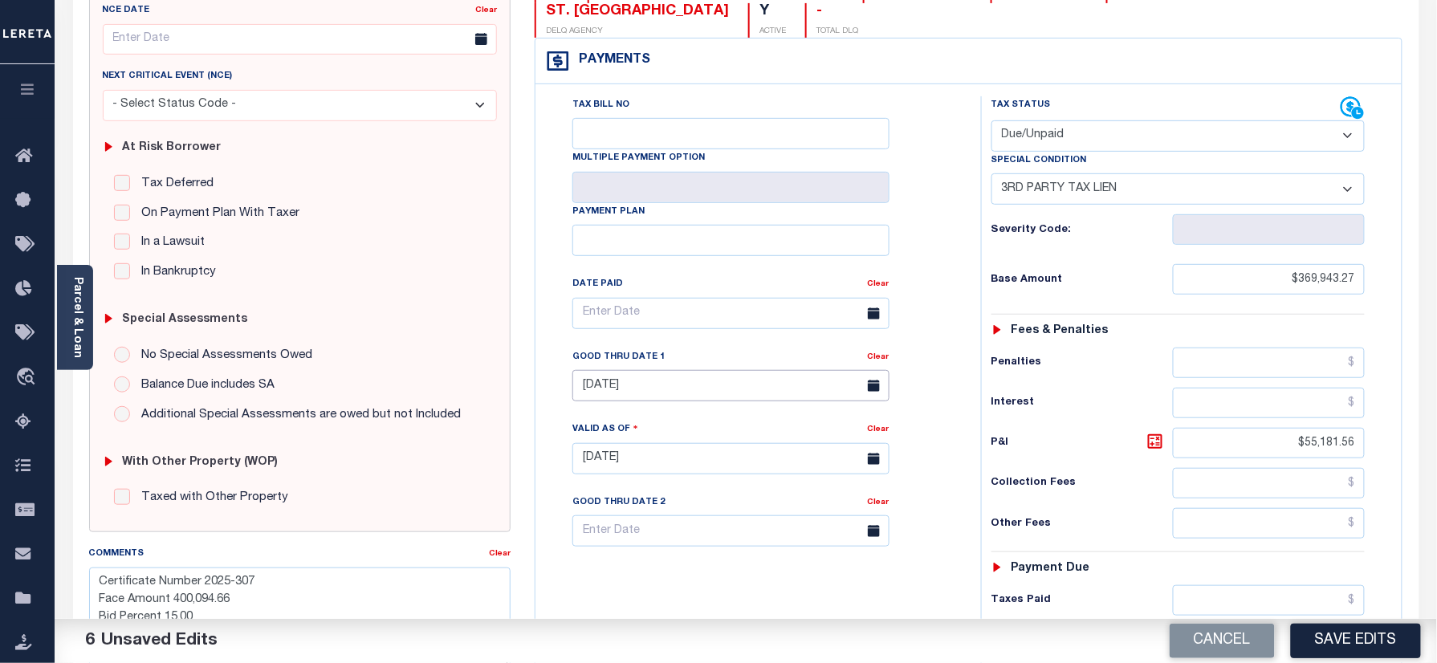
click at [608, 370] on input "10/31/2025" at bounding box center [730, 385] width 317 height 31
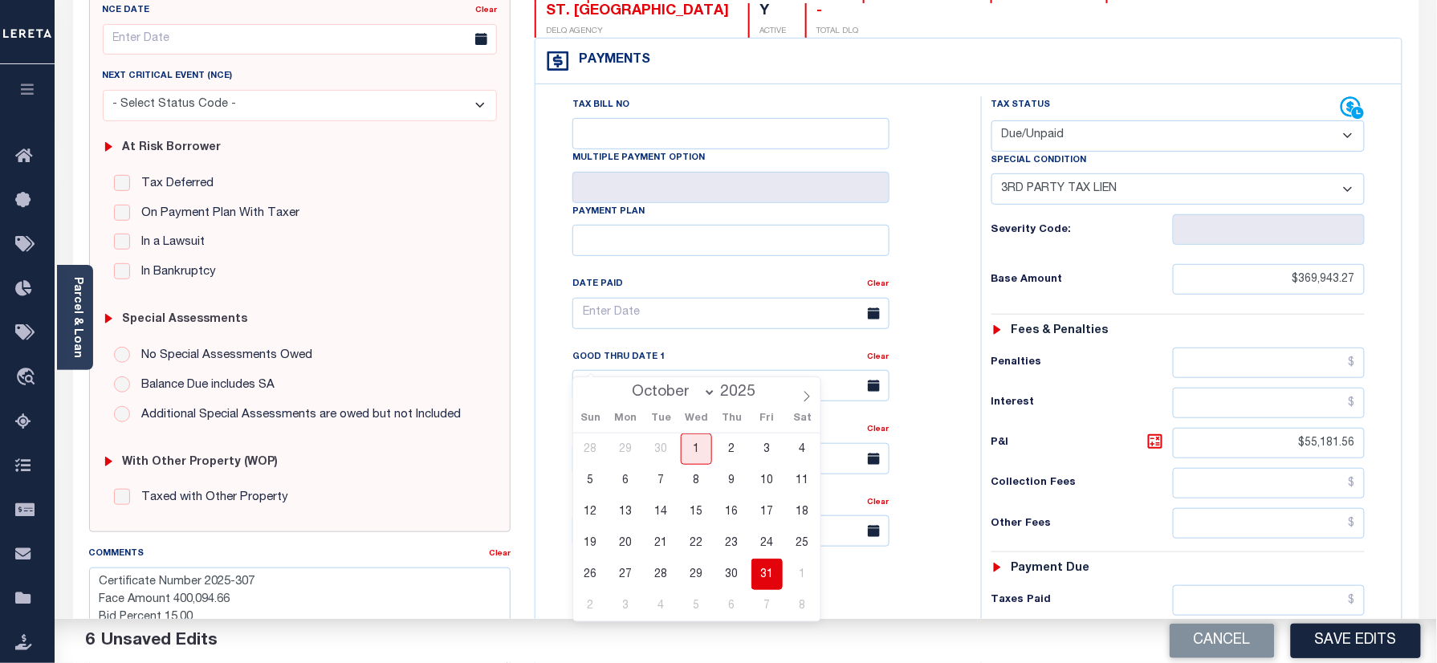
click at [763, 567] on span "31" at bounding box center [766, 574] width 31 height 31
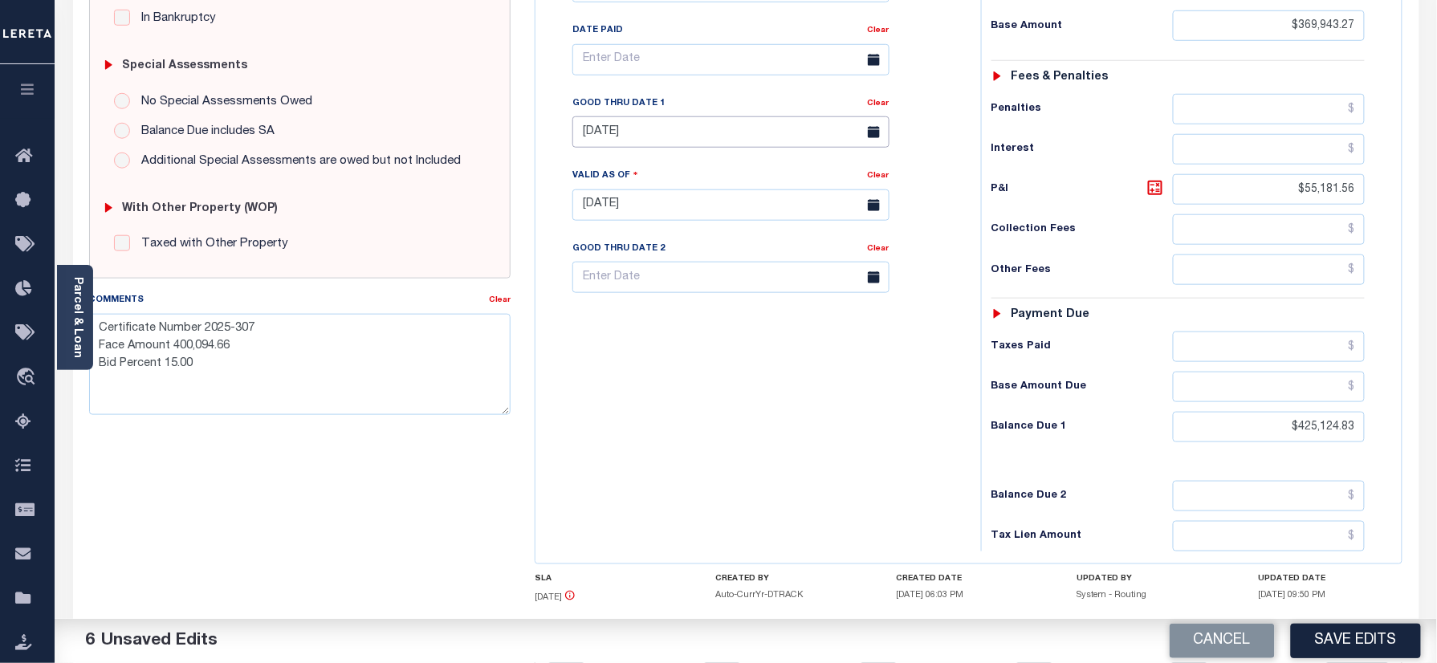
scroll to position [525, 0]
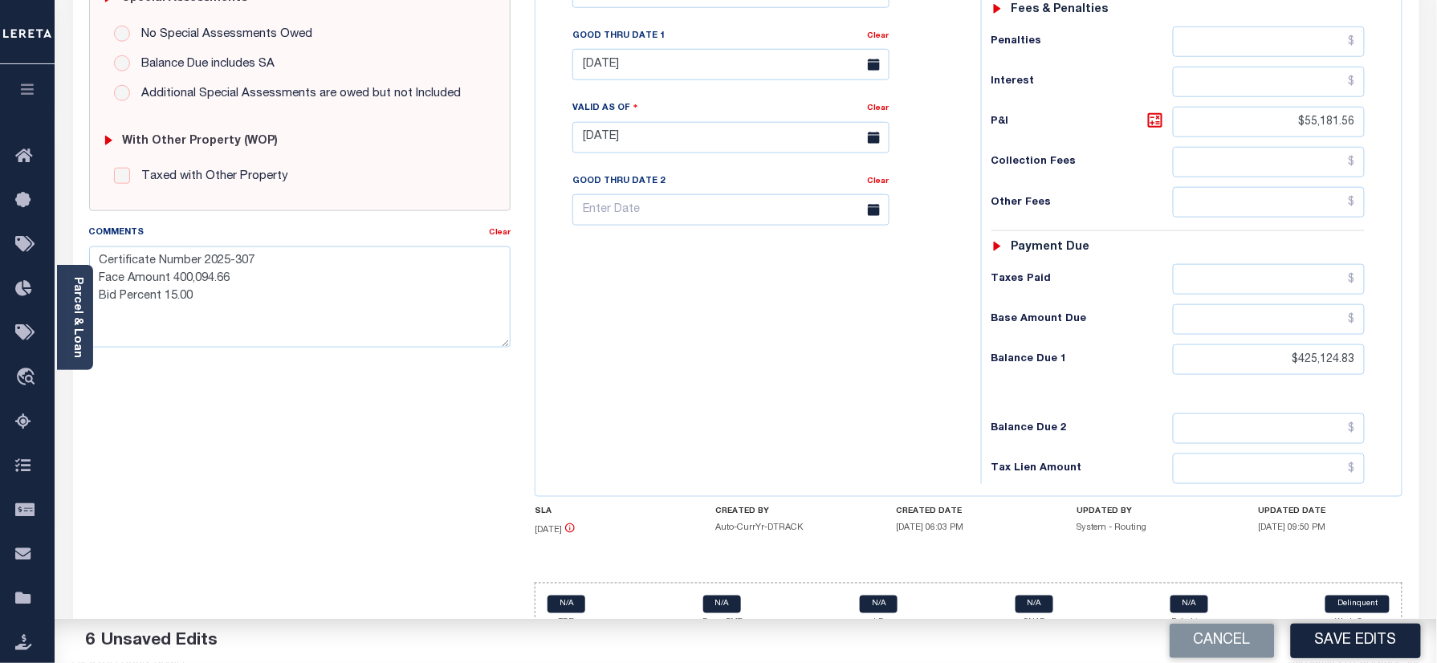
drag, startPoint x: 1341, startPoint y: 637, endPoint x: 1402, endPoint y: 614, distance: 65.3
click at [1341, 637] on button "Save Edits" at bounding box center [1356, 641] width 130 height 35
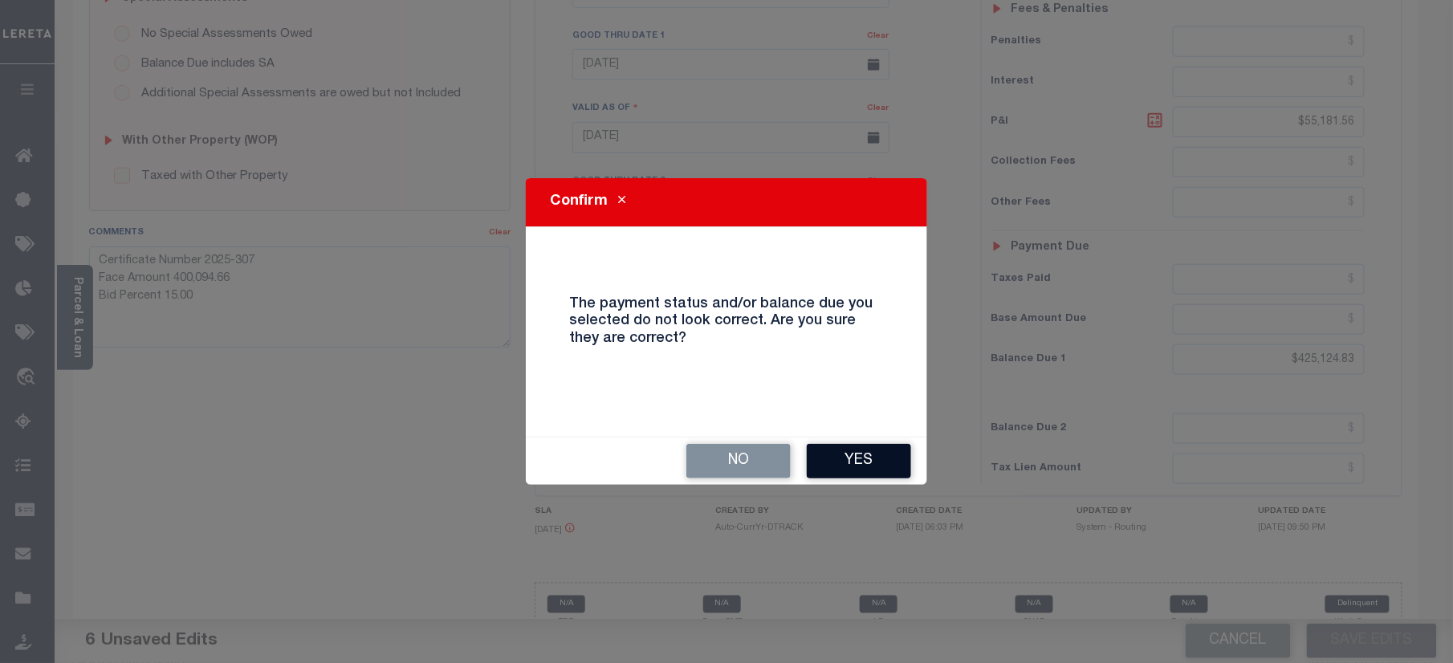
click at [871, 451] on button "Yes" at bounding box center [859, 461] width 104 height 35
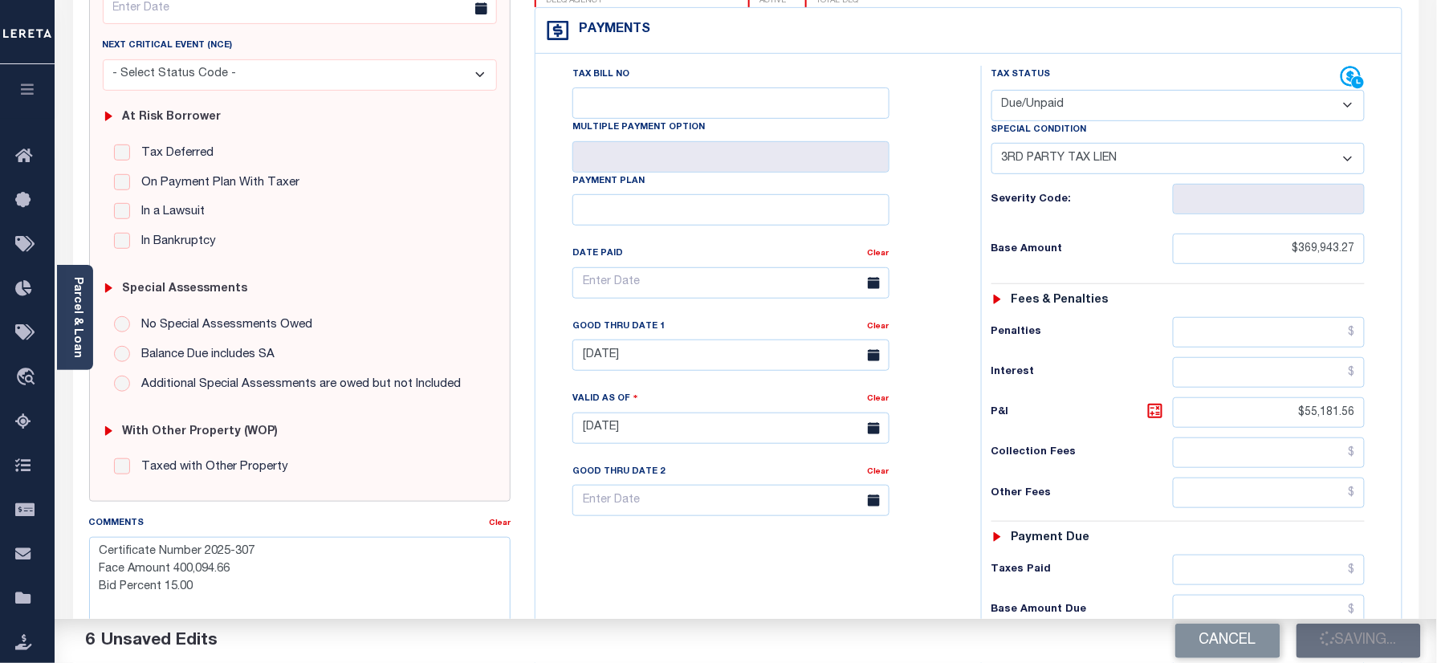
scroll to position [0, 0]
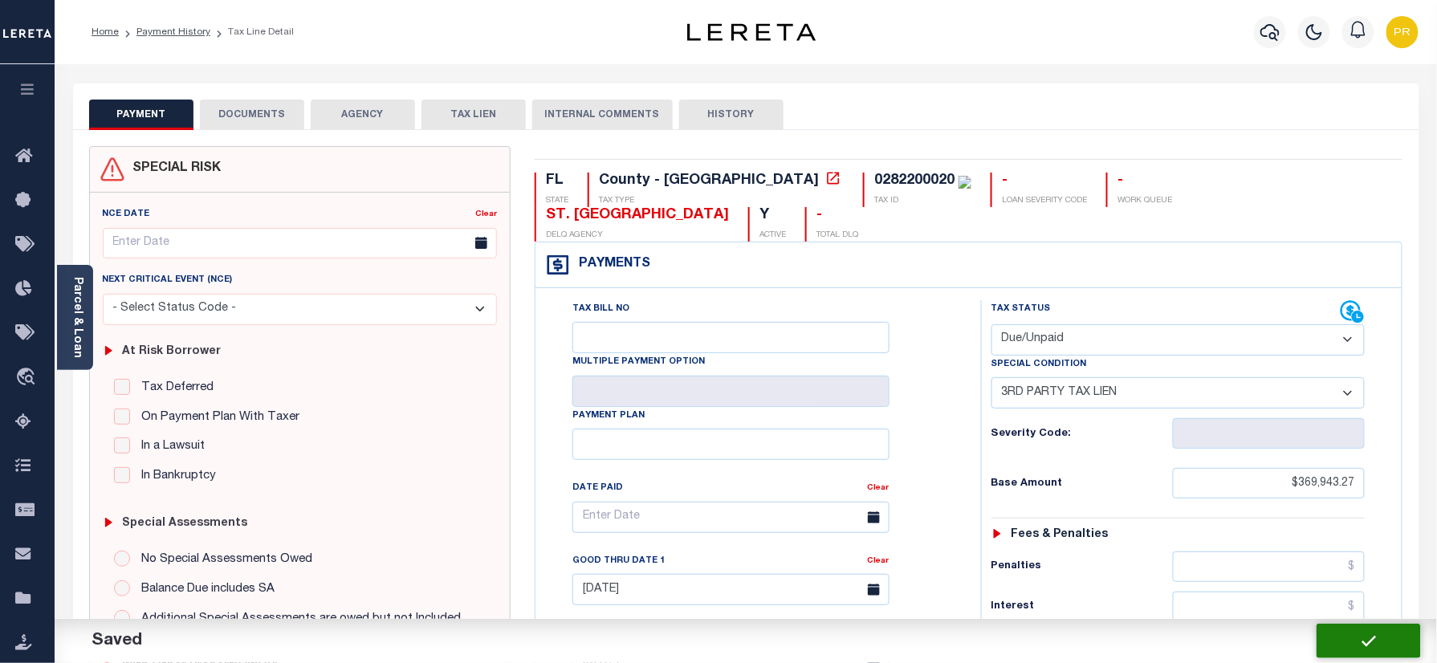
checkbox input "false"
type textarea "Certificate Number 2025-307 Face Amount 400,094.66 Bid Percent 15.00"
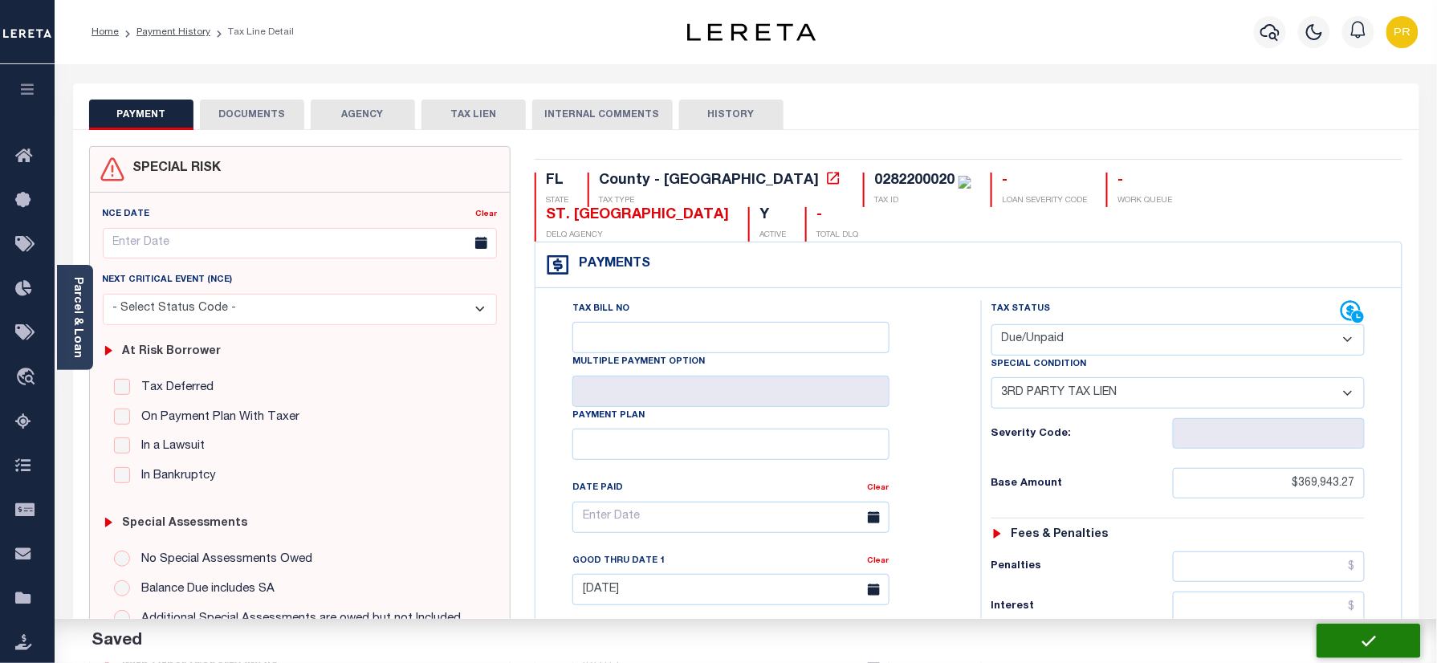
type input "0"
type input "$369,943.27"
type input "$55,181.56"
type input "$425,124.83"
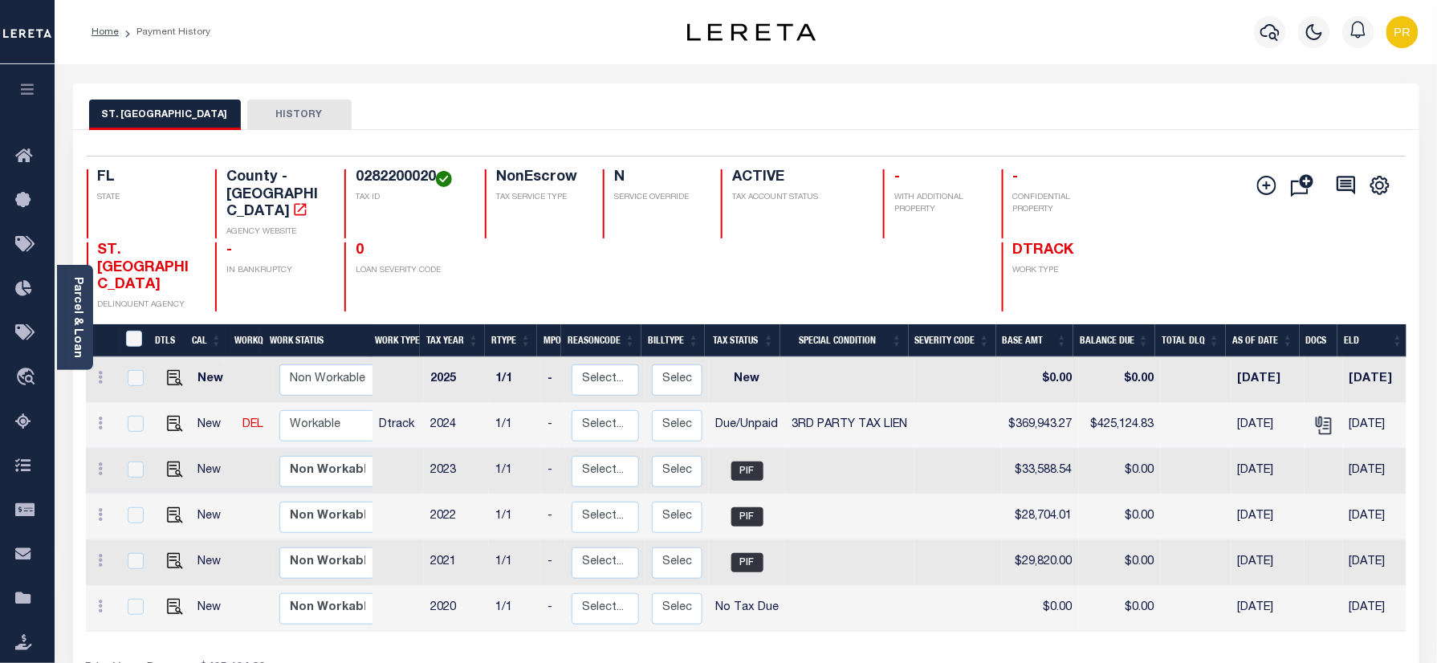
click at [384, 175] on h4 "0282200020" at bounding box center [411, 178] width 110 height 18
copy h4 "0282200020"
drag, startPoint x: 75, startPoint y: 319, endPoint x: 519, endPoint y: 184, distance: 463.4
click at [74, 319] on link "Parcel & Loan" at bounding box center [76, 317] width 11 height 81
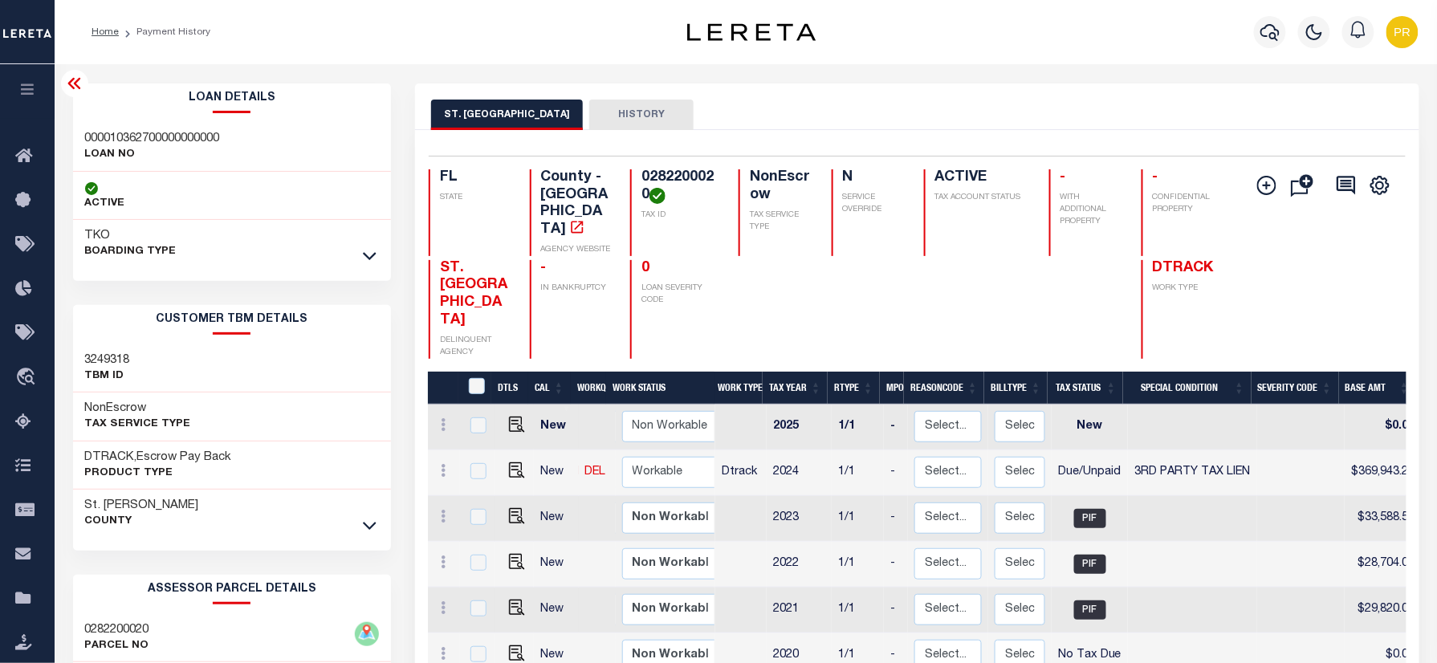
click at [136, 148] on p "LOAN NO" at bounding box center [152, 155] width 135 height 16
click at [151, 136] on h3 "000010362700000000000" at bounding box center [152, 139] width 135 height 16
copy h3 "000010362700000000000"
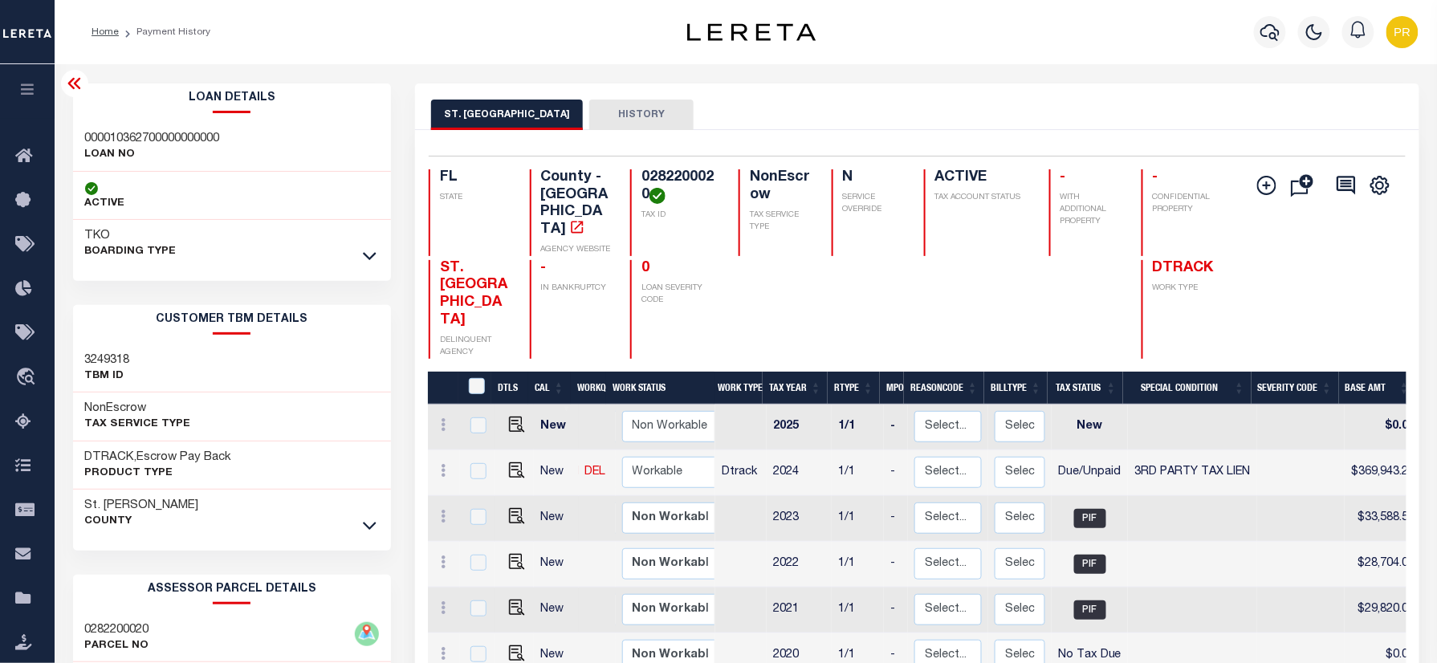
click at [665, 175] on h4 "0282200020" at bounding box center [680, 186] width 78 height 35
copy h4 "0282200020"
click at [1266, 35] on icon "button" at bounding box center [1269, 31] width 19 height 19
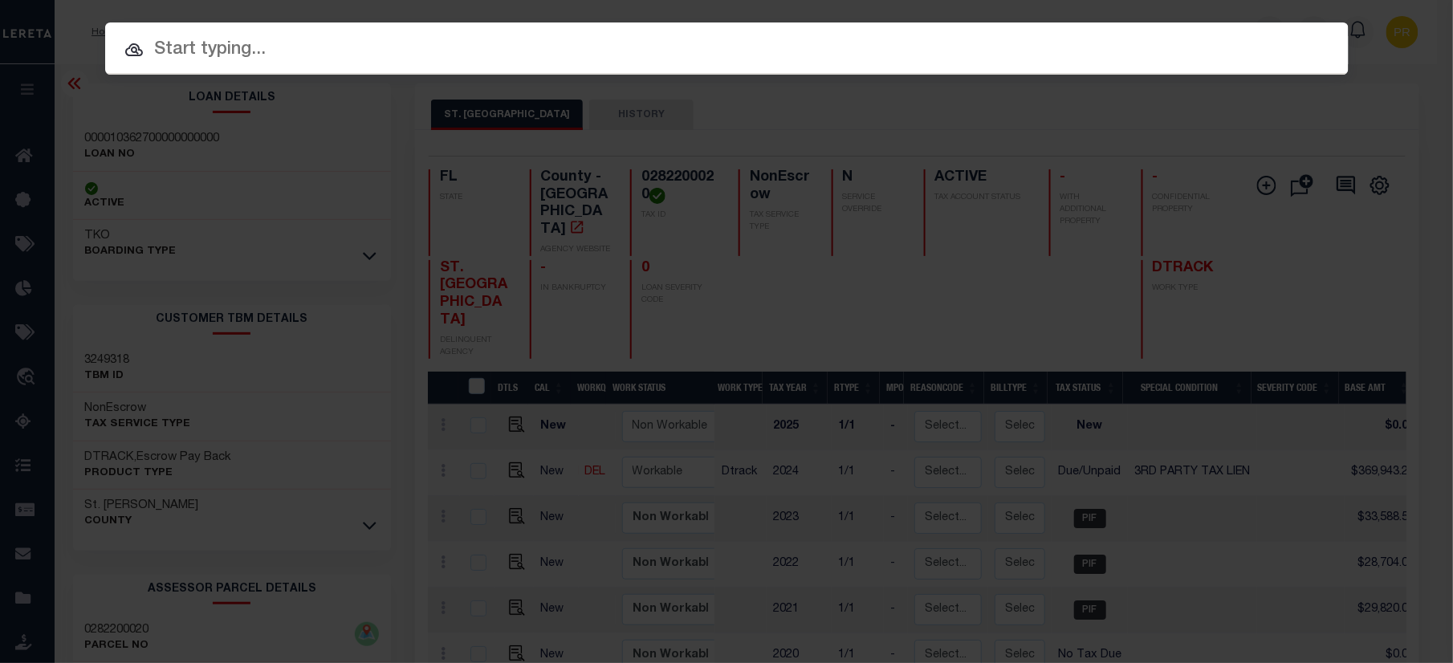
click at [1026, 49] on input "text" at bounding box center [726, 50] width 1243 height 28
paste input "1309200408"
type input "1309200408"
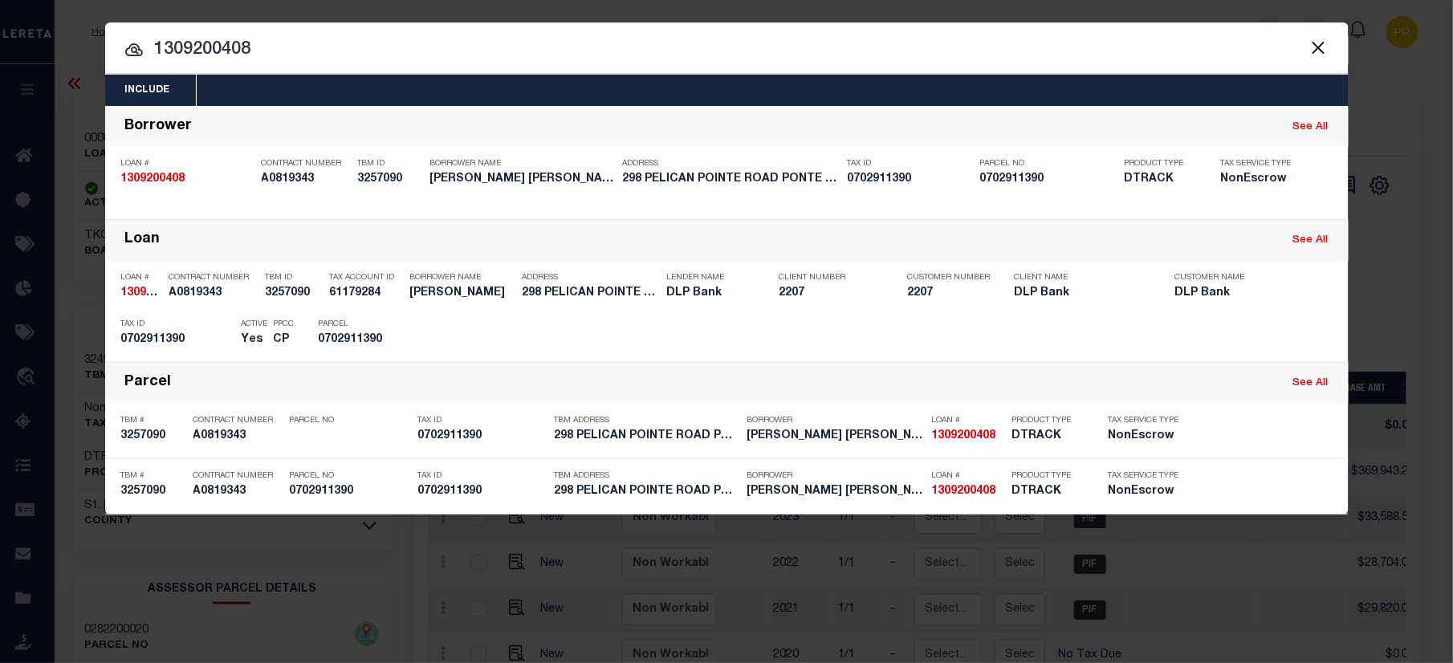
click at [1116, 35] on div at bounding box center [726, 47] width 1243 height 51
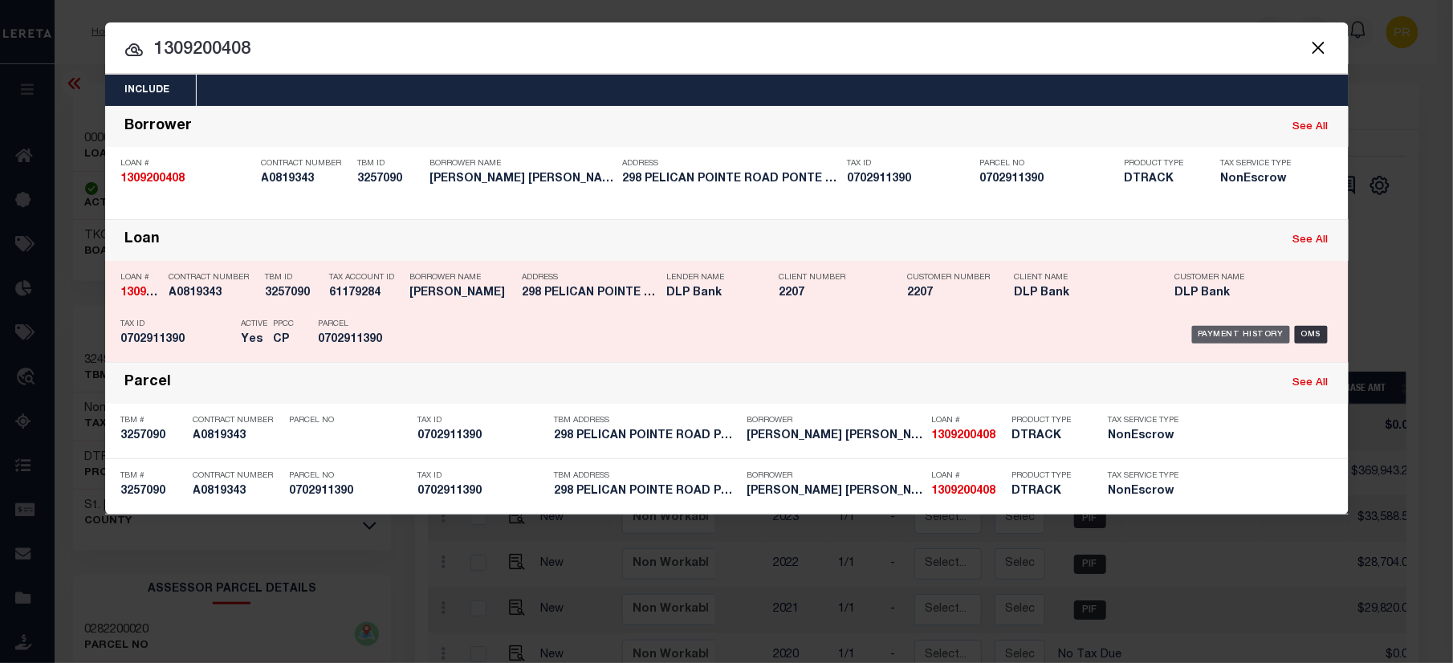
click at [1231, 331] on div "Payment History" at bounding box center [1241, 335] width 99 height 18
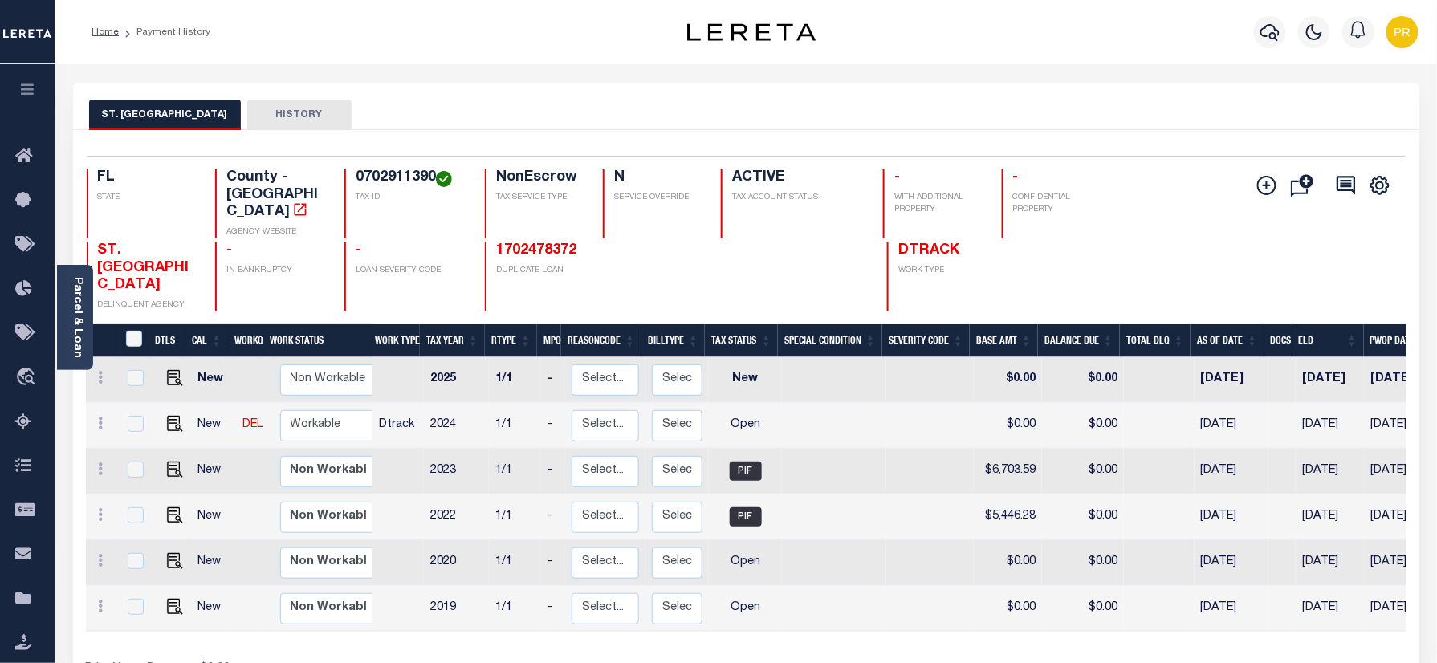
click at [414, 178] on h4 "0702911390" at bounding box center [411, 178] width 110 height 18
copy h4 "0702911390"
click at [78, 303] on link "Parcel & Loan" at bounding box center [76, 317] width 11 height 81
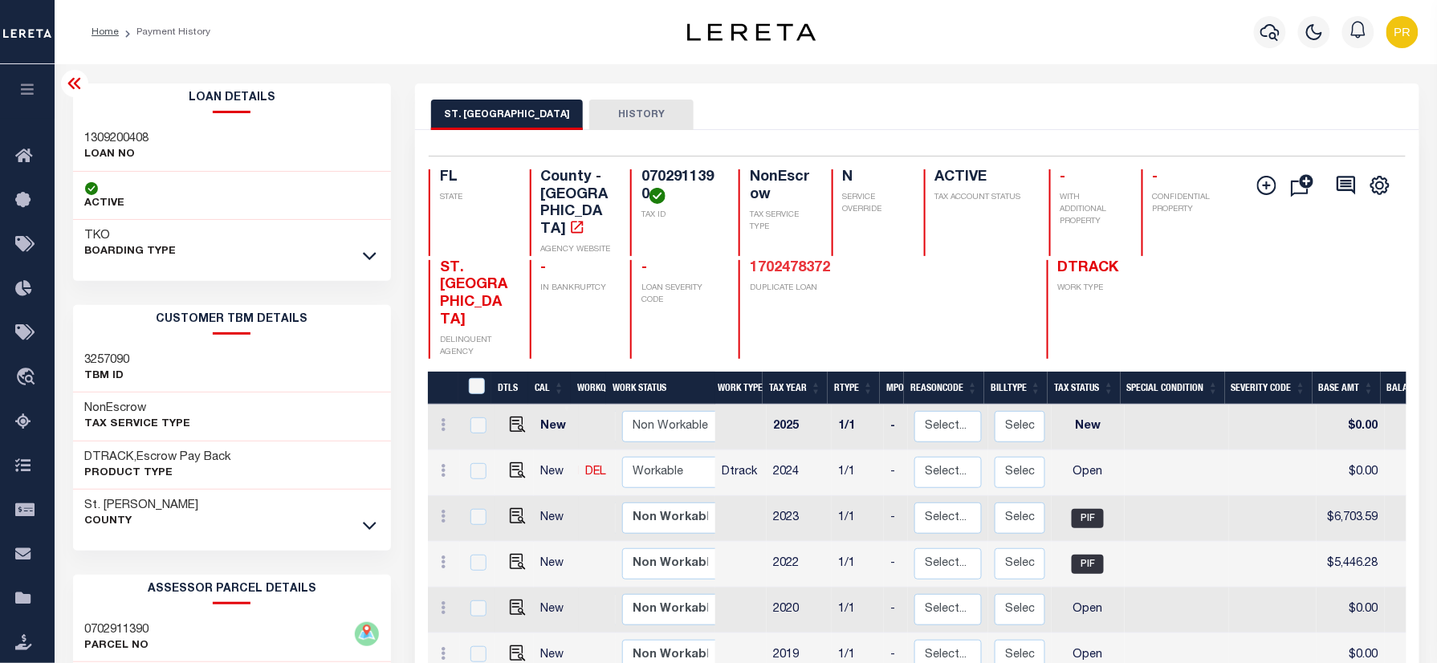
click at [792, 261] on link "1702478372" at bounding box center [790, 268] width 80 height 14
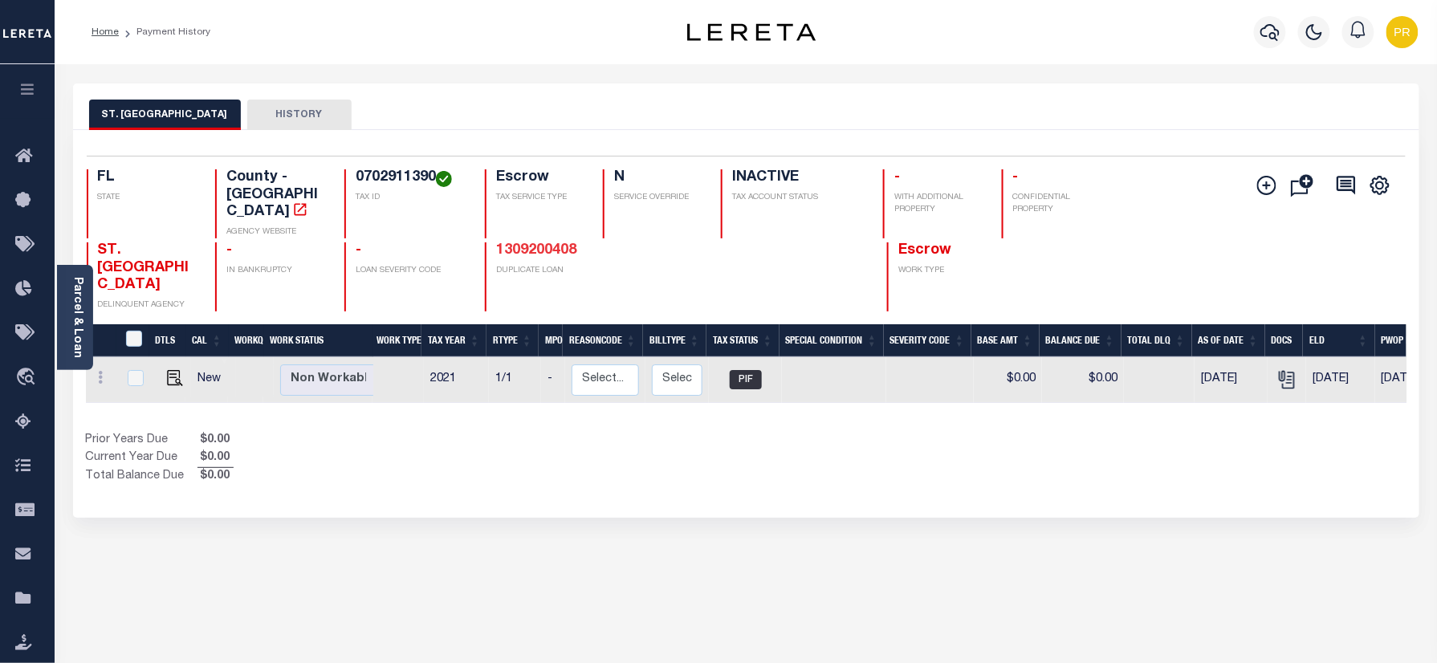
click at [512, 243] on link "1309200408" at bounding box center [536, 250] width 80 height 14
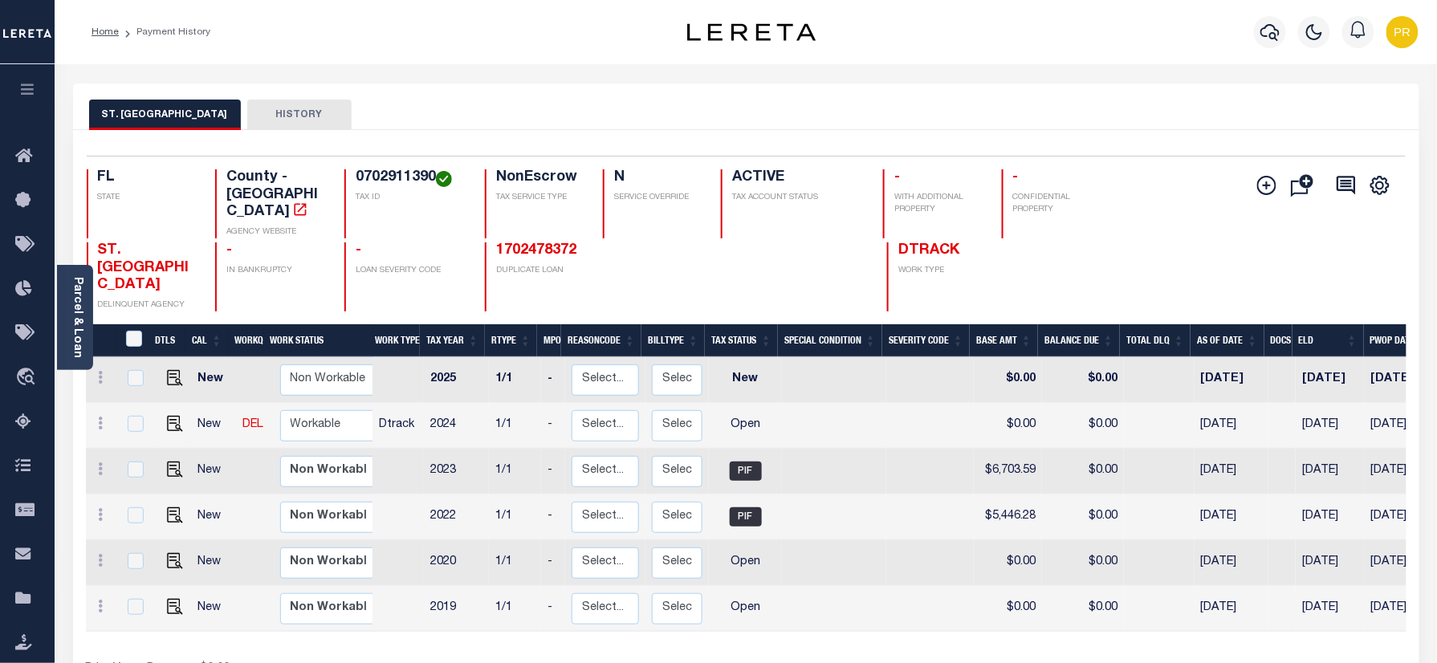
click at [695, 136] on div "Selected 6 Results 1 Items per page 25 50 100 FL STATE TAX ID N" at bounding box center [746, 438] width 1346 height 617
click at [387, 170] on h4 "0702911390" at bounding box center [411, 178] width 110 height 18
copy h4 "0702911390"
click at [171, 586] on td at bounding box center [172, 609] width 39 height 46
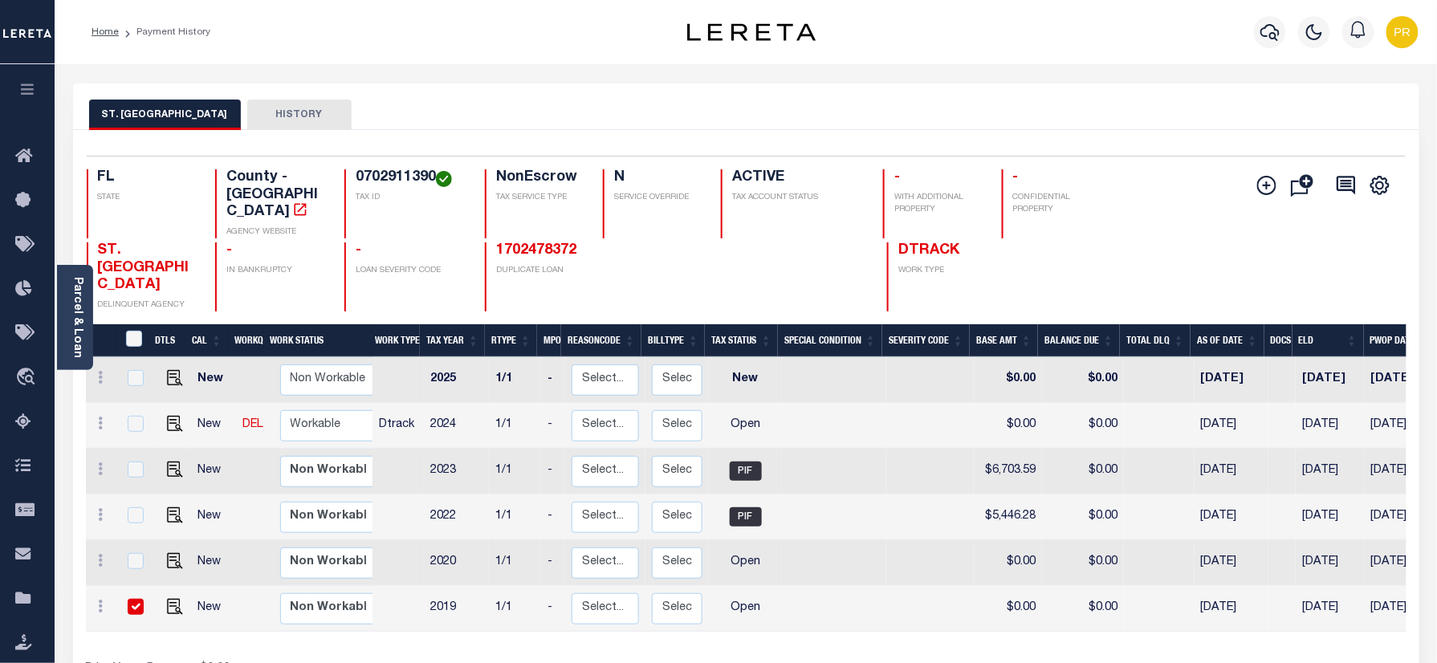
checkbox input "true"
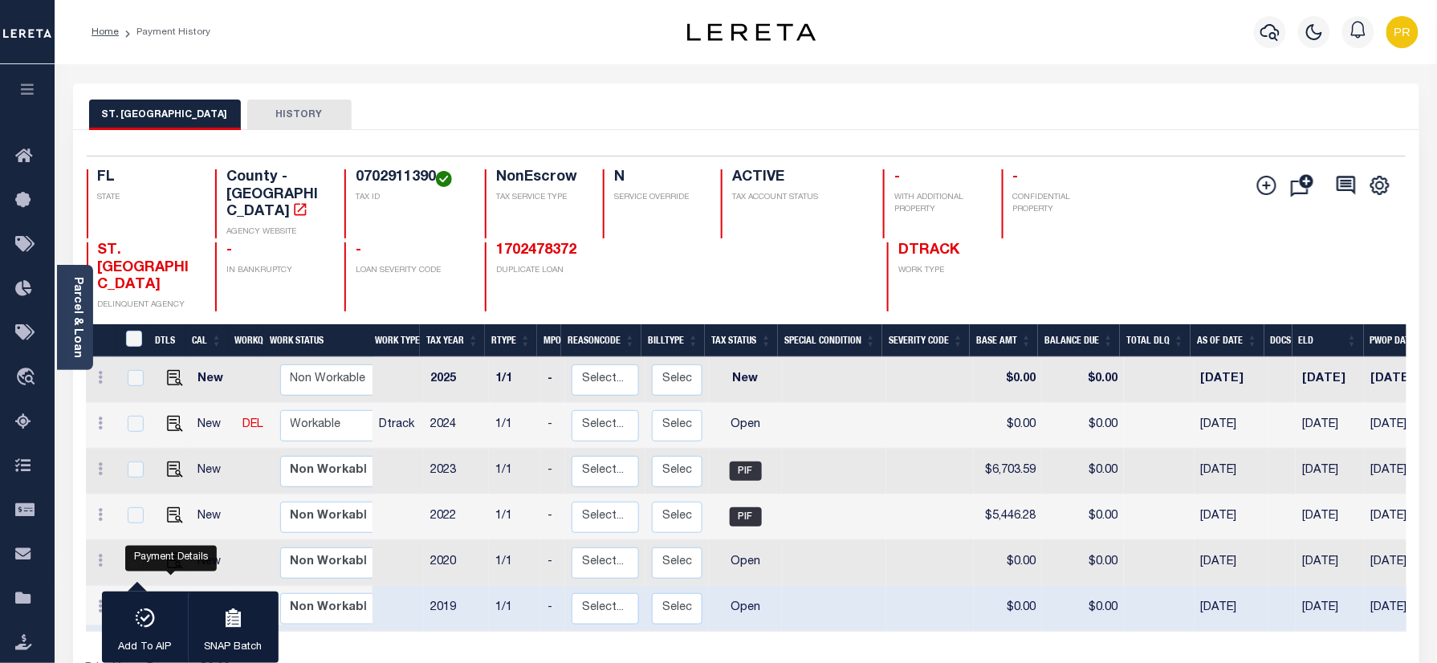
click at [175, 599] on img "" at bounding box center [175, 607] width 16 height 16
checkbox input "false"
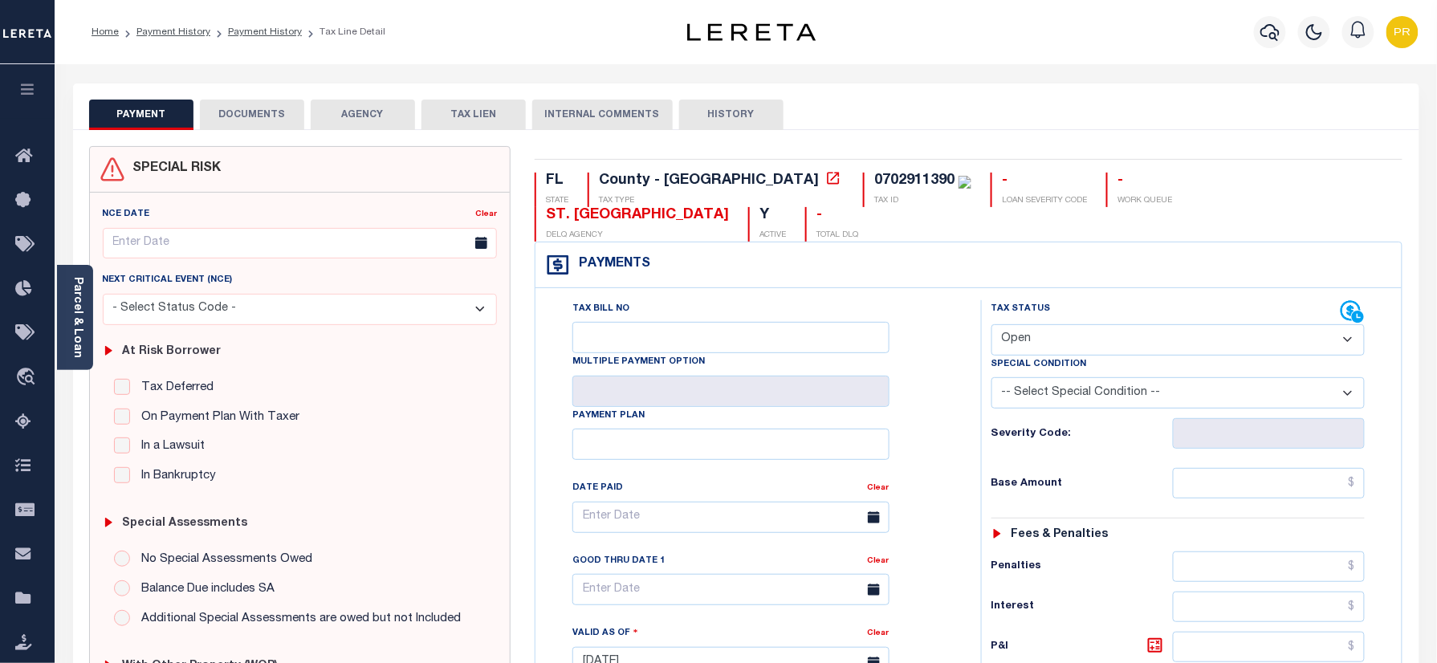
click at [1066, 324] on select "- Select Status Code - Open Due/Unpaid Paid Incomplete No Tax Due Internal Refu…" at bounding box center [1178, 339] width 374 height 31
select select "PYD"
click at [991, 324] on select "- Select Status Code - Open Due/Unpaid Paid Incomplete No Tax Due Internal Refu…" at bounding box center [1178, 339] width 374 height 31
type input "[DATE]"
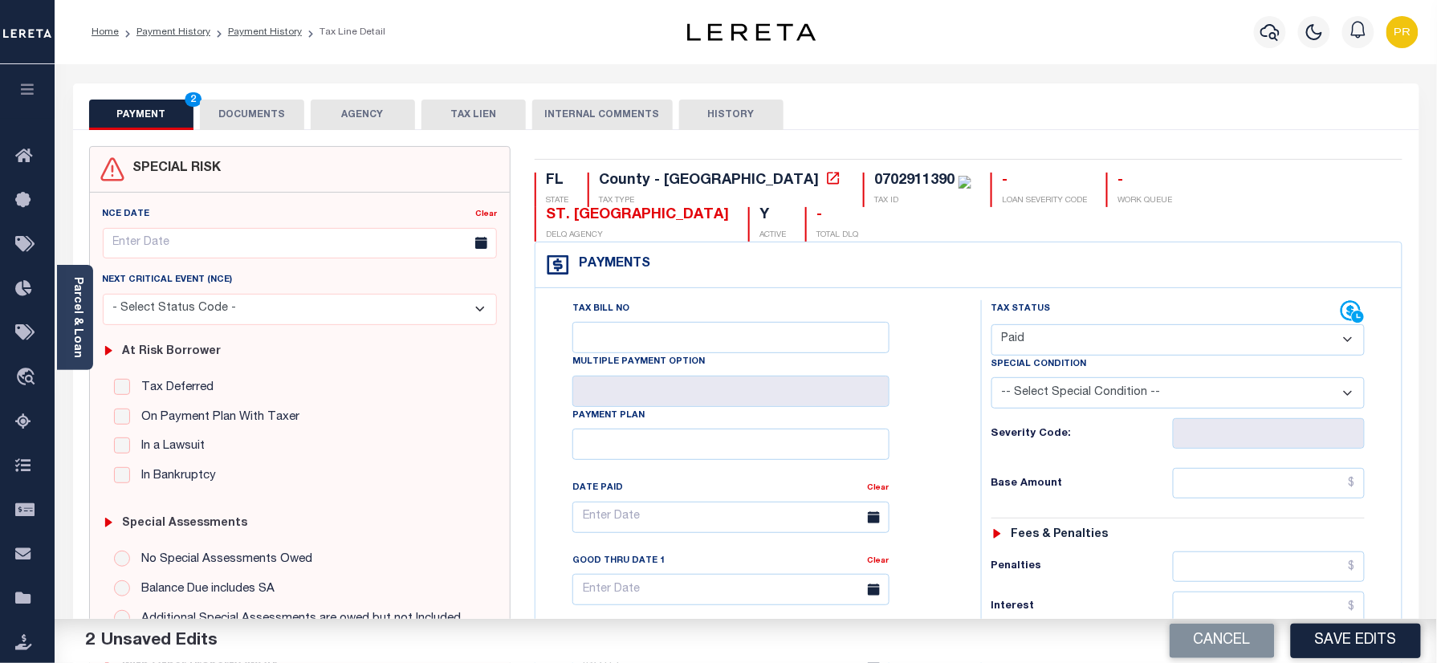
click at [232, 95] on div "PAYMENT 2 DOCUMENTS AGENCY DELINQUENT PAYEE TAX LIEN" at bounding box center [746, 106] width 1346 height 47
click at [228, 109] on button "DOCUMENTS" at bounding box center [252, 115] width 104 height 31
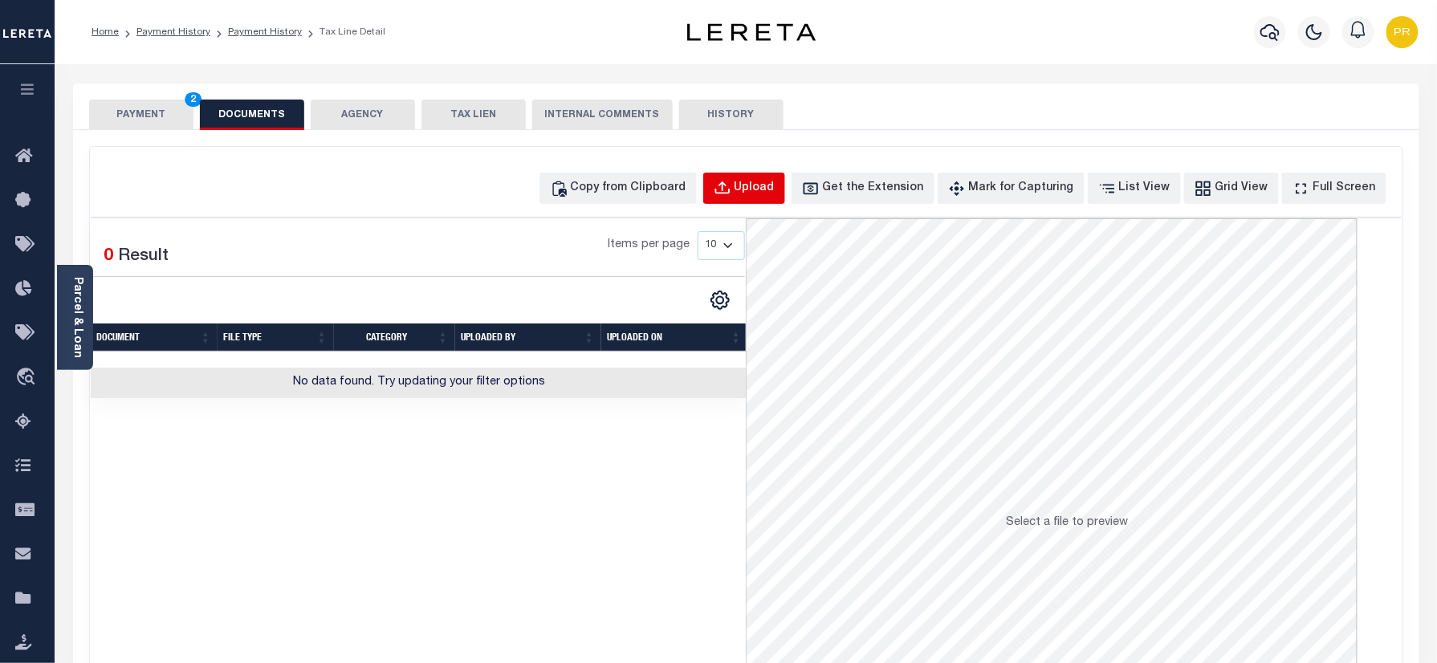
click at [775, 186] on div "Upload" at bounding box center [755, 189] width 40 height 18
select select "POP"
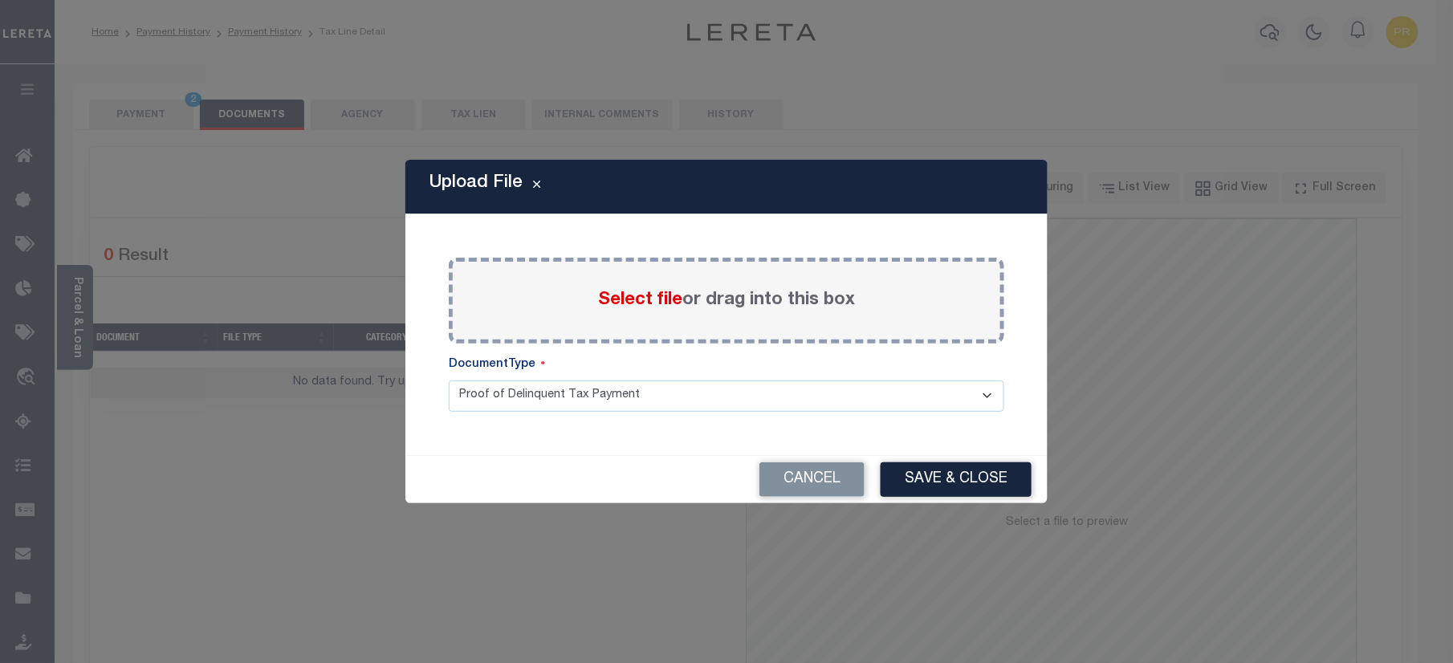
click at [819, 300] on label "Select file or drag into this box" at bounding box center [726, 300] width 257 height 26
click at [0, 0] on input "Select file or drag into this box" at bounding box center [0, 0] width 0 height 0
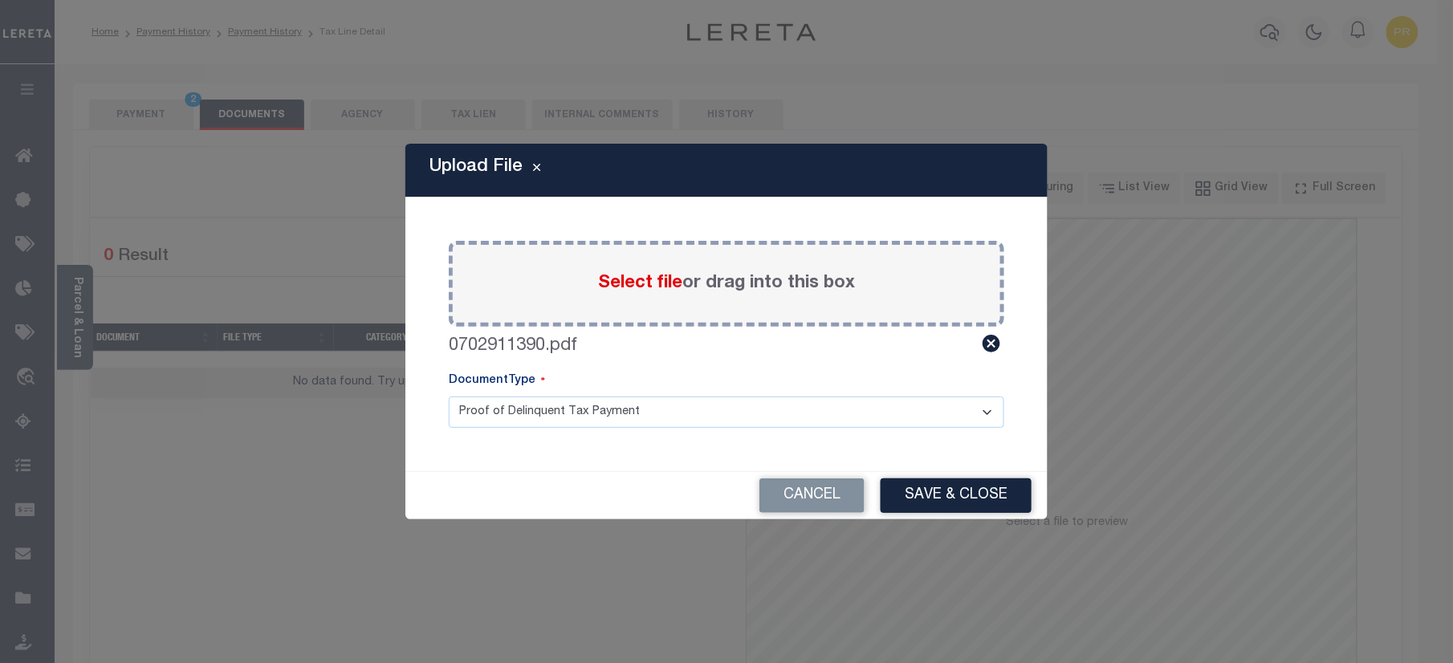
drag, startPoint x: 575, startPoint y: 405, endPoint x: 534, endPoint y: 428, distance: 46.7
click at [575, 405] on select "Proof of Delinquent Tax Payment" at bounding box center [727, 412] width 556 height 31
click at [449, 397] on select "Proof of Delinquent Tax Payment" at bounding box center [727, 412] width 556 height 31
click at [974, 506] on button "Save & Close" at bounding box center [956, 495] width 151 height 35
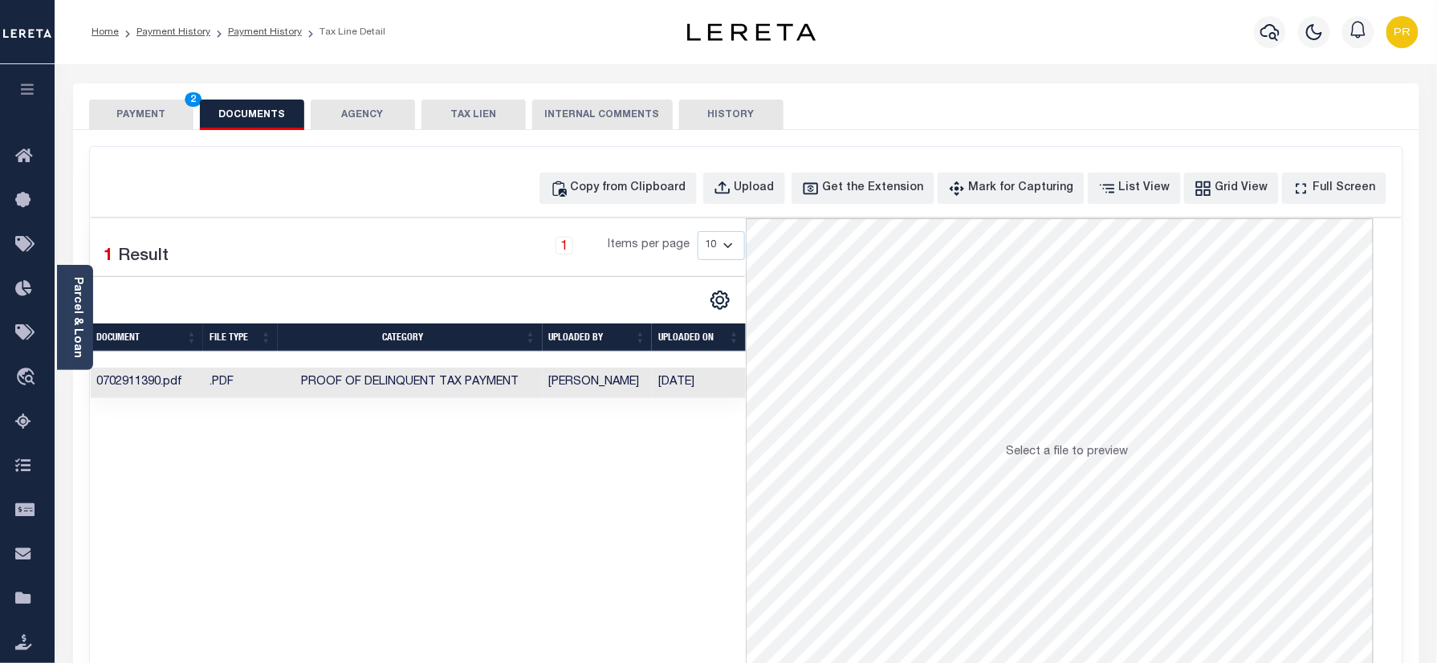
click at [148, 114] on button "PAYMENT 2" at bounding box center [141, 115] width 104 height 31
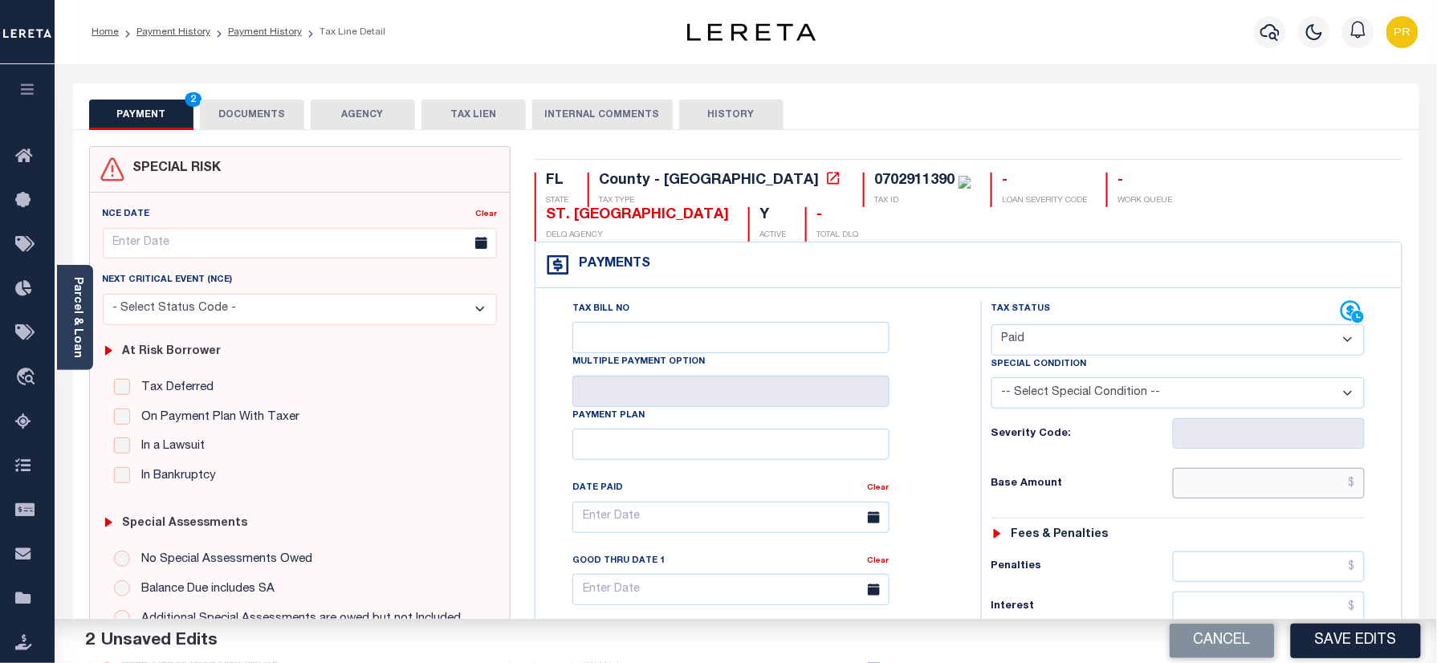
click at [1263, 468] on input "text" at bounding box center [1269, 483] width 193 height 31
paste input "7,412.40"
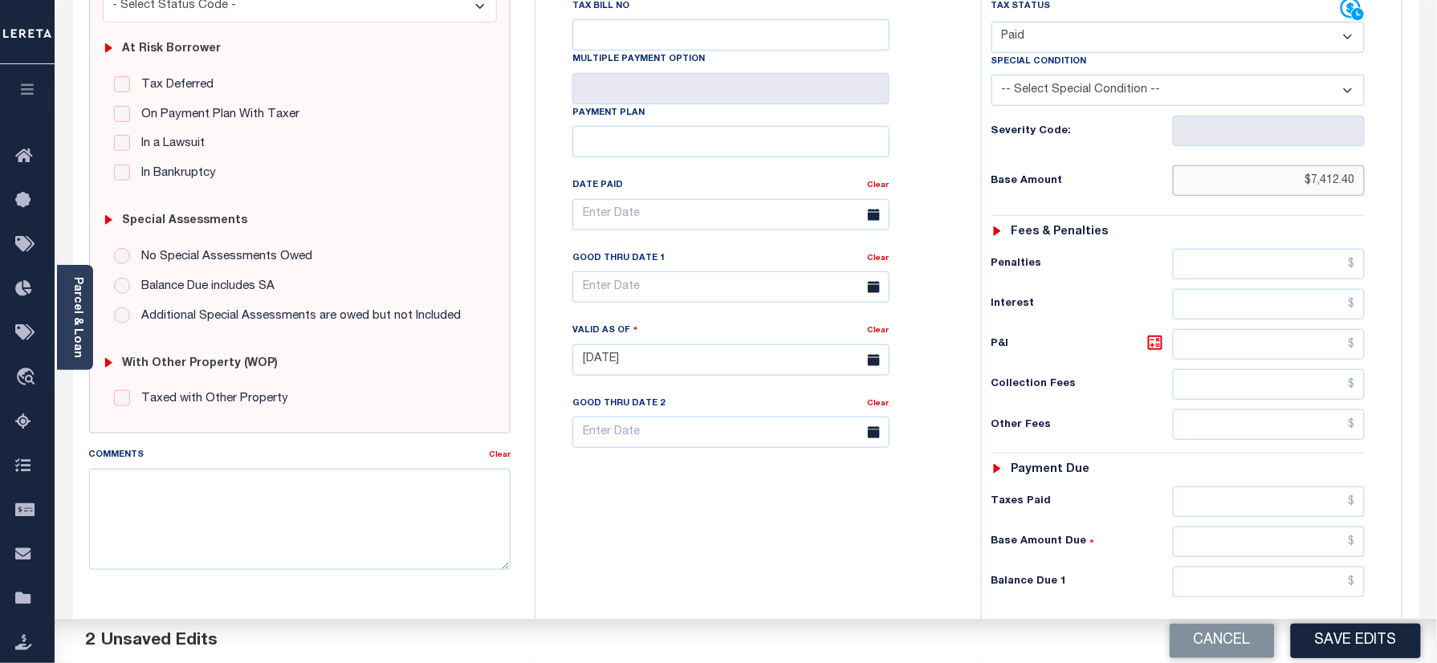
scroll to position [523, 0]
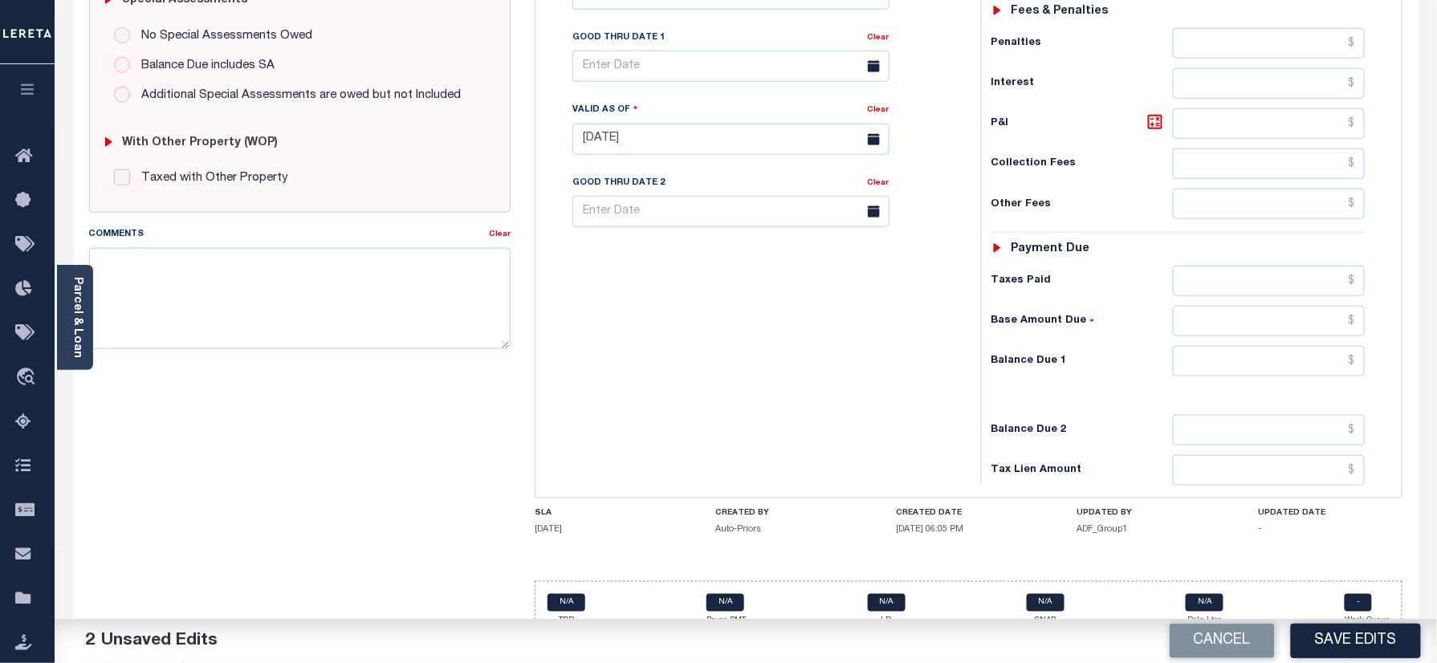
type input "$7,412.40"
click at [1239, 346] on input "text" at bounding box center [1269, 361] width 193 height 31
click at [1352, 346] on input "text" at bounding box center [1269, 361] width 193 height 31
type input "$0.00"
click at [904, 321] on div "Tax Bill No Multiple Payment Option Payment Plan Clear" at bounding box center [753, 131] width 429 height 709
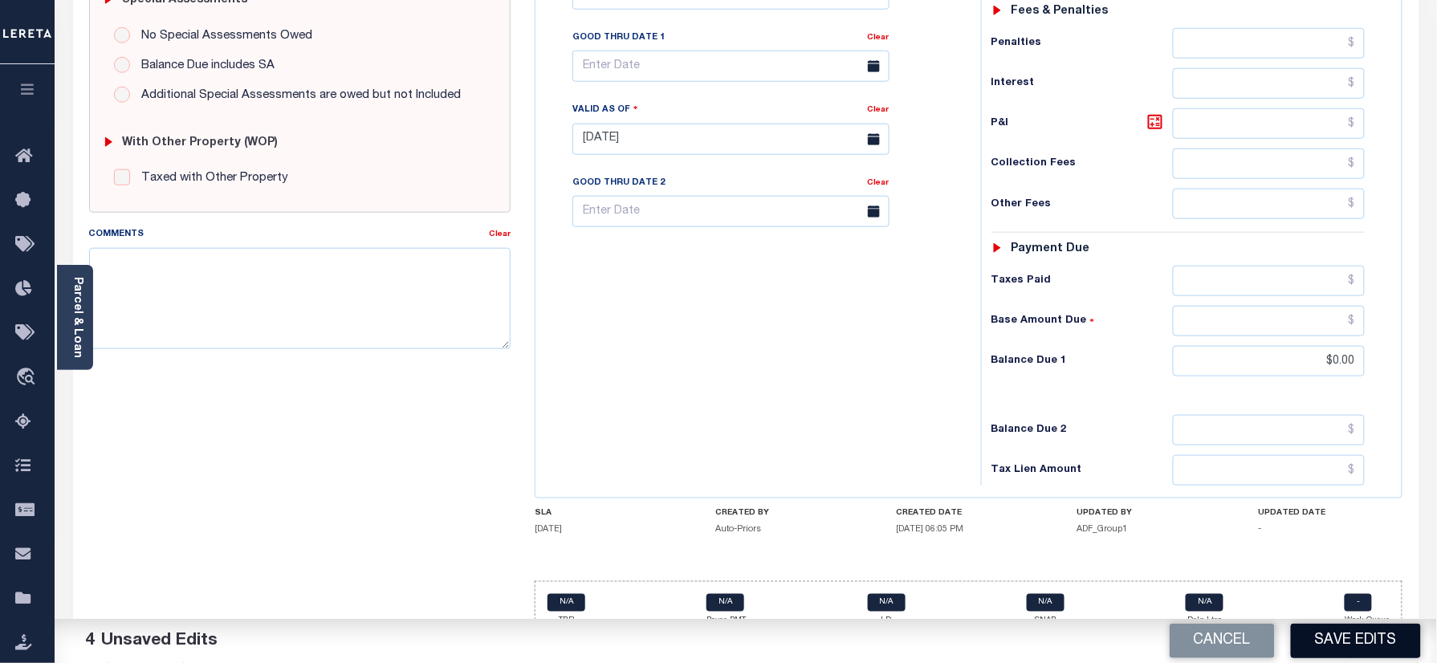
click at [1346, 645] on button "Save Edits" at bounding box center [1356, 641] width 130 height 35
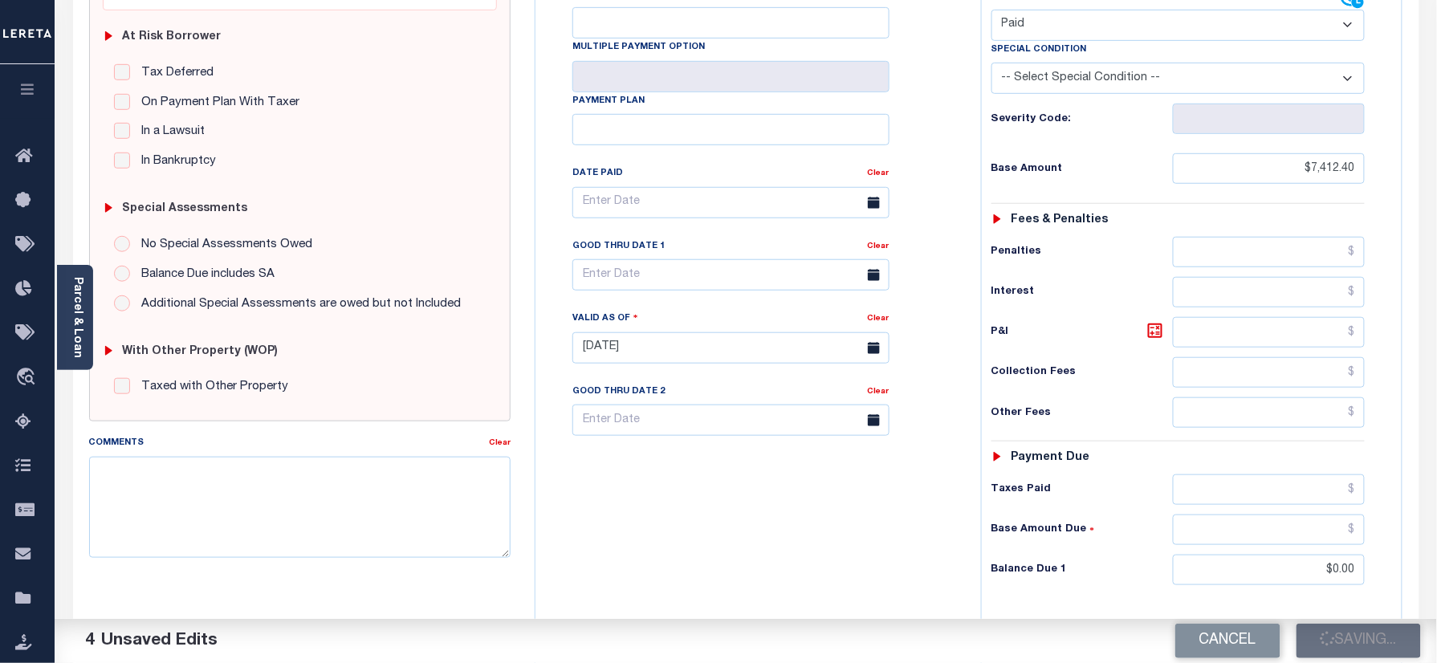
scroll to position [0, 0]
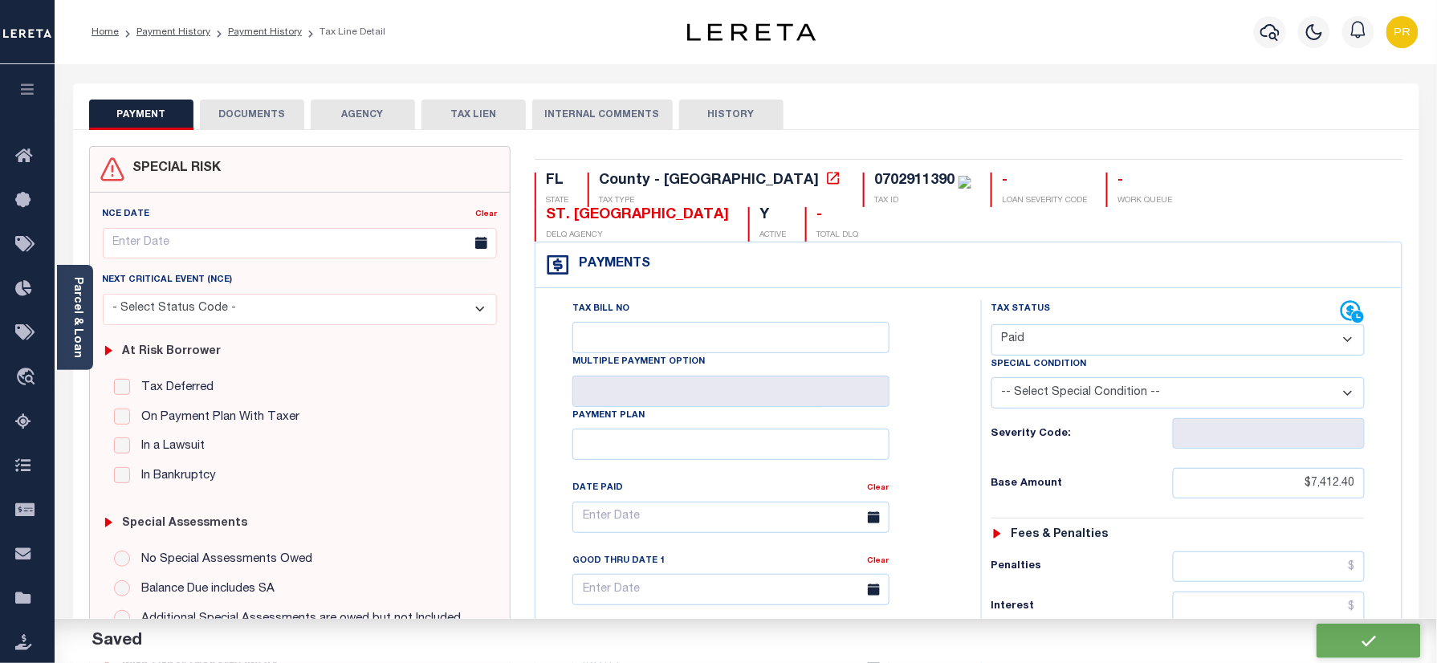
checkbox input "false"
type input "$7,412.4"
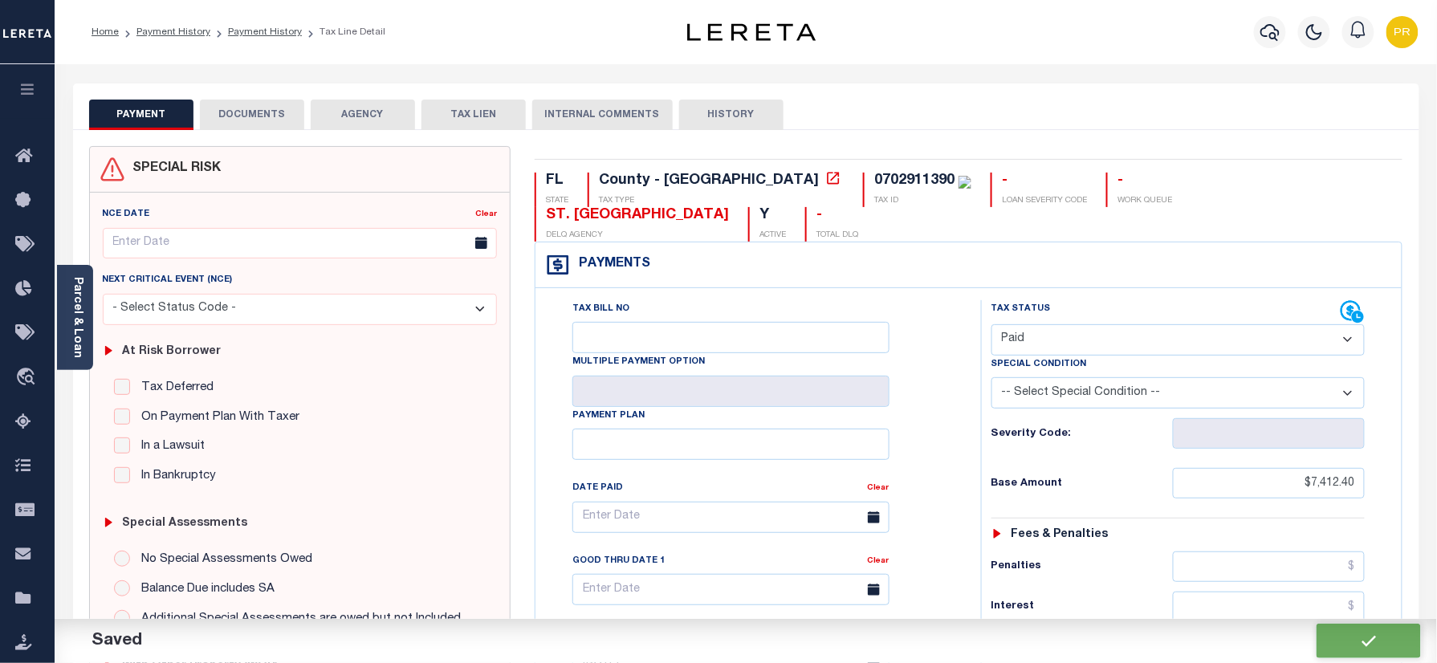
type input "$0"
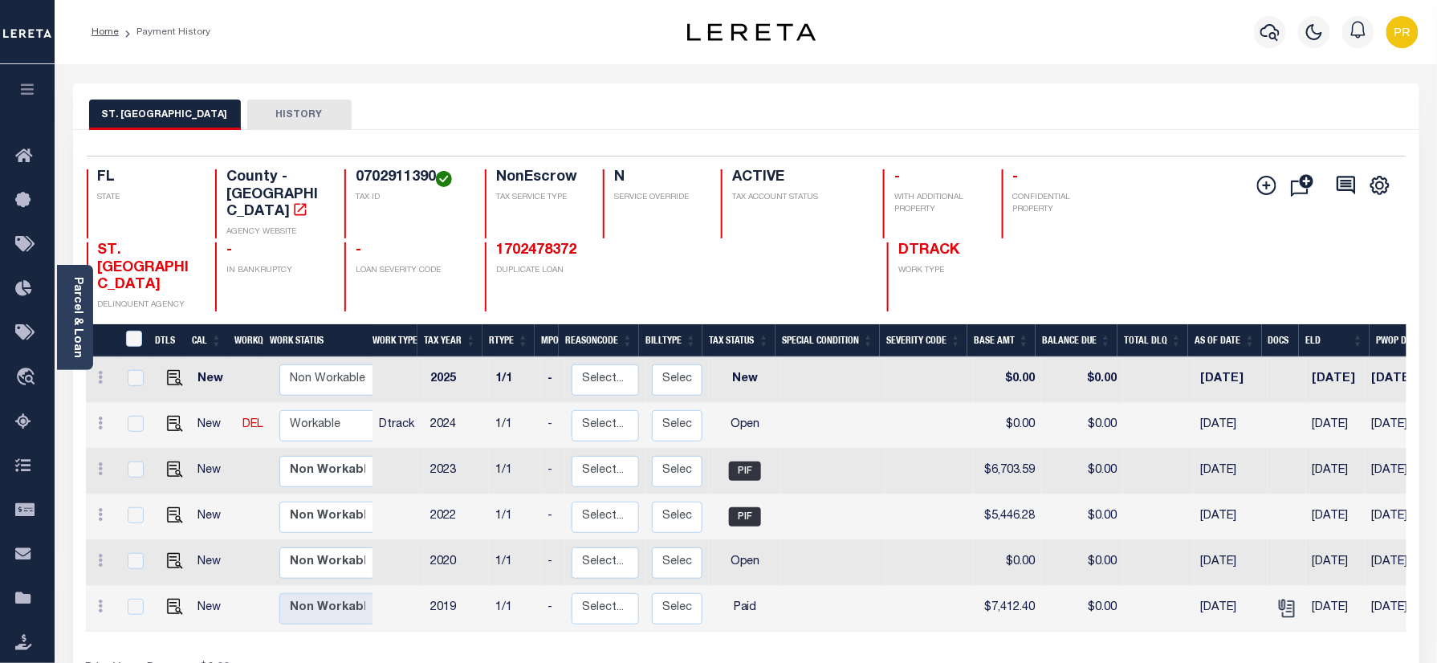
click at [415, 172] on h4 "0702911390" at bounding box center [411, 178] width 110 height 18
copy h4 "0702911390"
drag, startPoint x: 162, startPoint y: 527, endPoint x: 491, endPoint y: 550, distance: 330.0
click at [167, 553] on img "" at bounding box center [175, 561] width 16 height 16
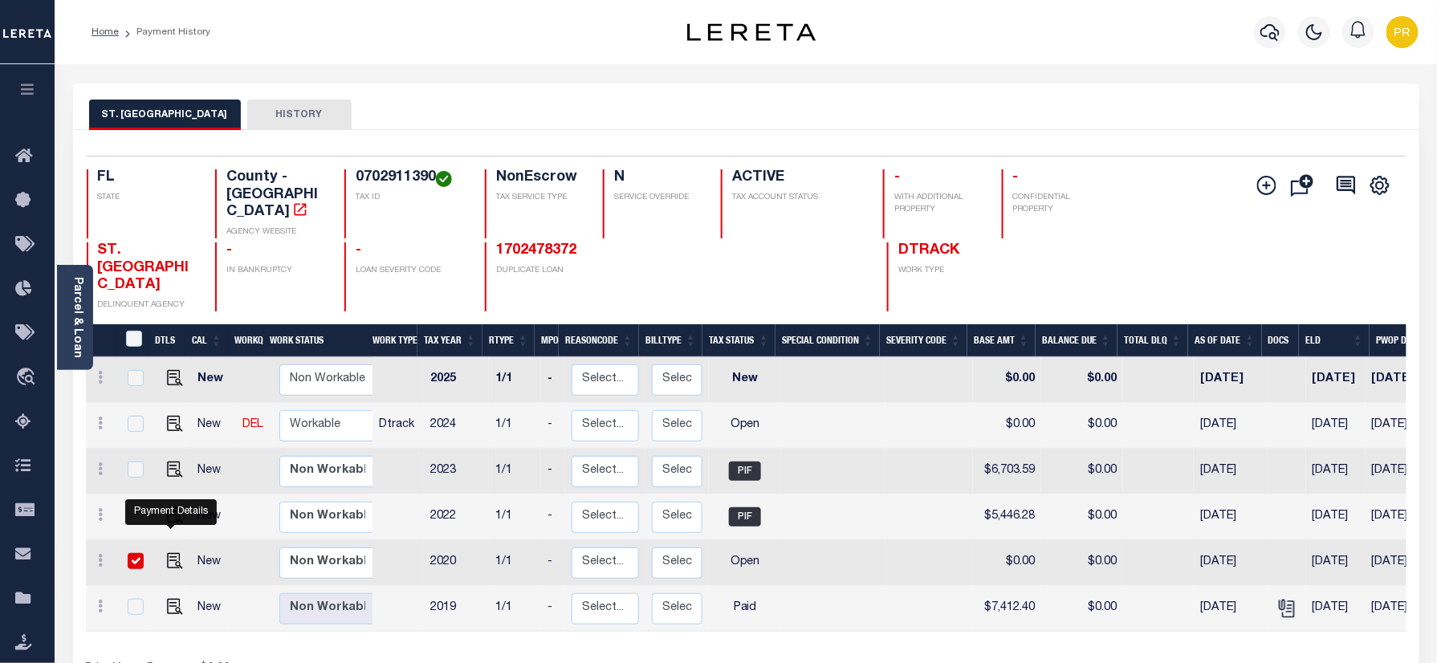
checkbox input "true"
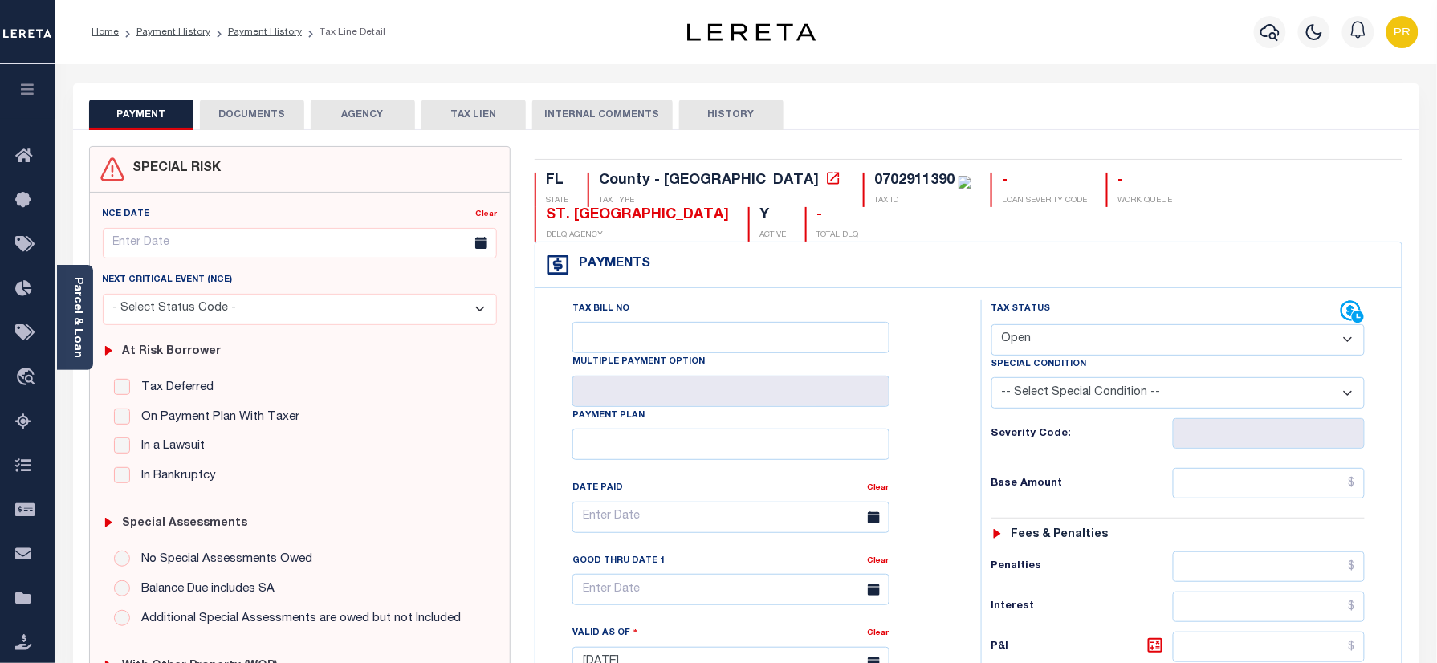
drag, startPoint x: 1052, startPoint y: 295, endPoint x: 1051, endPoint y: 312, distance: 16.9
click at [1052, 324] on select "- Select Status Code - Open Due/Unpaid Paid Incomplete No Tax Due Internal Refu…" at bounding box center [1178, 339] width 374 height 31
select select "PYD"
click at [991, 324] on select "- Select Status Code - Open Due/Unpaid Paid Incomplete No Tax Due Internal Refu…" at bounding box center [1178, 339] width 374 height 31
type input "[DATE]"
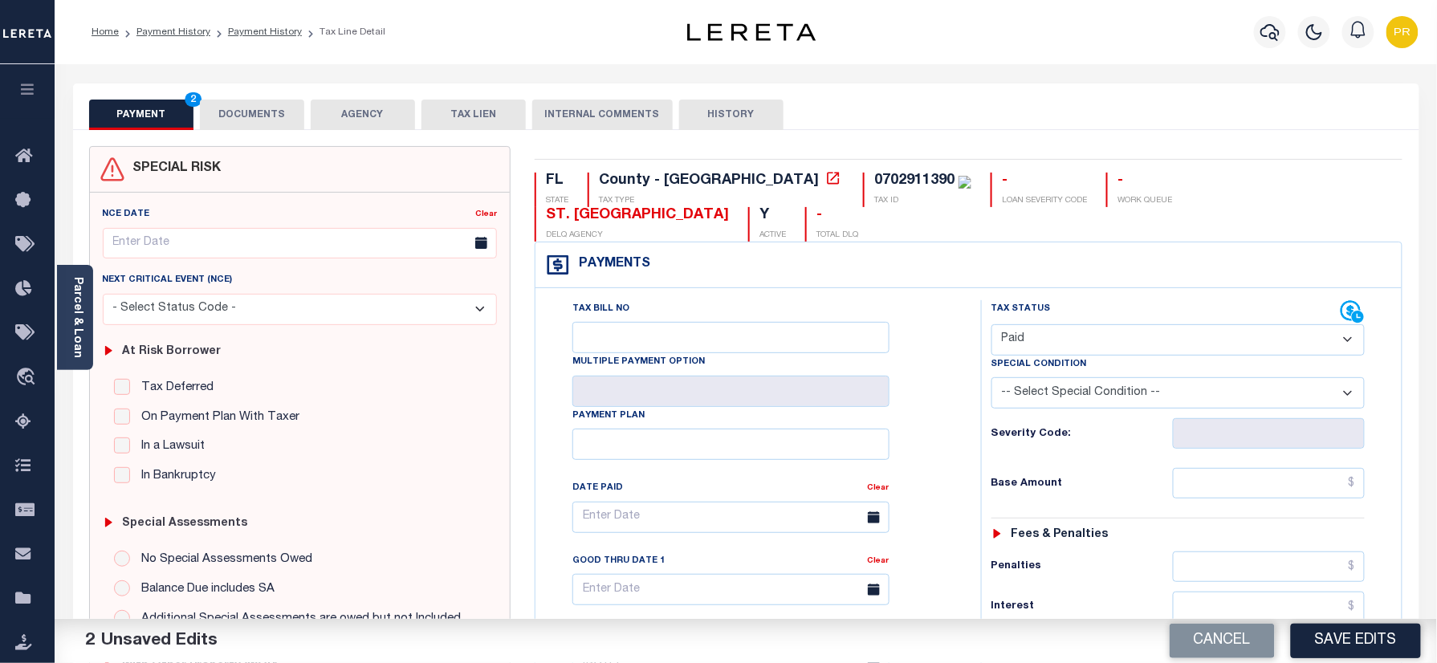
click at [254, 112] on button "DOCUMENTS" at bounding box center [252, 115] width 104 height 31
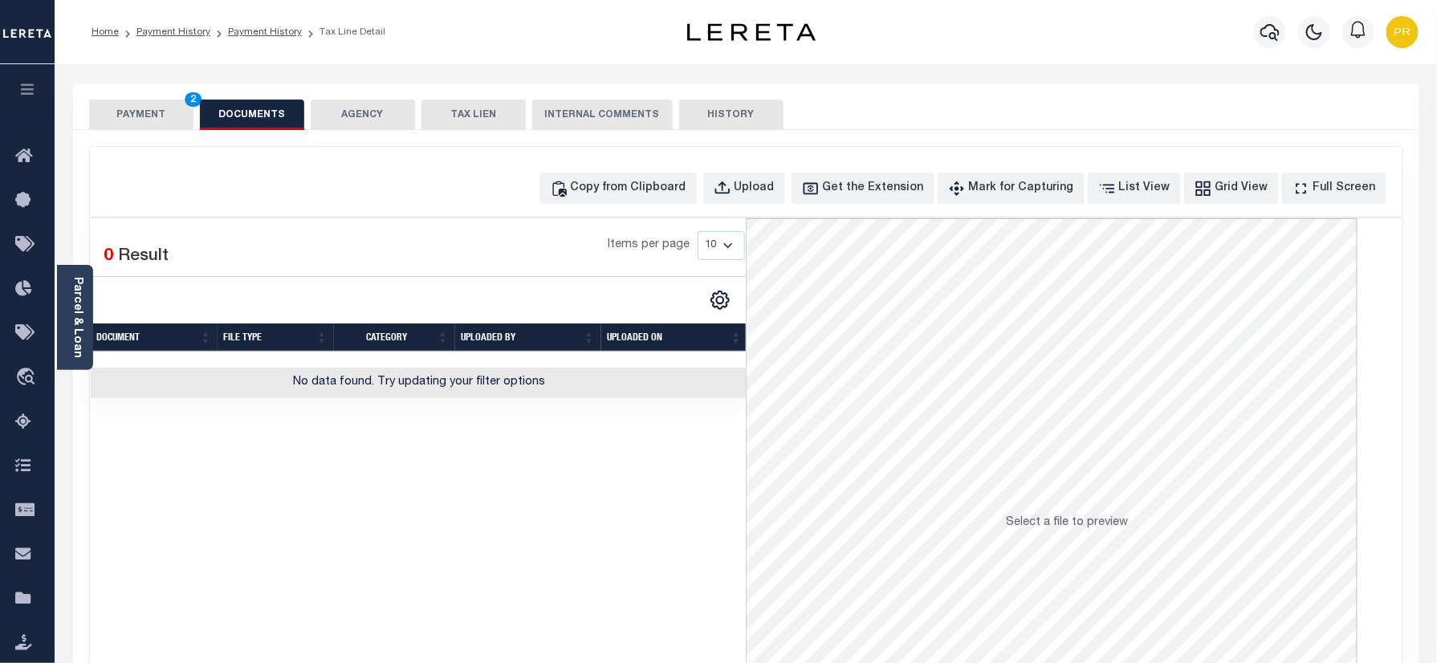
click at [771, 165] on div "Copy from Clipboard Upload Get the Extension Mark for Capturing Got it List Vie…" at bounding box center [746, 430] width 1313 height 566
click at [775, 187] on div "Upload" at bounding box center [755, 189] width 40 height 18
select select "POP"
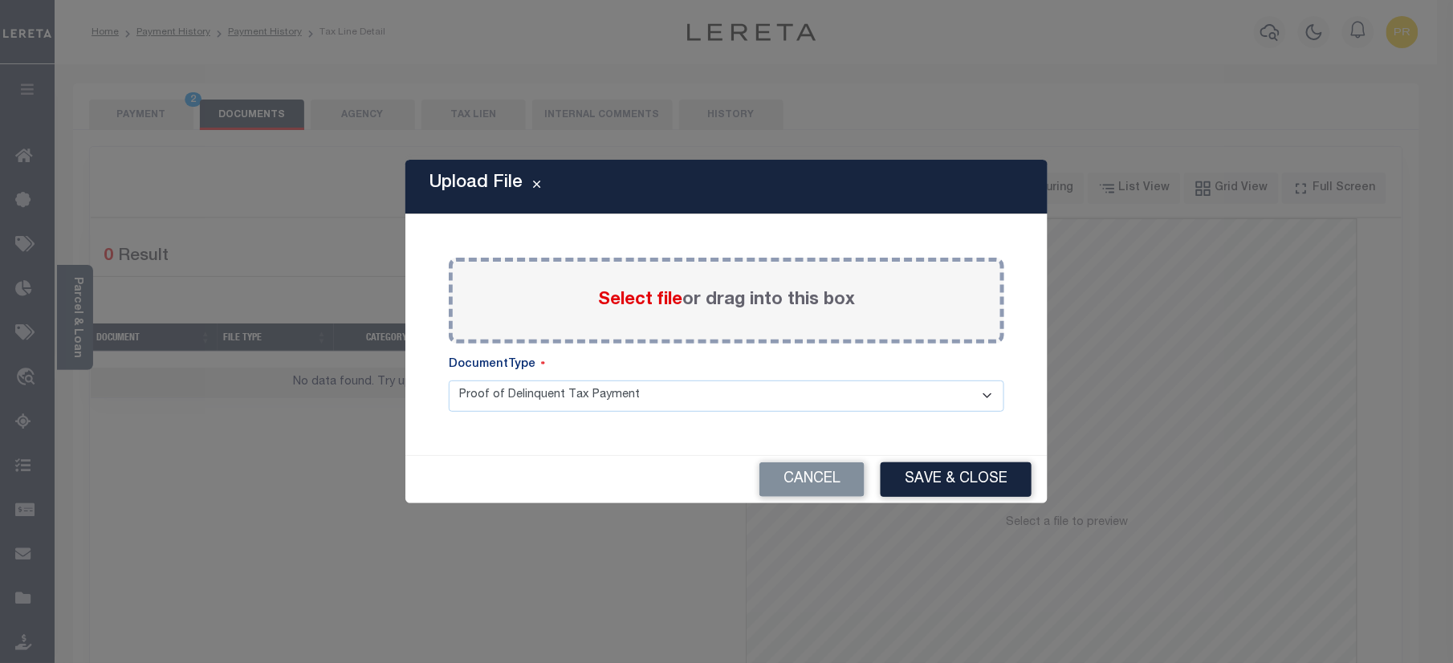
click at [832, 316] on div "Select file or drag into this box" at bounding box center [727, 301] width 556 height 86
click at [833, 312] on label "Select file or drag into this box" at bounding box center [726, 300] width 257 height 26
click at [0, 0] on input "Select file or drag into this box" at bounding box center [0, 0] width 0 height 0
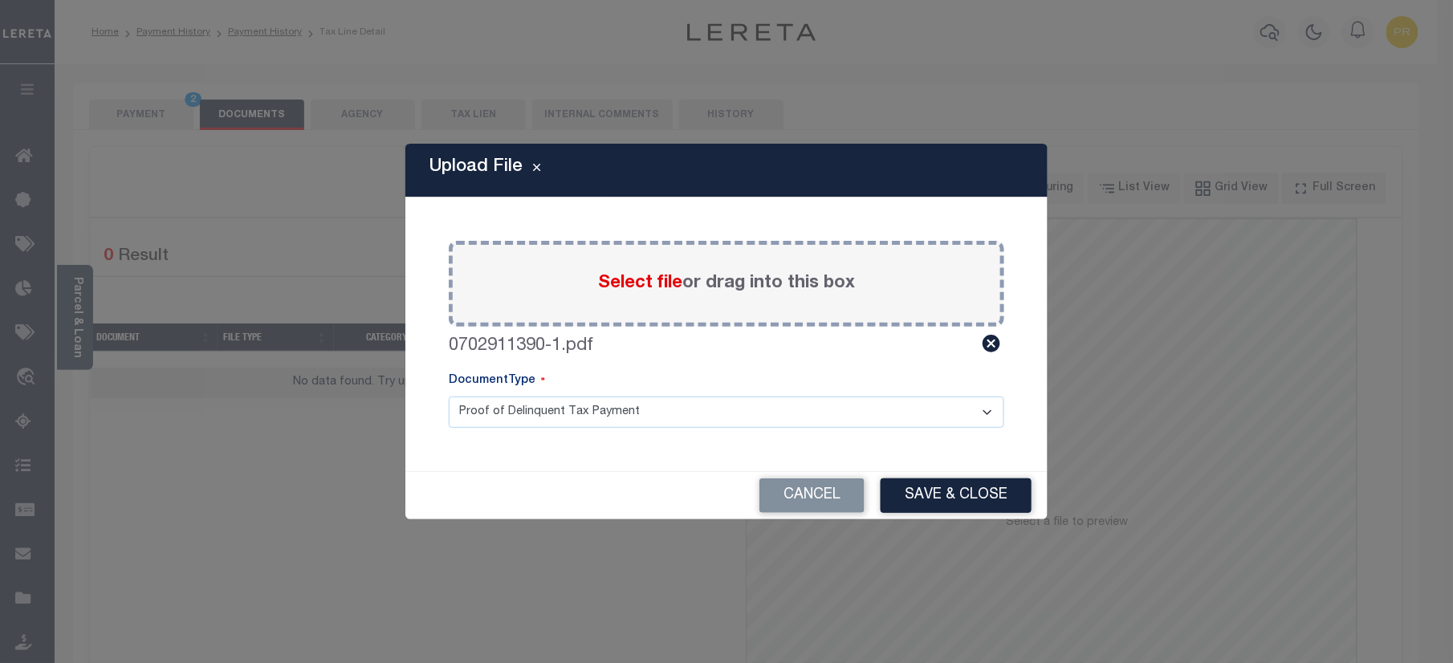
click at [570, 408] on select "Proof of Delinquent Tax Payment" at bounding box center [727, 412] width 556 height 31
click at [449, 397] on select "Proof of Delinquent Tax Payment" at bounding box center [727, 412] width 556 height 31
click at [1005, 494] on button "Save & Close" at bounding box center [956, 495] width 151 height 35
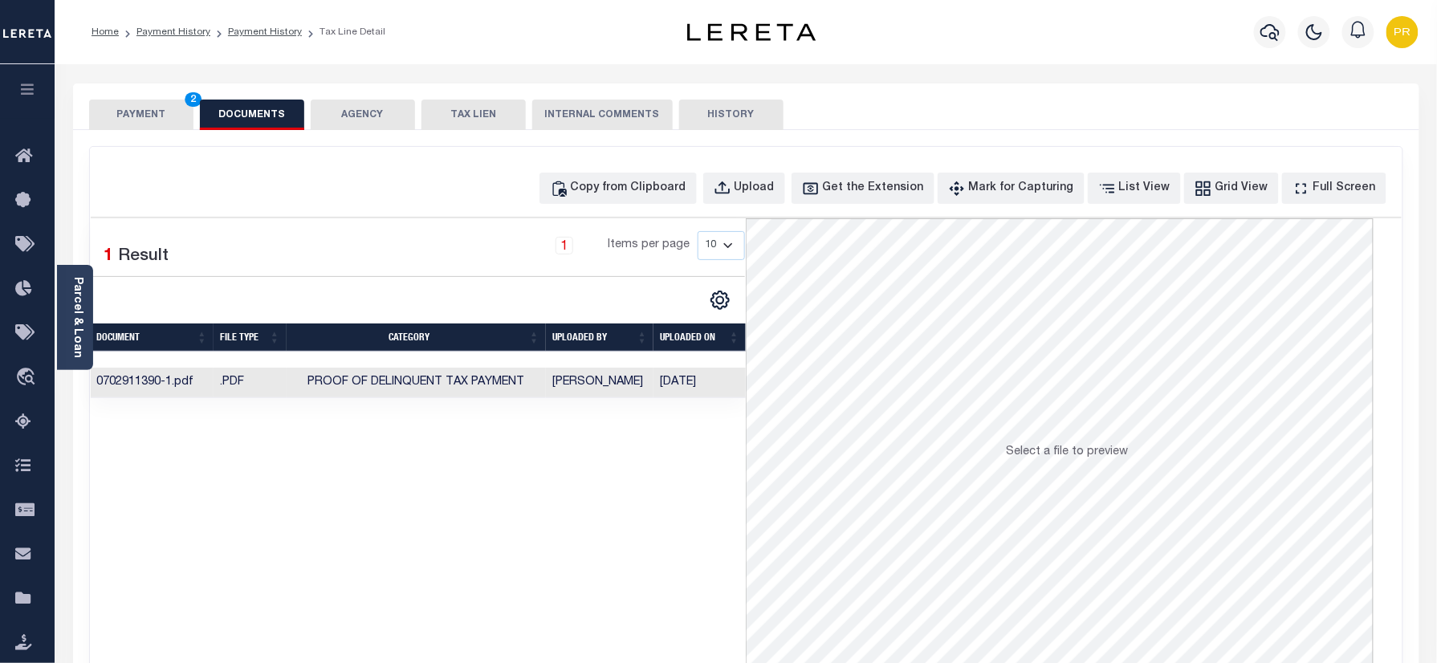
click at [145, 127] on button "PAYMENT 2" at bounding box center [141, 115] width 104 height 31
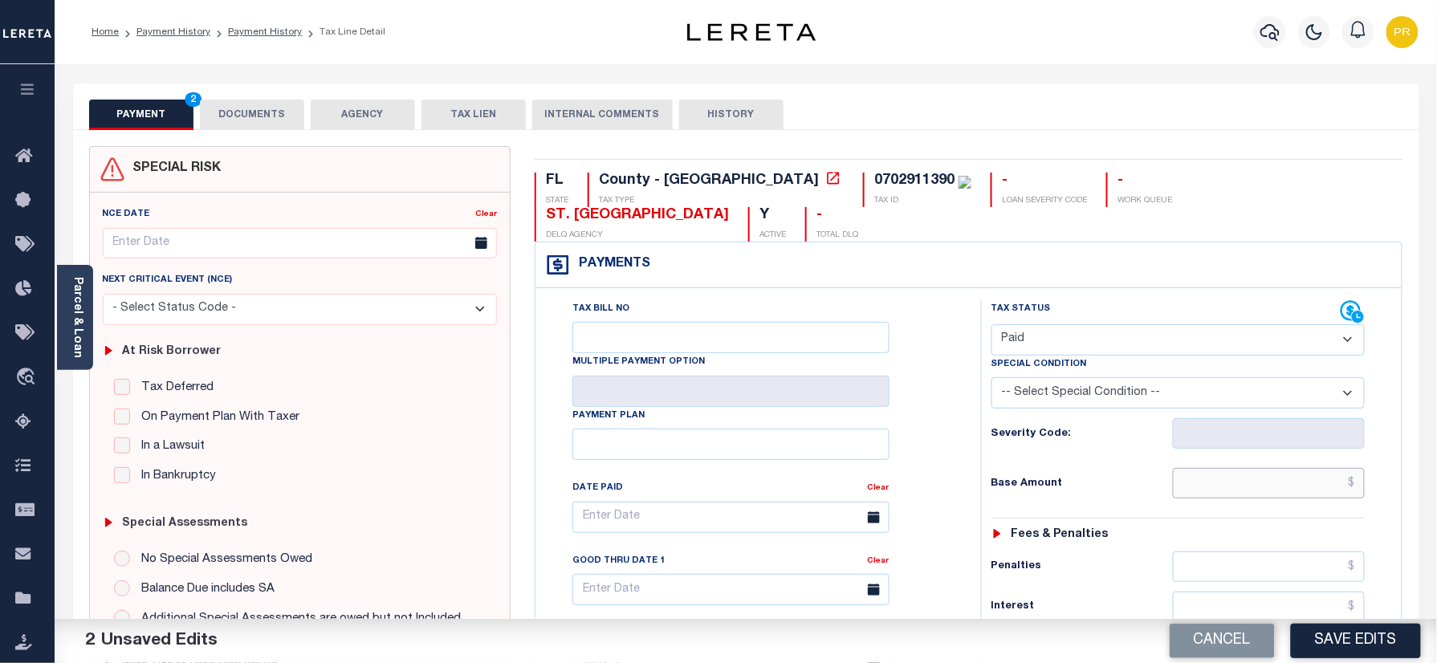
click at [1231, 468] on input "text" at bounding box center [1269, 483] width 193 height 31
paste input "7,314.91"
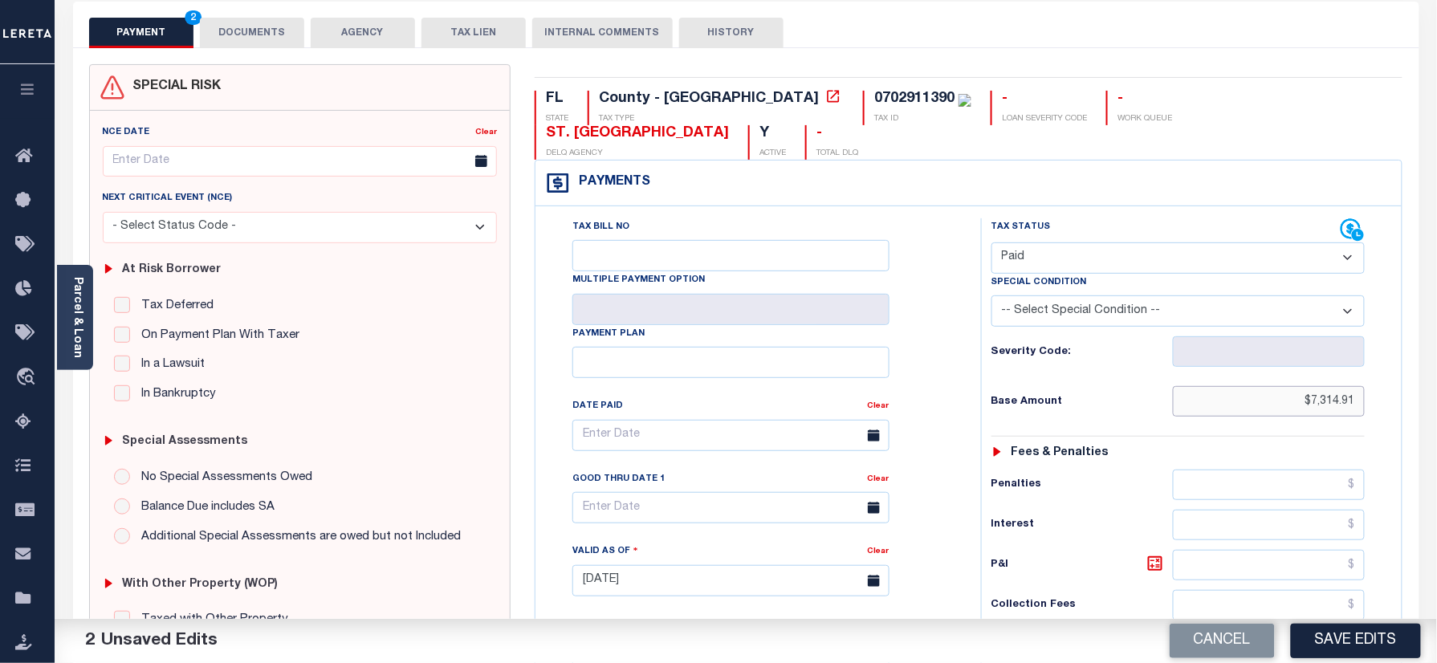
scroll to position [523, 0]
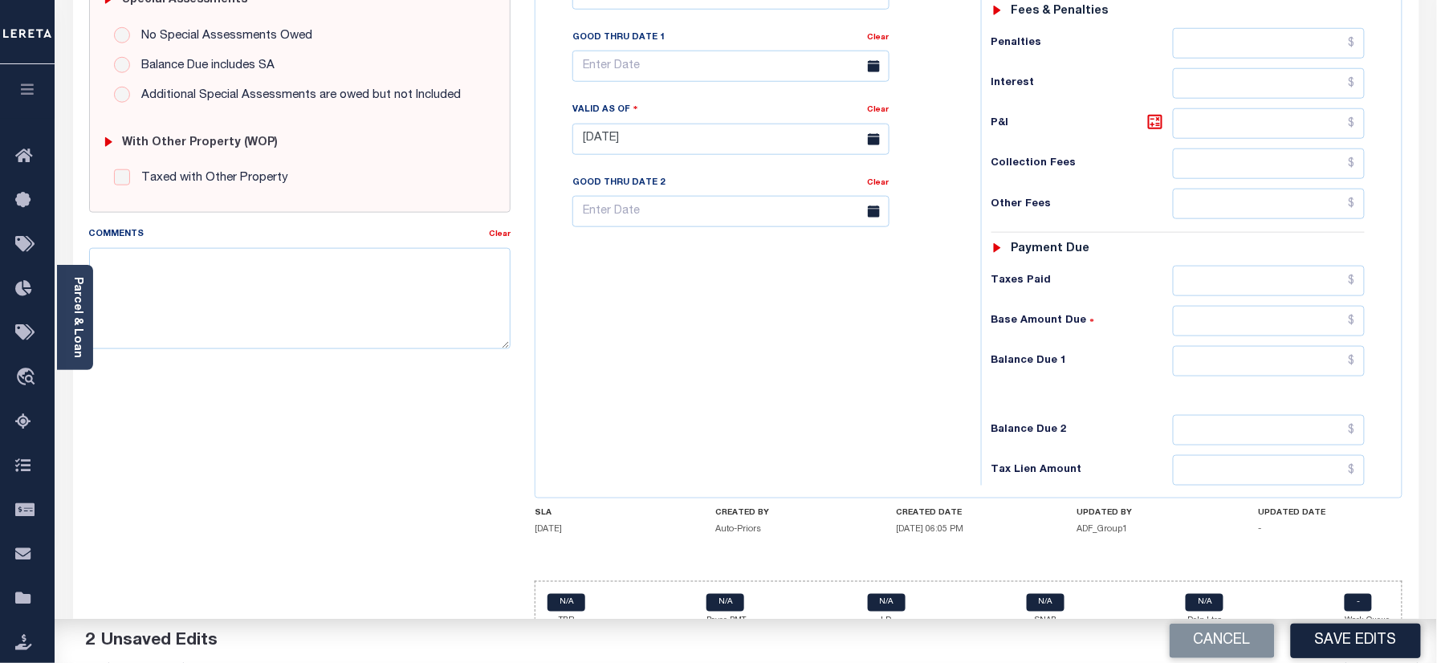
type input "$7,314.91"
click at [1202, 346] on input "text" at bounding box center [1269, 361] width 193 height 31
type input "$0.00"
click at [954, 403] on div "Tax Bill No Multiple Payment Option Payment Plan Clear" at bounding box center [753, 131] width 429 height 709
click at [1401, 643] on button "Save Edits" at bounding box center [1356, 641] width 130 height 35
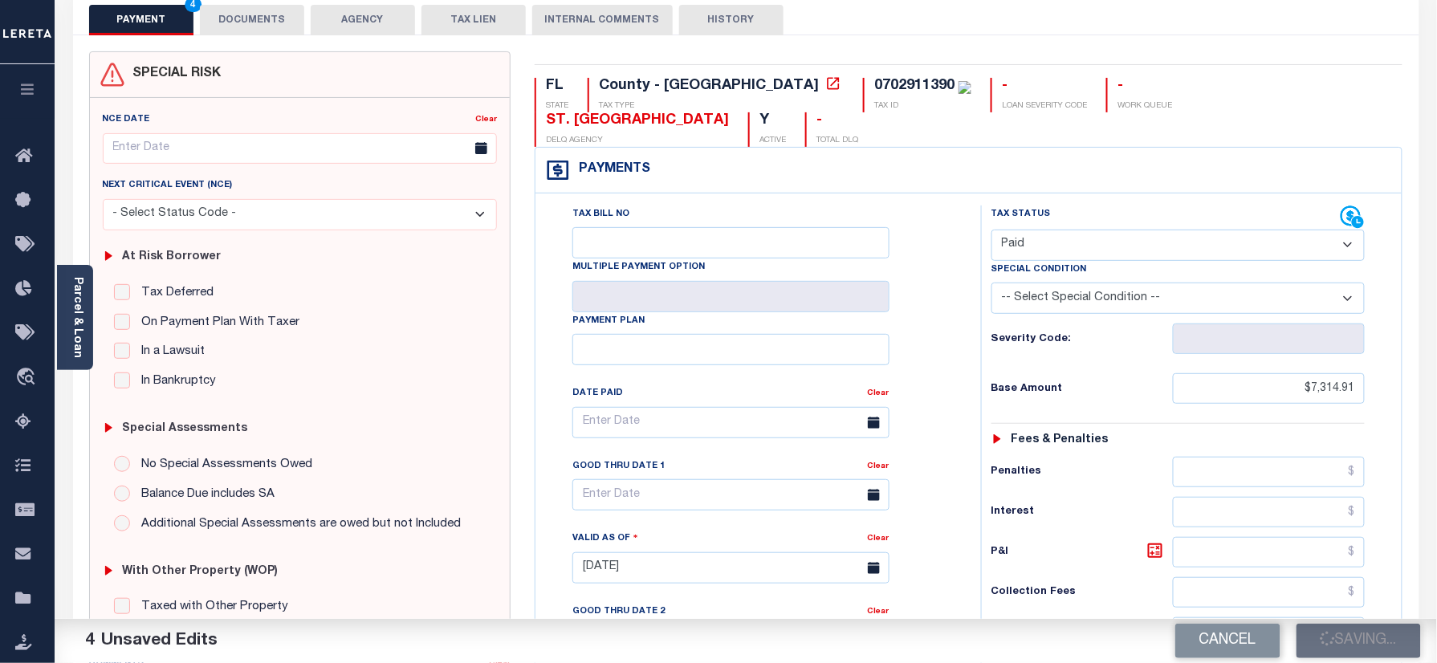
scroll to position [0, 0]
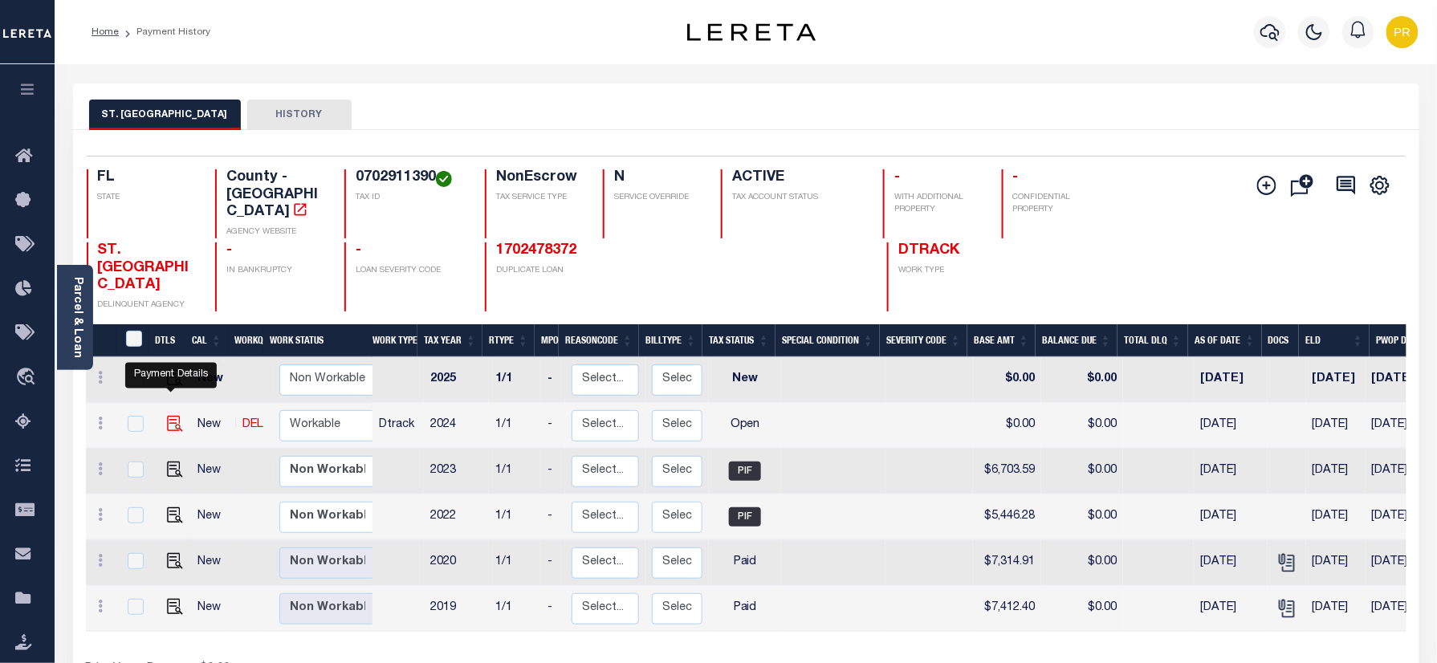
click at [170, 416] on img "" at bounding box center [175, 424] width 16 height 16
checkbox input "true"
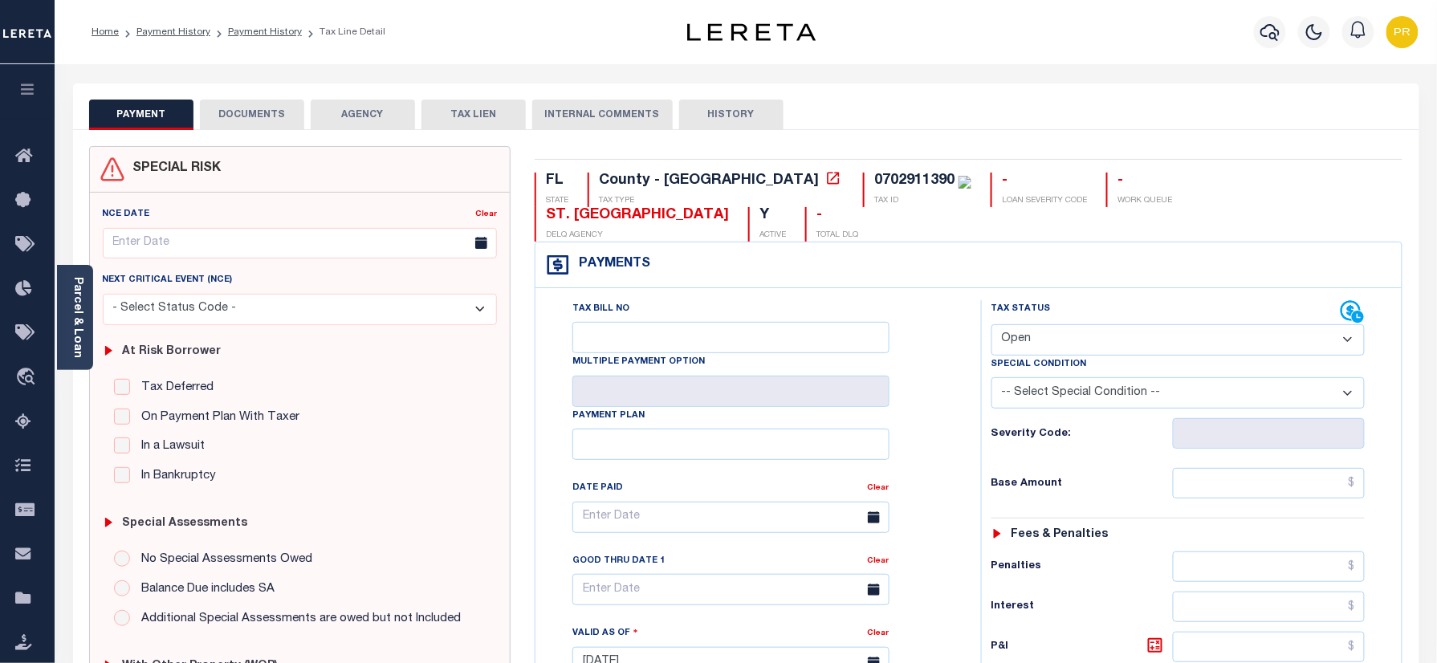
click at [874, 173] on div "0702911390" at bounding box center [914, 180] width 80 height 14
copy div "0702911390"
click at [1036, 324] on select "- Select Status Code - Open Due/Unpaid Paid Incomplete No Tax Due Internal Refu…" at bounding box center [1178, 339] width 374 height 31
select select "PYD"
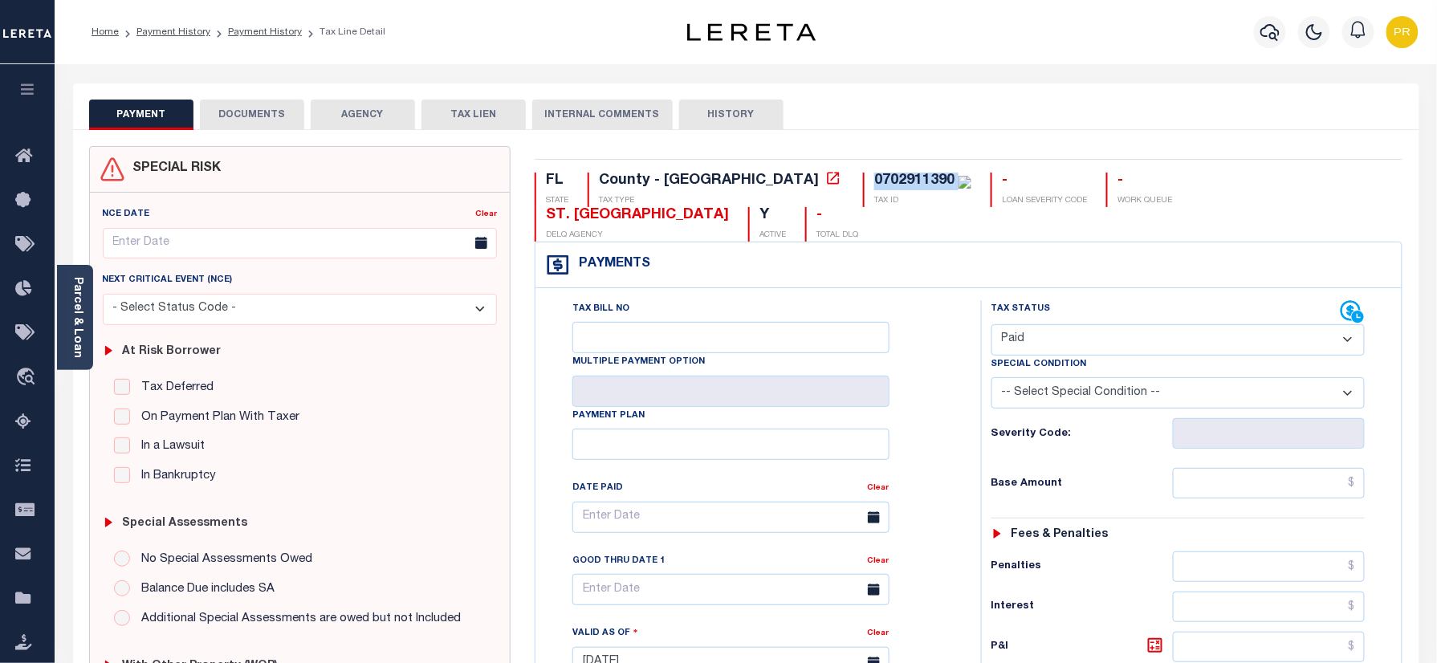
click at [991, 324] on select "- Select Status Code - Open Due/Unpaid Paid Incomplete No Tax Due Internal Refu…" at bounding box center [1178, 339] width 374 height 31
type input "[DATE]"
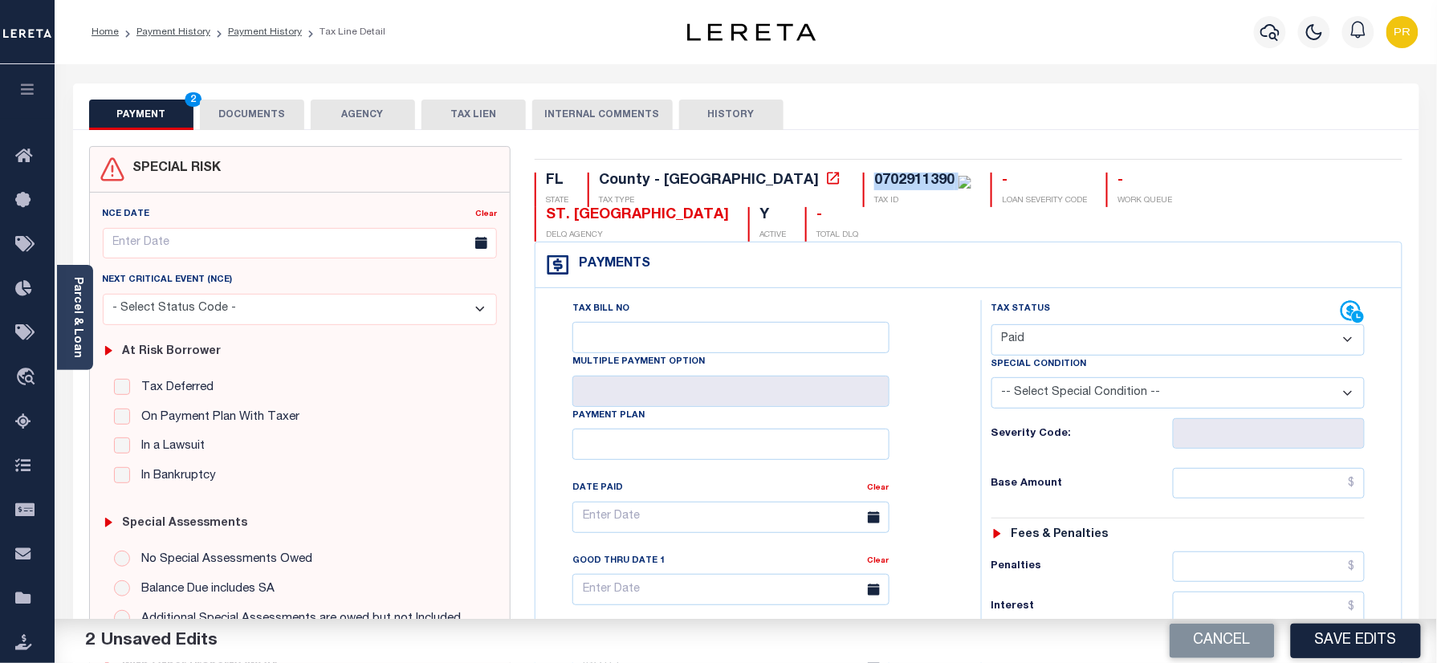
click at [220, 110] on button "DOCUMENTS" at bounding box center [252, 115] width 104 height 31
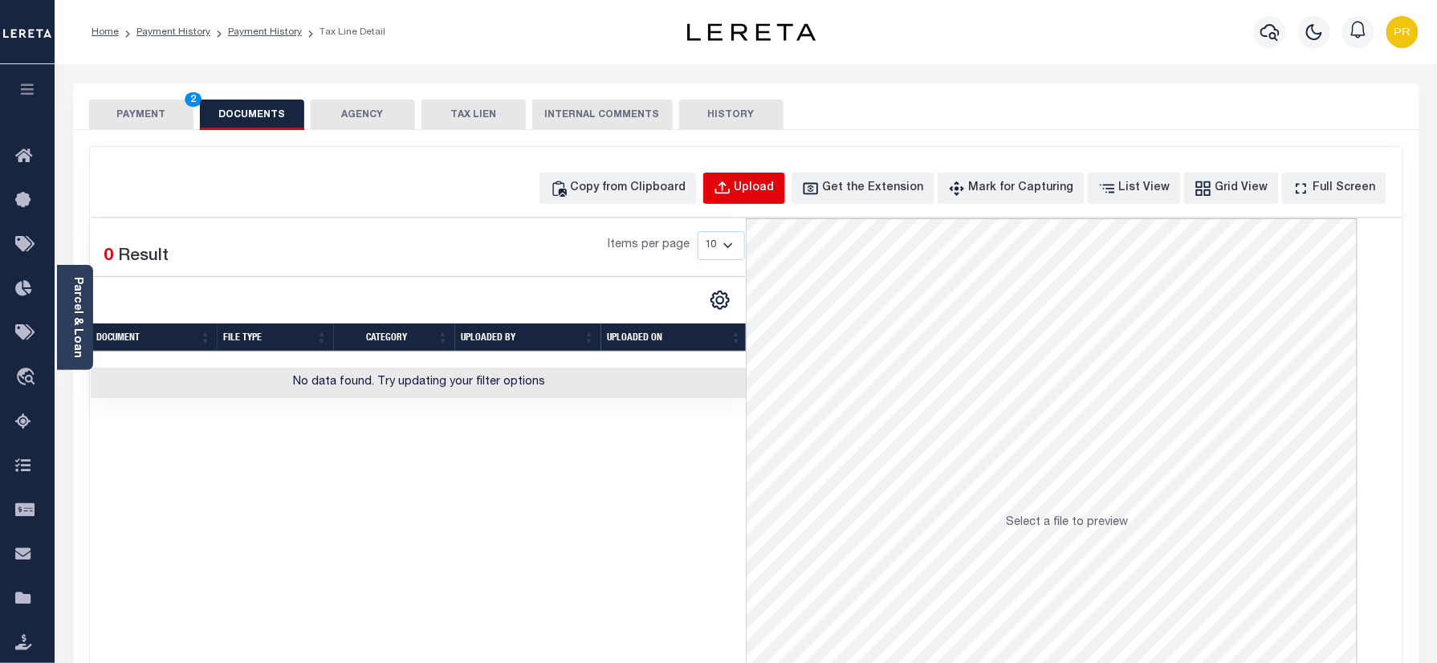
click at [775, 196] on div "Upload" at bounding box center [755, 189] width 40 height 18
select select "POP"
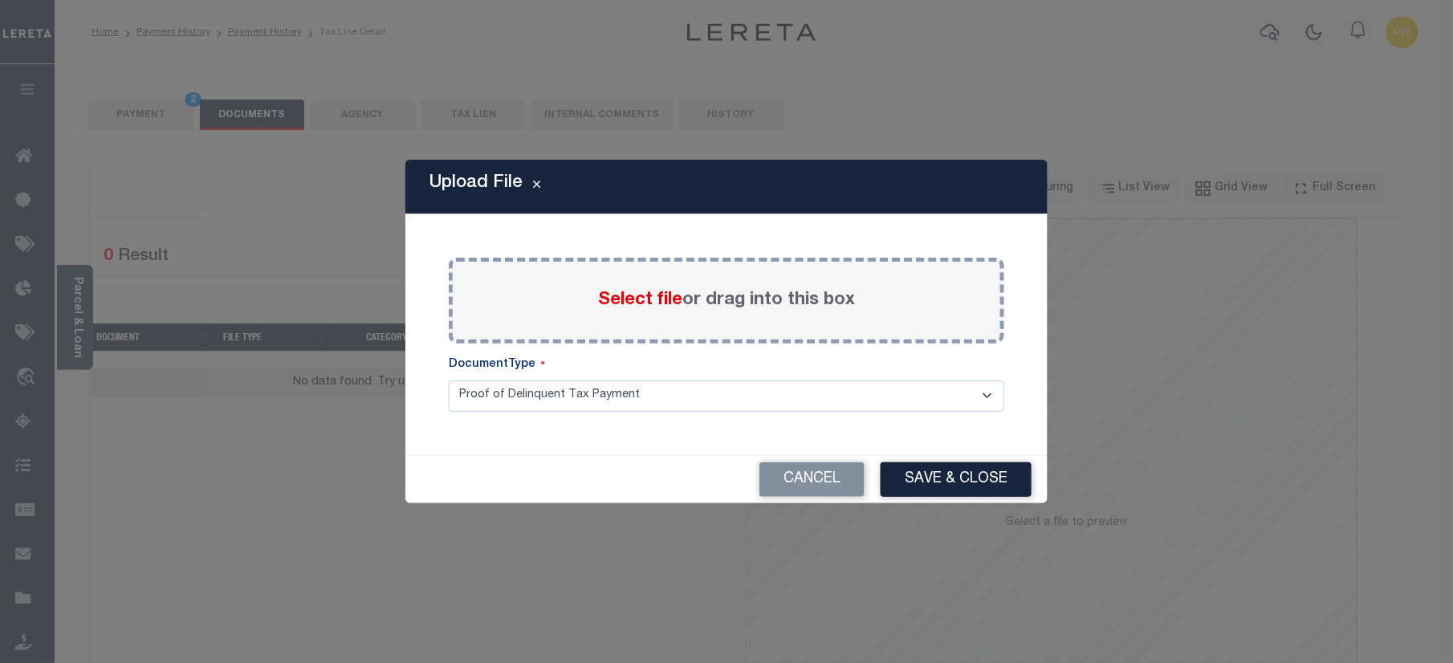
click at [771, 295] on label "Select file or drag into this box" at bounding box center [726, 300] width 257 height 26
click at [0, 0] on input "Select file or drag into this box" at bounding box center [0, 0] width 0 height 0
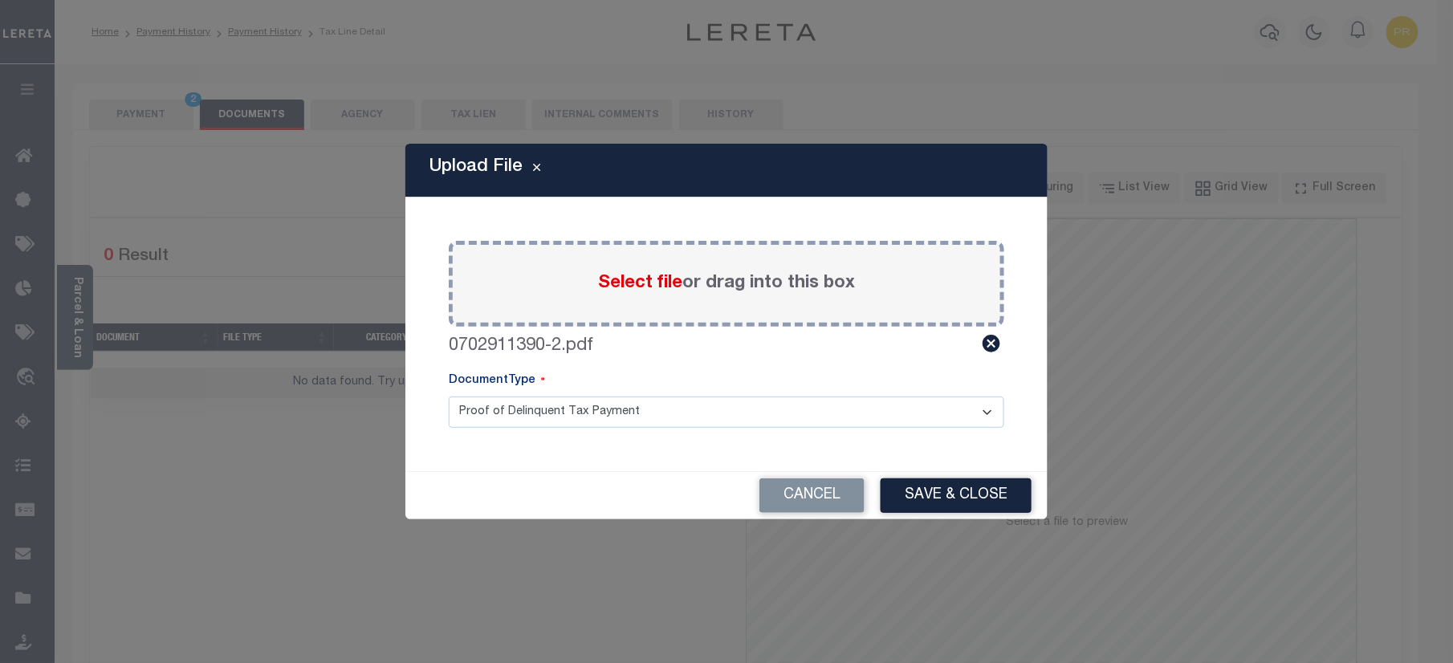
click at [541, 412] on select "Proof of Delinquent Tax Payment" at bounding box center [727, 412] width 556 height 31
click at [449, 397] on select "Proof of Delinquent Tax Payment" at bounding box center [727, 412] width 556 height 31
click at [986, 496] on button "Save & Close" at bounding box center [956, 495] width 151 height 35
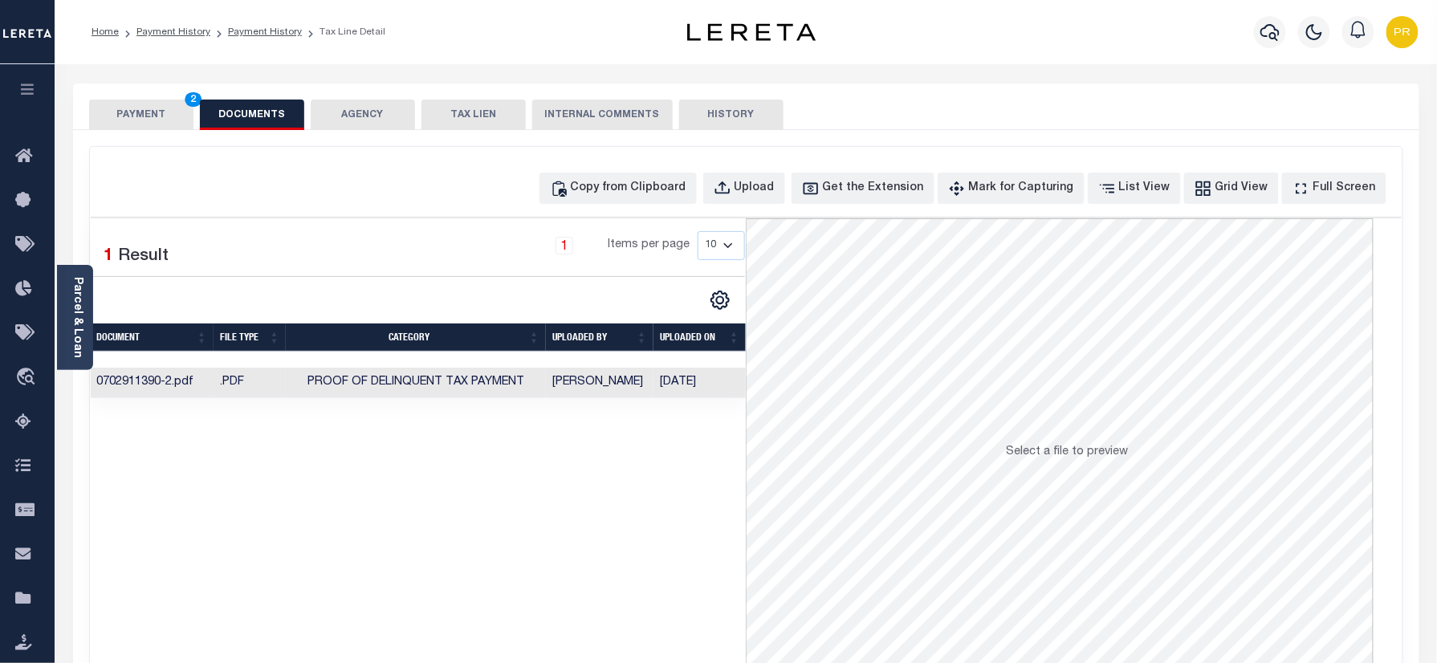
drag, startPoint x: 141, startPoint y: 116, endPoint x: 159, endPoint y: 125, distance: 19.7
click at [141, 116] on button "PAYMENT 2" at bounding box center [141, 115] width 104 height 31
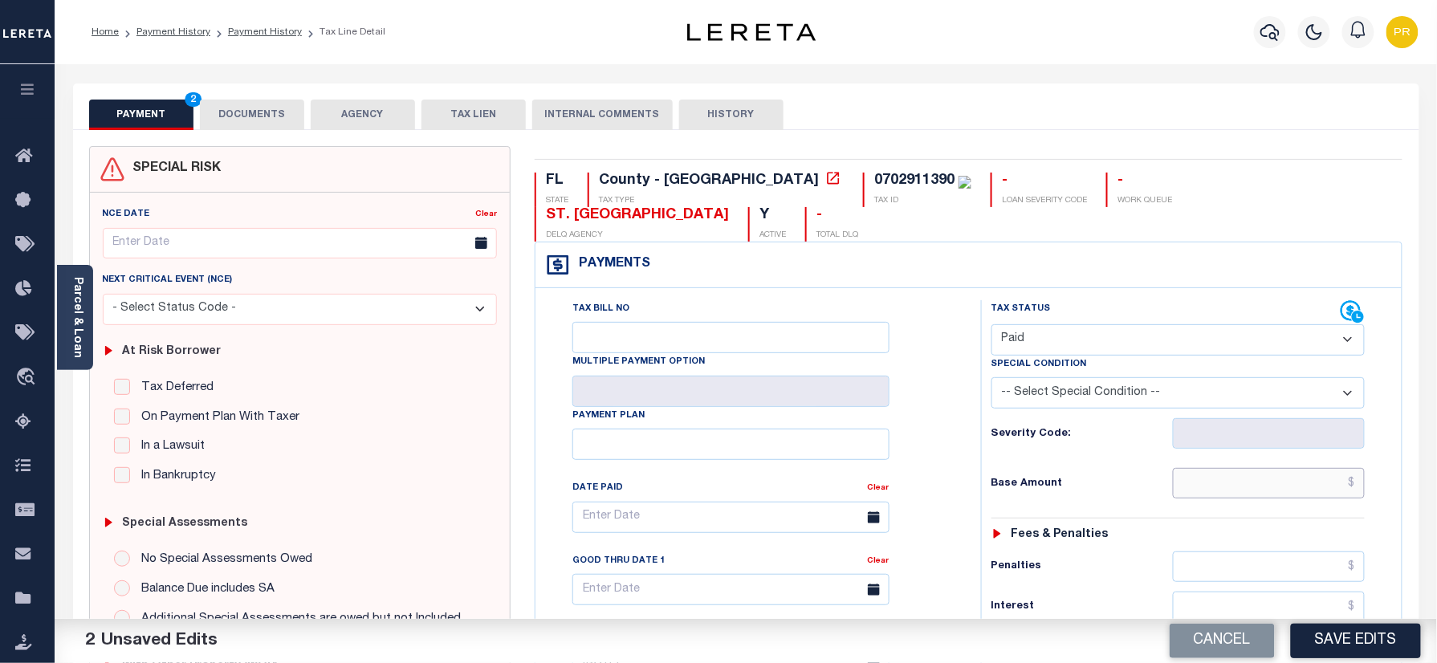
click at [1262, 468] on input "text" at bounding box center [1269, 483] width 193 height 31
paste input "9,624.82"
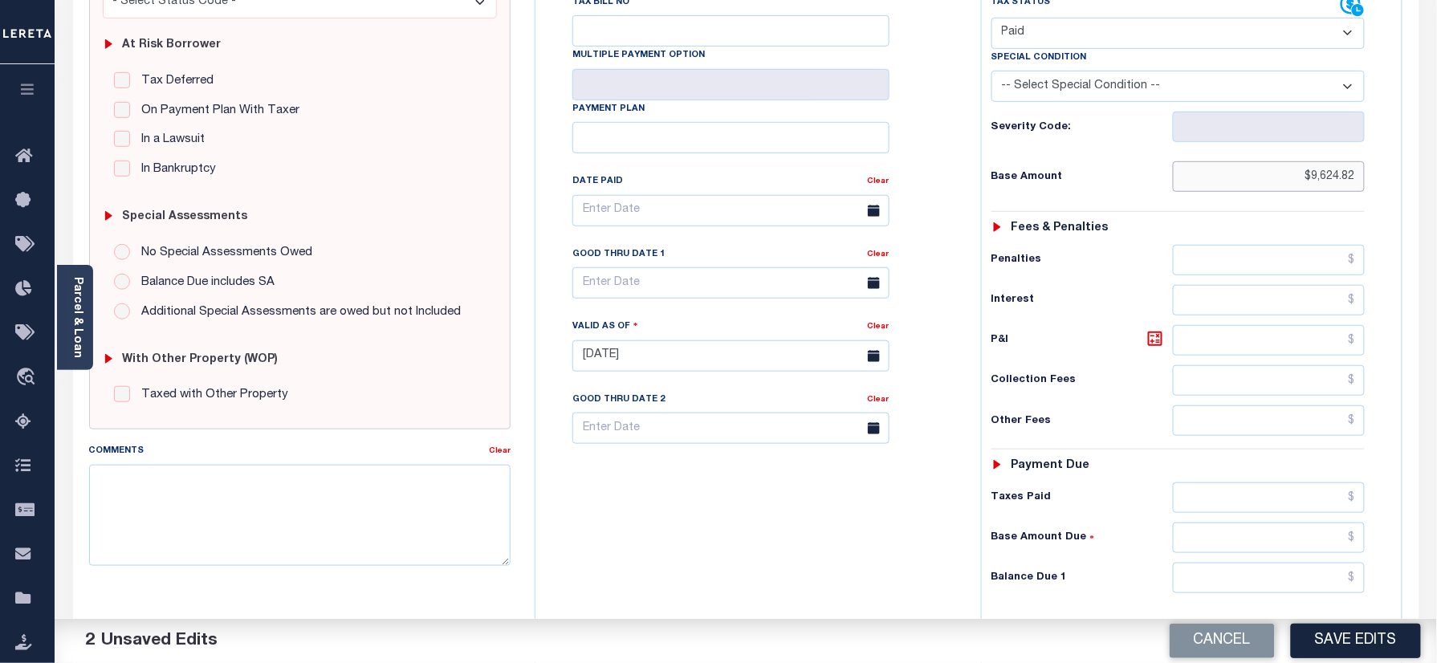
scroll to position [523, 0]
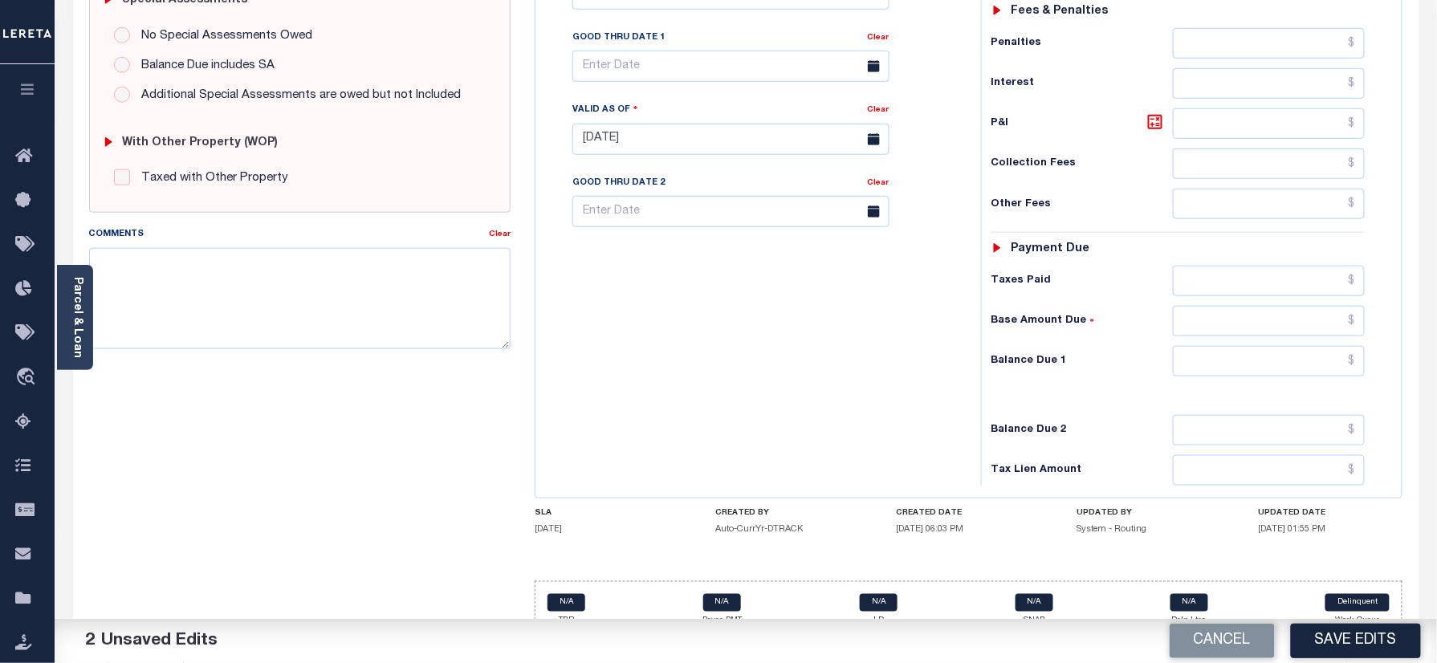
type input "$9,624.82"
click at [1244, 346] on input "text" at bounding box center [1269, 361] width 193 height 31
type input "$0.00"
click at [890, 390] on div "Tax Bill No Multiple Payment Option Payment Plan Clear" at bounding box center [753, 131] width 429 height 709
drag, startPoint x: 1329, startPoint y: 649, endPoint x: 1447, endPoint y: 639, distance: 117.6
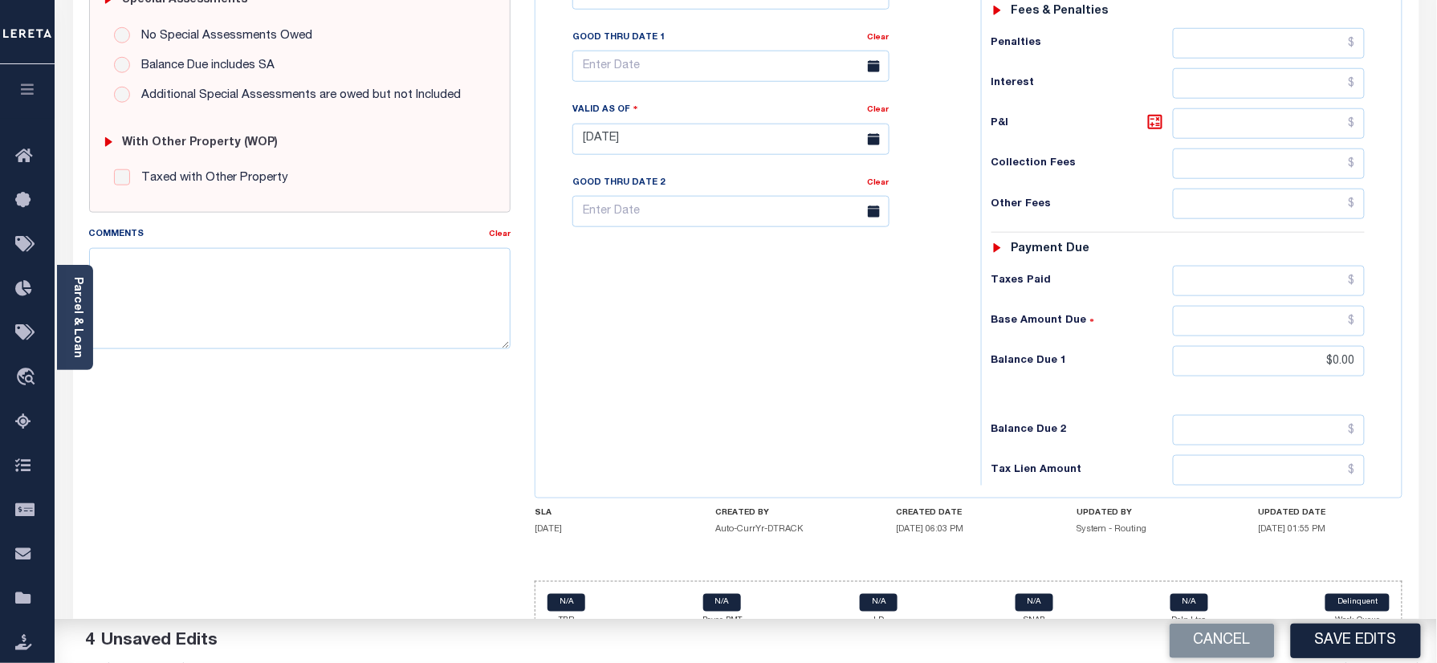
click at [1329, 649] on button "Save Edits" at bounding box center [1356, 641] width 130 height 35
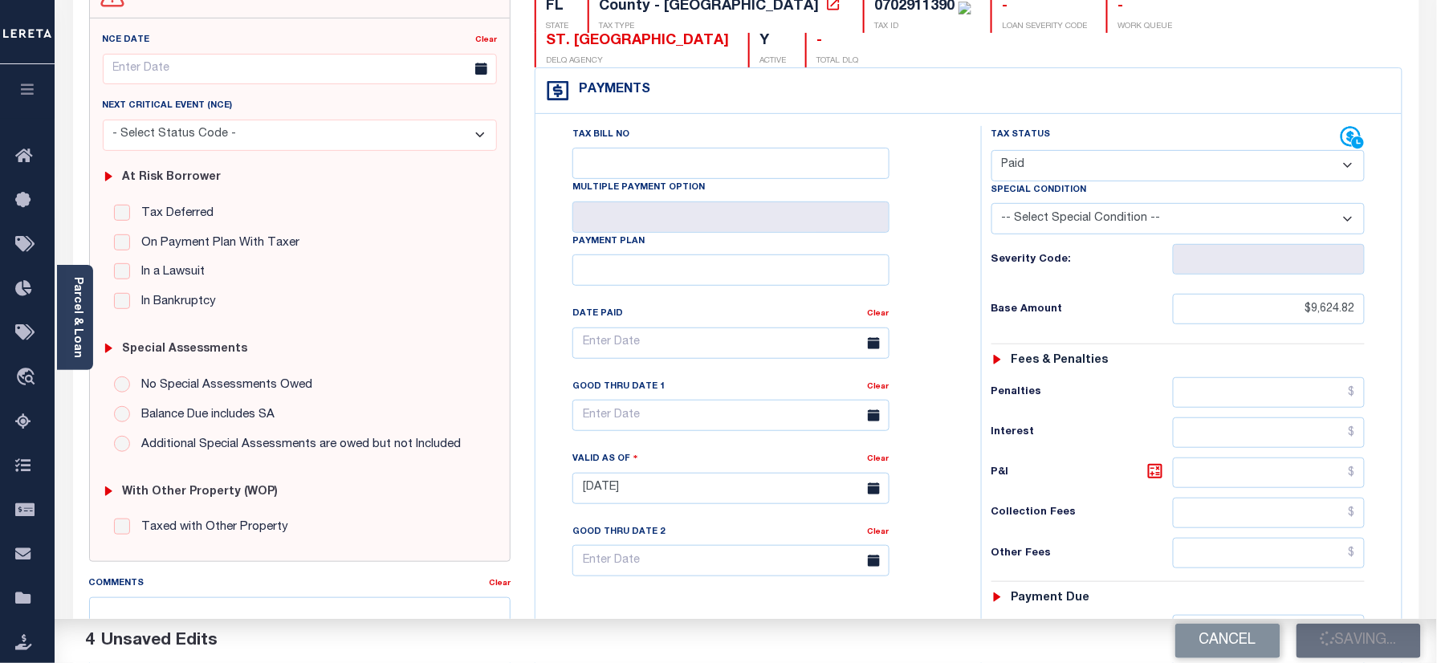
scroll to position [0, 0]
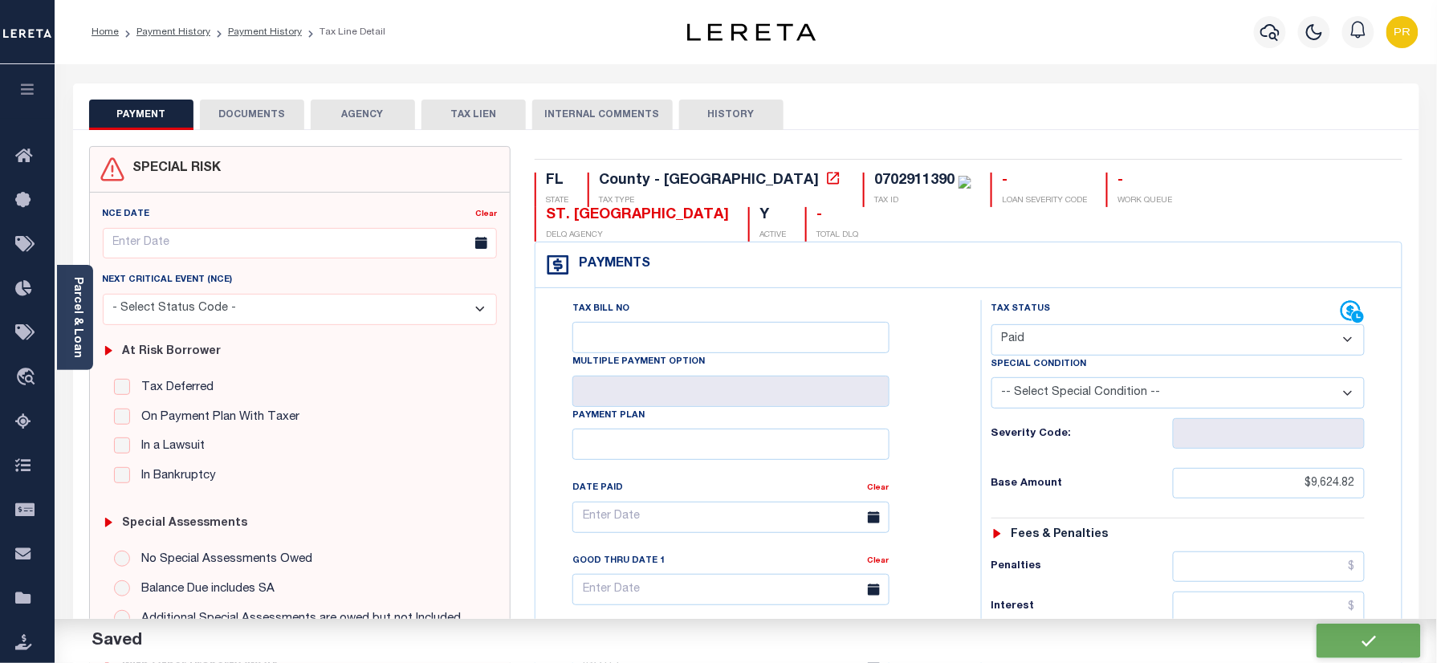
checkbox input "false"
type input "$9,624.82"
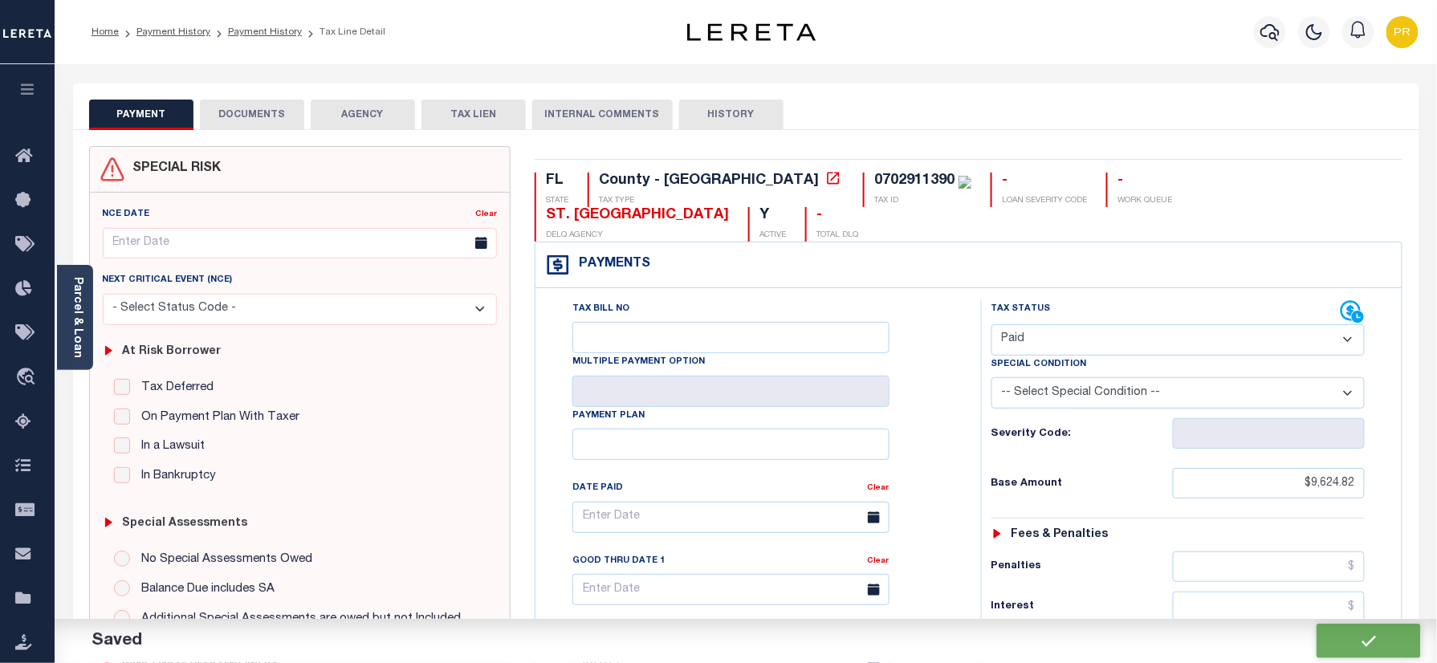
type input "$0"
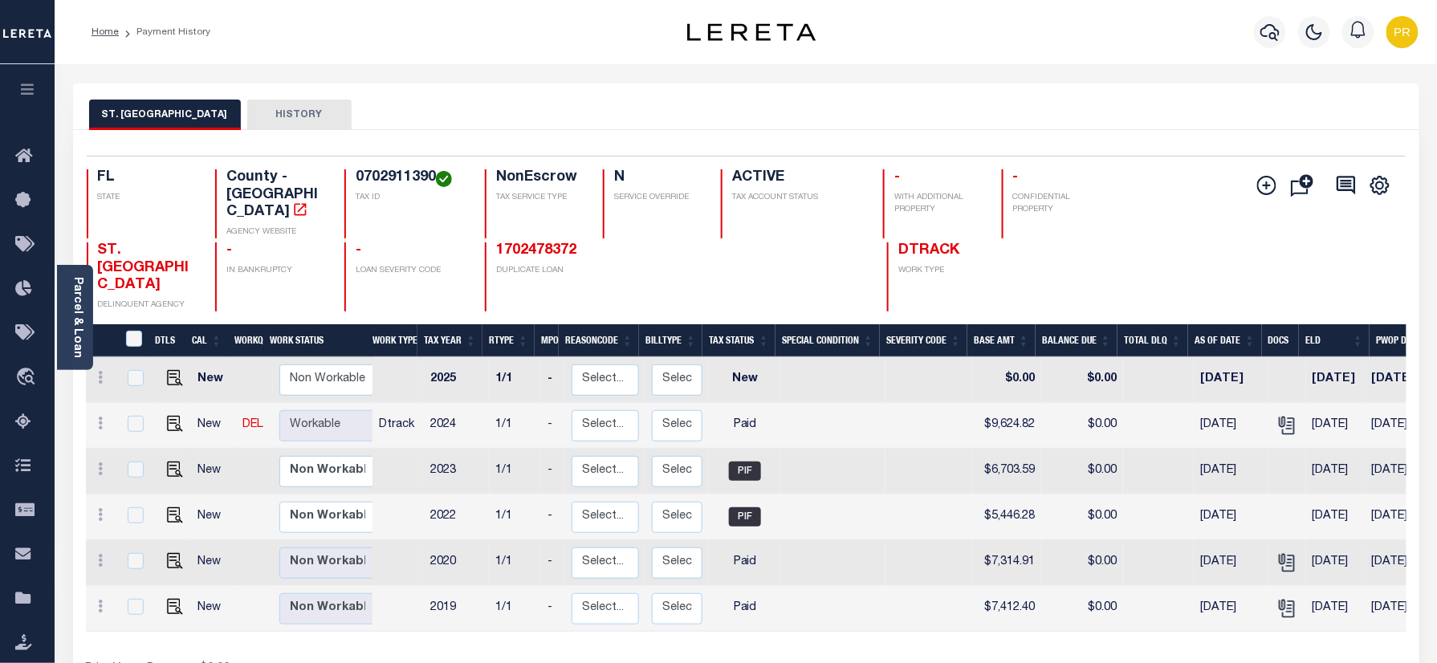
click at [354, 165] on div "Selected 6 Results 1 Items per page 25 50 100 FL STATE County - FL AGENCY WEBSI…" at bounding box center [746, 234] width 1345 height 156
copy h4 "0702911390"
drag, startPoint x: 88, startPoint y: 290, endPoint x: 281, endPoint y: 280, distance: 192.9
click at [88, 290] on div "Parcel & Loan" at bounding box center [75, 317] width 36 height 105
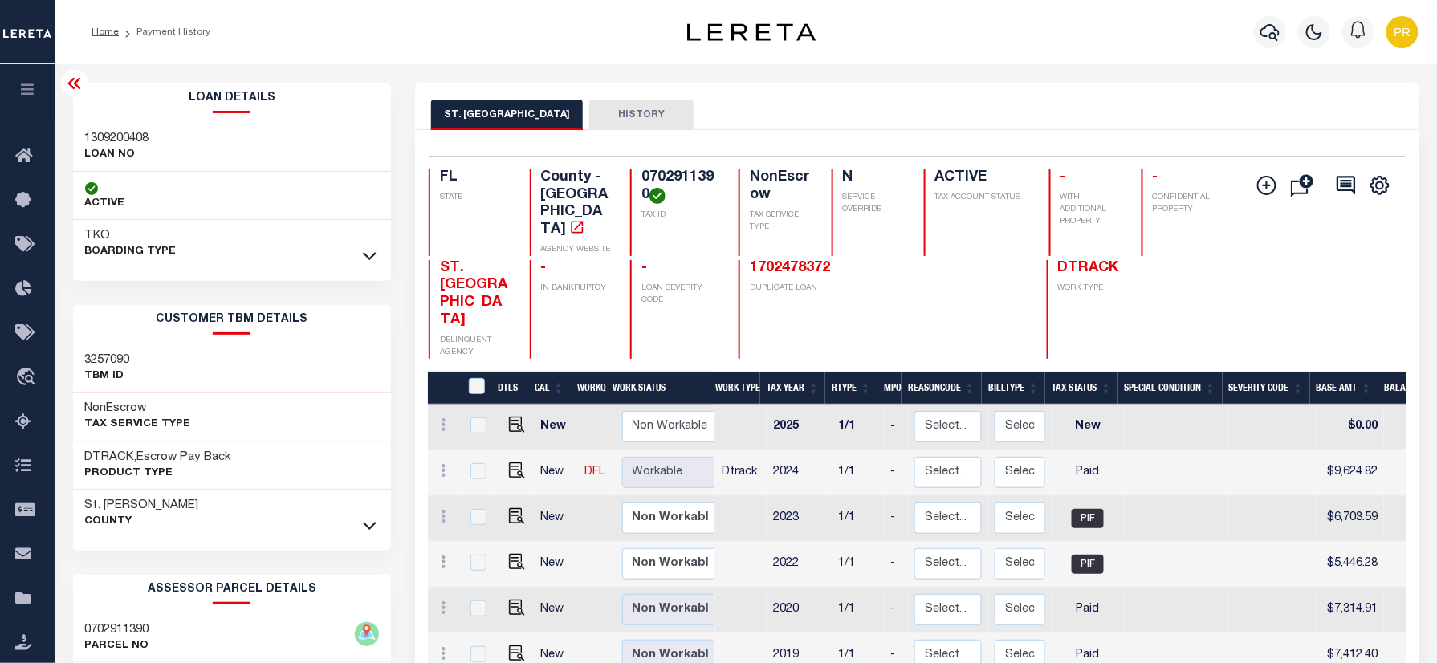
click at [107, 124] on div "1309200408 LOAN NO" at bounding box center [232, 147] width 319 height 49
copy h3 "1309200408"
click at [678, 185] on h4 "0702911390" at bounding box center [680, 186] width 78 height 35
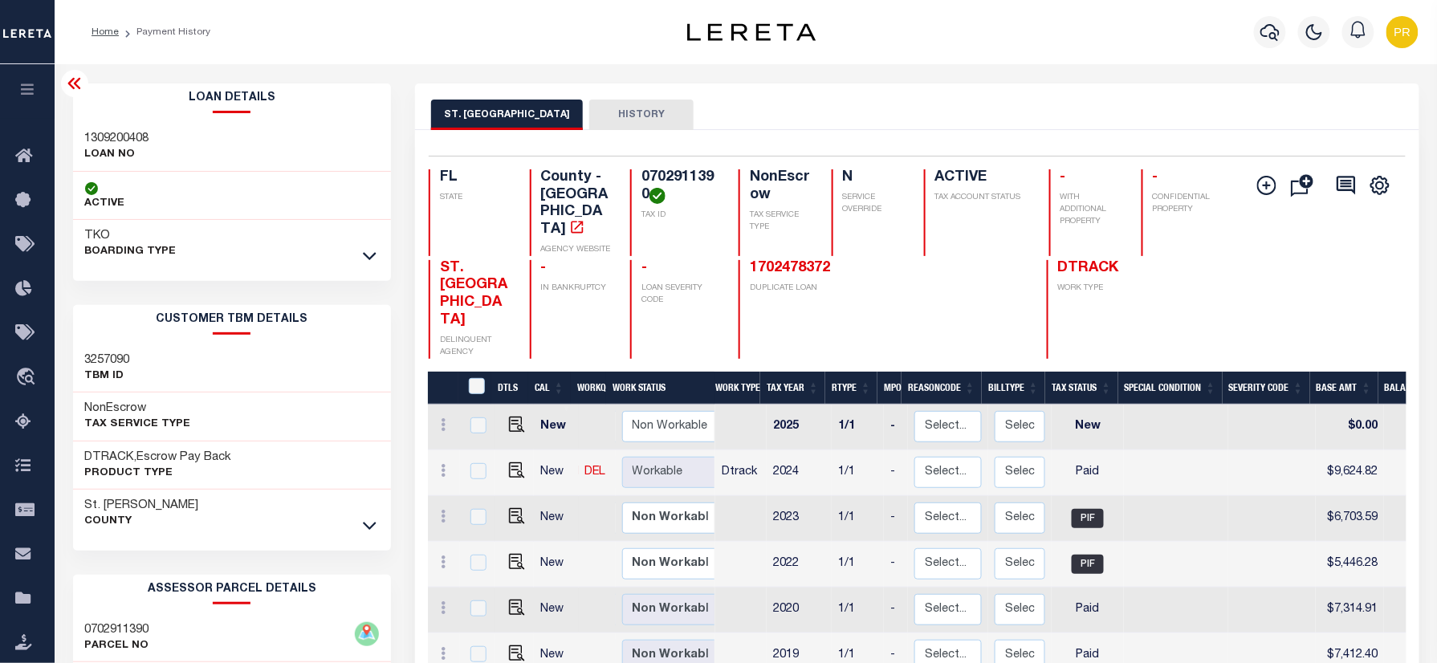
copy h4 "0702911390"
click at [1278, 31] on icon "button" at bounding box center [1269, 32] width 19 height 17
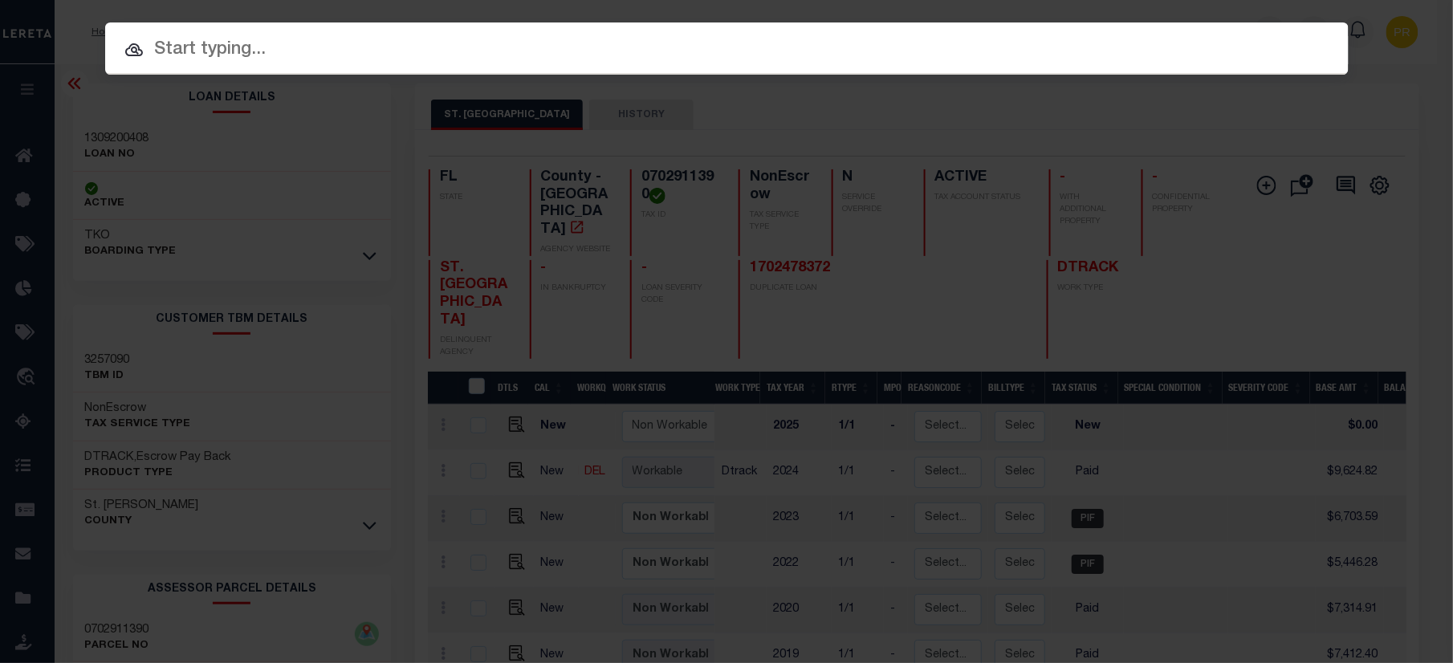
click at [752, 30] on div at bounding box center [726, 47] width 1243 height 51
click at [656, 36] on input "text" at bounding box center [726, 50] width 1243 height 28
paste input "FTF_155647_69673"
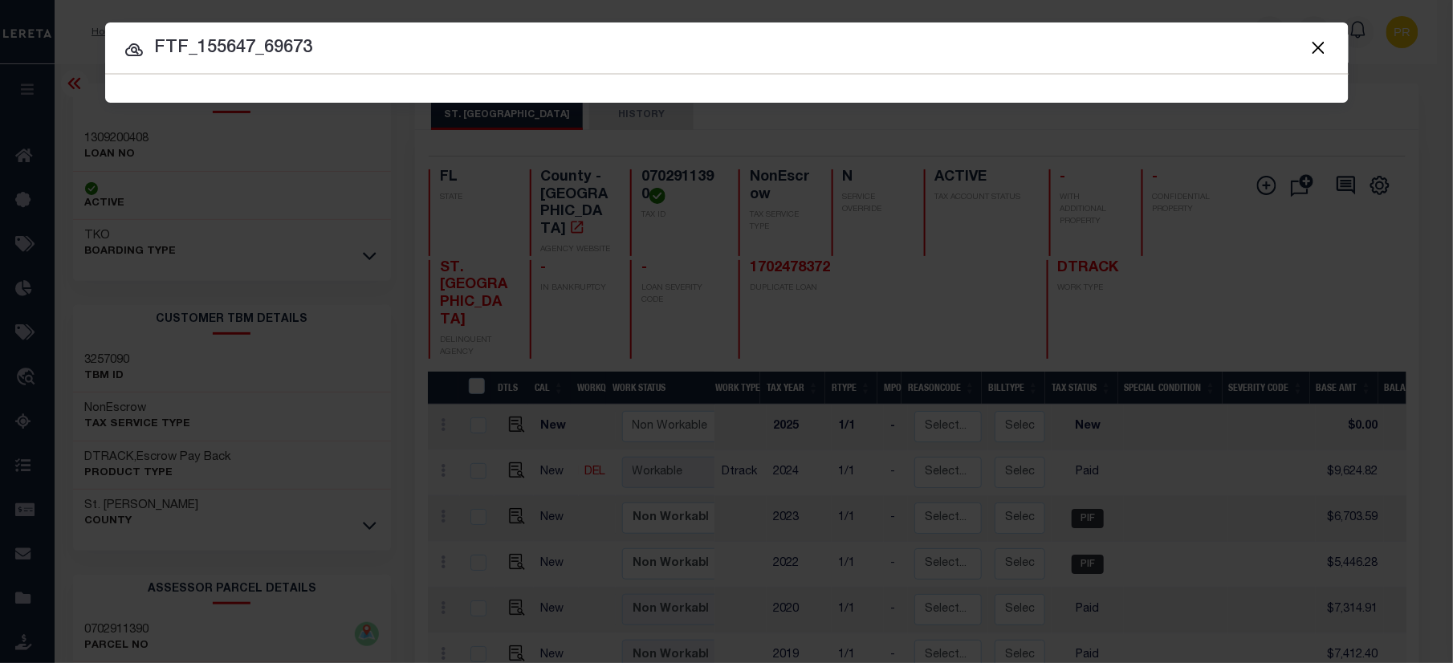
type input "FTF_155647_69673"
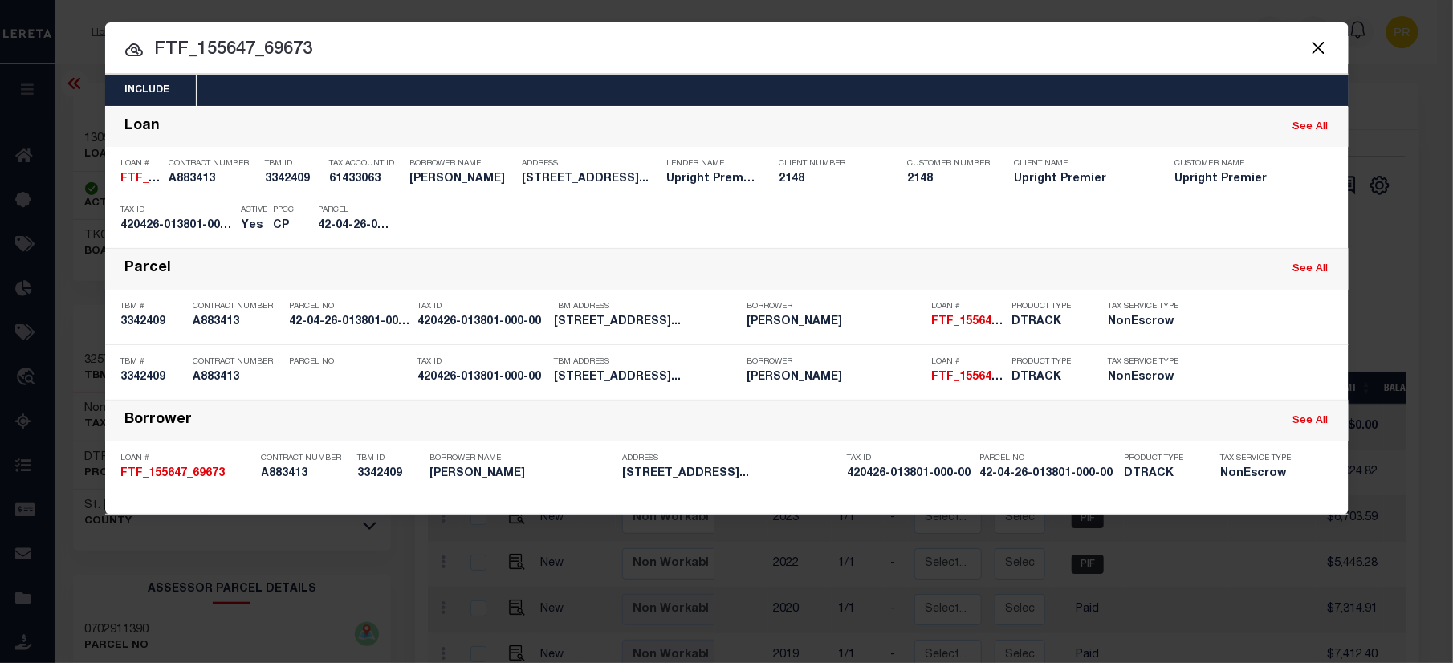
click at [1109, 26] on div at bounding box center [726, 47] width 1243 height 51
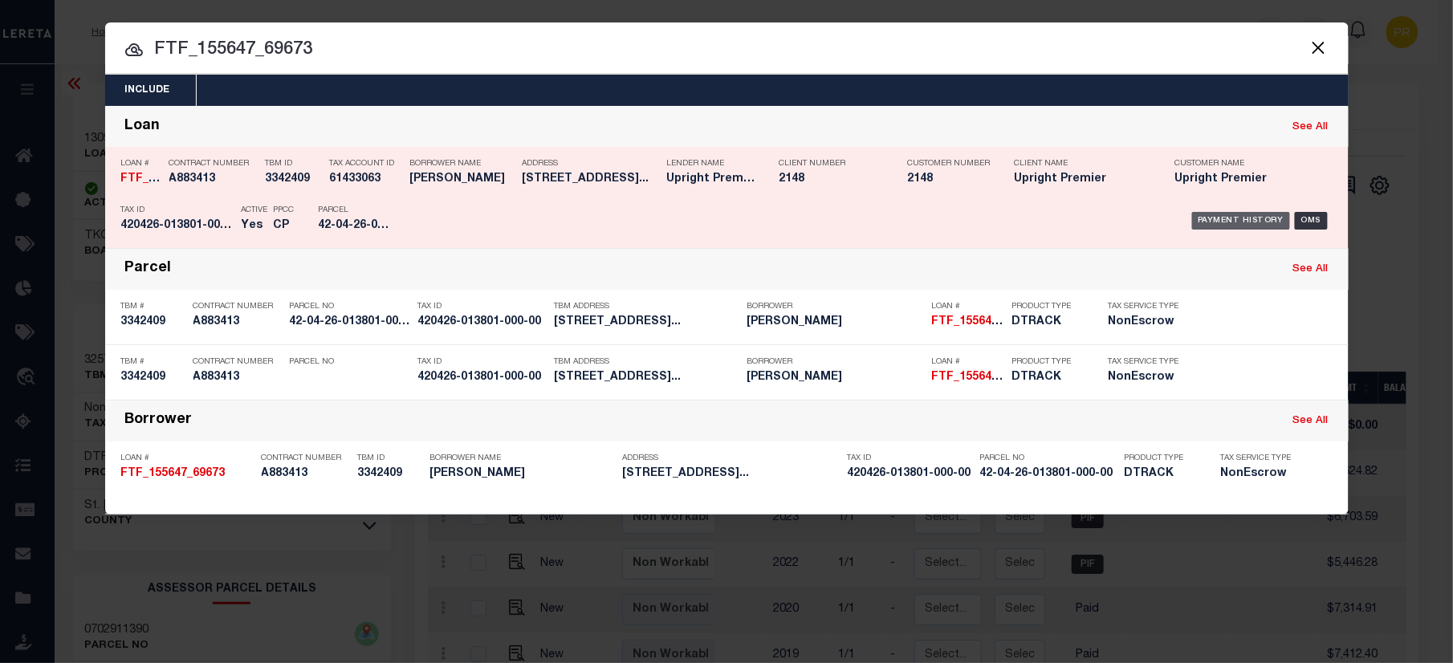
click at [1233, 219] on div "Payment History" at bounding box center [1241, 221] width 99 height 18
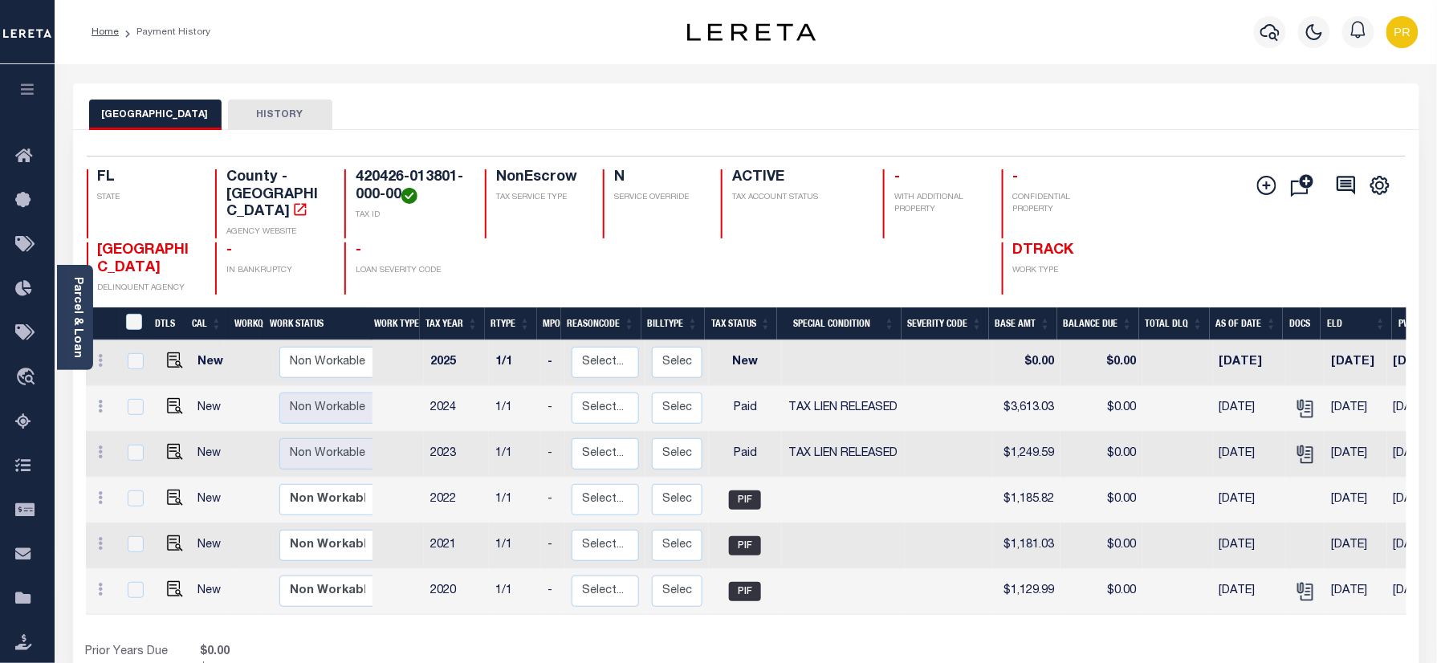
click at [901, 116] on div "CLAY COUNTY HISTORY" at bounding box center [746, 115] width 1314 height 30
click at [1298, 399] on icon "" at bounding box center [1304, 405] width 13 height 13
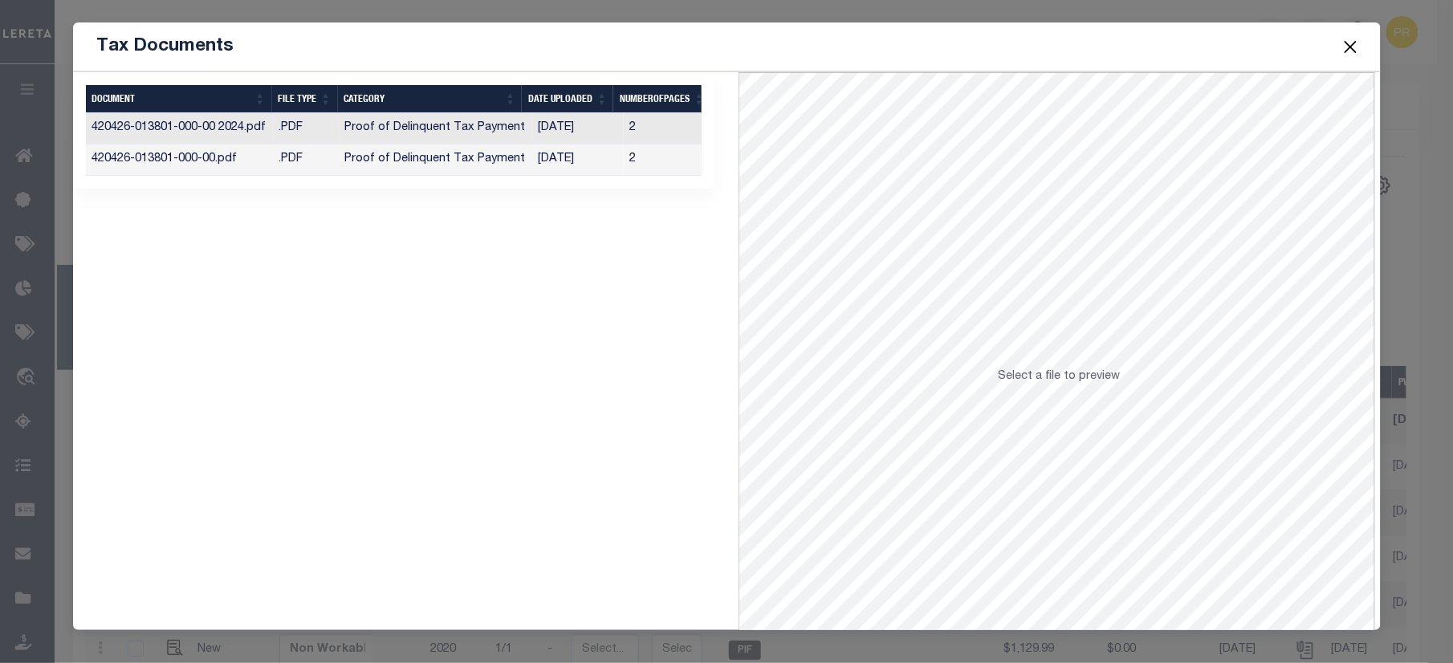
click at [1349, 46] on button "Close" at bounding box center [1350, 46] width 21 height 21
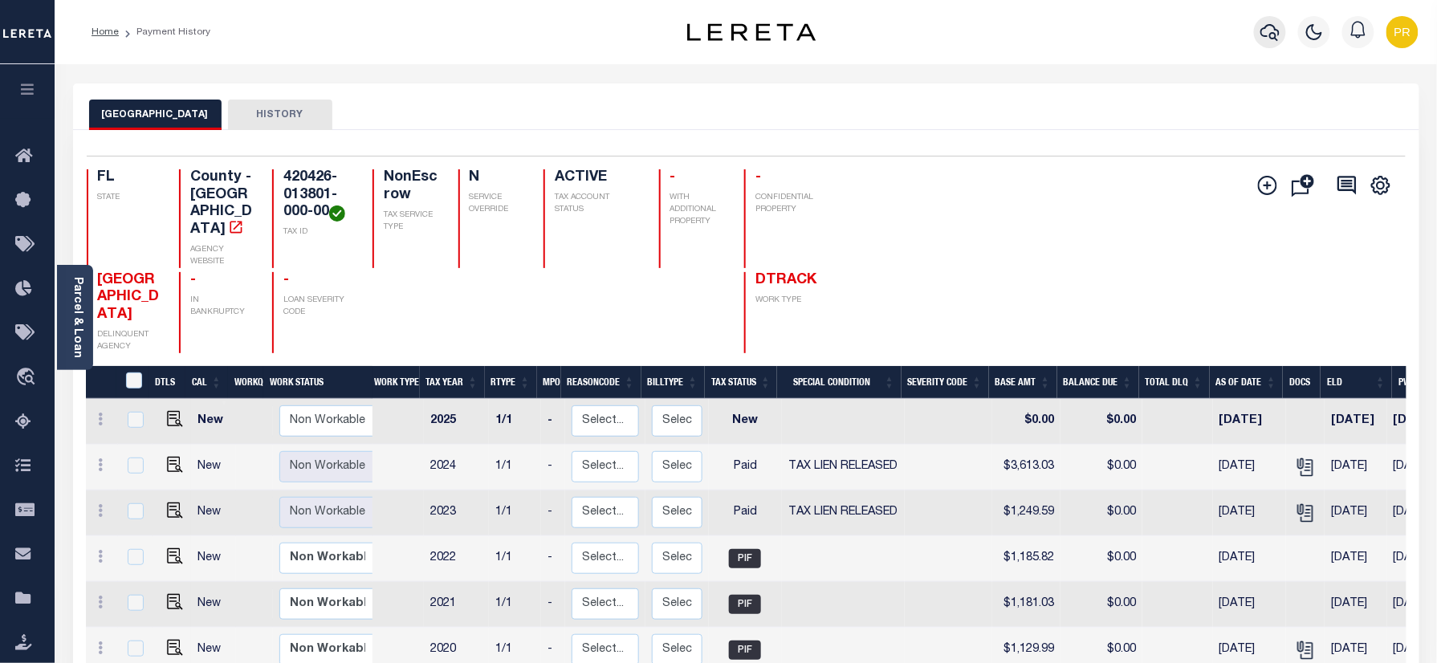
click at [1276, 35] on icon "button" at bounding box center [1269, 32] width 19 height 17
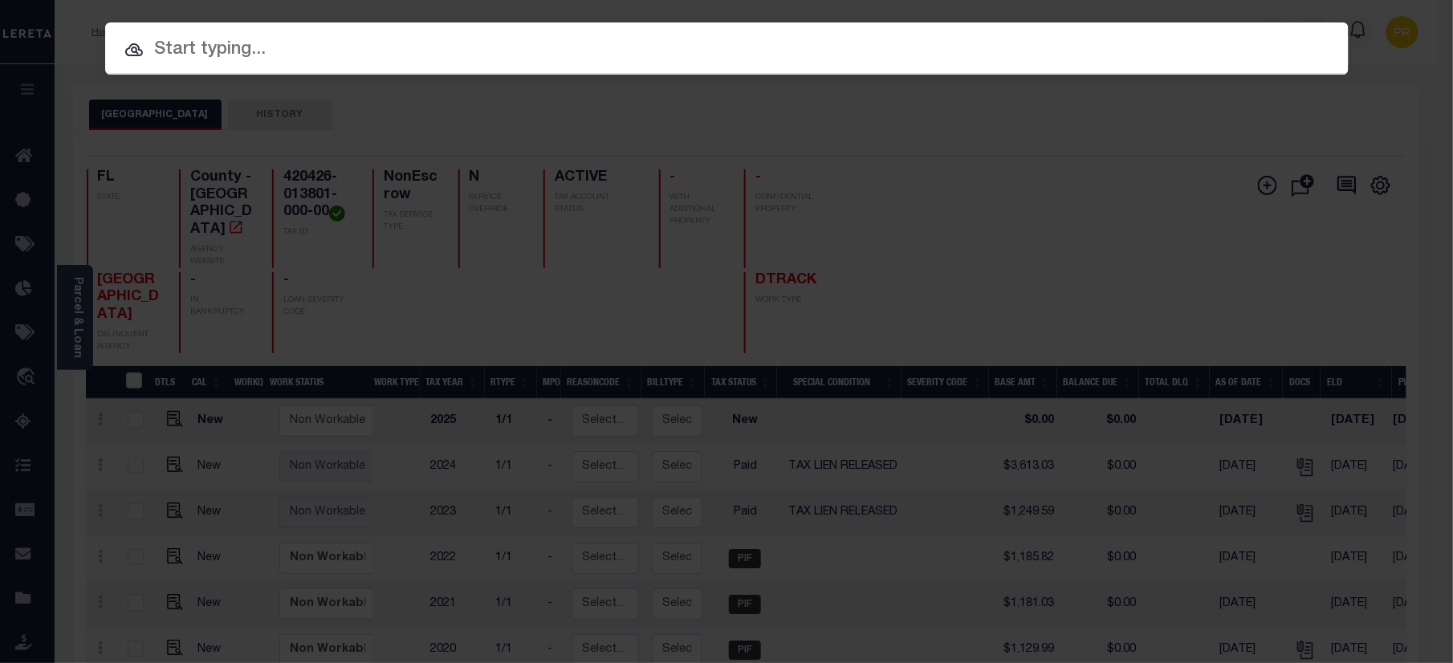
click at [803, 48] on input "text" at bounding box center [726, 50] width 1243 height 28
paste input "1507200401"
type input "1507200401"
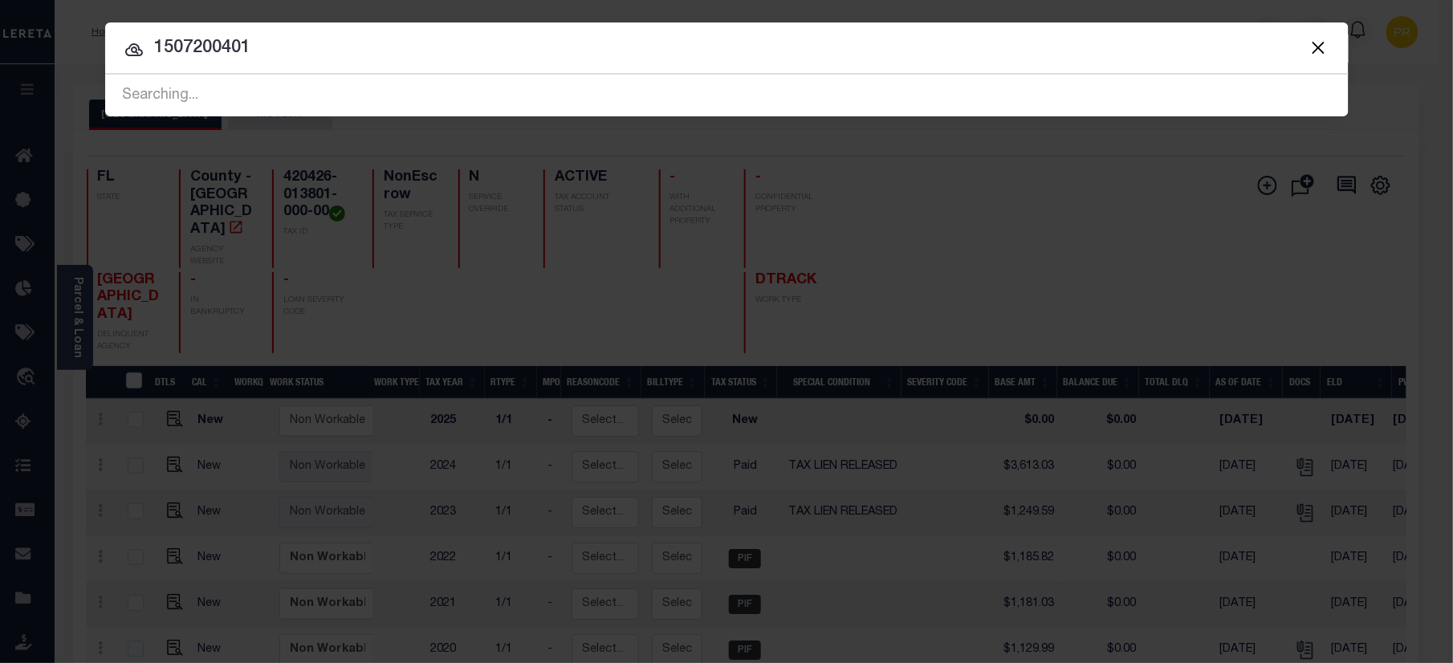
click at [1211, 49] on input "1507200401" at bounding box center [726, 49] width 1243 height 28
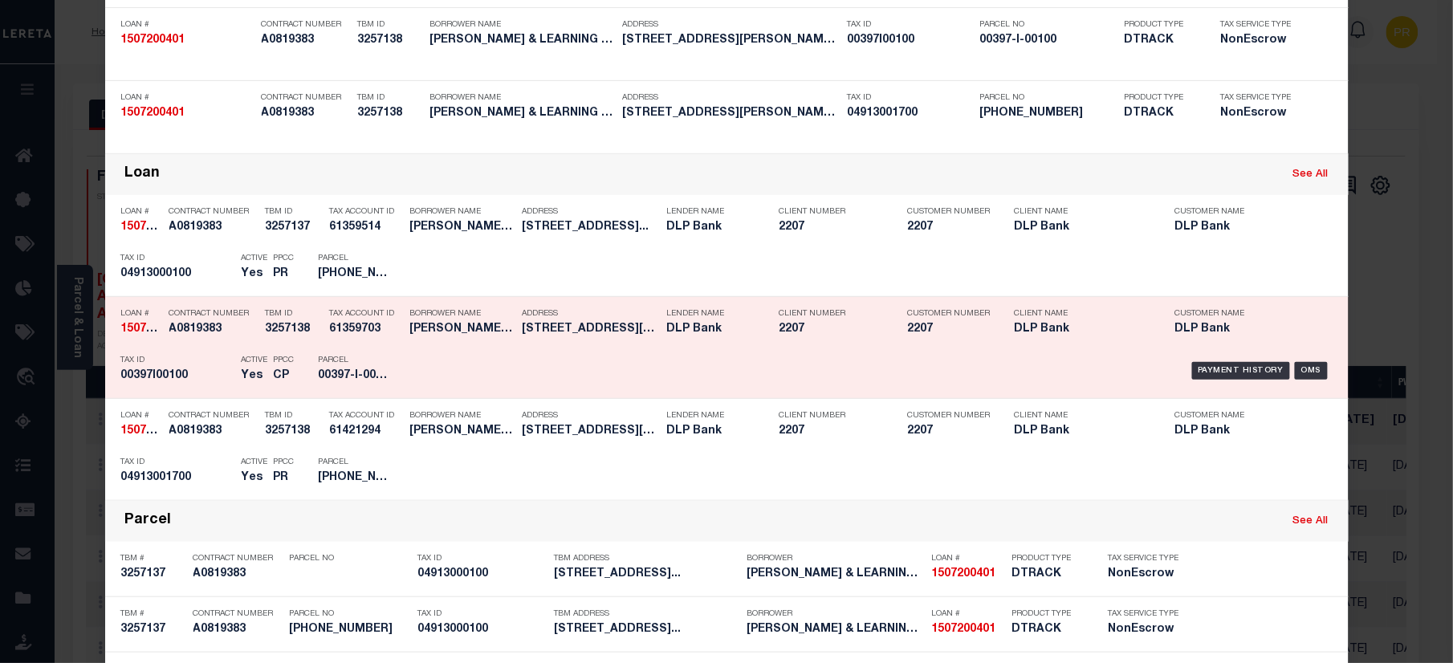
scroll to position [214, 0]
click at [1218, 358] on div "Payment History OMS" at bounding box center [874, 369] width 918 height 47
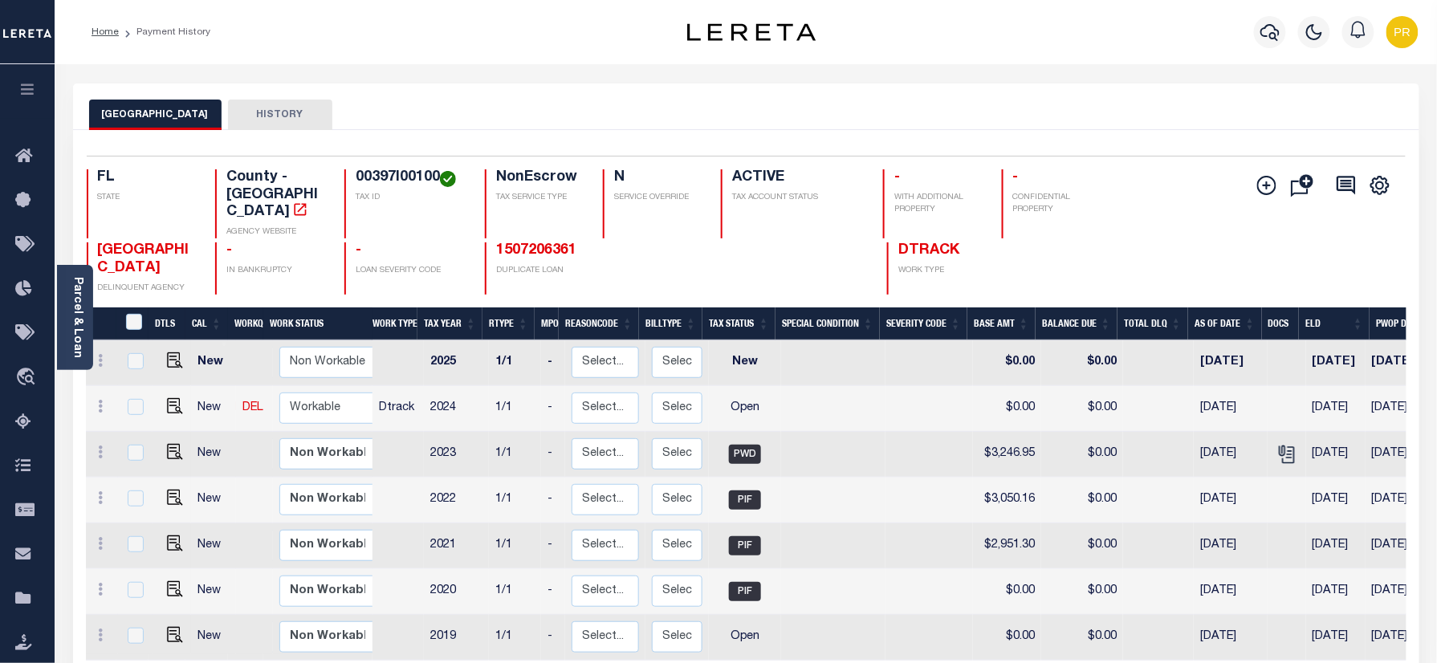
click at [778, 139] on div "Selected 7 Results 1 Items per page 25 50 100 FL STATE TAX ID N" at bounding box center [746, 452] width 1346 height 645
click at [556, 243] on link "1507206361" at bounding box center [536, 250] width 80 height 14
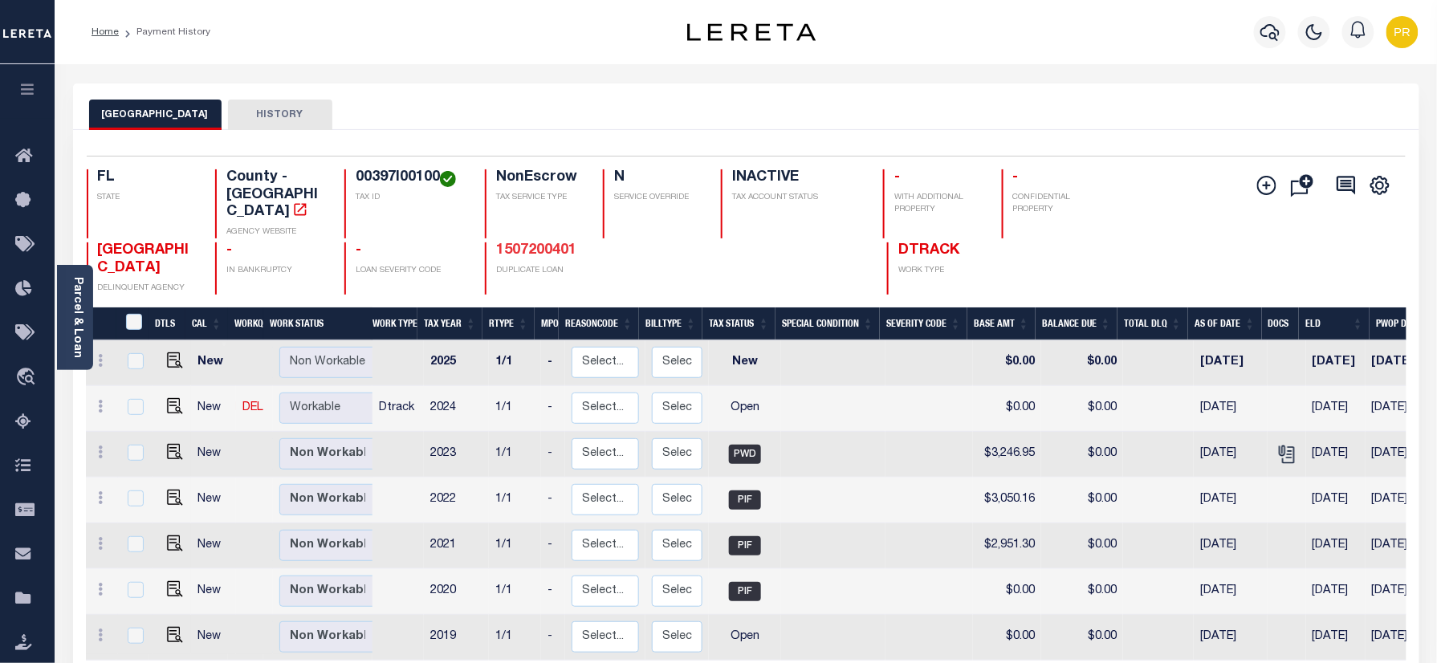
click at [550, 243] on link "1507200401" at bounding box center [536, 250] width 80 height 14
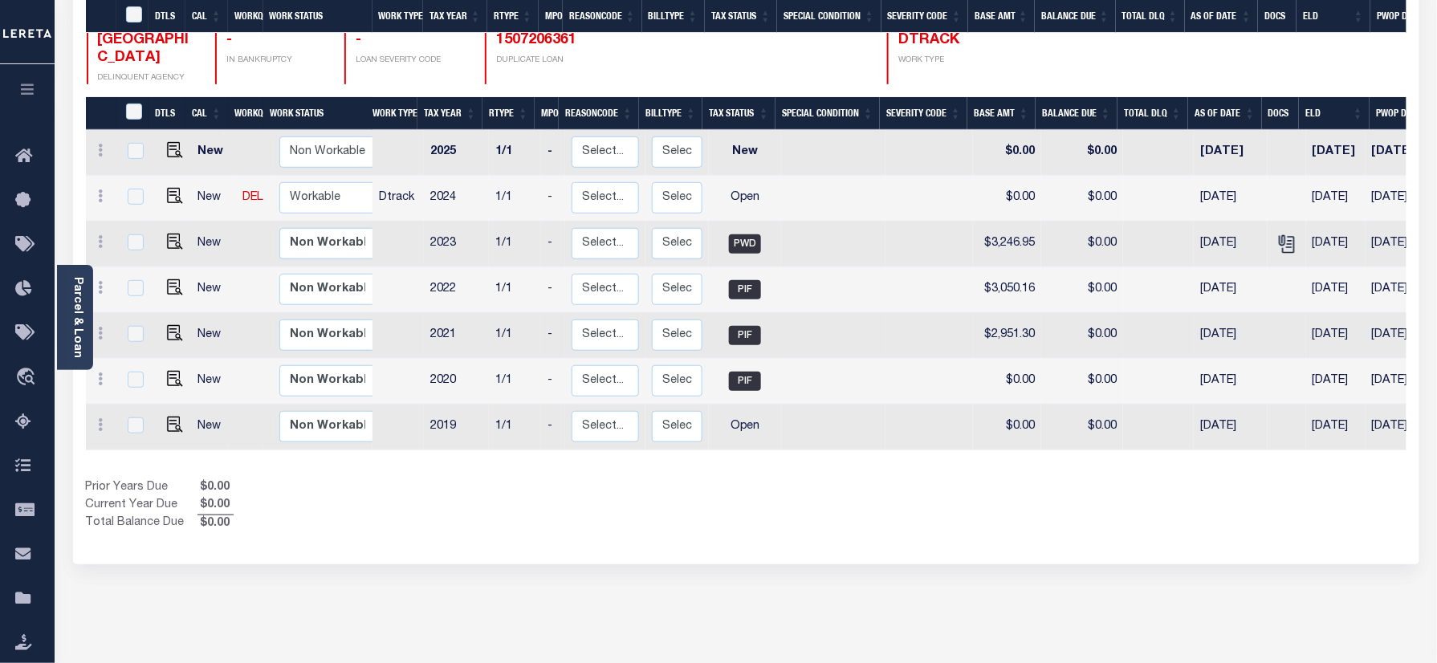
scroll to position [107, 0]
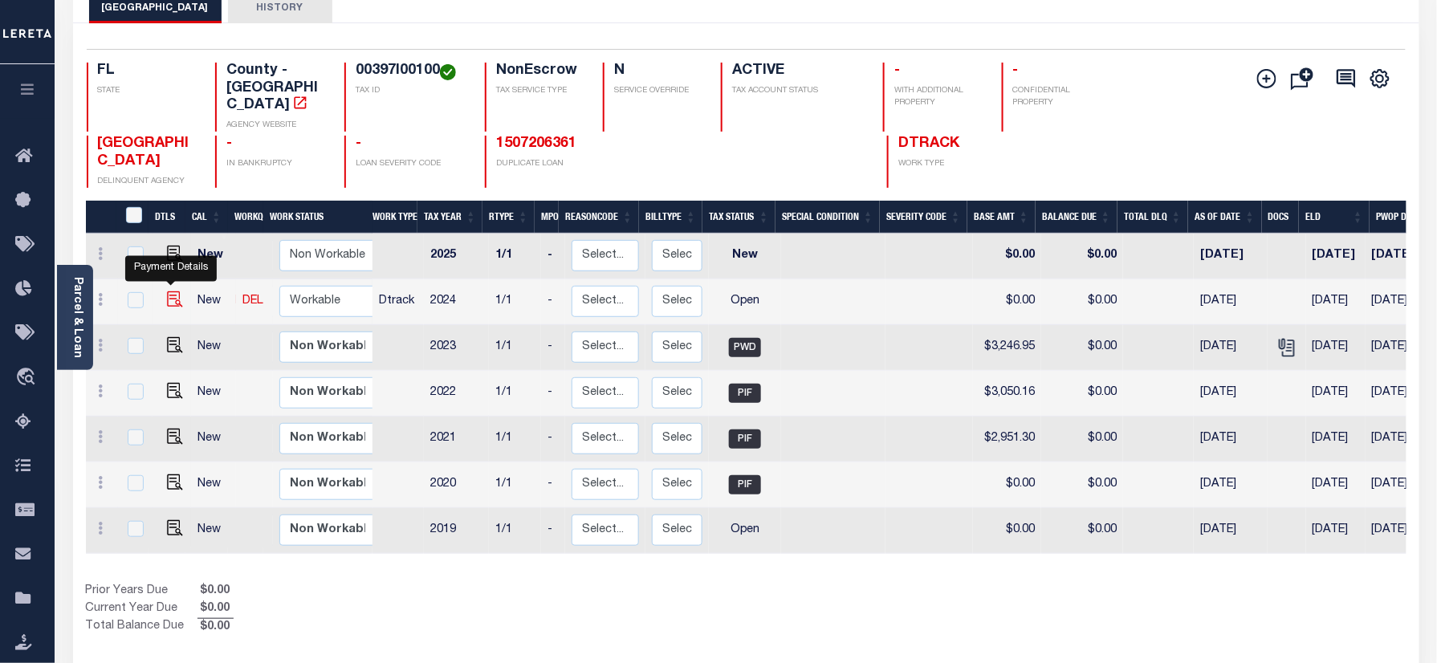
click at [171, 291] on img "" at bounding box center [175, 299] width 16 height 16
checkbox input "true"
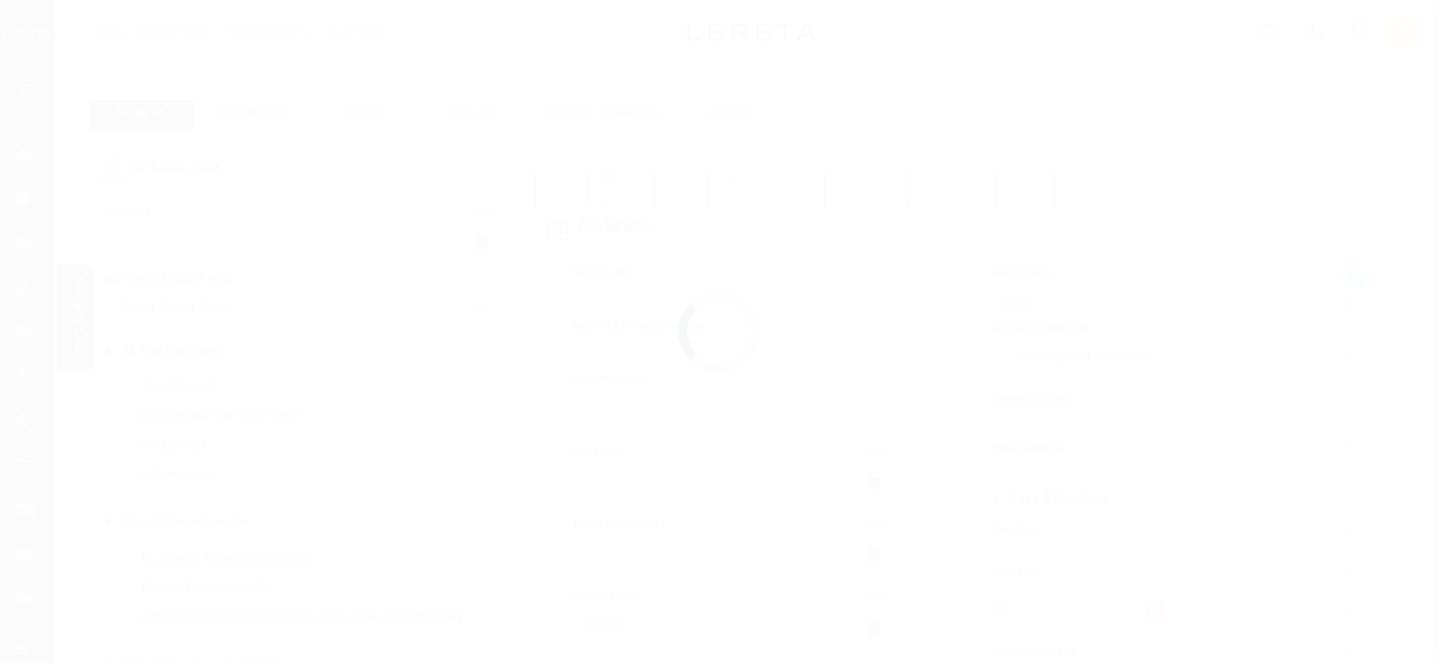
select select "OP2"
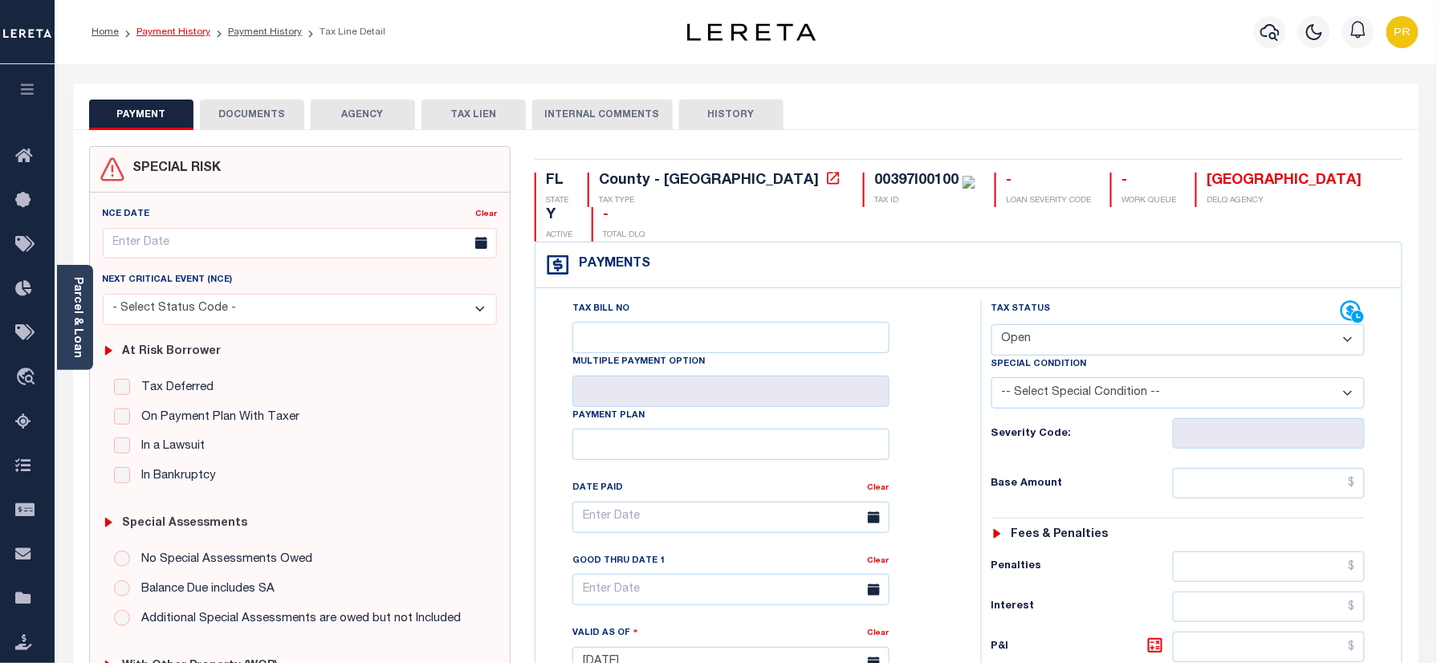
click at [177, 33] on link "Payment History" at bounding box center [173, 32] width 74 height 10
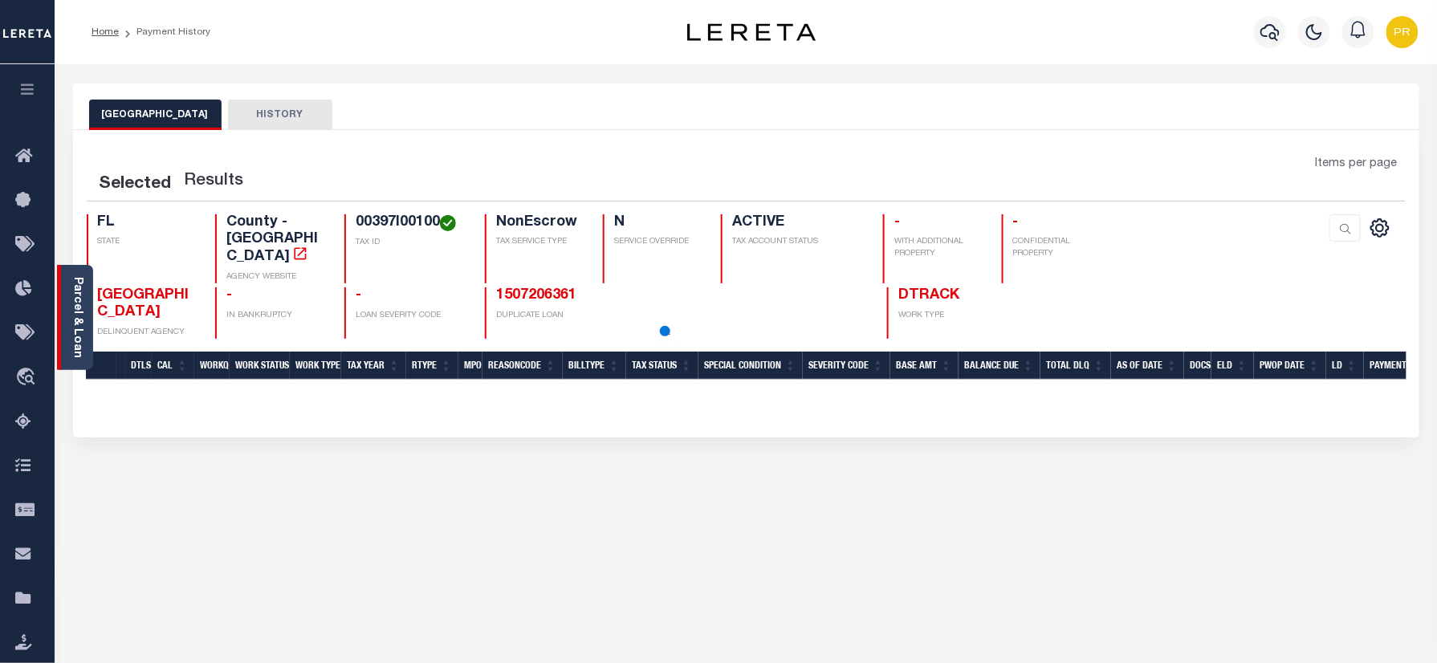
click at [59, 300] on div "Parcel & Loan" at bounding box center [75, 317] width 36 height 105
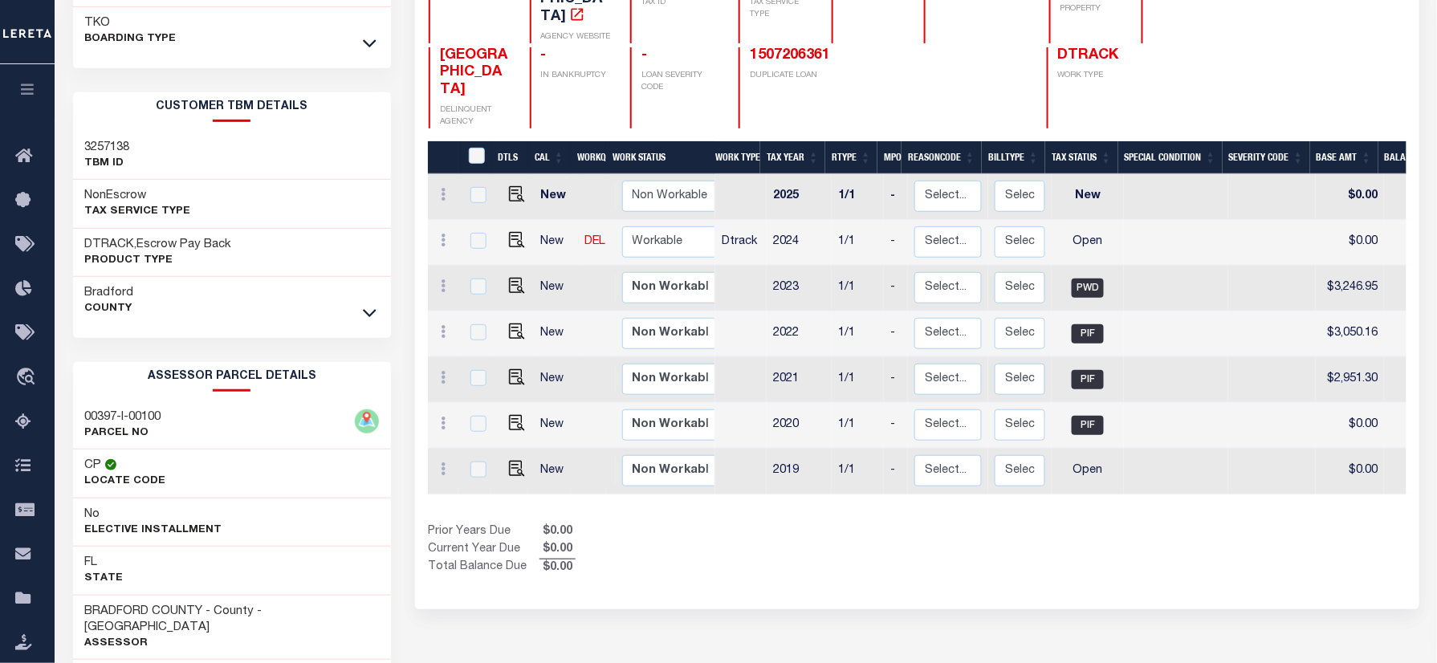
scroll to position [214, 0]
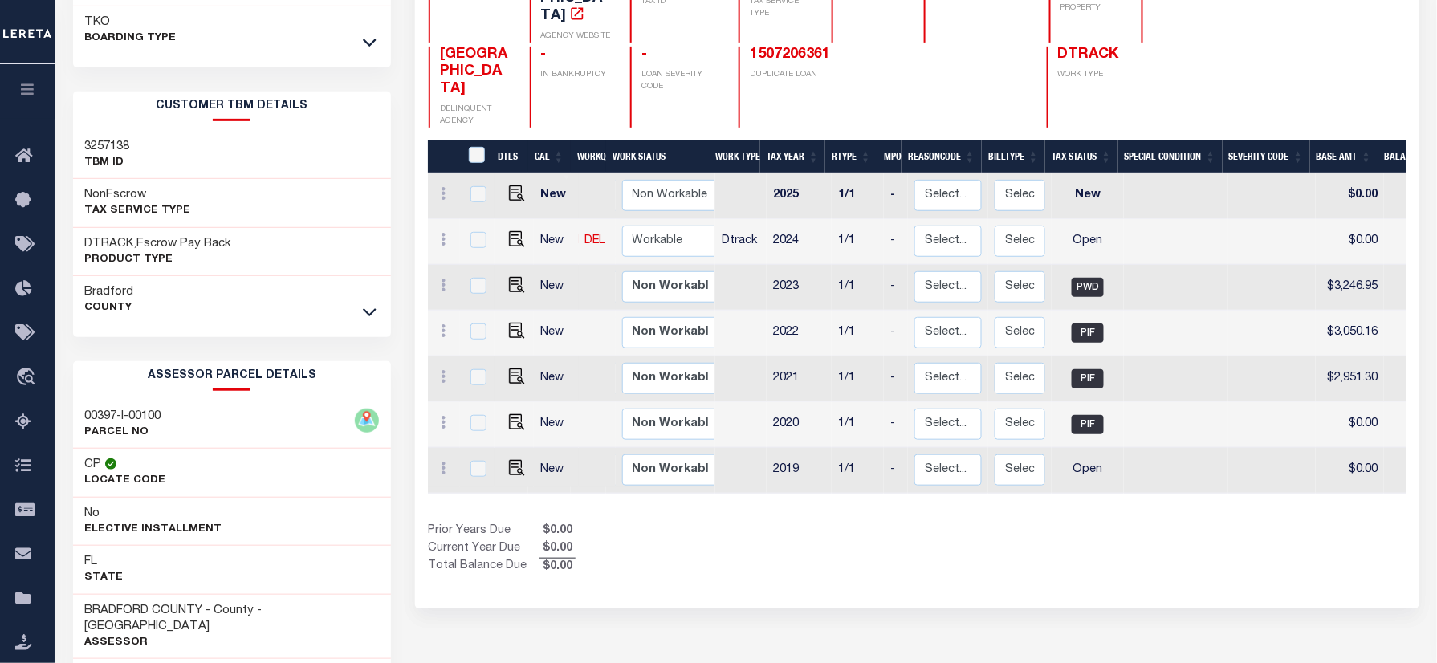
click at [130, 422] on h3 "00397-I-00100" at bounding box center [123, 417] width 76 height 16
copy div "00397-I-00100"
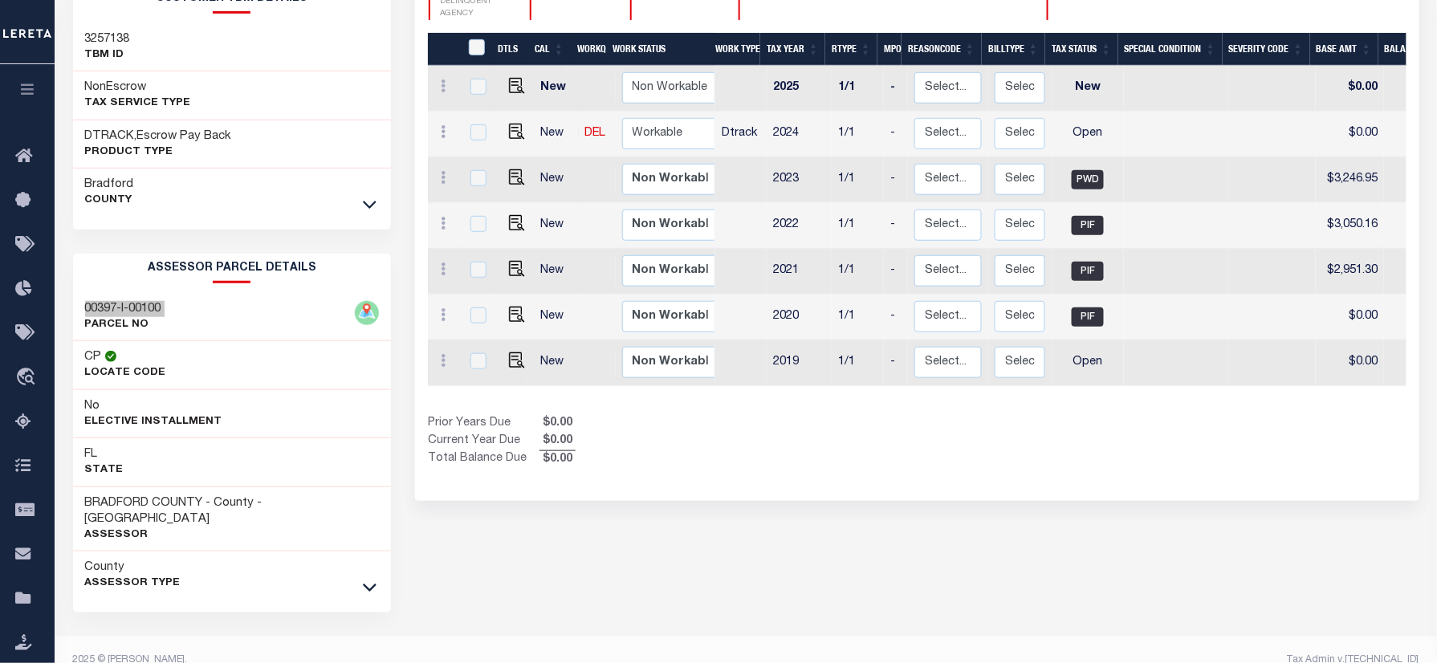
scroll to position [0, 0]
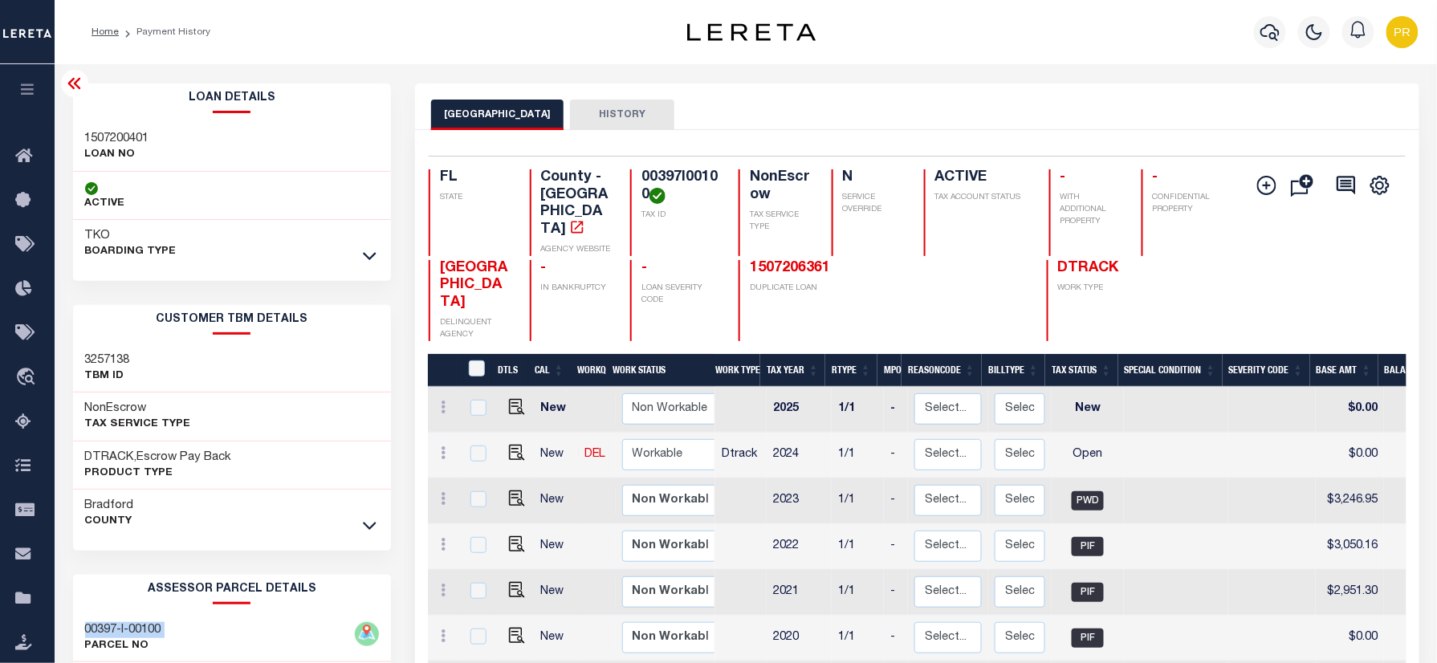
click at [138, 633] on h3 "00397-I-00100" at bounding box center [123, 630] width 76 height 16
click at [129, 621] on div "00397-I-00100 PARCEL NO" at bounding box center [232, 638] width 319 height 49
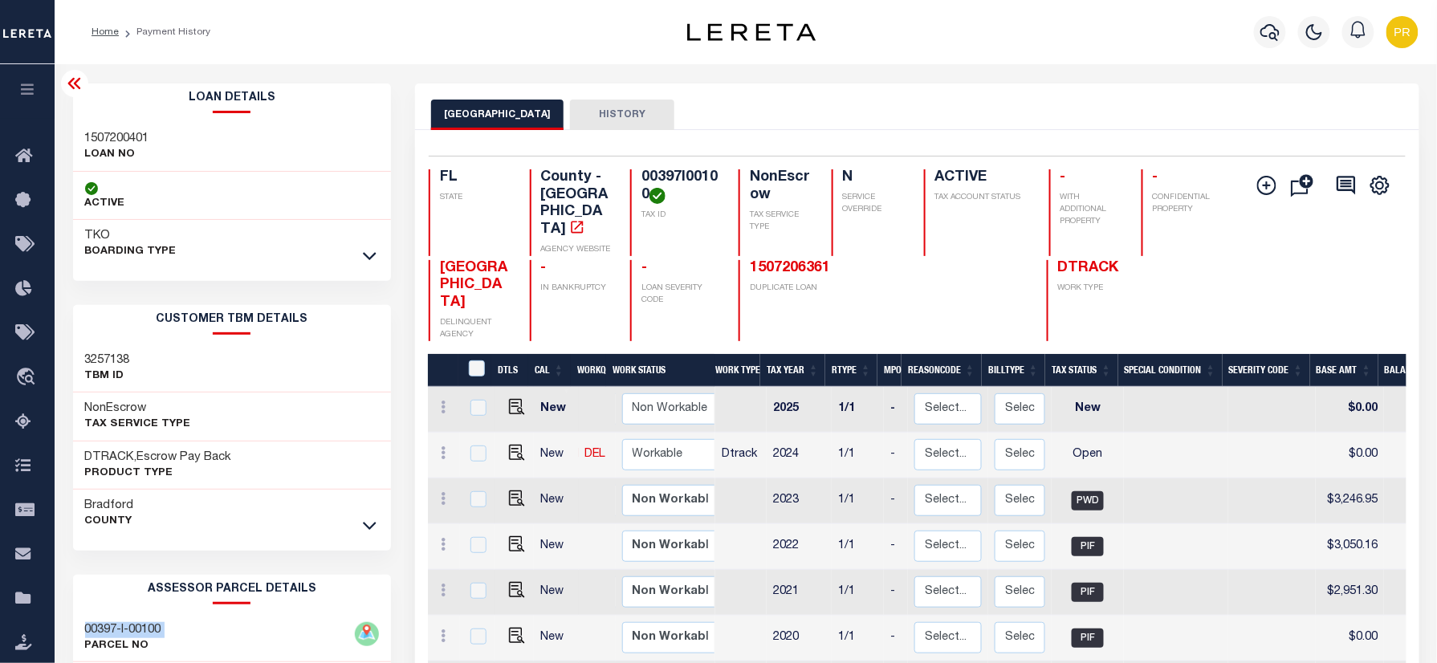
click at [129, 621] on div "00397-I-00100 PARCEL NO" at bounding box center [232, 638] width 319 height 49
click at [1008, 97] on div "BRADFORD COUNTY HISTORY" at bounding box center [916, 106] width 1003 height 47
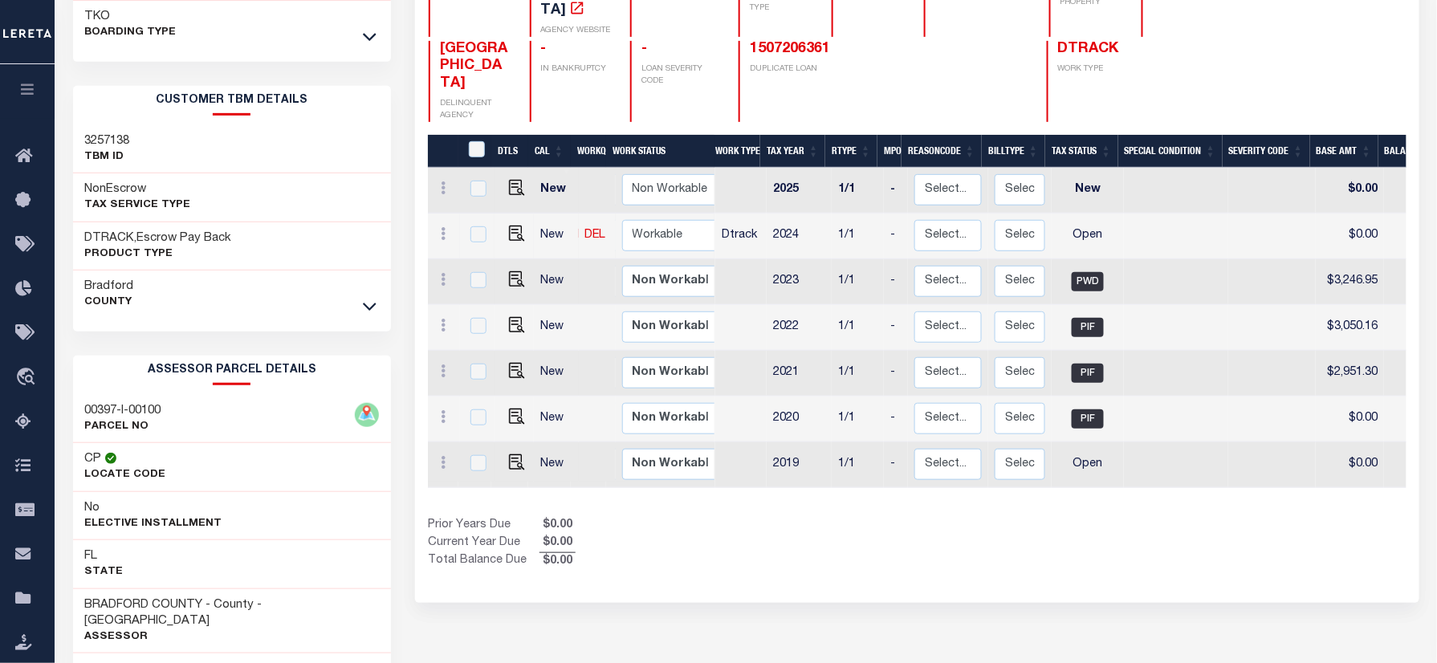
scroll to position [107, 0]
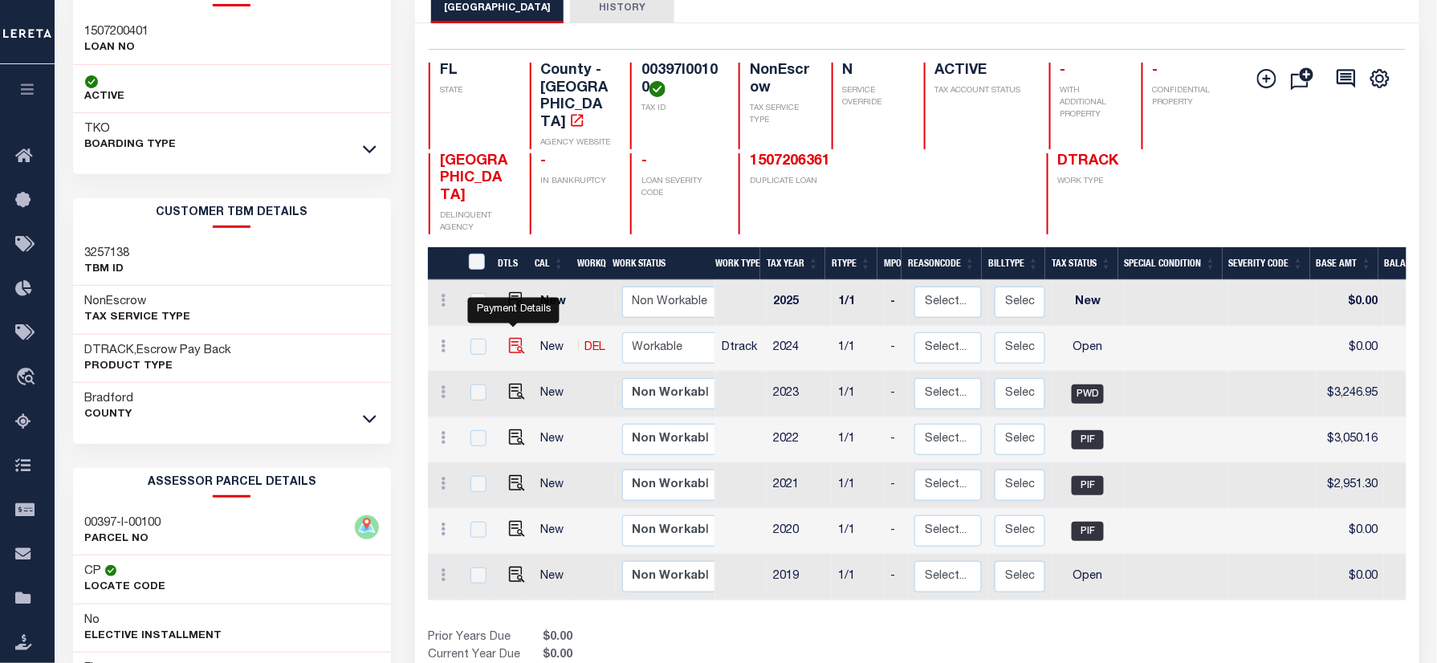
click at [512, 338] on img "" at bounding box center [517, 346] width 16 height 16
checkbox input "true"
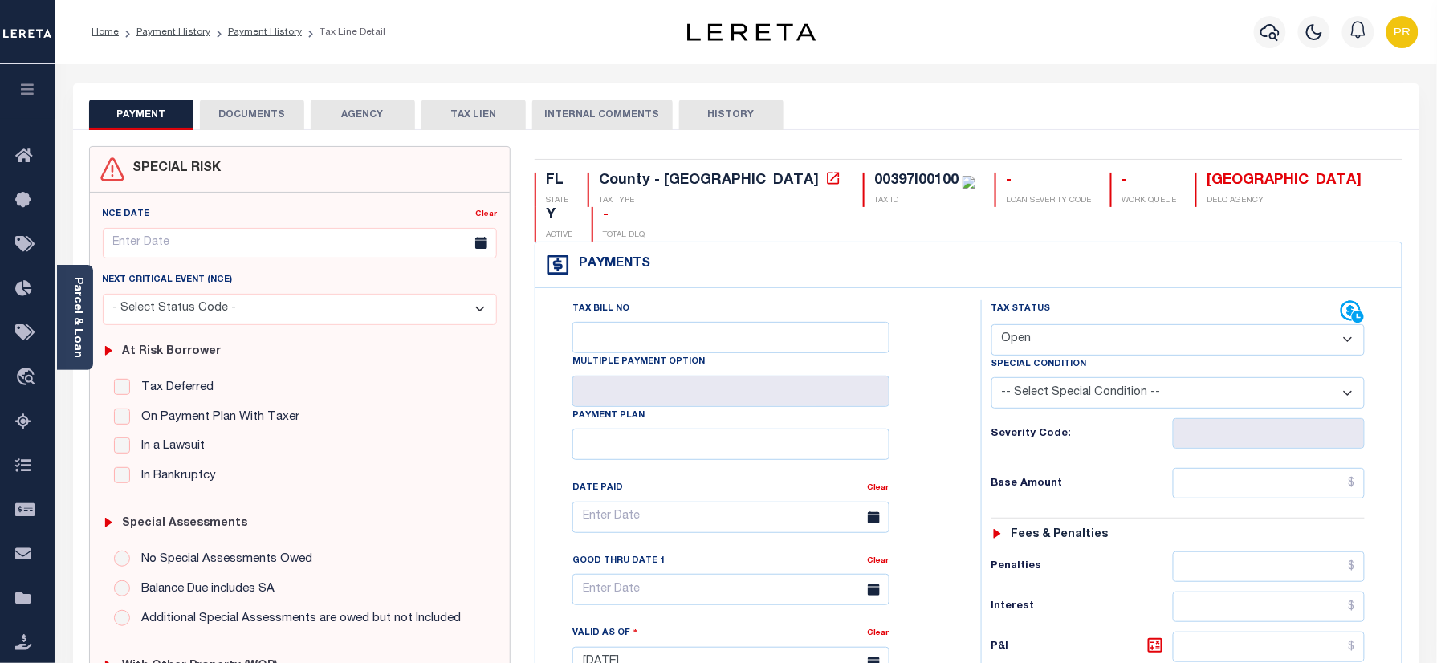
click at [1056, 324] on select "- Select Status Code - Open Due/Unpaid Paid Incomplete No Tax Due Internal Refu…" at bounding box center [1178, 339] width 374 height 31
select select "DUE"
click at [991, 324] on select "- Select Status Code - Open Due/Unpaid Paid Incomplete No Tax Due Internal Refu…" at bounding box center [1178, 339] width 374 height 31
type input "[DATE]"
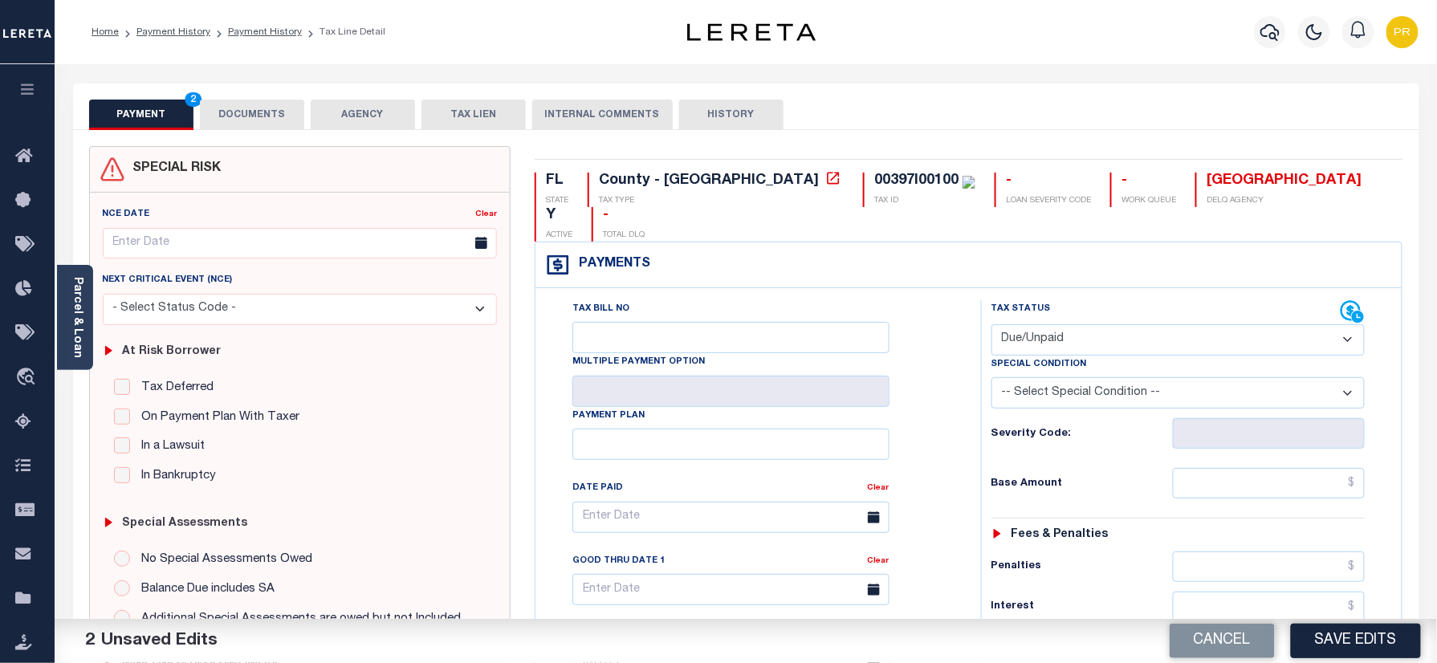
click at [1092, 324] on select "- Select Status Code - Open Due/Unpaid Paid Incomplete No Tax Due Internal Refu…" at bounding box center [1178, 339] width 374 height 31
select select "PYD"
click at [991, 324] on select "- Select Status Code - Open Due/Unpaid Paid Incomplete No Tax Due Internal Refu…" at bounding box center [1178, 339] width 374 height 31
click at [214, 116] on button "DOCUMENTS" at bounding box center [252, 115] width 104 height 31
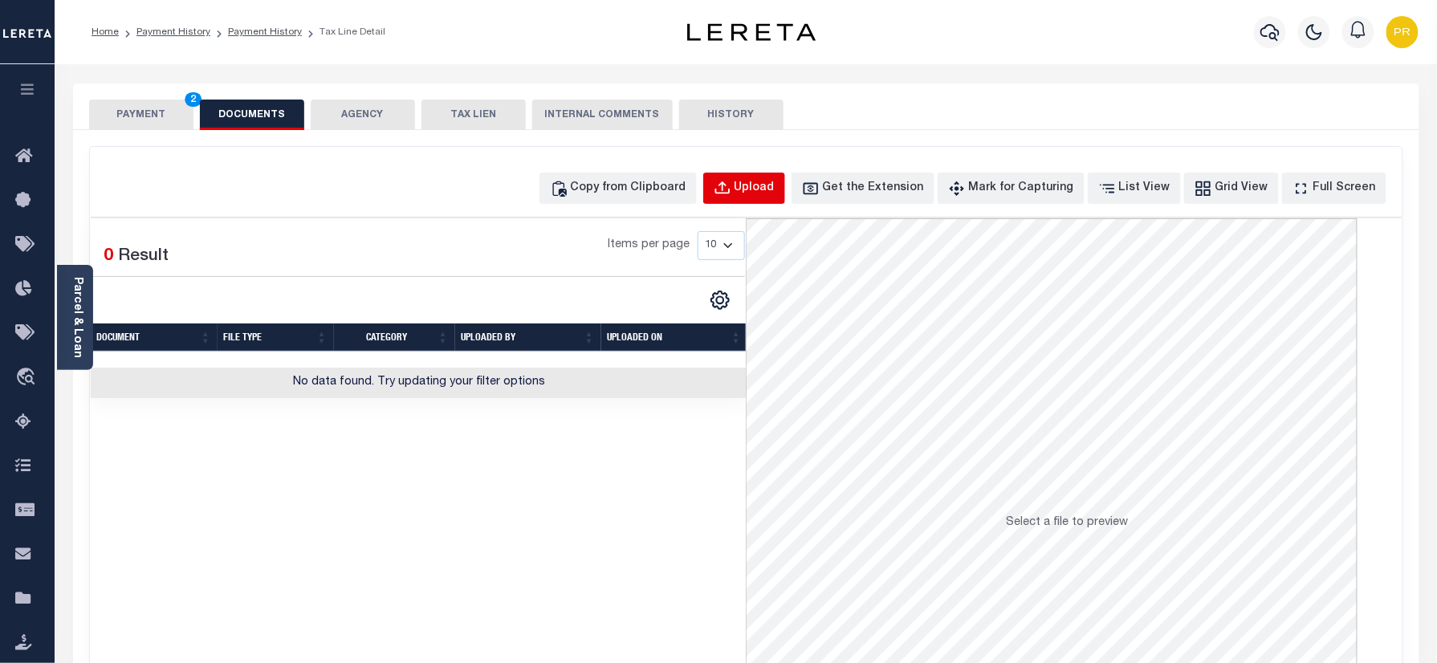
click at [775, 181] on div "Upload" at bounding box center [755, 189] width 40 height 18
select select "POP"
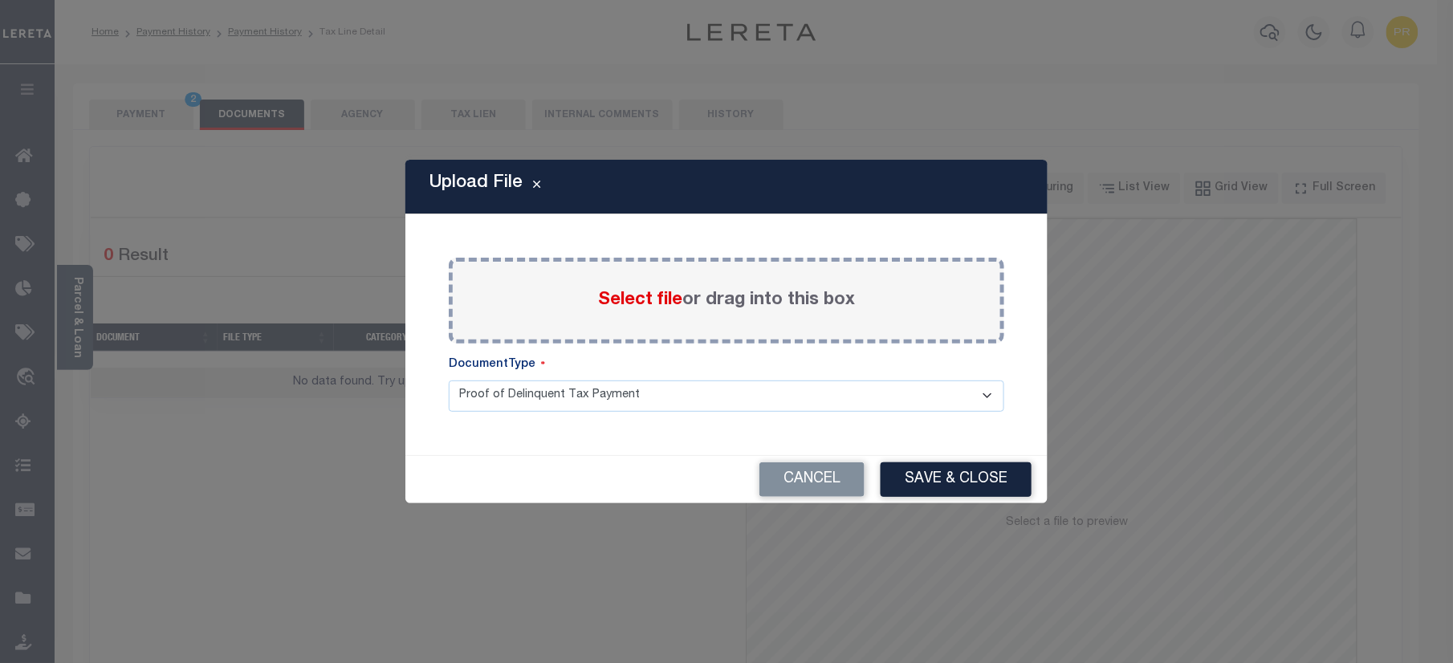
click at [782, 286] on div "Select file or drag into this box" at bounding box center [727, 301] width 556 height 86
click at [782, 293] on label "Select file or drag into this box" at bounding box center [726, 300] width 257 height 26
click at [0, 0] on input "Select file or drag into this box" at bounding box center [0, 0] width 0 height 0
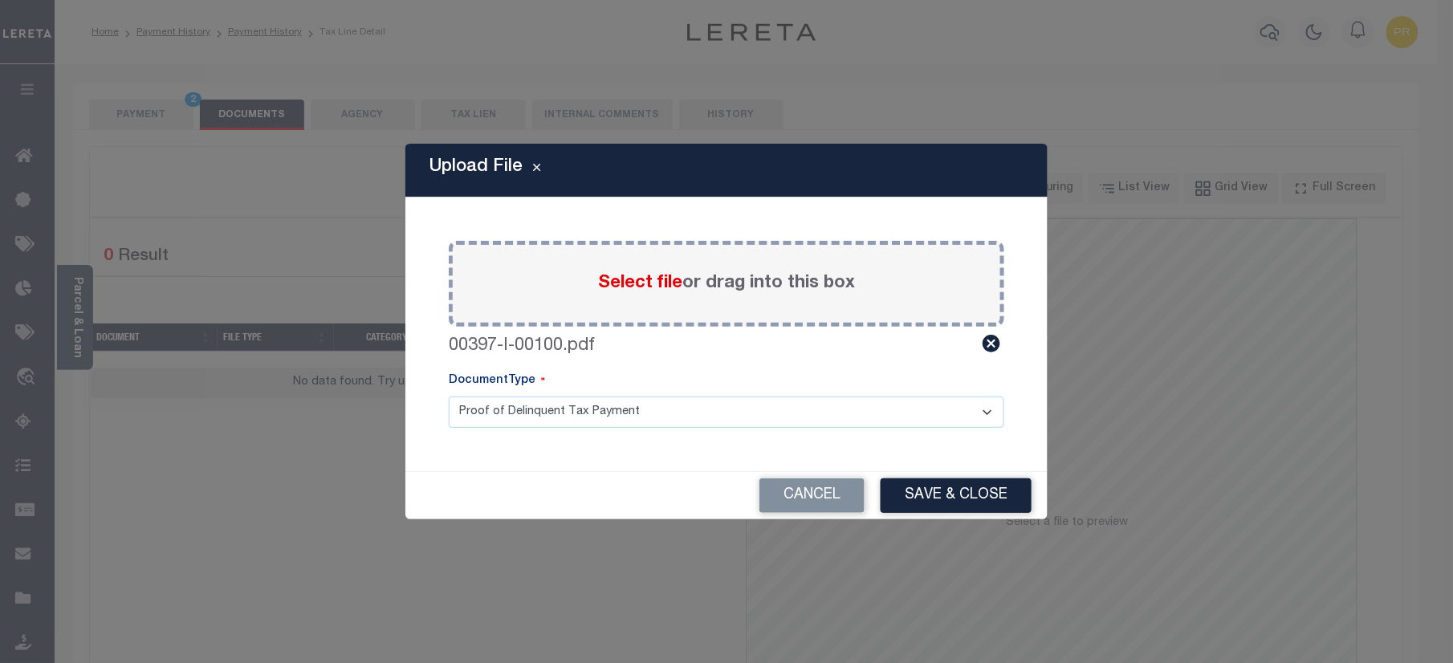
drag, startPoint x: 576, startPoint y: 403, endPoint x: 535, endPoint y: 418, distance: 44.4
click at [576, 403] on select "Proof of Delinquent Tax Payment" at bounding box center [727, 412] width 556 height 31
click at [449, 397] on select "Proof of Delinquent Tax Payment" at bounding box center [727, 412] width 556 height 31
click at [639, 421] on select "Proof of Delinquent Tax Payment" at bounding box center [727, 412] width 556 height 31
click at [449, 397] on select "Proof of Delinquent Tax Payment" at bounding box center [727, 412] width 556 height 31
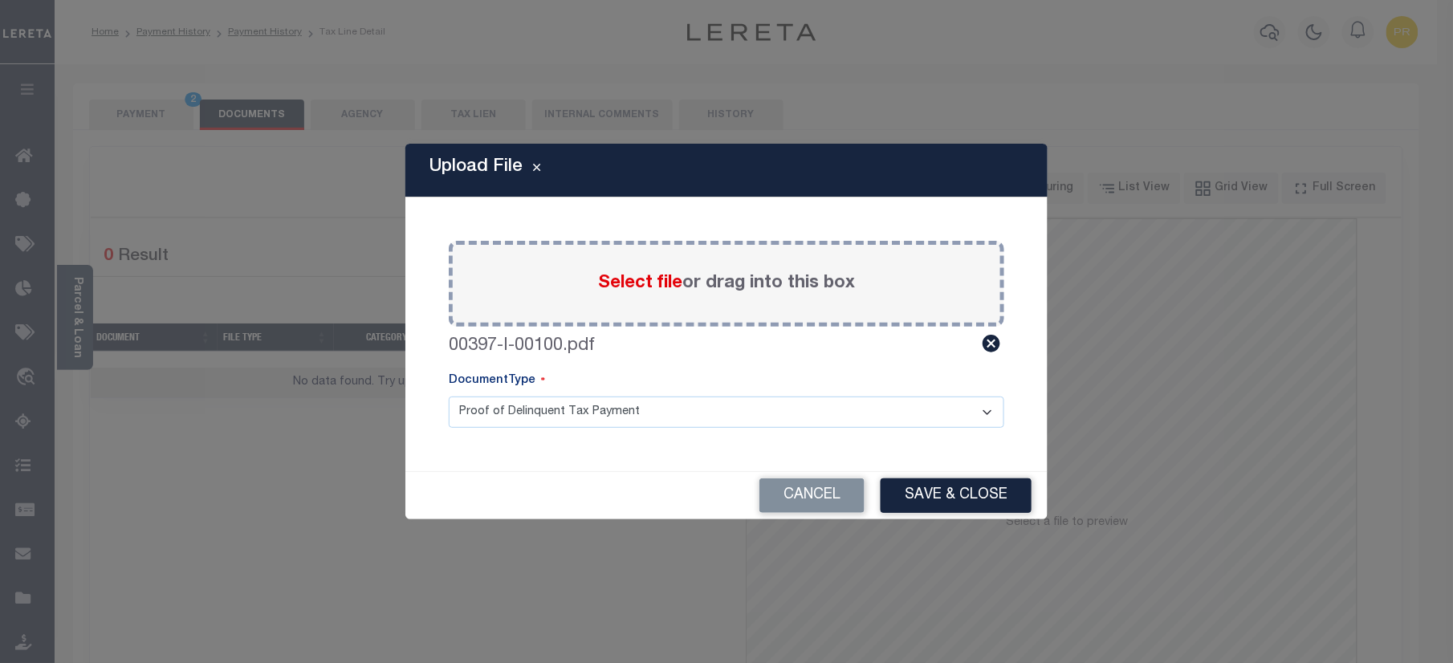
drag, startPoint x: 990, startPoint y: 336, endPoint x: 582, endPoint y: 251, distance: 416.4
click at [990, 336] on icon at bounding box center [992, 344] width 18 height 18
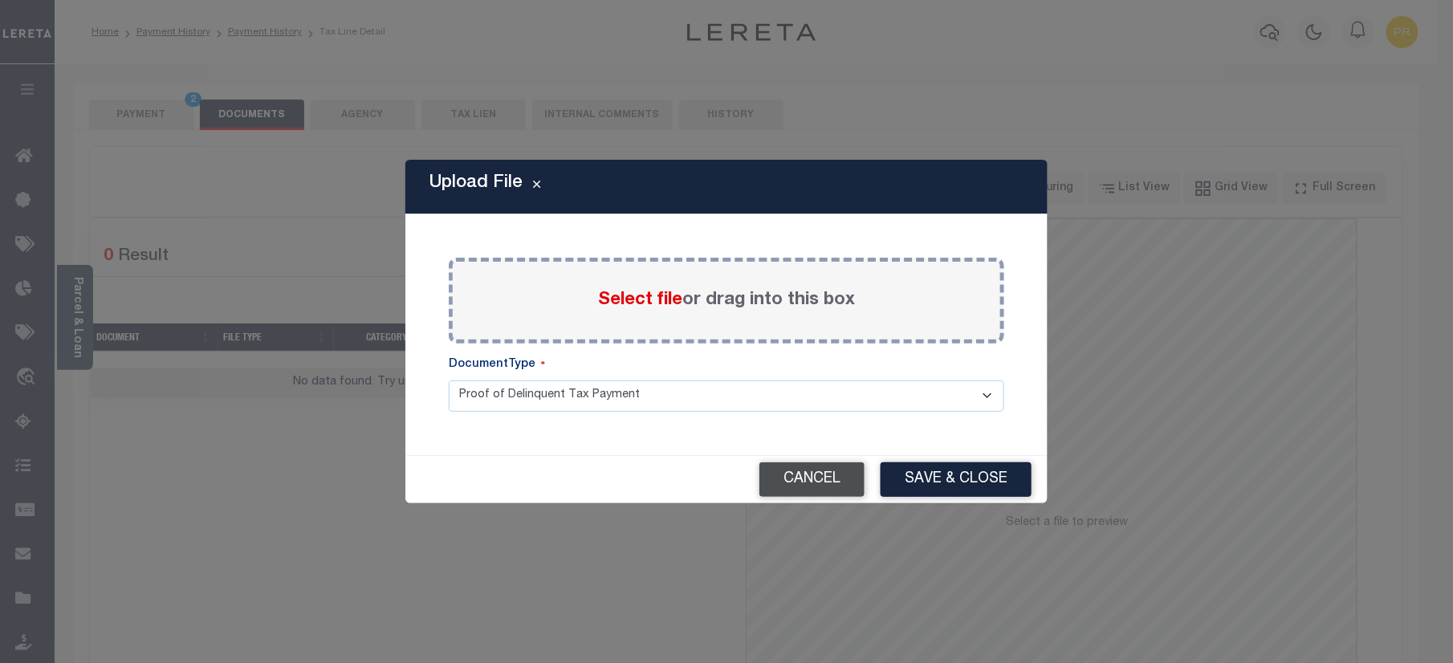
click at [814, 463] on button "Cancel" at bounding box center [811, 479] width 105 height 35
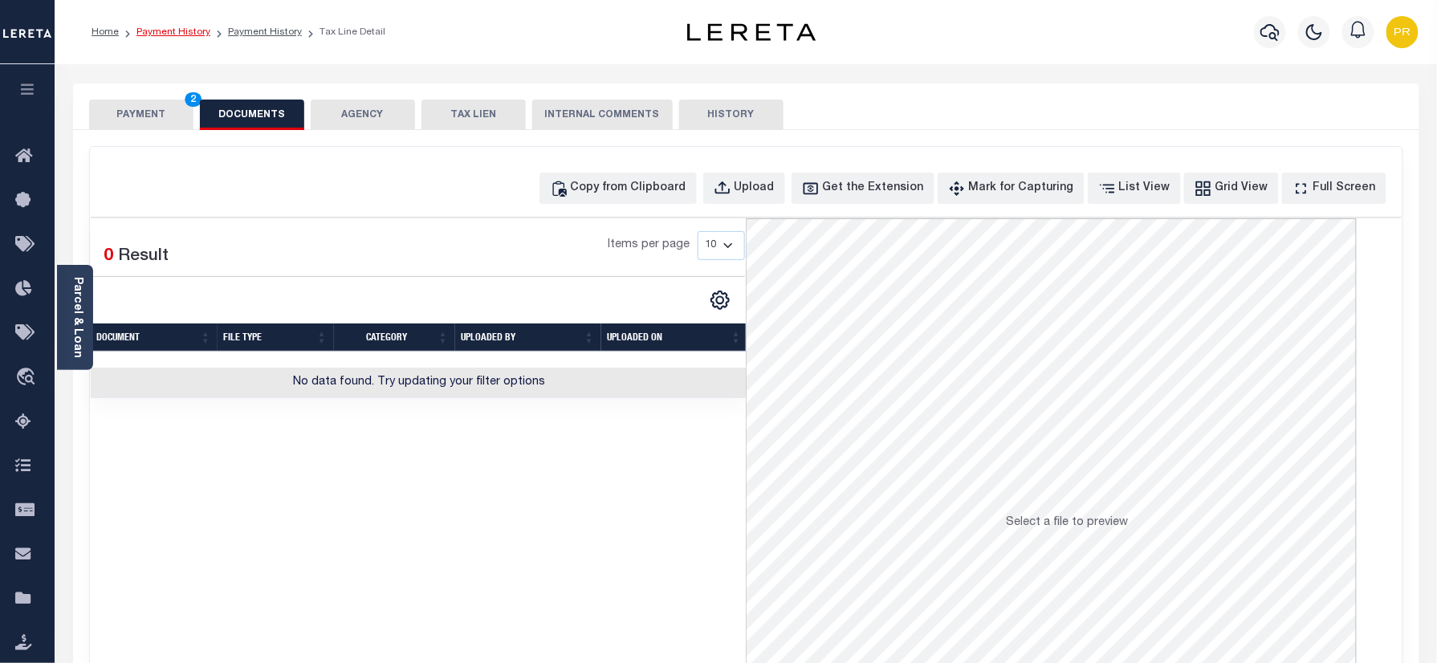
click at [186, 32] on link "Payment History" at bounding box center [173, 32] width 74 height 10
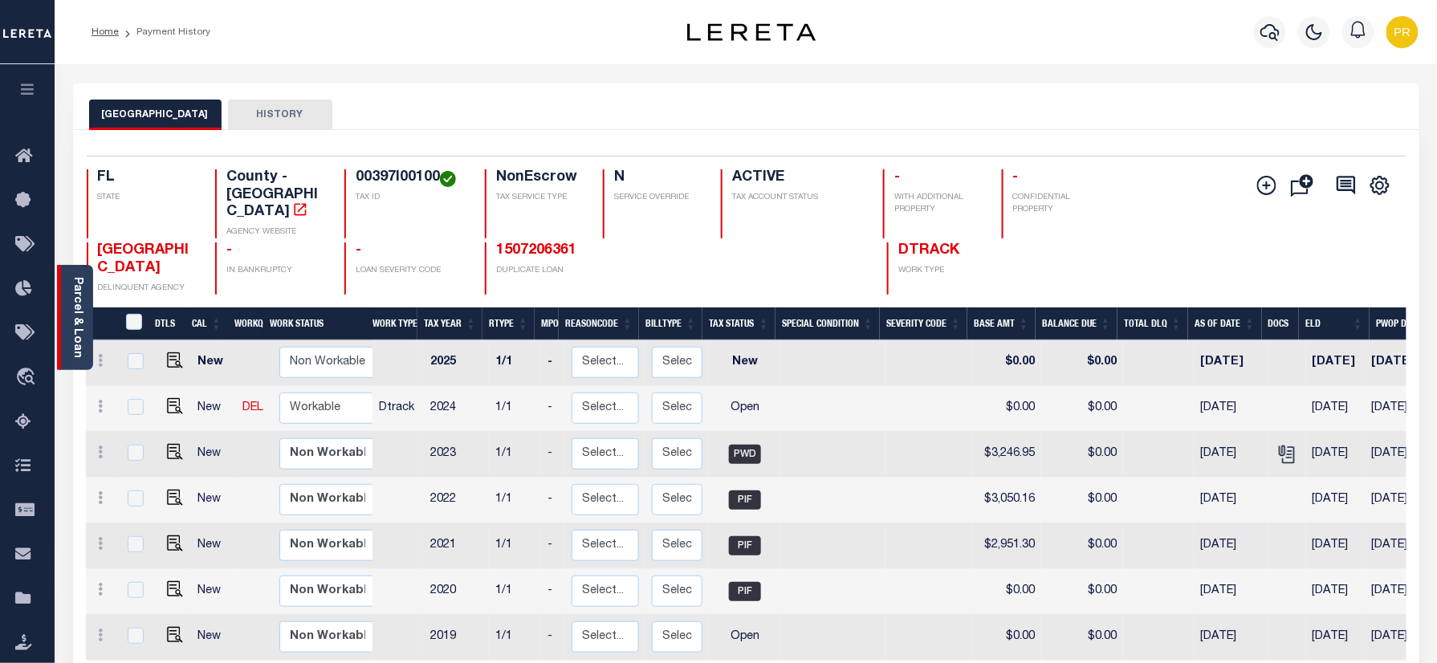
click at [83, 318] on link "Parcel & Loan" at bounding box center [76, 317] width 11 height 81
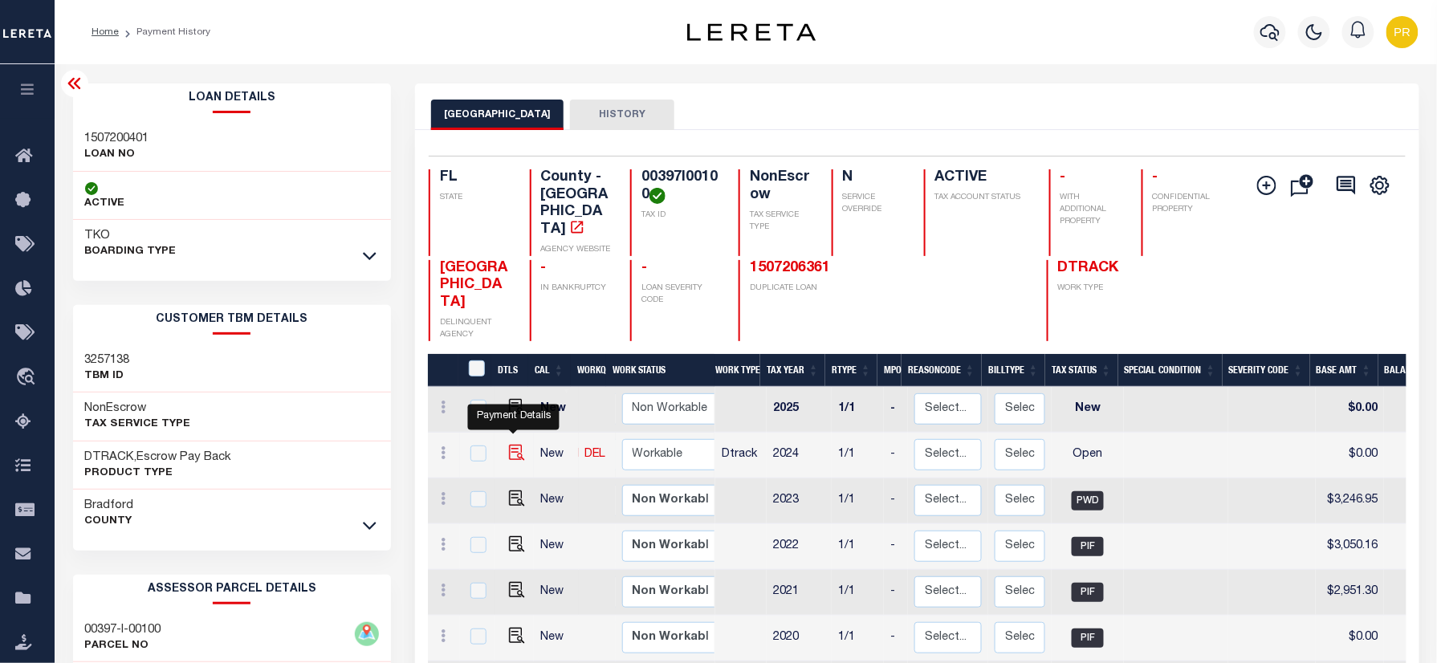
click at [509, 445] on img "" at bounding box center [517, 453] width 16 height 16
checkbox input "true"
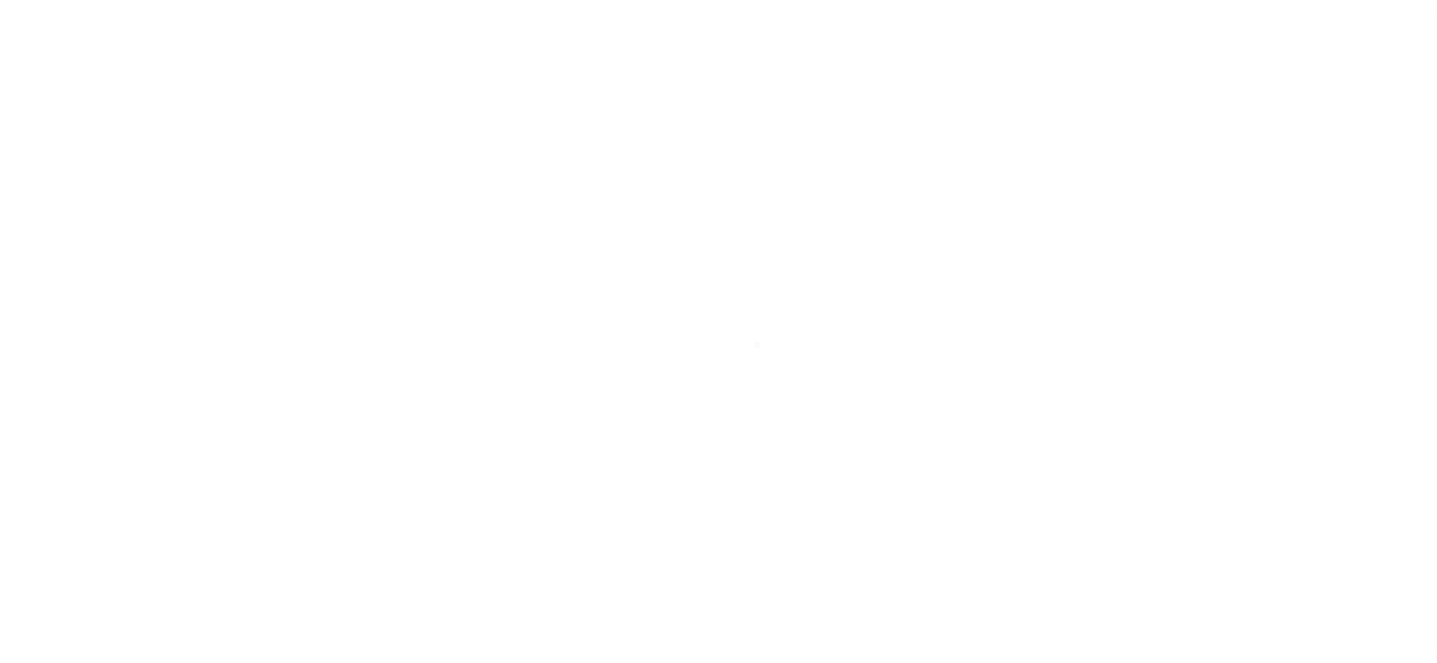
select select "OP2"
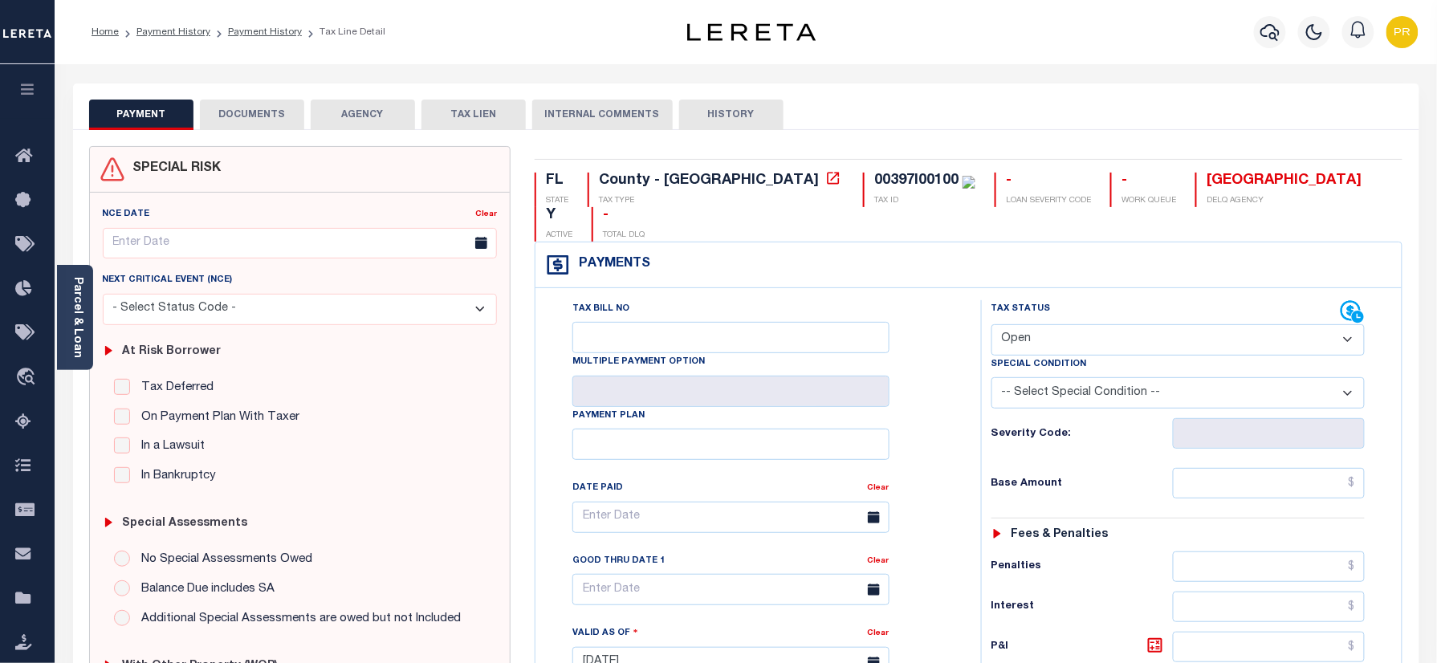
click at [284, 123] on button "DOCUMENTS" at bounding box center [252, 115] width 104 height 31
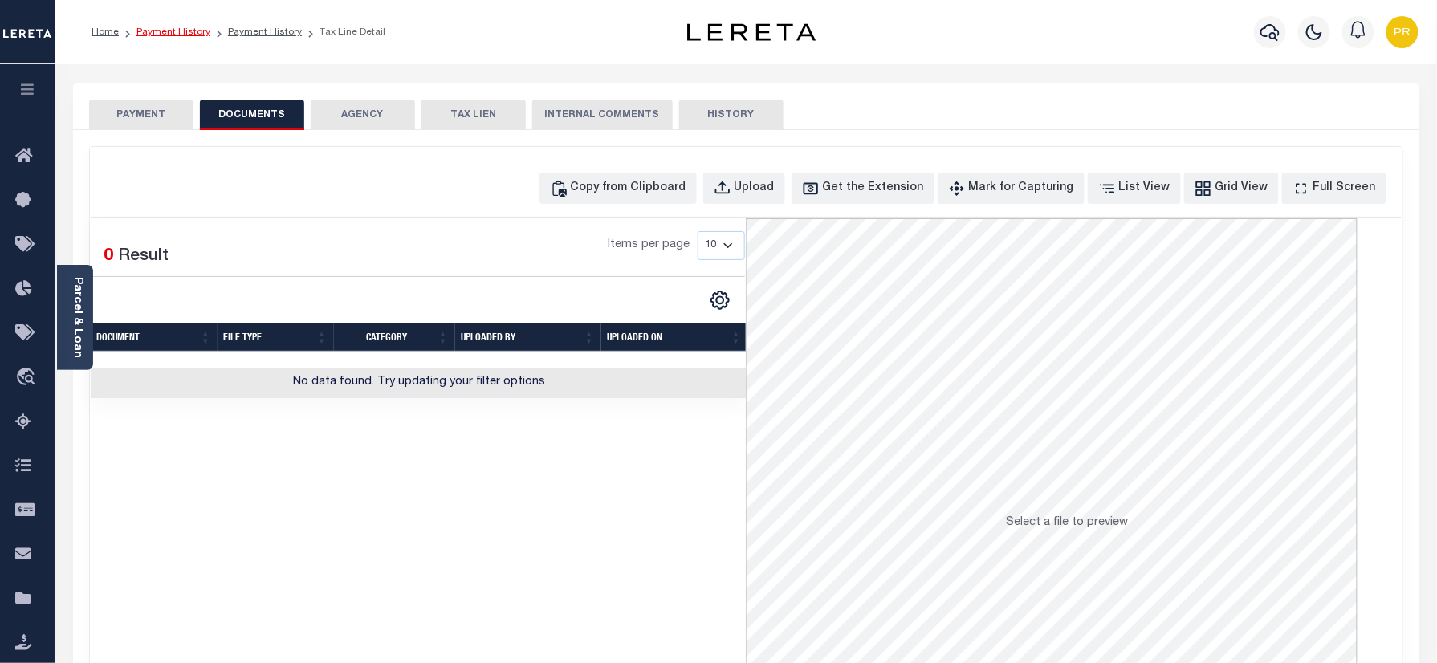
click at [180, 27] on link "Payment History" at bounding box center [173, 32] width 74 height 10
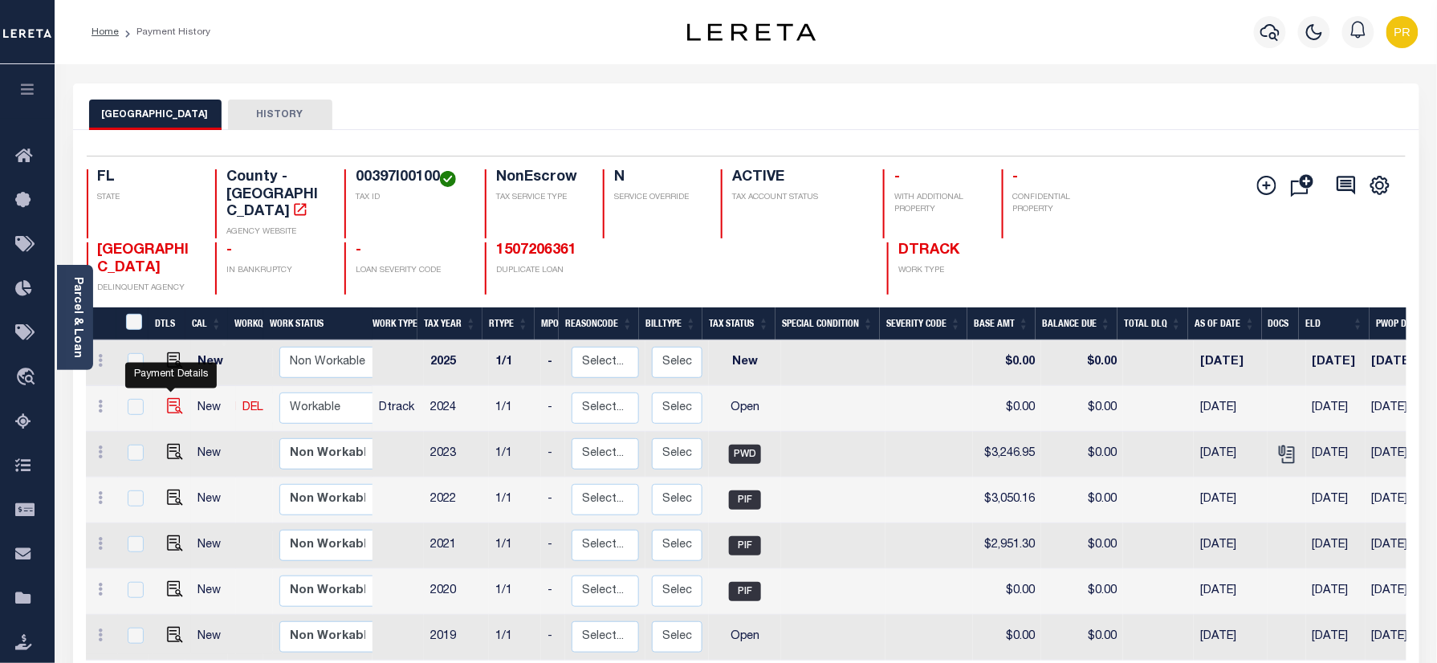
click at [173, 398] on img "" at bounding box center [175, 406] width 16 height 16
checkbox input "true"
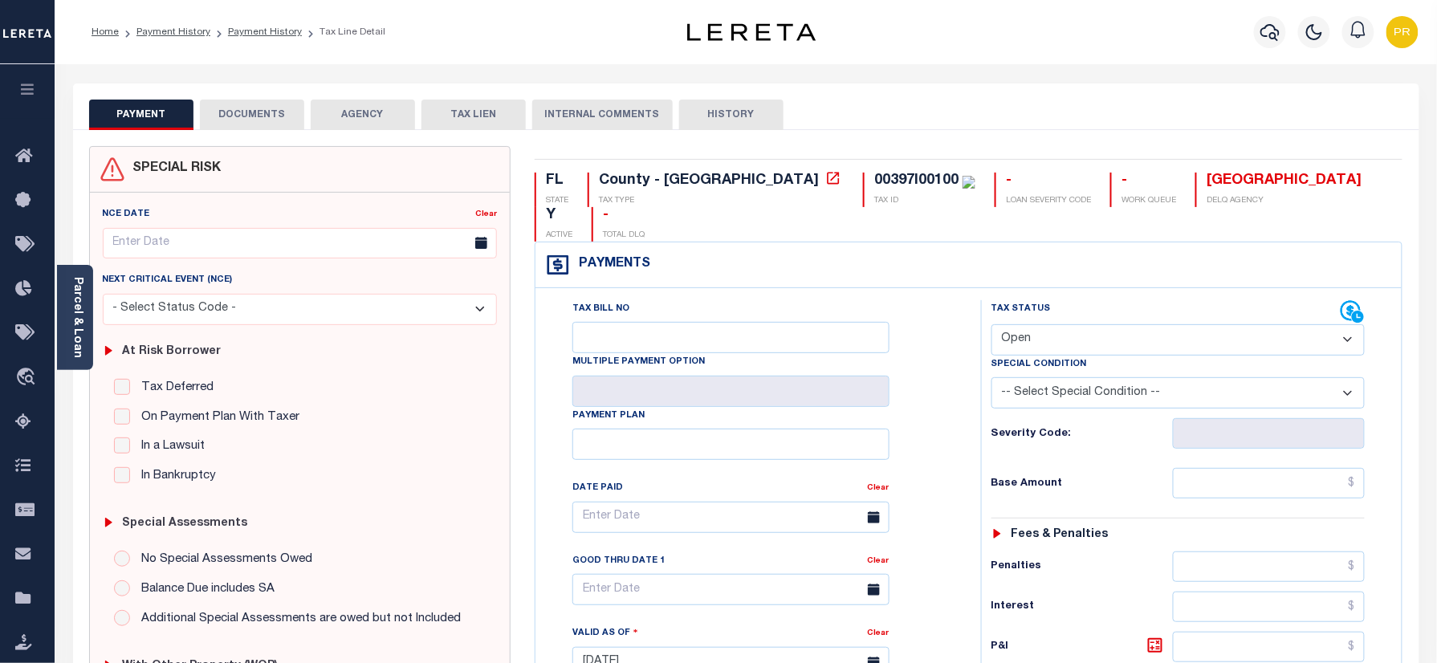
drag, startPoint x: 1083, startPoint y: 296, endPoint x: 1081, endPoint y: 315, distance: 19.4
click at [1083, 324] on select "- Select Status Code - Open Due/Unpaid Paid Incomplete No Tax Due Internal Refu…" at bounding box center [1178, 339] width 374 height 31
select select "PYD"
click at [991, 324] on select "- Select Status Code - Open Due/Unpaid Paid Incomplete No Tax Due Internal Refu…" at bounding box center [1178, 339] width 374 height 31
type input "[DATE]"
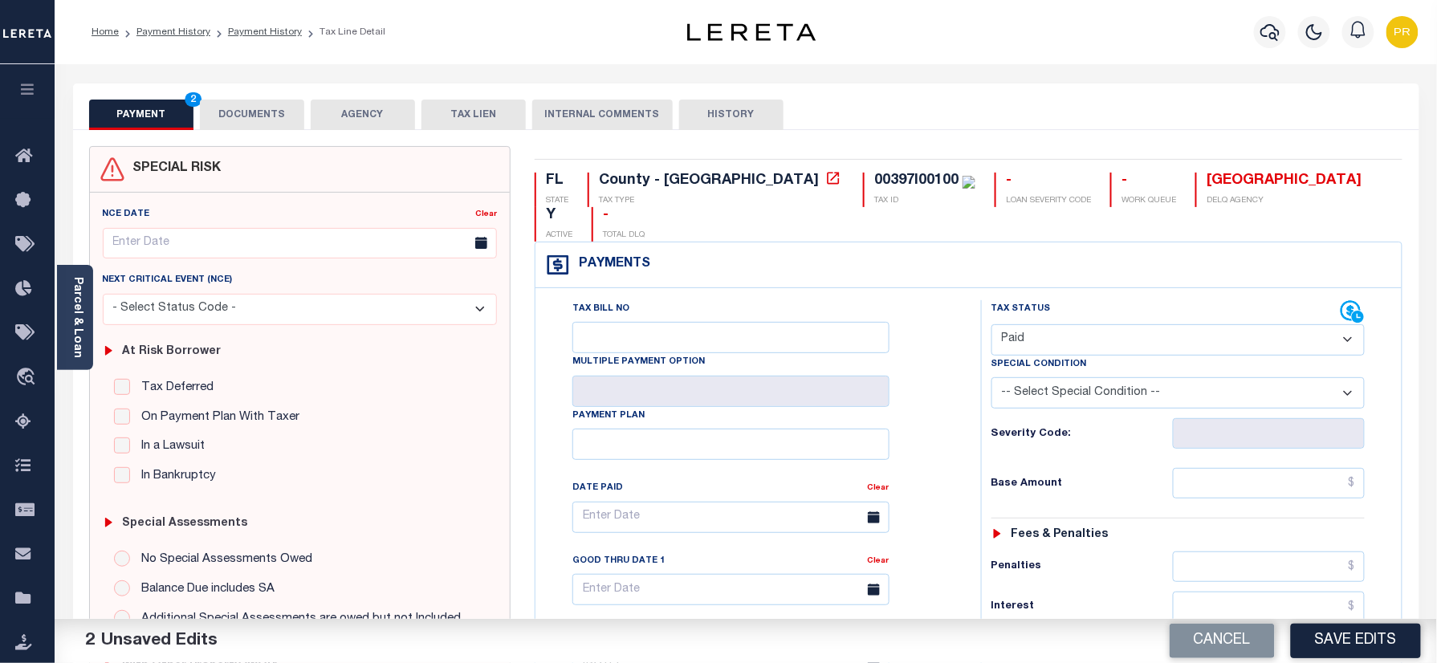
click at [258, 130] on div "SPECIAL RISK NCE Date Clear" at bounding box center [746, 660] width 1346 height 1060
click at [263, 120] on button "DOCUMENTS" at bounding box center [252, 115] width 104 height 31
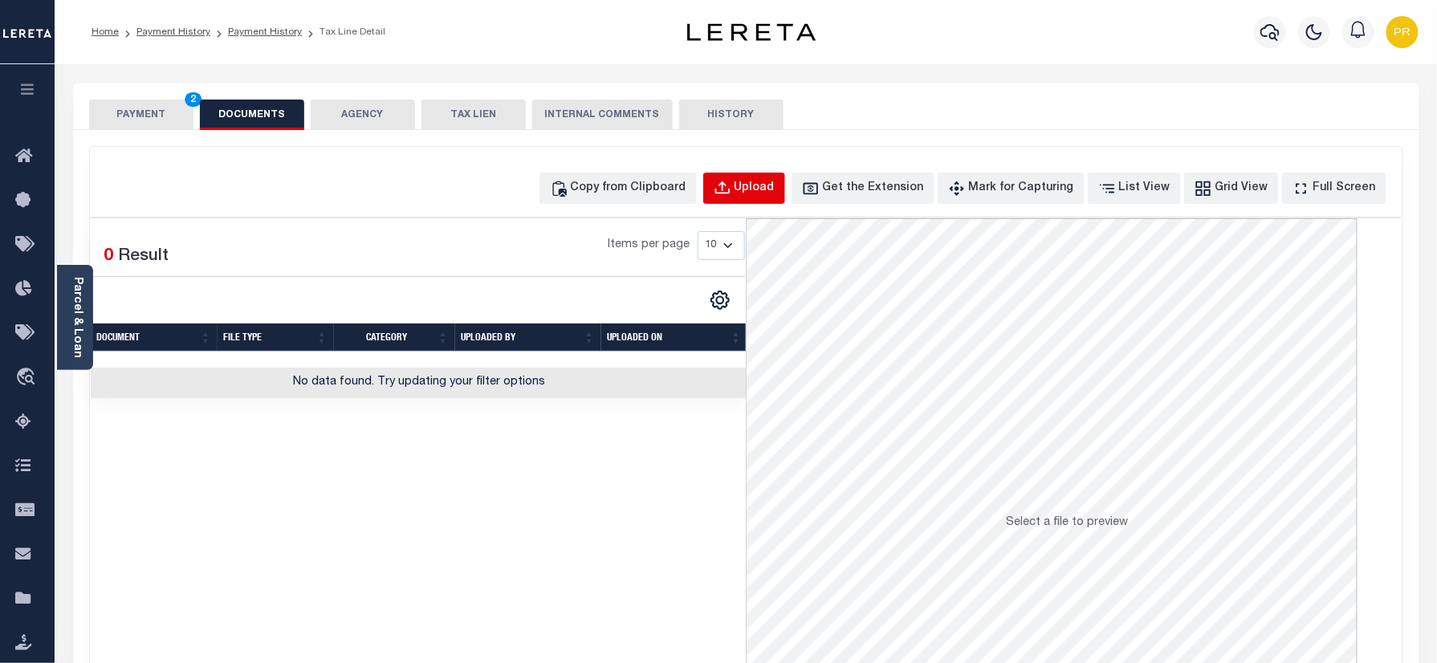
click at [775, 191] on div "Upload" at bounding box center [755, 189] width 40 height 18
select select "POP"
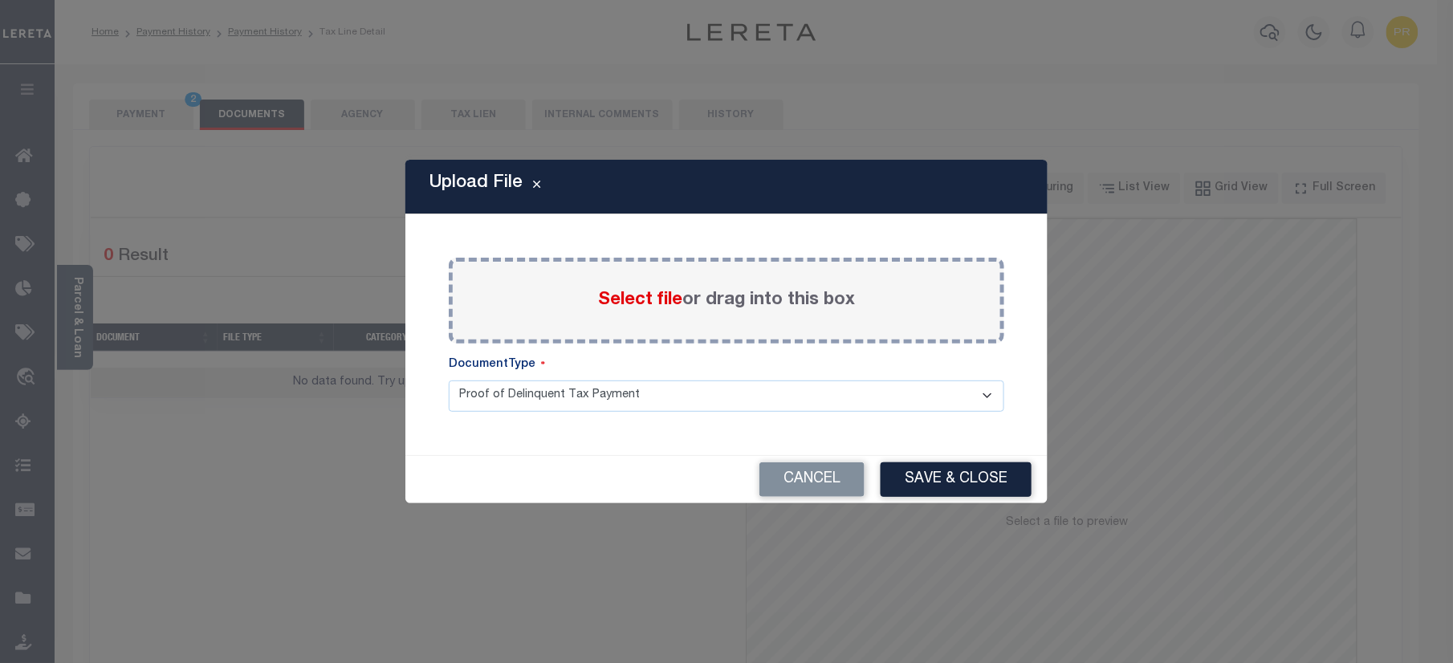
click at [787, 299] on label "Select file or drag into this box" at bounding box center [726, 300] width 257 height 26
click at [0, 0] on input "Select file or drag into this box" at bounding box center [0, 0] width 0 height 0
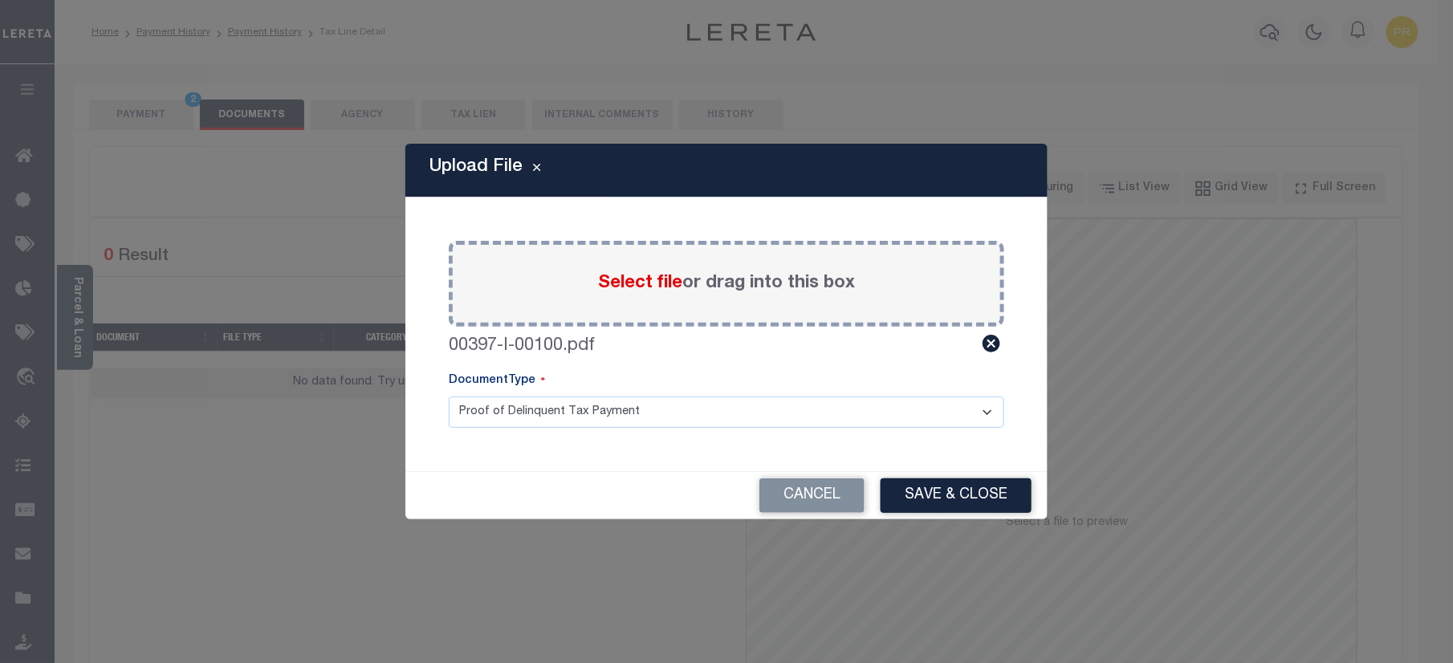
drag, startPoint x: 556, startPoint y: 413, endPoint x: 547, endPoint y: 419, distance: 11.6
click at [556, 413] on select "Proof of Delinquent Tax Payment" at bounding box center [727, 412] width 556 height 31
click at [449, 397] on select "Proof of Delinquent Tax Payment" at bounding box center [727, 412] width 556 height 31
click at [907, 482] on button "Save & Close" at bounding box center [956, 495] width 151 height 35
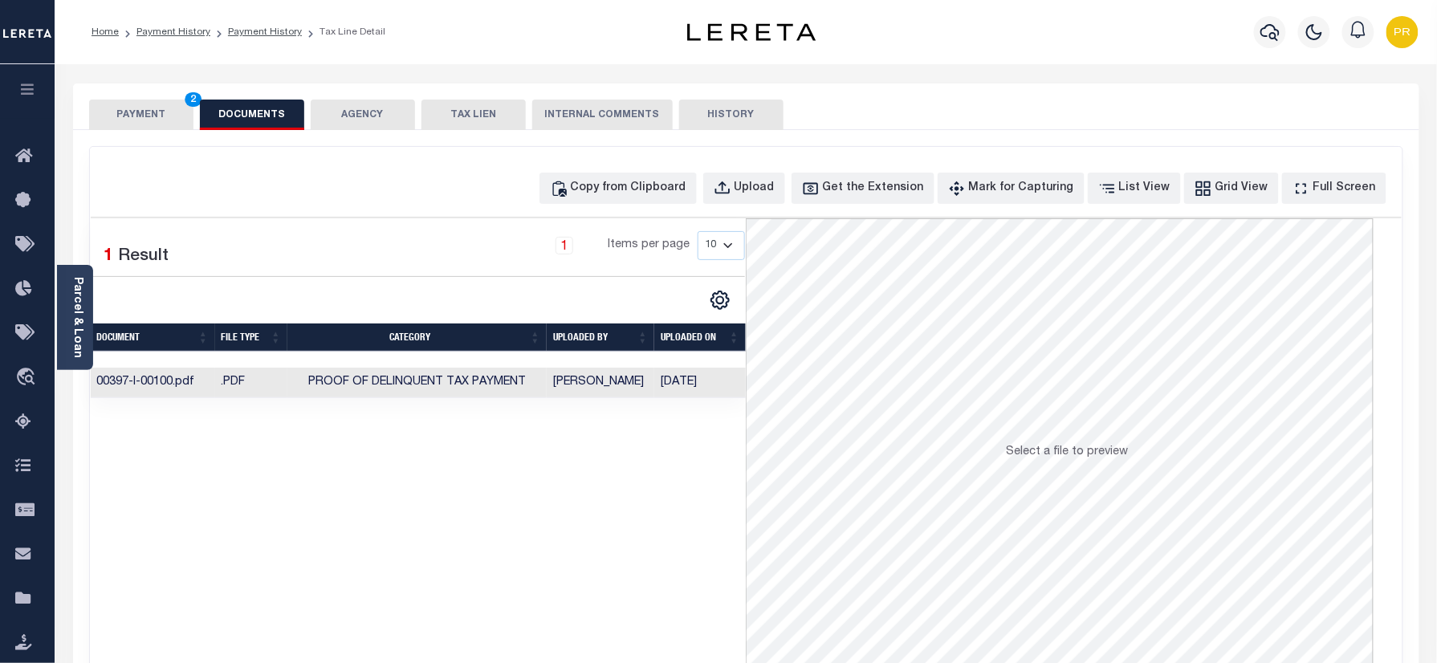
click at [138, 111] on button "PAYMENT 2" at bounding box center [141, 115] width 104 height 31
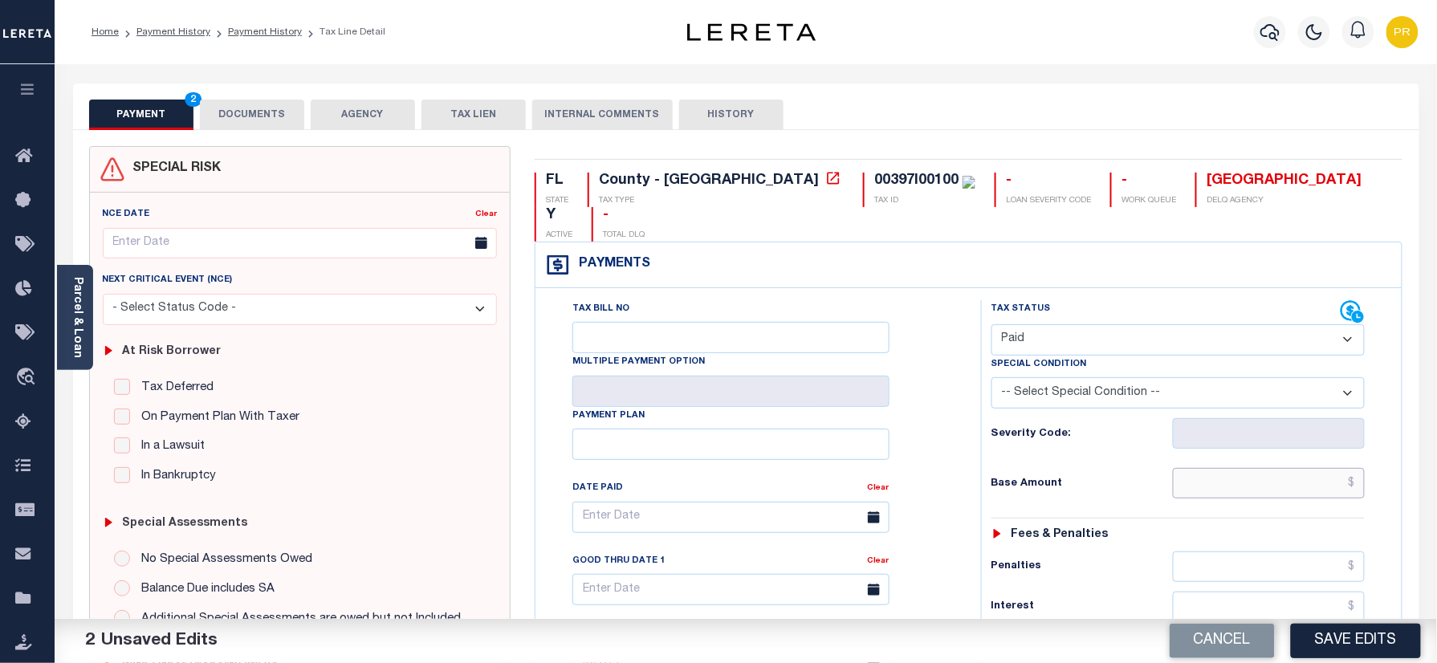
paste input "3,204.72"
click at [1302, 468] on input "text" at bounding box center [1269, 483] width 193 height 31
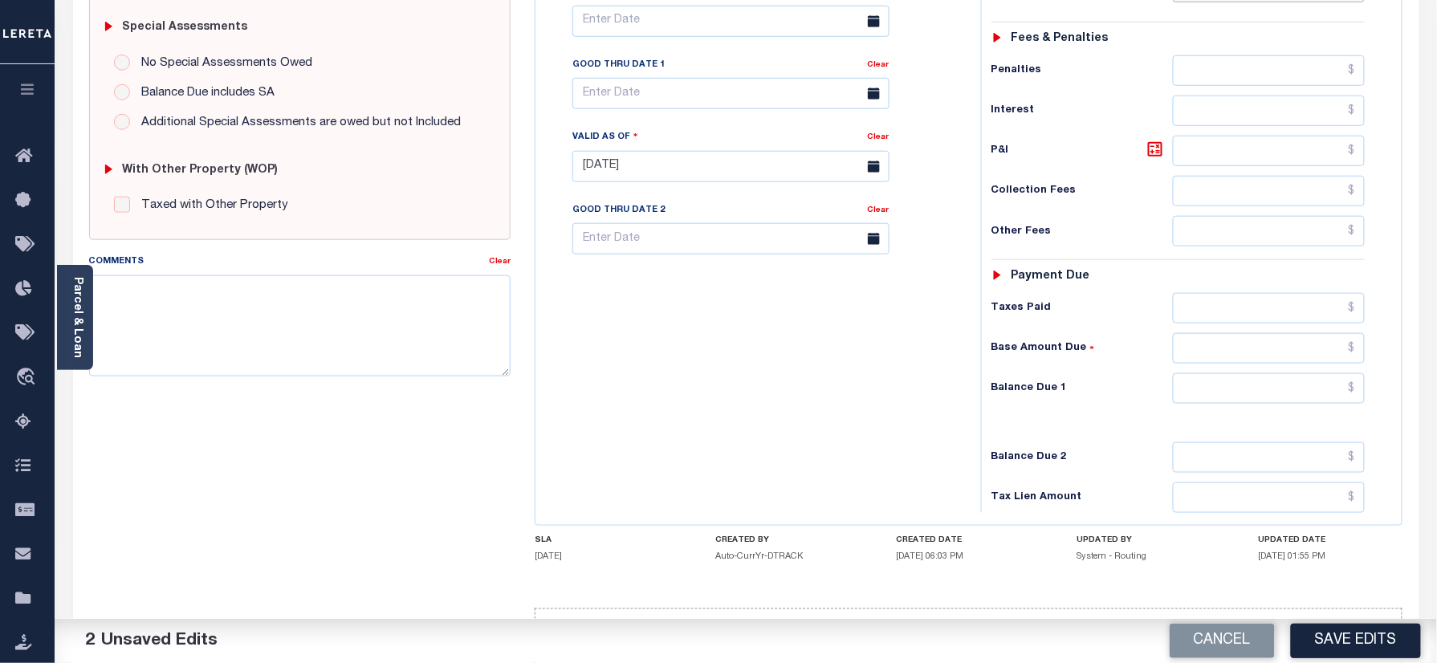
scroll to position [523, 0]
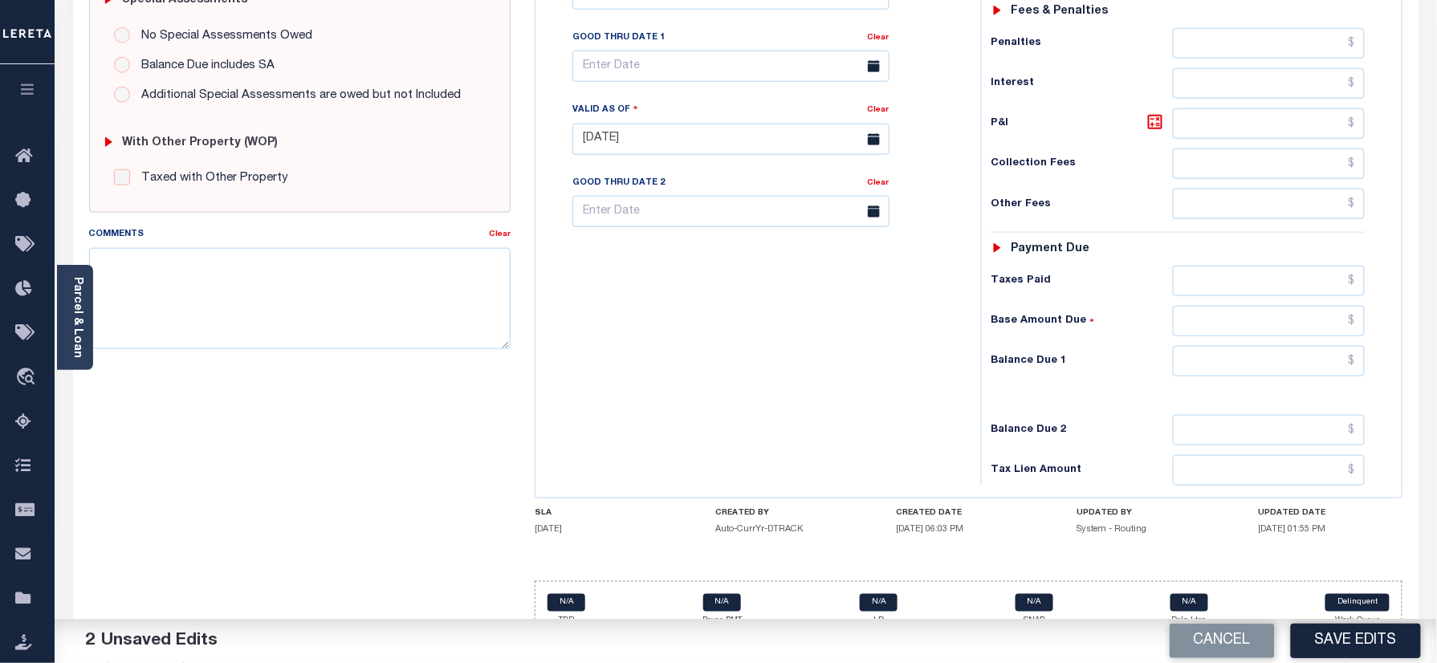
type input "$3,204.72"
click at [1222, 346] on input "text" at bounding box center [1269, 361] width 193 height 31
type input "$0.00"
drag, startPoint x: 904, startPoint y: 397, endPoint x: 1433, endPoint y: 659, distance: 590.6
click at [904, 397] on div "Tax Bill No Multiple Payment Option Payment Plan Clear" at bounding box center [753, 131] width 429 height 709
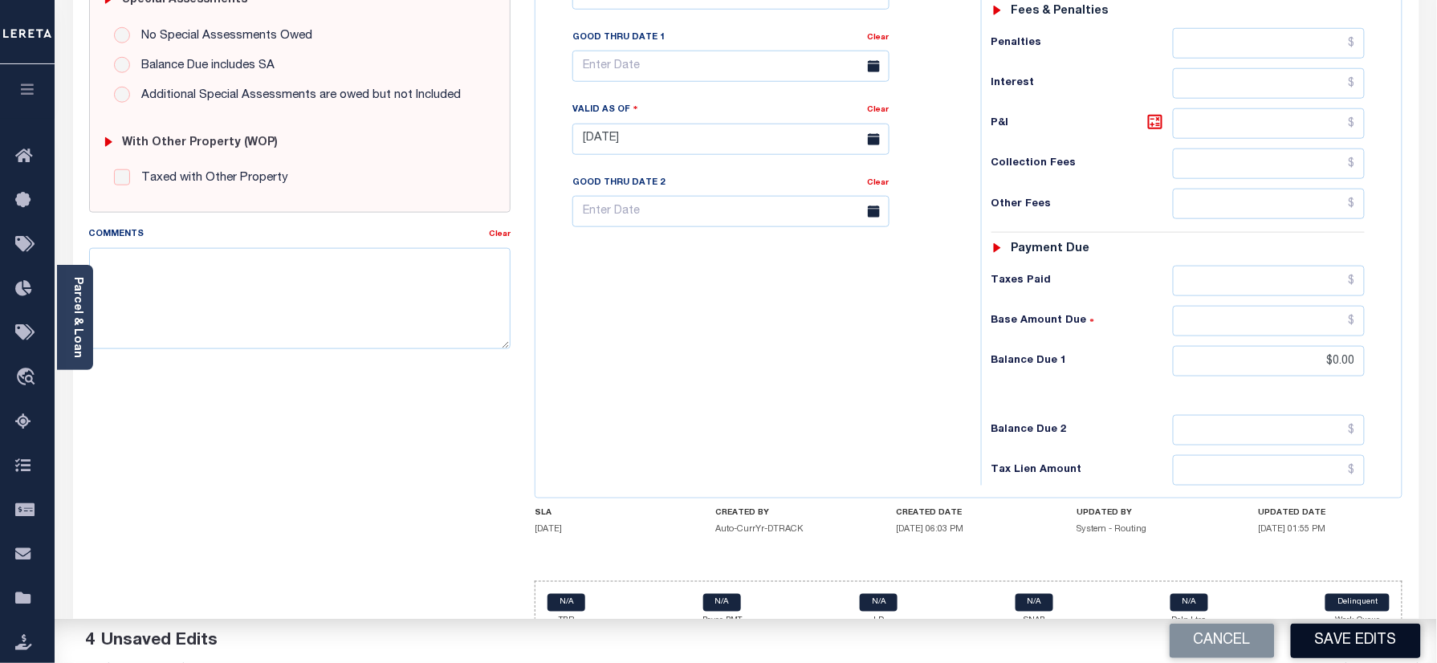
click at [1358, 640] on button "Save Edits" at bounding box center [1356, 641] width 130 height 35
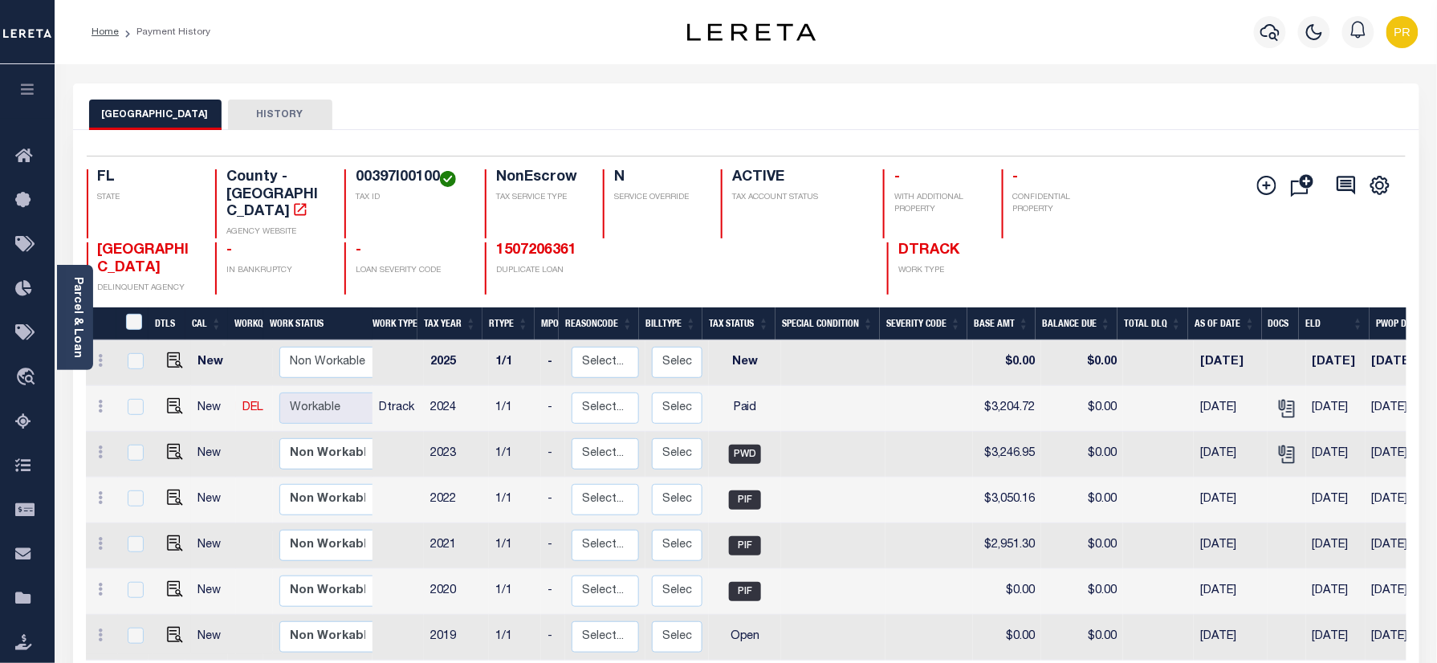
click at [987, 123] on div "BRADFORD COUNTY HISTORY" at bounding box center [746, 115] width 1314 height 30
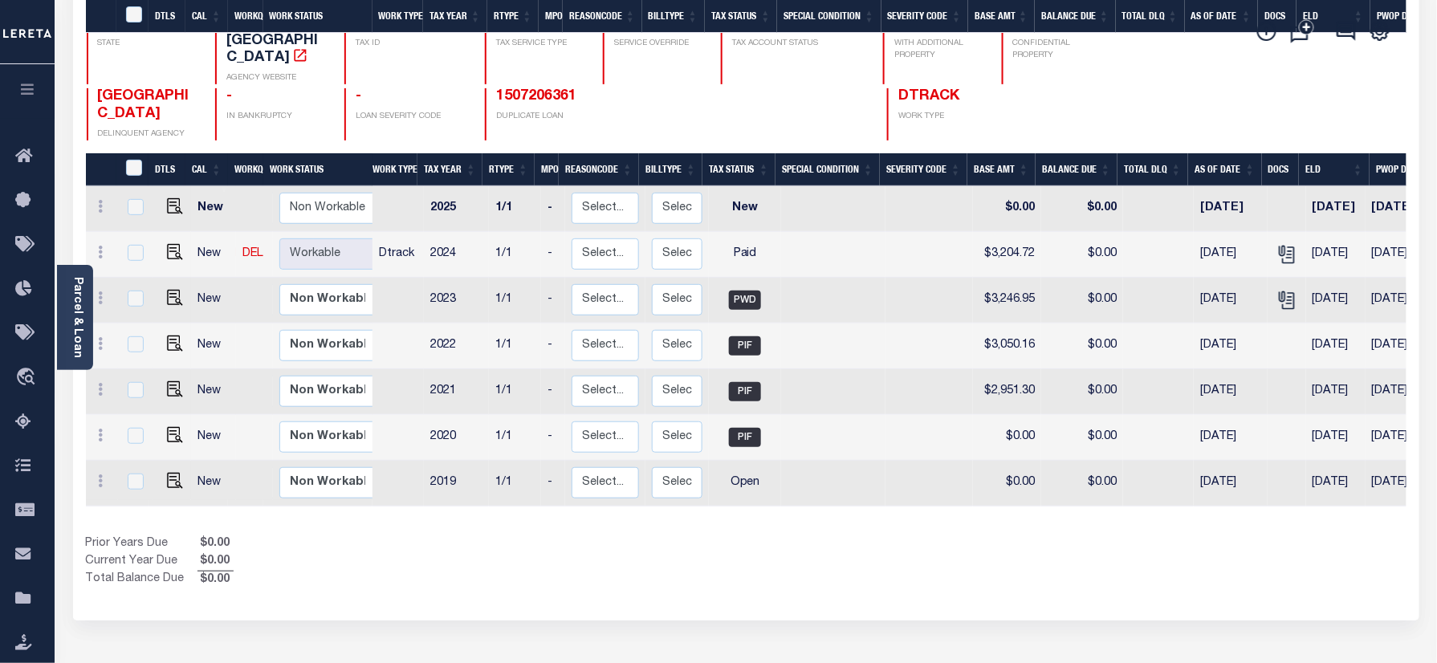
scroll to position [332, 0]
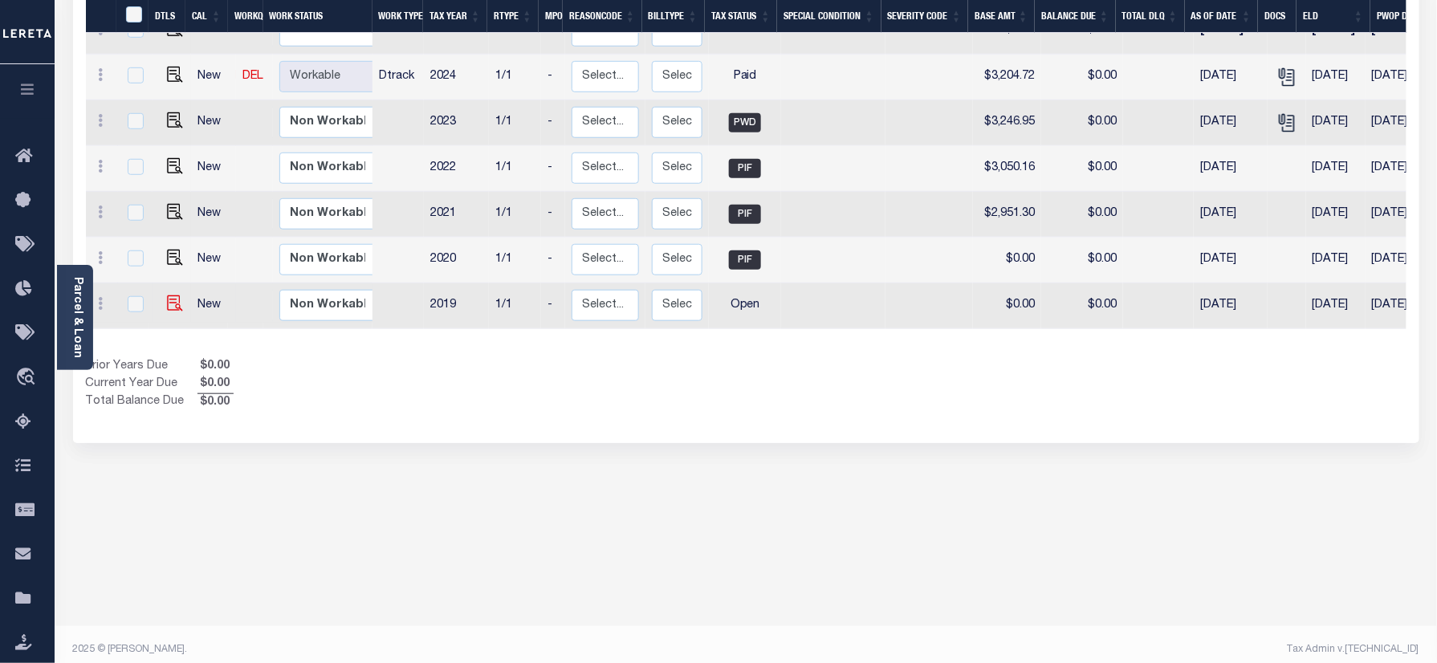
click at [177, 295] on img at bounding box center [175, 303] width 16 height 16
checkbox input "true"
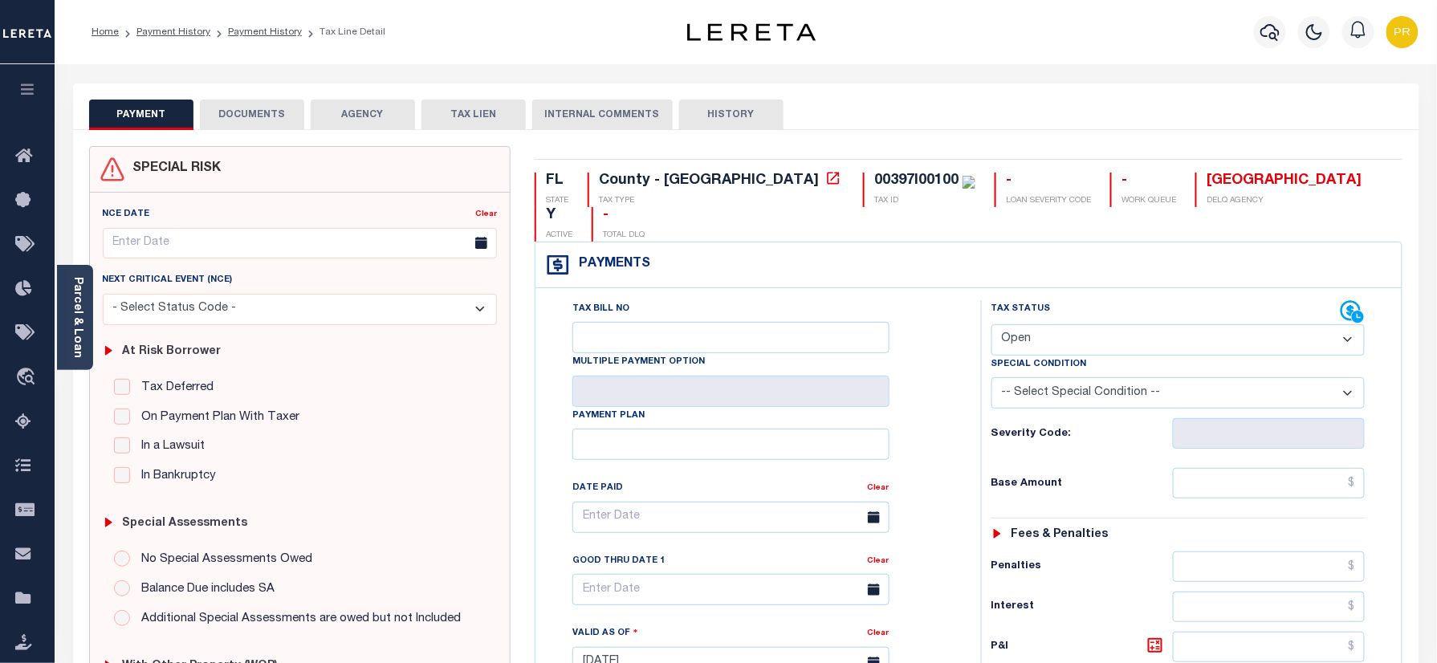
click at [1058, 324] on select "- Select Status Code - Open Due/Unpaid Paid Incomplete No Tax Due Internal Refu…" at bounding box center [1178, 339] width 374 height 31
select select "PYD"
click at [991, 324] on select "- Select Status Code - Open Due/Unpaid Paid Incomplete No Tax Due Internal Refu…" at bounding box center [1178, 339] width 374 height 31
type input "[DATE]"
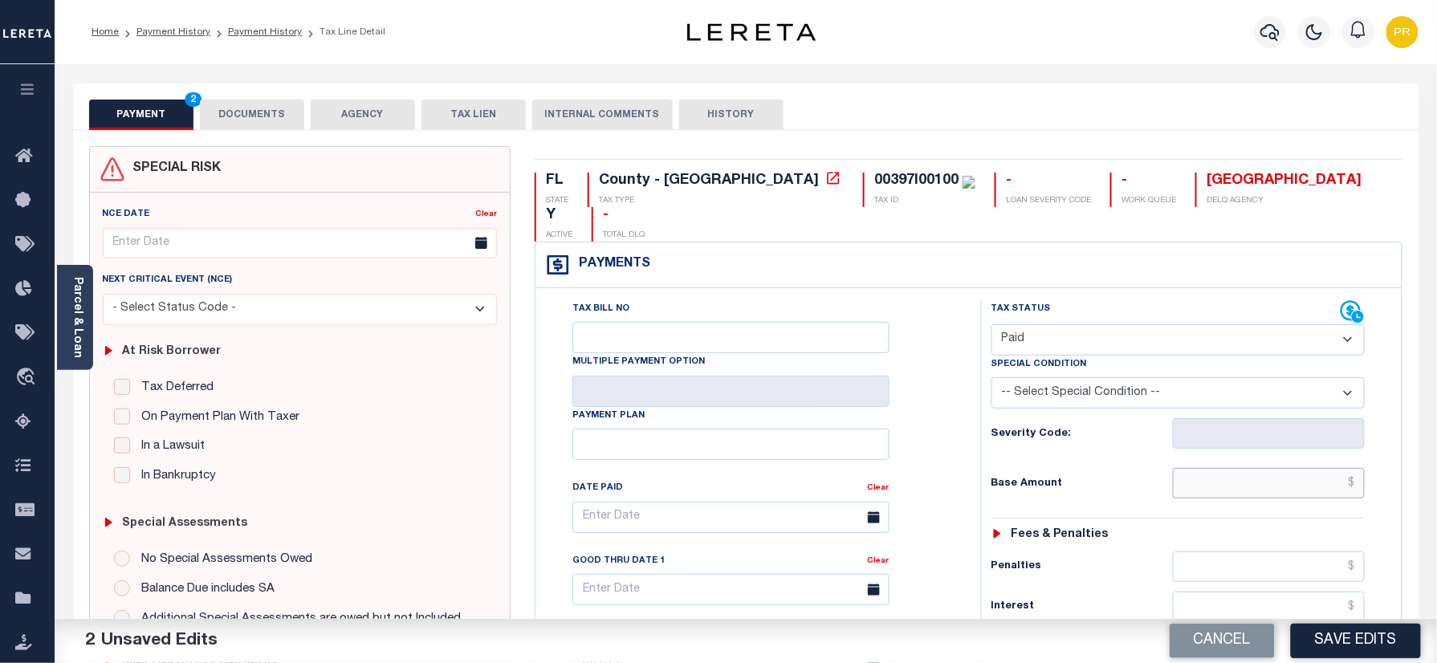
click at [1247, 468] on input "text" at bounding box center [1269, 483] width 193 height 31
paste input "2,874.48"
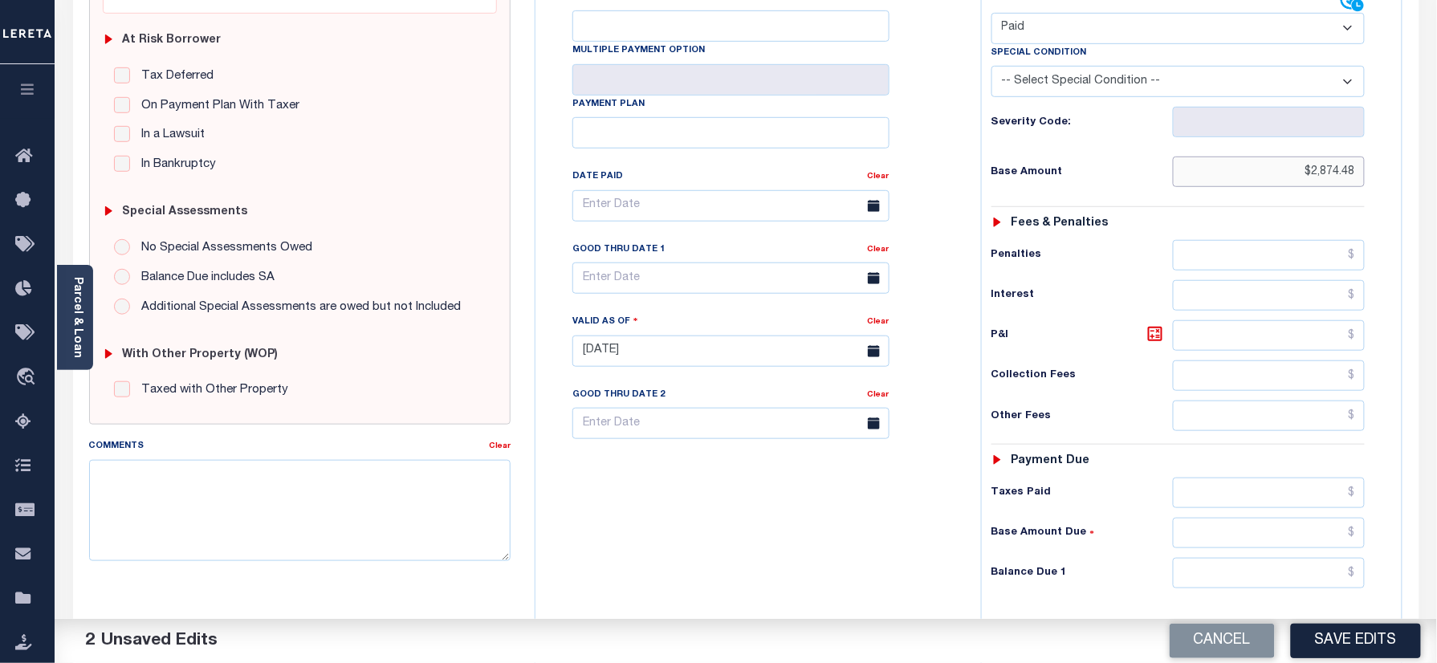
scroll to position [527, 0]
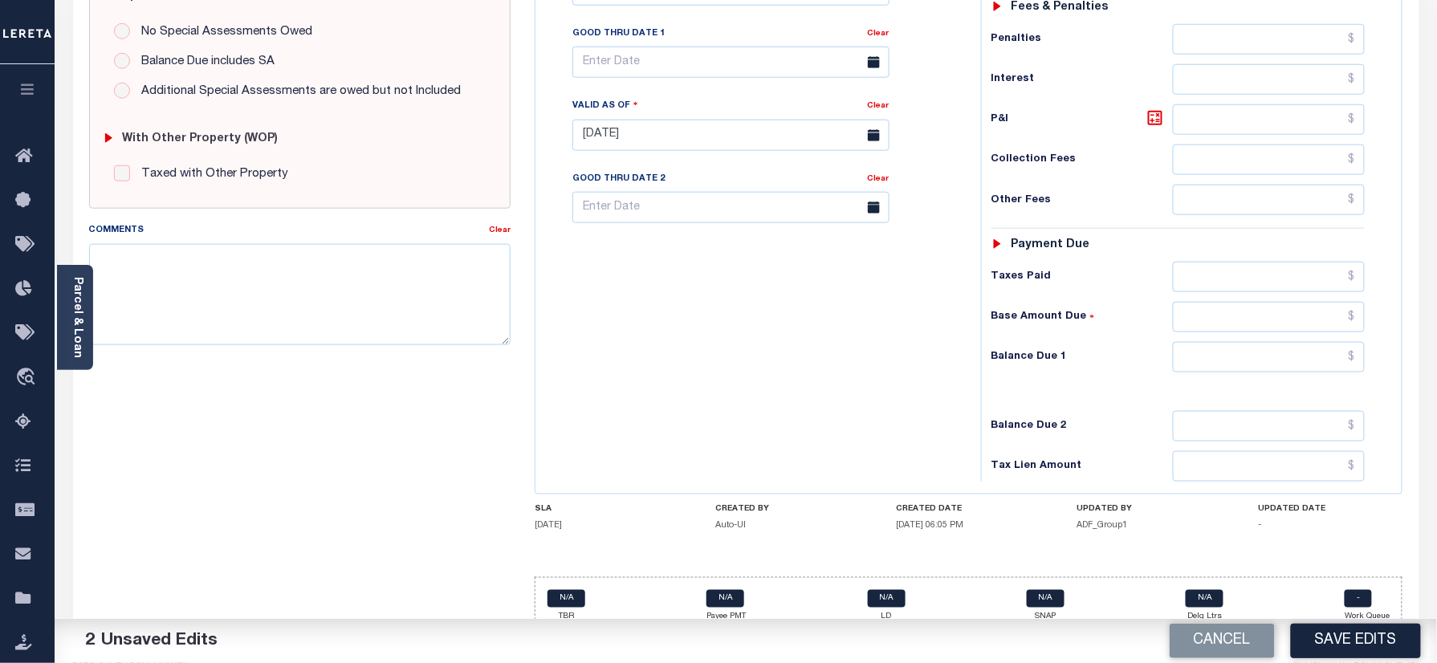
type input "$2,874.48"
click at [1288, 342] on input "text" at bounding box center [1269, 357] width 193 height 31
type input "$0.00"
click at [897, 402] on div "Tax Bill No Multiple Payment Option Payment Plan Clear" at bounding box center [753, 127] width 429 height 709
paste textarea "Refer 2024 1/1 line for Supporting Document."
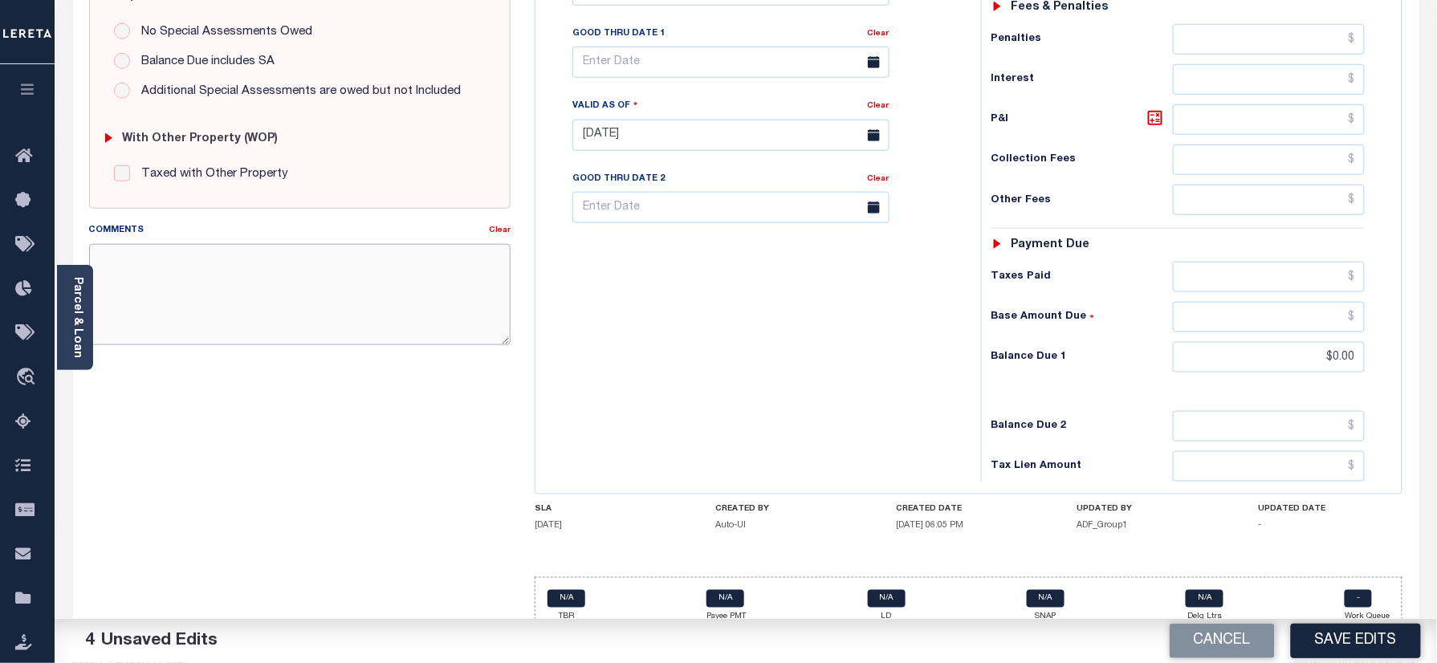
click at [167, 274] on textarea "Comments" at bounding box center [300, 294] width 422 height 101
type textarea "Refer 2024 1/1 line for Supporting Document."
click at [1362, 644] on button "Save Edits" at bounding box center [1356, 641] width 130 height 35
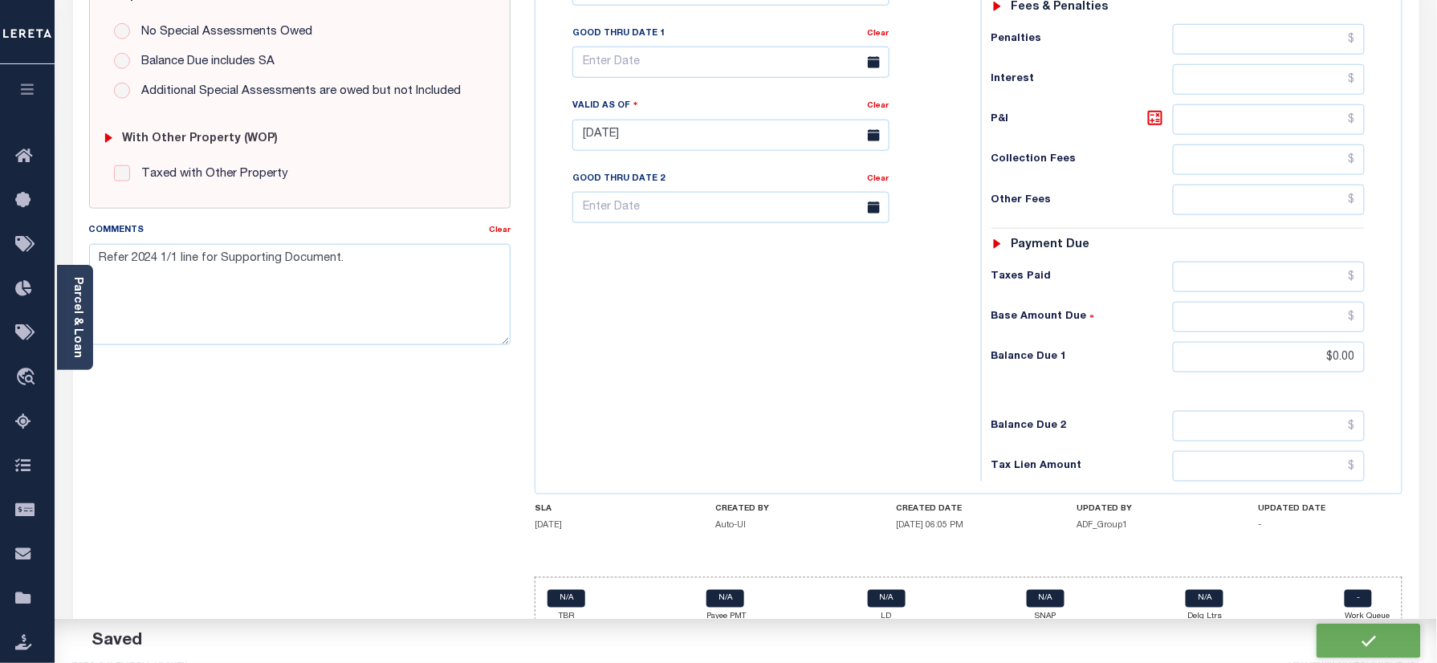
checkbox input "false"
type textarea "Refer 2024 1/1 line for Supporting Document."
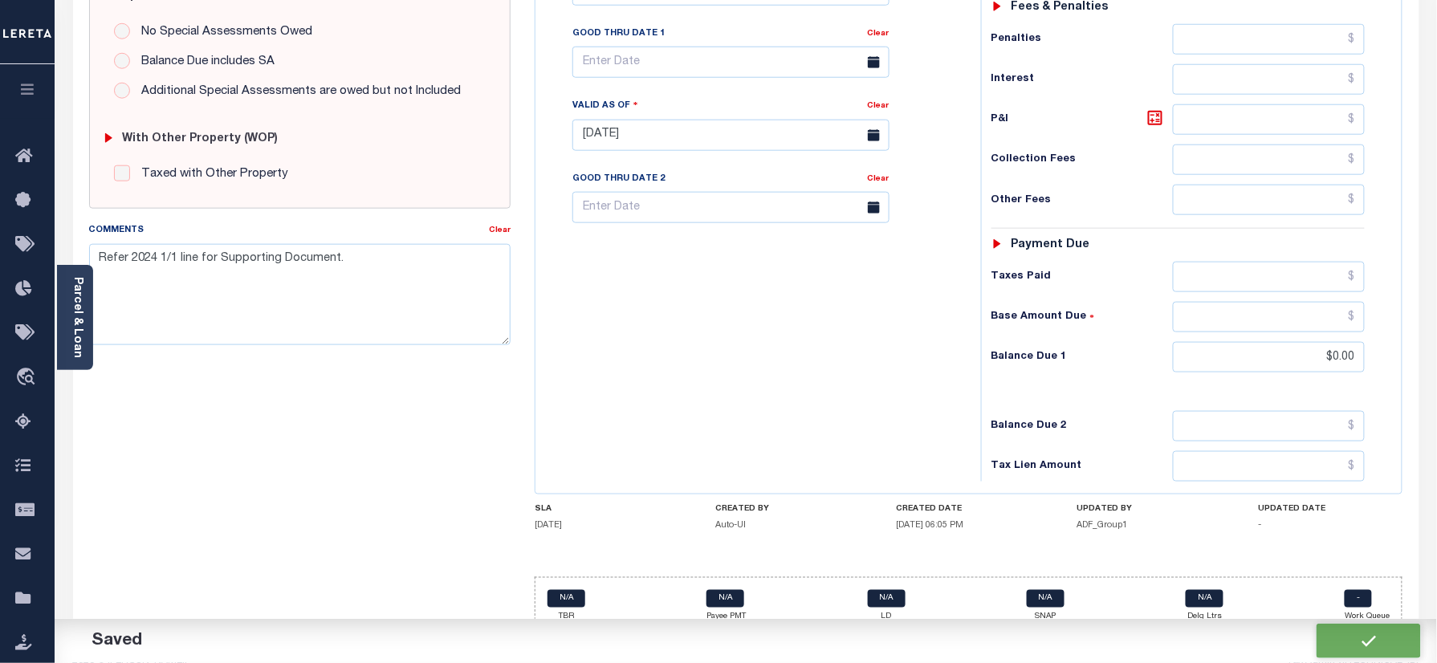
type input "$2,874.48"
type input "$0"
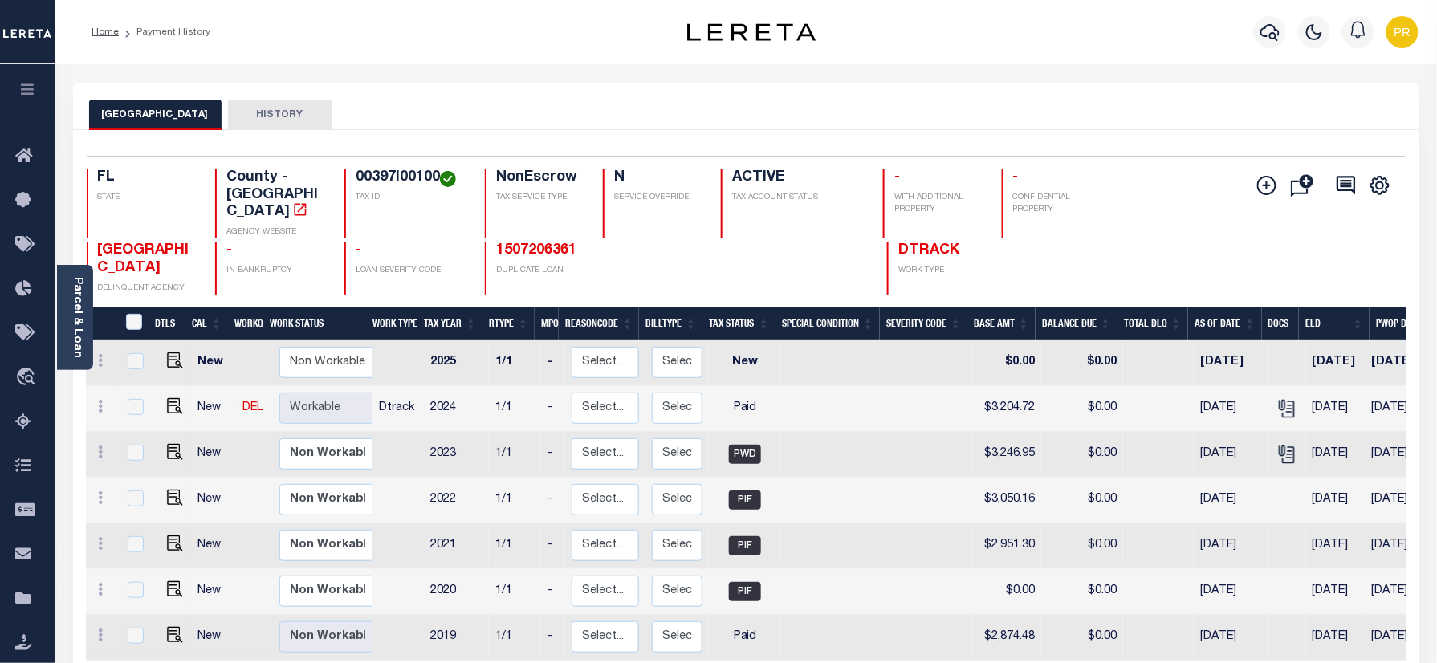
click at [371, 172] on h4 "00397I00100" at bounding box center [411, 178] width 110 height 18
copy h4 "00397I00100"
click at [81, 279] on link "Parcel & Loan" at bounding box center [76, 317] width 11 height 81
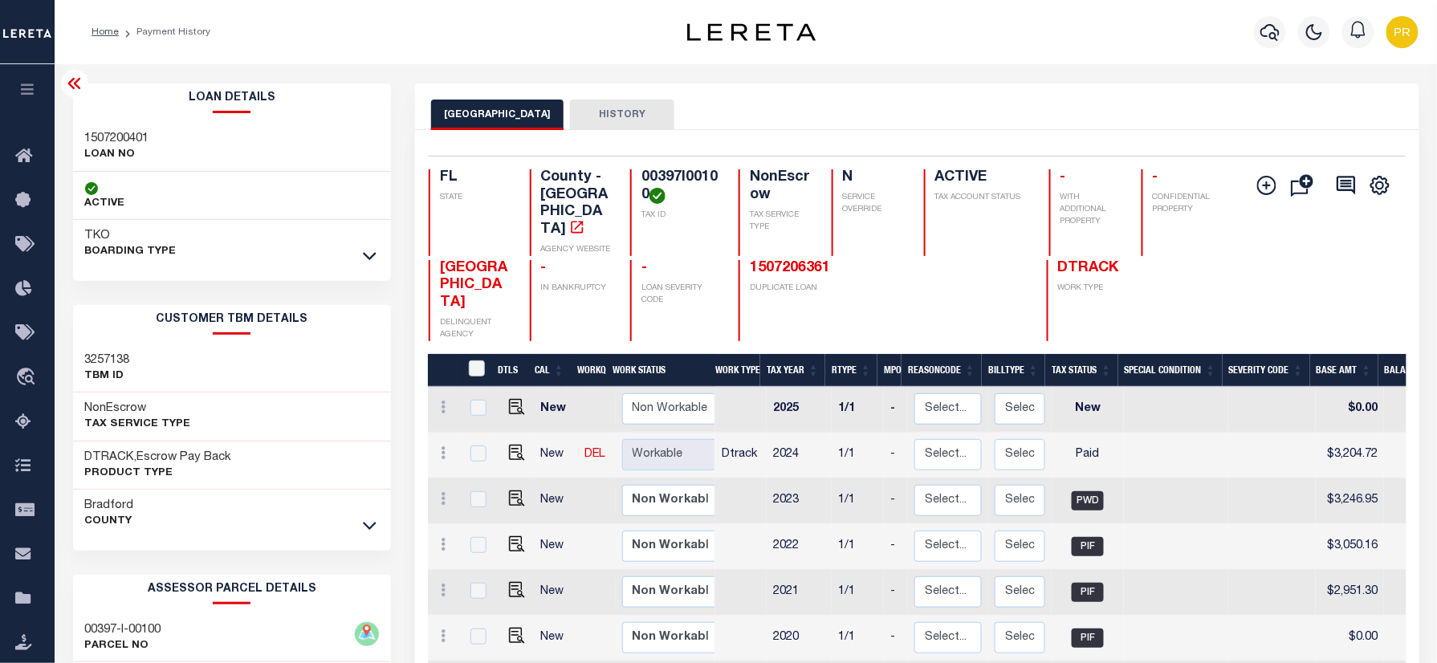
click at [124, 131] on h3 "1507200401" at bounding box center [117, 139] width 64 height 16
copy h3 "1507200401"
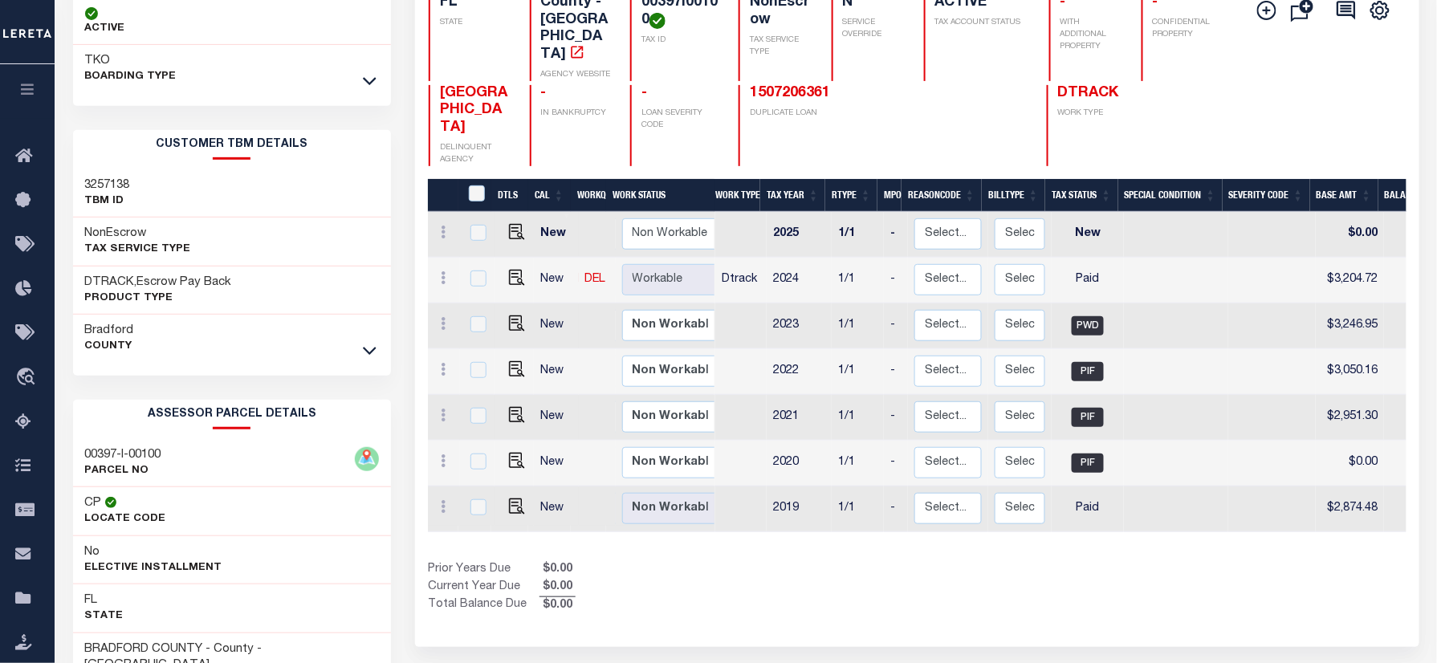
scroll to position [332, 0]
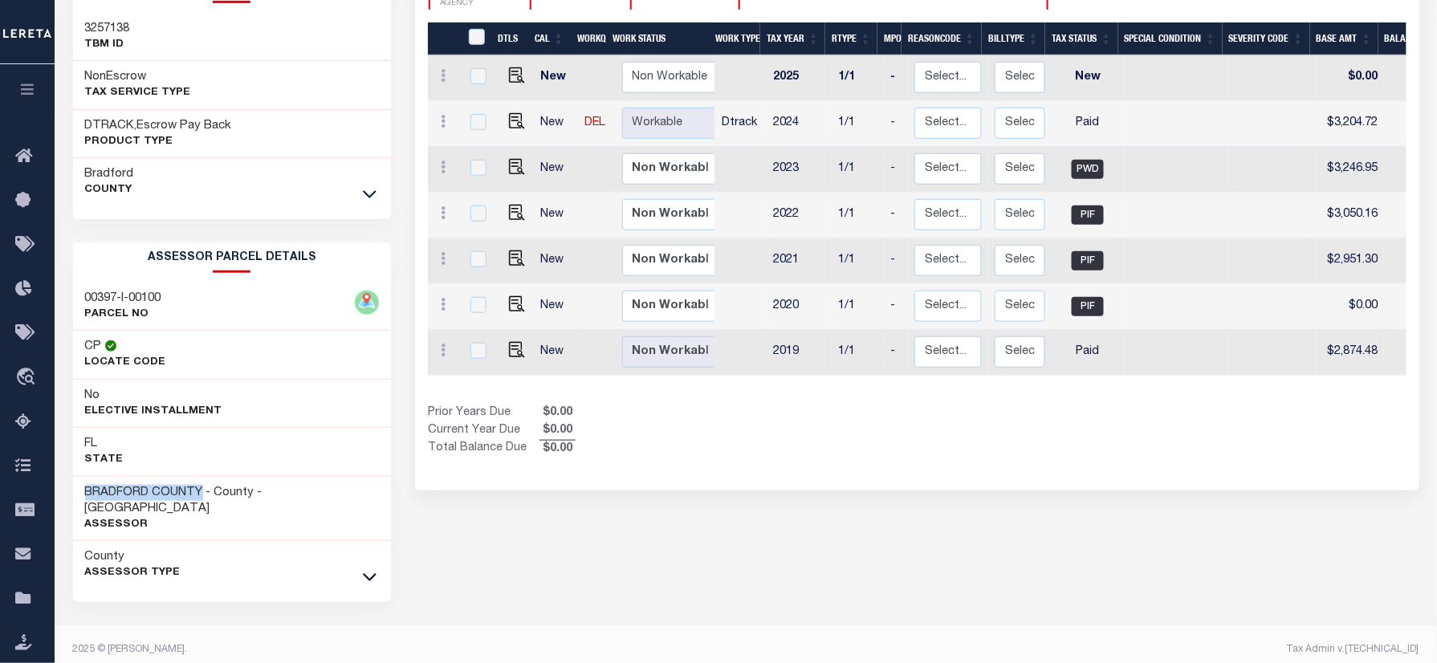
drag, startPoint x: 203, startPoint y: 493, endPoint x: 79, endPoint y: 495, distance: 124.5
click at [79, 495] on div "BRADFORD COUNTY - County - FL Assessor" at bounding box center [232, 509] width 319 height 65
copy h3 "[GEOGRAPHIC_DATA]"
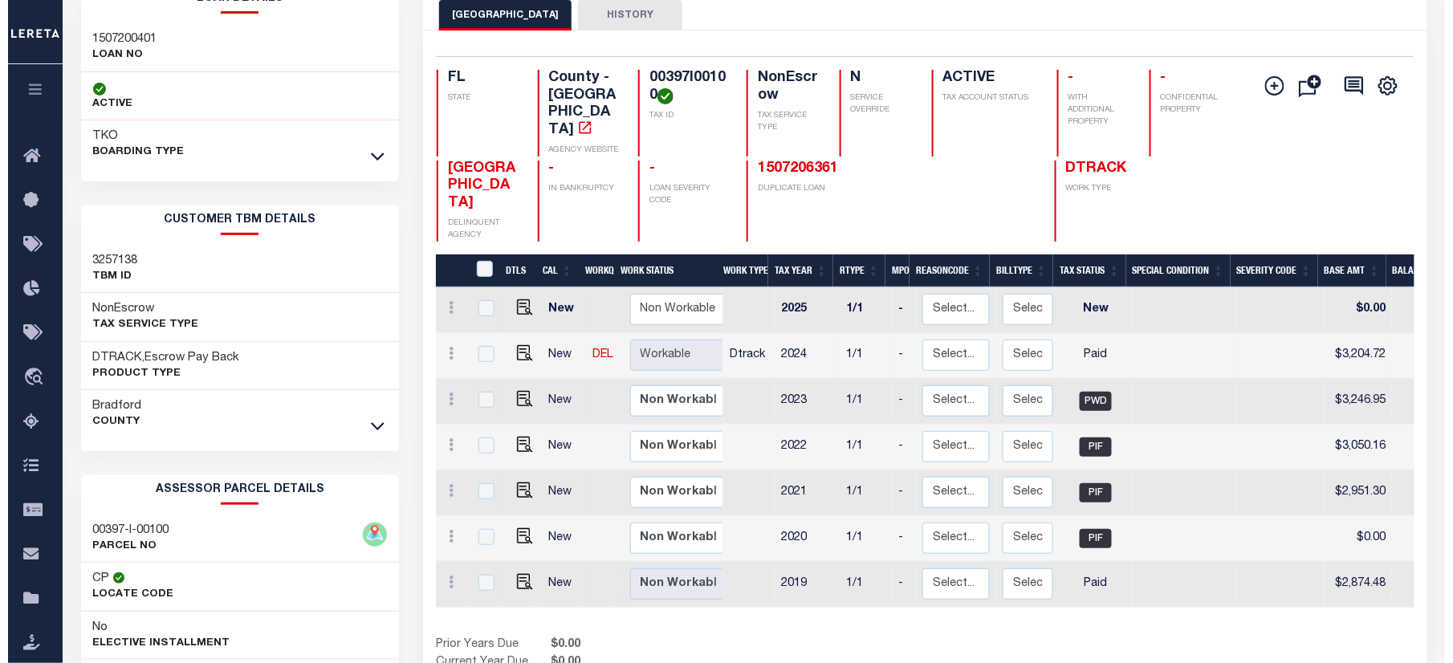
scroll to position [0, 0]
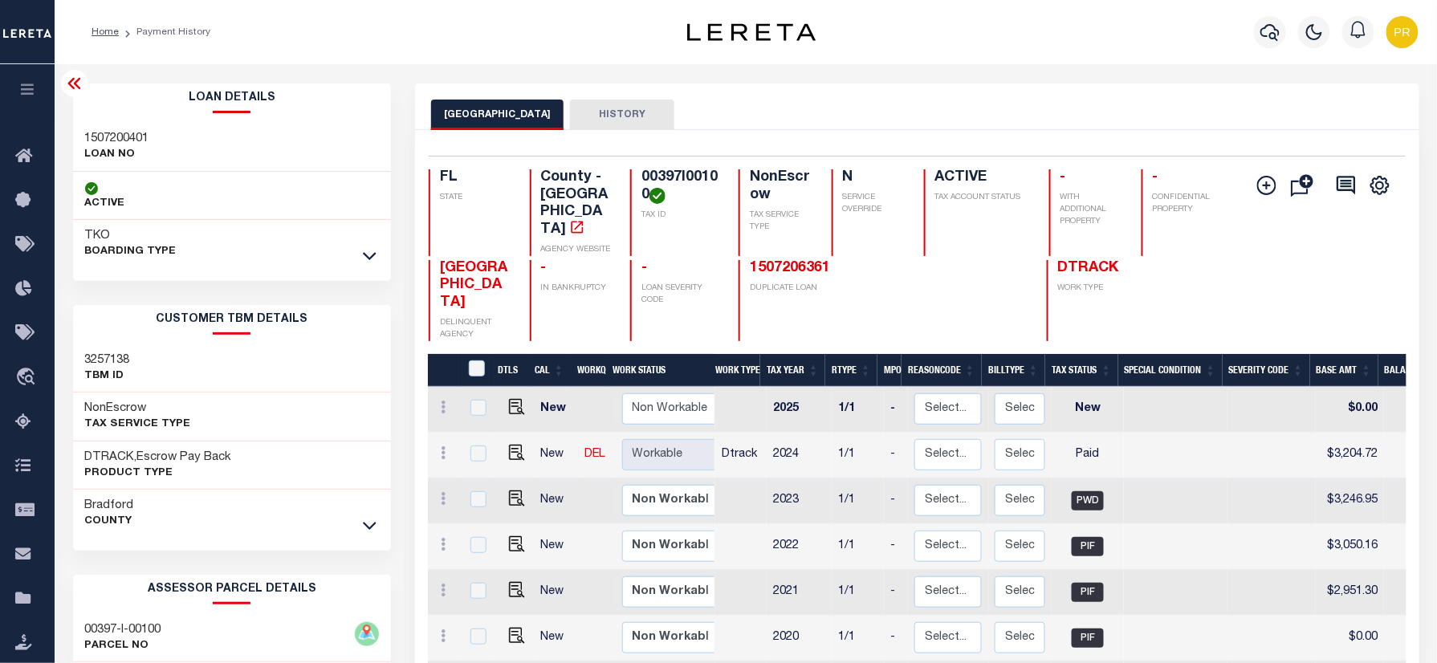
click at [687, 177] on h4 "00397I00100" at bounding box center [680, 186] width 78 height 35
copy h4 "00397I00100"
click at [132, 138] on h3 "1507200401" at bounding box center [117, 139] width 64 height 16
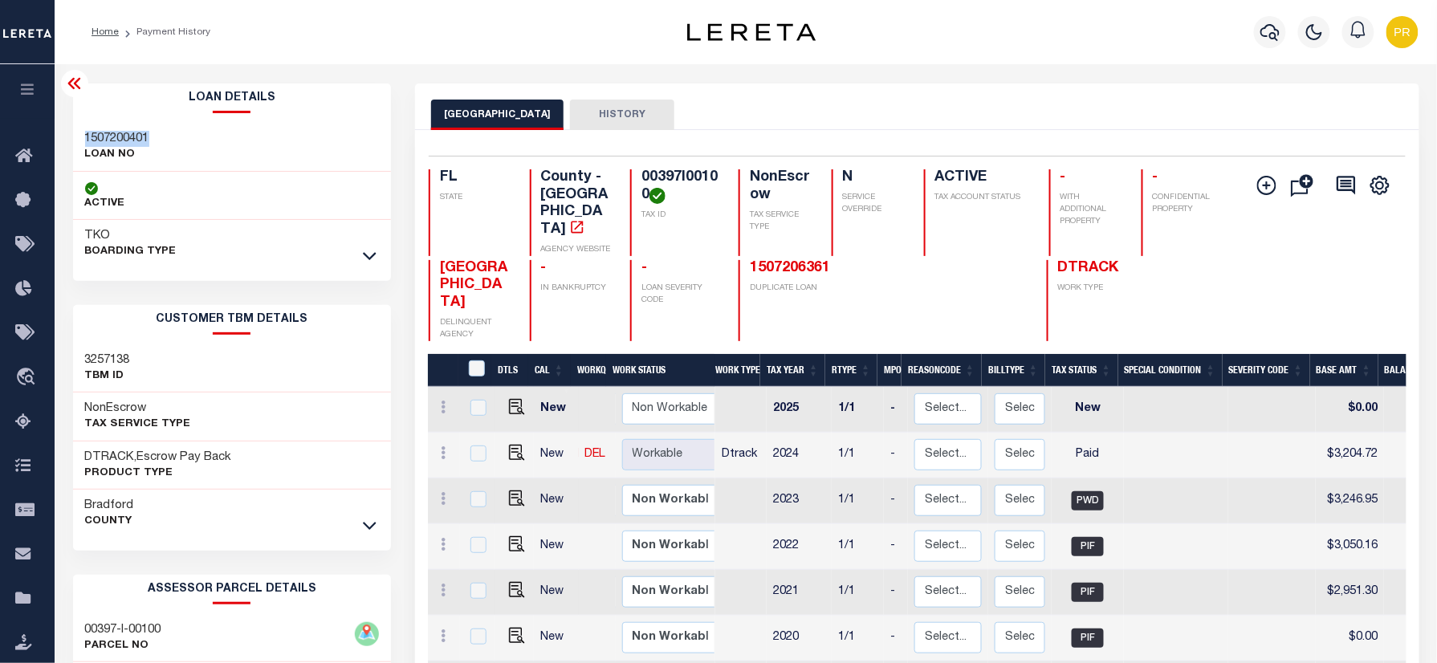
click at [116, 136] on h3 "1507200401" at bounding box center [117, 139] width 64 height 16
click at [1273, 30] on icon "button" at bounding box center [1269, 31] width 19 height 19
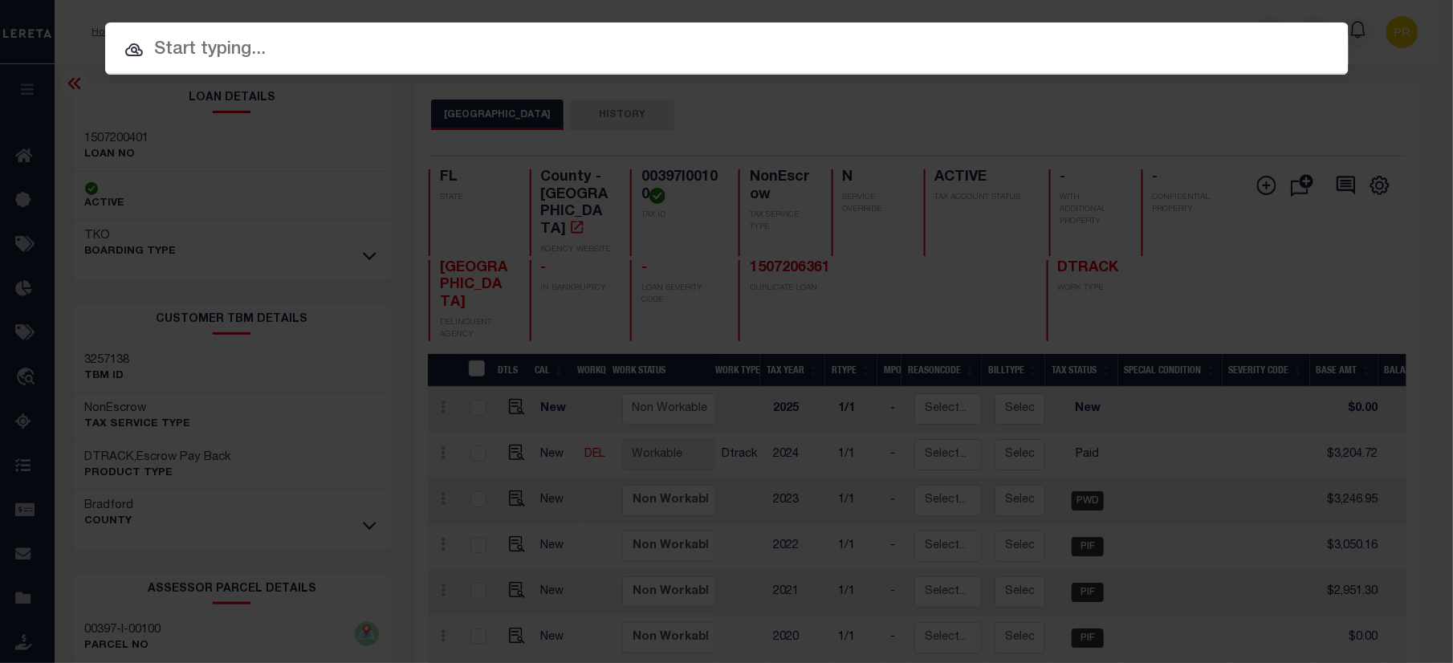
click at [668, 62] on input "text" at bounding box center [726, 50] width 1243 height 28
paste input "1702473844"
type input "1702473844"
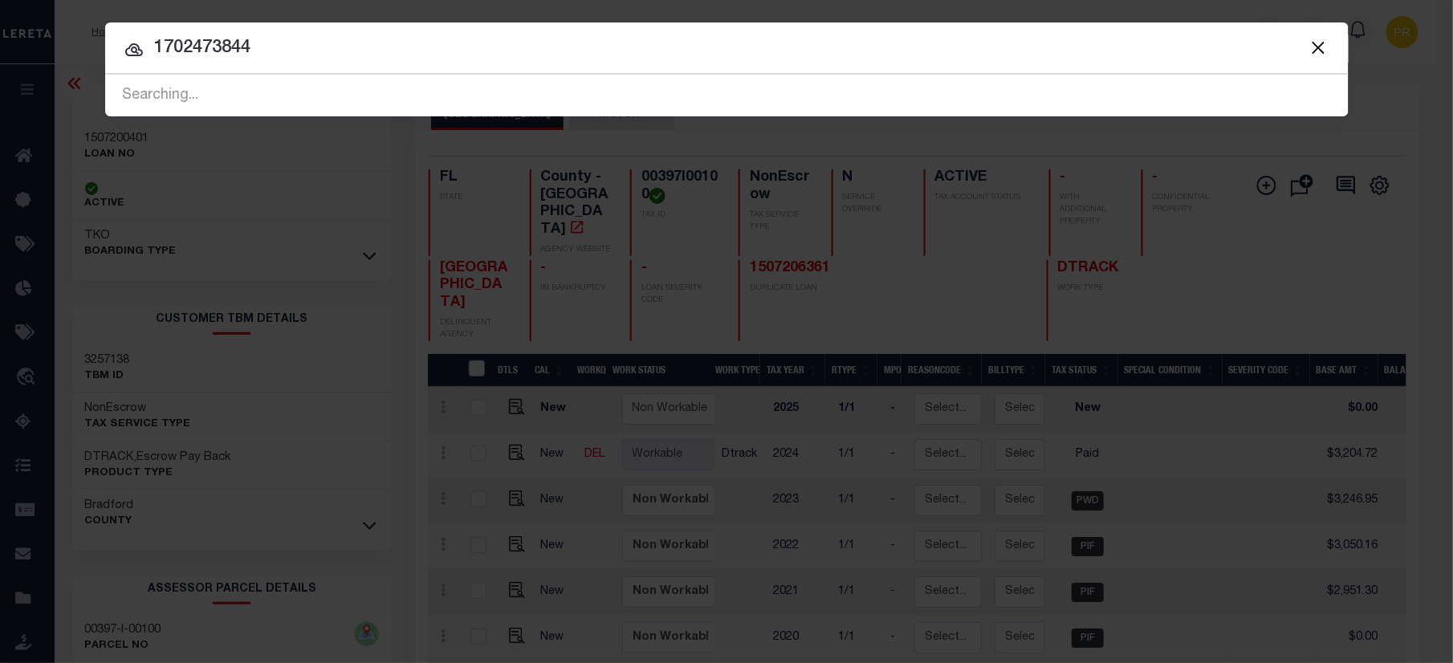
click at [1192, 45] on input "1702473844" at bounding box center [726, 49] width 1243 height 28
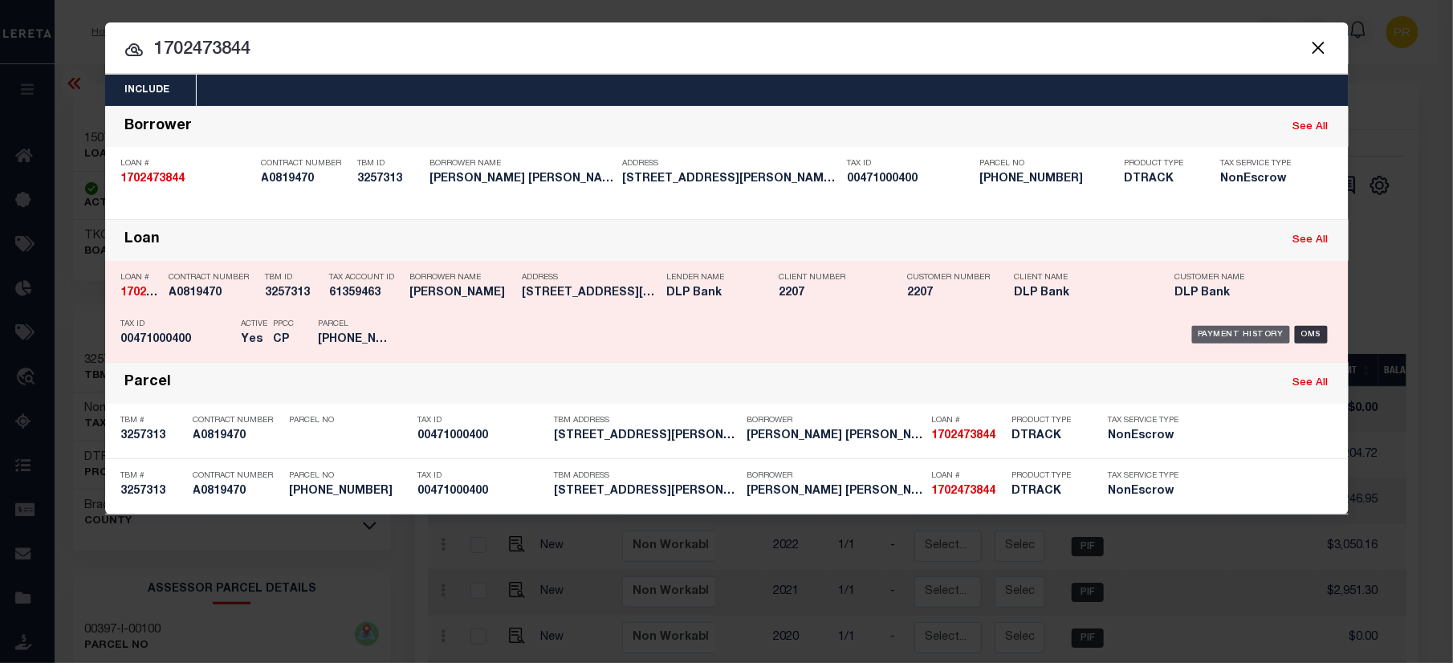
click at [1208, 332] on div "Payment History" at bounding box center [1241, 335] width 99 height 18
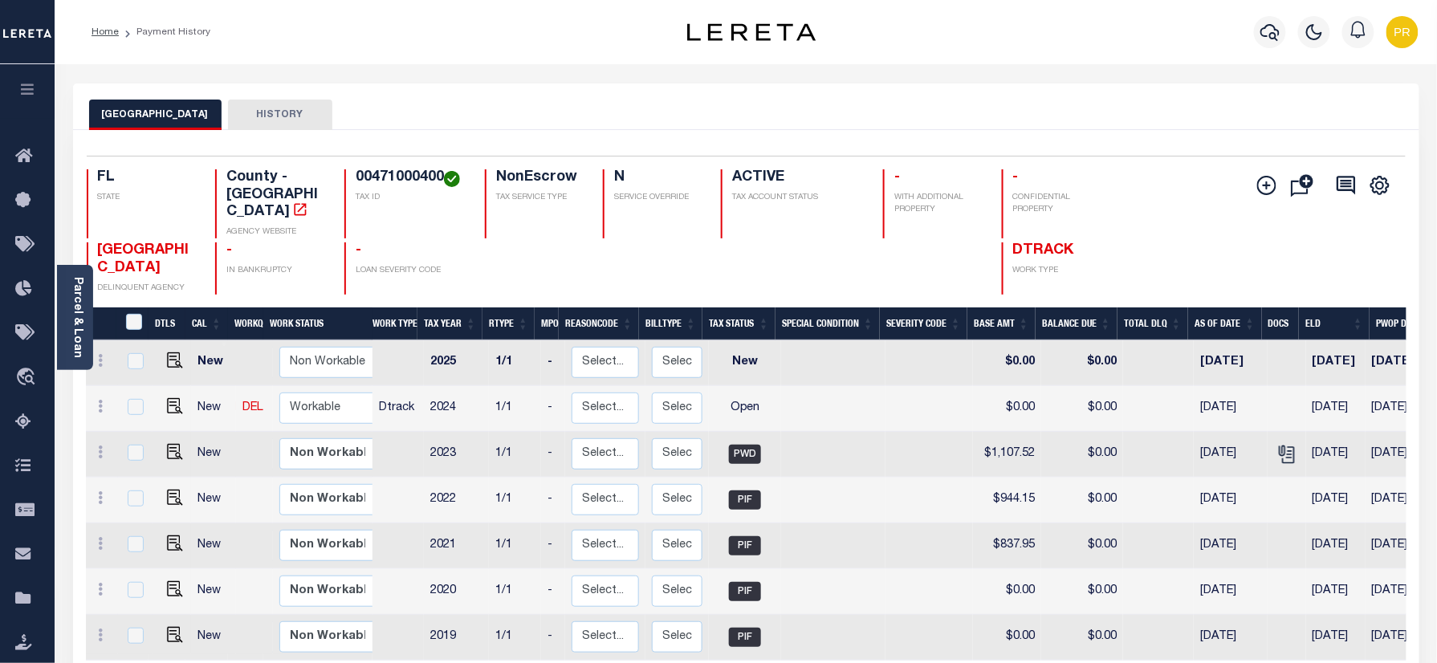
click at [607, 117] on div "BRADFORD COUNTY HISTORY" at bounding box center [746, 115] width 1314 height 30
click at [59, 306] on div "Parcel & Loan" at bounding box center [75, 317] width 36 height 105
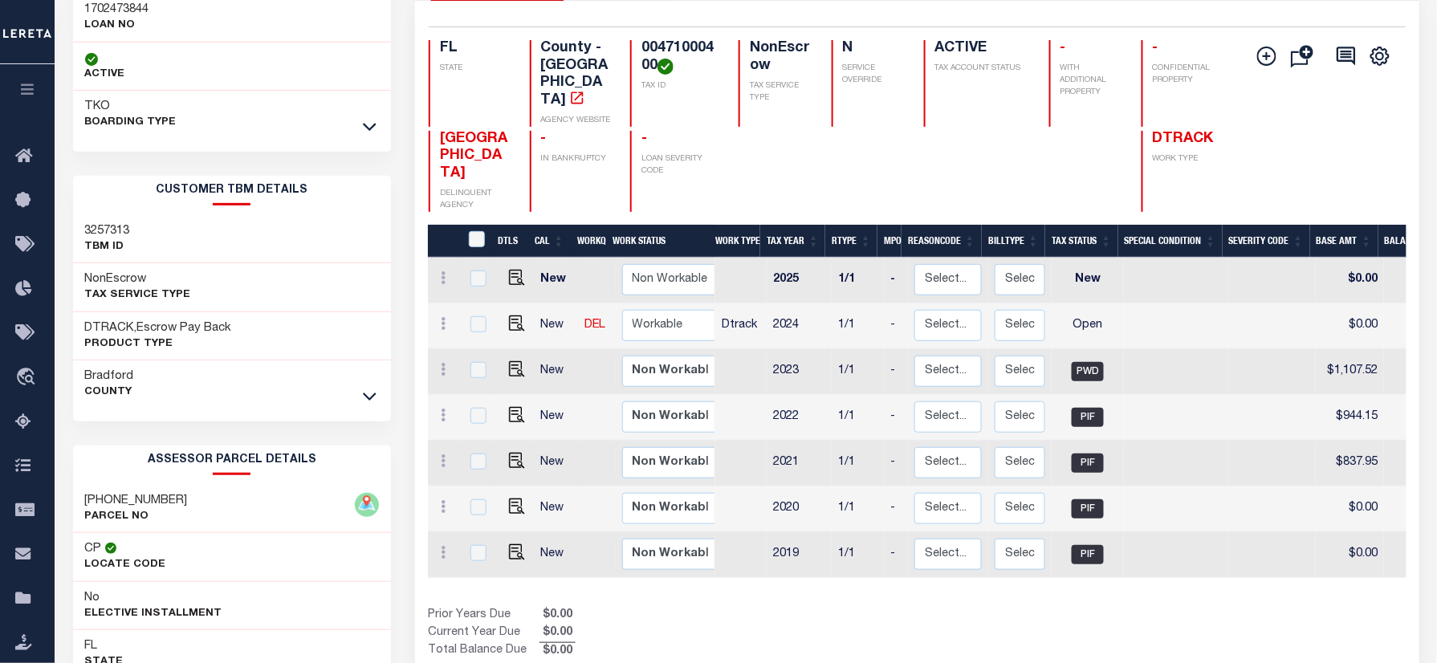
scroll to position [321, 0]
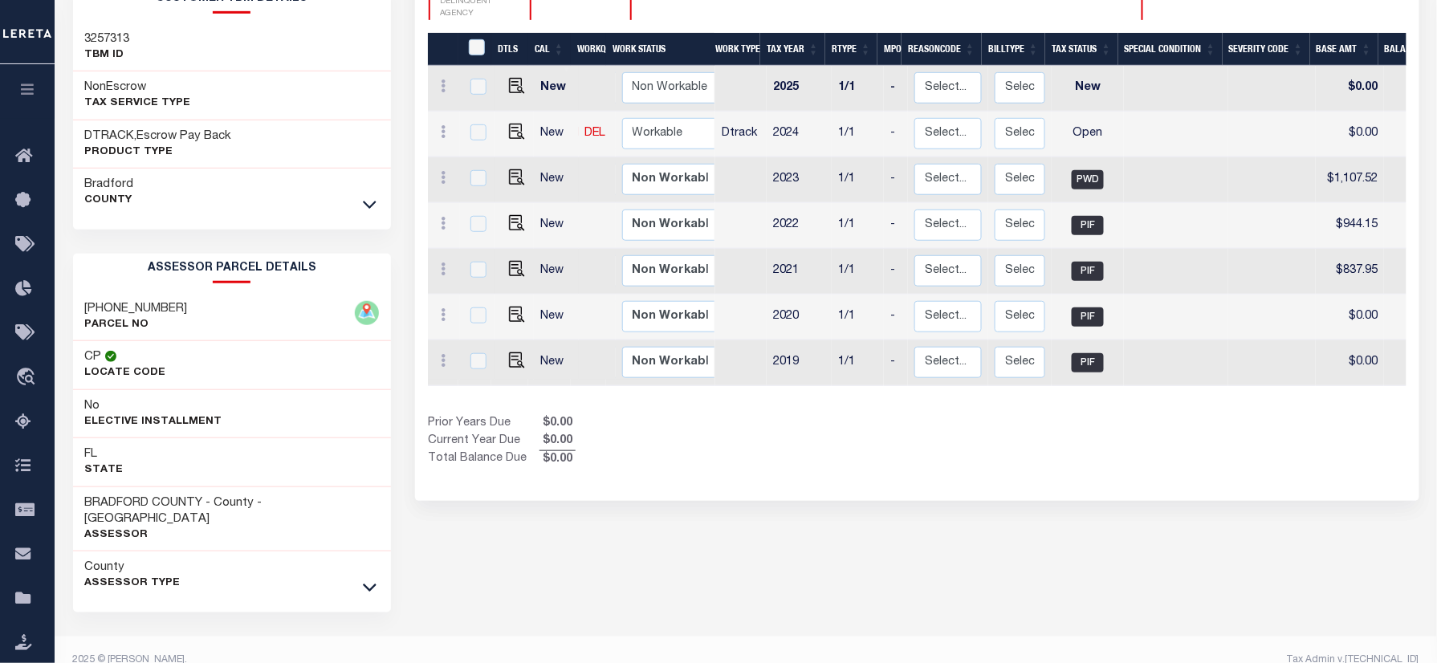
click at [126, 313] on h3 "[PHONE_NUMBER]" at bounding box center [136, 309] width 103 height 16
copy div "[PHONE_NUMBER]"
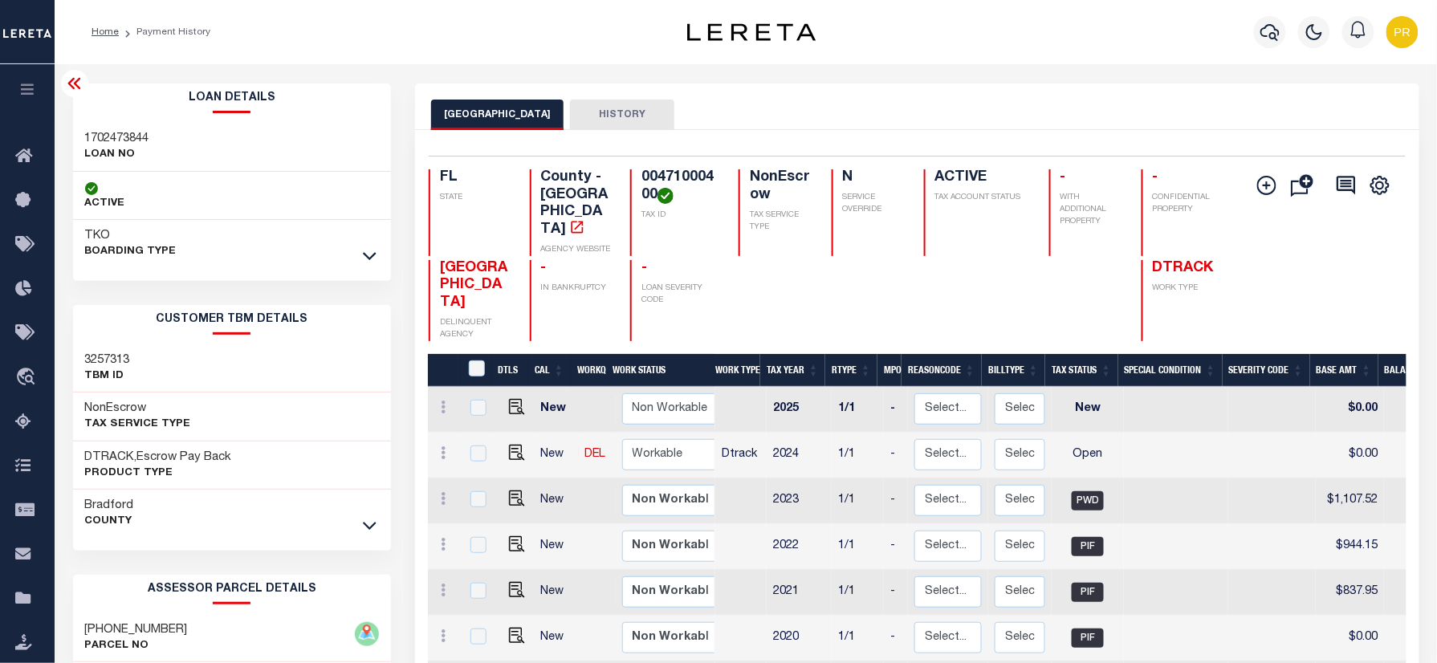
click at [1083, 67] on div "Parcel & Loan Loan Details 1702473844 LOAN NO TKO" at bounding box center [746, 535] width 1370 height 942
drag, startPoint x: 1264, startPoint y: 144, endPoint x: 1437, endPoint y: 313, distance: 241.8
click at [1264, 144] on div "Selected 7 Results 1 Items per page 25 50 100 FL STATE TAX ID N" at bounding box center [916, 476] width 1003 height 692
drag, startPoint x: 1150, startPoint y: 144, endPoint x: 1163, endPoint y: 165, distance: 23.8
click at [1150, 144] on div "Selected 7 Results 1 Items per page 25 50 100 FL STATE TAX ID N" at bounding box center [916, 476] width 1003 height 692
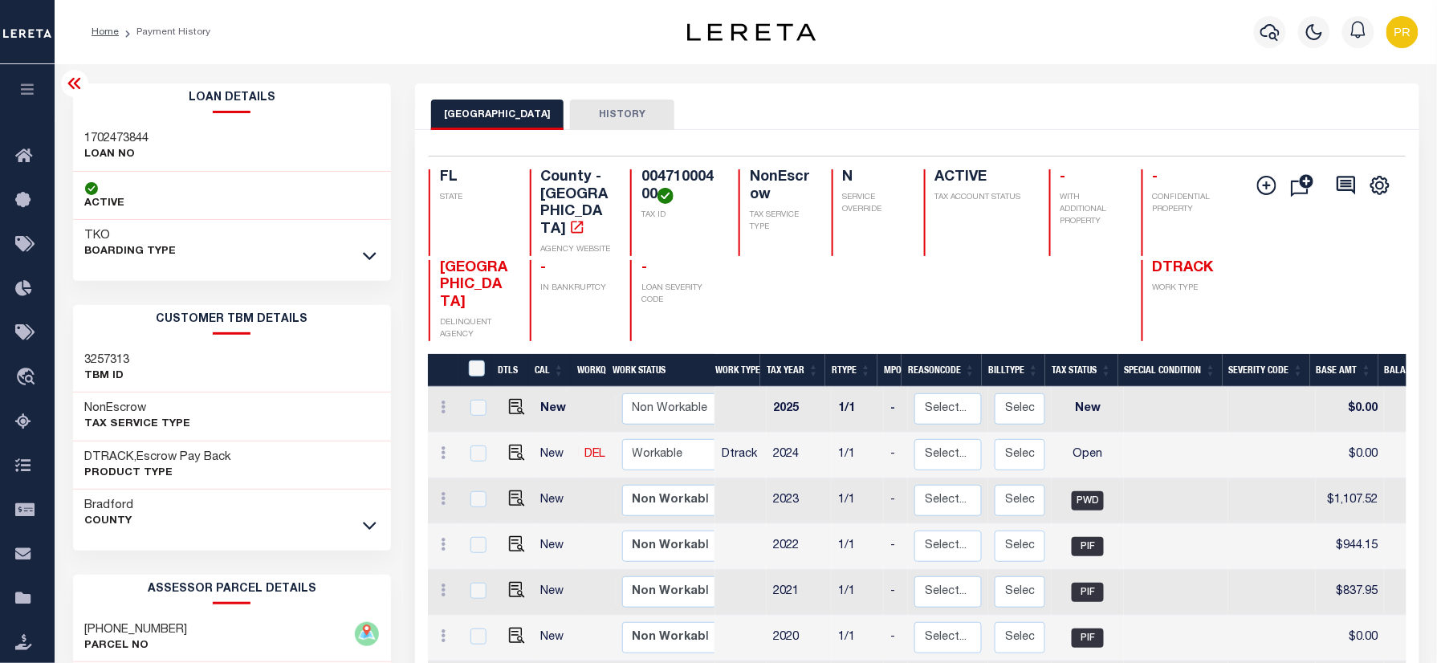
click at [889, 116] on div "BRADFORD COUNTY HISTORY" at bounding box center [916, 115] width 971 height 30
click at [950, 100] on div "BRADFORD COUNTY HISTORY" at bounding box center [916, 115] width 971 height 30
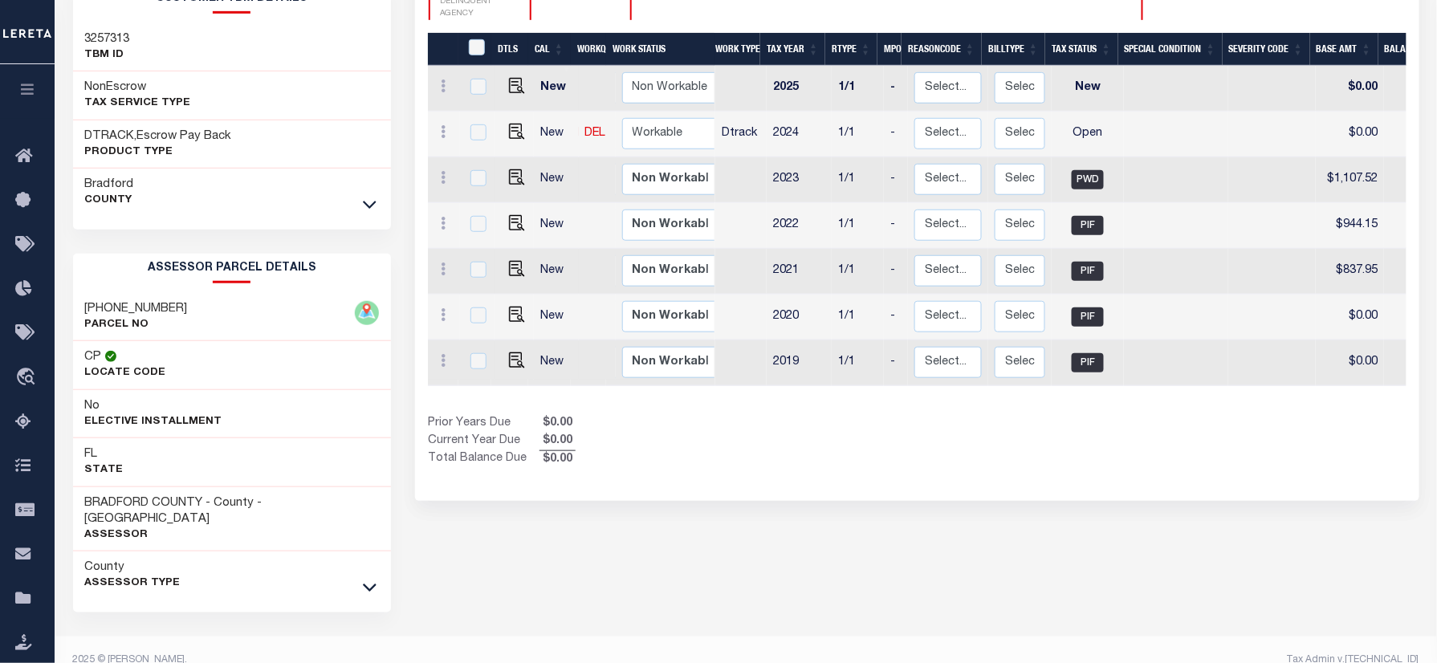
click at [129, 306] on h3 "[PHONE_NUMBER]" at bounding box center [136, 309] width 103 height 16
copy div "[PHONE_NUMBER]"
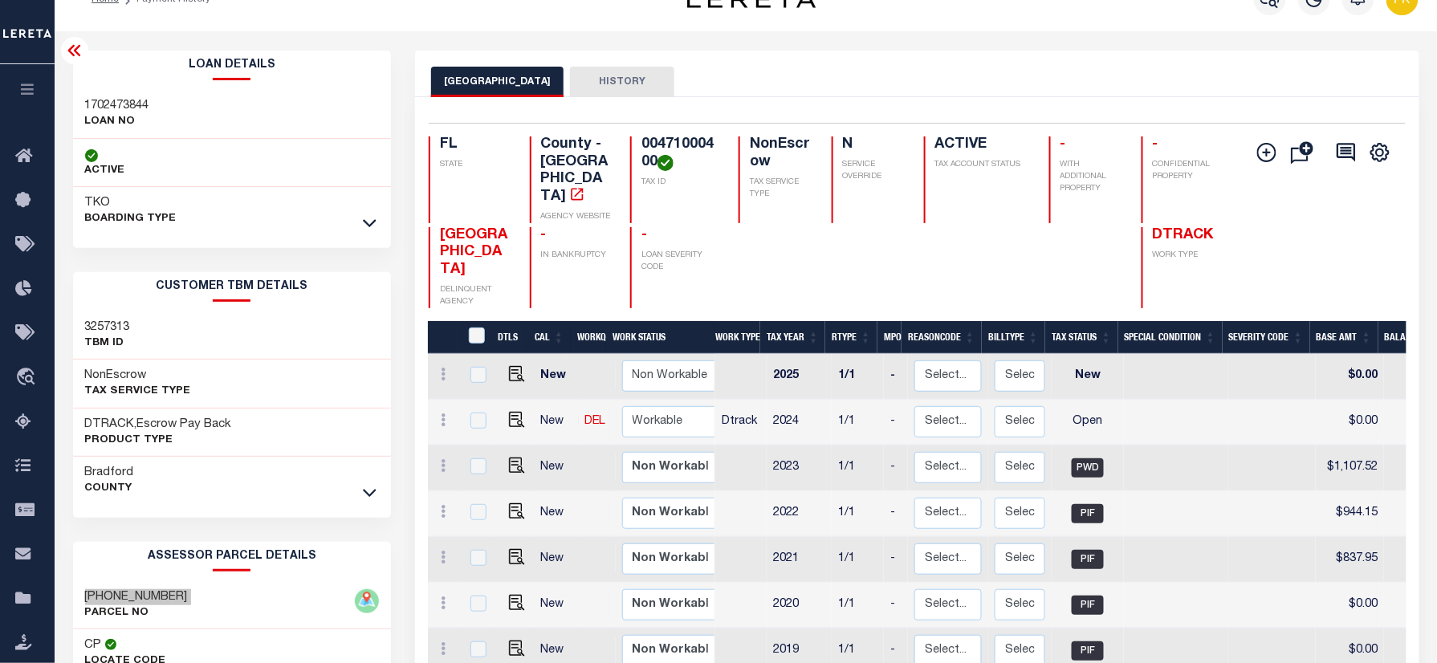
scroll to position [0, 0]
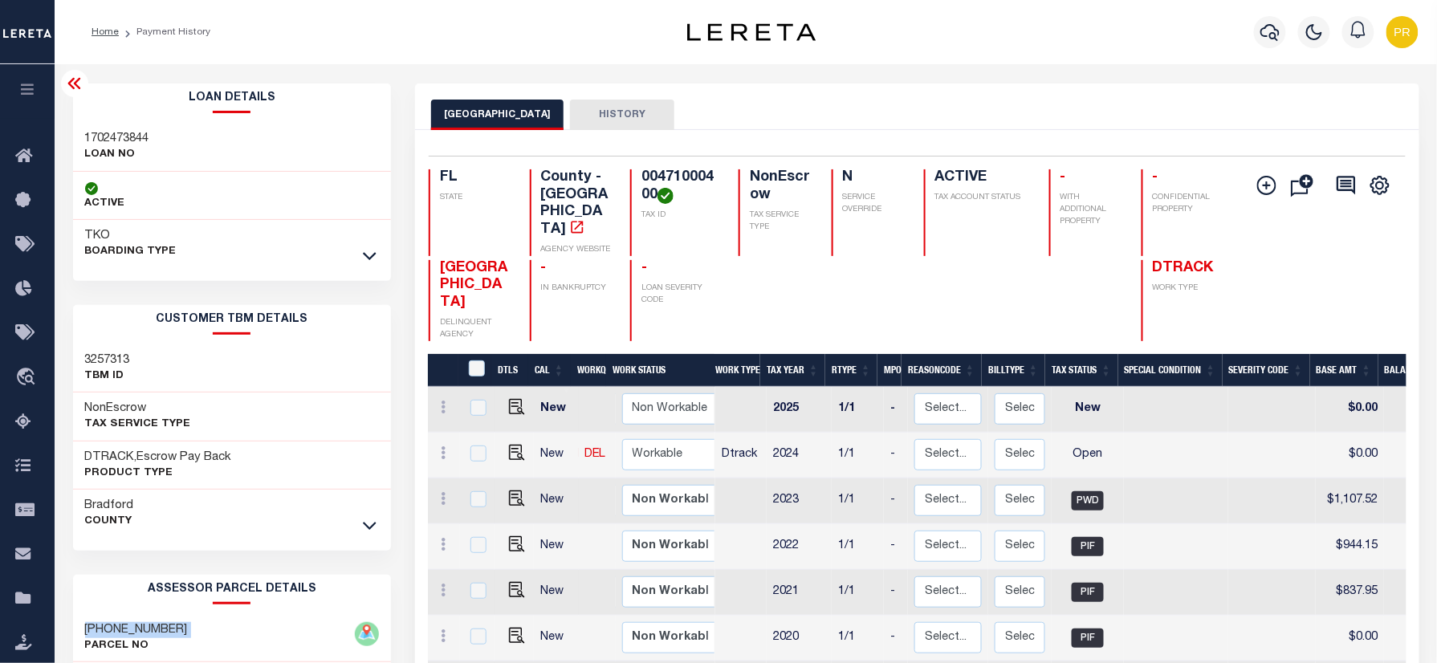
click at [682, 183] on h4 "00471000400" at bounding box center [680, 186] width 78 height 35
click at [132, 621] on div "00471-0-00400 PARCEL NO" at bounding box center [232, 638] width 319 height 49
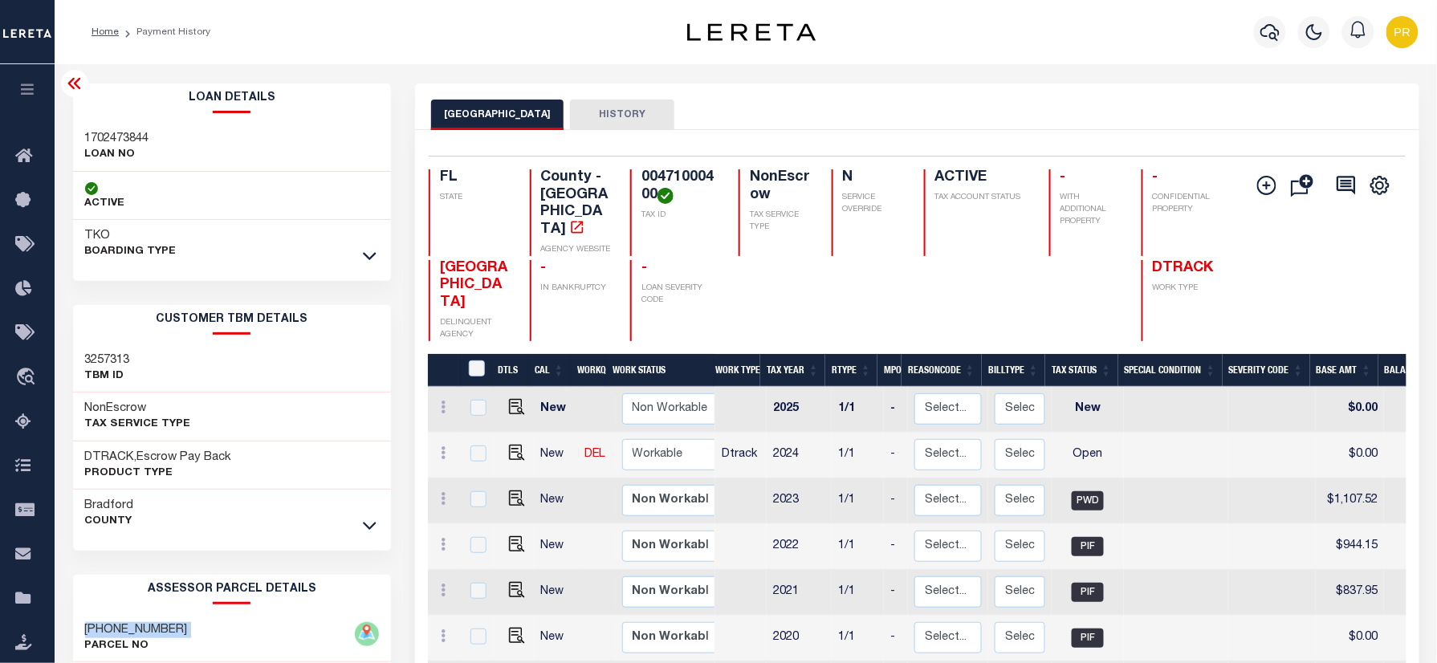
copy div "[PHONE_NUMBER]"
click at [512, 445] on img "" at bounding box center [517, 453] width 16 height 16
checkbox input "true"
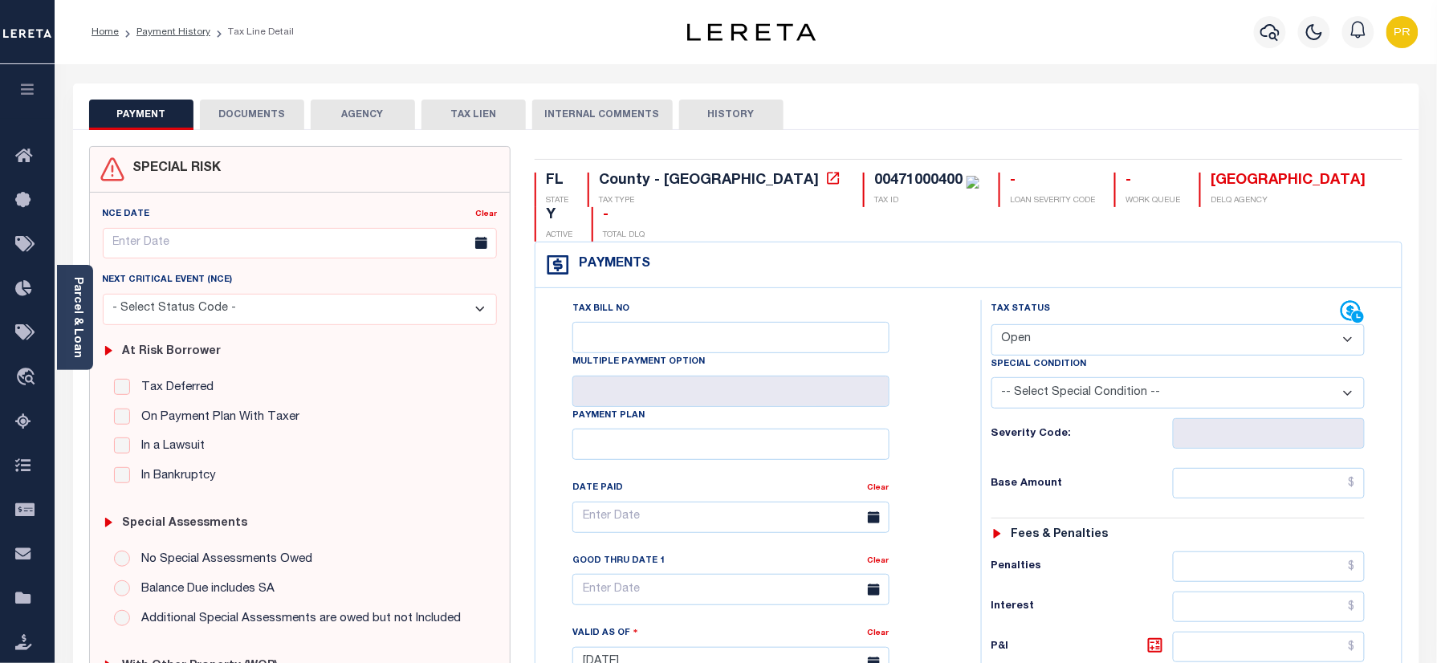
click at [1069, 324] on select "- Select Status Code - Open Due/Unpaid Paid Incomplete No Tax Due Internal Refu…" at bounding box center [1178, 339] width 374 height 31
select select "PYD"
click at [991, 324] on select "- Select Status Code - Open Due/Unpaid Paid Incomplete No Tax Due Internal Refu…" at bounding box center [1178, 339] width 374 height 31
type input "[DATE]"
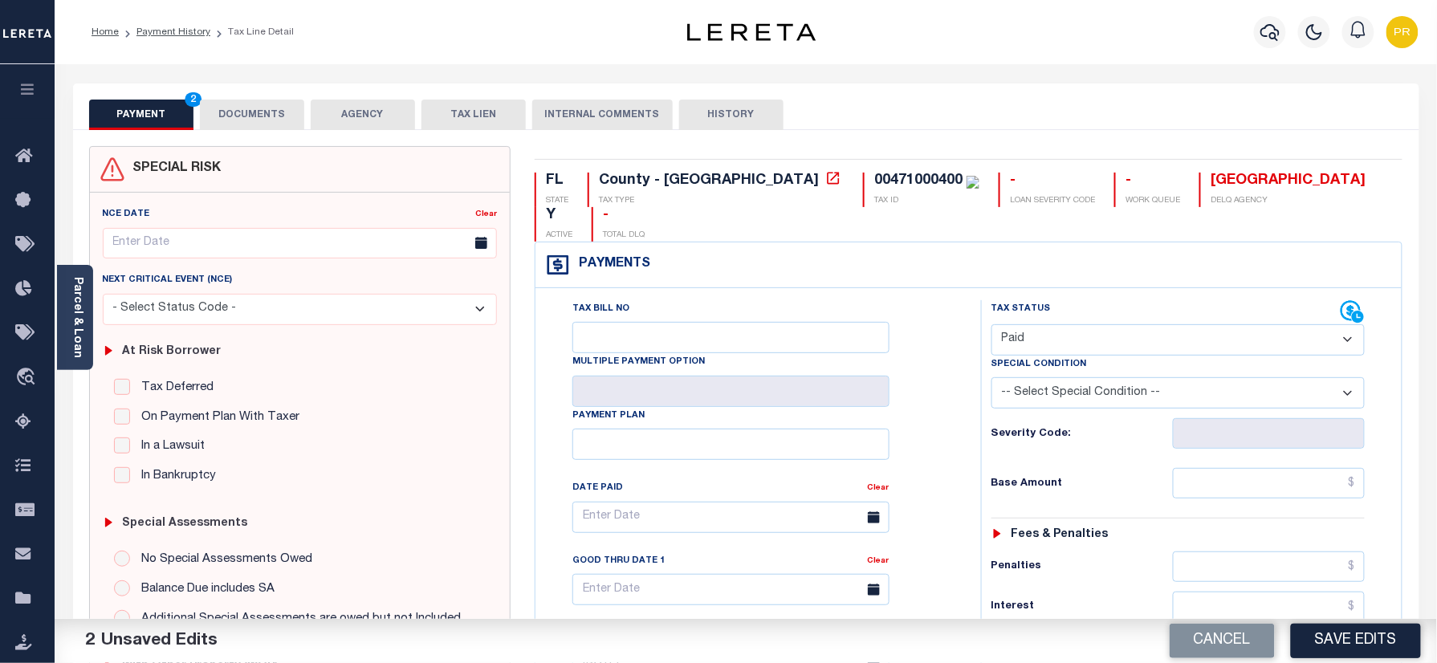
drag, startPoint x: 254, startPoint y: 109, endPoint x: 459, endPoint y: 203, distance: 225.2
click at [250, 111] on button "DOCUMENTS" at bounding box center [252, 115] width 104 height 31
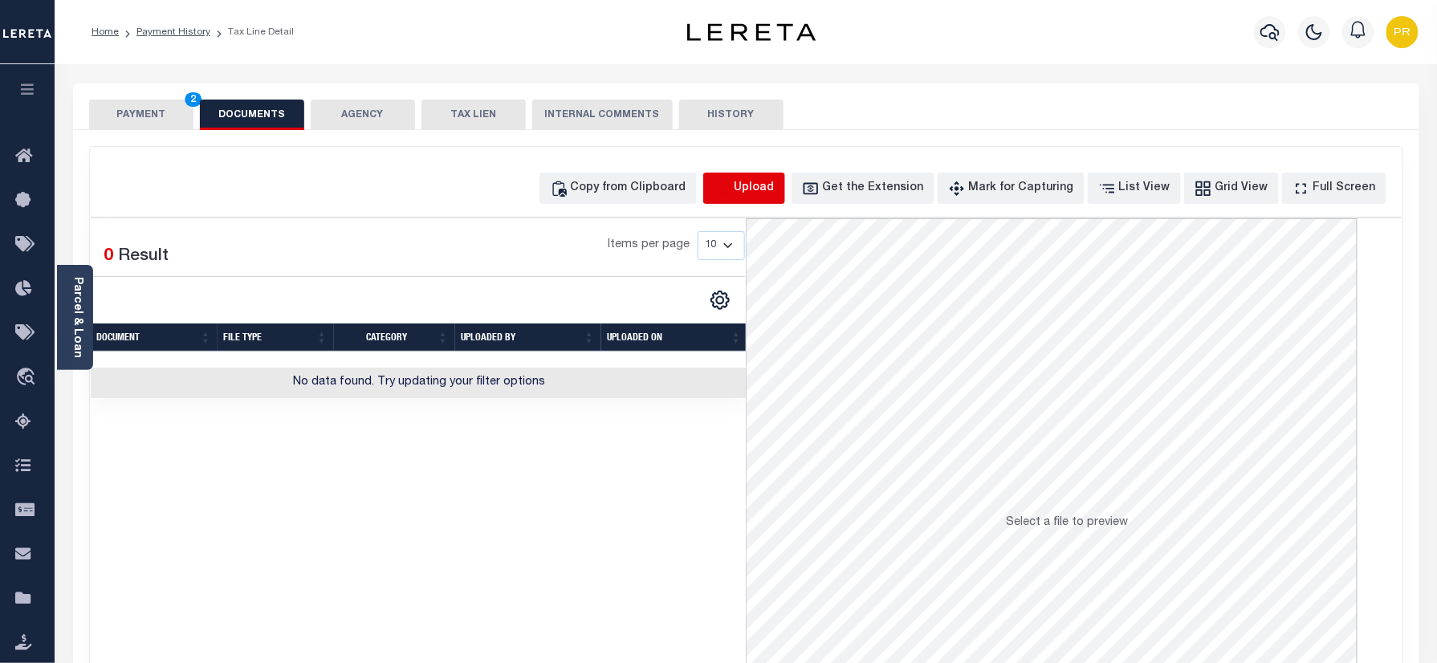
click at [759, 189] on button "Upload" at bounding box center [744, 188] width 82 height 31
select select "POP"
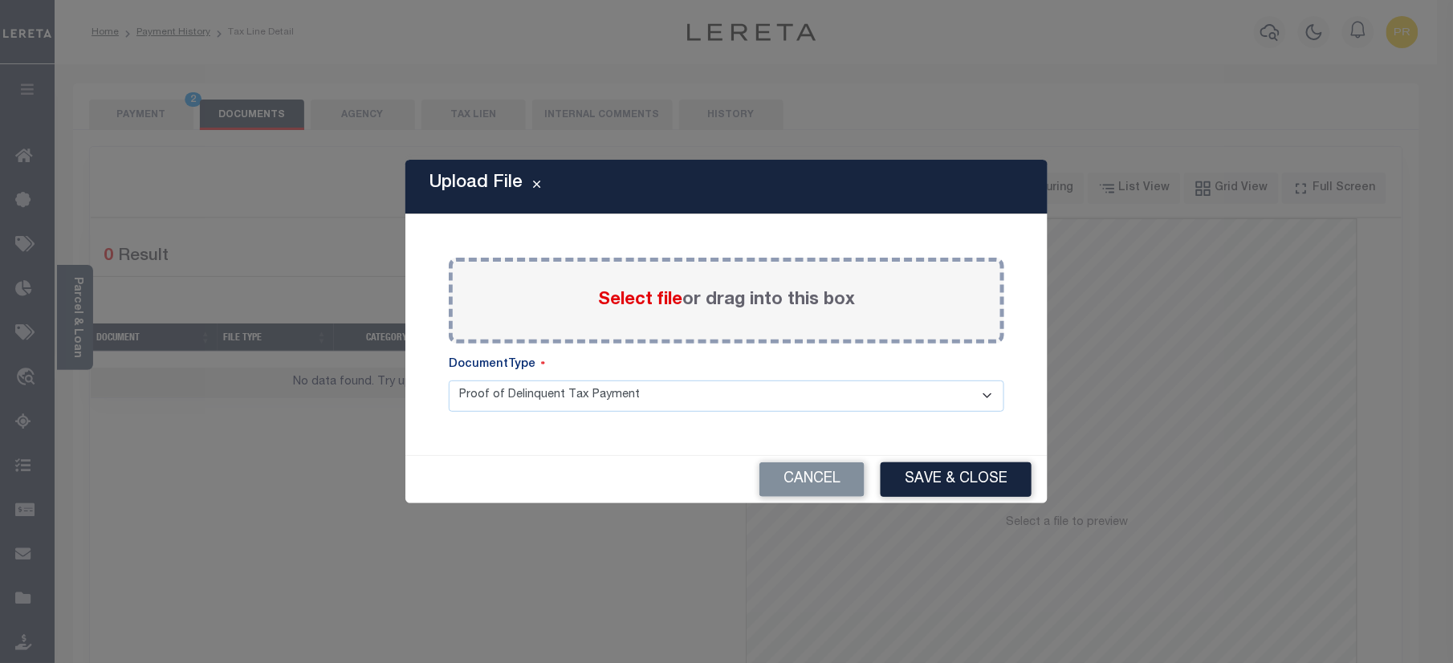
click at [804, 305] on label "Select file or drag into this box" at bounding box center [726, 300] width 257 height 26
click at [0, 0] on input "Select file or drag into this box" at bounding box center [0, 0] width 0 height 0
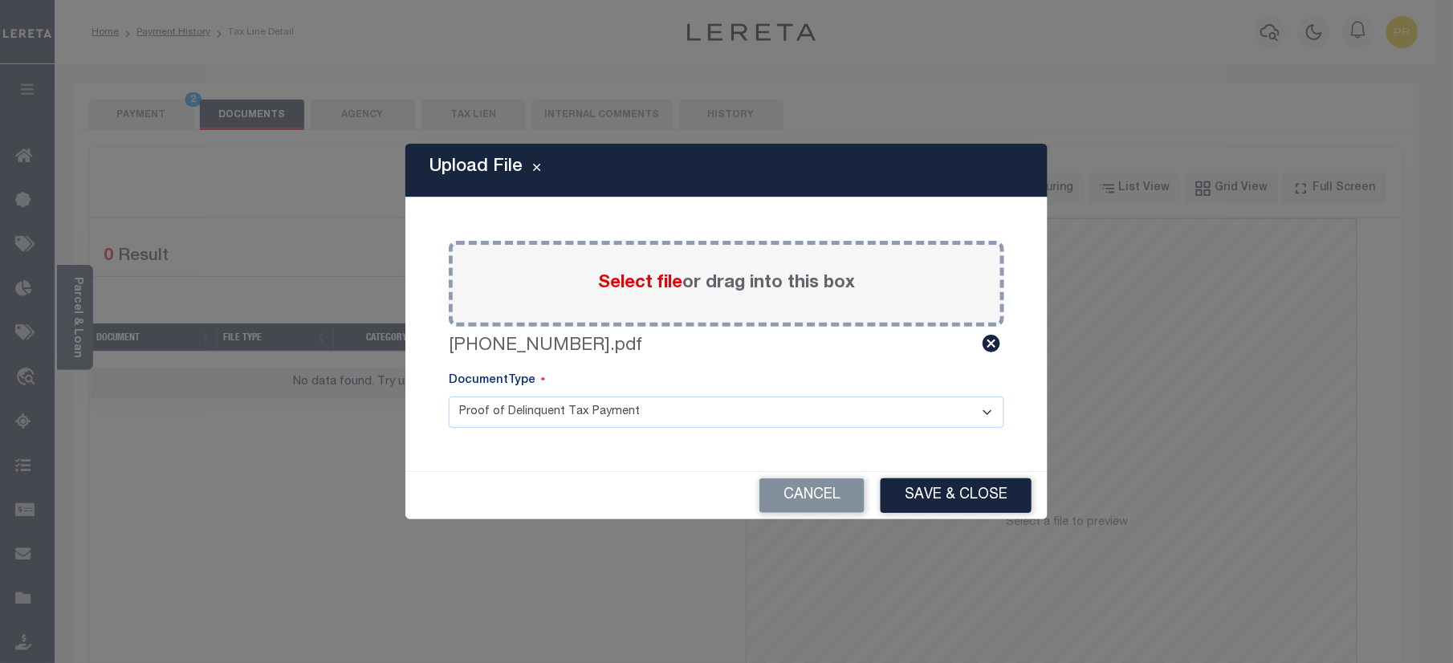
click at [575, 413] on select "Proof of Delinquent Tax Payment" at bounding box center [727, 412] width 556 height 31
click at [449, 397] on select "Proof of Delinquent Tax Payment" at bounding box center [727, 412] width 556 height 31
drag, startPoint x: 955, startPoint y: 498, endPoint x: 1052, endPoint y: 511, distance: 97.2
click at [954, 498] on button "Save & Close" at bounding box center [956, 495] width 151 height 35
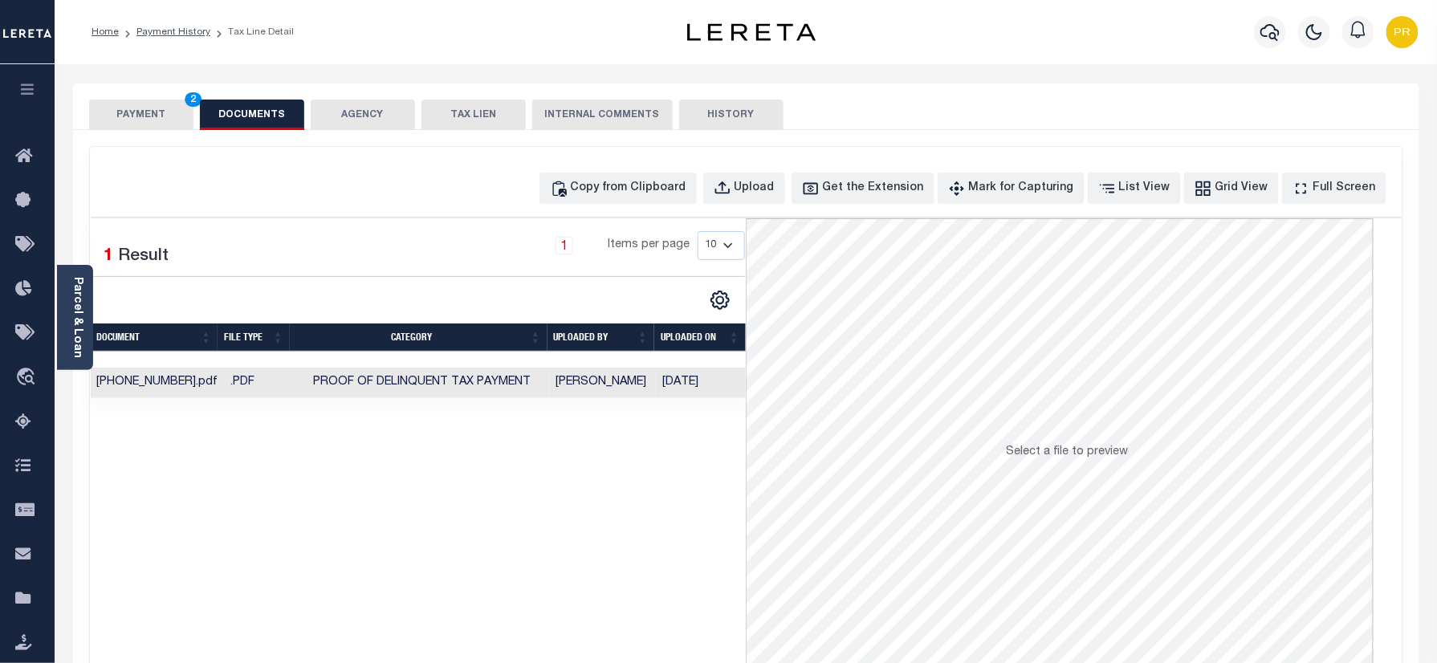
click at [161, 129] on button "PAYMENT 2" at bounding box center [141, 115] width 104 height 31
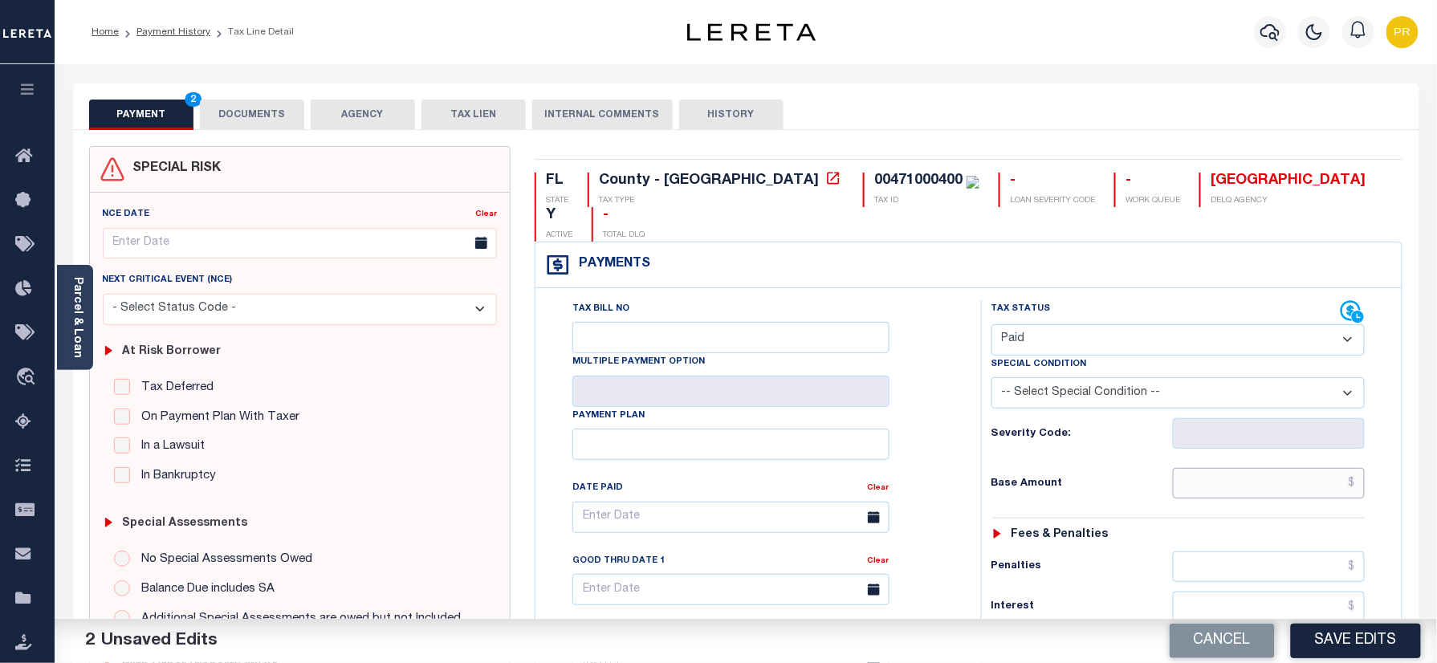
click at [1253, 468] on input "text" at bounding box center [1269, 483] width 193 height 31
paste input "1,148.81"
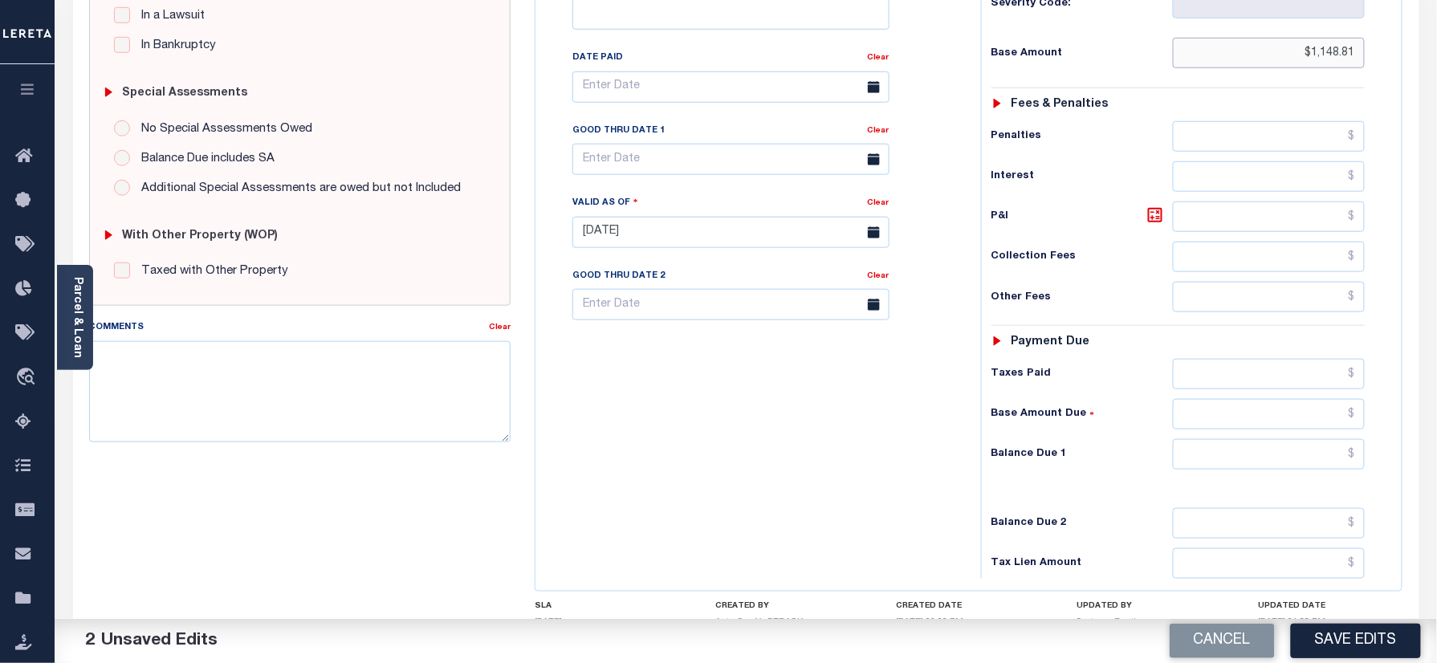
scroll to position [601, 0]
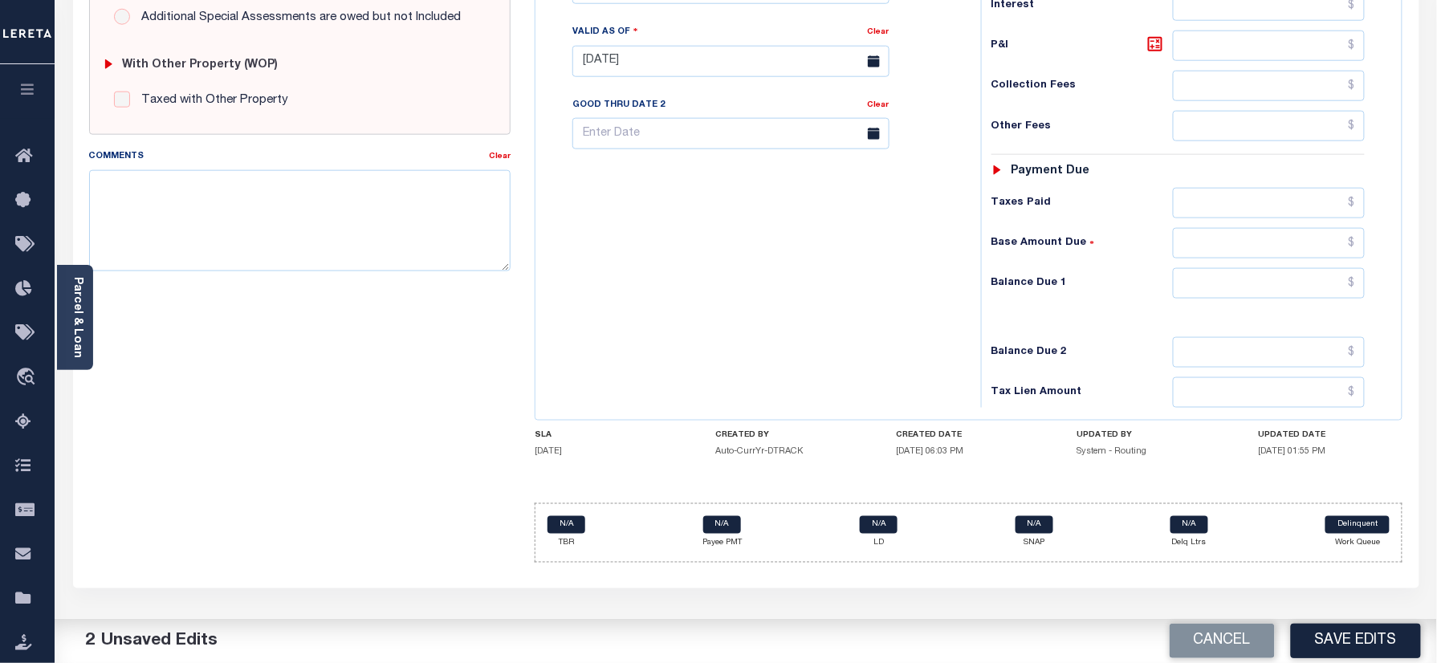
type input "$1,148.81"
click at [1275, 270] on input "text" at bounding box center [1269, 283] width 193 height 31
type input "$0.00"
drag, startPoint x: 930, startPoint y: 316, endPoint x: 999, endPoint y: 348, distance: 76.5
click at [930, 319] on div "Tax Bill No Multiple Payment Option Payment Plan Clear" at bounding box center [753, 53] width 429 height 709
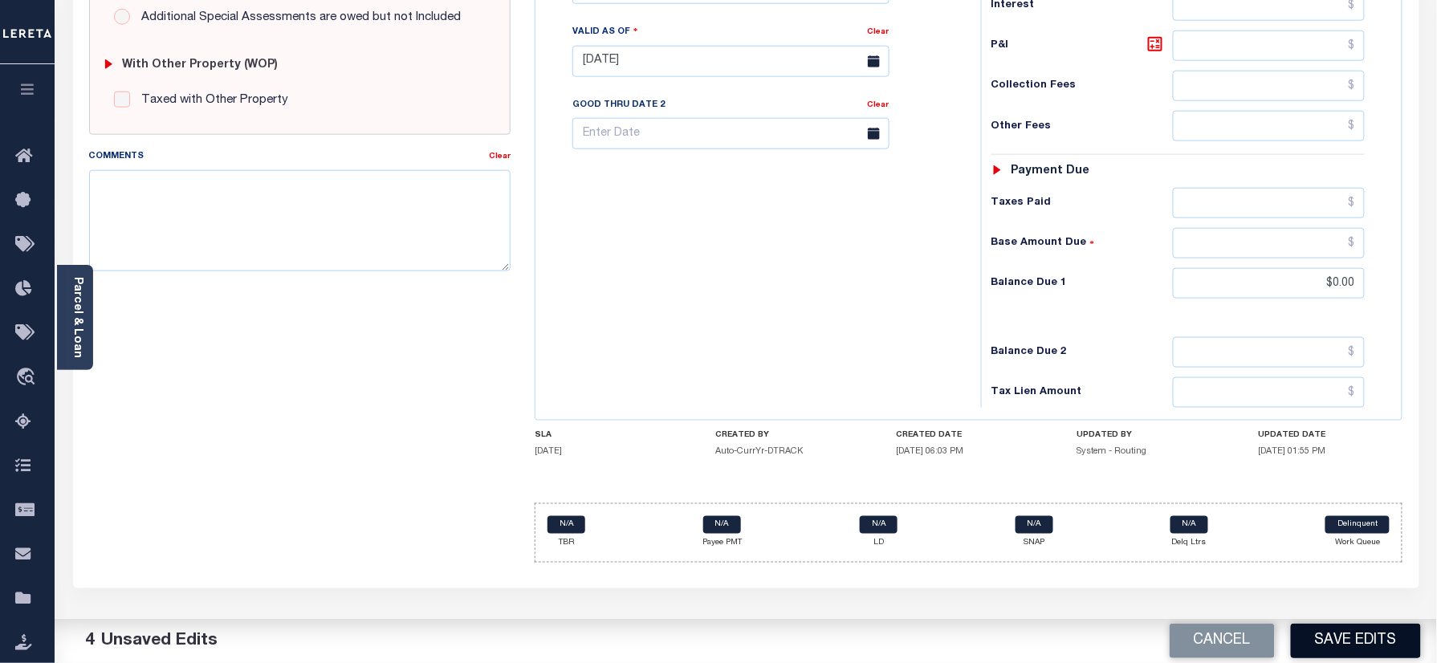
click at [1340, 643] on button "Save Edits" at bounding box center [1356, 641] width 130 height 35
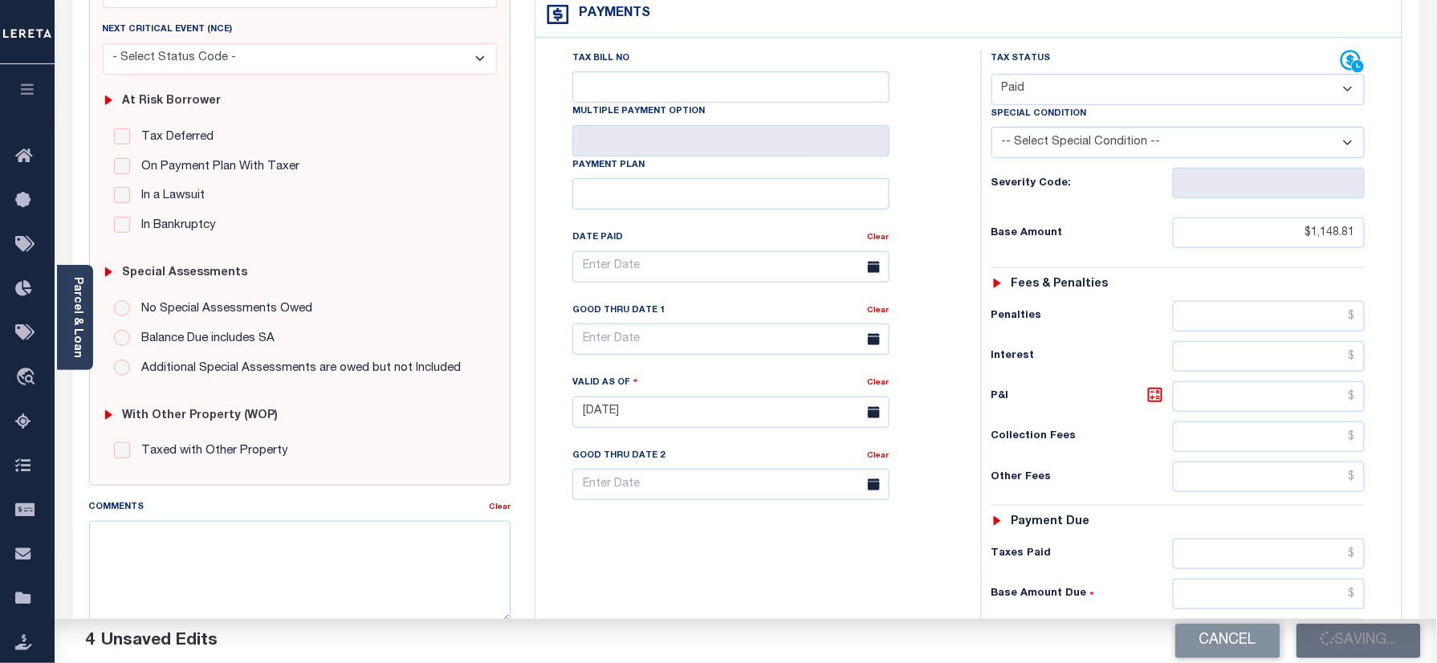
scroll to position [0, 0]
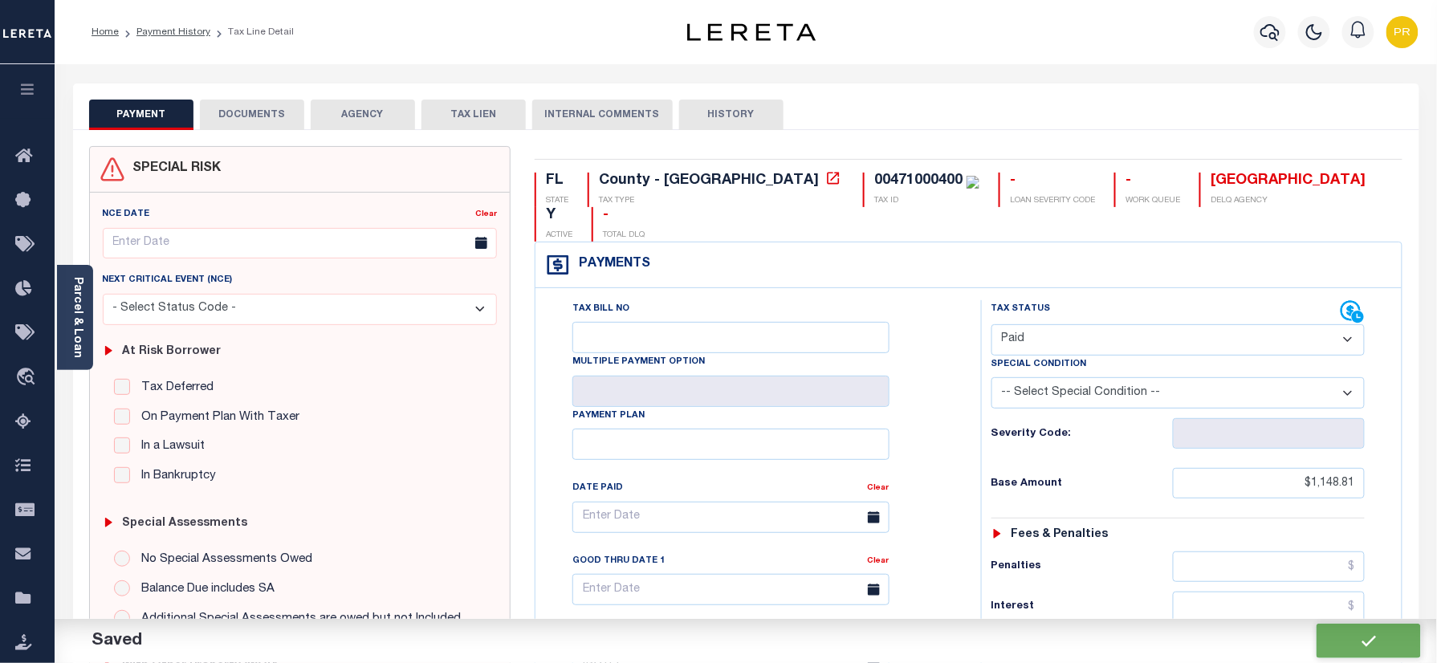
checkbox input "false"
type input "$1,148.81"
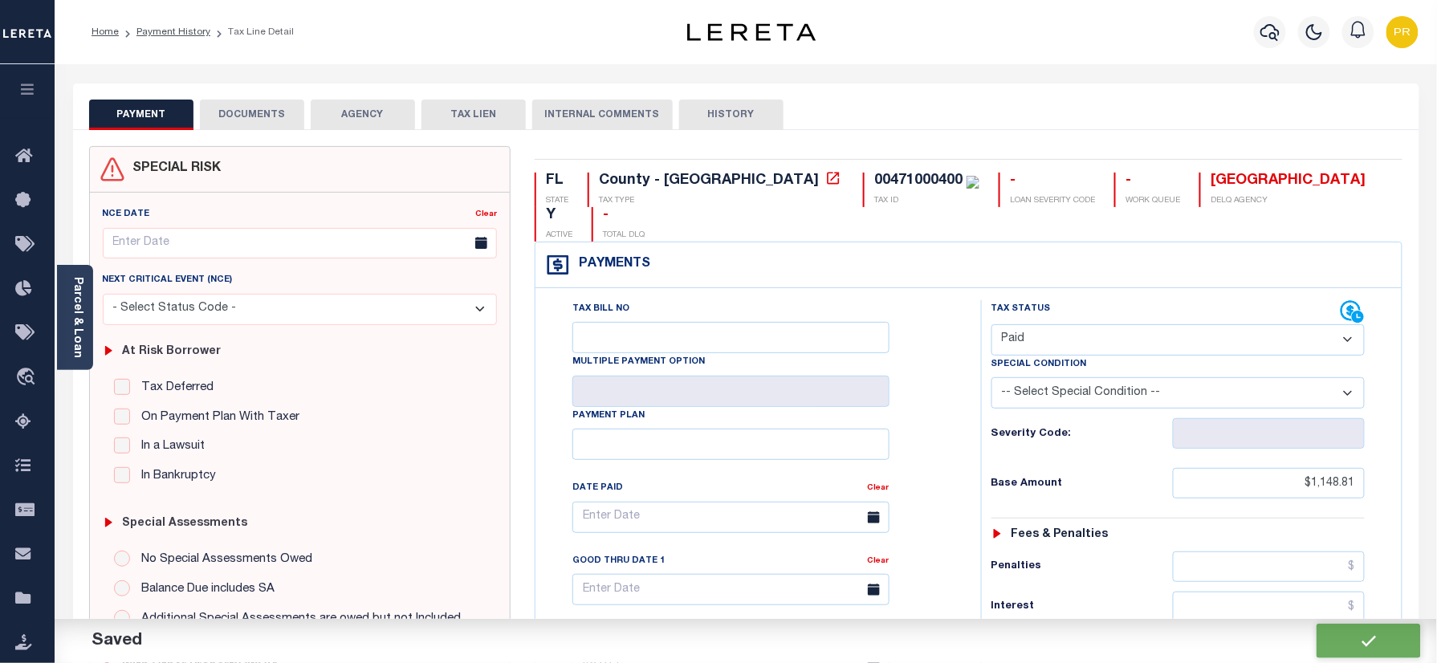
type input "$0"
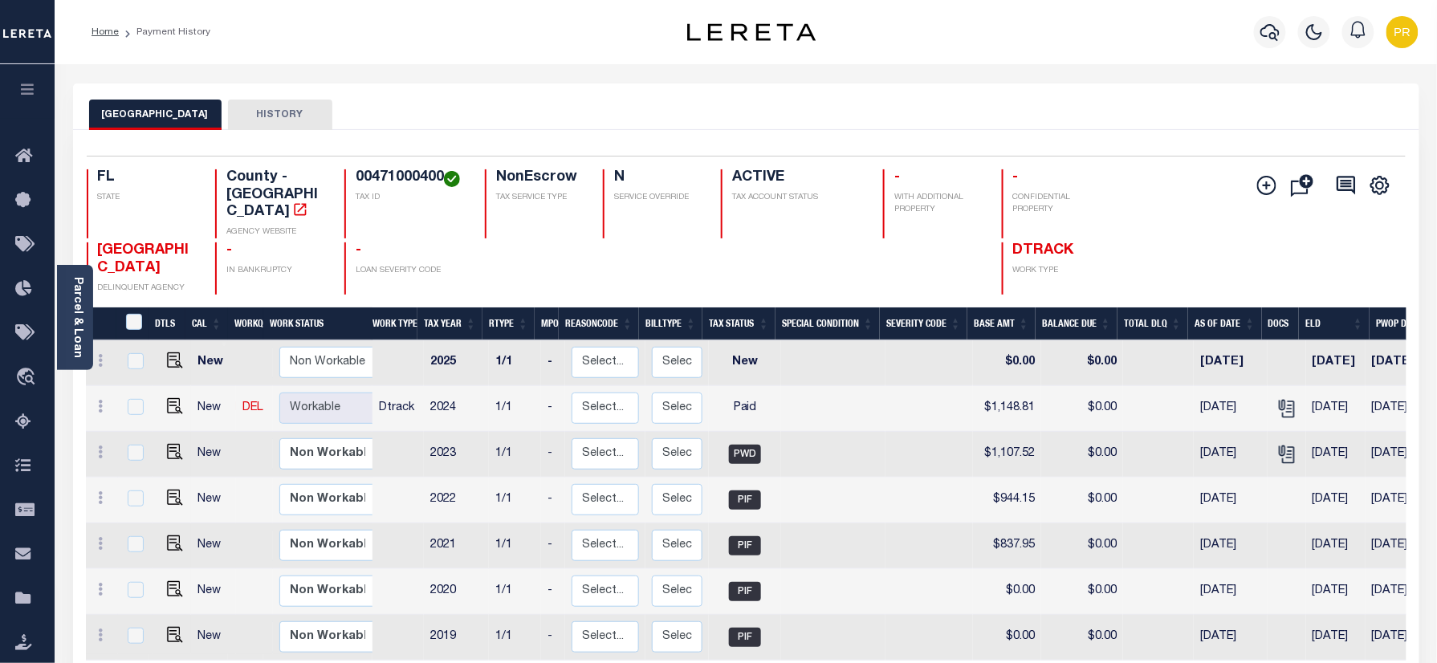
click at [379, 177] on h4 "00471000400" at bounding box center [411, 178] width 110 height 18
copy h4 "00471000400"
click at [58, 309] on div "Parcel & Loan" at bounding box center [75, 317] width 36 height 105
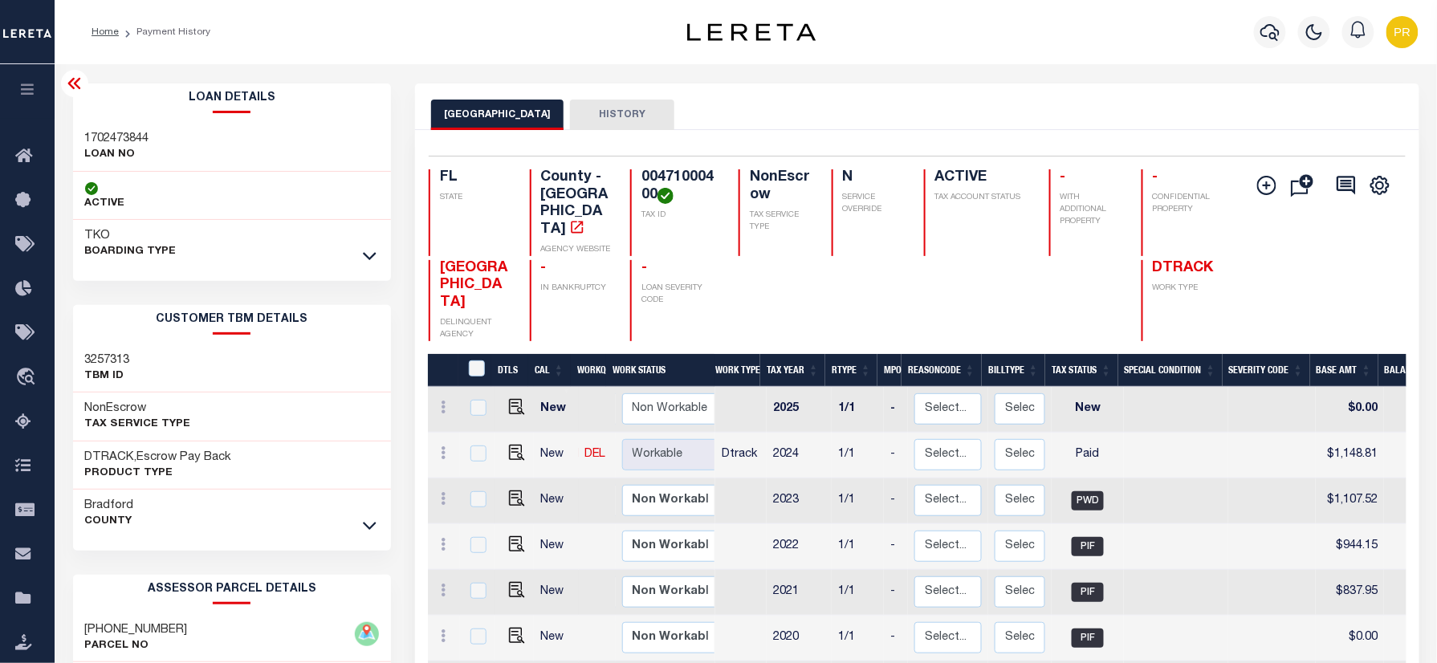
click at [125, 128] on div "1702473844 LOAN NO" at bounding box center [232, 147] width 319 height 49
copy h3 "1702473844"
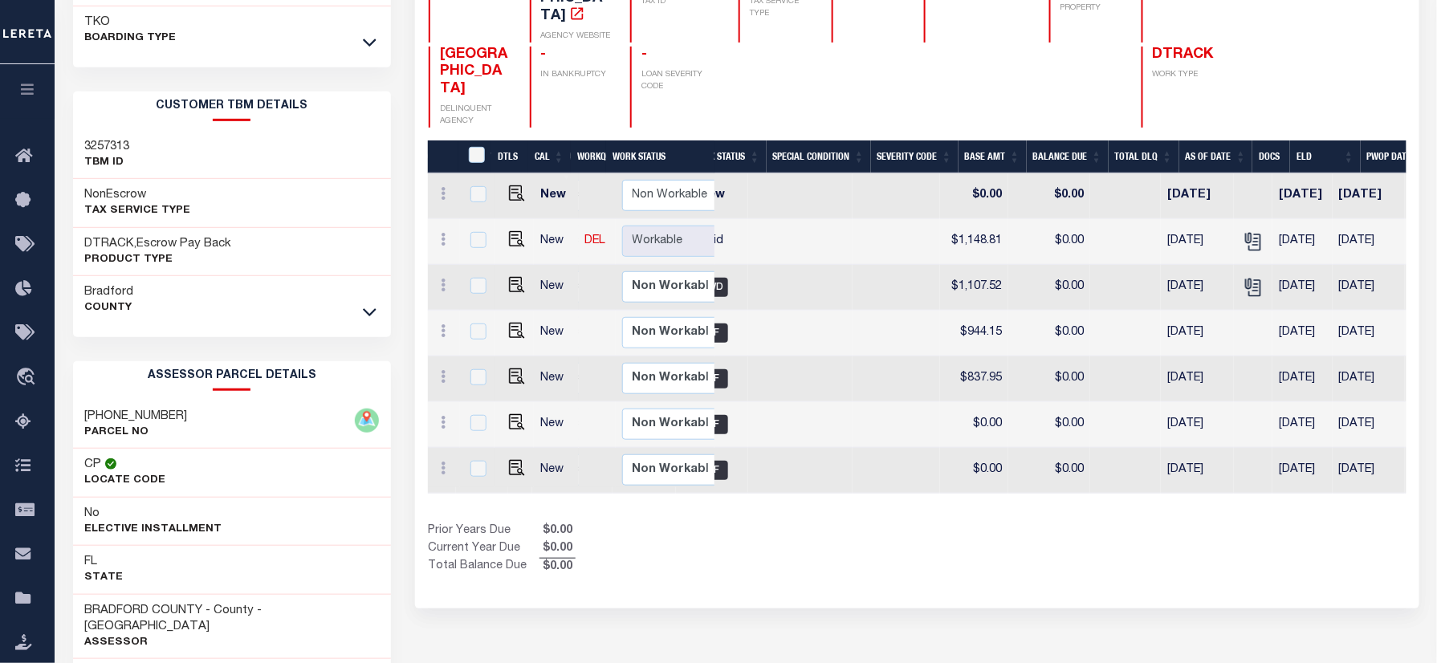
scroll to position [0, 393]
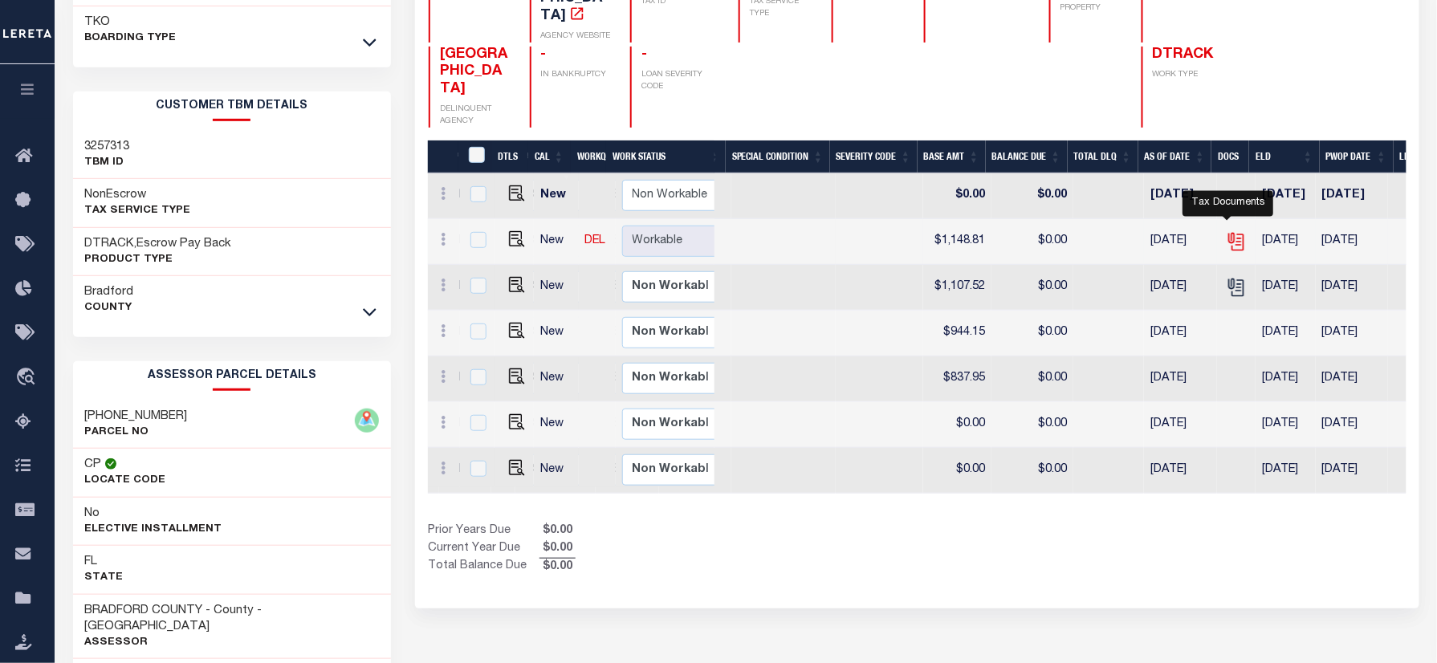
click at [1230, 231] on icon "" at bounding box center [1236, 241] width 21 height 21
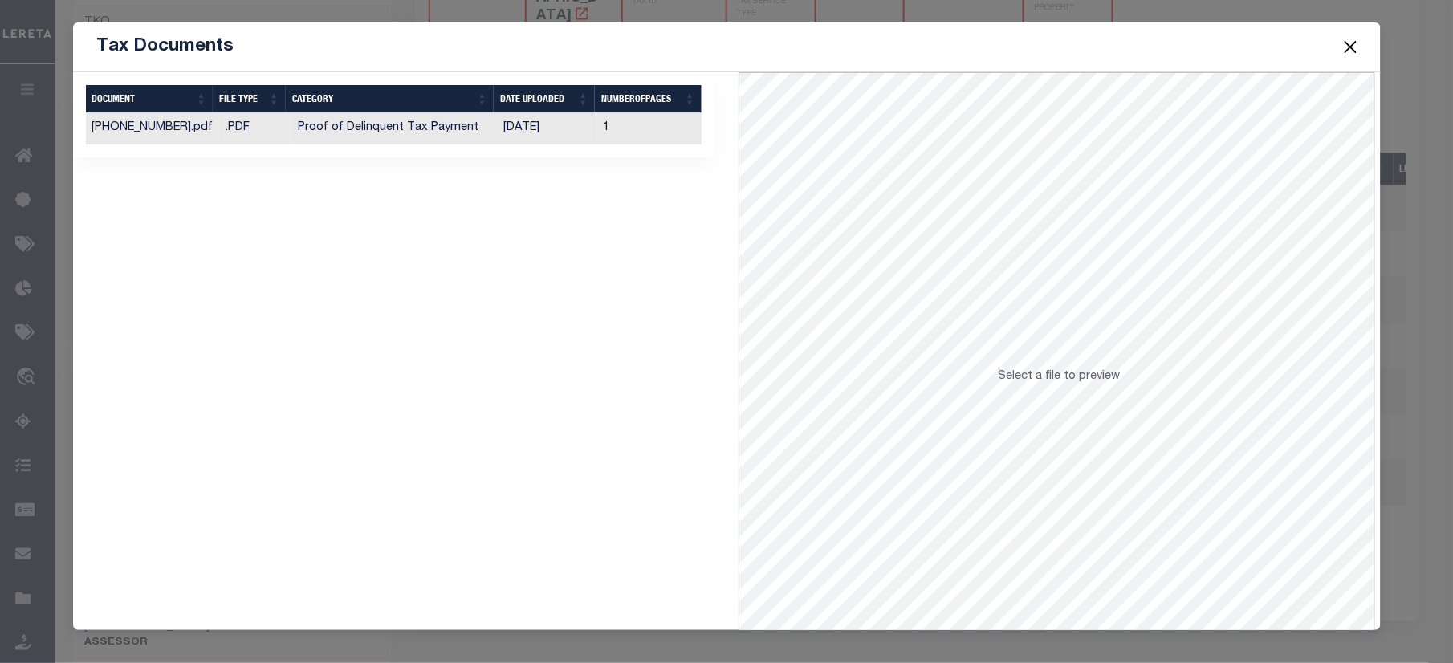
click at [637, 128] on td "1" at bounding box center [648, 128] width 105 height 31
click at [1365, 56] on span at bounding box center [1350, 46] width 61 height 45
click at [1358, 45] on button "Close" at bounding box center [1350, 46] width 21 height 21
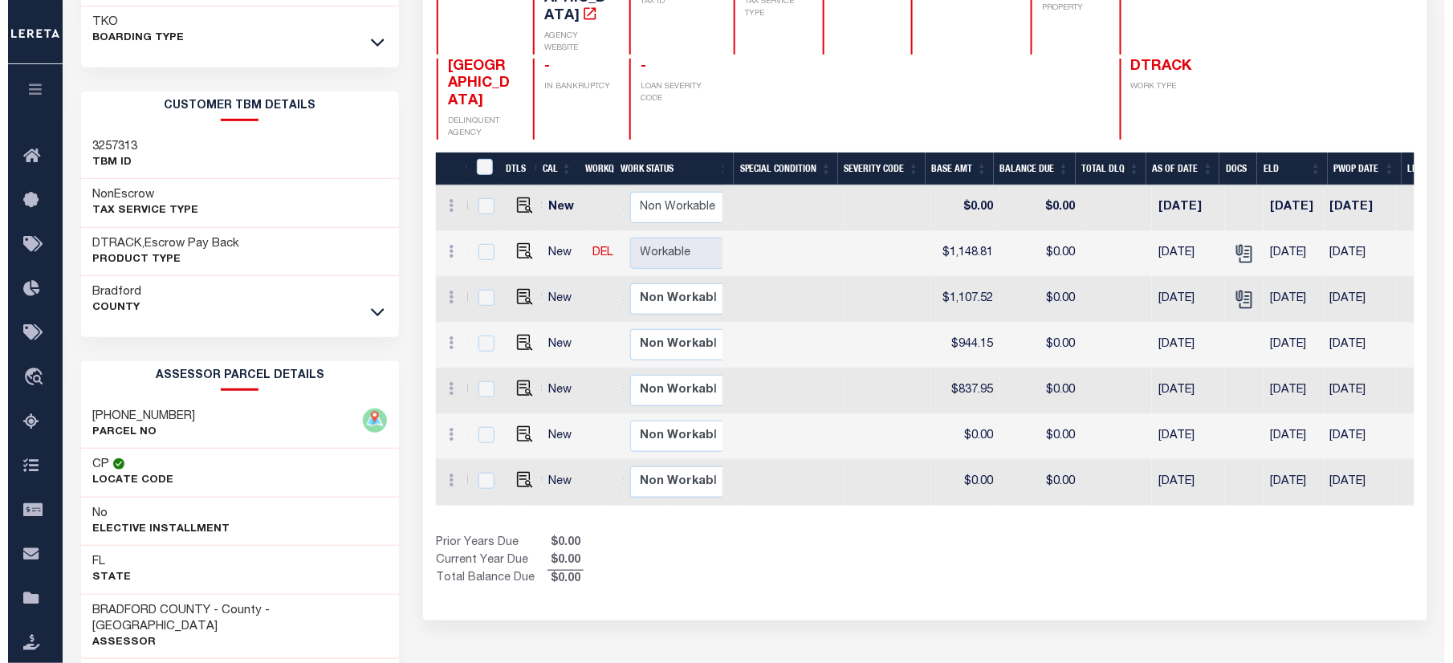
scroll to position [0, 0]
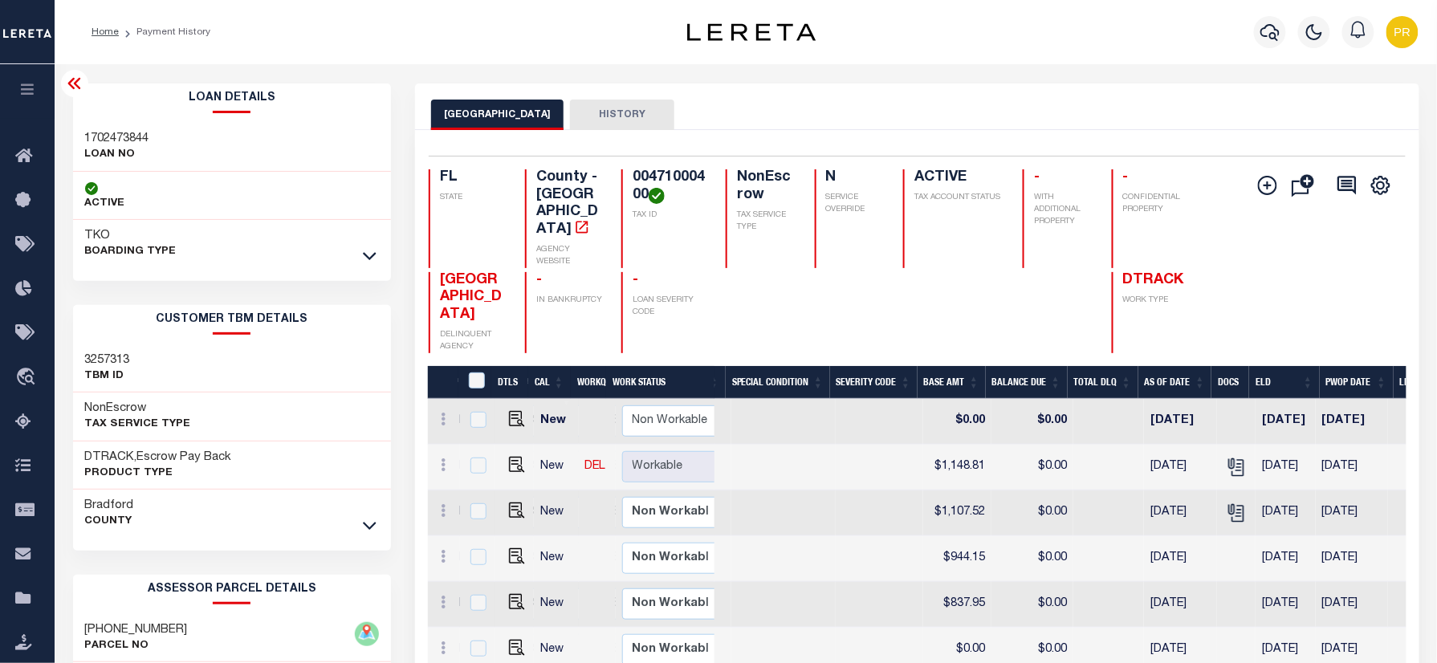
click at [1284, 43] on div at bounding box center [1270, 32] width 44 height 56
click at [1276, 31] on icon "button" at bounding box center [1269, 32] width 19 height 17
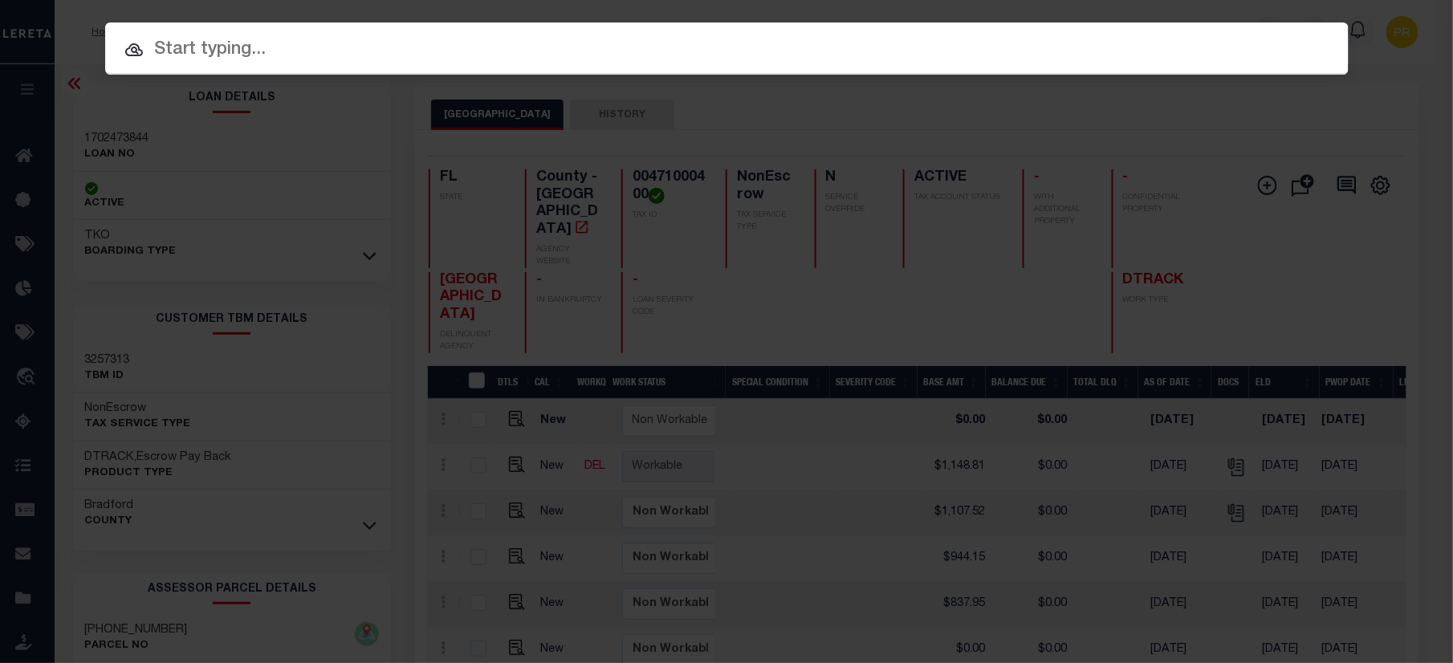
click at [688, 49] on input "text" at bounding box center [726, 50] width 1243 height 28
paste input "00397I00100"
type input "00397I00100"
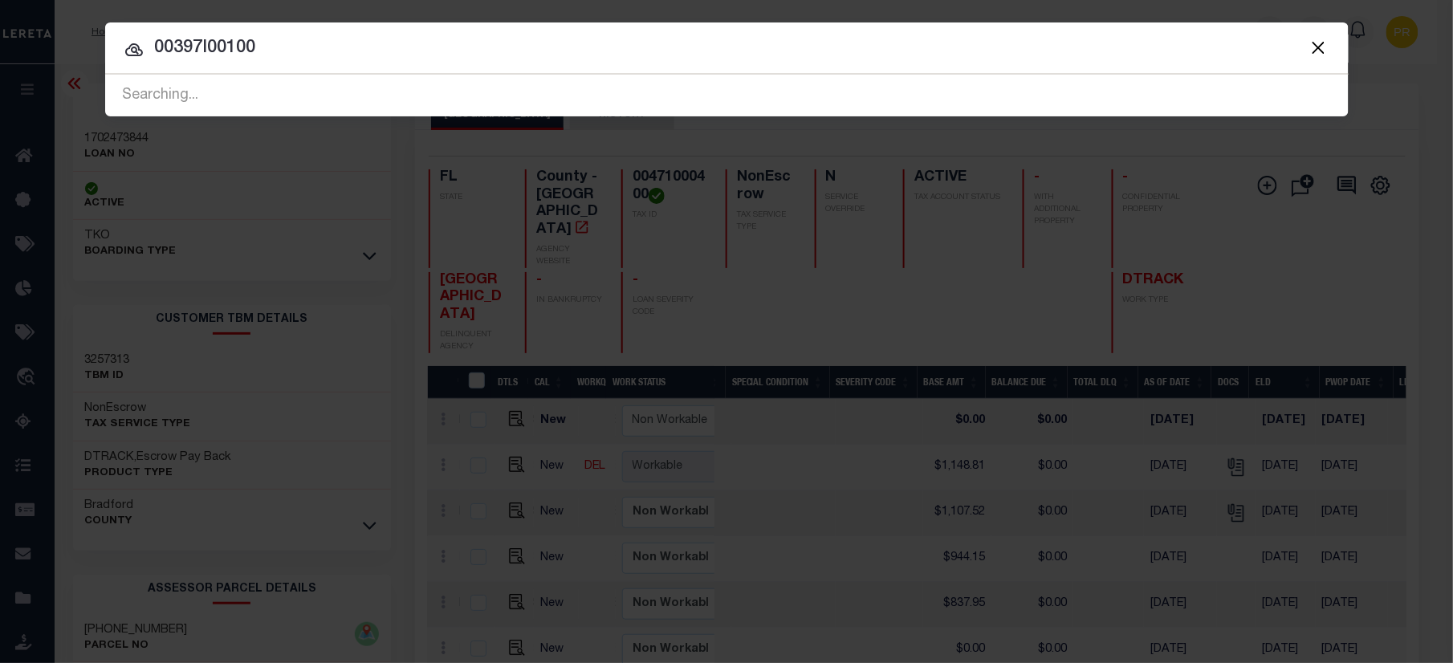
click at [1132, 48] on input "00397I00100" at bounding box center [726, 49] width 1243 height 28
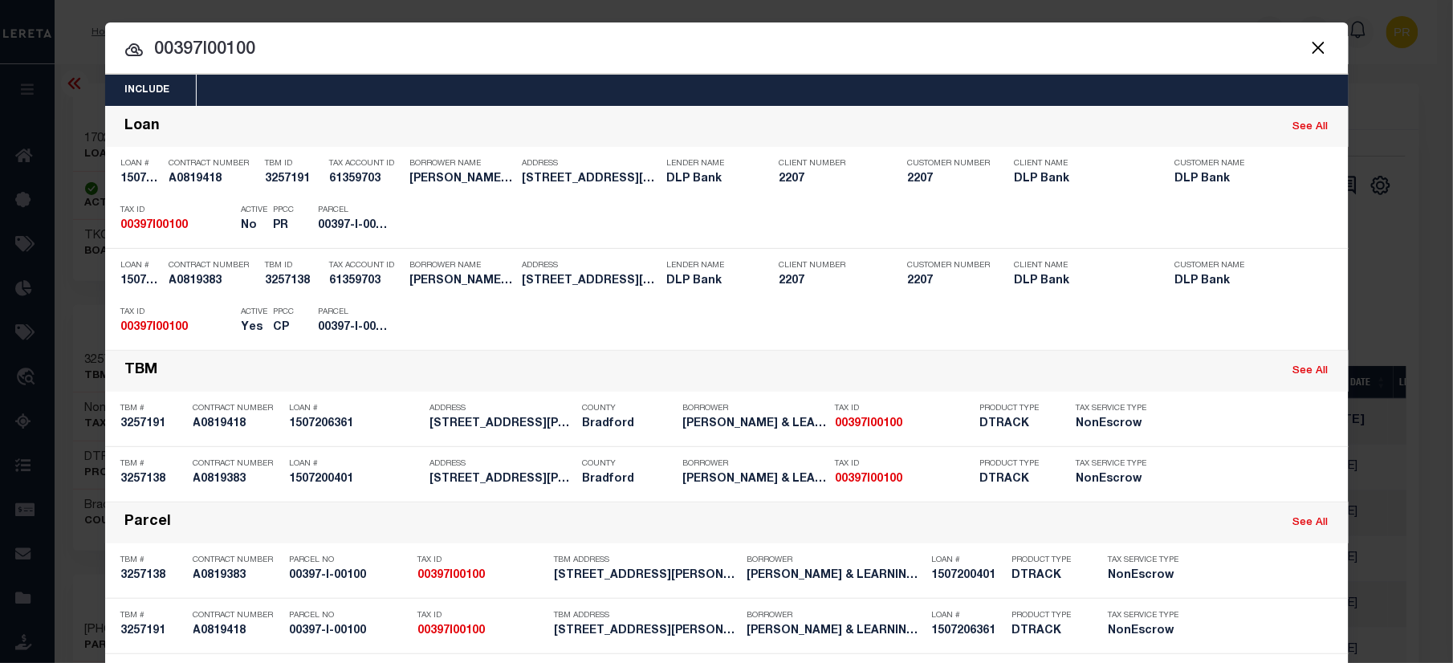
click at [1154, 63] on input "00397I00100" at bounding box center [726, 50] width 1243 height 28
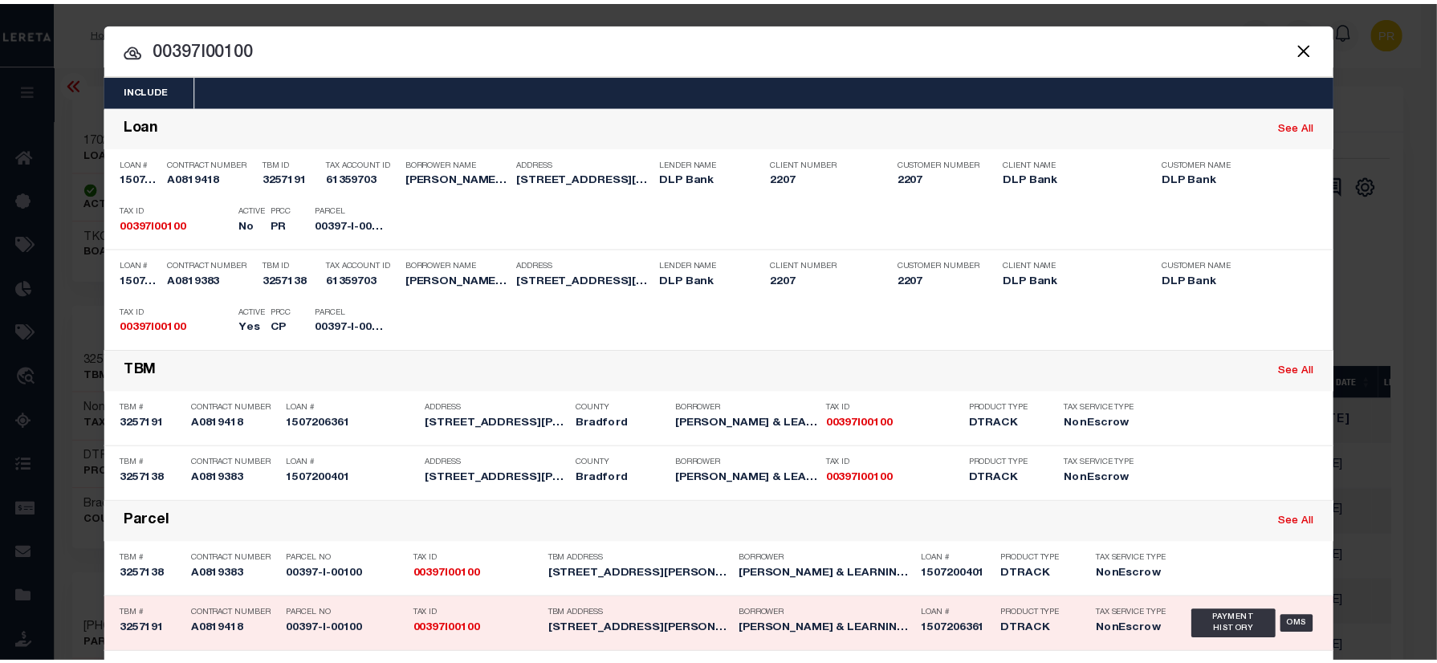
scroll to position [214, 0]
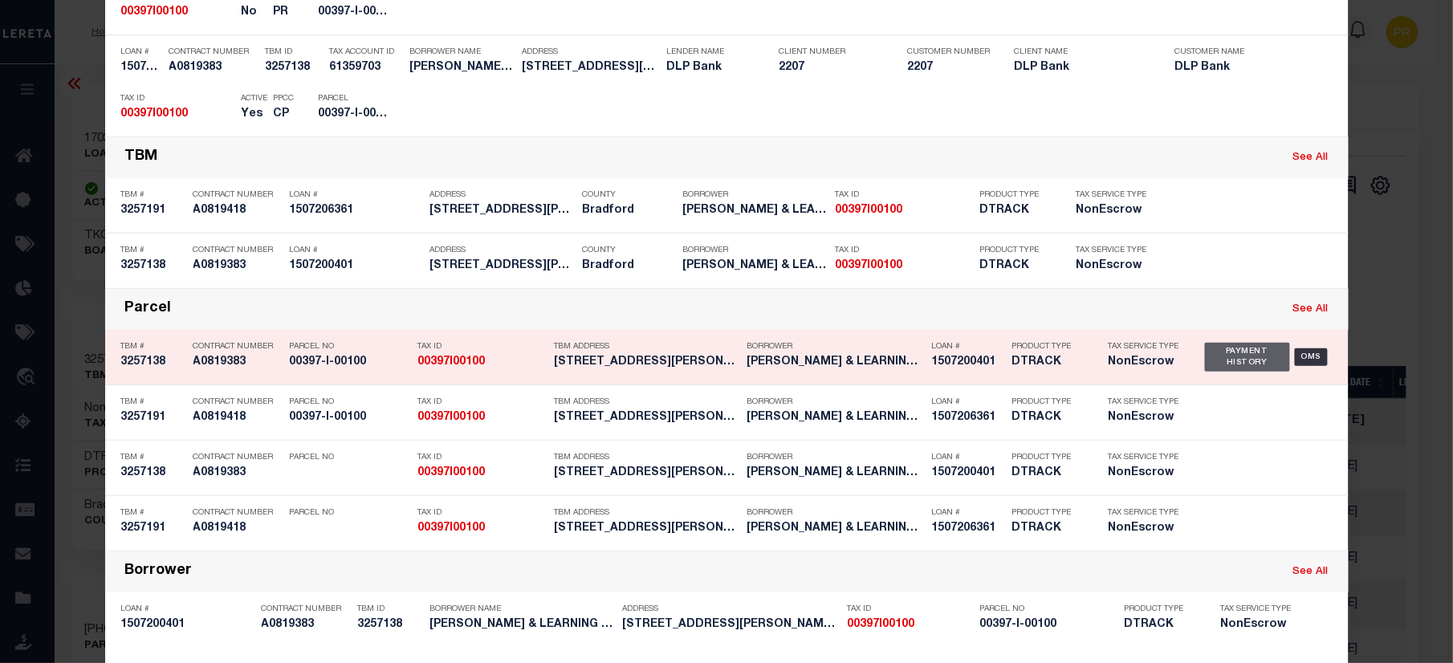
click at [1237, 347] on div "Payment History" at bounding box center [1248, 357] width 86 height 29
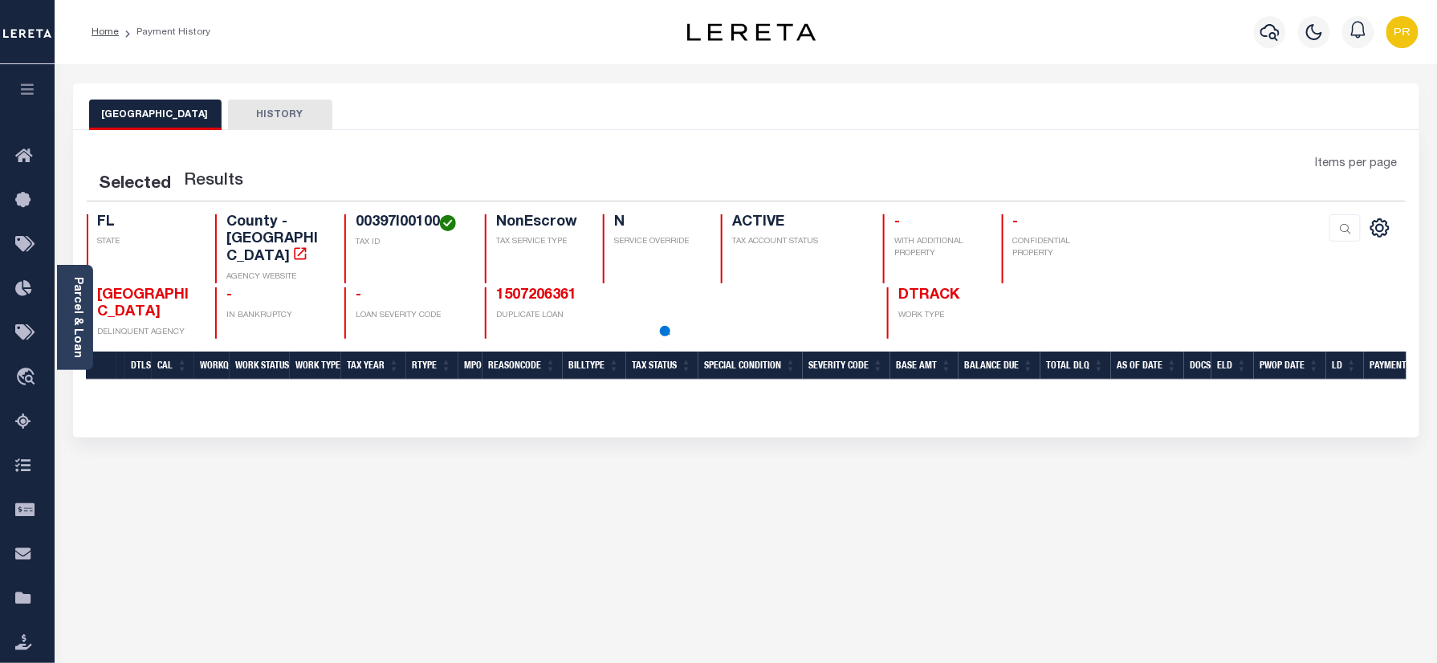
click at [688, 129] on div "BRADFORD COUNTY HISTORY" at bounding box center [746, 106] width 1346 height 47
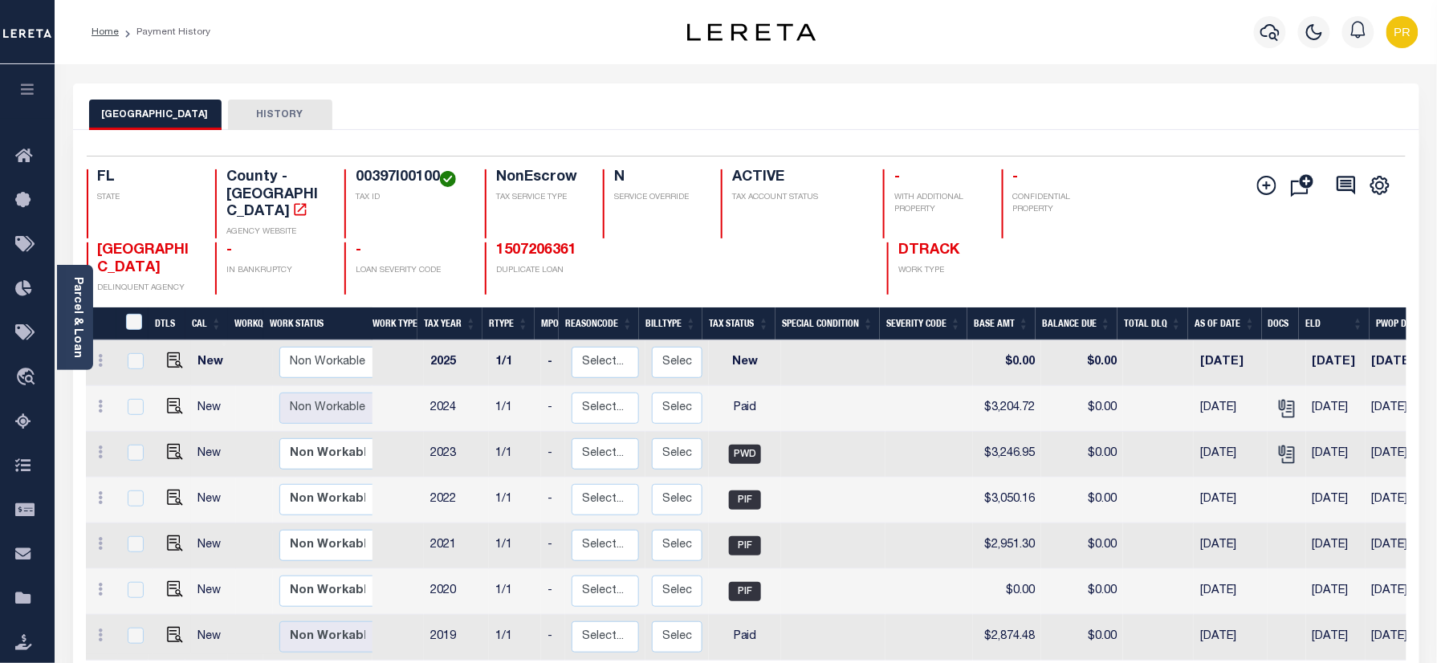
click at [967, 124] on div "BRADFORD COUNTY HISTORY" at bounding box center [746, 115] width 1314 height 30
click at [1040, 127] on div "BRADFORD COUNTY HISTORY" at bounding box center [746, 115] width 1314 height 30
click at [66, 283] on span "Lender Disbursement" at bounding box center [129, 289] width 163 height 44
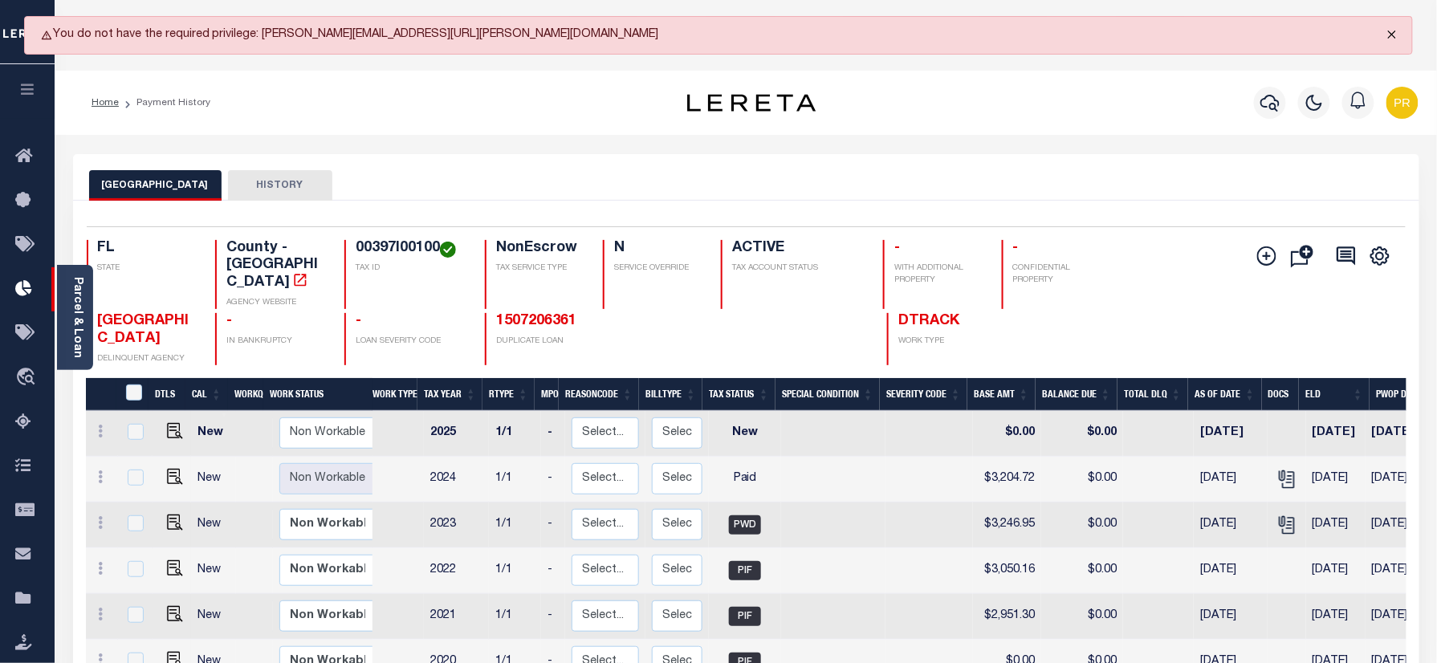
click at [1398, 32] on button "Close" at bounding box center [1392, 34] width 40 height 35
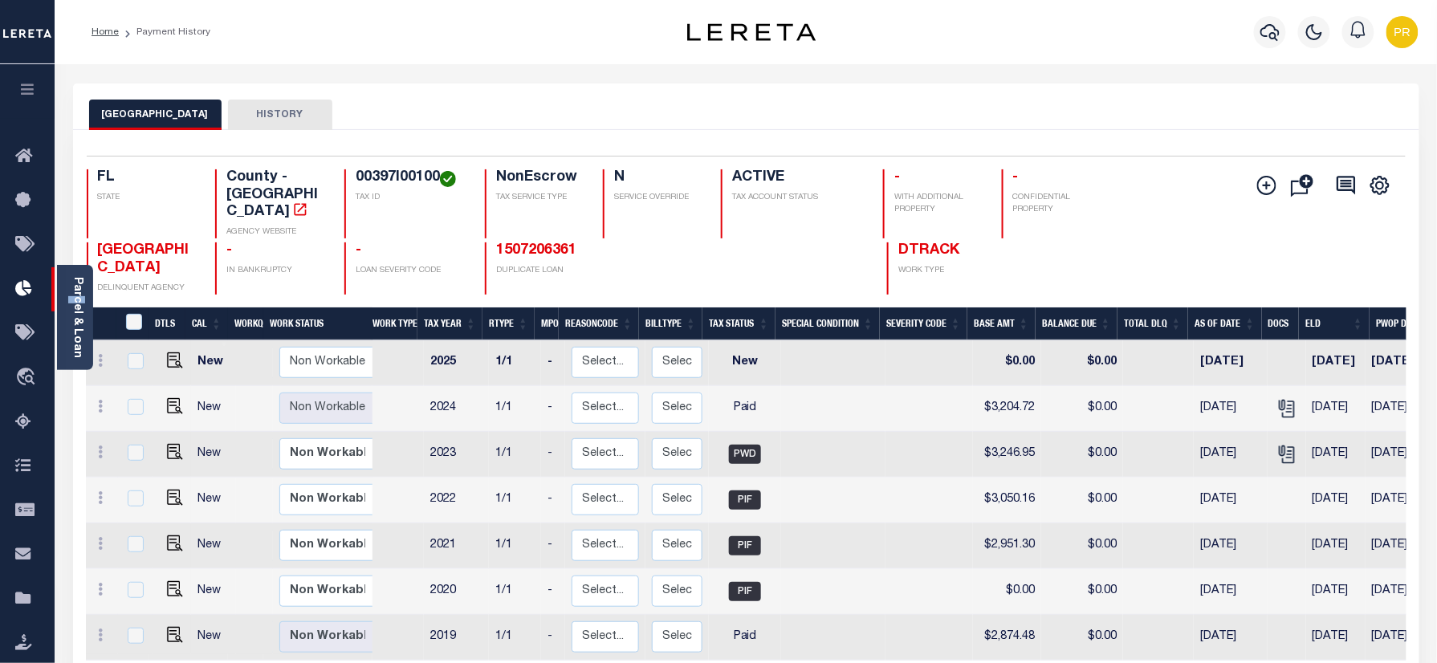
drag, startPoint x: 65, startPoint y: 299, endPoint x: 80, endPoint y: 299, distance: 15.3
click at [64, 299] on div "Parcel & Loan" at bounding box center [75, 317] width 36 height 105
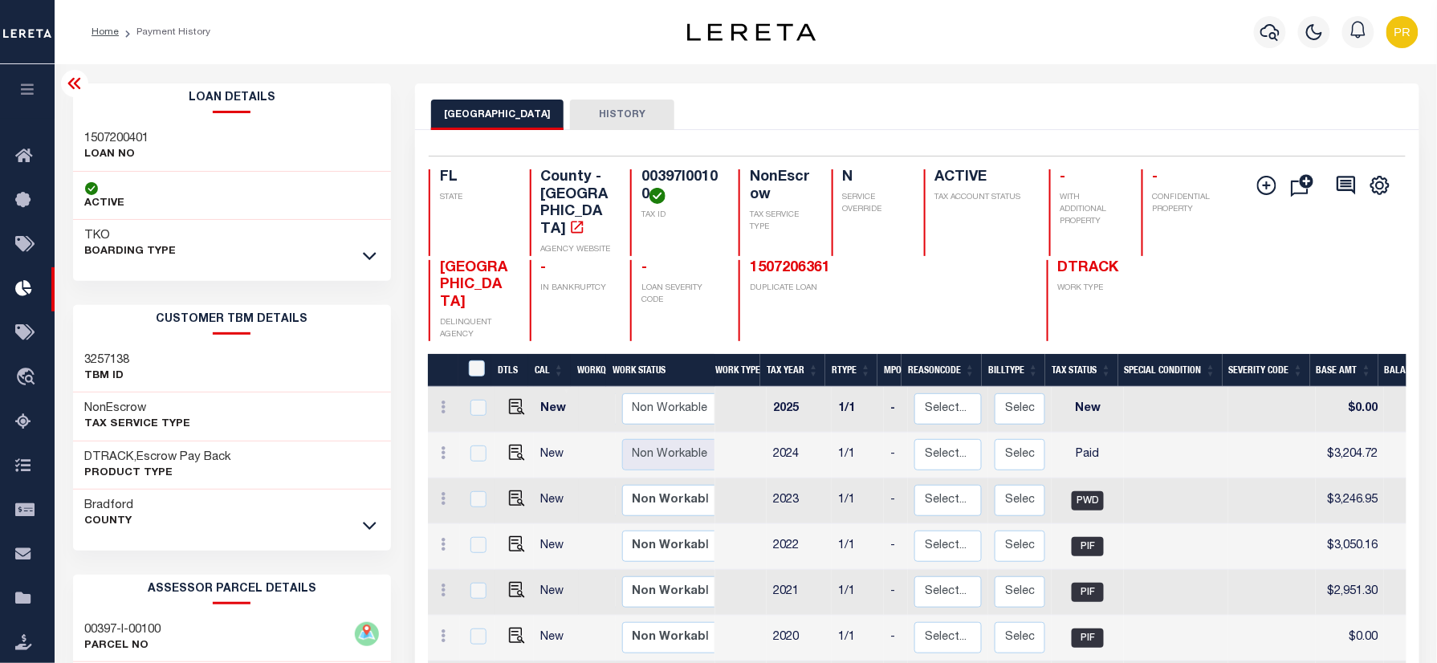
click at [962, 103] on div "BRADFORD COUNTY HISTORY" at bounding box center [916, 115] width 971 height 30
click at [784, 261] on link "1507206361" at bounding box center [790, 268] width 80 height 14
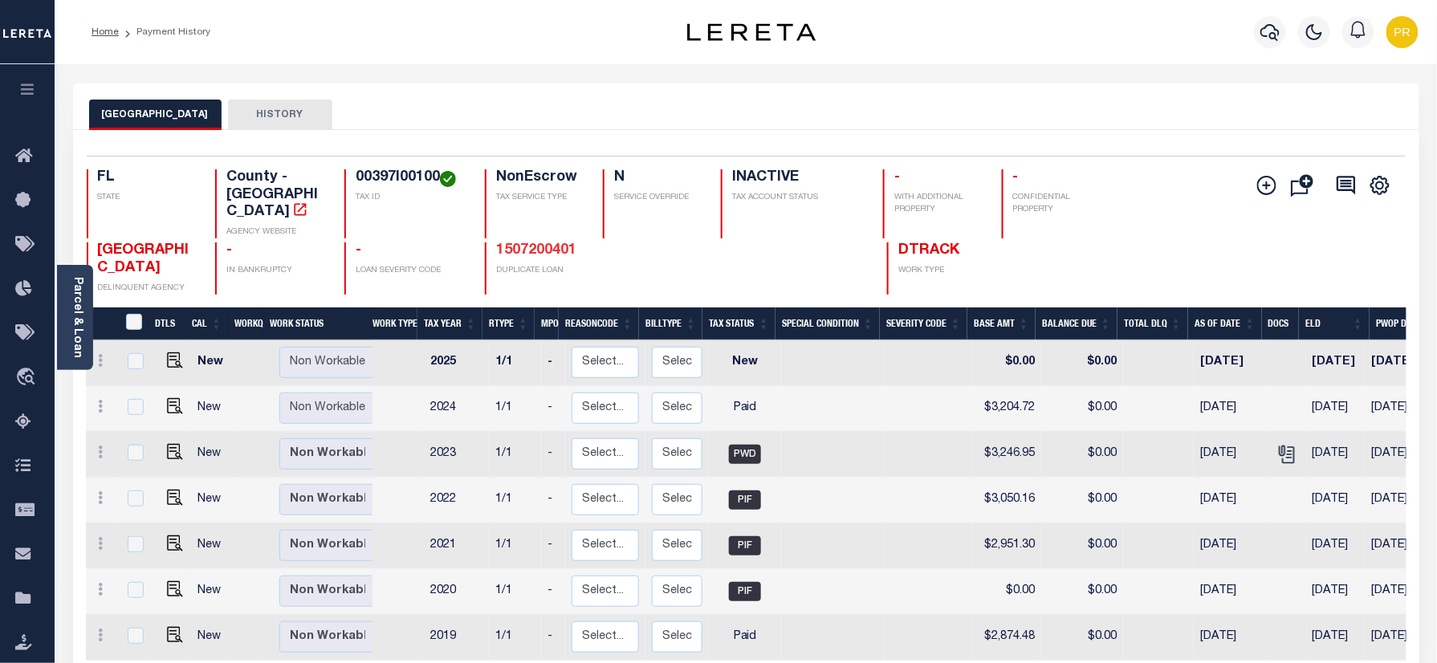
click at [527, 243] on link "1507200401" at bounding box center [536, 250] width 80 height 14
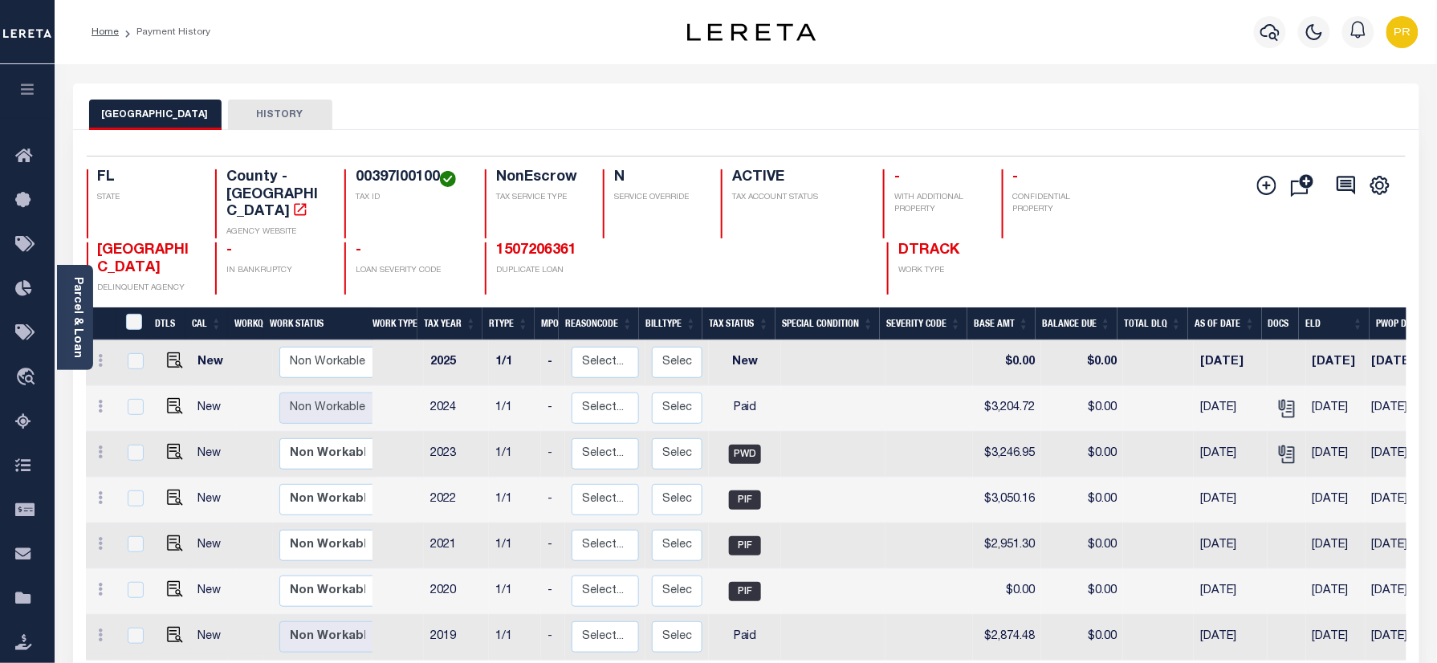
click at [907, 139] on div "Selected 7 Results 1 Items per page 25 50 100 FL STATE TAX ID N" at bounding box center [746, 452] width 1346 height 645
click at [400, 185] on h4 "00397I00100" at bounding box center [411, 178] width 110 height 18
copy h4 "00397I00100"
click at [74, 289] on link "Parcel & Loan" at bounding box center [76, 317] width 11 height 81
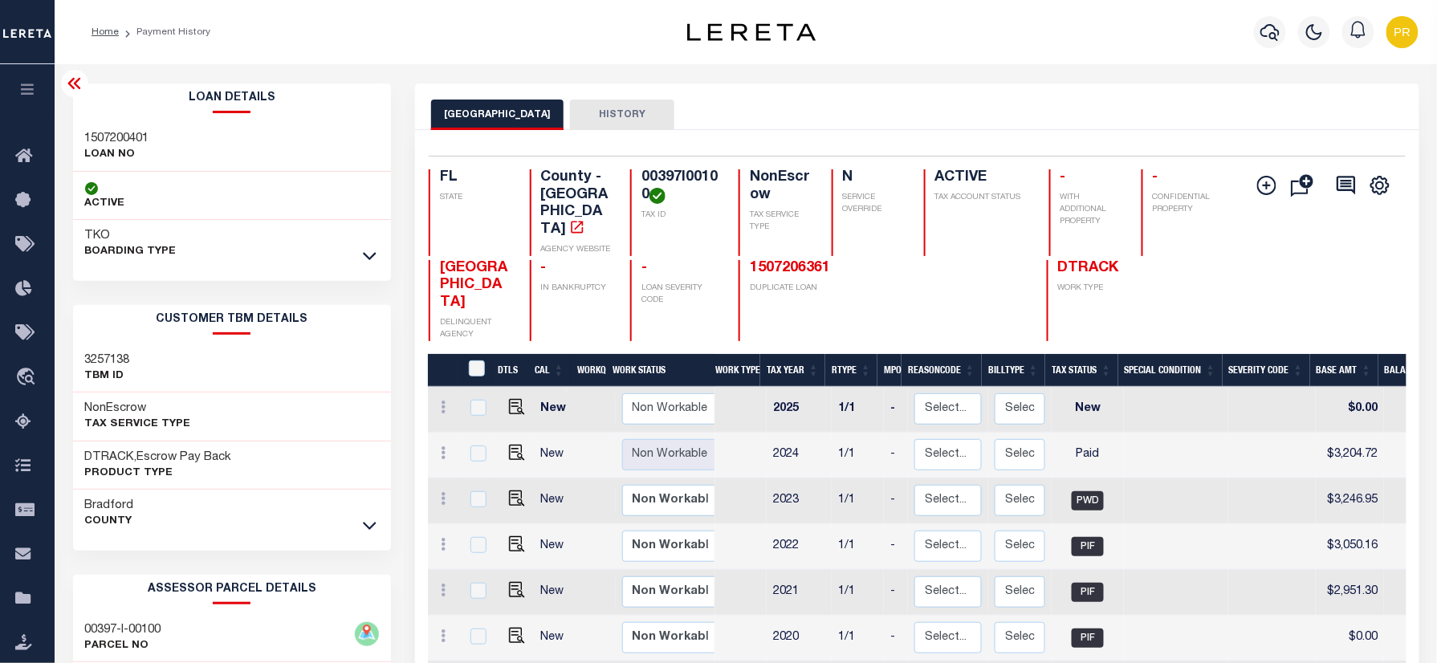
click at [120, 147] on p "LOAN NO" at bounding box center [117, 155] width 64 height 16
click at [129, 133] on h3 "1507200401" at bounding box center [117, 139] width 64 height 16
copy h3 "1507200401"
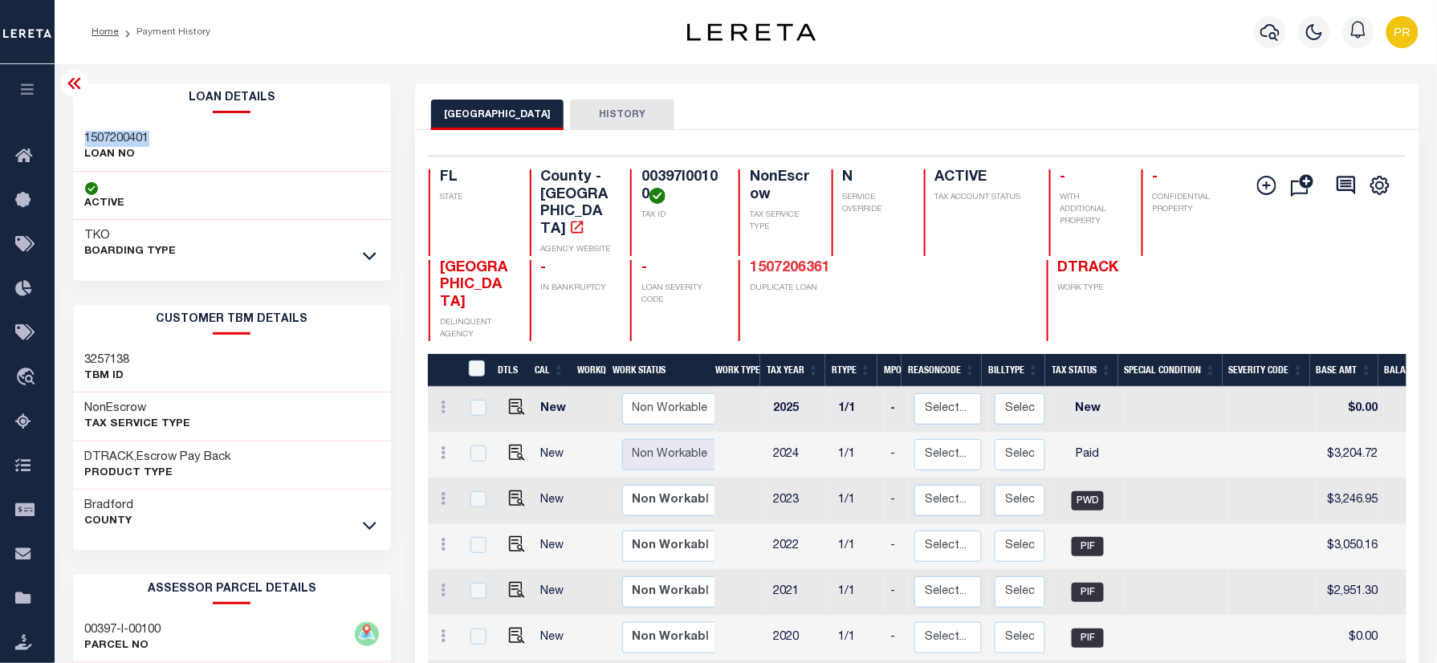
click at [792, 261] on link "1507206361" at bounding box center [790, 268] width 80 height 14
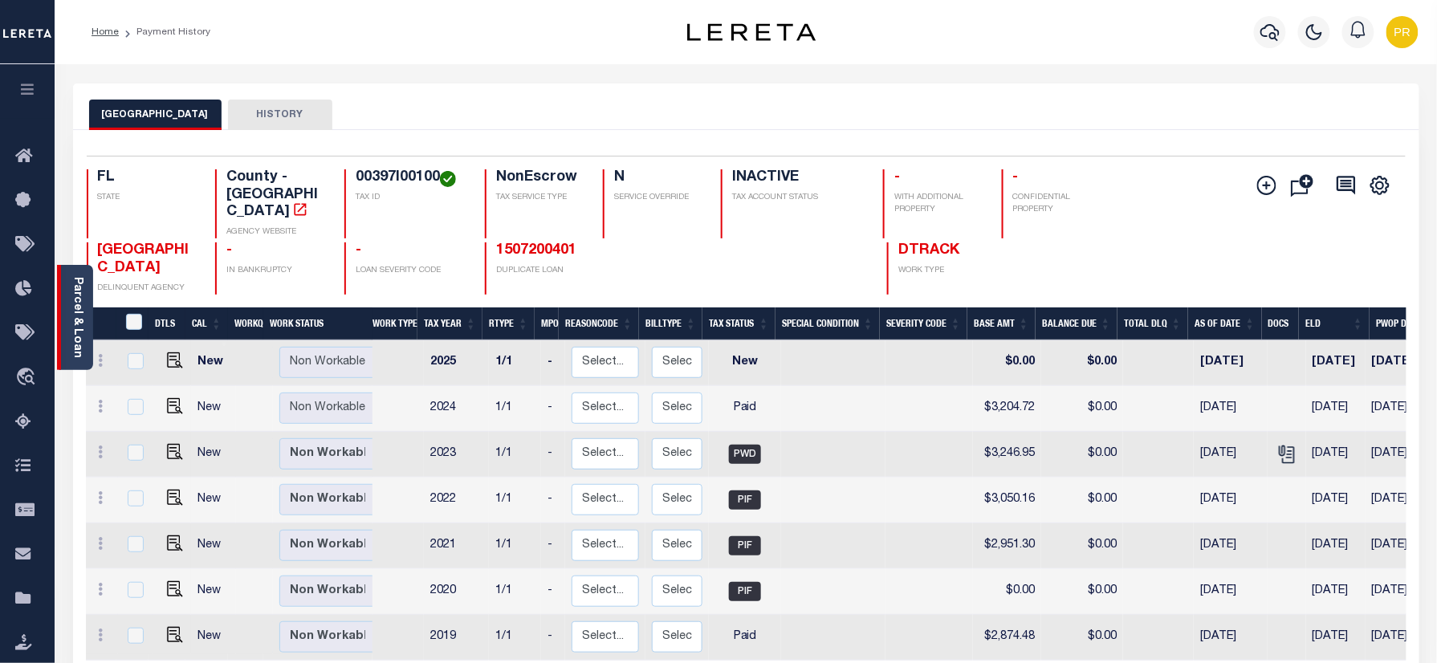
click at [81, 308] on link "Parcel & Loan" at bounding box center [76, 317] width 11 height 81
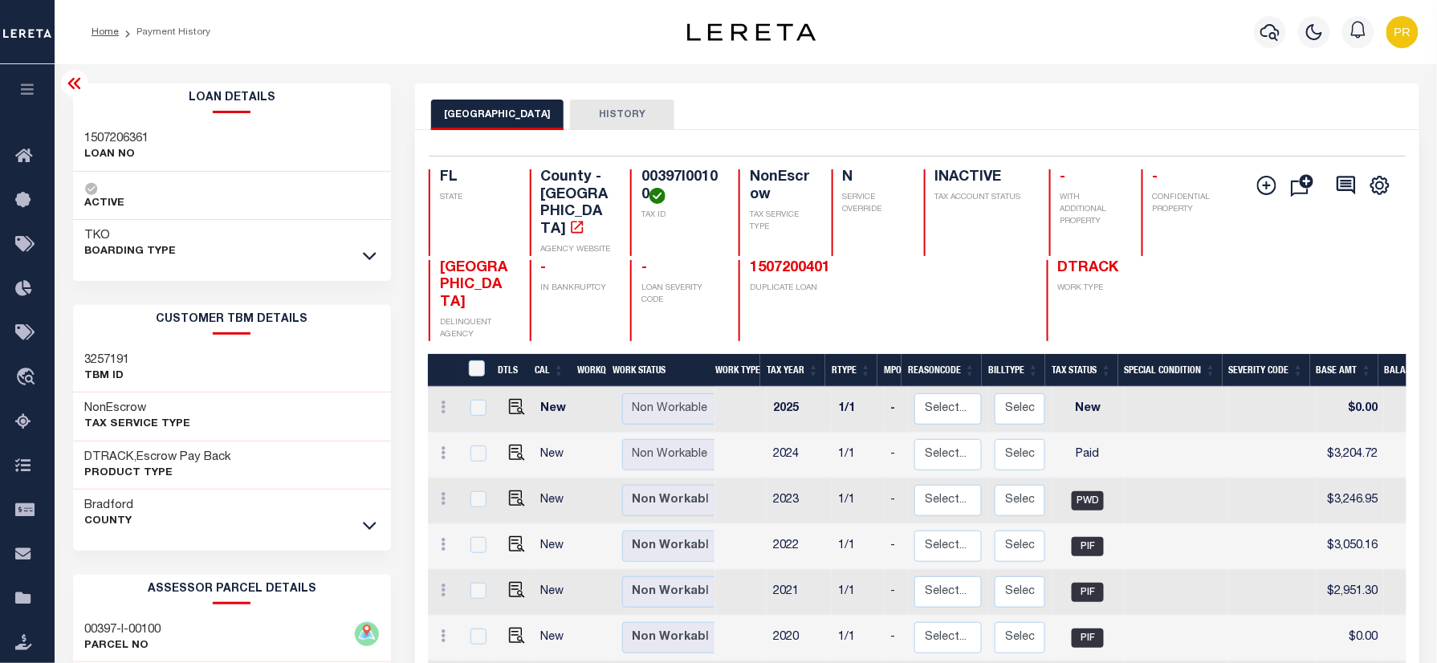
click at [138, 126] on div "1507206361 LOAN NO" at bounding box center [232, 147] width 319 height 49
copy h3 "1507206361"
click at [688, 177] on h4 "00397I00100" at bounding box center [680, 186] width 78 height 35
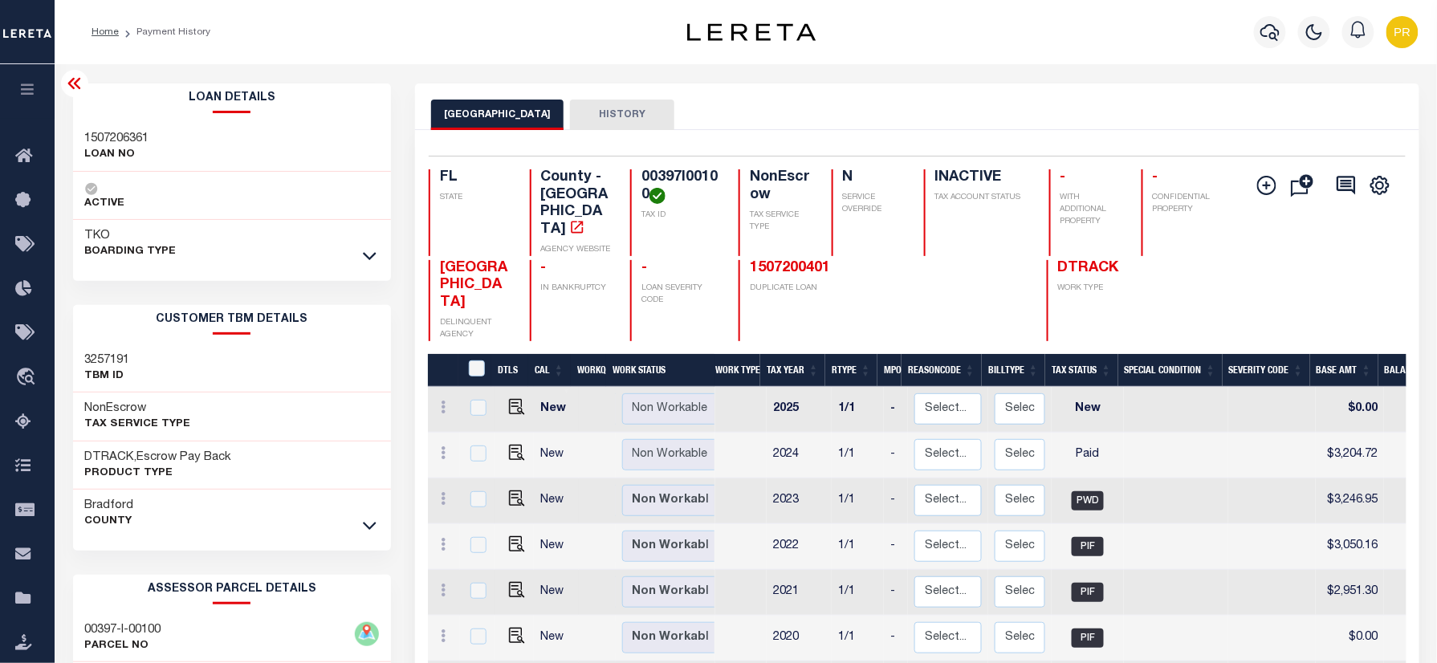
copy h4 "00397I00100"
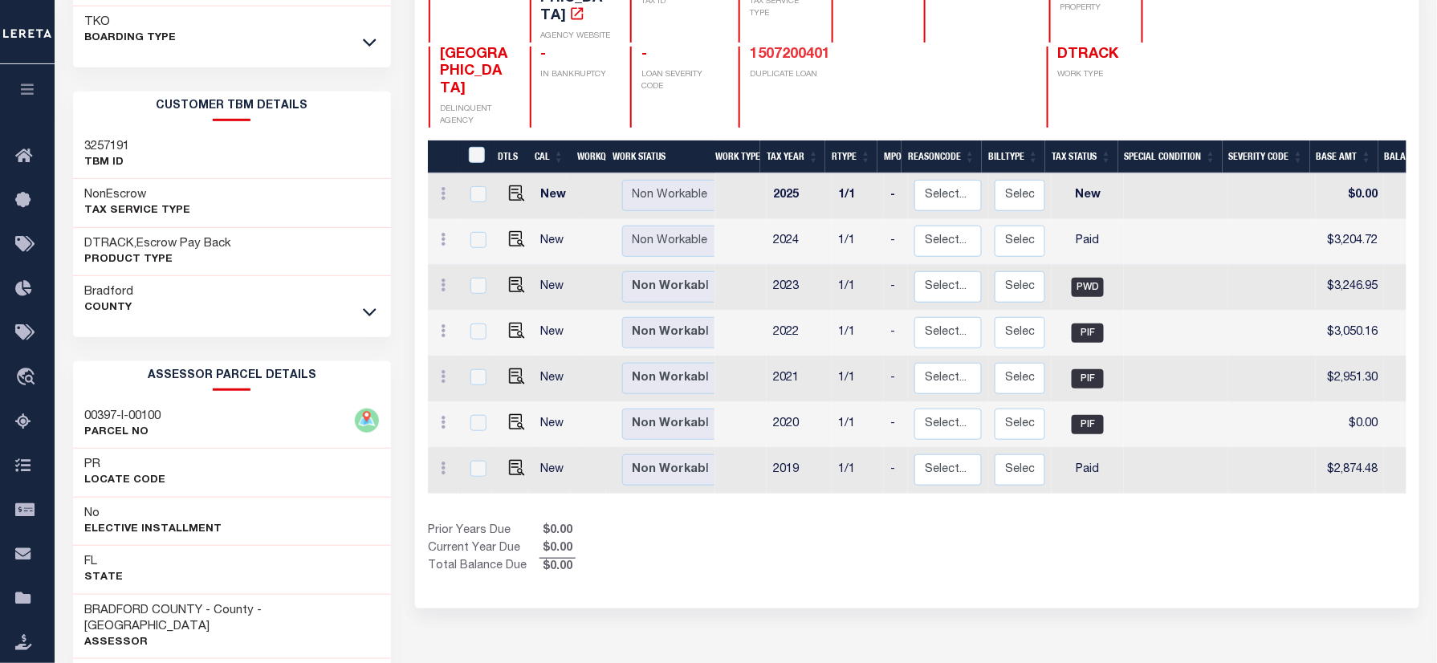
click at [819, 47] on link "1507200401" at bounding box center [790, 54] width 80 height 14
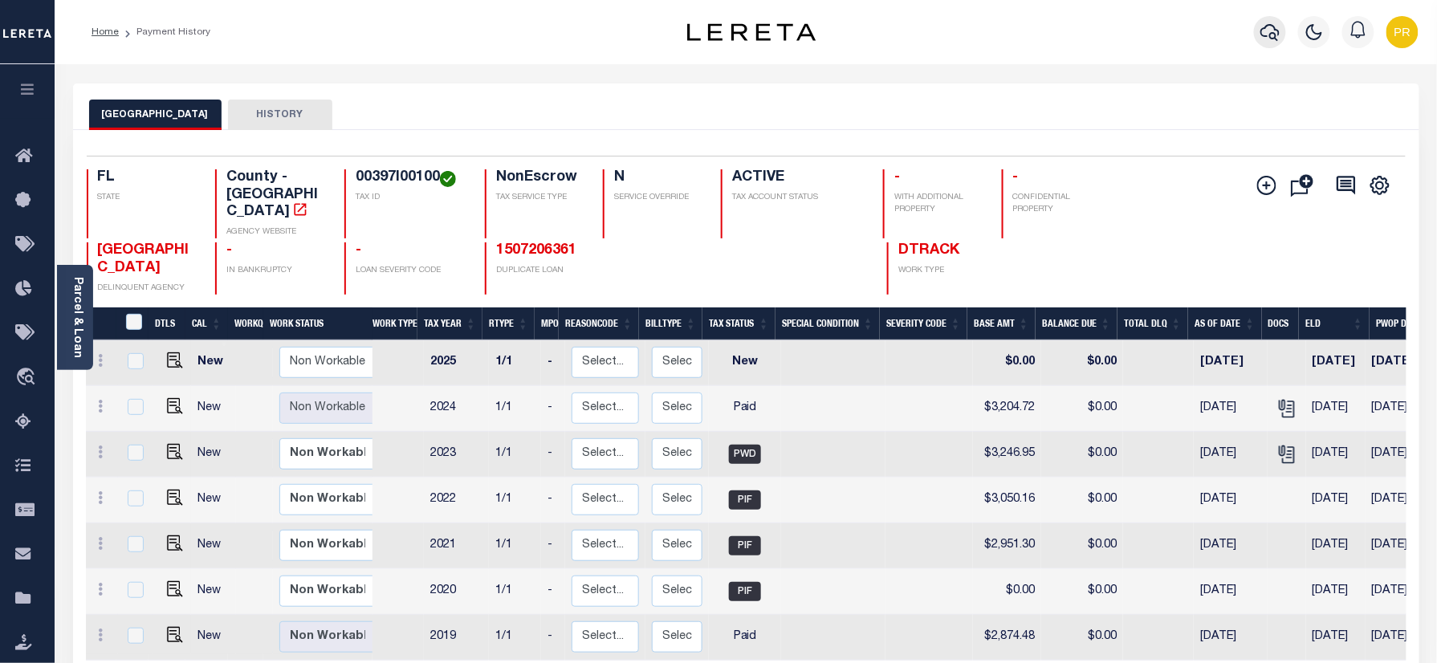
click at [1280, 30] on icon "button" at bounding box center [1269, 31] width 19 height 19
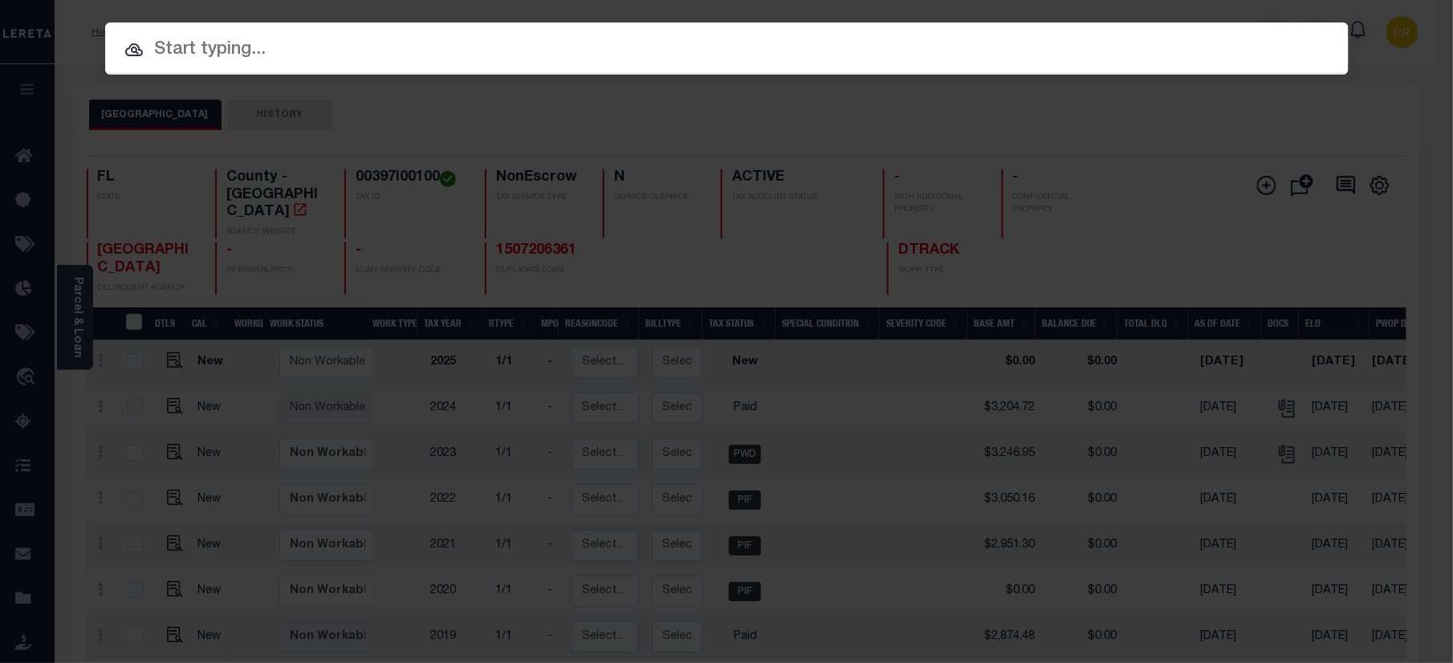
click at [954, 47] on input "text" at bounding box center [726, 50] width 1243 height 28
click at [1042, 39] on input "text" at bounding box center [726, 50] width 1243 height 28
paste input "1507203156"
type input "1507203156"
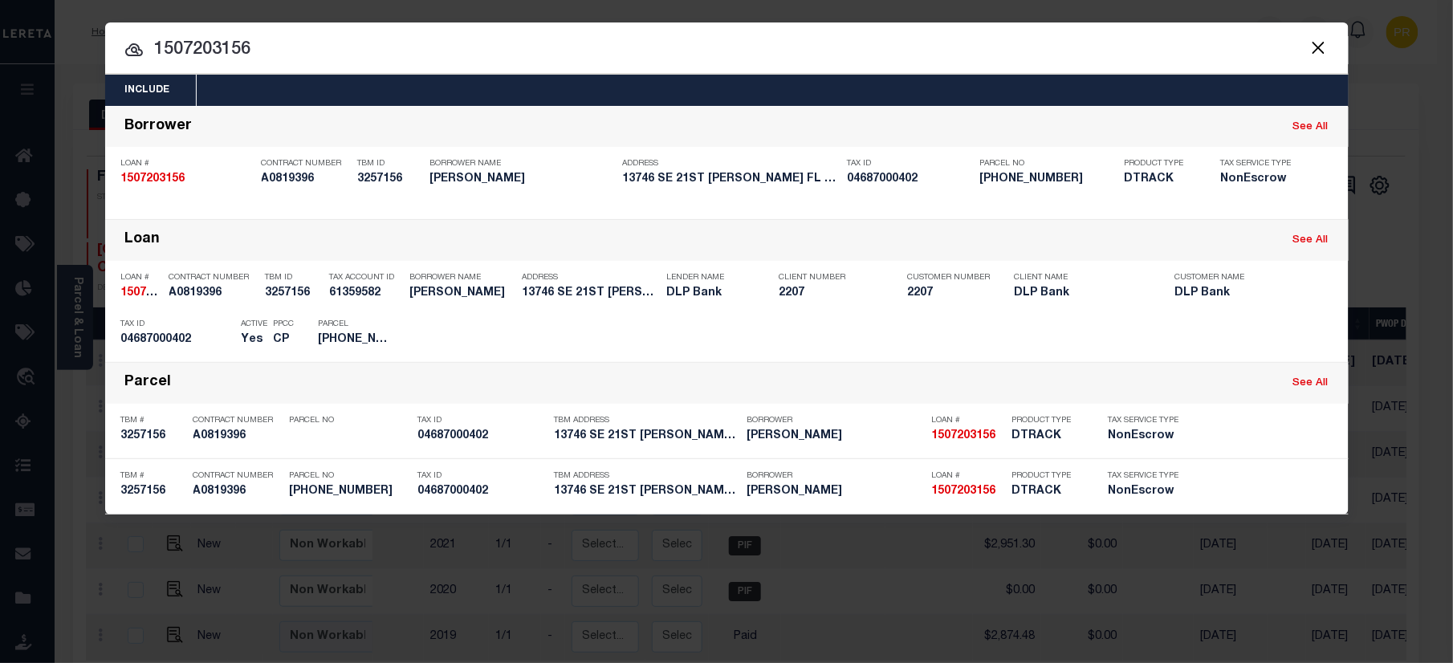
click at [1138, 50] on input "1507203156" at bounding box center [726, 50] width 1243 height 28
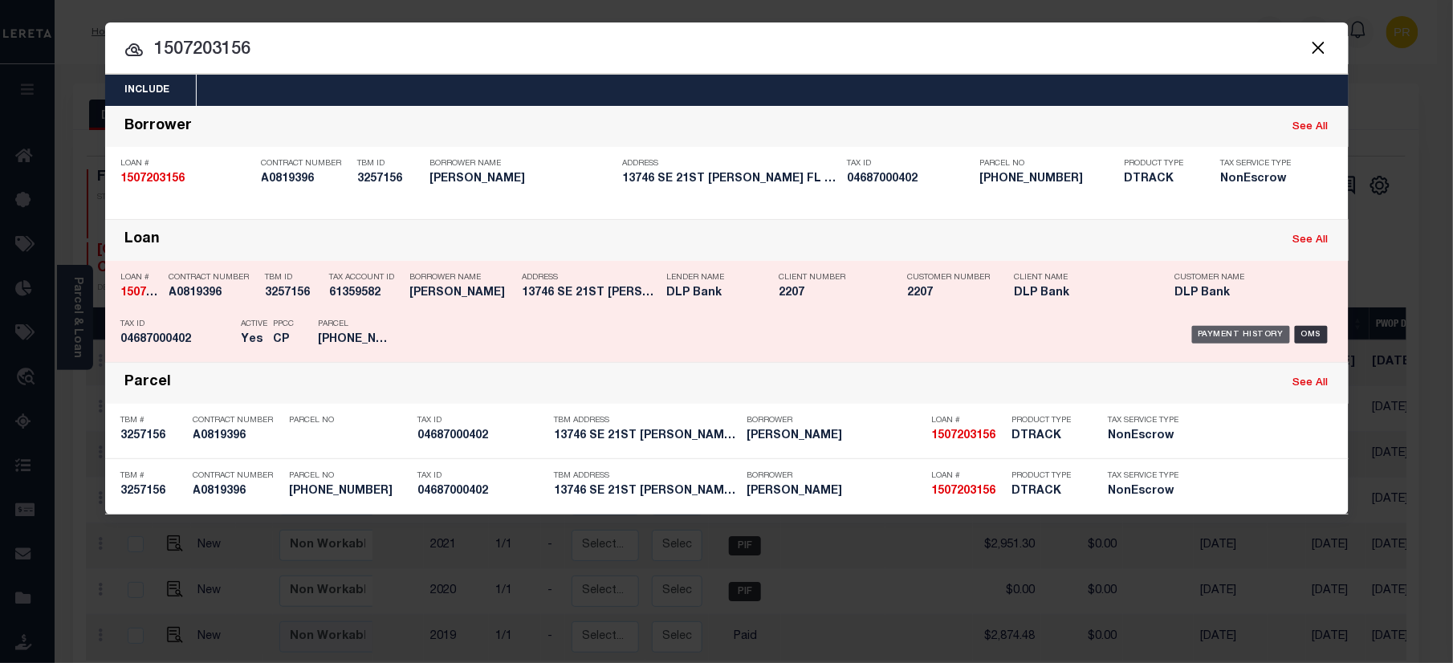
click at [1221, 326] on div "Payment History" at bounding box center [1241, 335] width 99 height 18
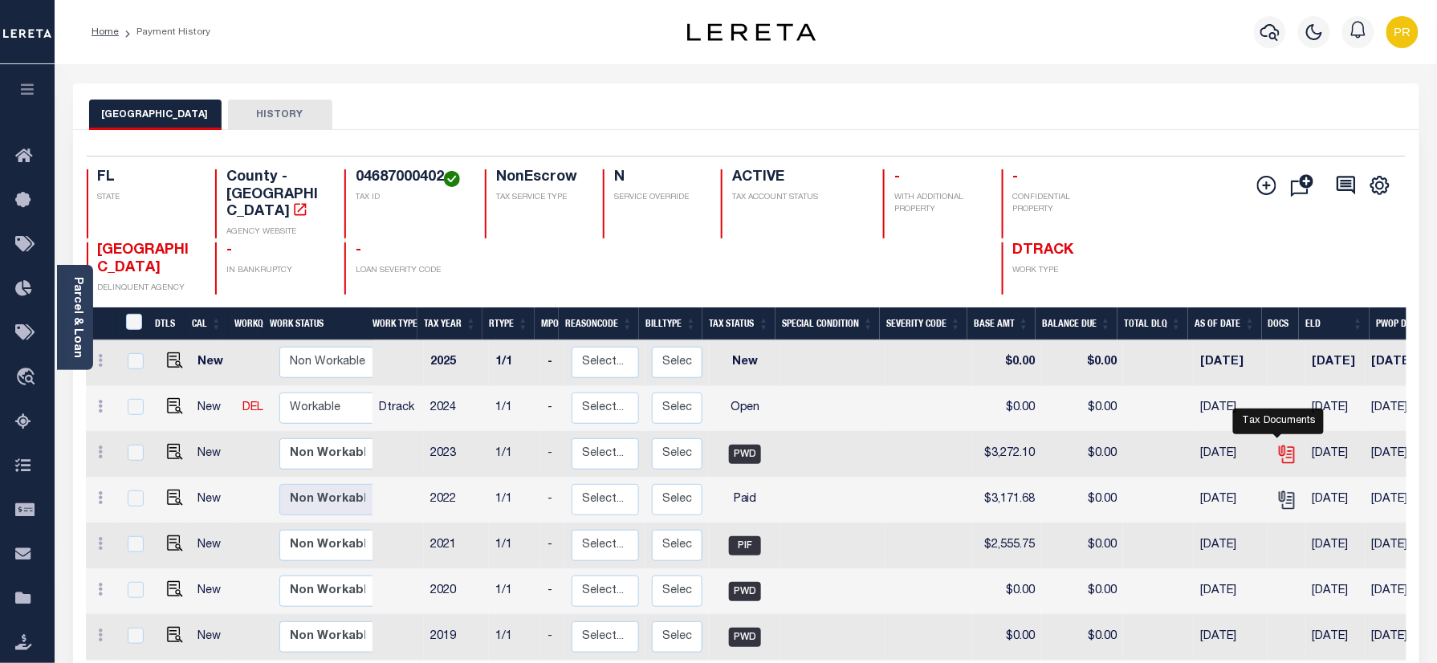
click at [1276, 444] on icon "" at bounding box center [1286, 454] width 21 height 21
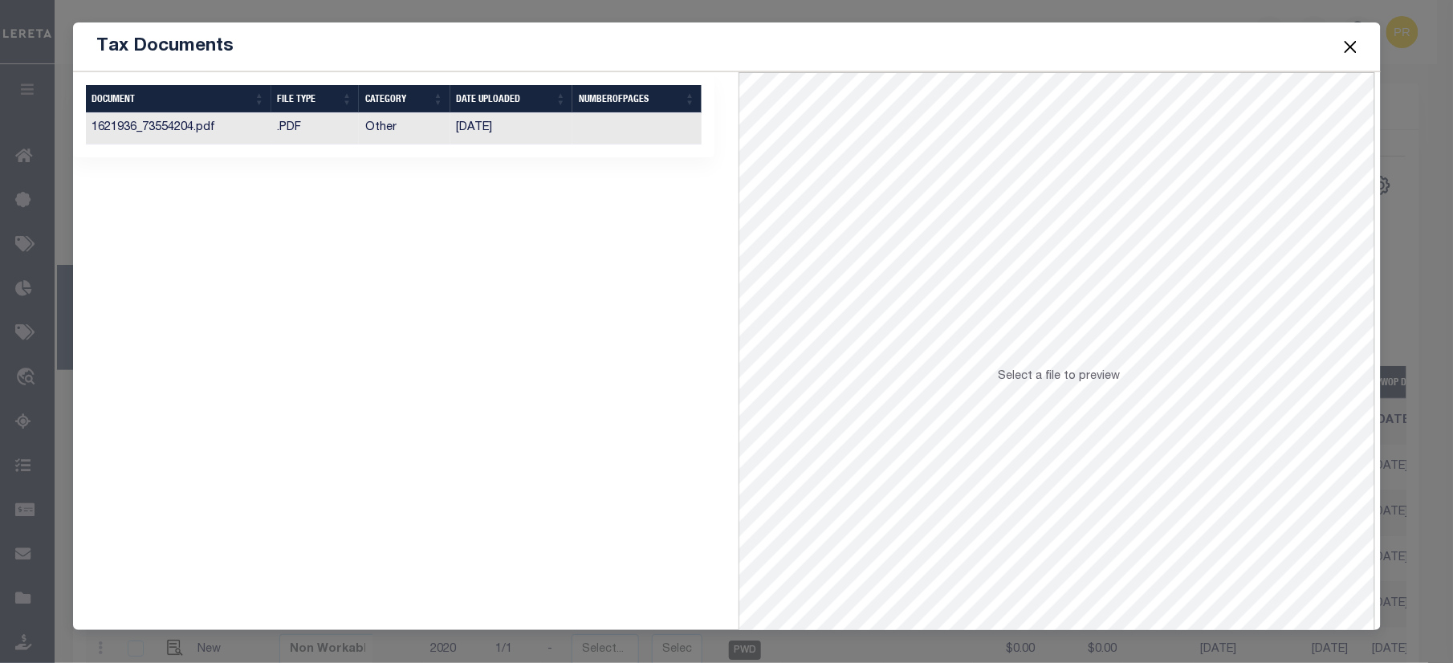
click at [1353, 39] on button "Close" at bounding box center [1350, 46] width 21 height 21
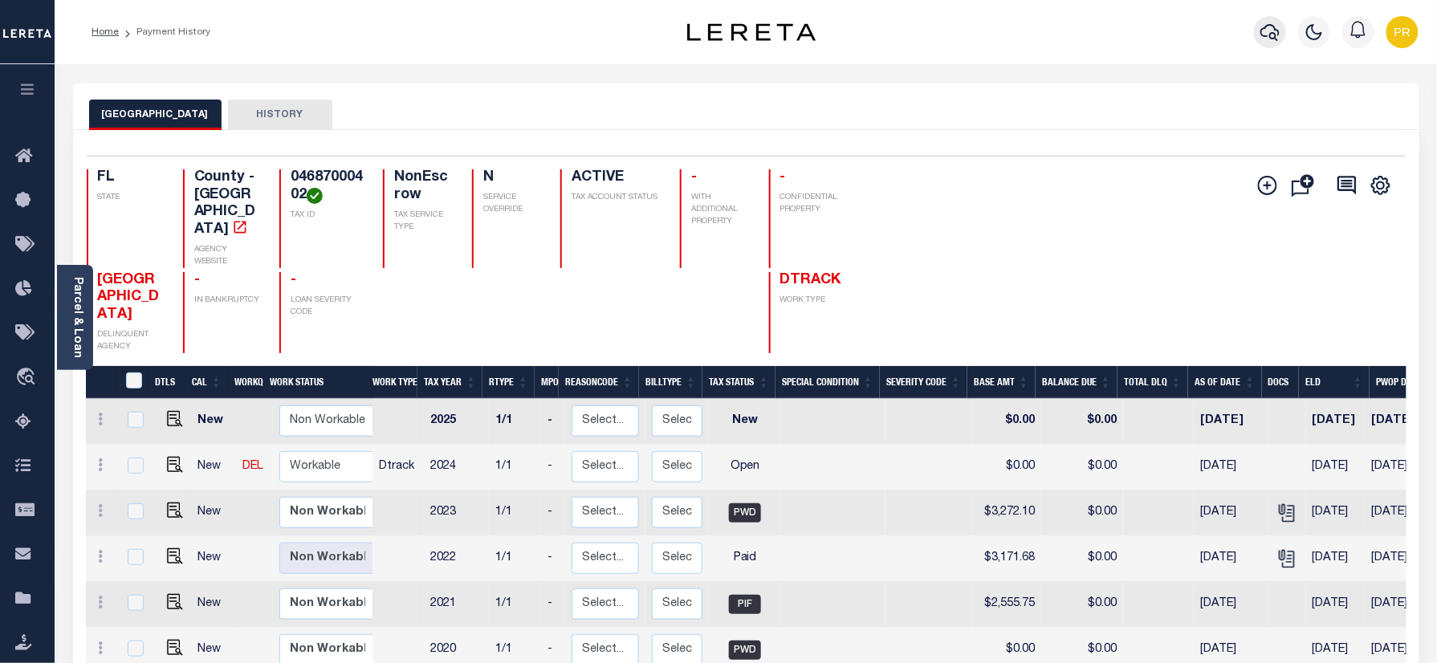
click at [1262, 27] on icon "button" at bounding box center [1269, 31] width 19 height 19
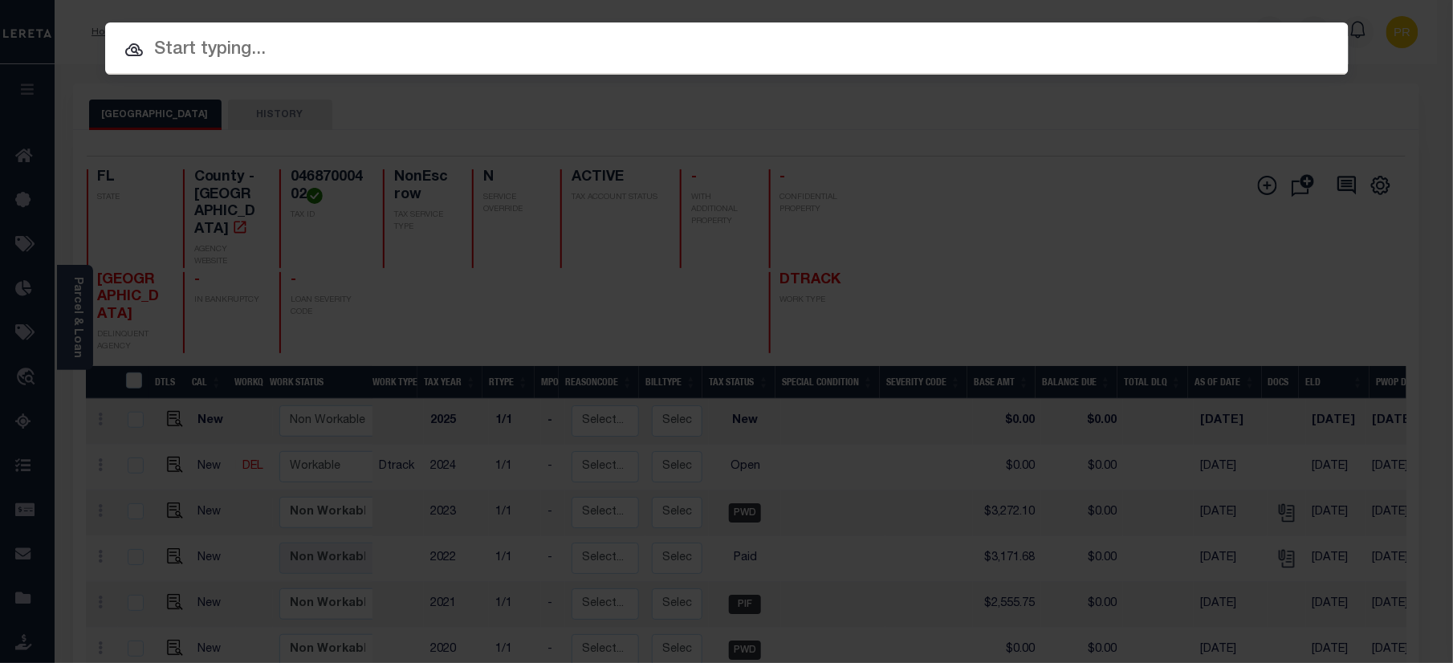
click at [665, 53] on input "text" at bounding box center [726, 50] width 1243 height 28
paste input "00400014489-00001"
type input "00400014489-00001"
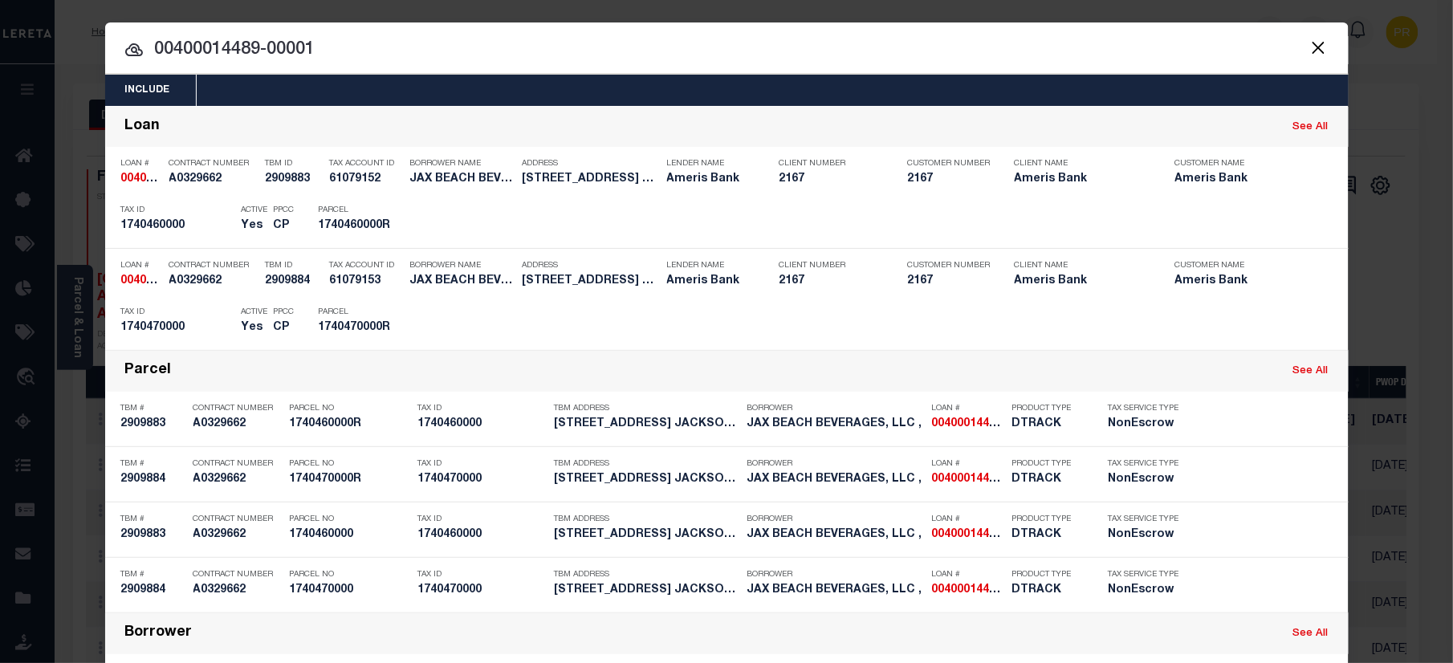
click at [1143, 55] on input "00400014489-00001" at bounding box center [726, 50] width 1243 height 28
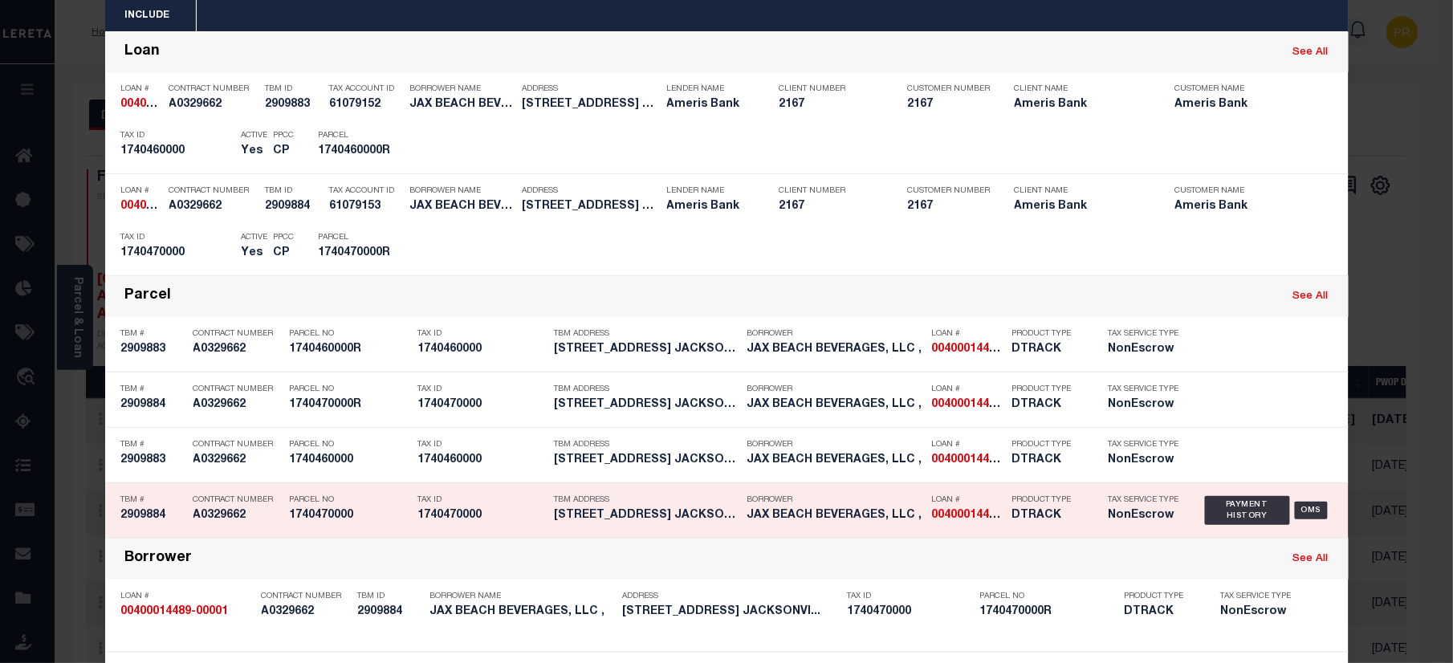
scroll to position [107, 0]
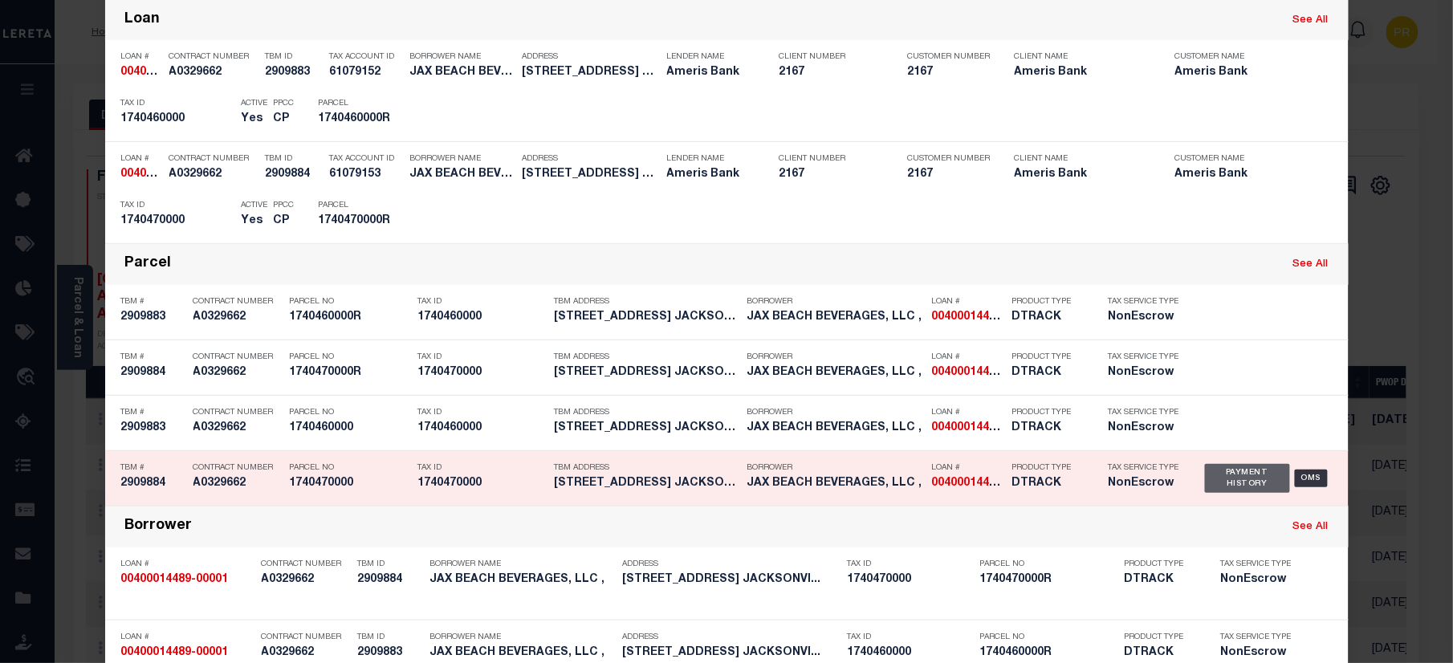
click at [1207, 466] on div "Payment History" at bounding box center [1248, 478] width 86 height 29
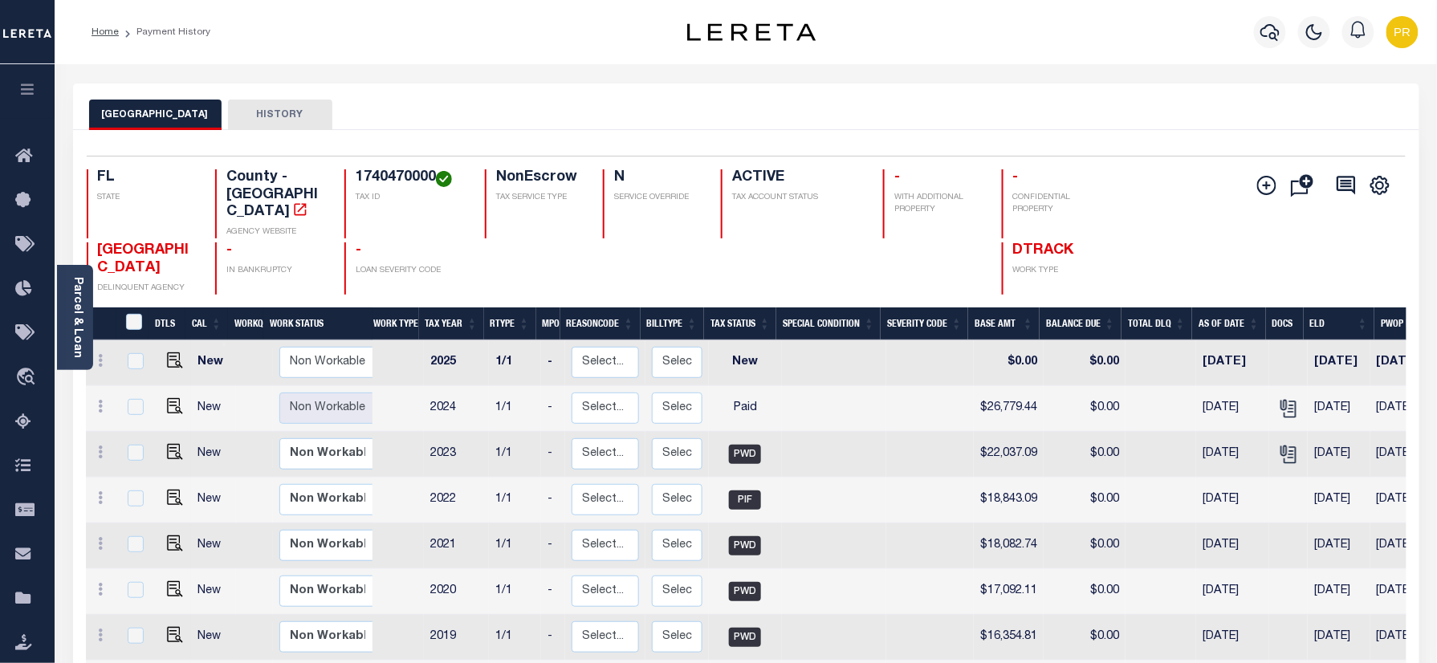
click at [656, 104] on div "DUVAL COUNTY HISTORY" at bounding box center [746, 115] width 1314 height 30
click at [1266, 26] on icon "button" at bounding box center [1269, 31] width 19 height 19
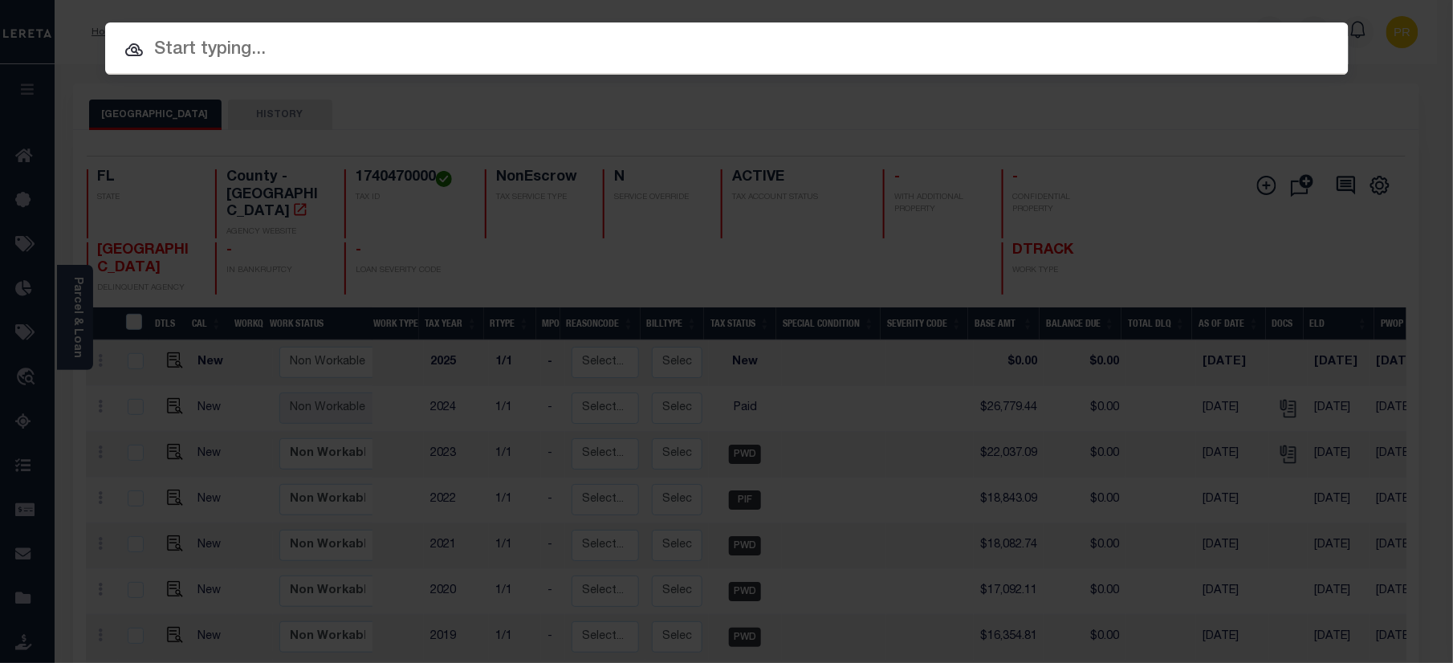
click at [629, 62] on input "text" at bounding box center [726, 50] width 1243 height 28
paste input "00400016281-00001"
type input "00400016281-00001"
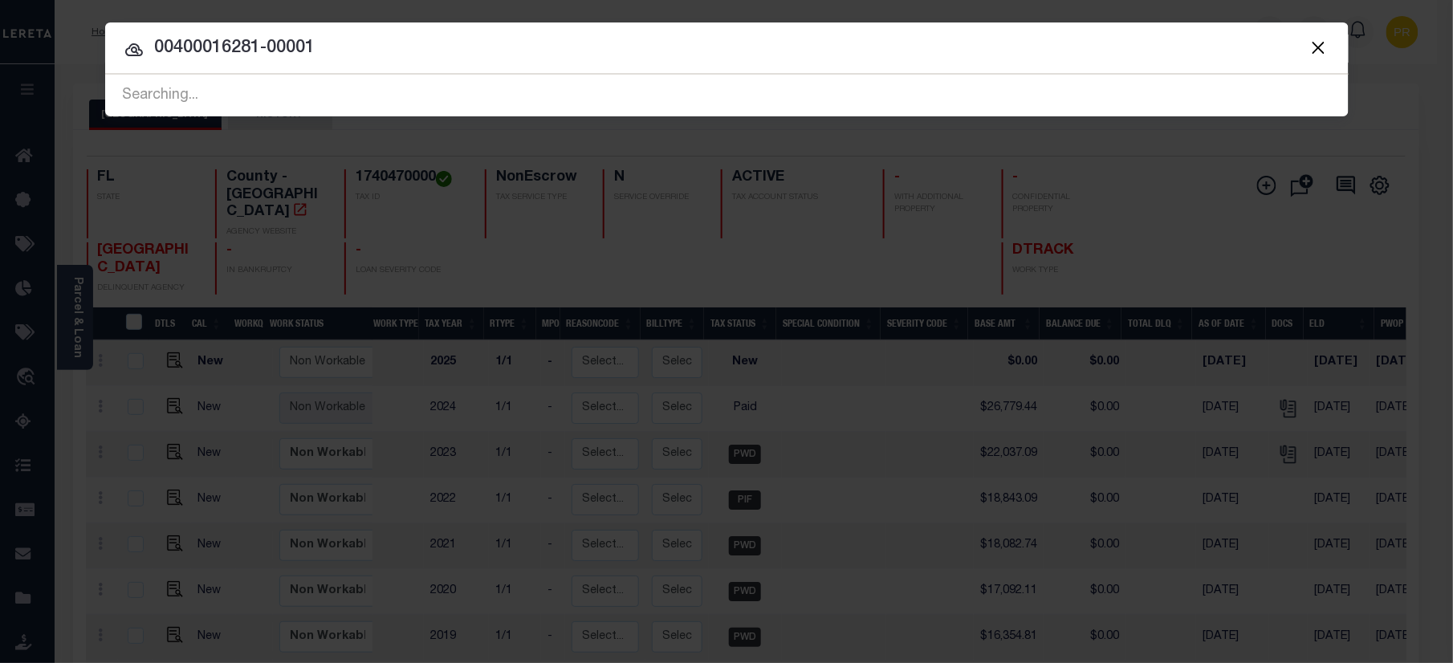
click at [1172, 53] on input "00400016281-00001" at bounding box center [726, 49] width 1243 height 28
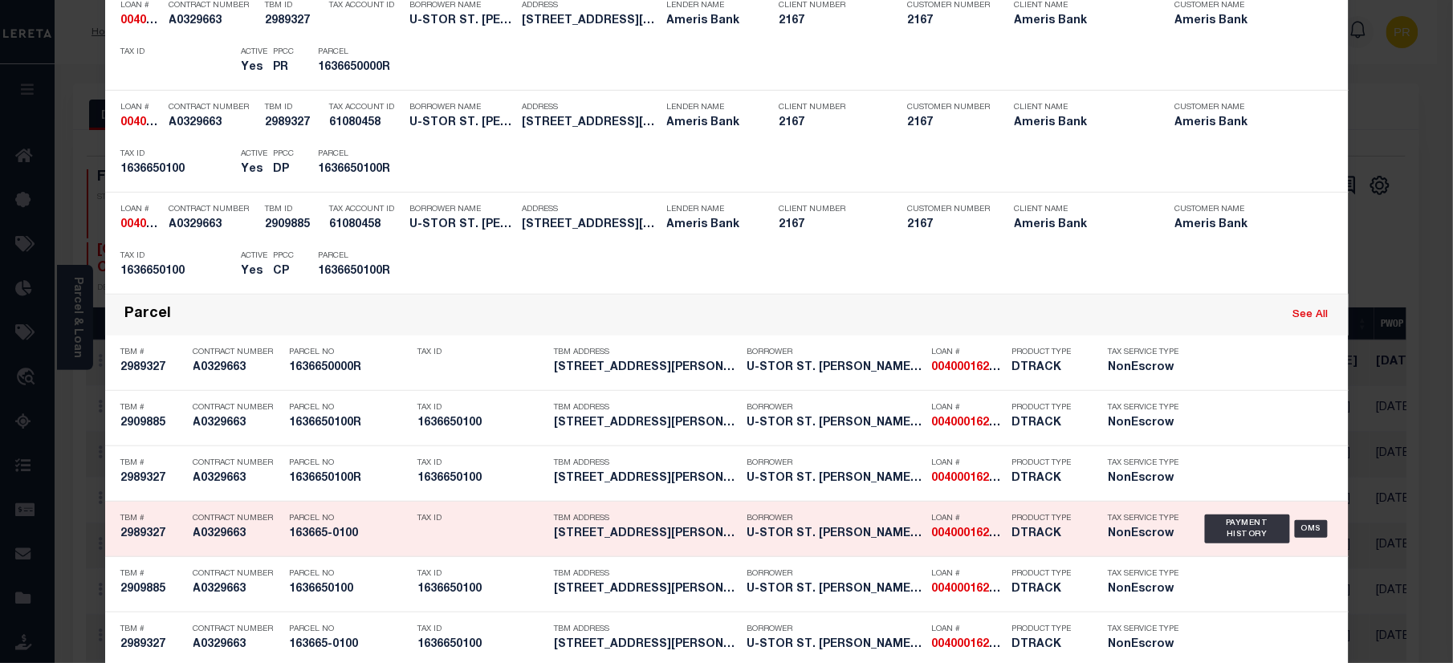
scroll to position [321, 0]
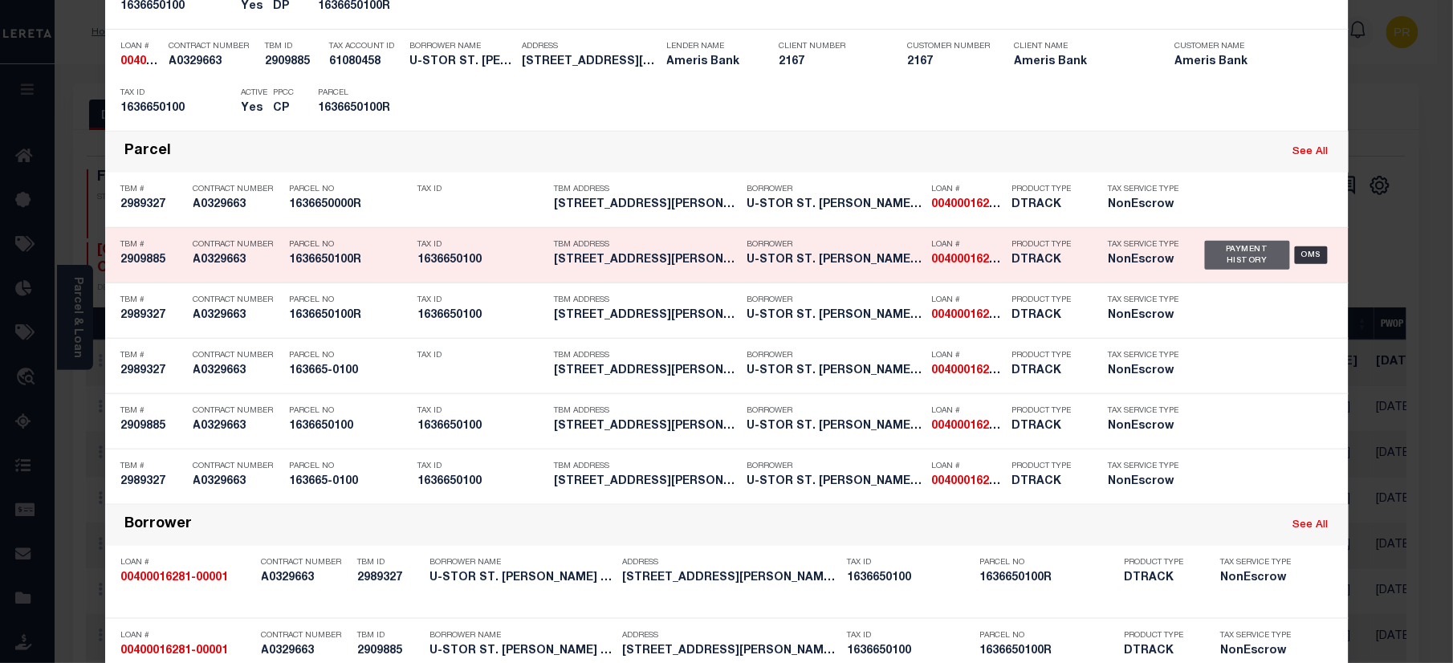
click at [1236, 242] on div "Payment History" at bounding box center [1248, 255] width 86 height 29
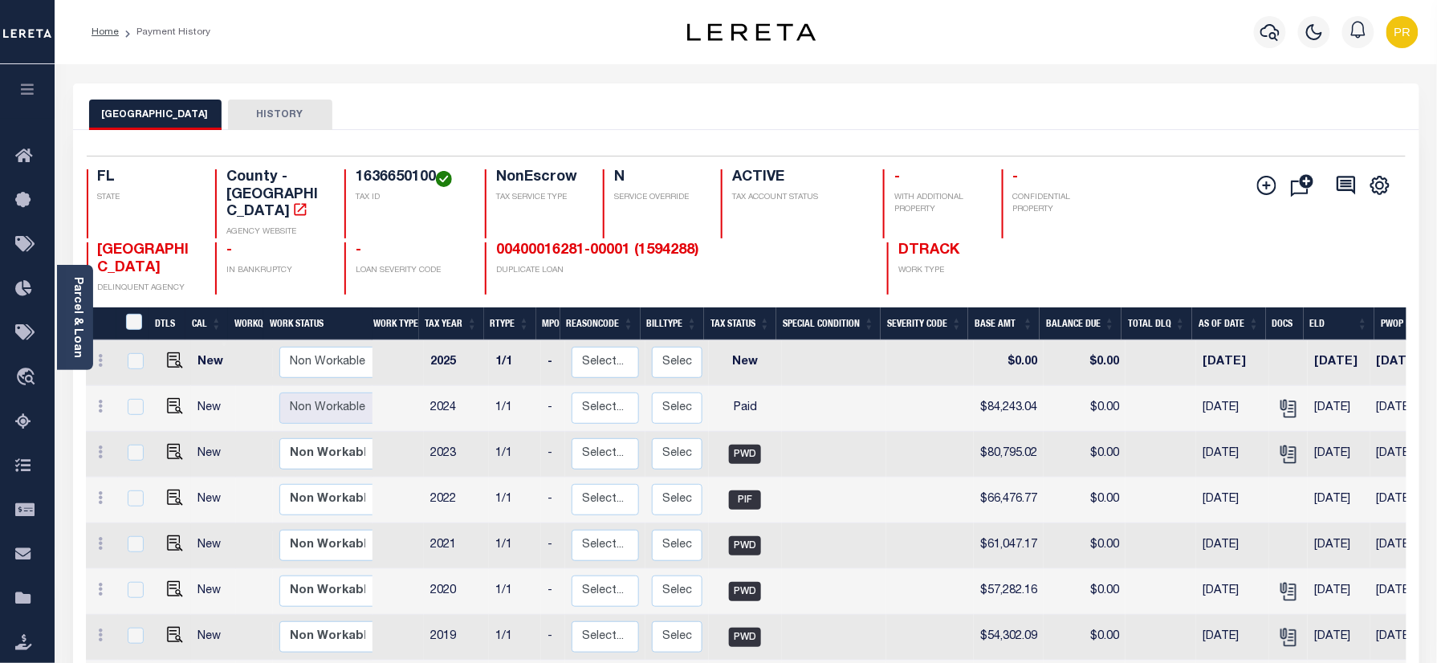
click at [1031, 104] on div "DUVAL COUNTY HISTORY" at bounding box center [746, 115] width 1314 height 30
drag, startPoint x: 598, startPoint y: 229, endPoint x: 750, endPoint y: 316, distance: 175.1
click at [598, 243] on link "00400016281-00001 (1594288)" at bounding box center [597, 250] width 203 height 14
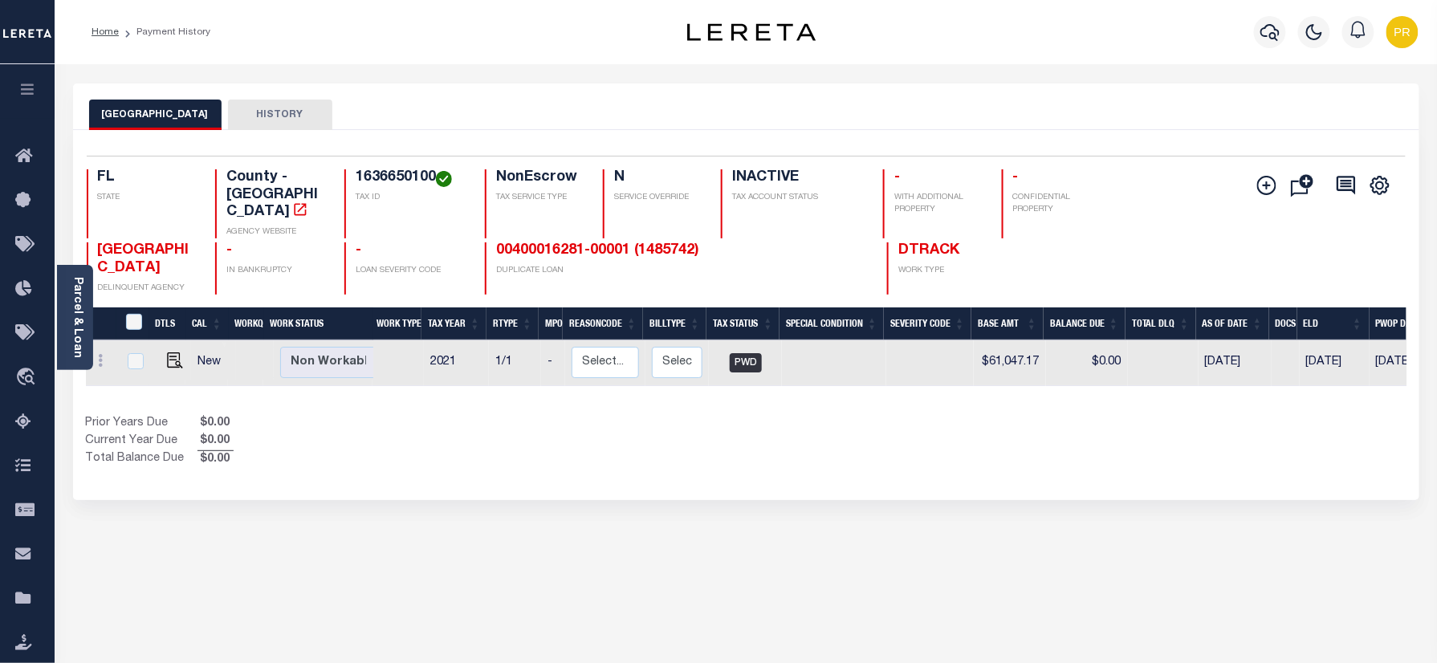
click at [1397, 23] on img "button" at bounding box center [1402, 32] width 32 height 32
click at [1336, 116] on span "Sign out" at bounding box center [1340, 113] width 46 height 11
